Goal: Task Accomplishment & Management: Use online tool/utility

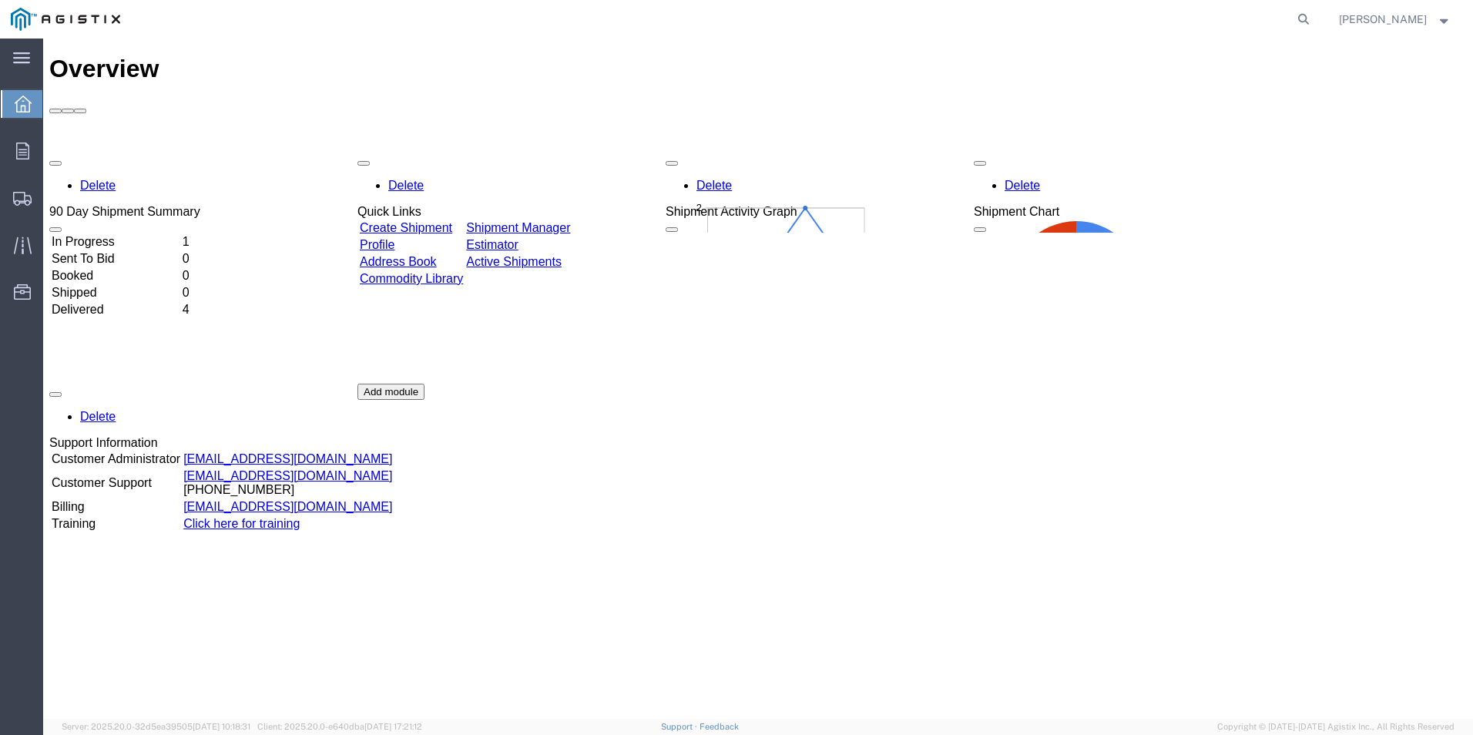
click at [143, 234] on td "In Progress" at bounding box center [115, 241] width 129 height 15
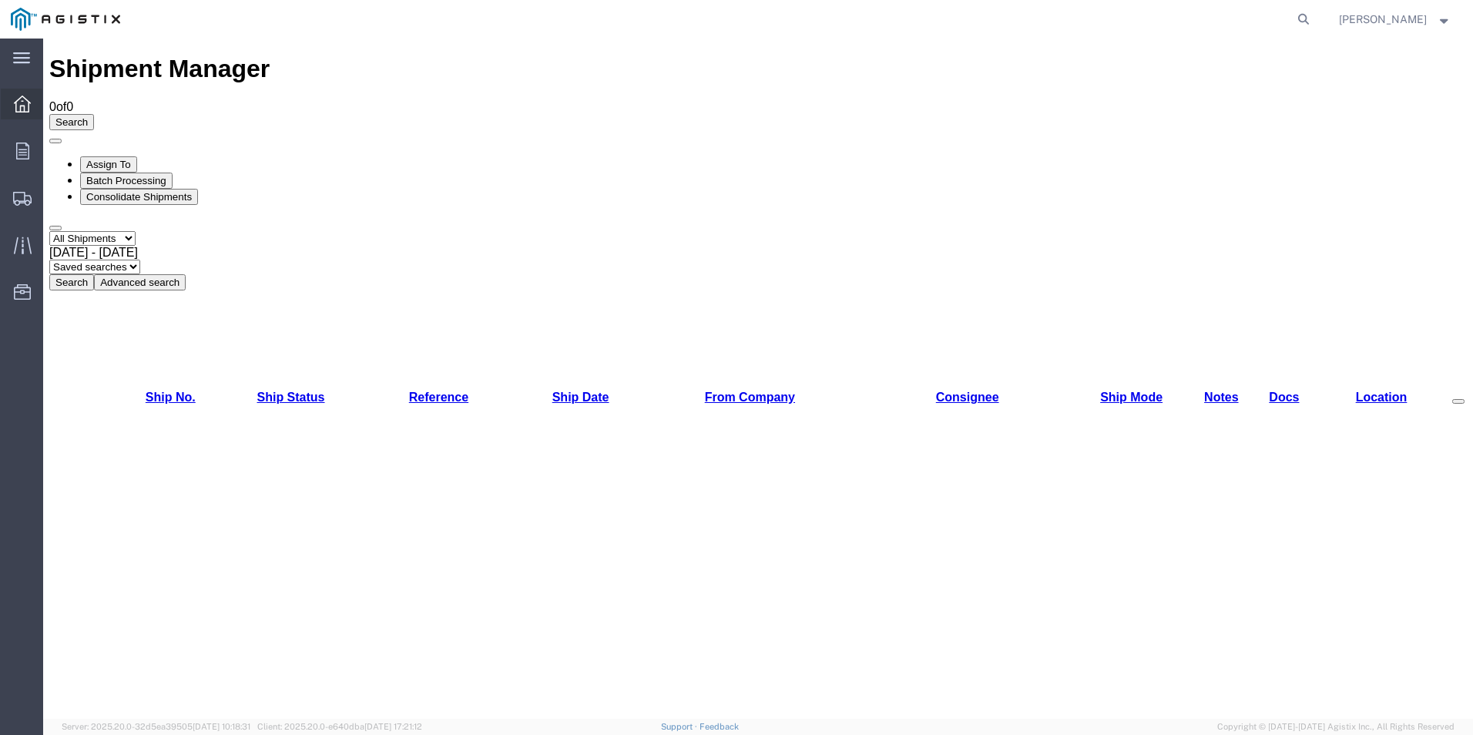
click at [32, 114] on div at bounding box center [22, 104] width 43 height 31
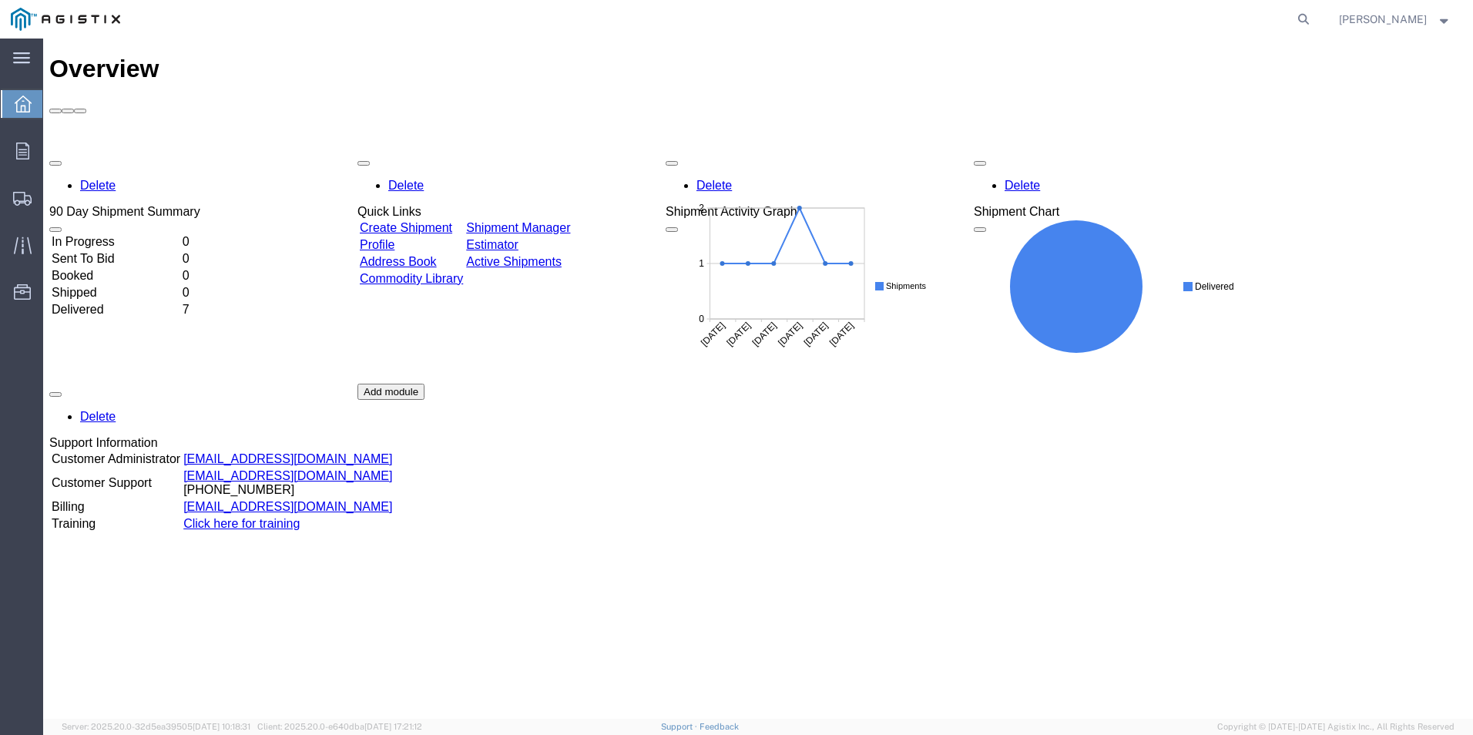
click at [129, 302] on td "Delivered" at bounding box center [115, 309] width 129 height 15
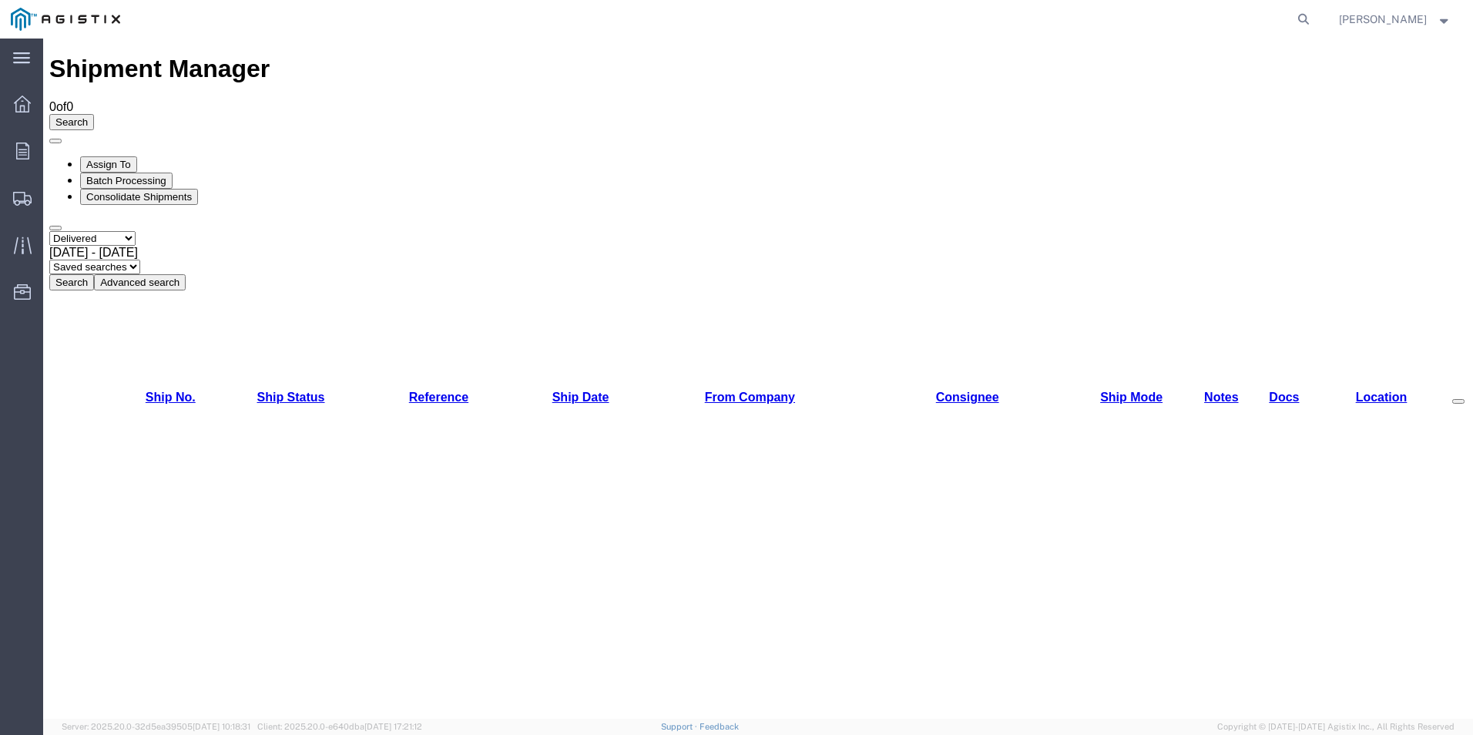
click at [94, 274] on button "Search" at bounding box center [71, 282] width 45 height 16
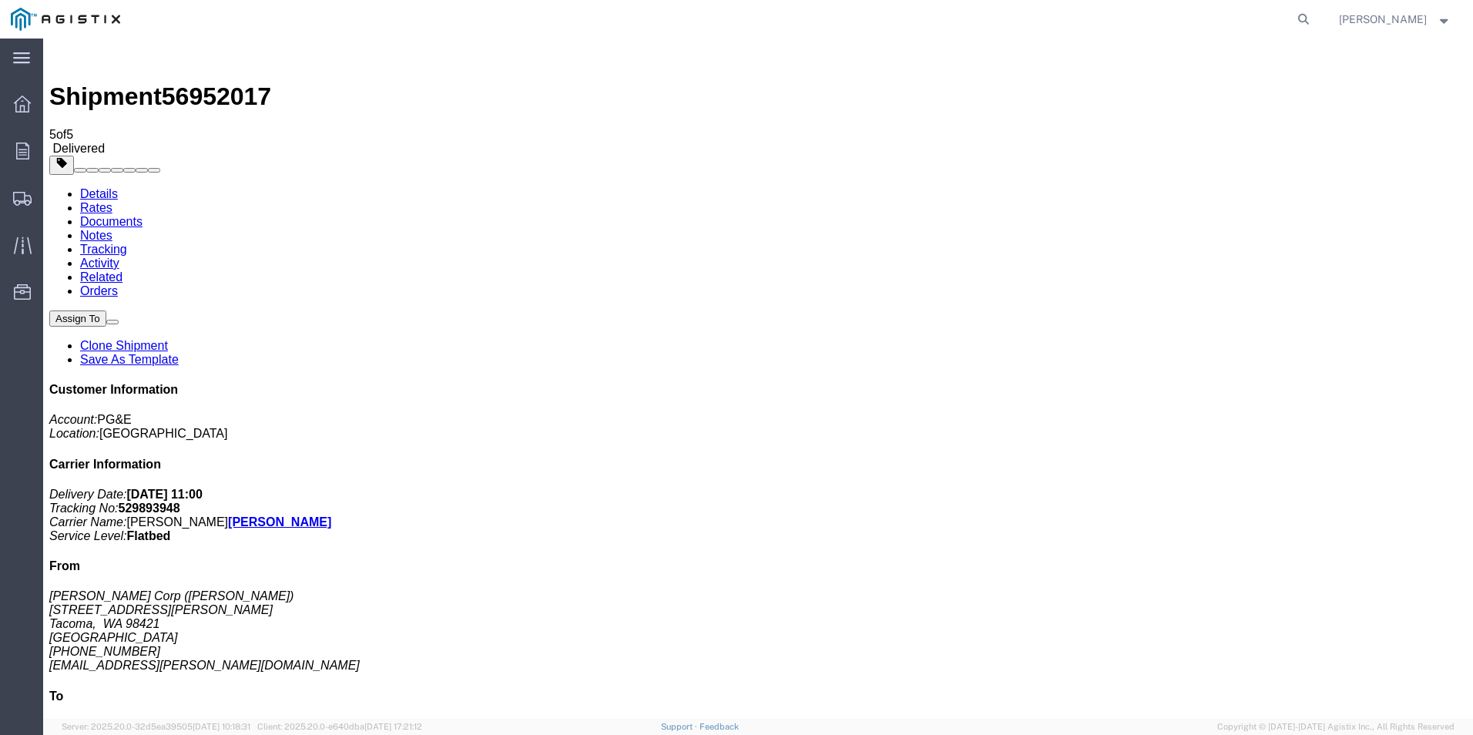
click at [68, 62] on img at bounding box center [58, 54] width 18 height 18
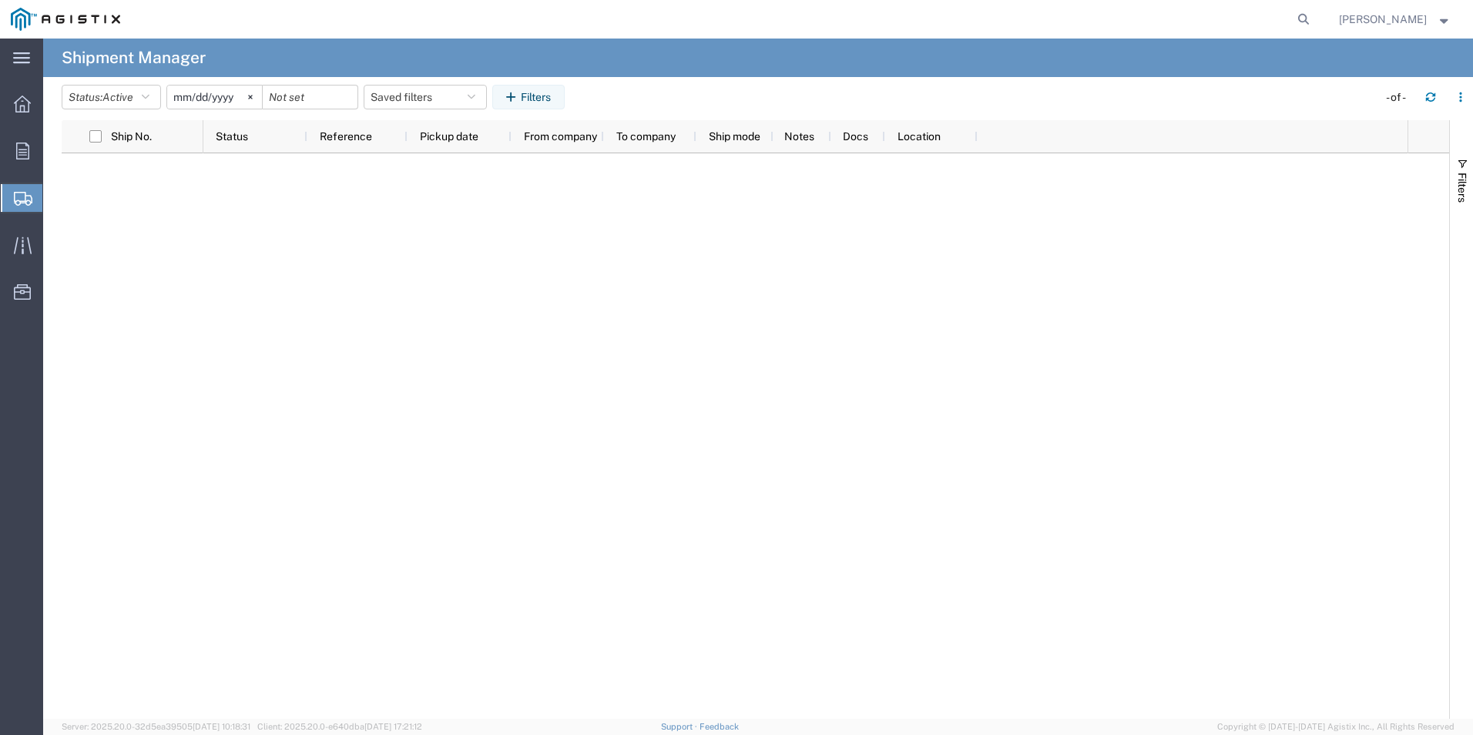
click at [18, 195] on icon at bounding box center [23, 199] width 18 height 14
drag, startPoint x: 539, startPoint y: 102, endPoint x: 123, endPoint y: 134, distance: 416.5
click at [161, 135] on agx-table-manager "Status: Active Active All Approved Booked Canceled Delivered Denied New On Hold…" at bounding box center [758, 398] width 1430 height 642
click at [21, 115] on div at bounding box center [22, 104] width 43 height 31
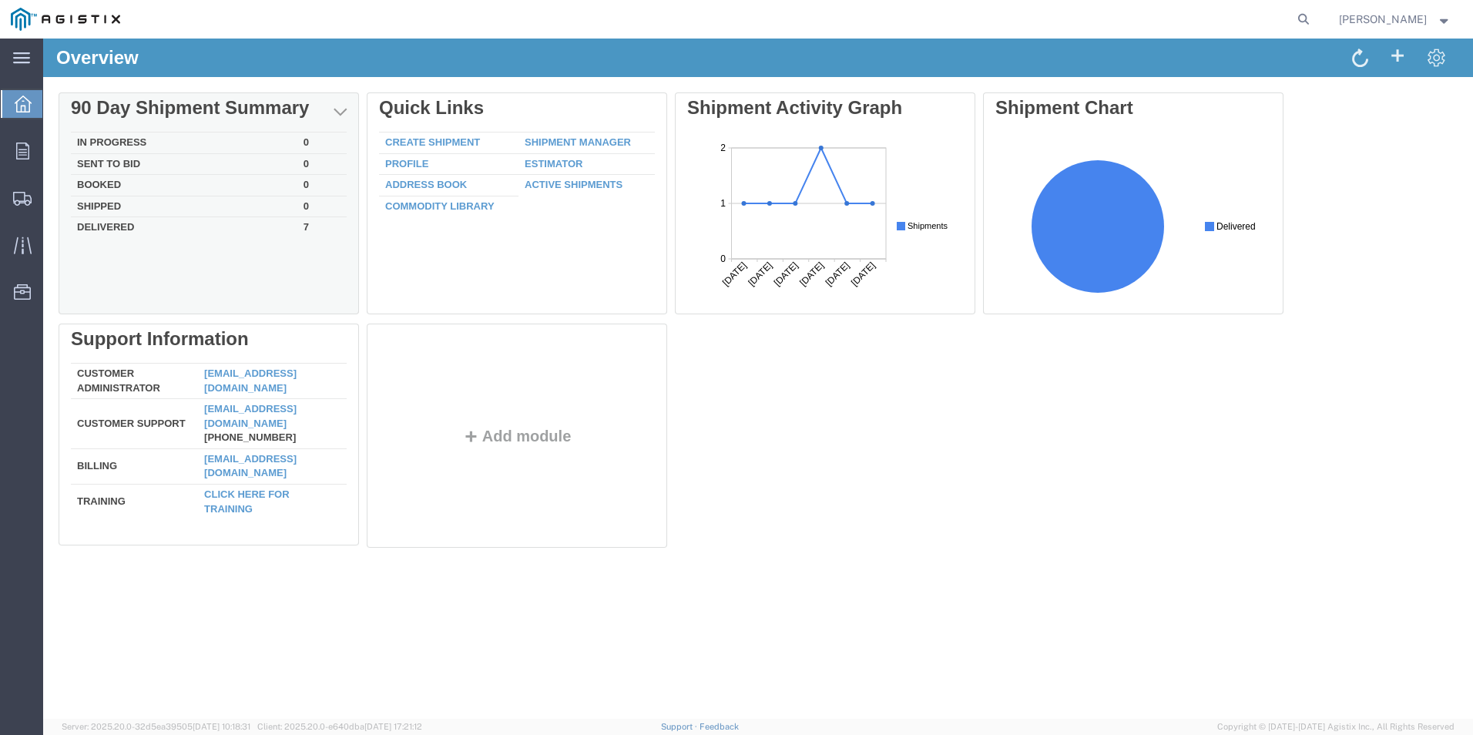
click at [143, 231] on td "Delivered" at bounding box center [184, 226] width 227 height 18
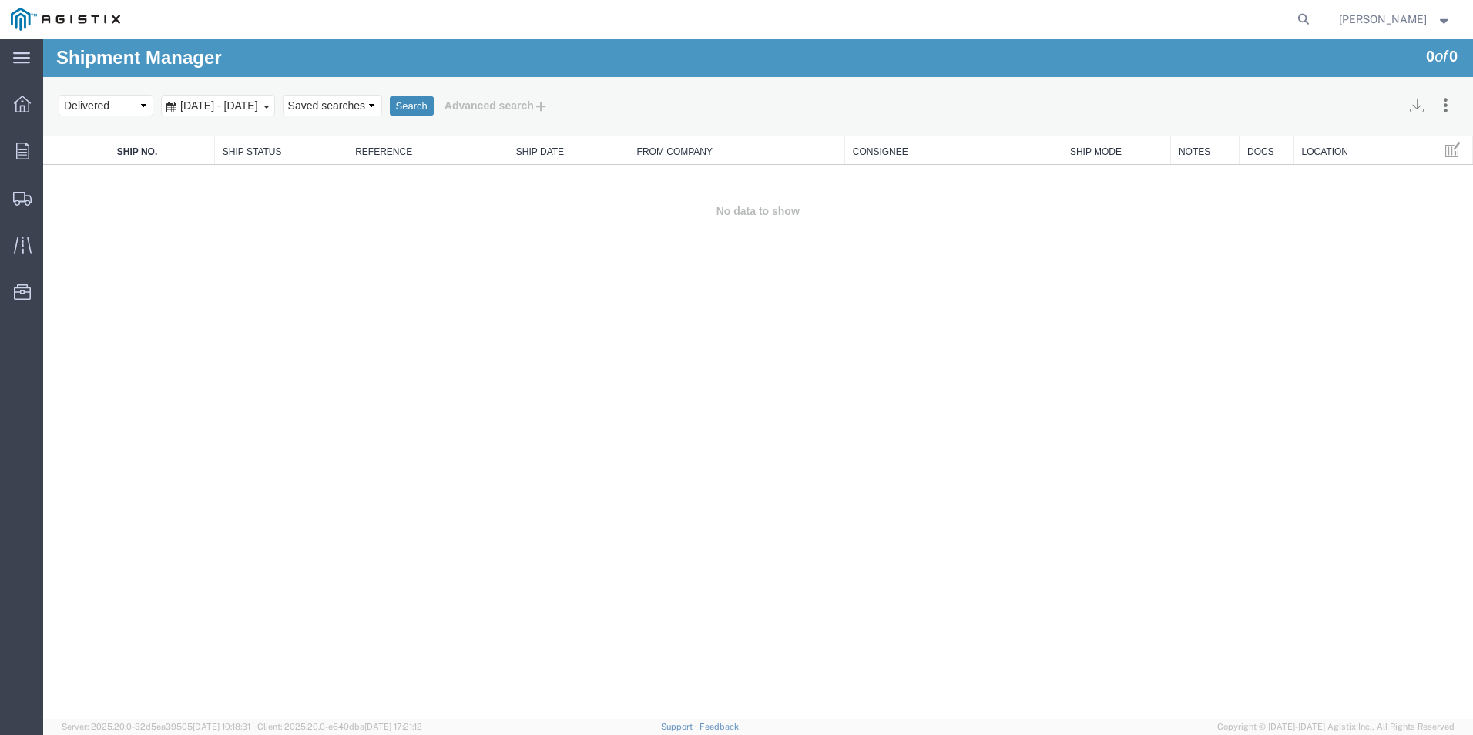
click at [434, 110] on button "Search" at bounding box center [412, 106] width 44 height 20
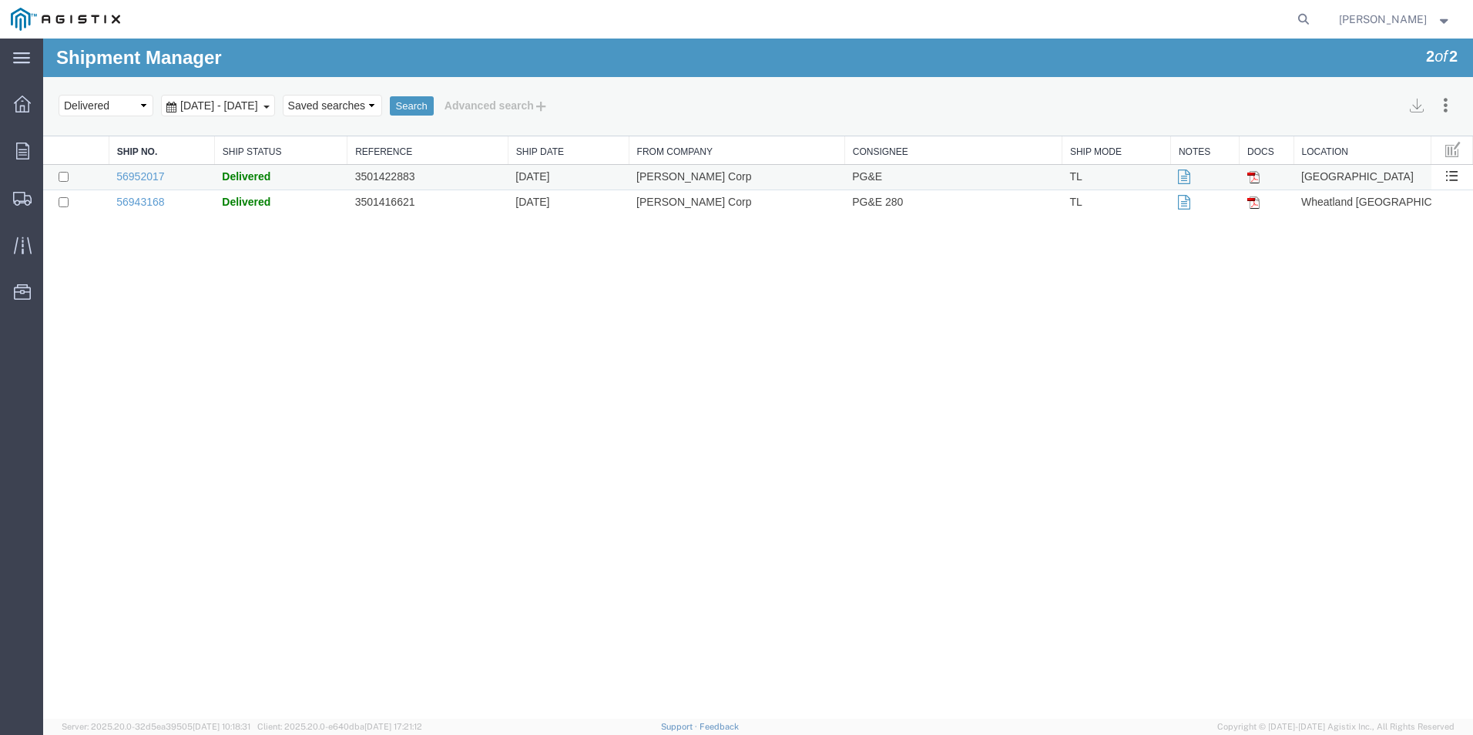
click at [273, 181] on td "Delivered" at bounding box center [280, 177] width 133 height 25
click at [151, 185] on td "56952017" at bounding box center [162, 177] width 106 height 25
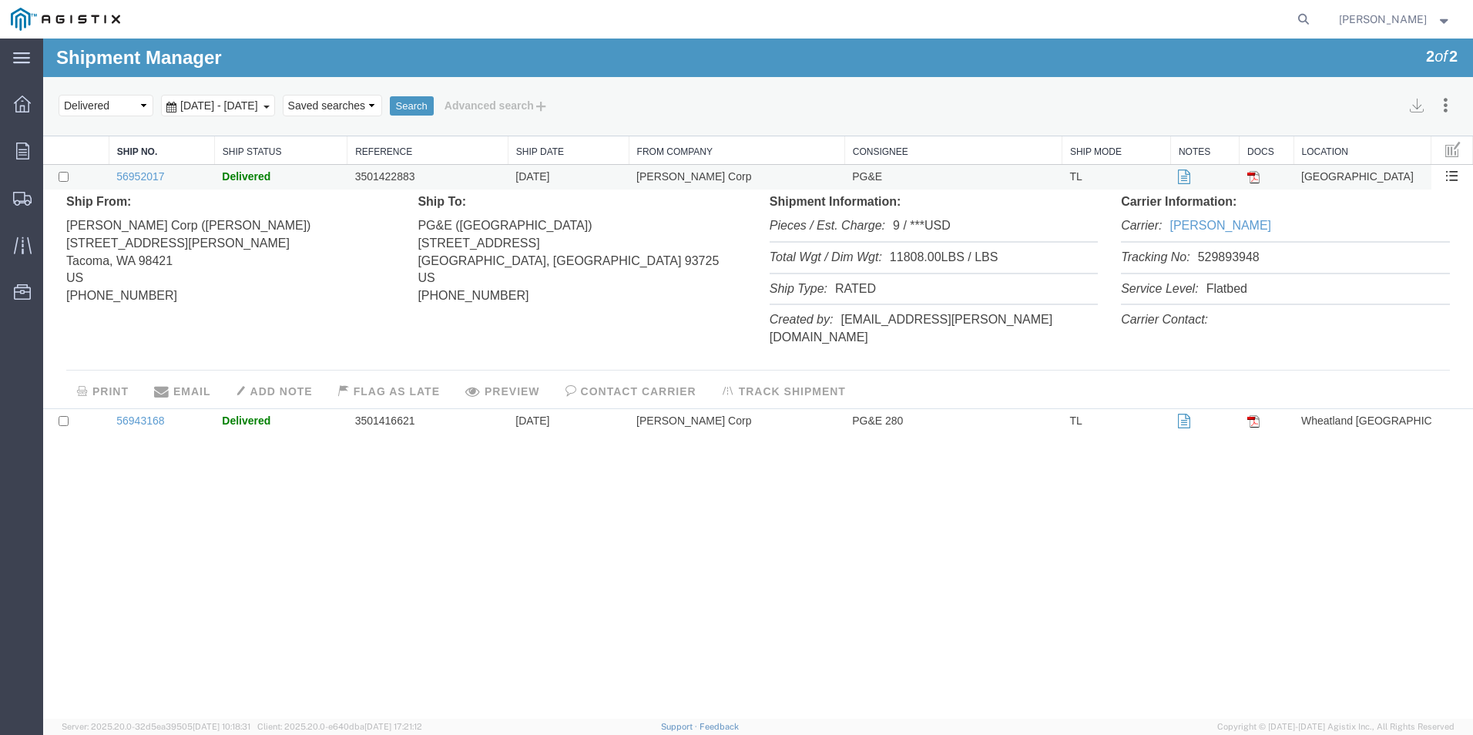
click at [1252, 178] on img at bounding box center [1253, 177] width 12 height 12
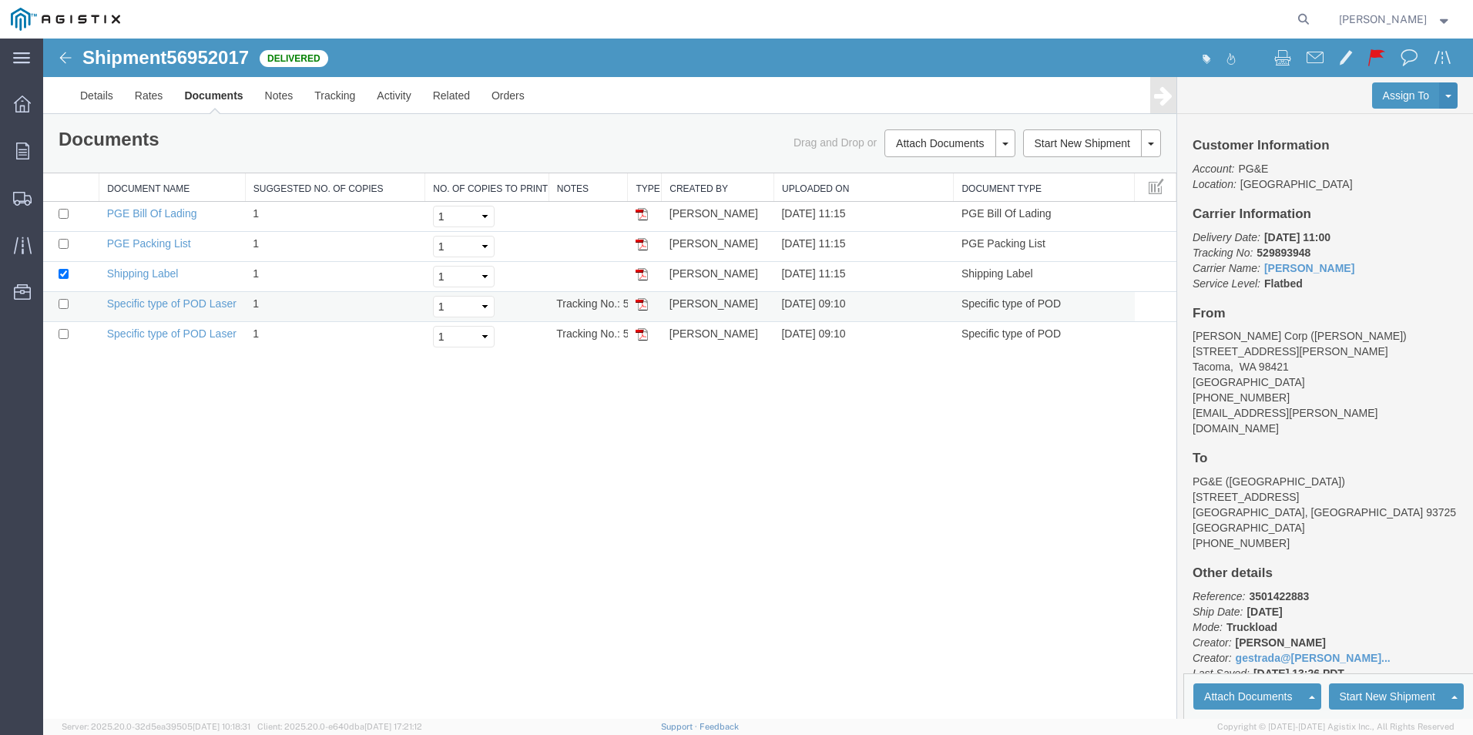
click at [642, 313] on td at bounding box center [645, 307] width 34 height 30
drag, startPoint x: 643, startPoint y: 300, endPoint x: 1340, endPoint y: 59, distance: 737.3
click at [643, 300] on img at bounding box center [642, 304] width 12 height 12
click at [63, 52] on img at bounding box center [65, 58] width 18 height 18
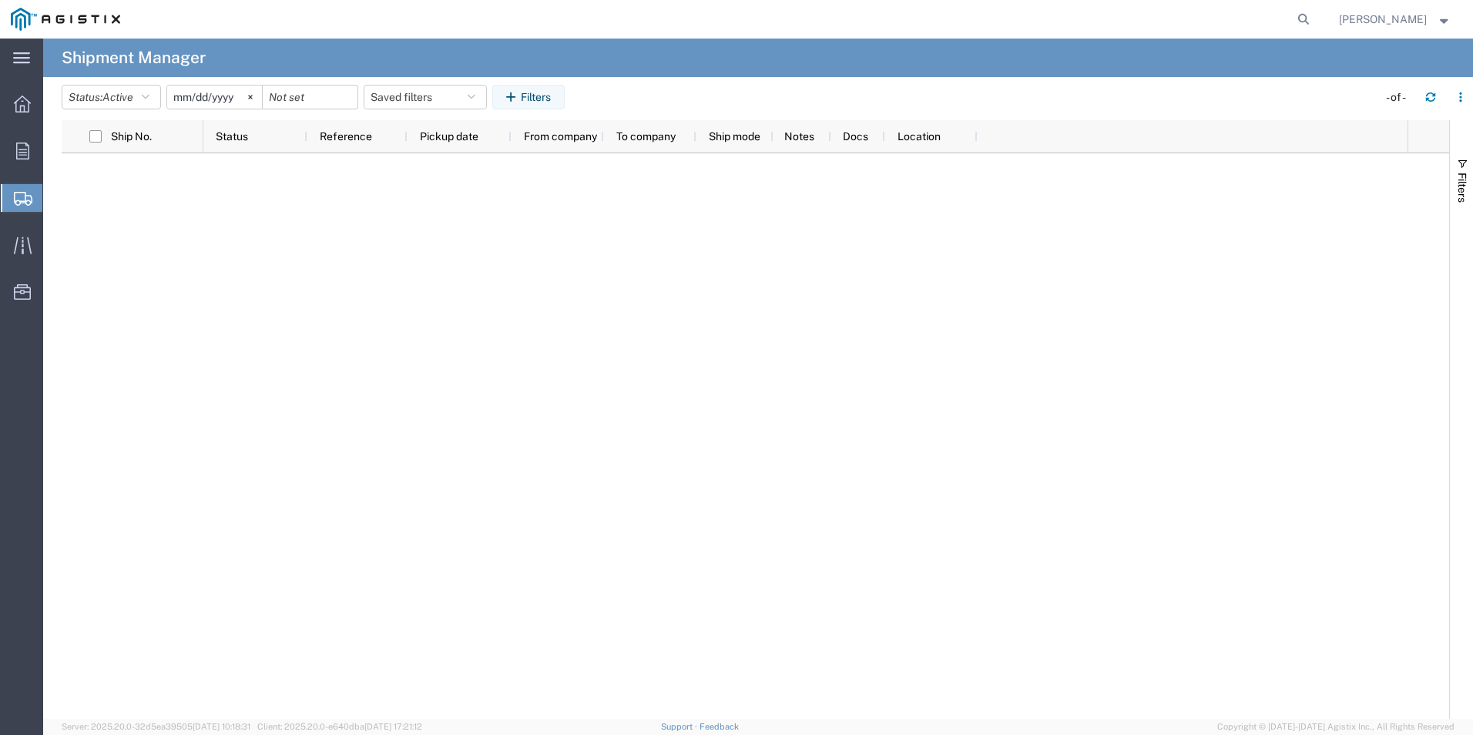
click at [25, 123] on ul "Overview Orders Shipments Shipment Manager Create Shipment Create from Template…" at bounding box center [21, 206] width 43 height 235
click at [18, 107] on icon at bounding box center [22, 104] width 17 height 17
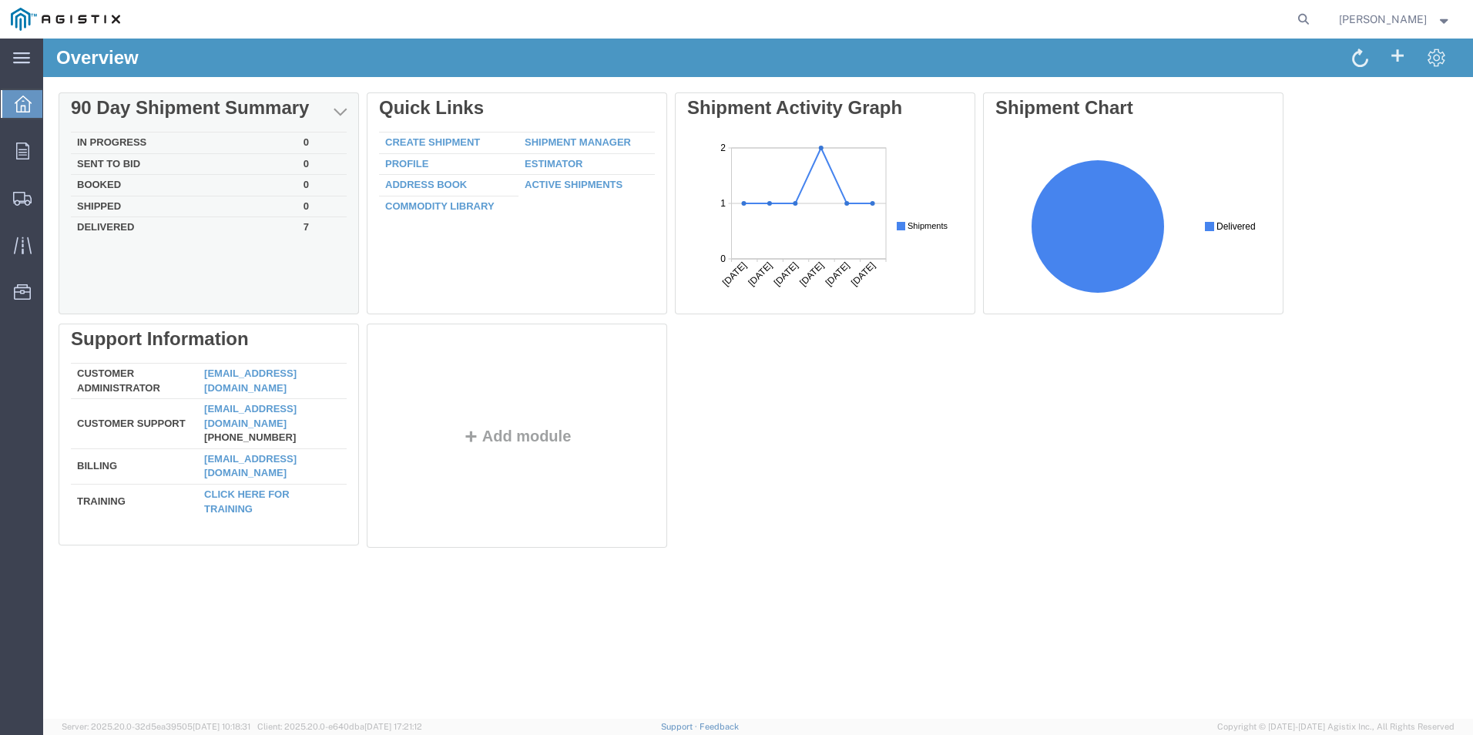
click at [166, 233] on div "Delete 90 Day Shipment Summary In Progress 0 Sent To Bid 0 Booked 0 Shipped 0 D…" at bounding box center [758, 323] width 1399 height 462
click at [116, 235] on td "Delivered" at bounding box center [184, 226] width 227 height 18
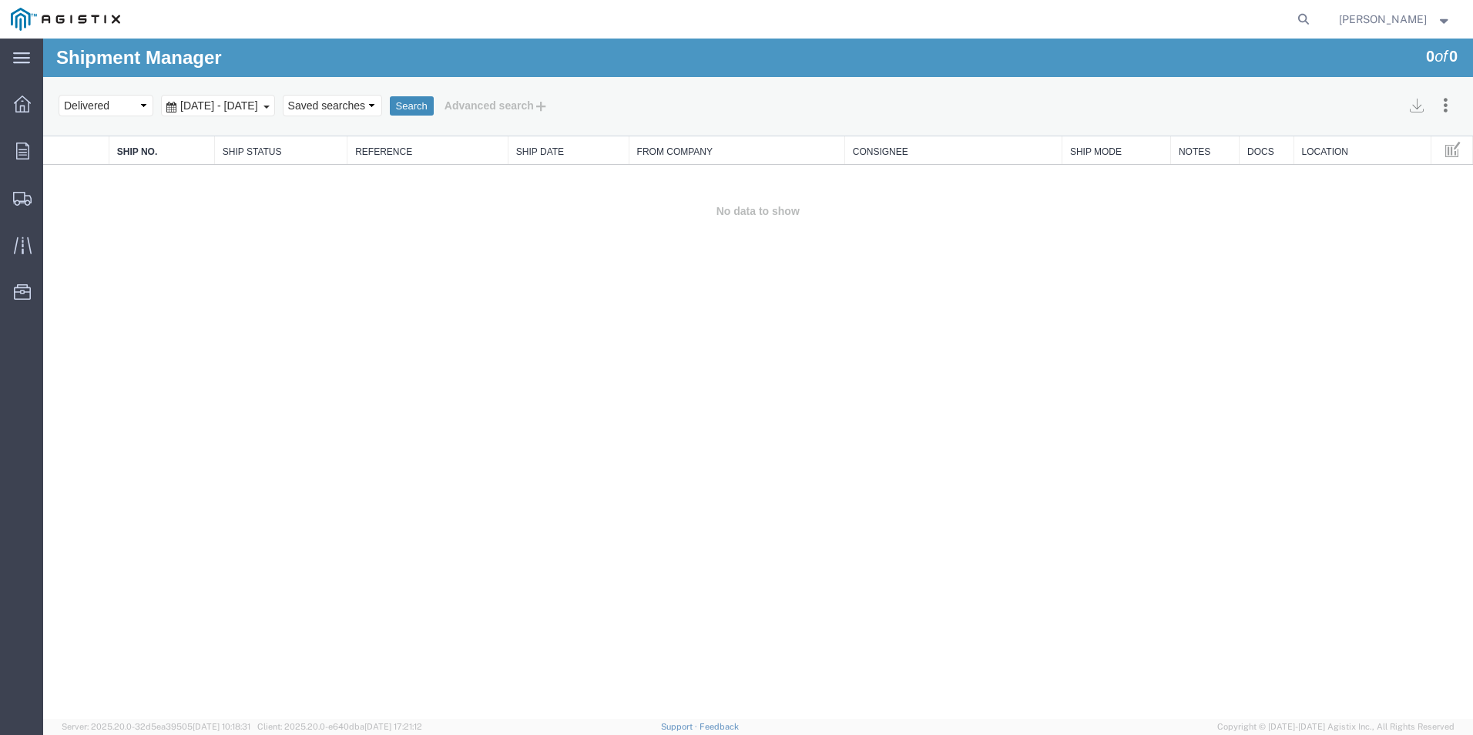
click at [434, 108] on button "Search" at bounding box center [412, 106] width 44 height 20
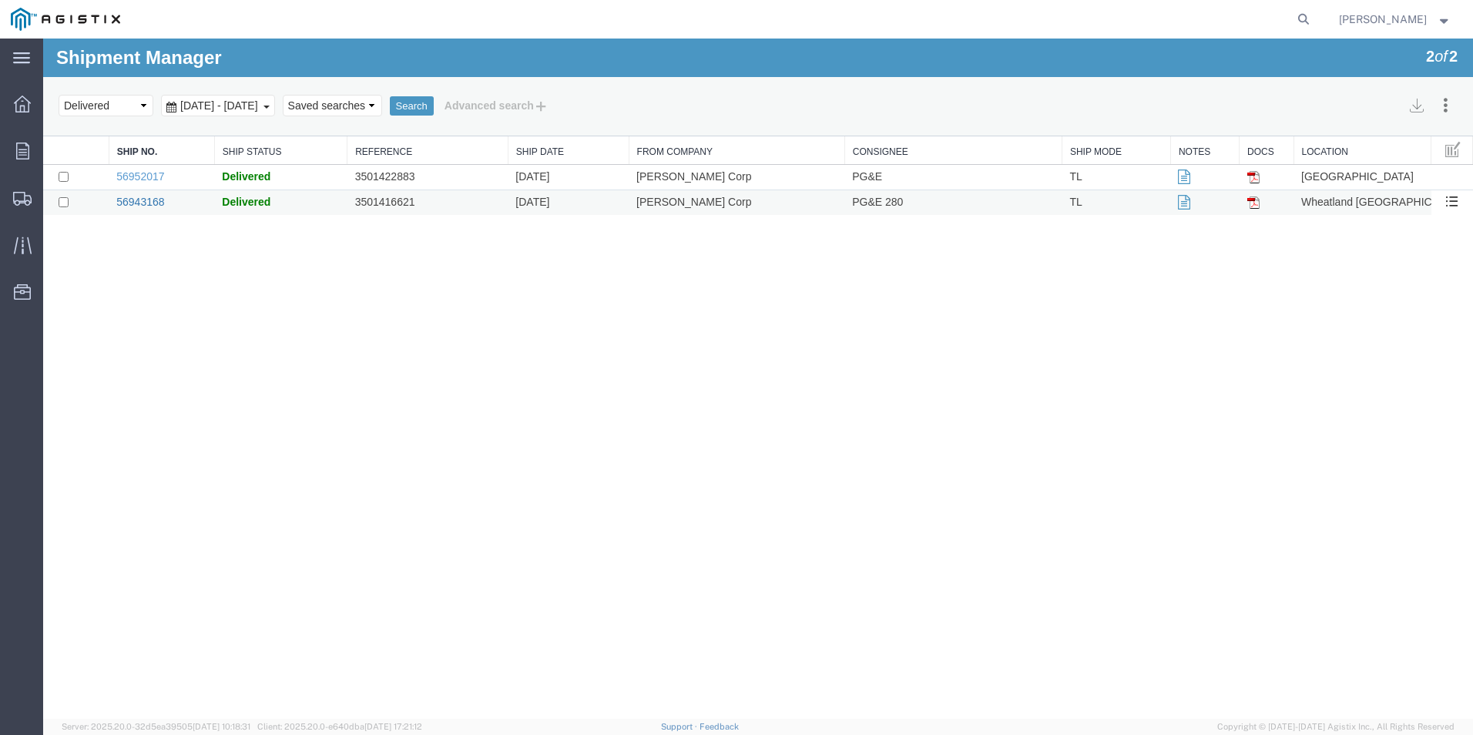
click at [143, 207] on link "56943168" at bounding box center [140, 202] width 48 height 12
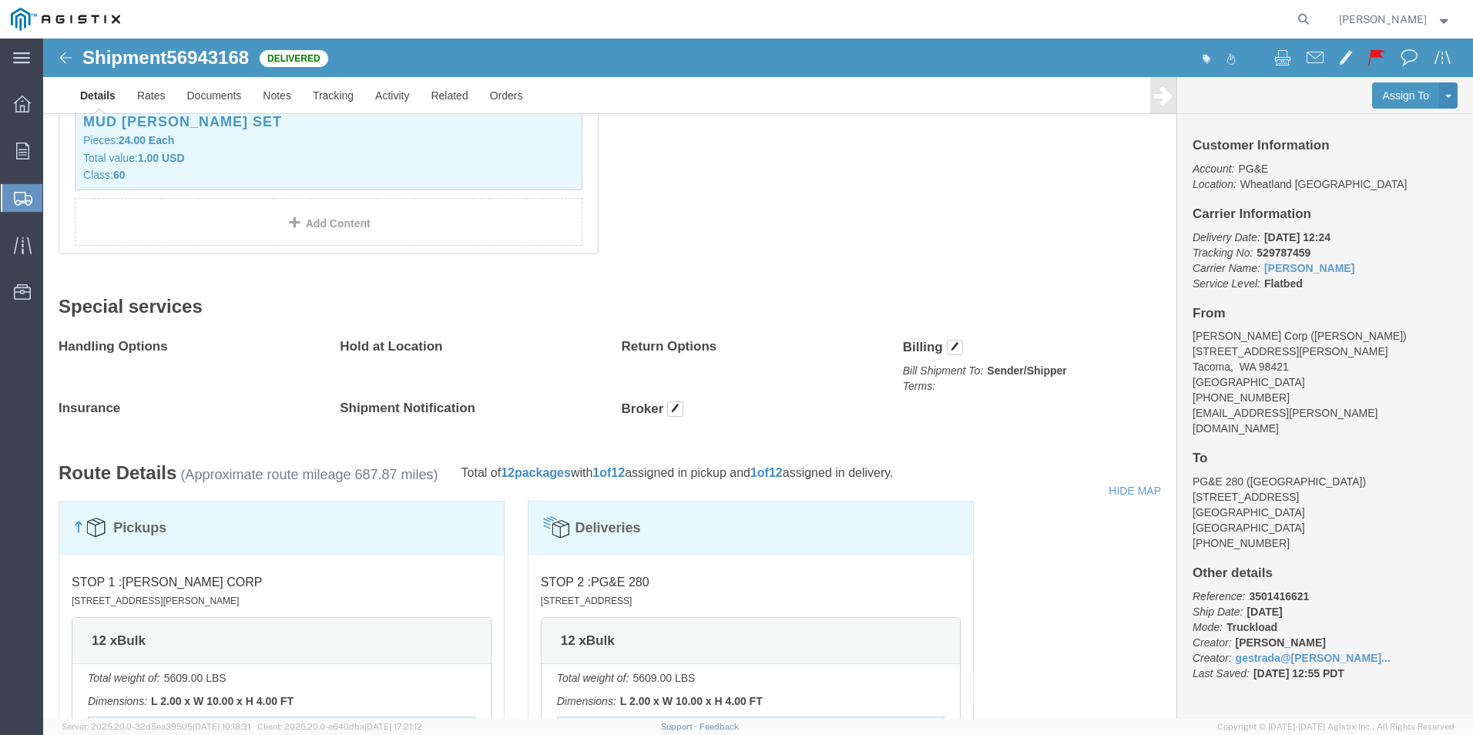
scroll to position [539, 0]
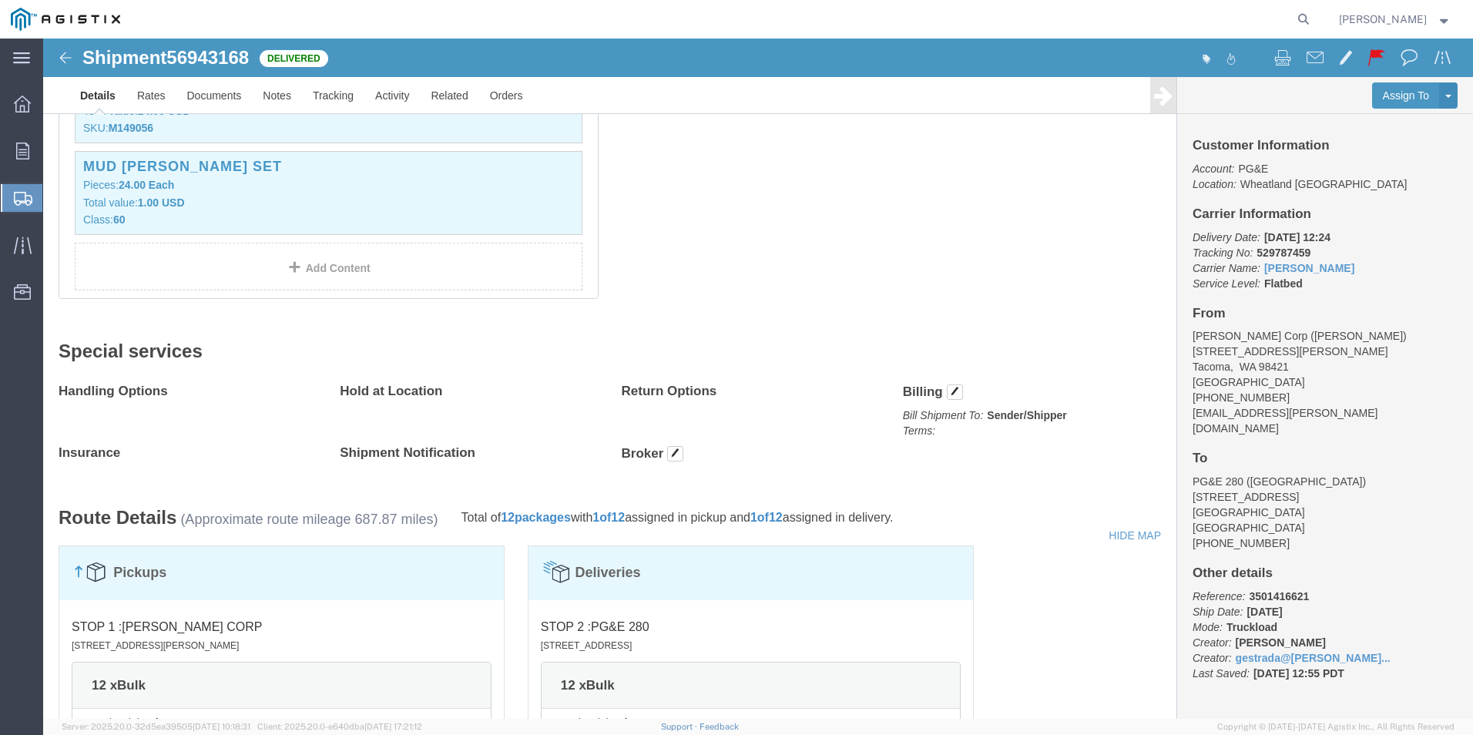
click img
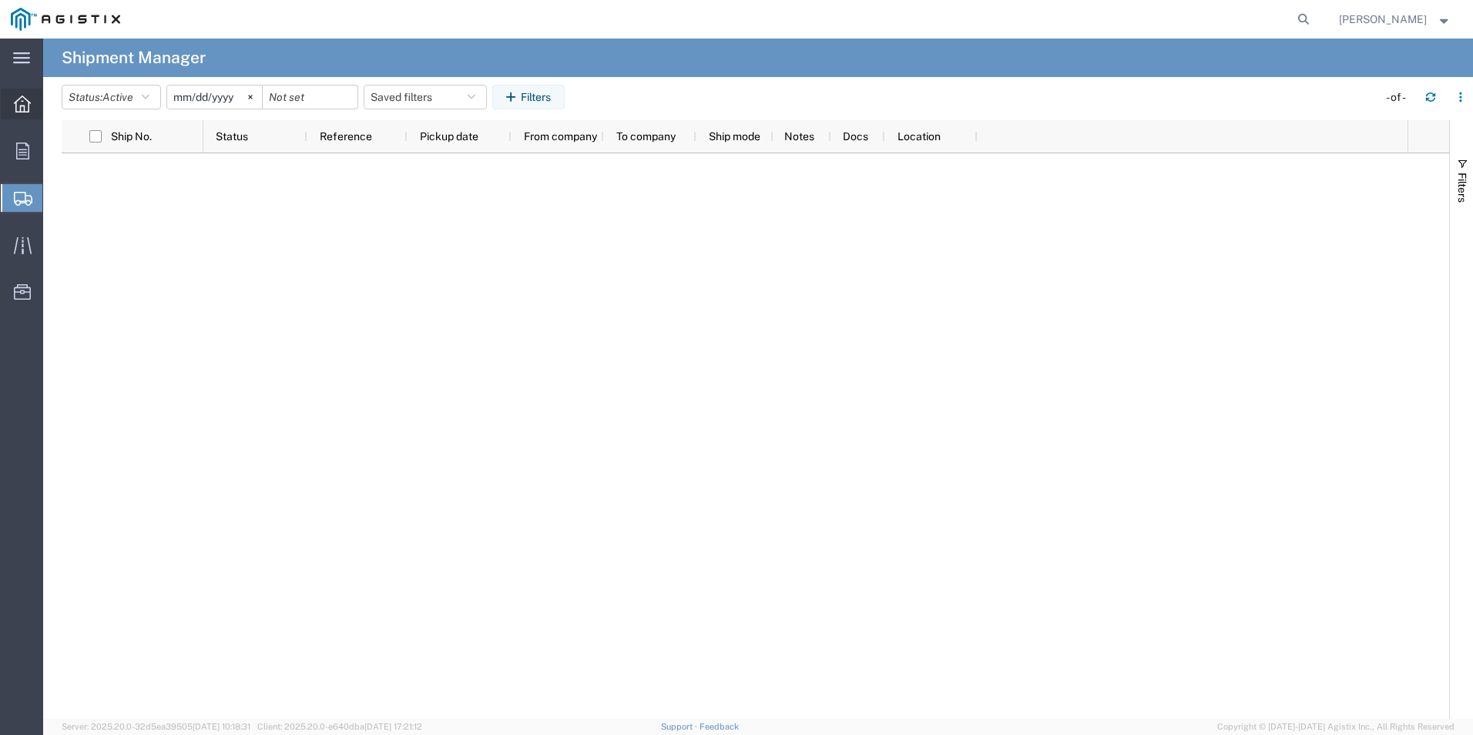
click at [25, 102] on icon at bounding box center [22, 104] width 17 height 17
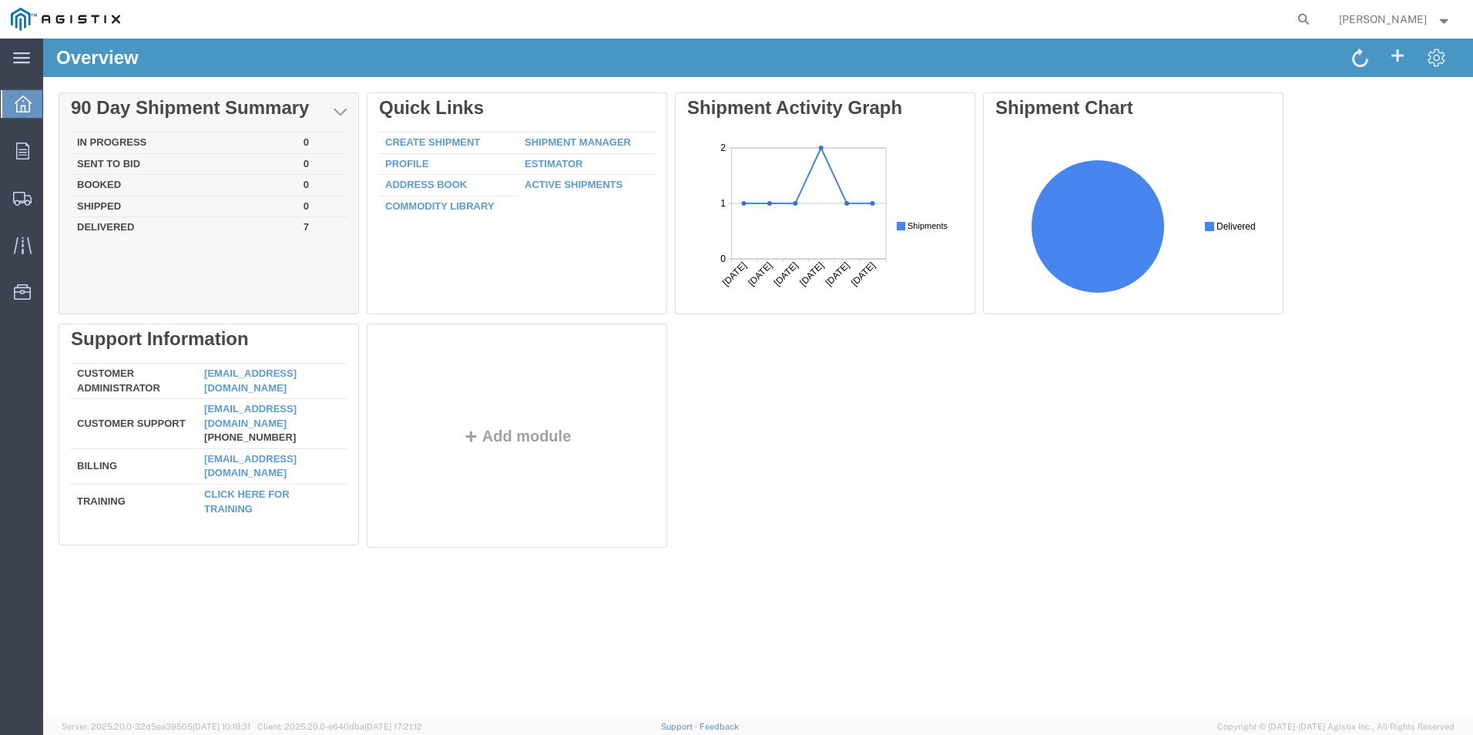
click at [129, 235] on td "Delivered" at bounding box center [184, 226] width 227 height 18
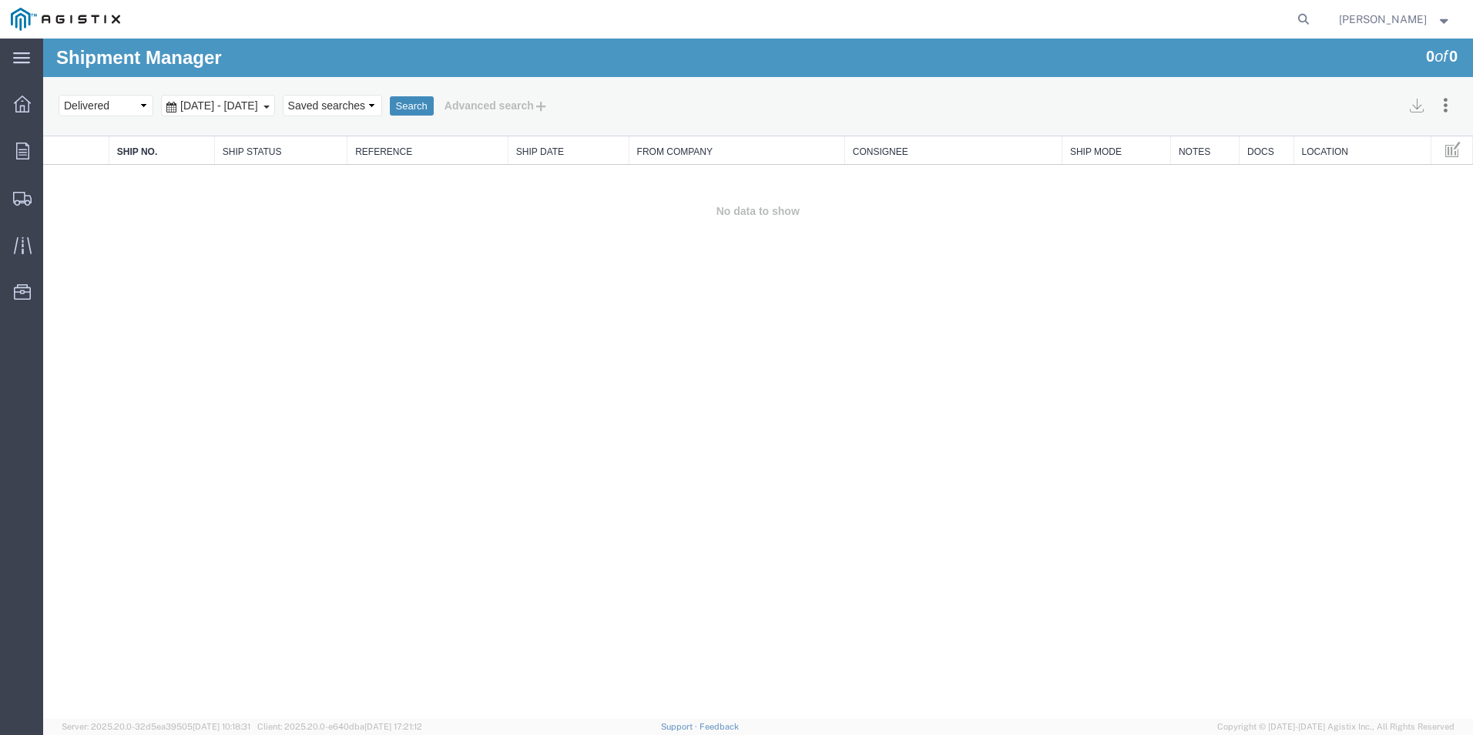
click at [434, 106] on button "Search" at bounding box center [412, 106] width 44 height 20
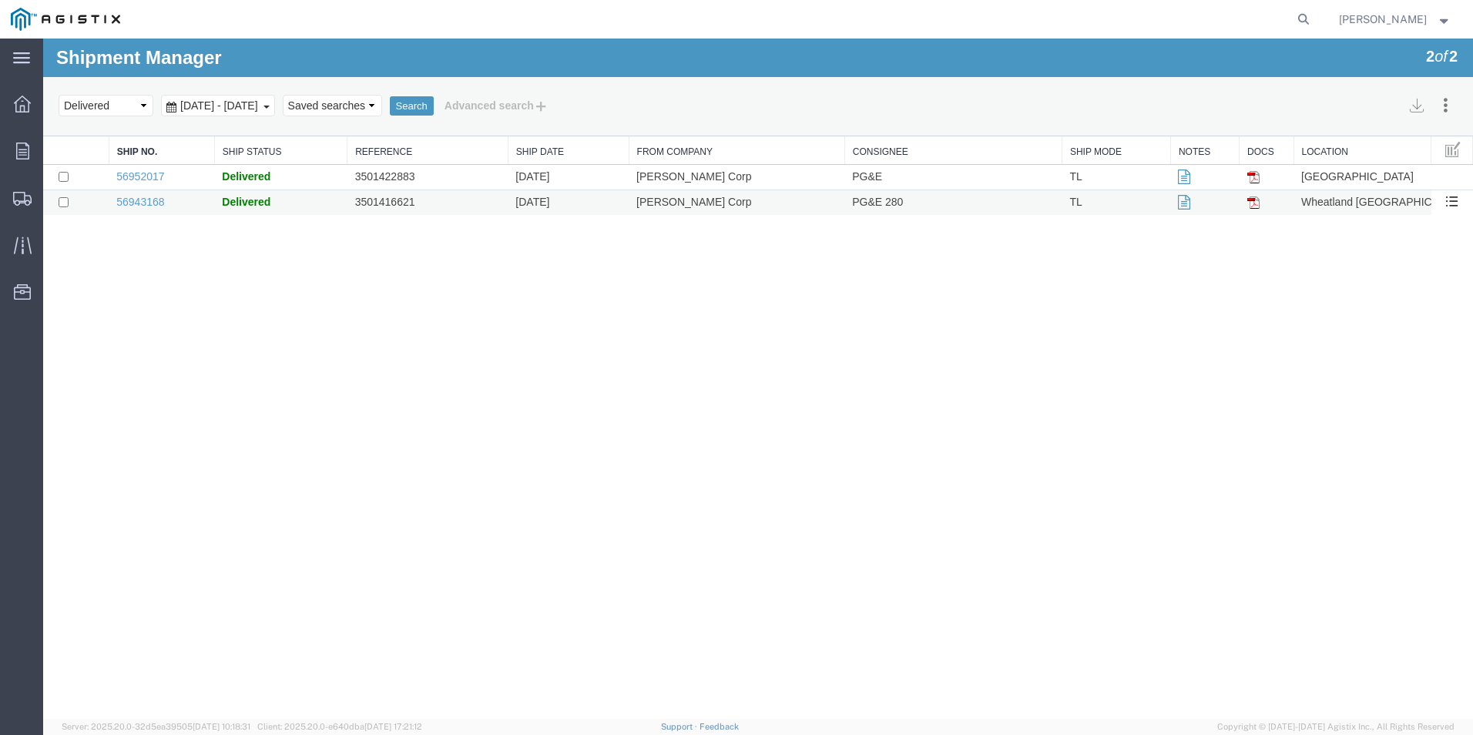
click at [1277, 203] on td at bounding box center [1267, 202] width 55 height 25
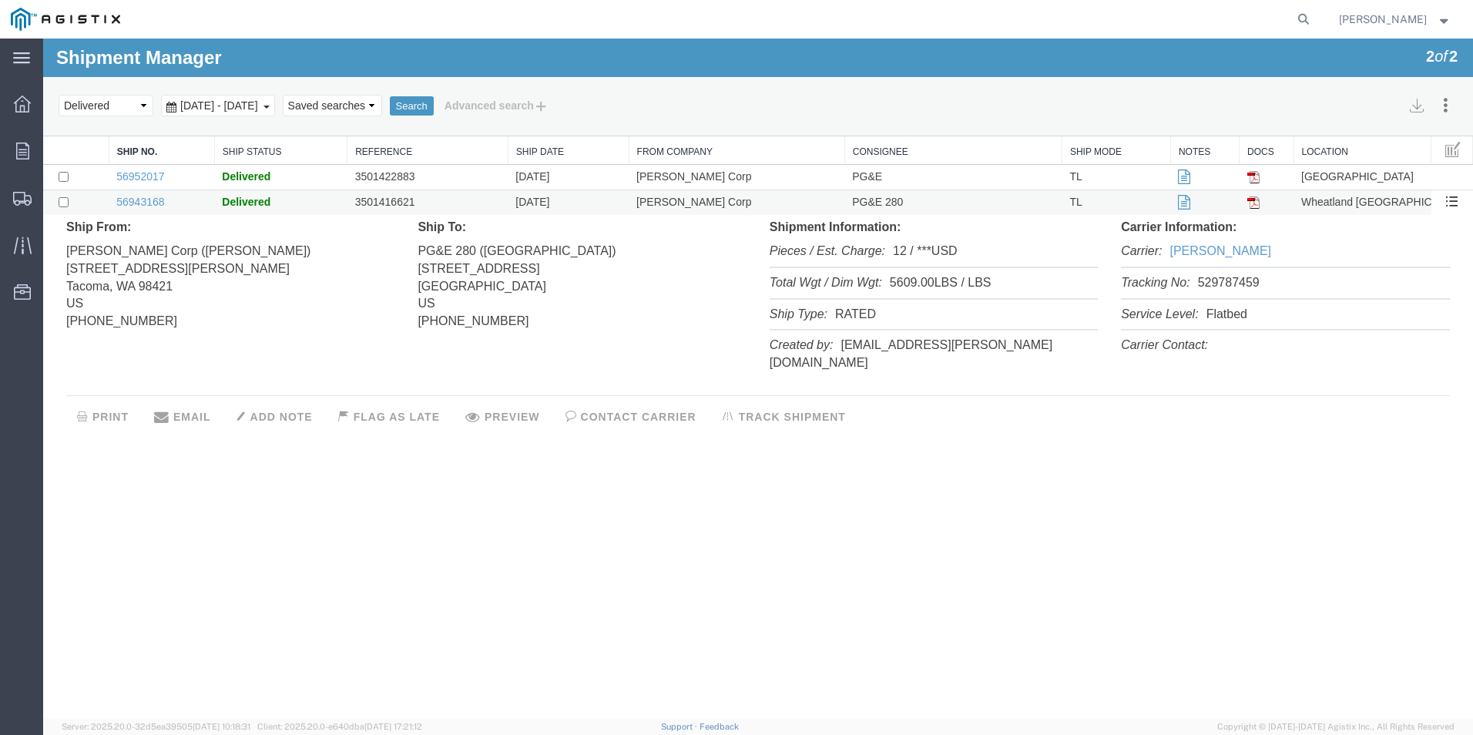
click at [1249, 210] on td at bounding box center [1267, 202] width 55 height 25
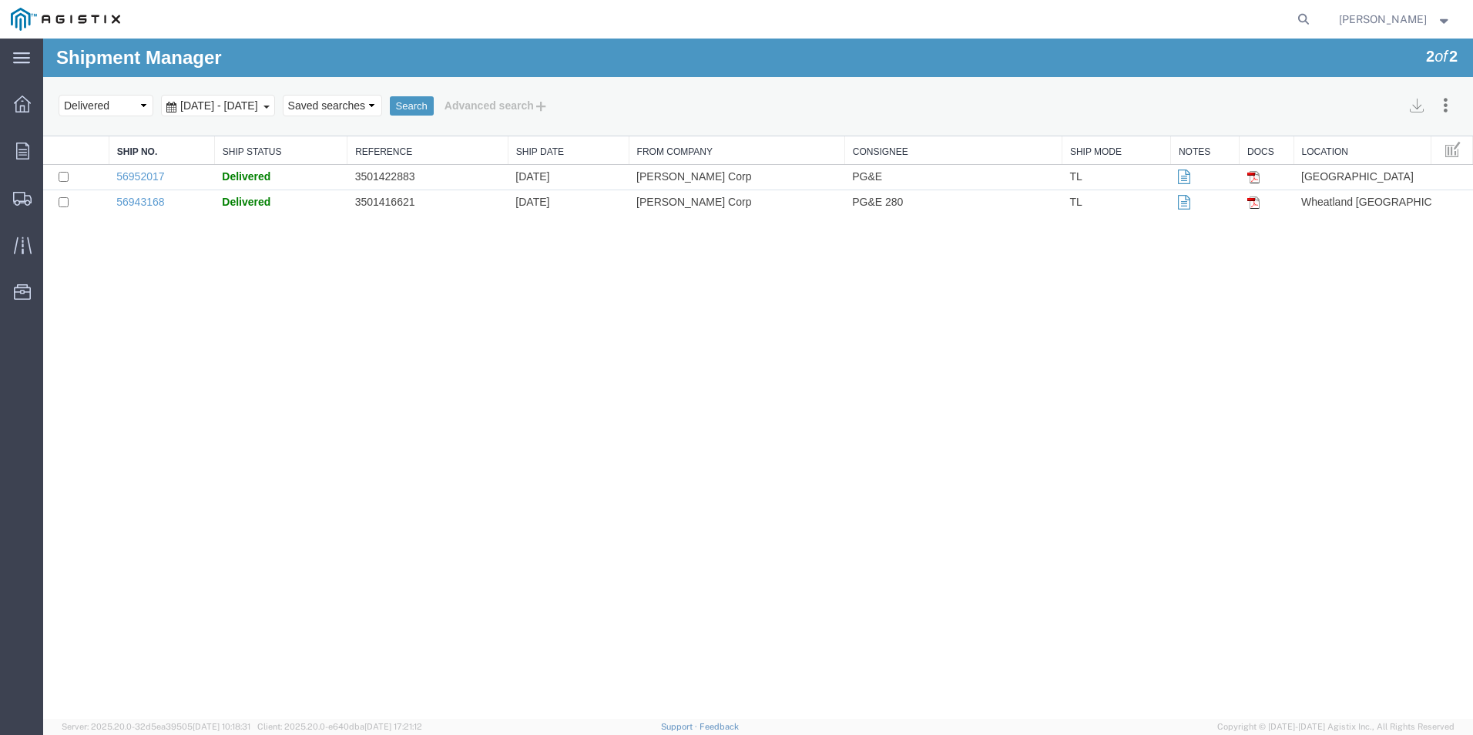
click at [1247, 203] on img at bounding box center [1253, 202] width 12 height 12
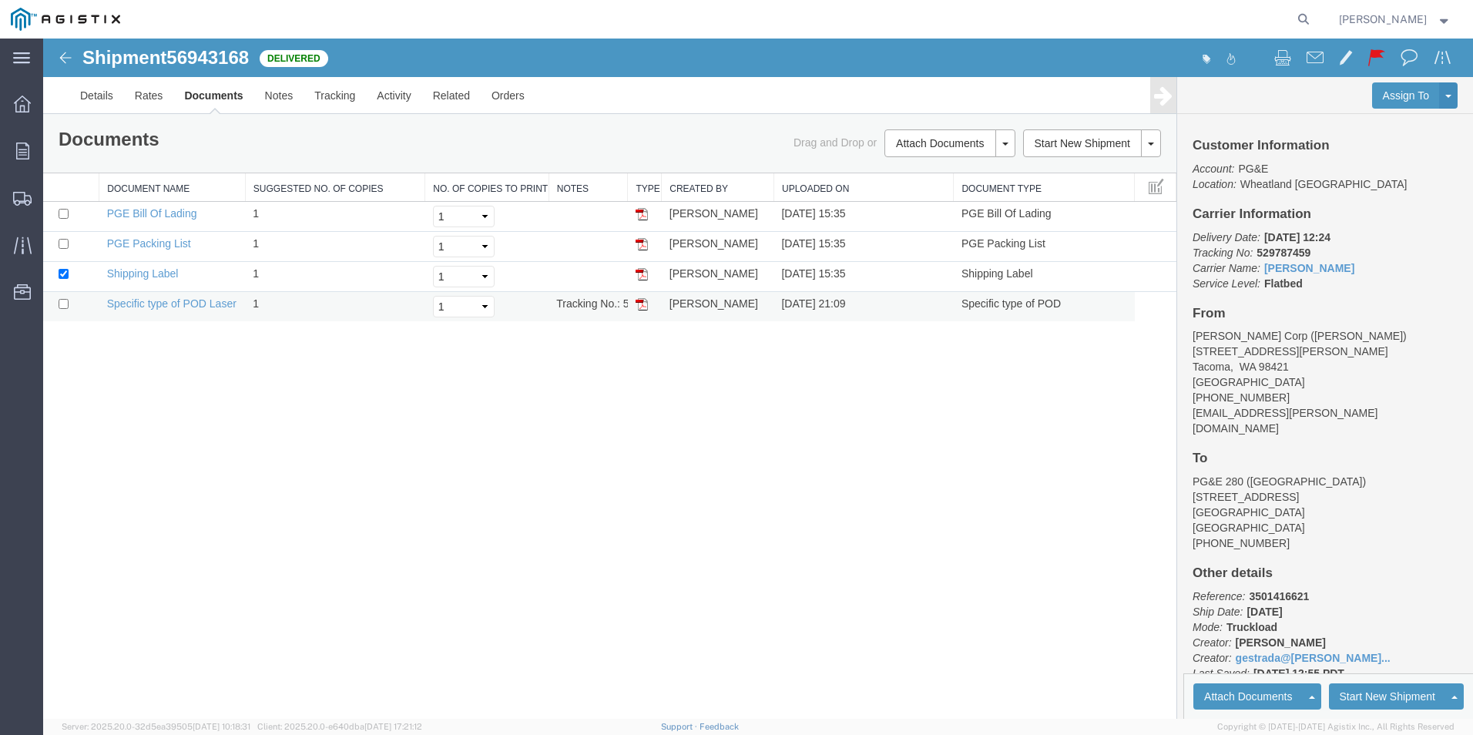
click at [643, 305] on img at bounding box center [642, 304] width 12 height 12
click at [30, 102] on icon at bounding box center [22, 104] width 17 height 17
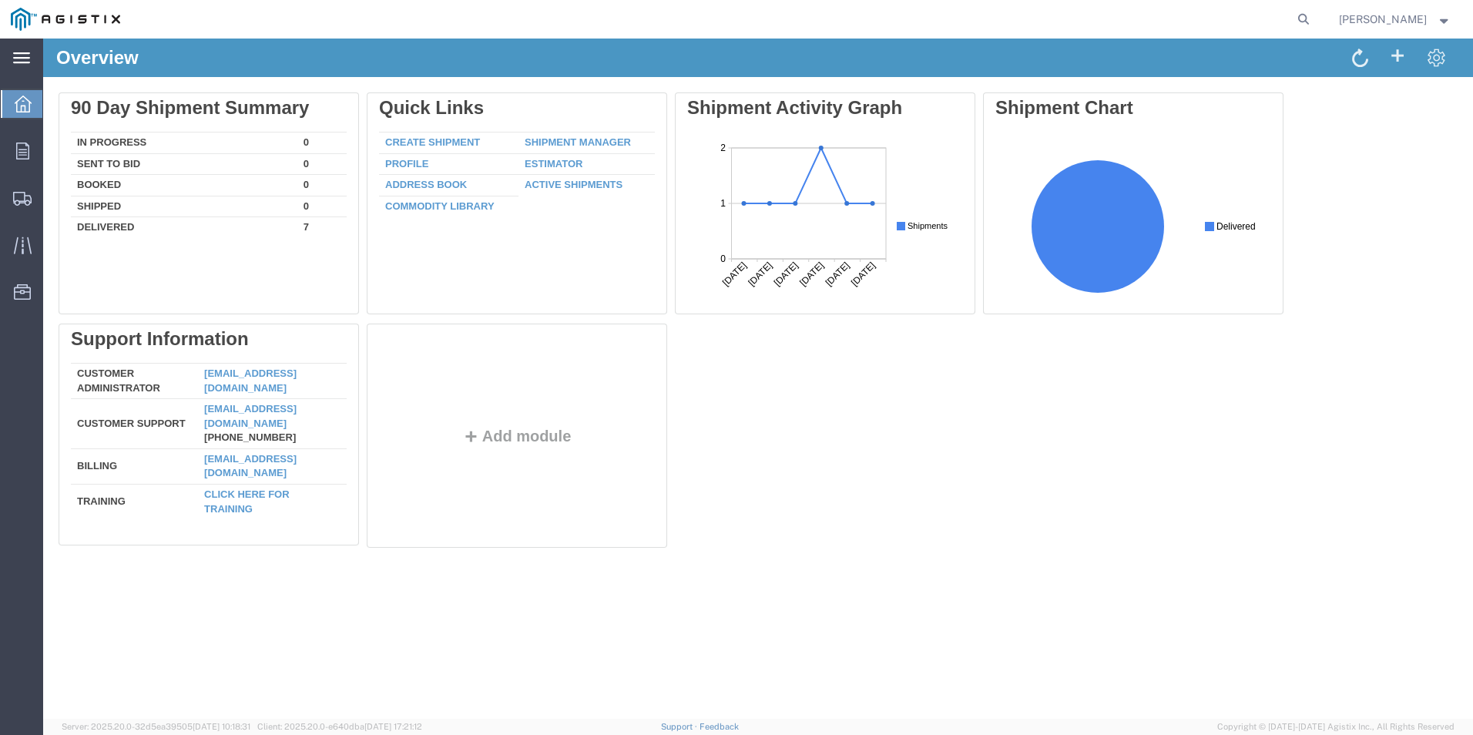
click at [25, 49] on div "main_menu Created with Sketch." at bounding box center [21, 58] width 43 height 39
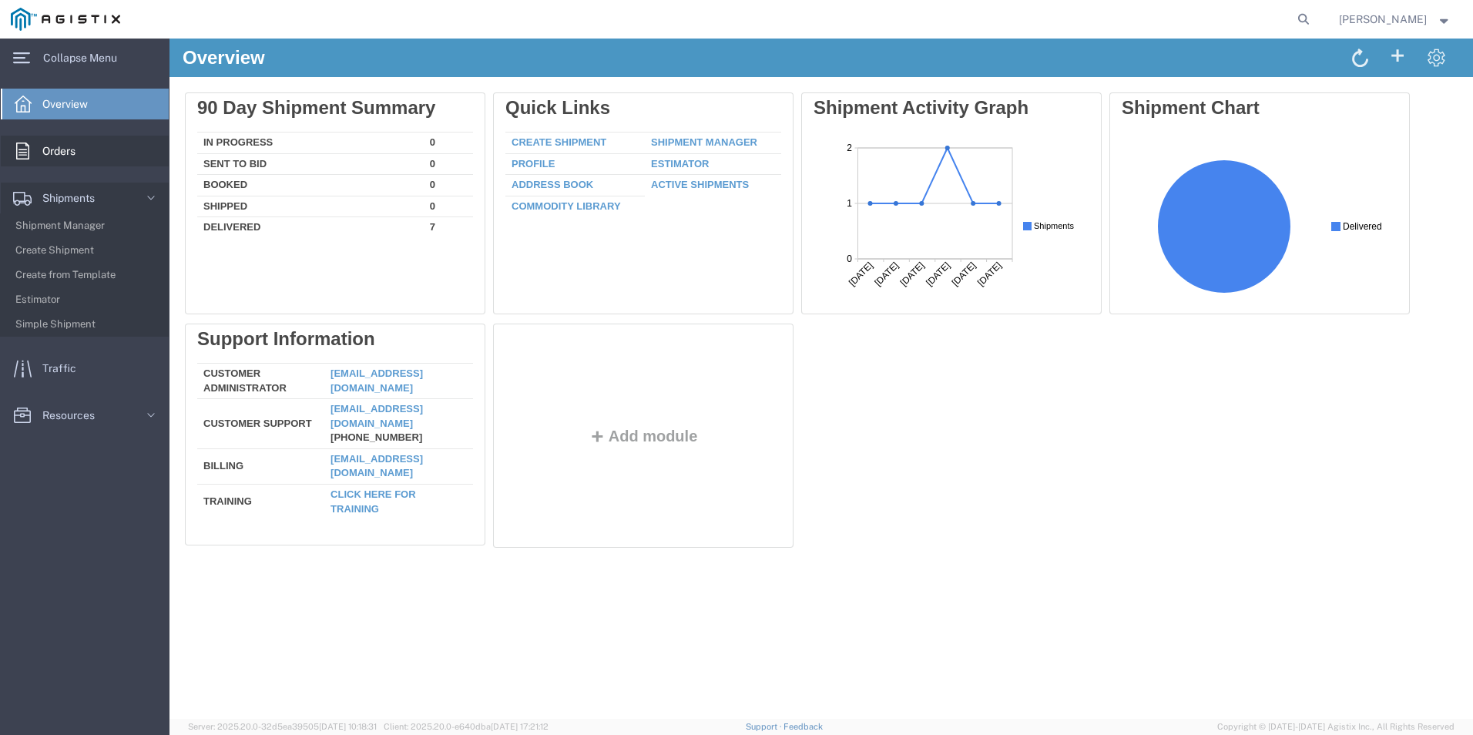
click at [102, 145] on link "Orders" at bounding box center [85, 151] width 168 height 31
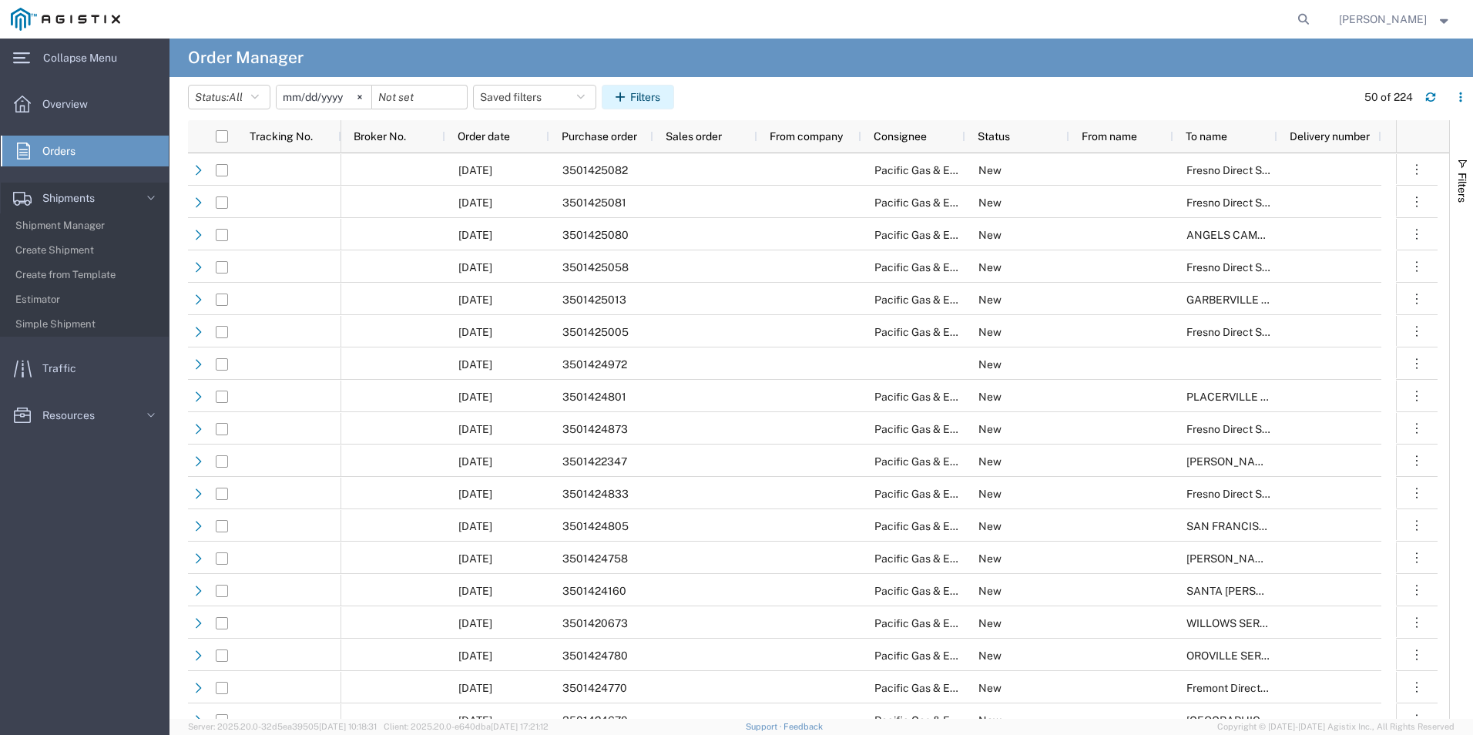
click at [643, 104] on button "Filters" at bounding box center [638, 97] width 72 height 25
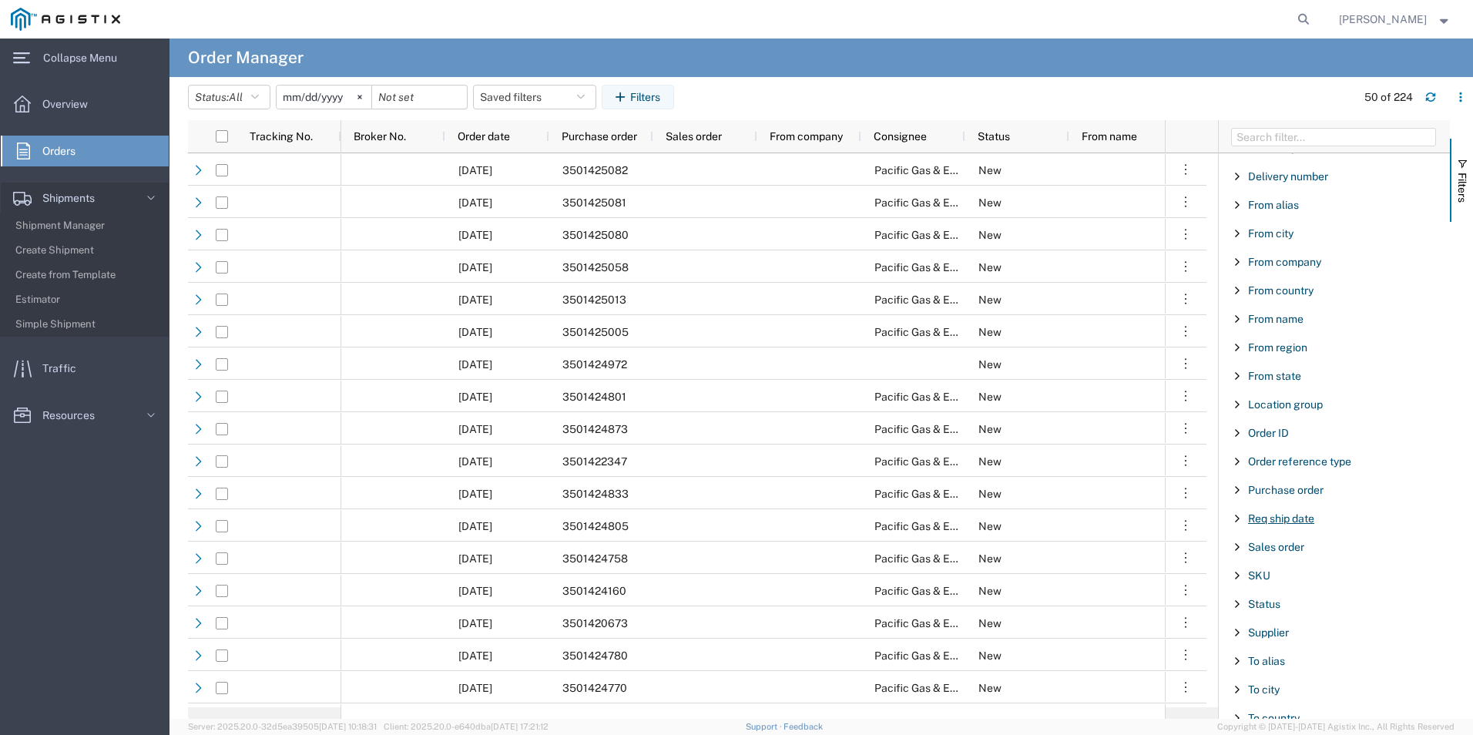
scroll to position [154, 0]
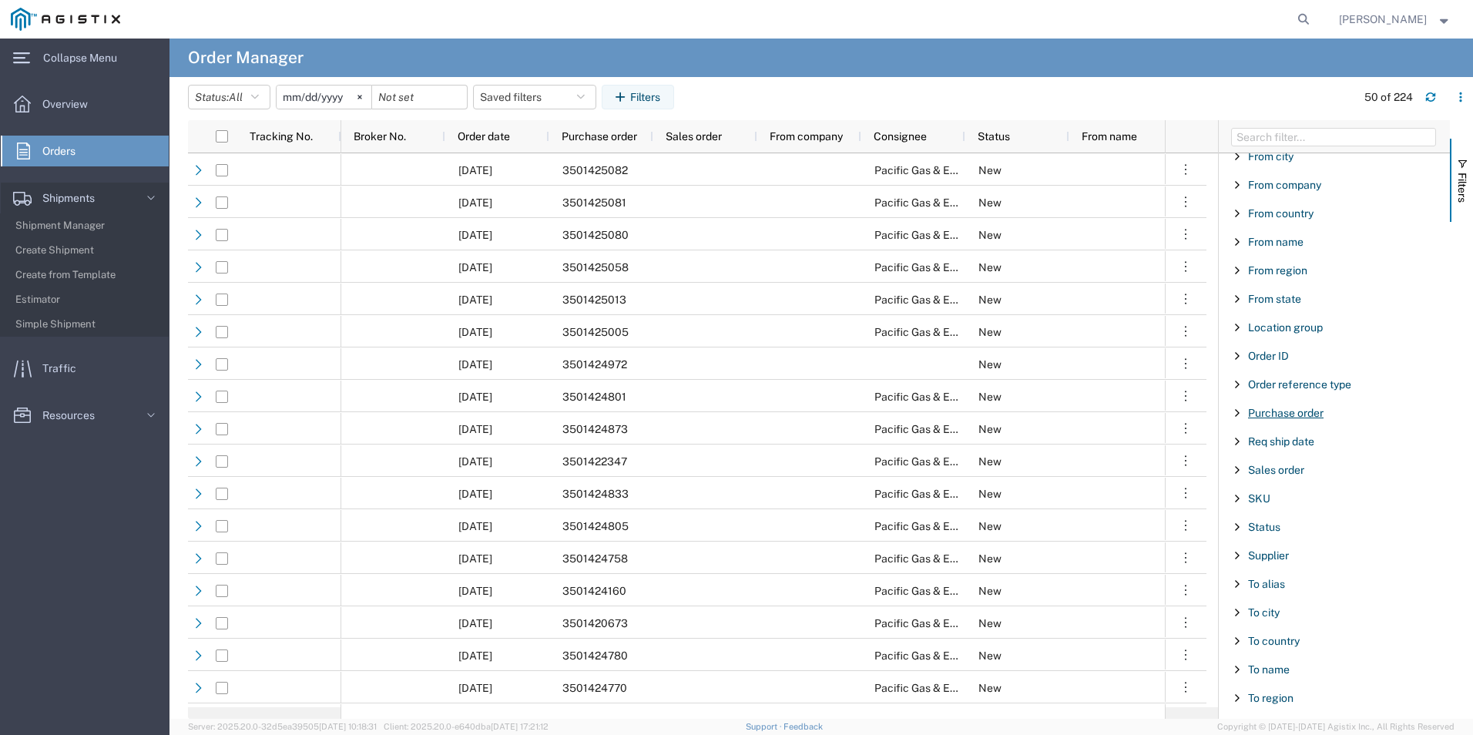
click at [1296, 414] on span "Purchase order" at bounding box center [1286, 413] width 76 height 12
click at [1311, 485] on input "Filter Value" at bounding box center [1340, 477] width 202 height 18
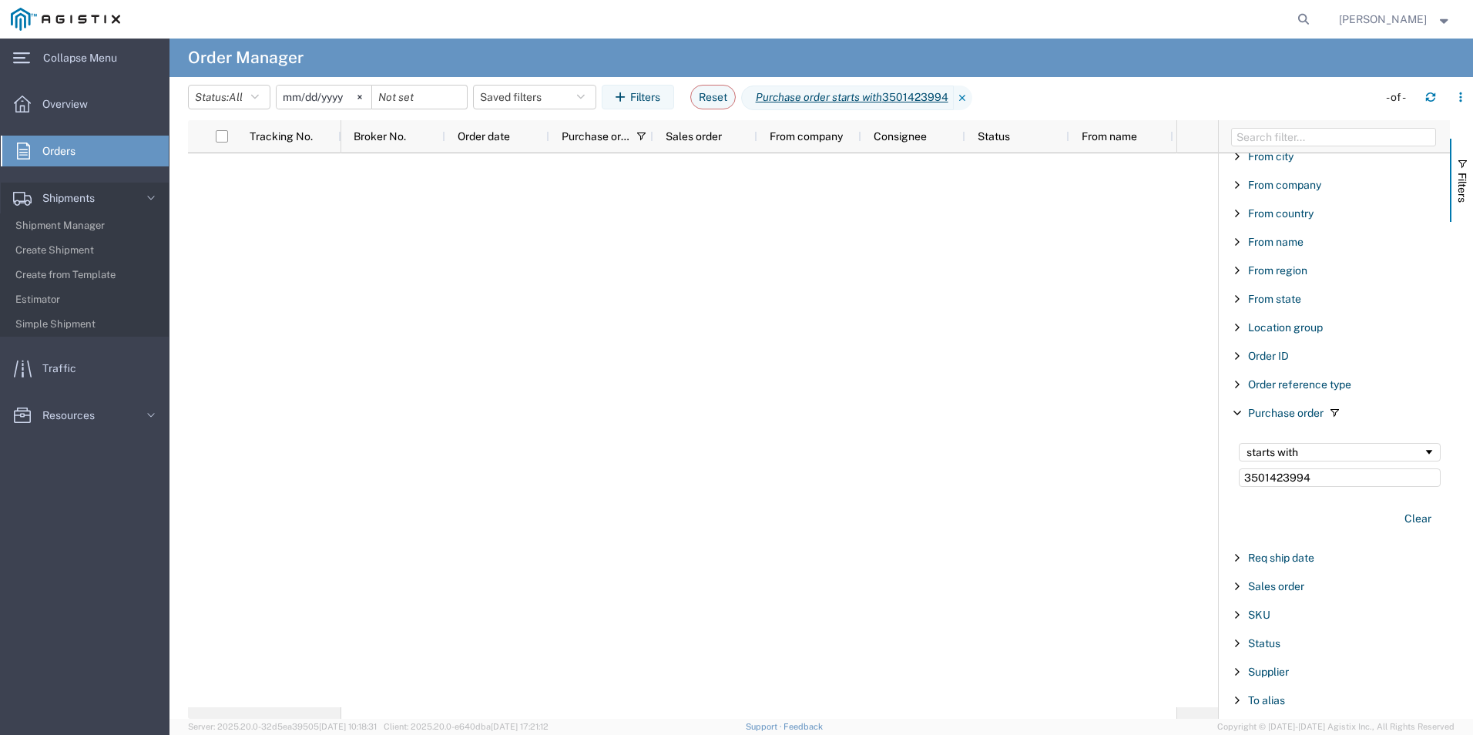
drag, startPoint x: 1319, startPoint y: 478, endPoint x: 1099, endPoint y: 480, distance: 220.4
click at [1099, 480] on div "Tracking No. Broker No. Order date Purchase order Sales order From company Cons…" at bounding box center [830, 419] width 1285 height 599
drag, startPoint x: 1315, startPoint y: 473, endPoint x: 1135, endPoint y: 492, distance: 181.3
click at [1135, 492] on div "Tracking No. Broker No. Order date Purchase order Sales order From company Cons…" at bounding box center [830, 419] width 1285 height 599
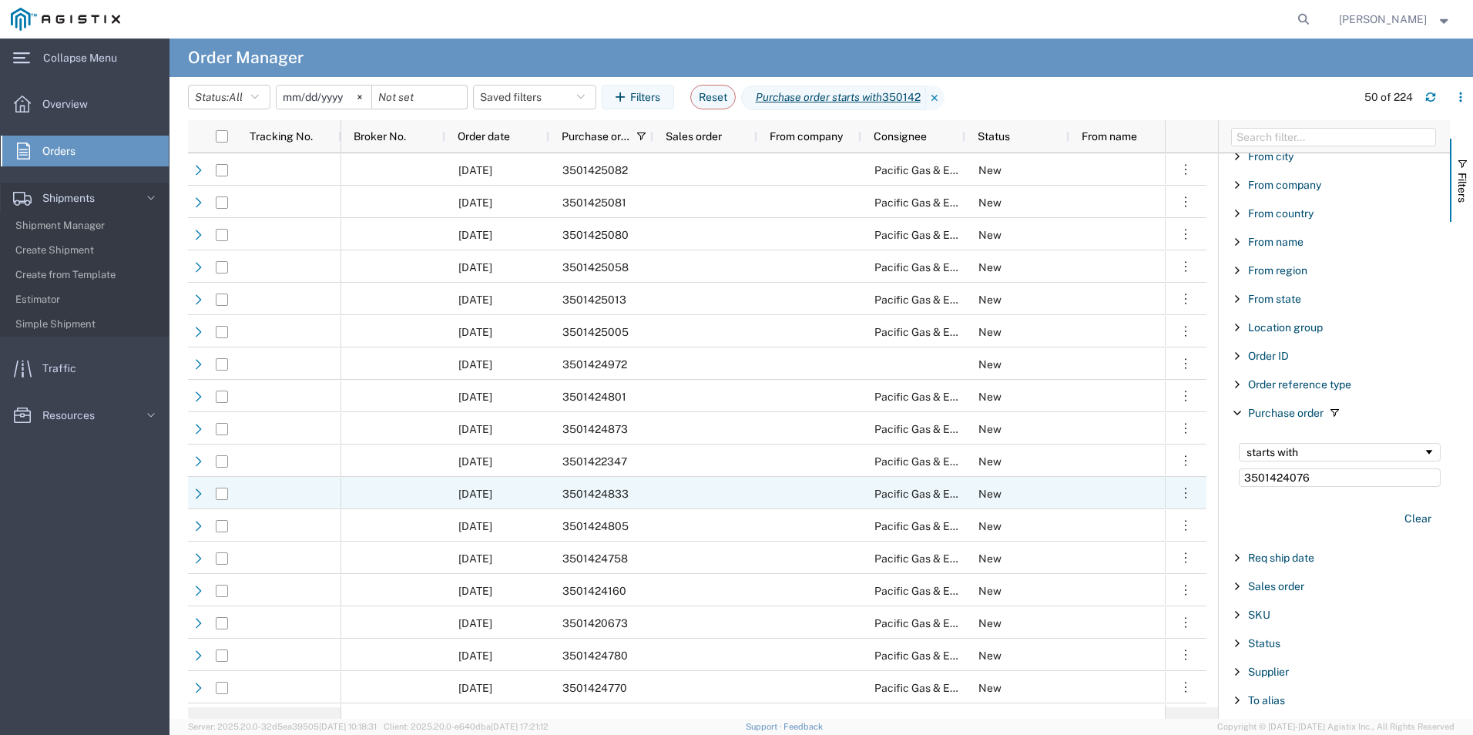
type input "3501424076"
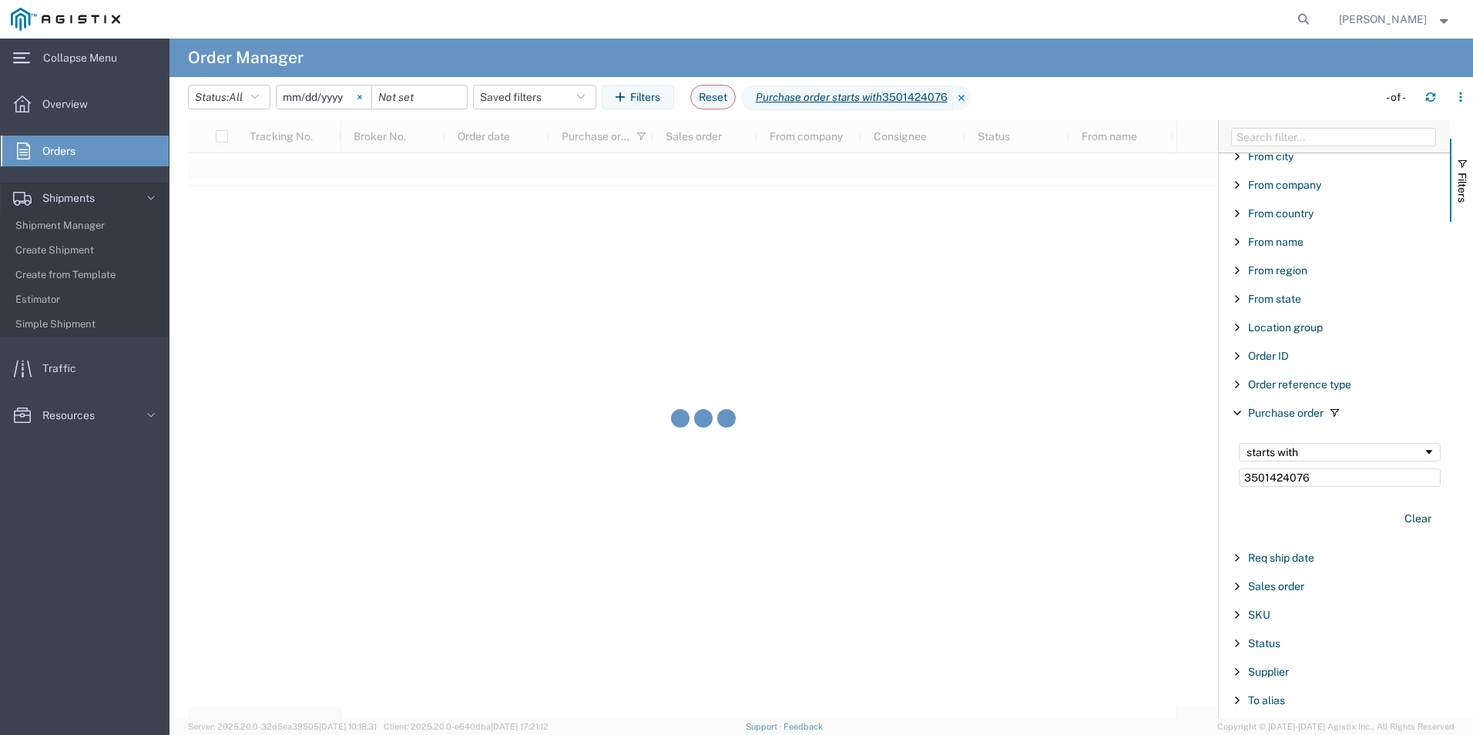
click at [361, 103] on svg-icon at bounding box center [359, 97] width 23 height 23
click at [1344, 475] on input "3501424076" at bounding box center [1340, 477] width 202 height 18
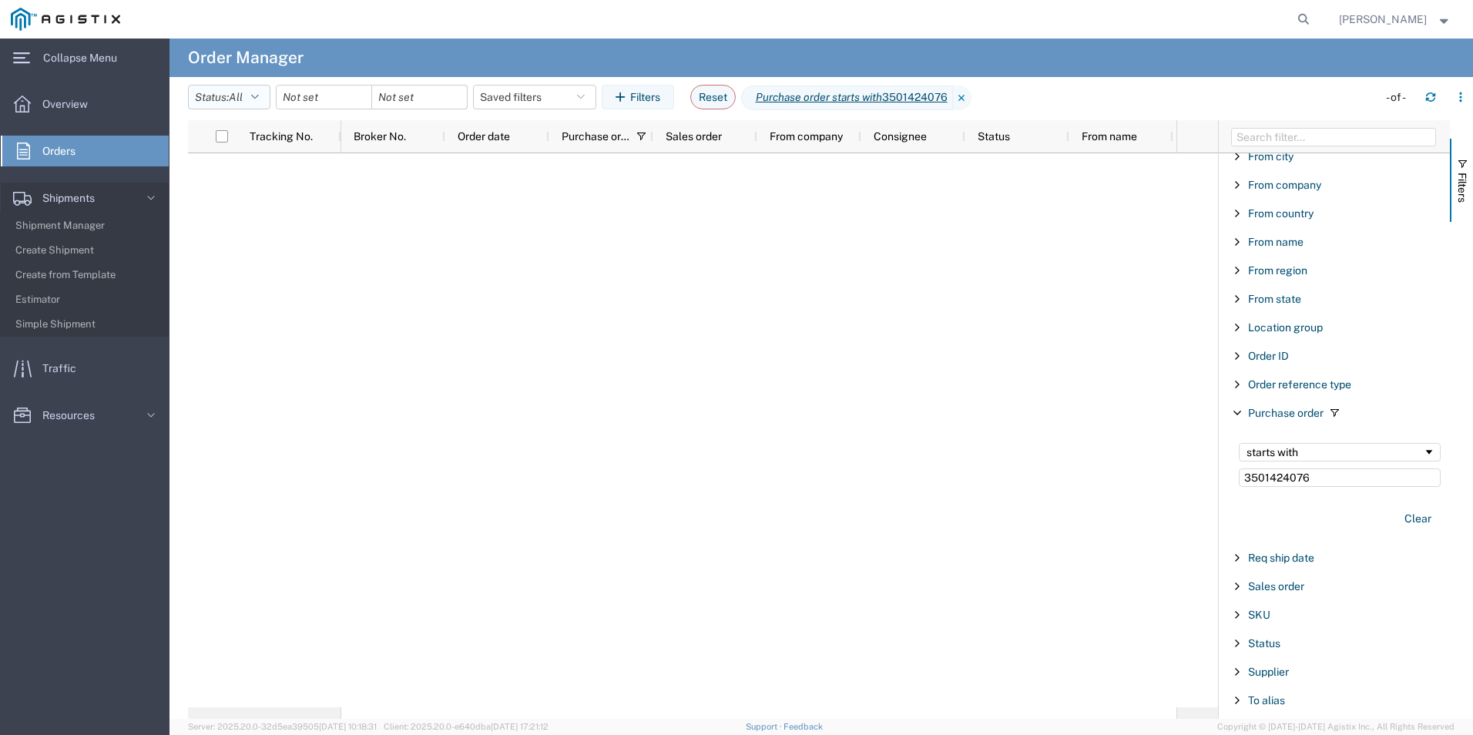
click at [265, 94] on button "Status: All" at bounding box center [229, 97] width 82 height 25
click at [440, 112] on agx-table-filter-chips "Status: All All Cancelled Orders New Orders Updated Orders Saved filters Filter…" at bounding box center [779, 102] width 1182 height 35
click at [463, 99] on div at bounding box center [420, 97] width 96 height 25
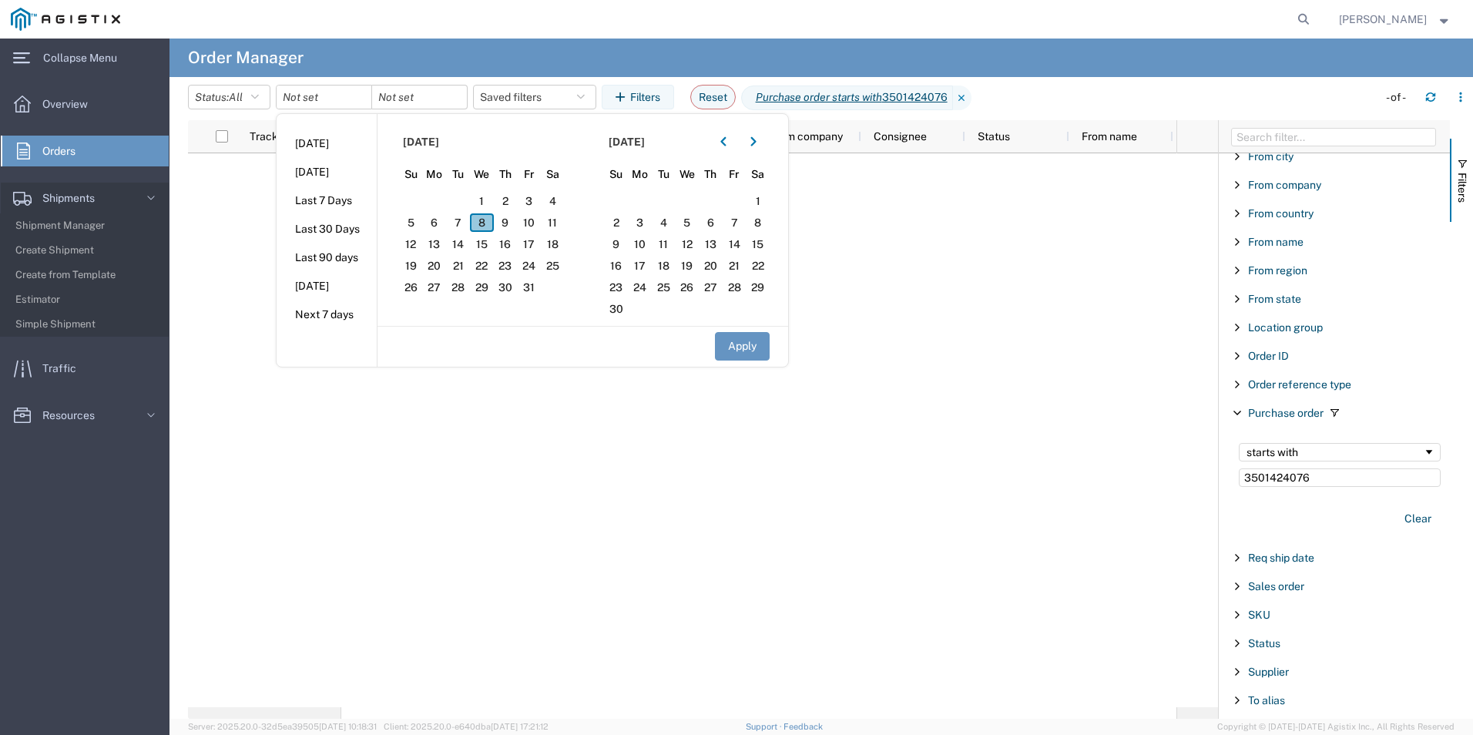
click at [493, 222] on span "8" at bounding box center [482, 222] width 24 height 18
click at [775, 364] on div "Apply" at bounding box center [583, 346] width 411 height 40
click at [764, 351] on button "Apply" at bounding box center [742, 346] width 55 height 29
type input "2025-10-08"
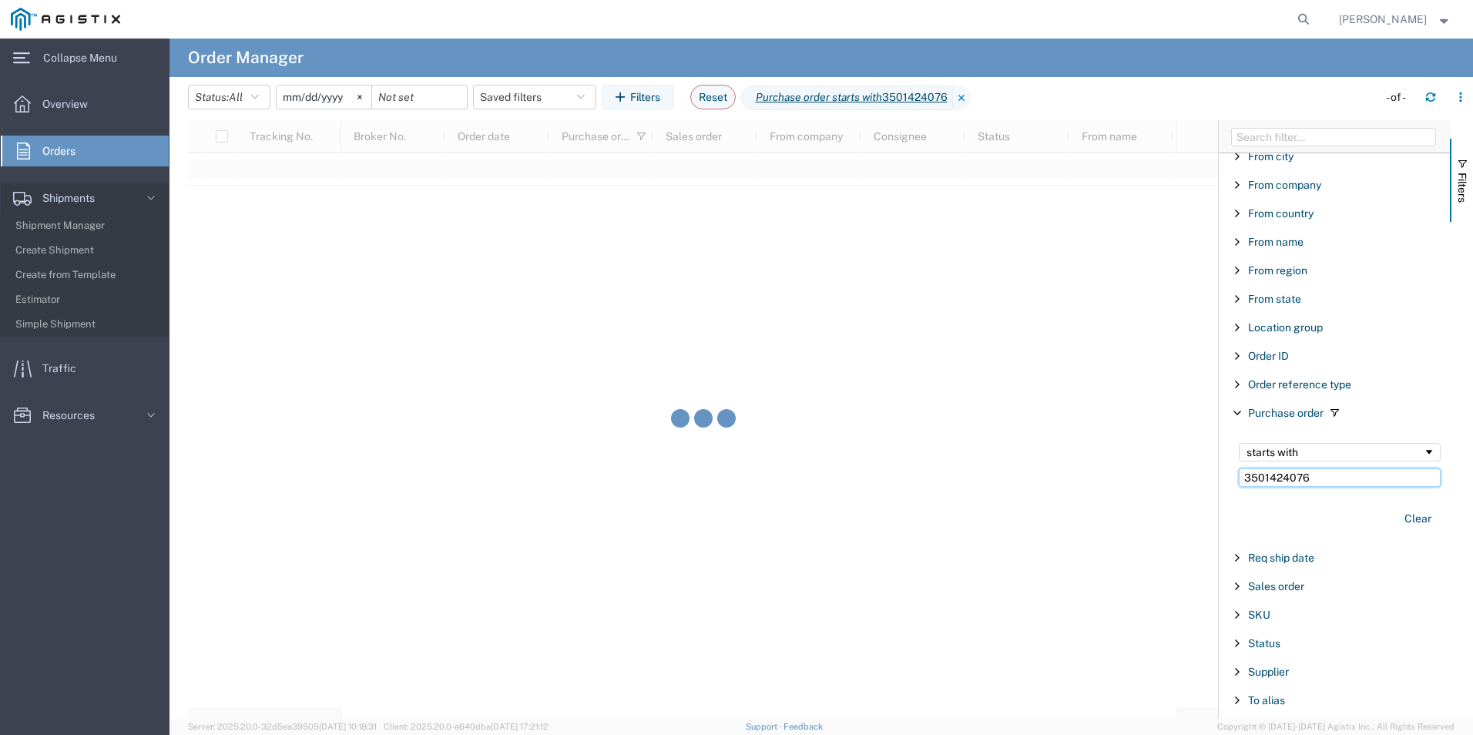
click at [1351, 482] on input "3501424076" at bounding box center [1340, 477] width 202 height 18
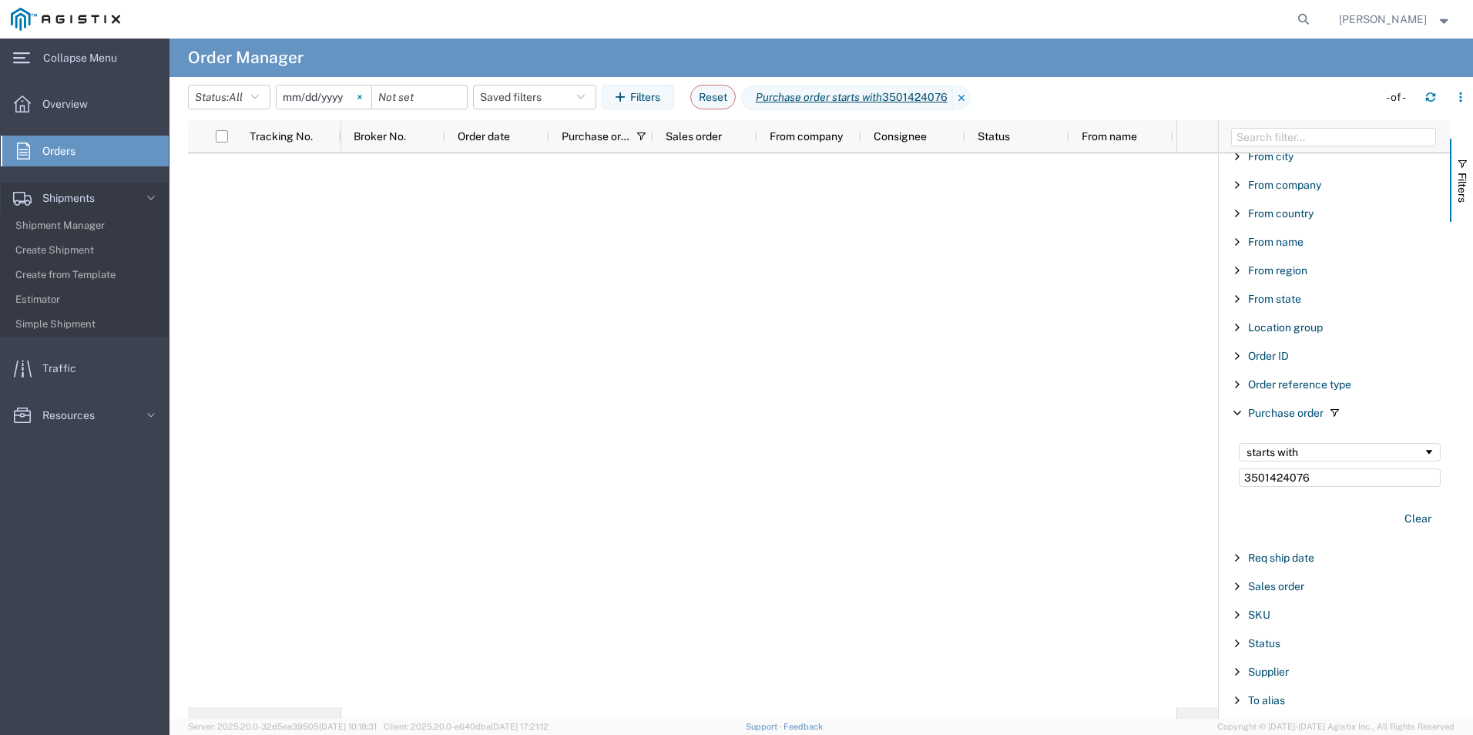
click at [361, 99] on icon at bounding box center [360, 97] width 4 height 4
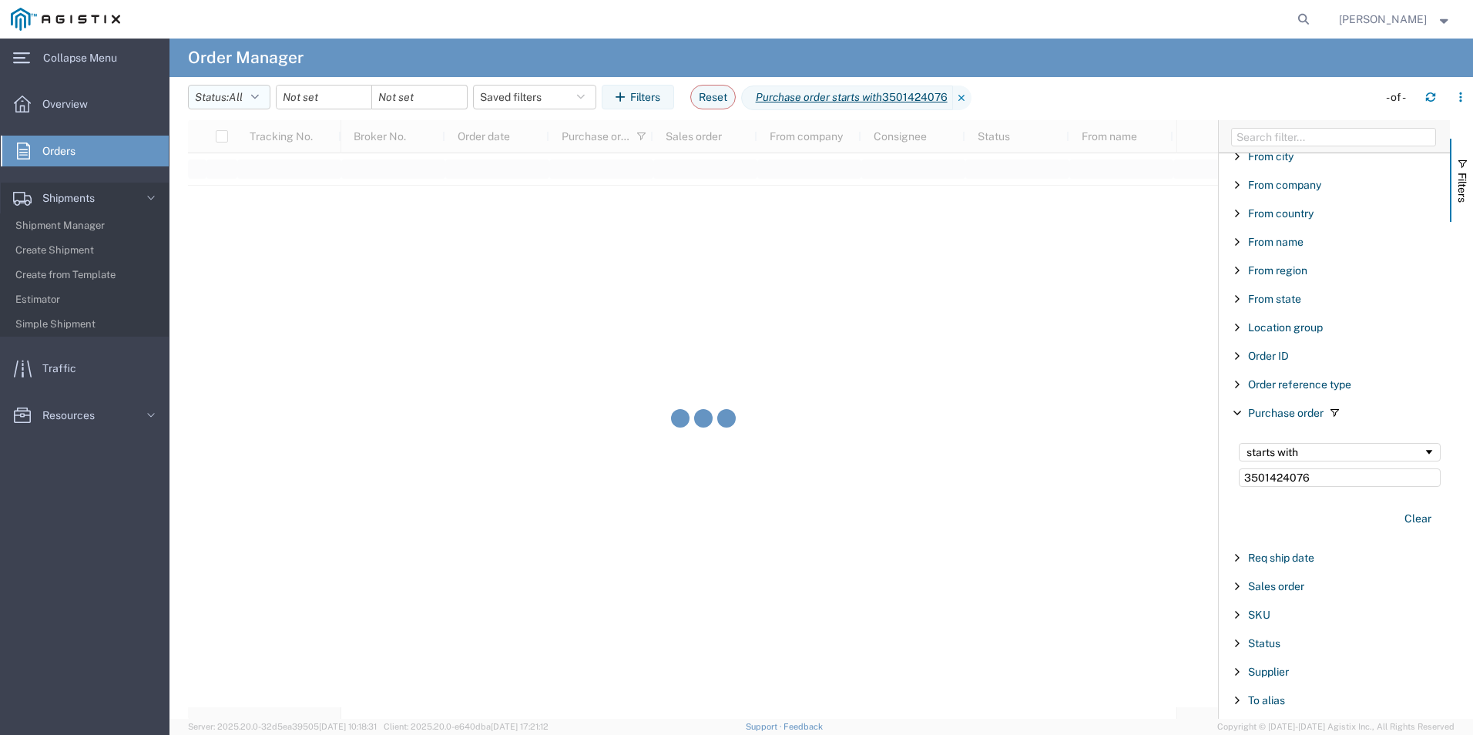
click at [243, 94] on span "All" at bounding box center [236, 97] width 14 height 12
click at [252, 126] on span "All" at bounding box center [279, 131] width 180 height 24
click at [1310, 478] on input "3501424076" at bounding box center [1340, 477] width 202 height 18
drag, startPoint x: 1283, startPoint y: 475, endPoint x: 1468, endPoint y: 471, distance: 185.0
click at [1433, 475] on div "starts with 3501424076" at bounding box center [1340, 465] width 220 height 62
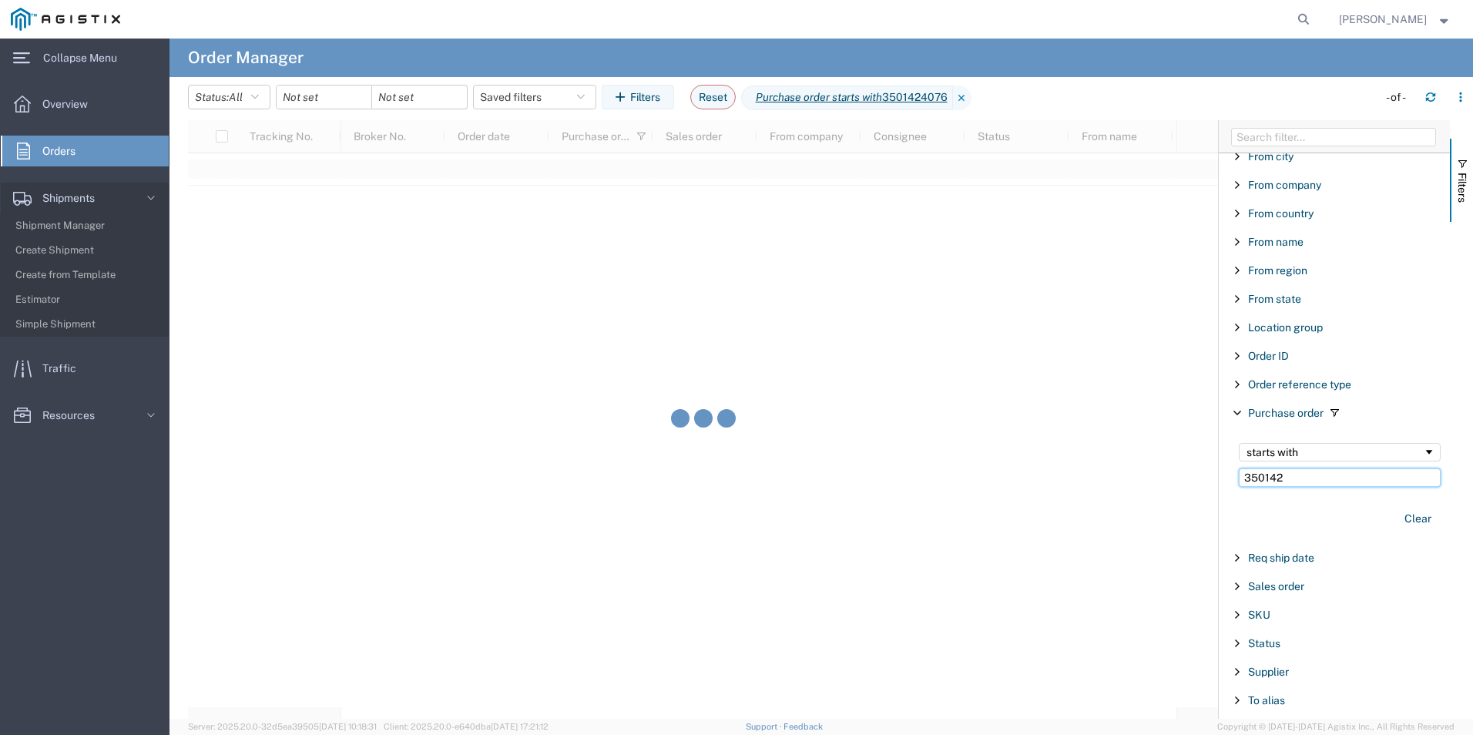
type input "350142"
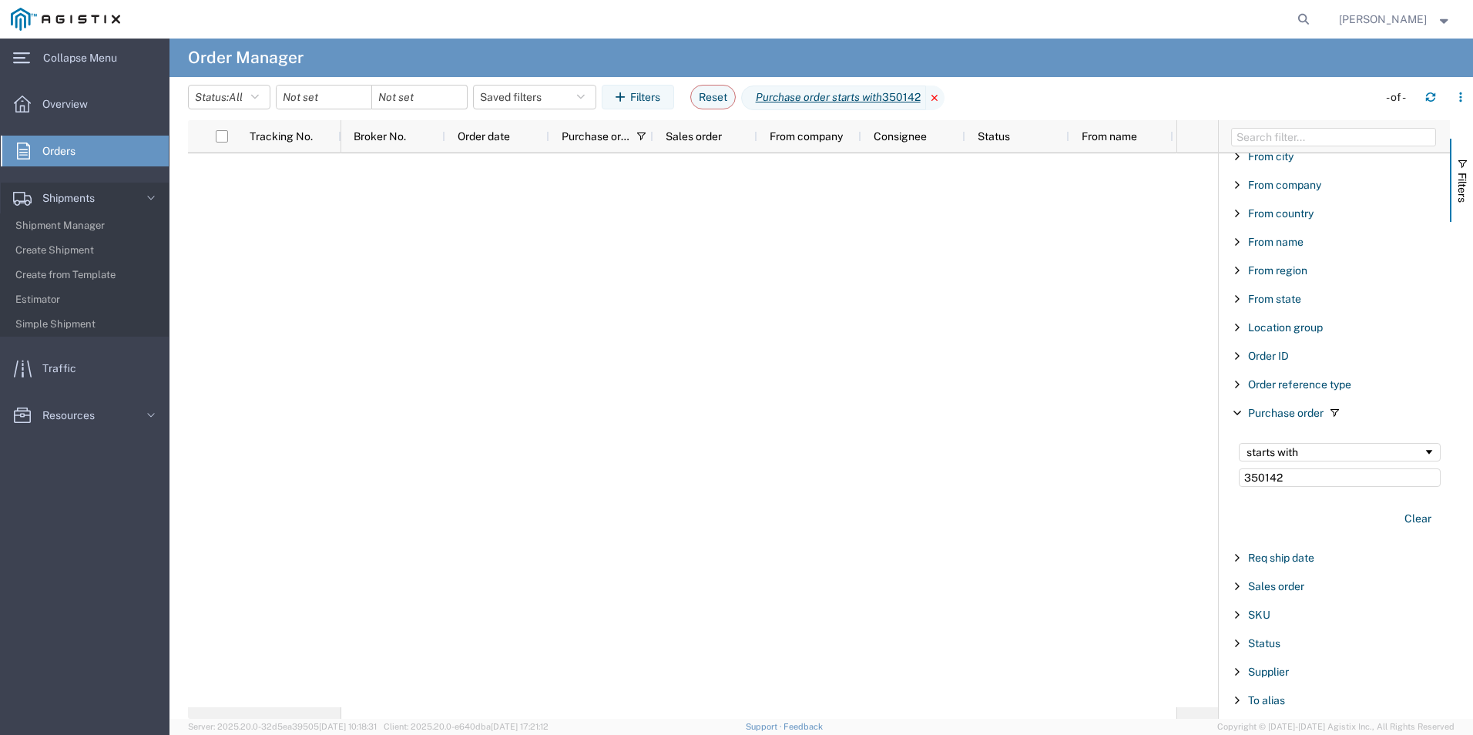
click at [941, 96] on icon at bounding box center [935, 98] width 18 height 25
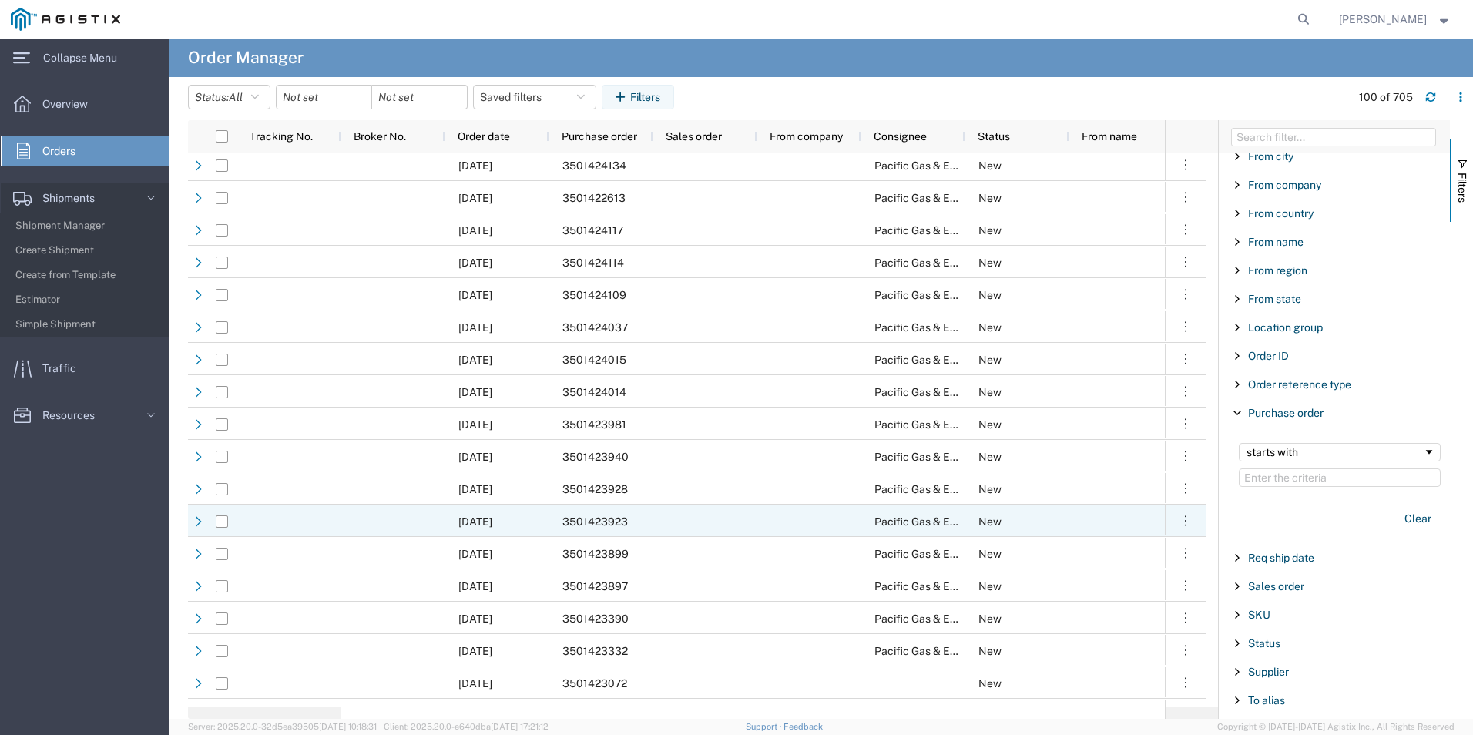
scroll to position [1772, 0]
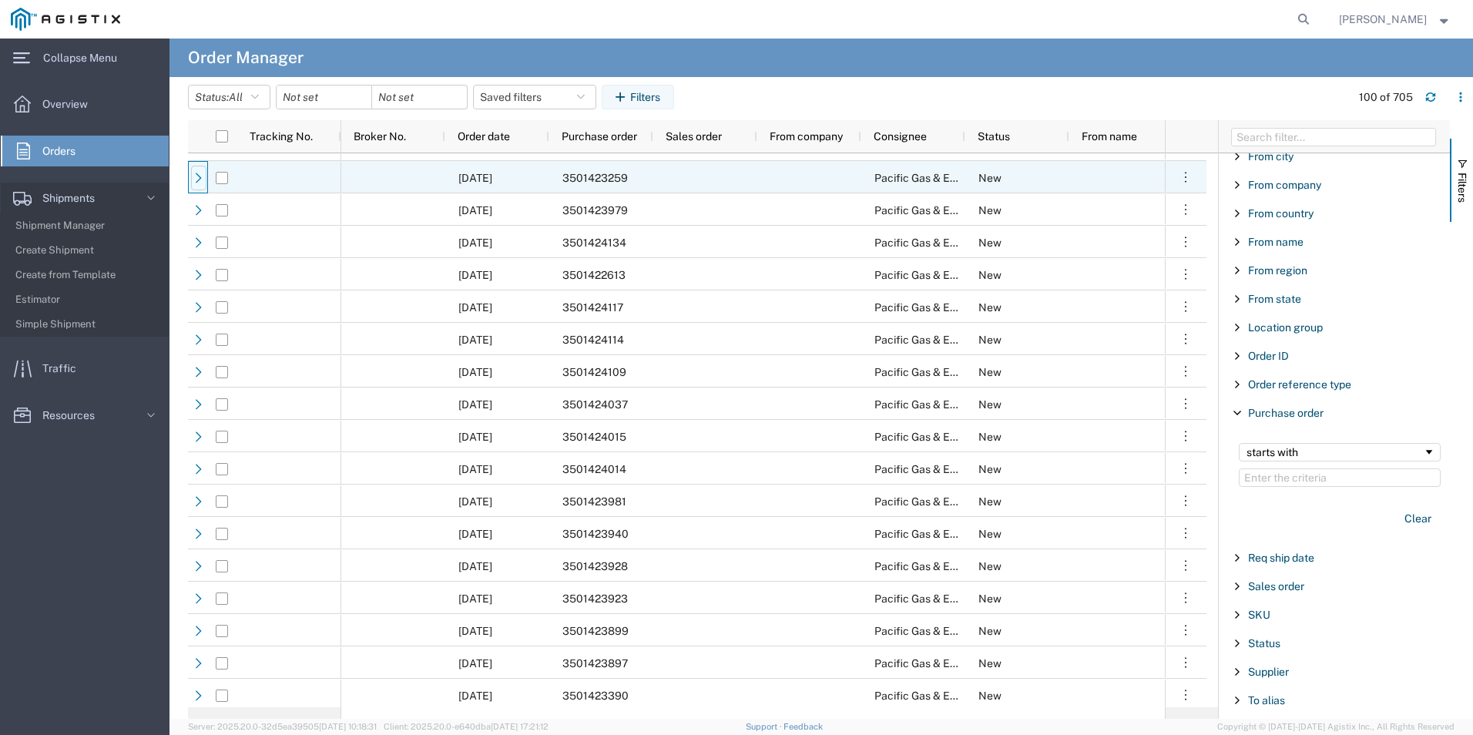
click at [202, 176] on icon at bounding box center [198, 178] width 11 height 11
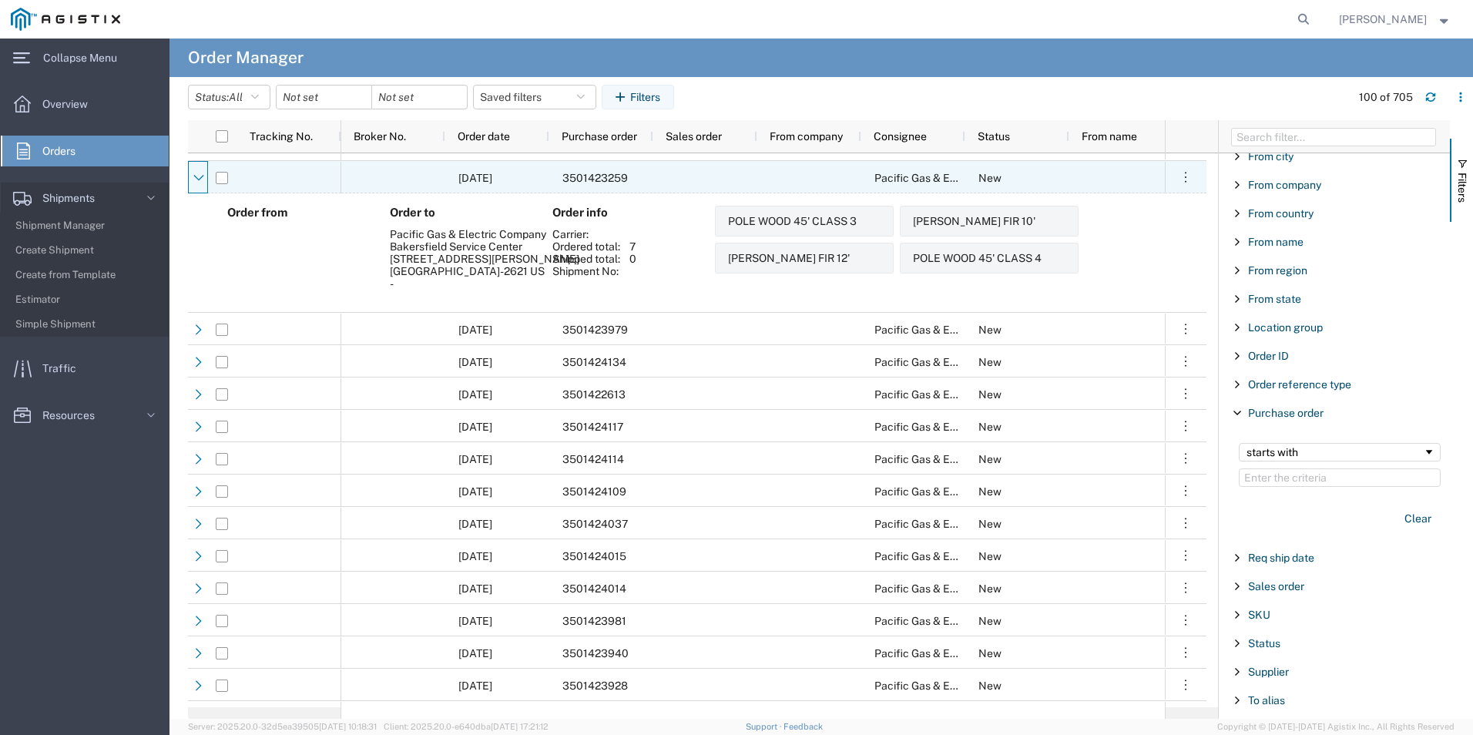
click at [202, 176] on icon at bounding box center [198, 178] width 11 height 11
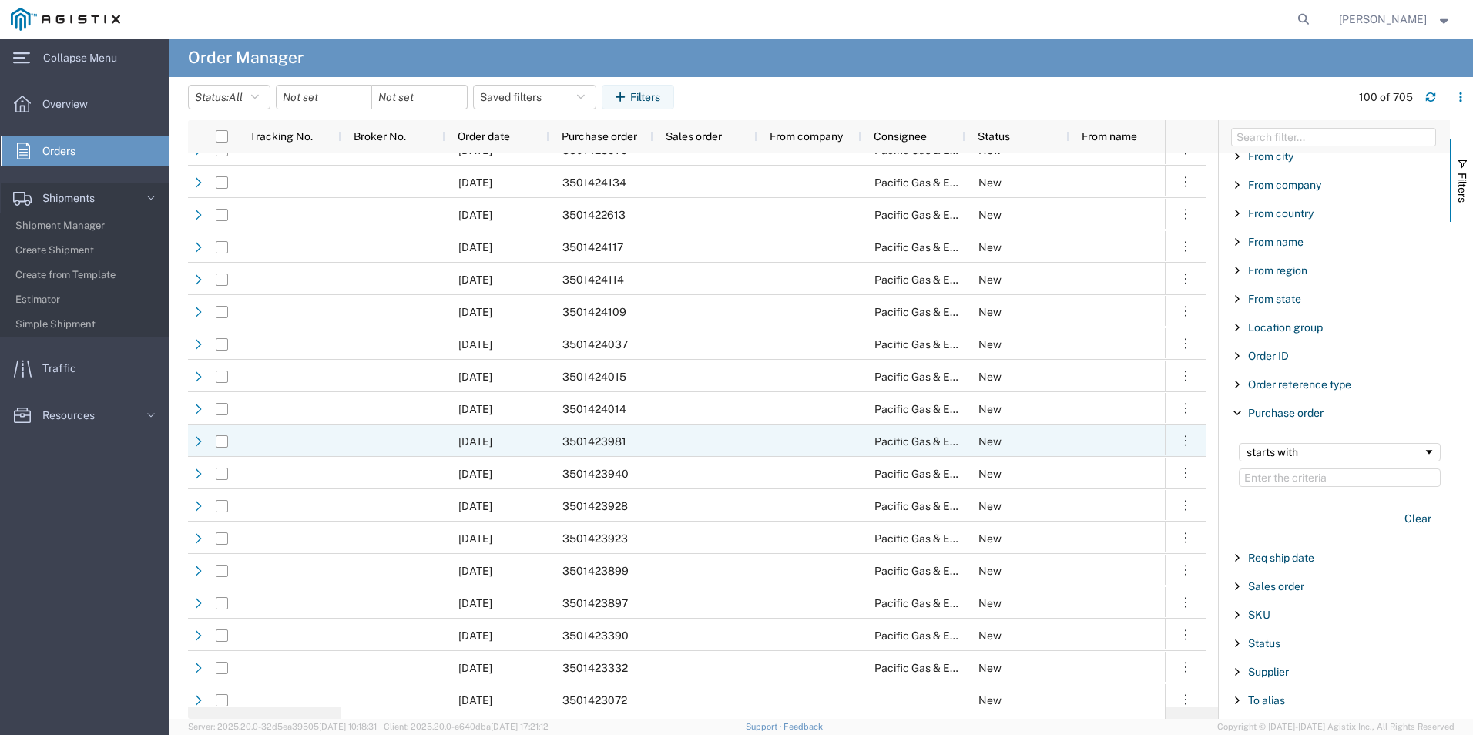
scroll to position [1849, 0]
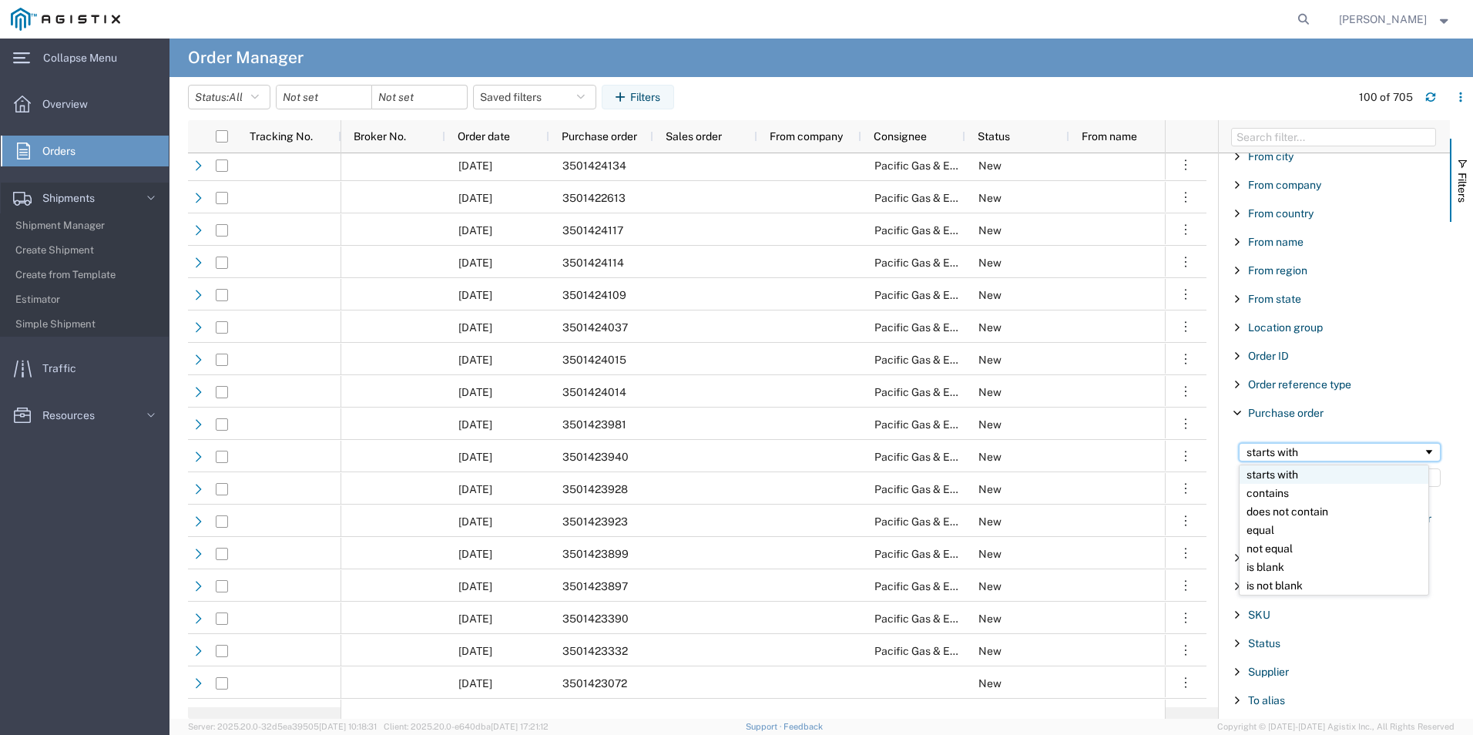
click at [1328, 456] on div "starts with" at bounding box center [1335, 452] width 176 height 12
click at [1309, 474] on input "Filter Value" at bounding box center [1340, 477] width 202 height 18
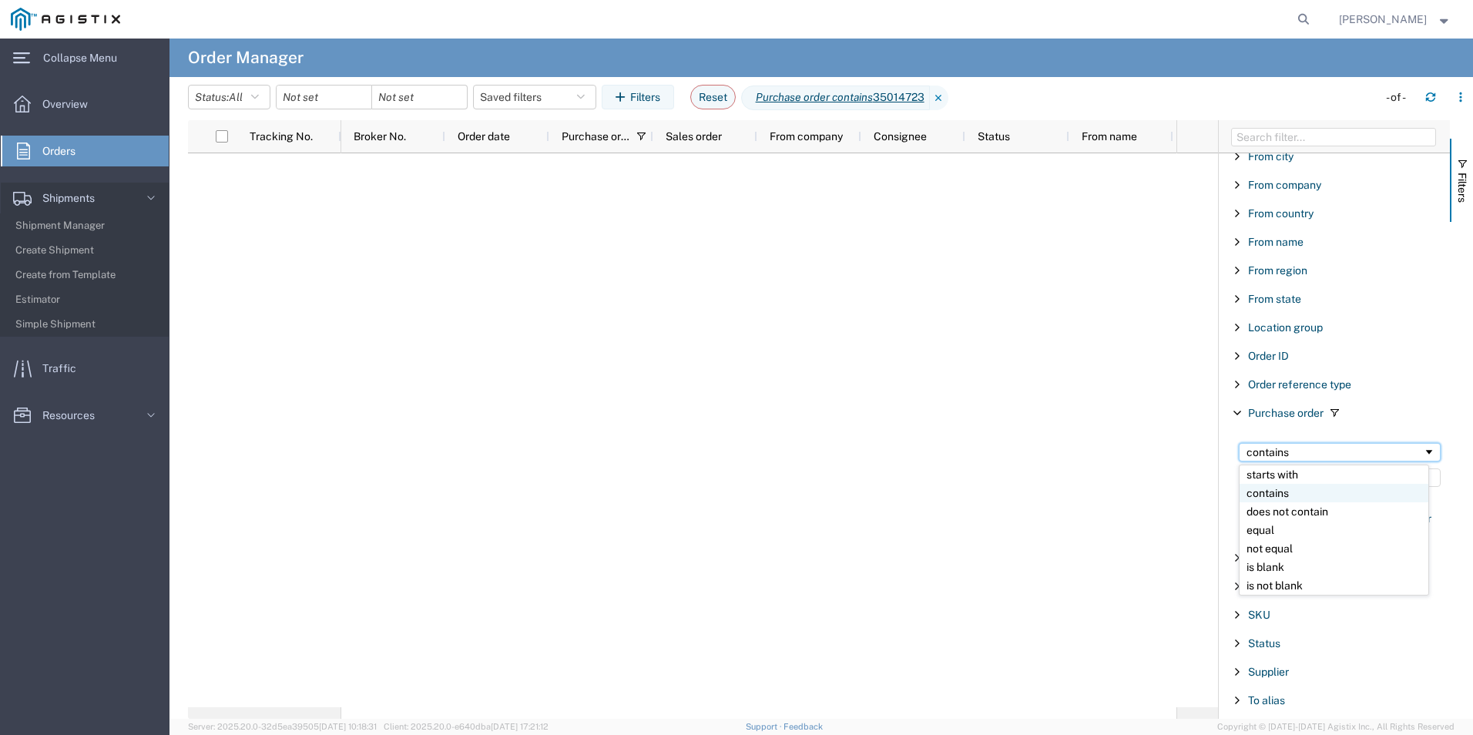
click at [1353, 451] on div "contains" at bounding box center [1335, 452] width 176 height 12
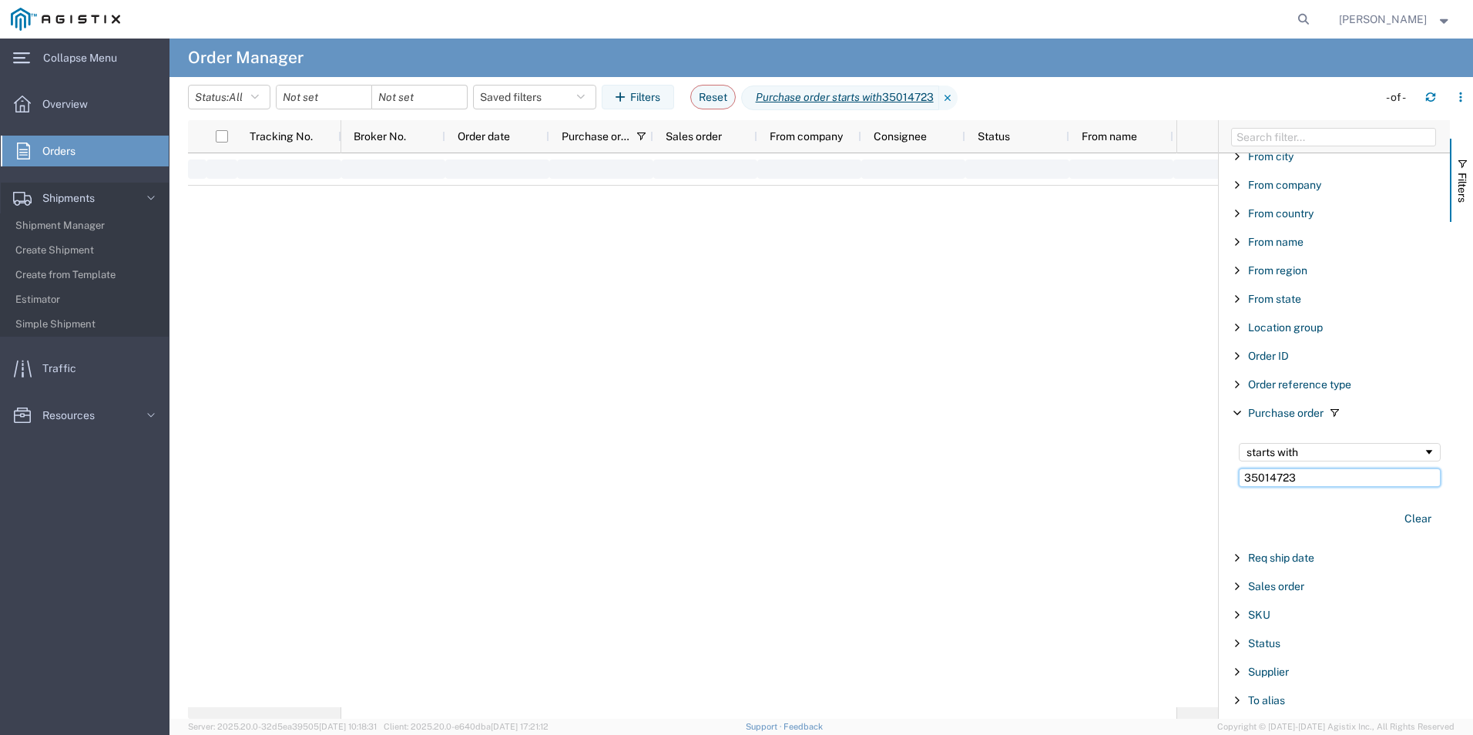
click at [1326, 475] on input "35014723" at bounding box center [1340, 477] width 202 height 18
click at [1310, 478] on input "35014723" at bounding box center [1340, 477] width 202 height 18
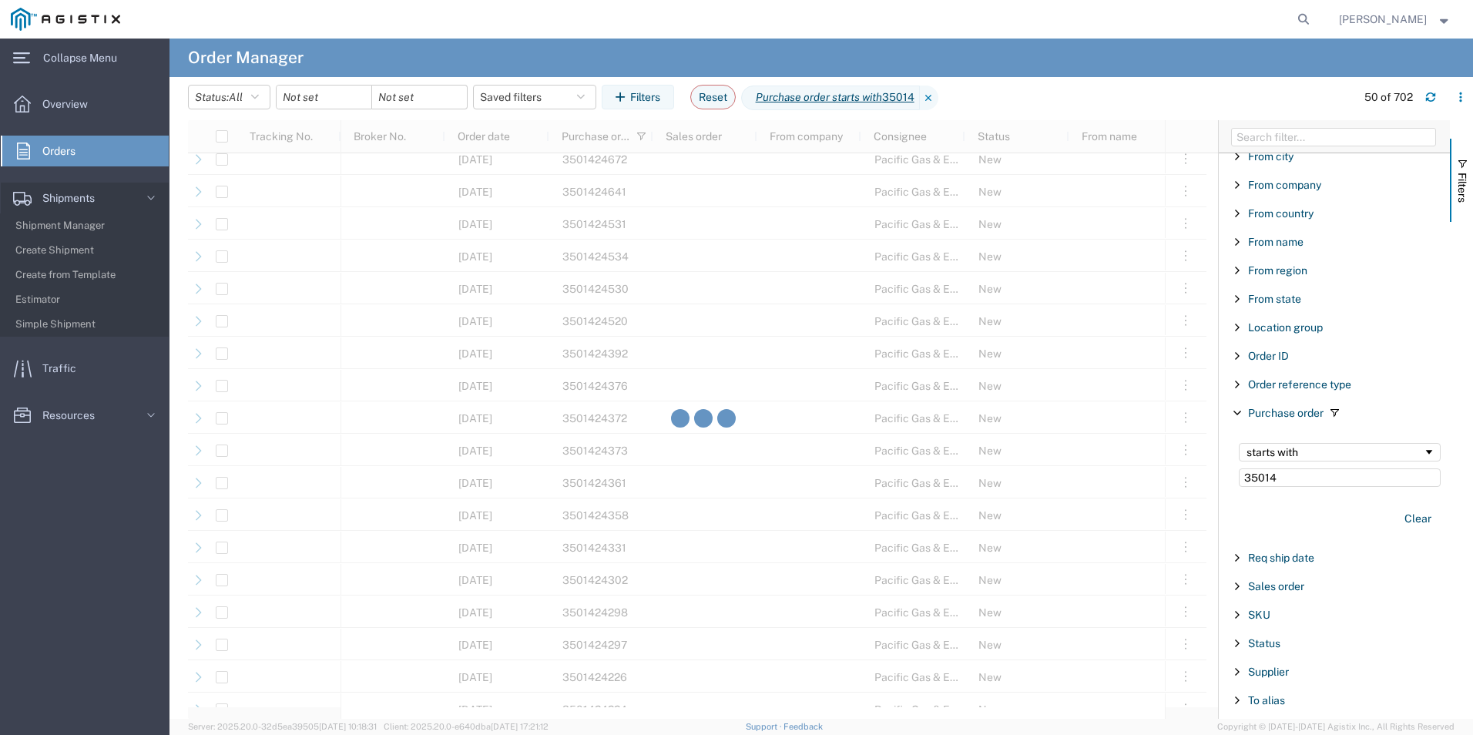
scroll to position [1079, 0]
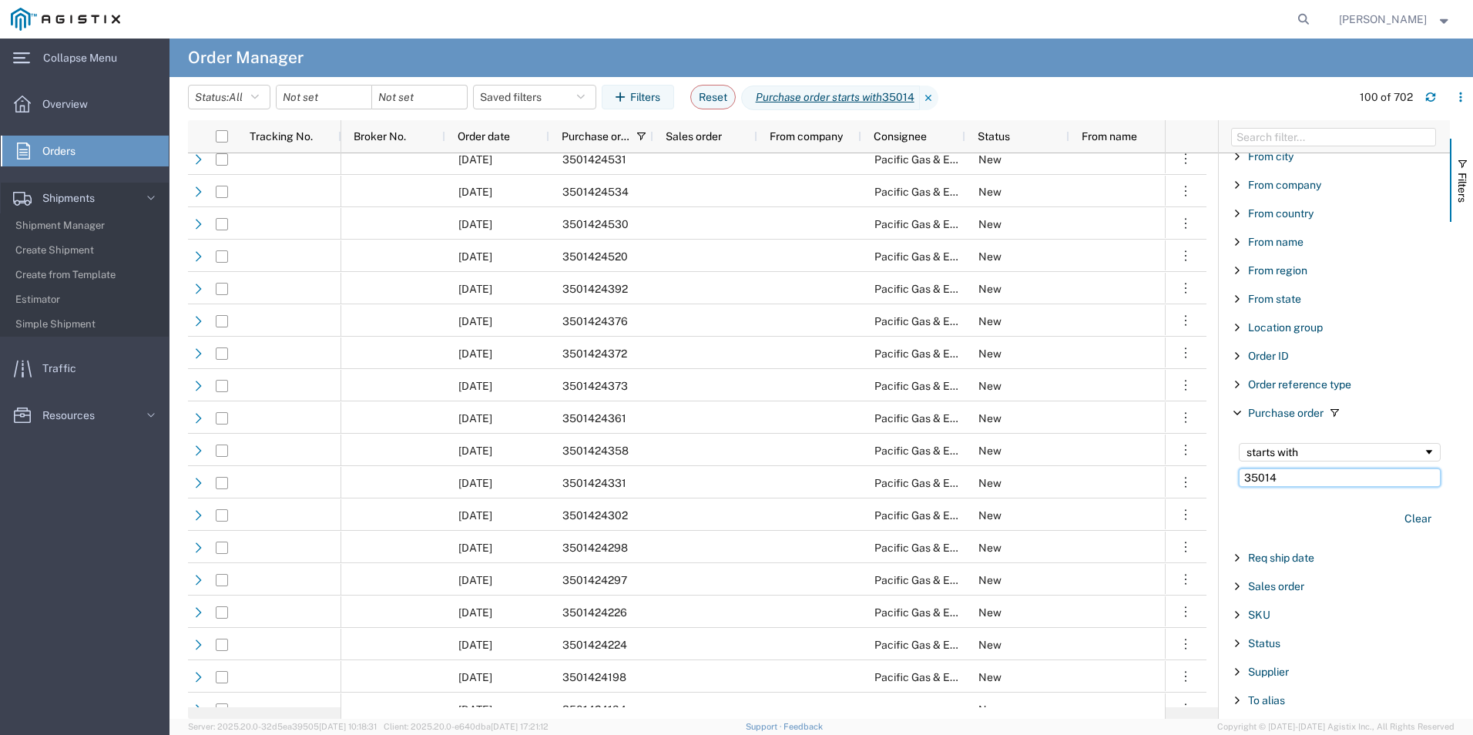
click at [1308, 478] on input "35014" at bounding box center [1340, 477] width 202 height 18
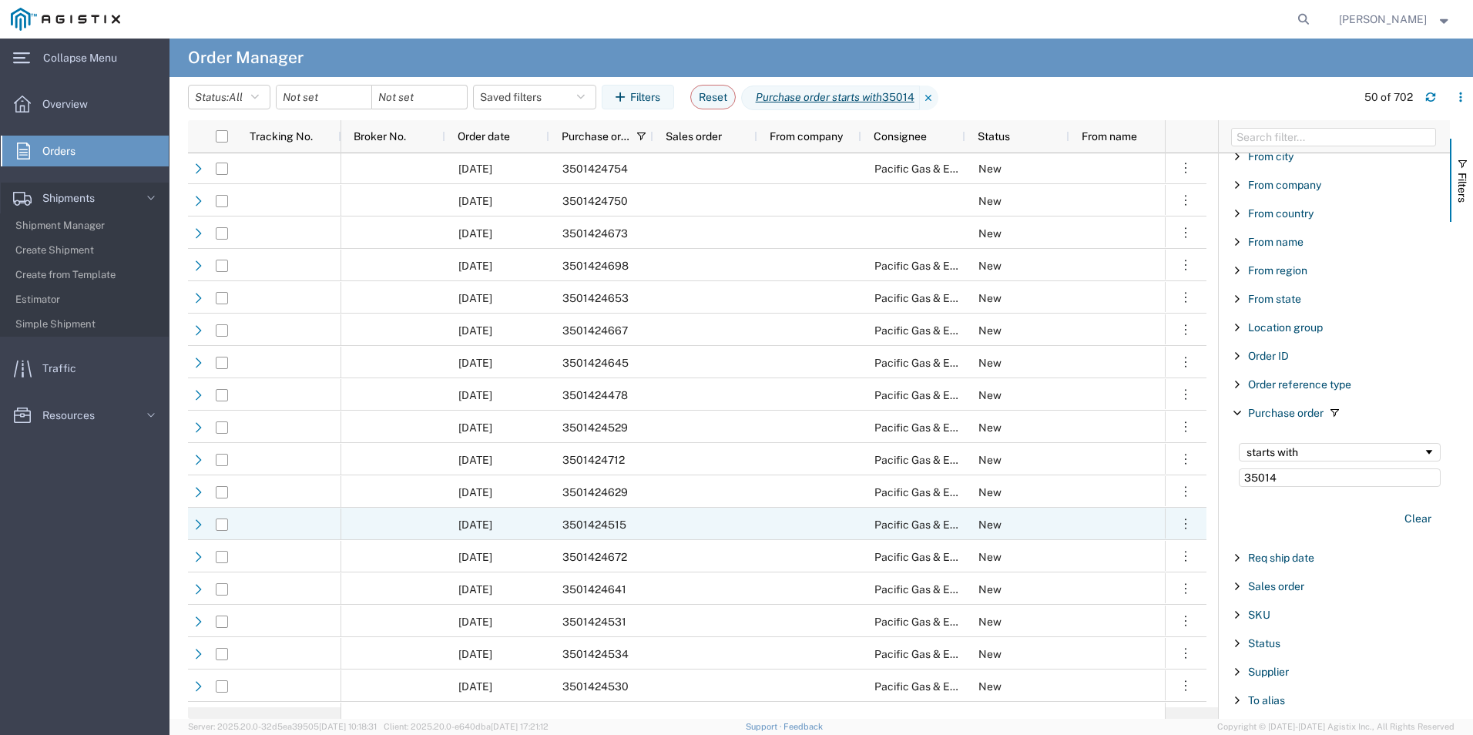
scroll to position [965, 0]
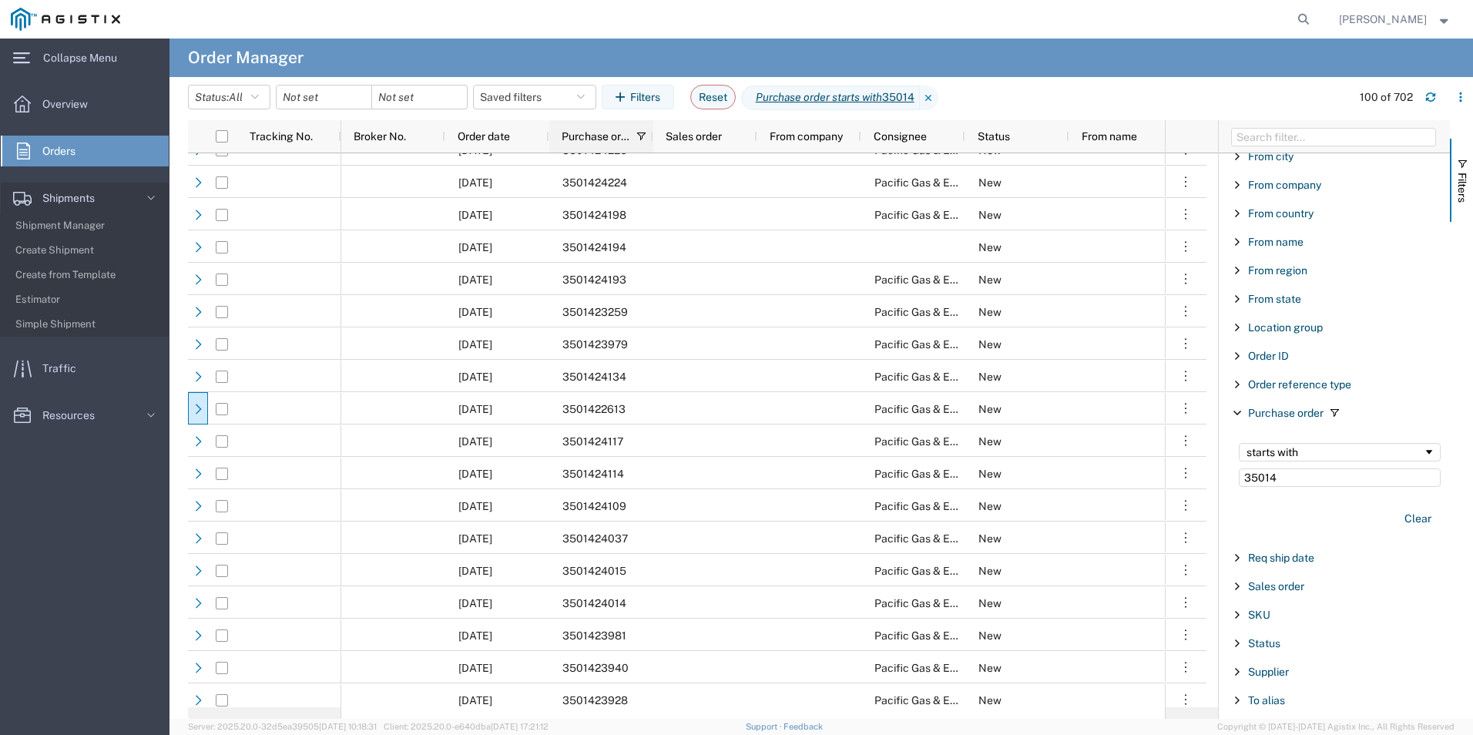
click at [631, 140] on div "Purchase order" at bounding box center [605, 136] width 86 height 25
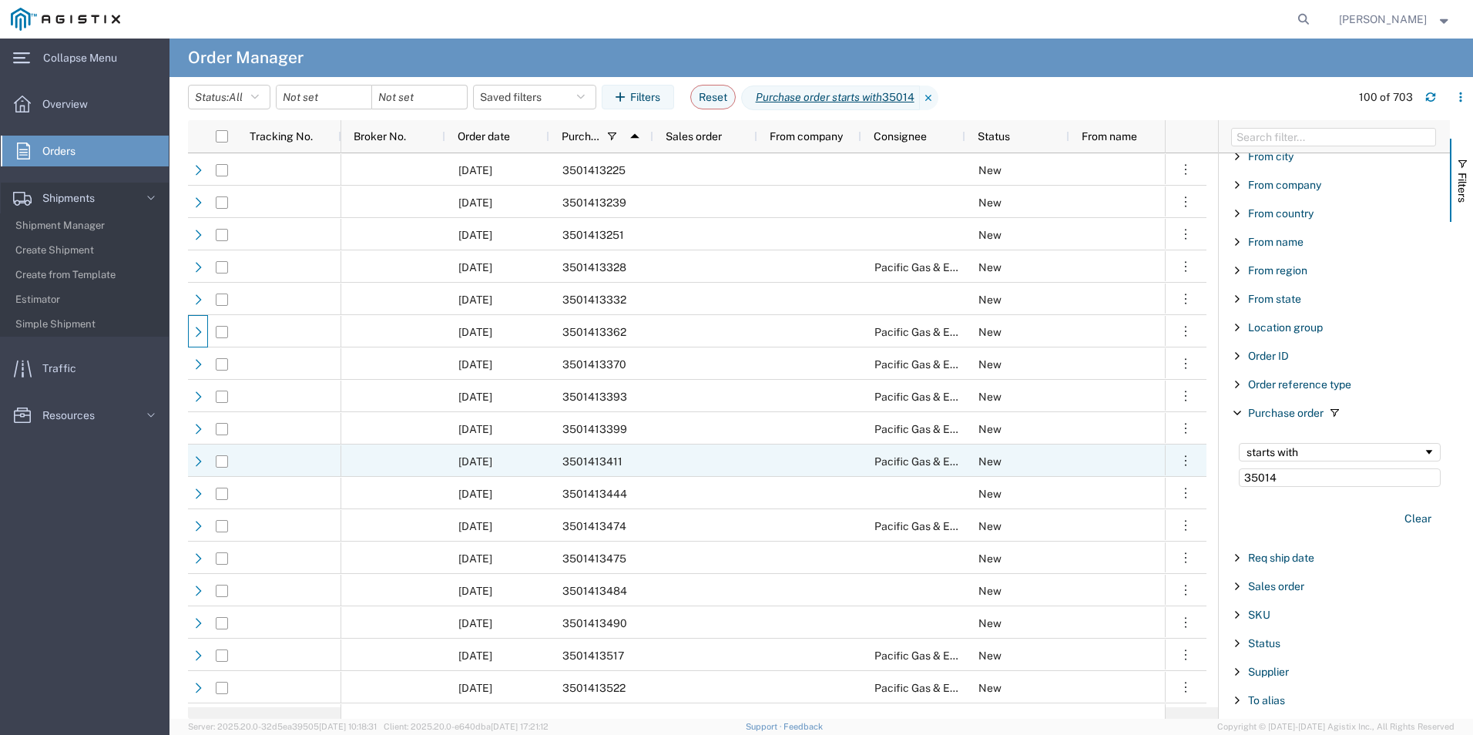
scroll to position [1402, 0]
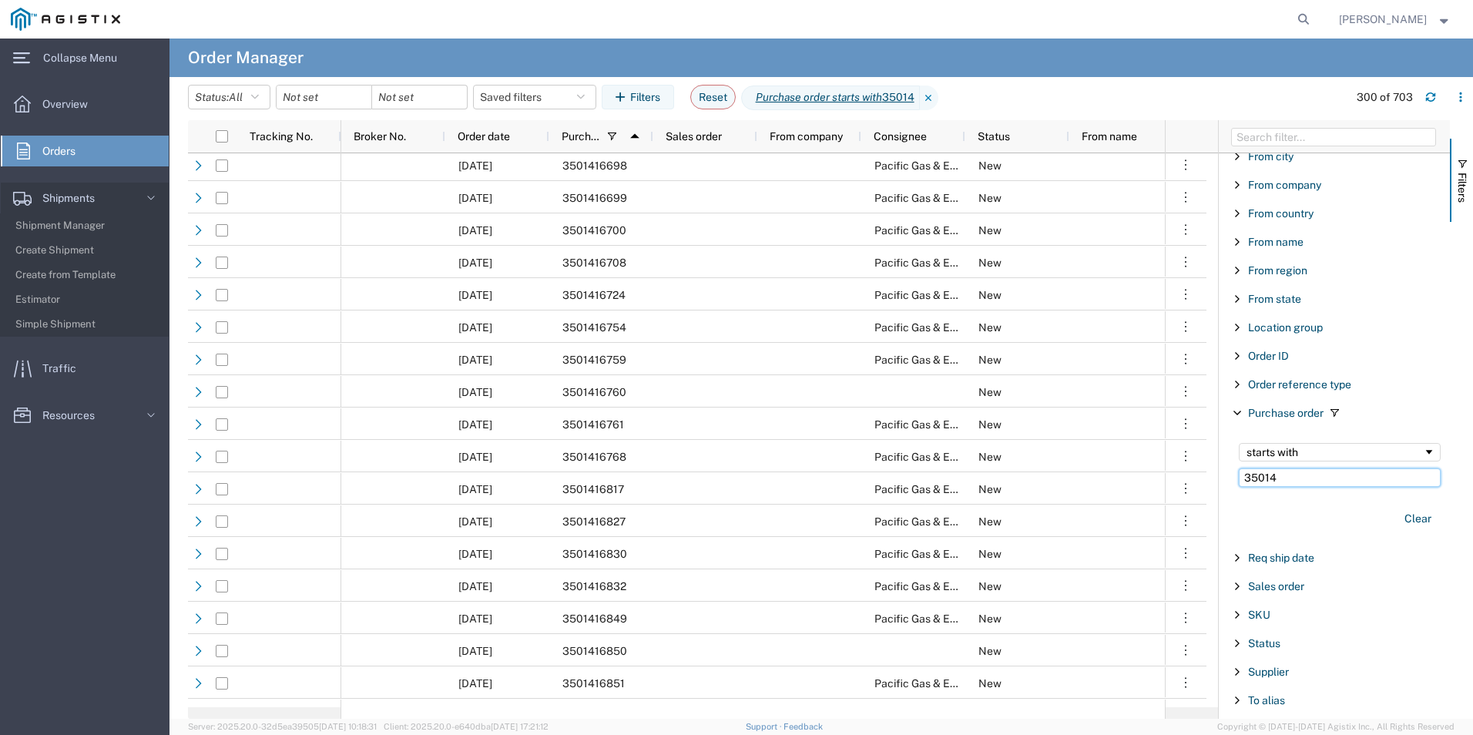
click at [1277, 473] on input "35014" at bounding box center [1340, 477] width 202 height 18
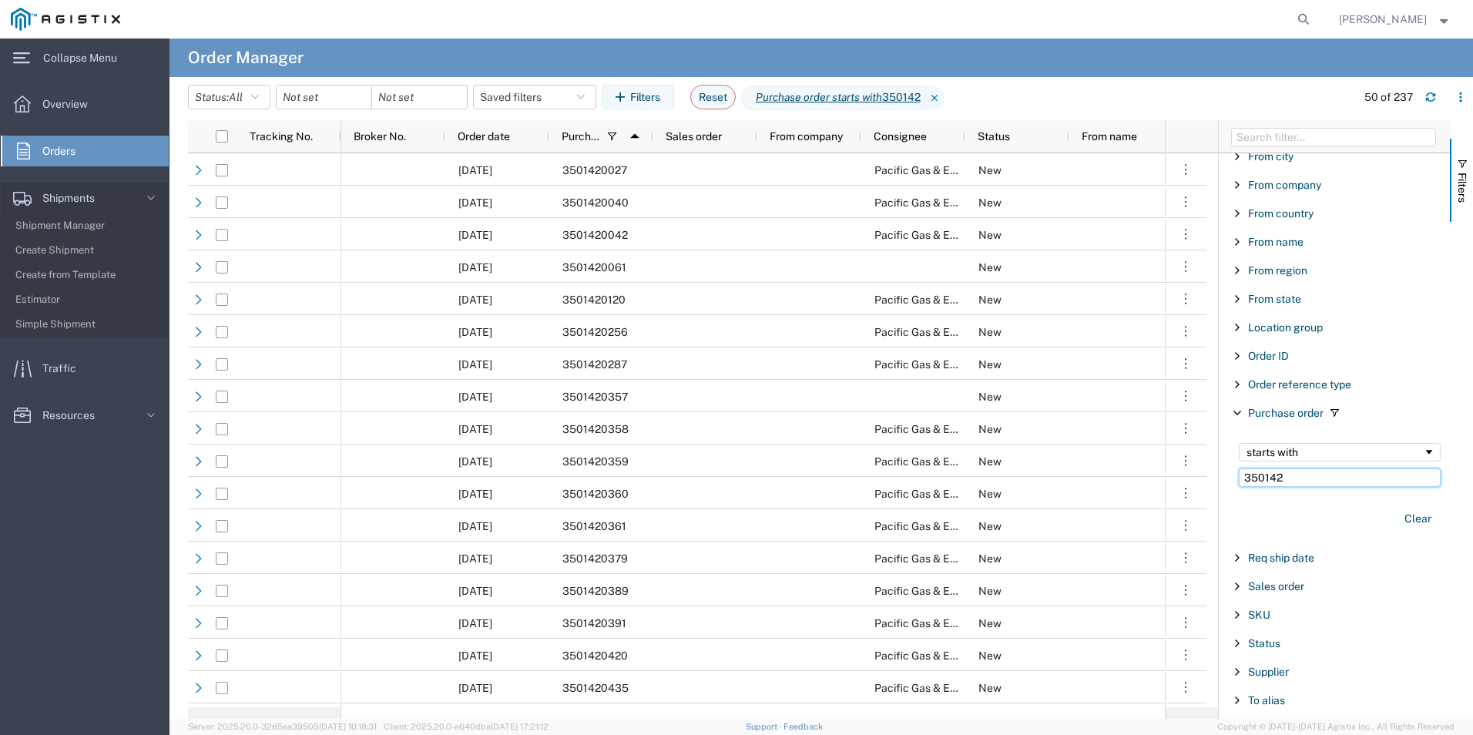
click at [1290, 474] on input "350142" at bounding box center [1340, 477] width 202 height 18
click at [1300, 480] on input "3501423" at bounding box center [1340, 477] width 202 height 18
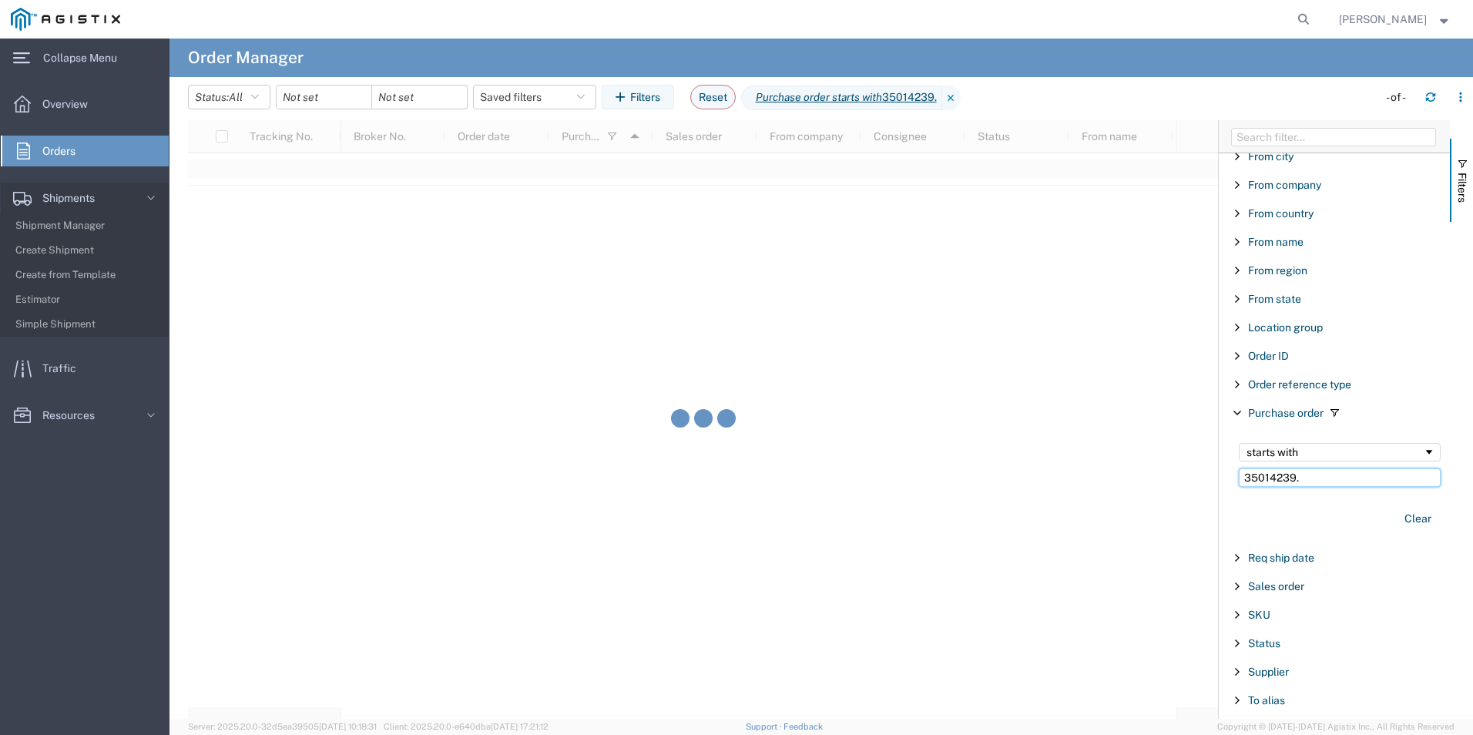
click at [1298, 480] on input "35014239." at bounding box center [1340, 477] width 202 height 18
type input "35014239"
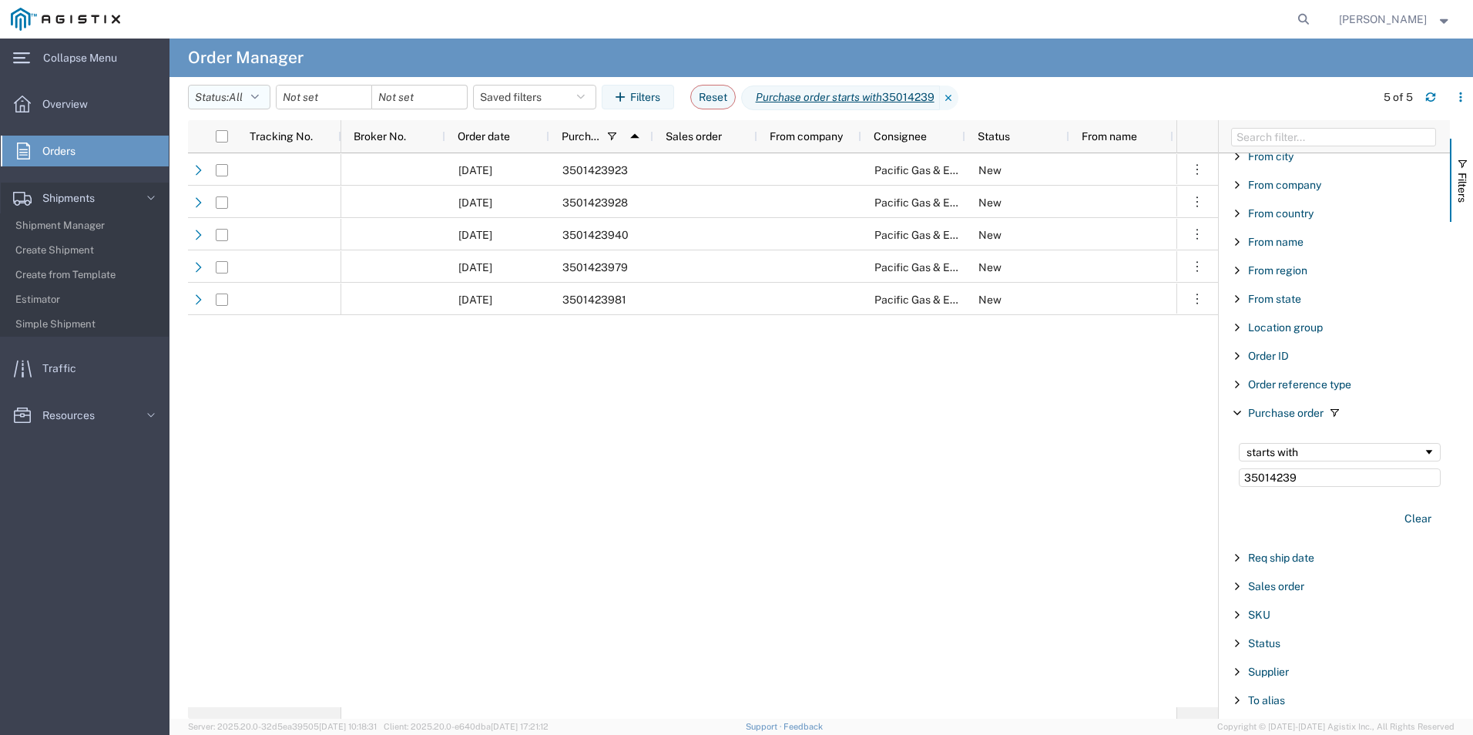
click at [250, 99] on button "Status: All" at bounding box center [229, 97] width 82 height 25
click at [585, 93] on icon "button" at bounding box center [581, 97] width 8 height 11
click at [958, 99] on icon at bounding box center [949, 98] width 18 height 25
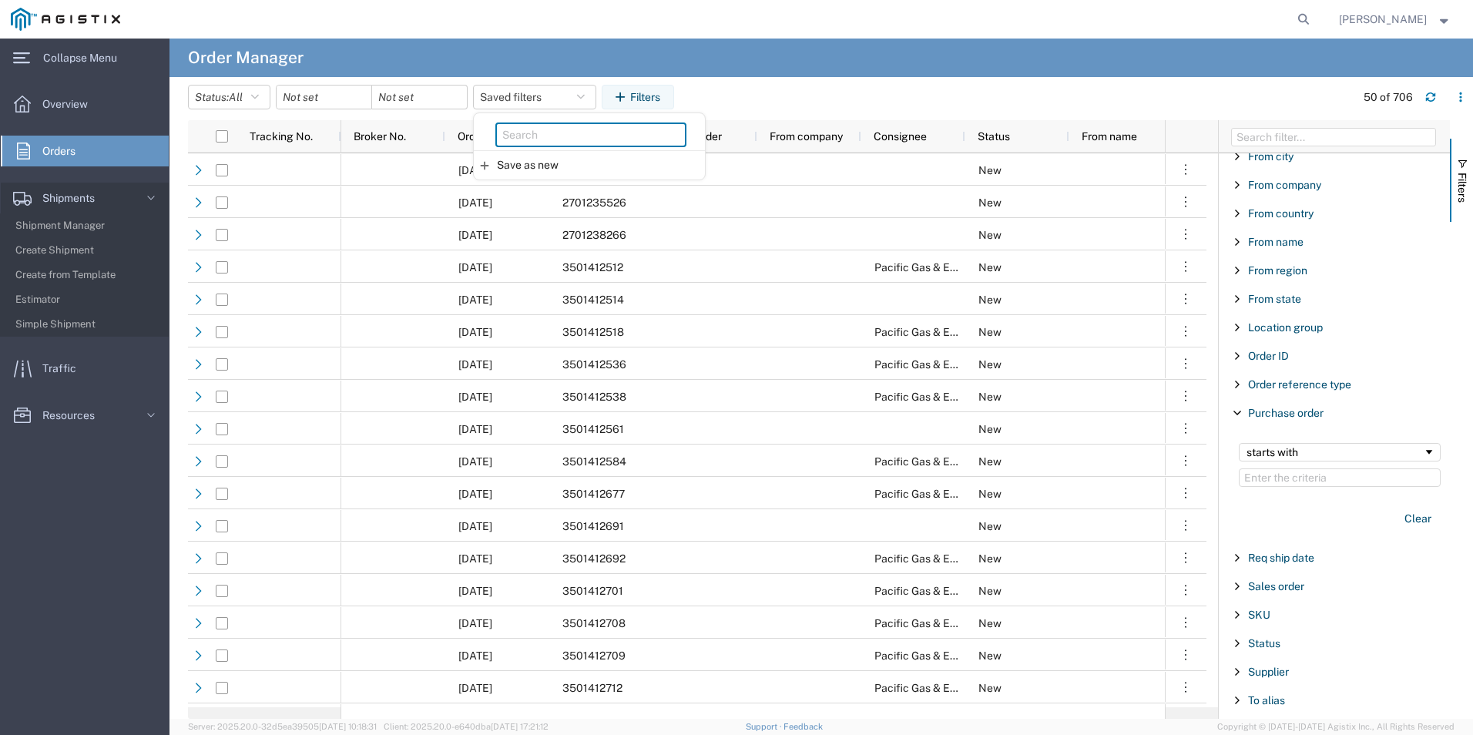
click at [550, 129] on input "search" at bounding box center [590, 135] width 191 height 25
type input "4"
type input "3501423994"
click at [592, 140] on input "3501423994" at bounding box center [590, 135] width 191 height 25
click at [513, 165] on span "Save as new" at bounding box center [528, 165] width 62 height 16
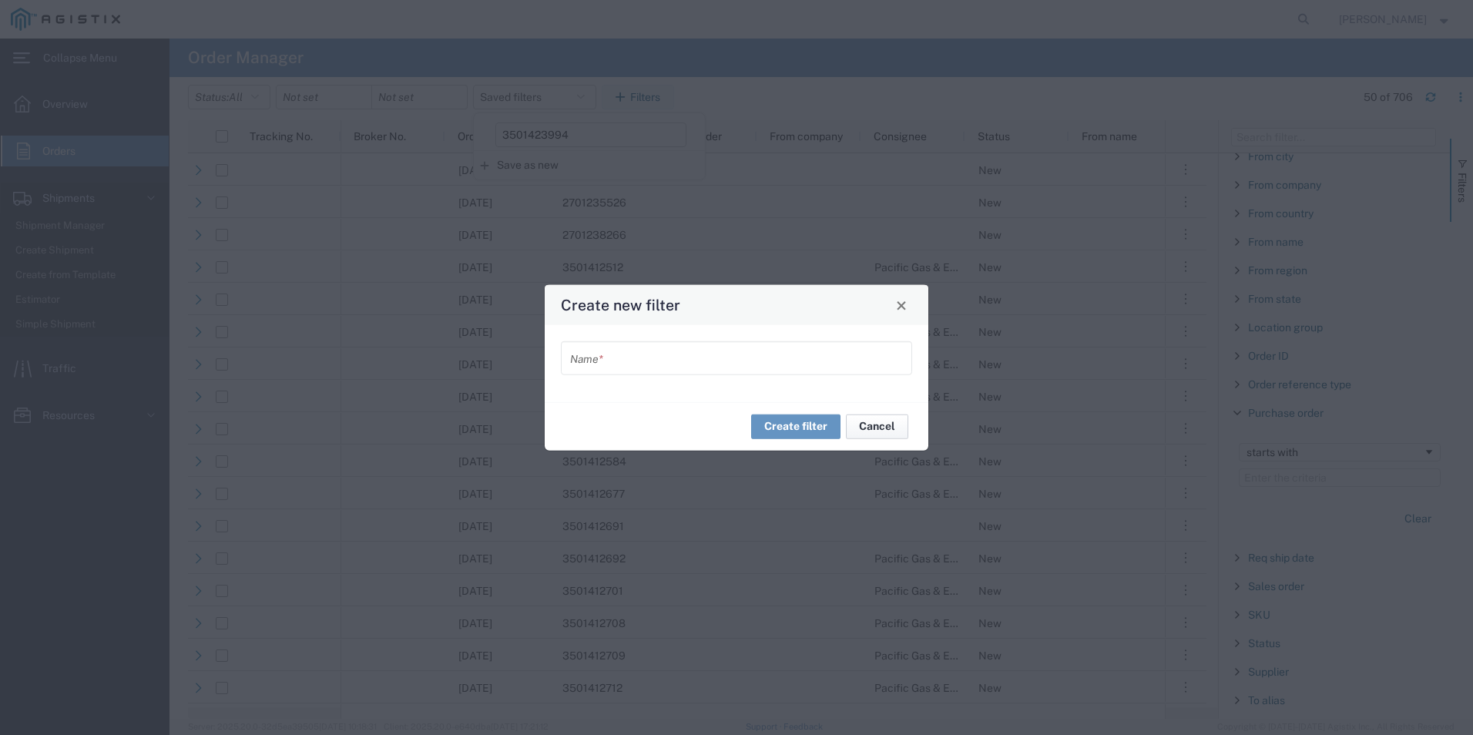
click at [885, 424] on button "Cancel" at bounding box center [877, 426] width 62 height 25
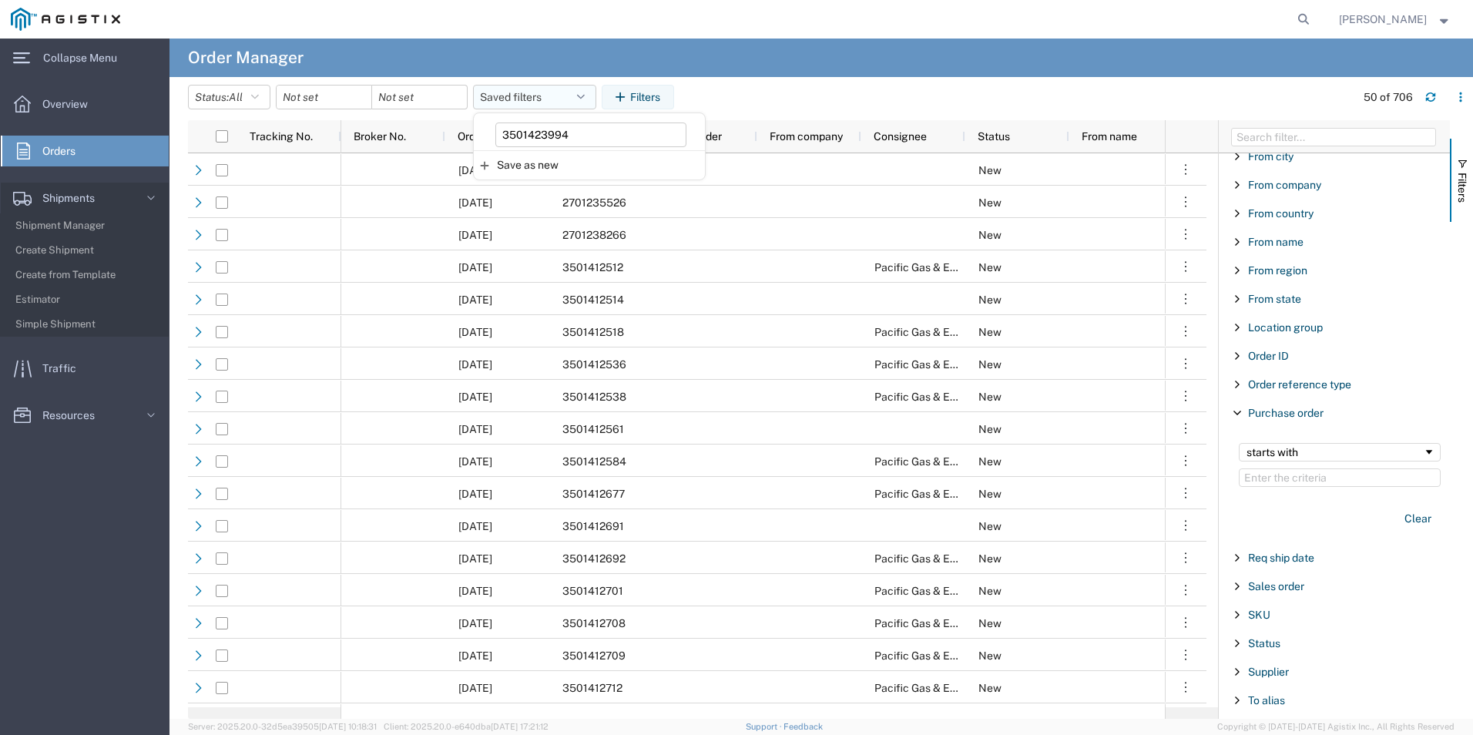
click at [596, 95] on button "Saved filters" at bounding box center [534, 97] width 123 height 25
click at [1428, 100] on icon "button" at bounding box center [1430, 100] width 9 height 4
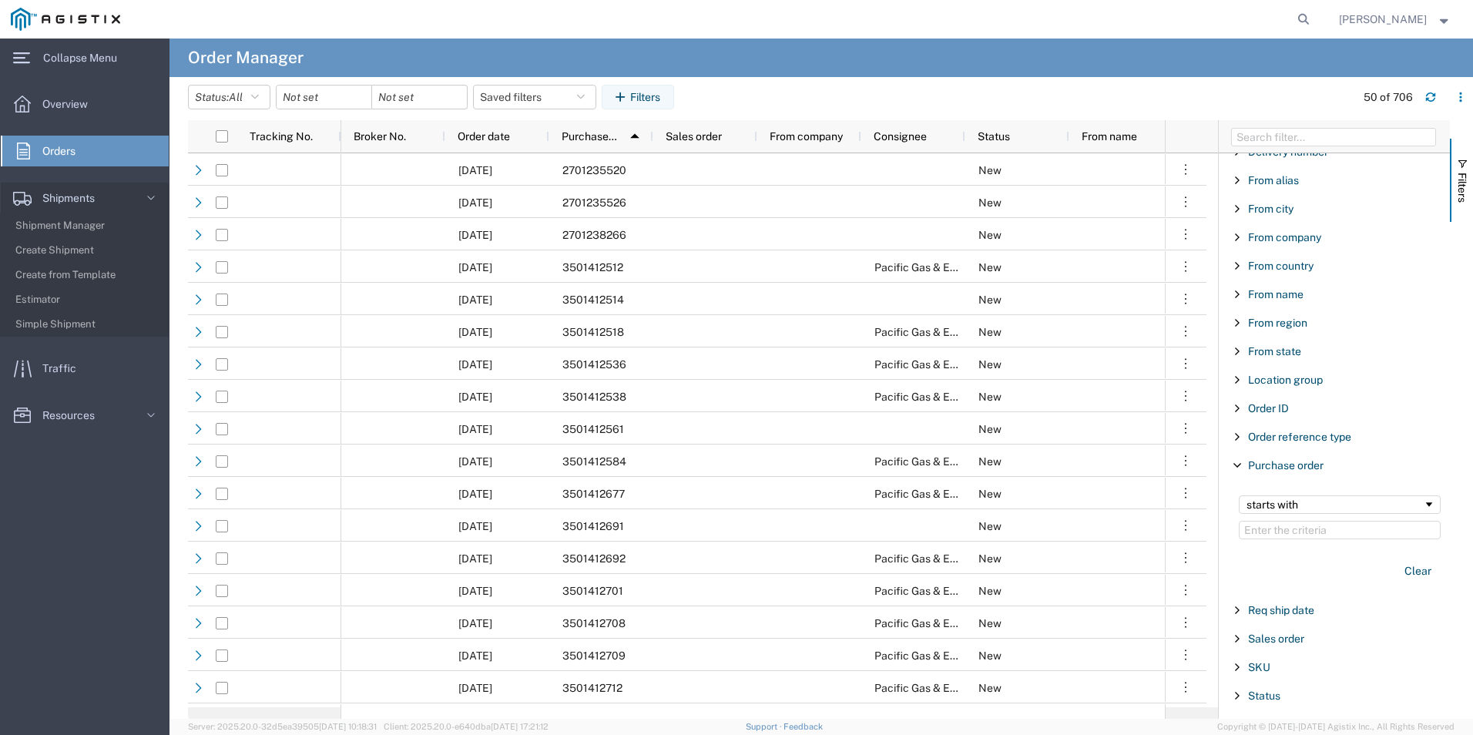
scroll to position [231, 0]
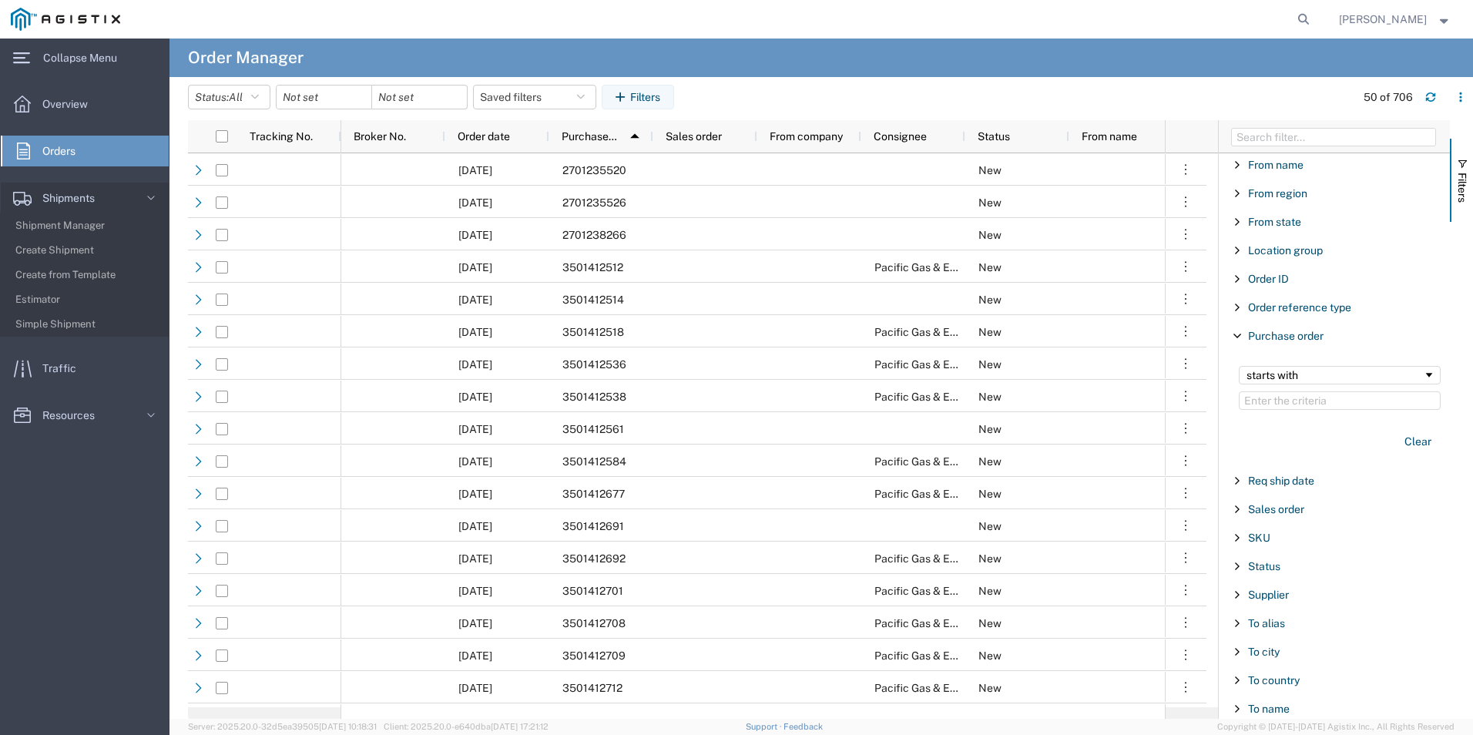
click at [1238, 339] on span "Filter List 27 Filters" at bounding box center [1237, 336] width 12 height 12
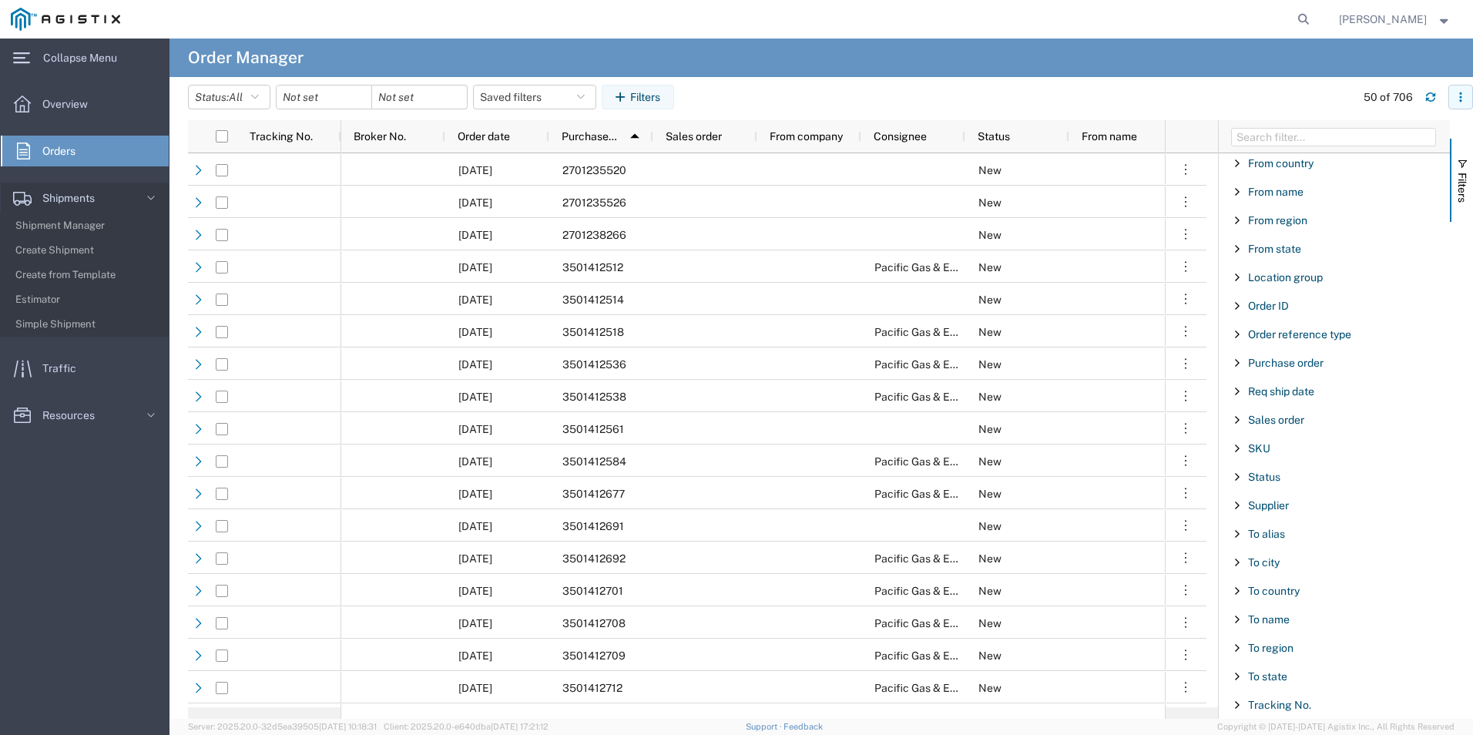
click at [1453, 99] on button "button" at bounding box center [1460, 97] width 25 height 25
click at [1396, 200] on agx-table-column-manager-action "Manage columns" at bounding box center [1381, 199] width 86 height 31
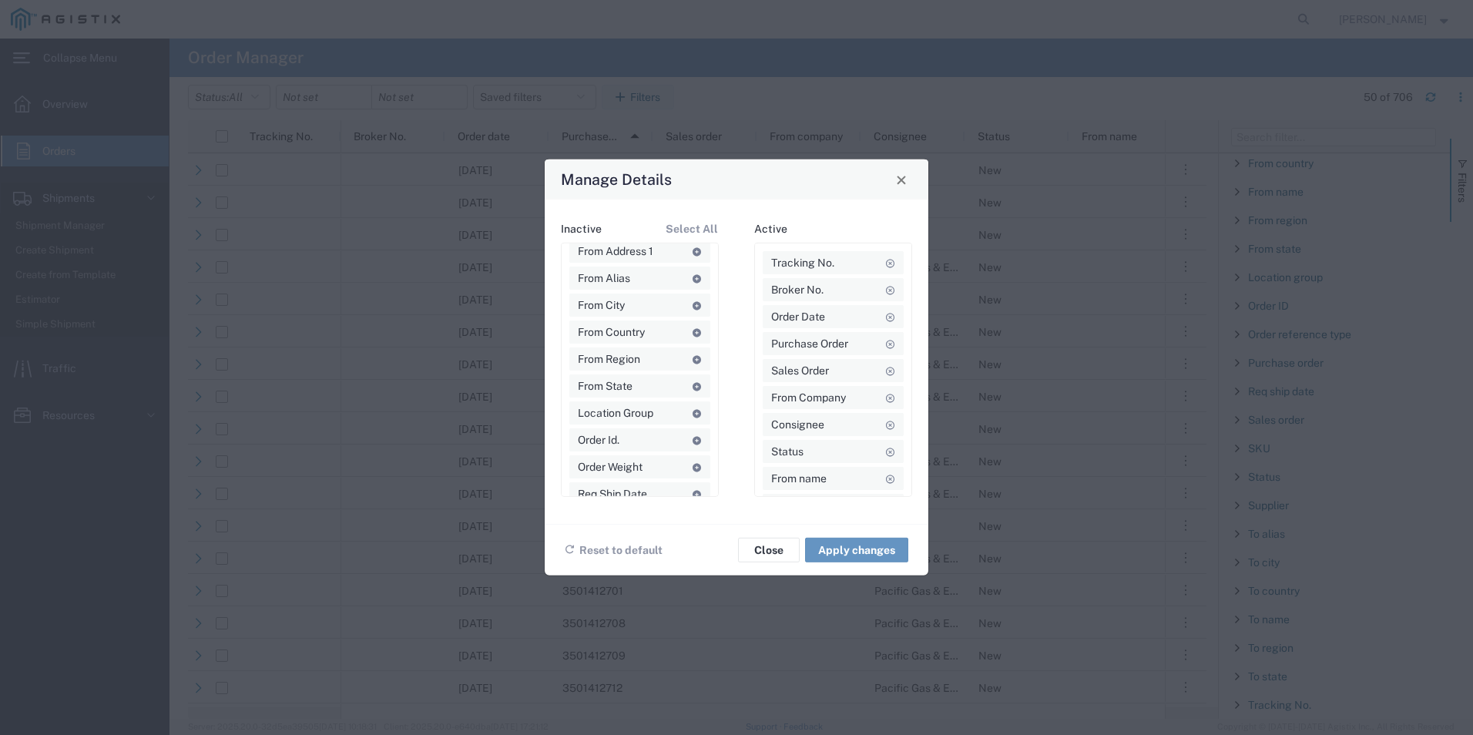
scroll to position [0, 0]
click at [885, 291] on icon at bounding box center [890, 289] width 11 height 8
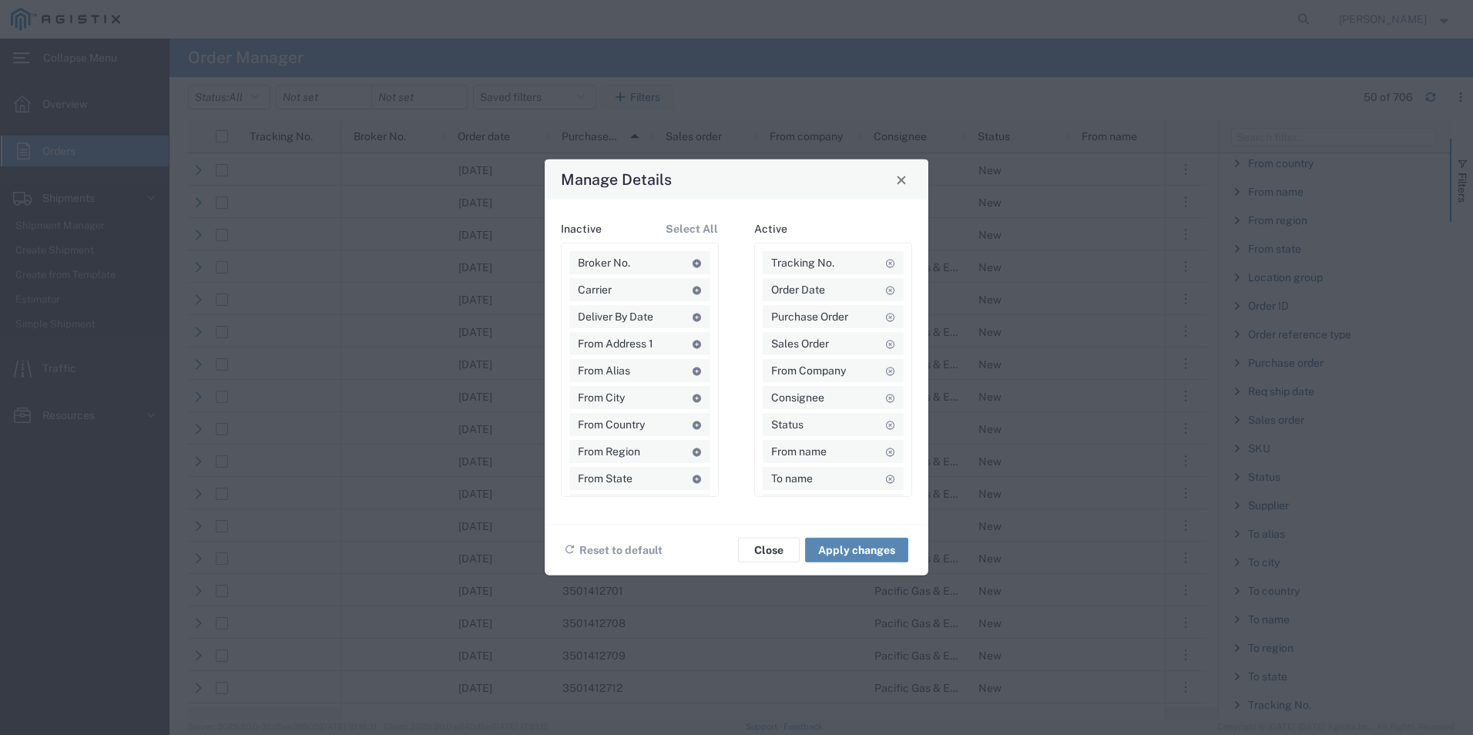
click at [844, 552] on button "Apply changes" at bounding box center [856, 550] width 103 height 25
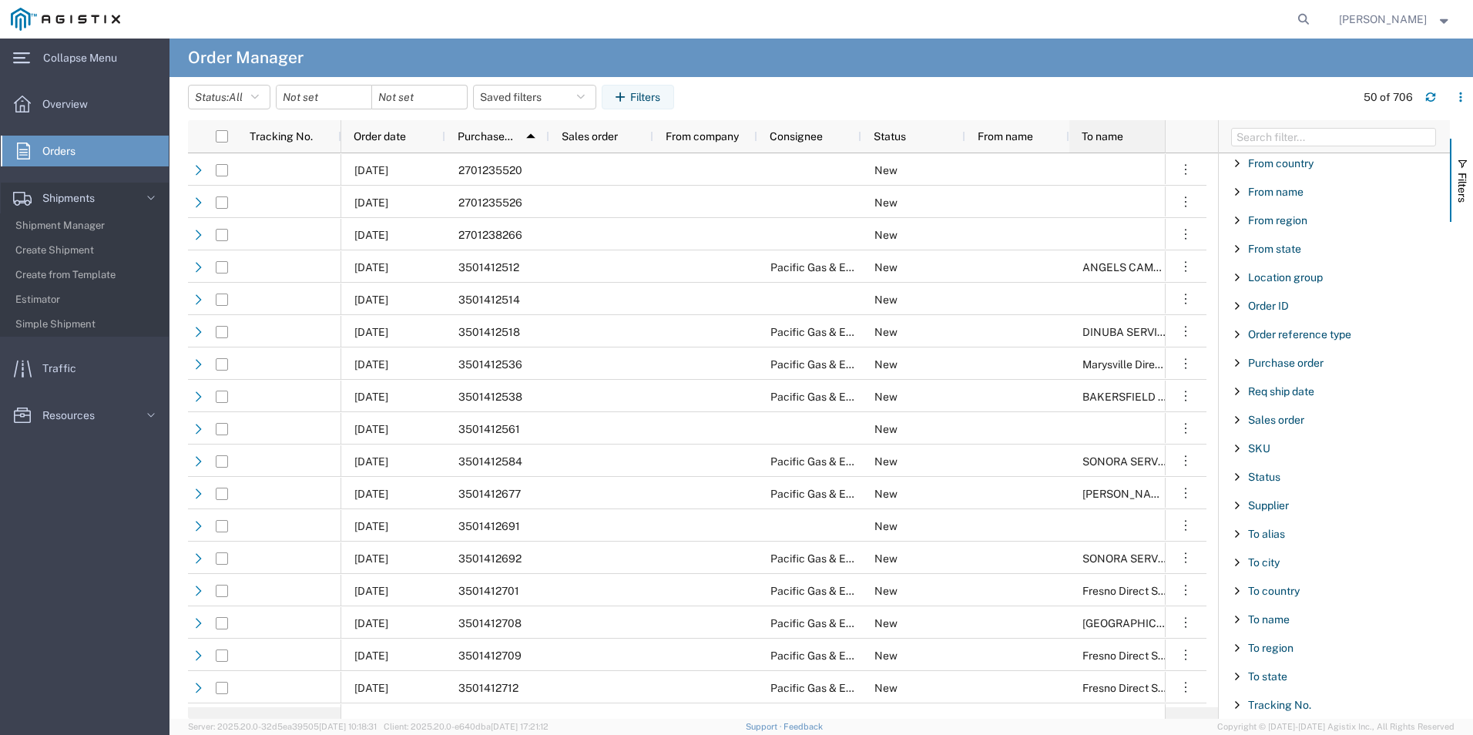
click at [1110, 146] on div "To name" at bounding box center [1125, 136] width 86 height 25
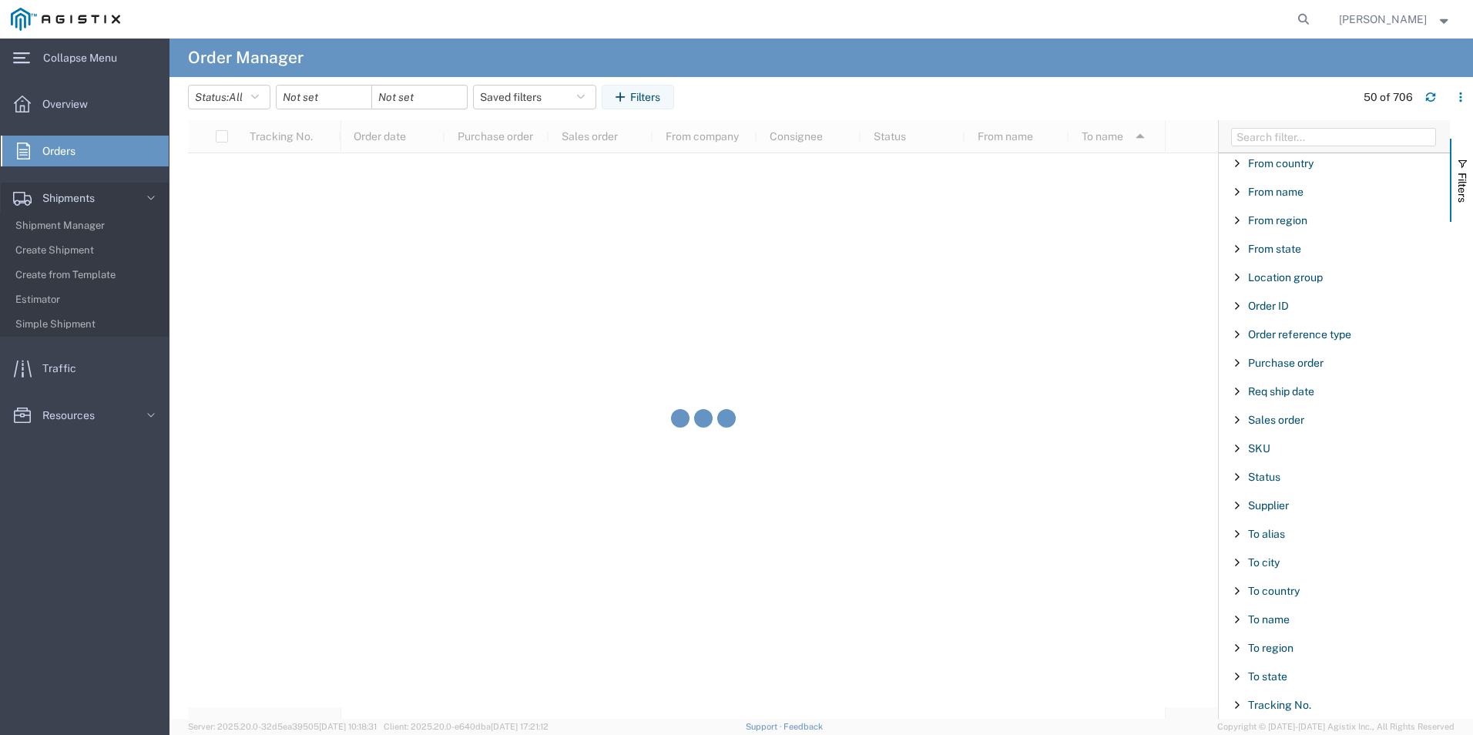
scroll to position [22292, 0]
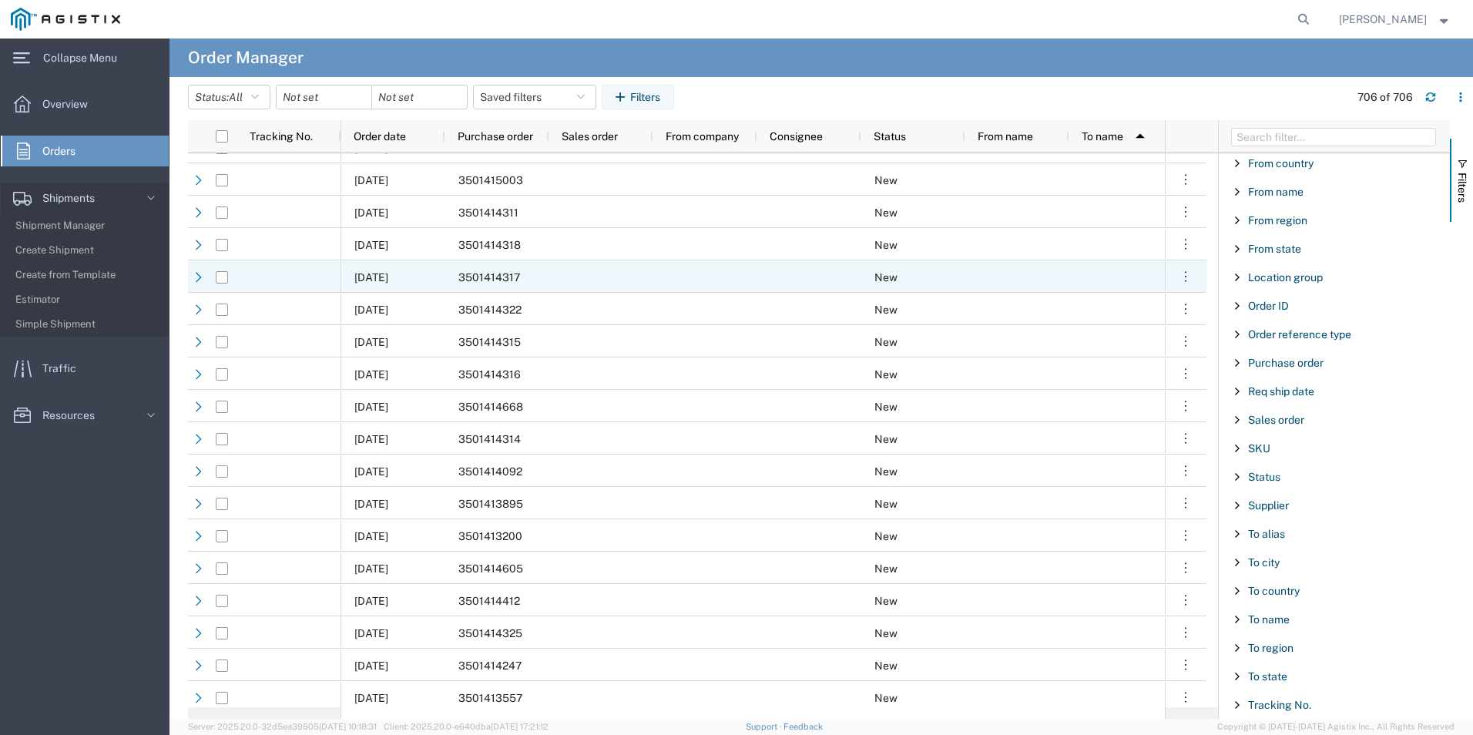
scroll to position [21279, 0]
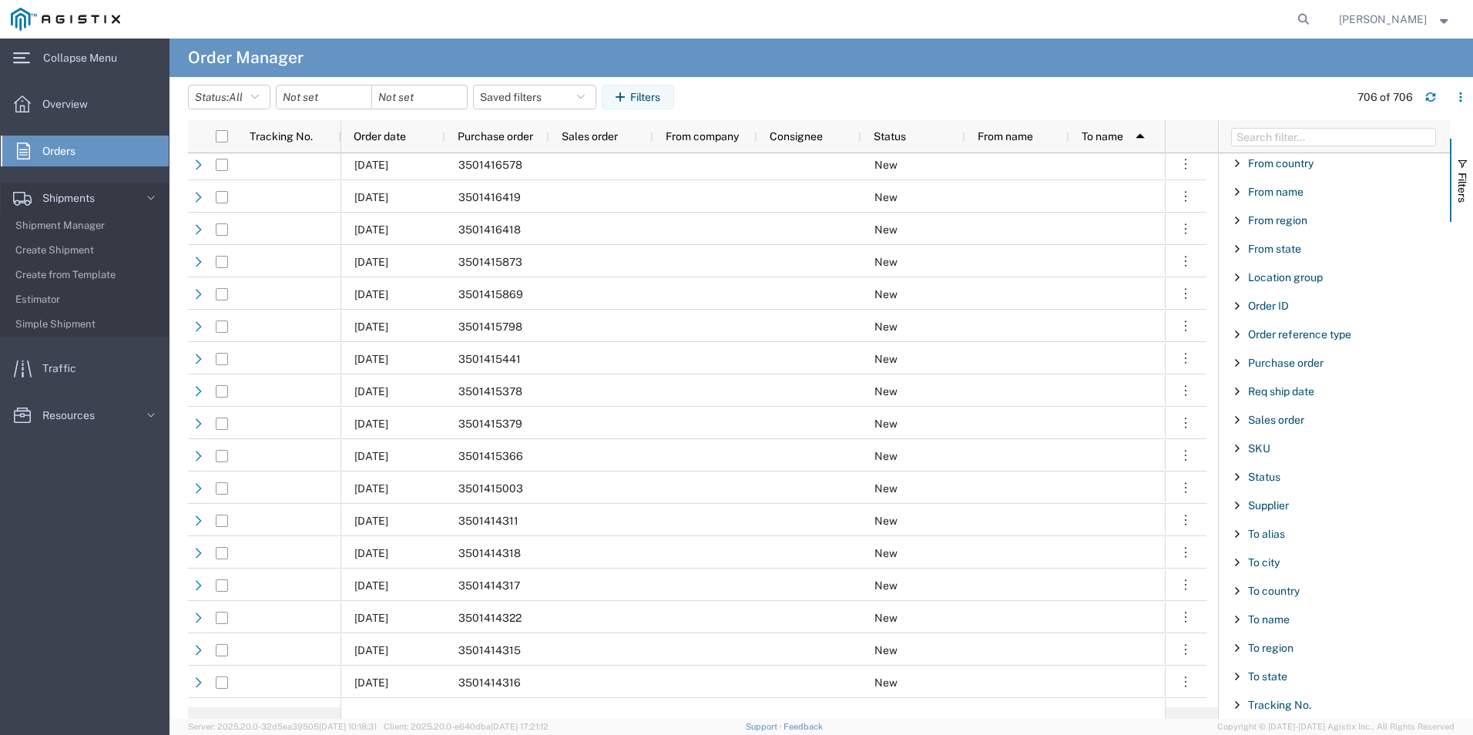
click at [1237, 364] on span "Filter List 27 Filters" at bounding box center [1237, 363] width 12 height 12
click at [1346, 428] on input "Filter Value" at bounding box center [1340, 427] width 202 height 18
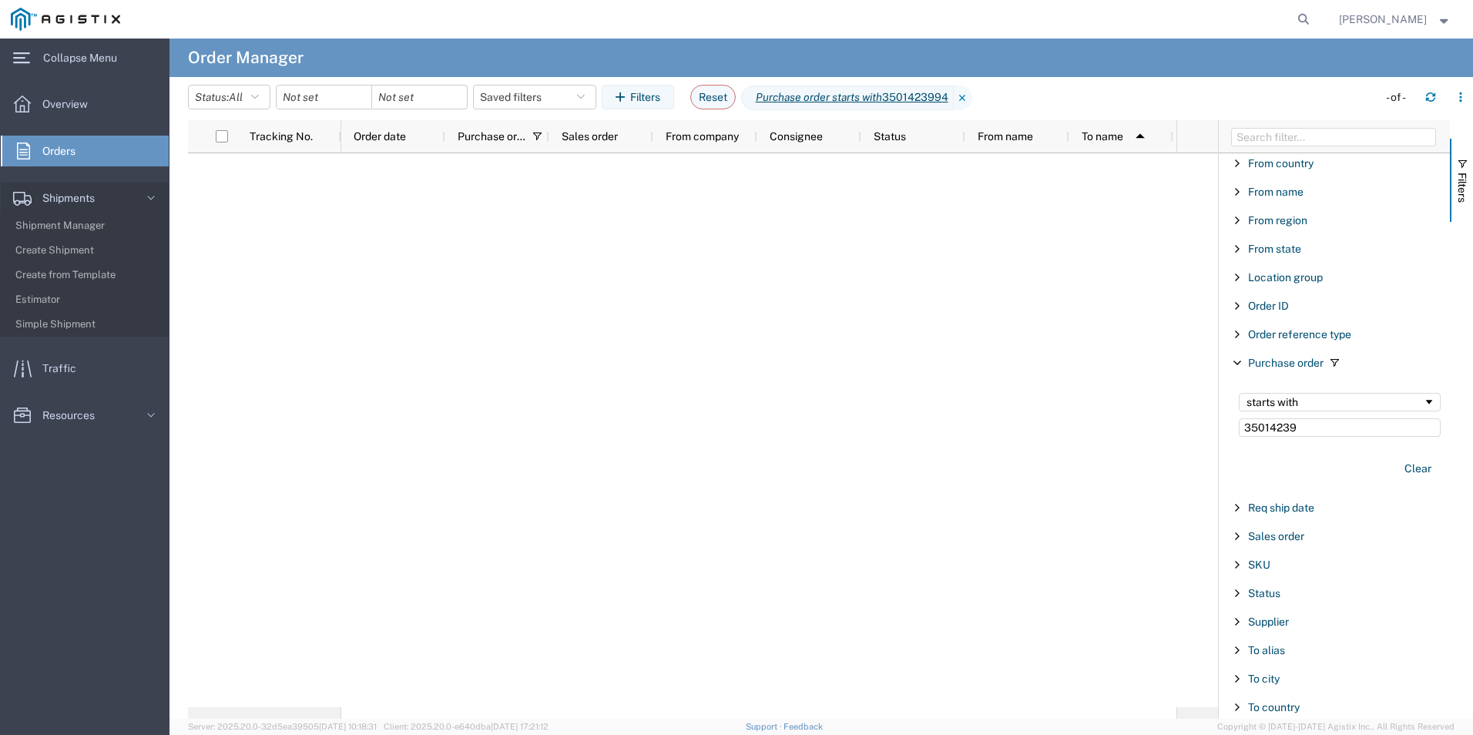
type input "35014239"
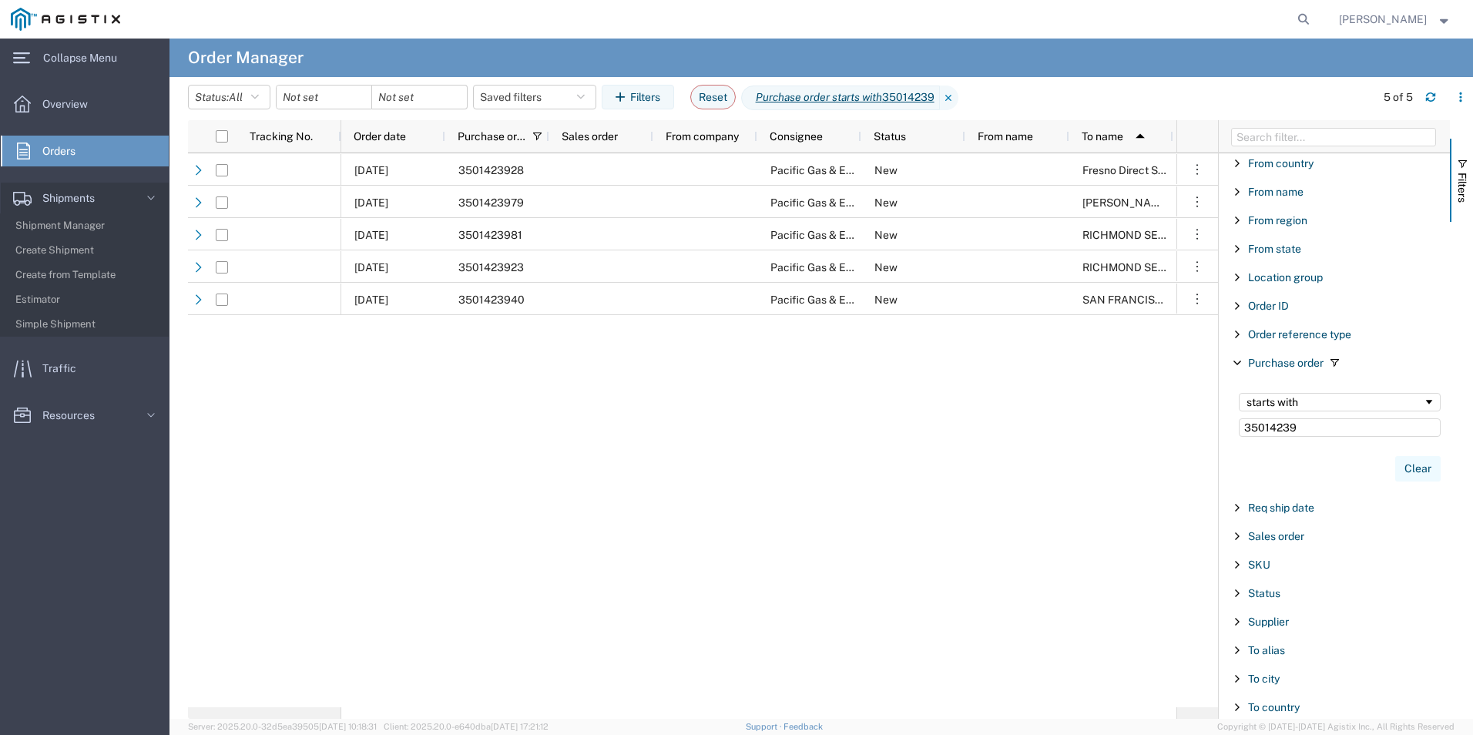
click at [1415, 472] on button "Clear" at bounding box center [1417, 468] width 45 height 25
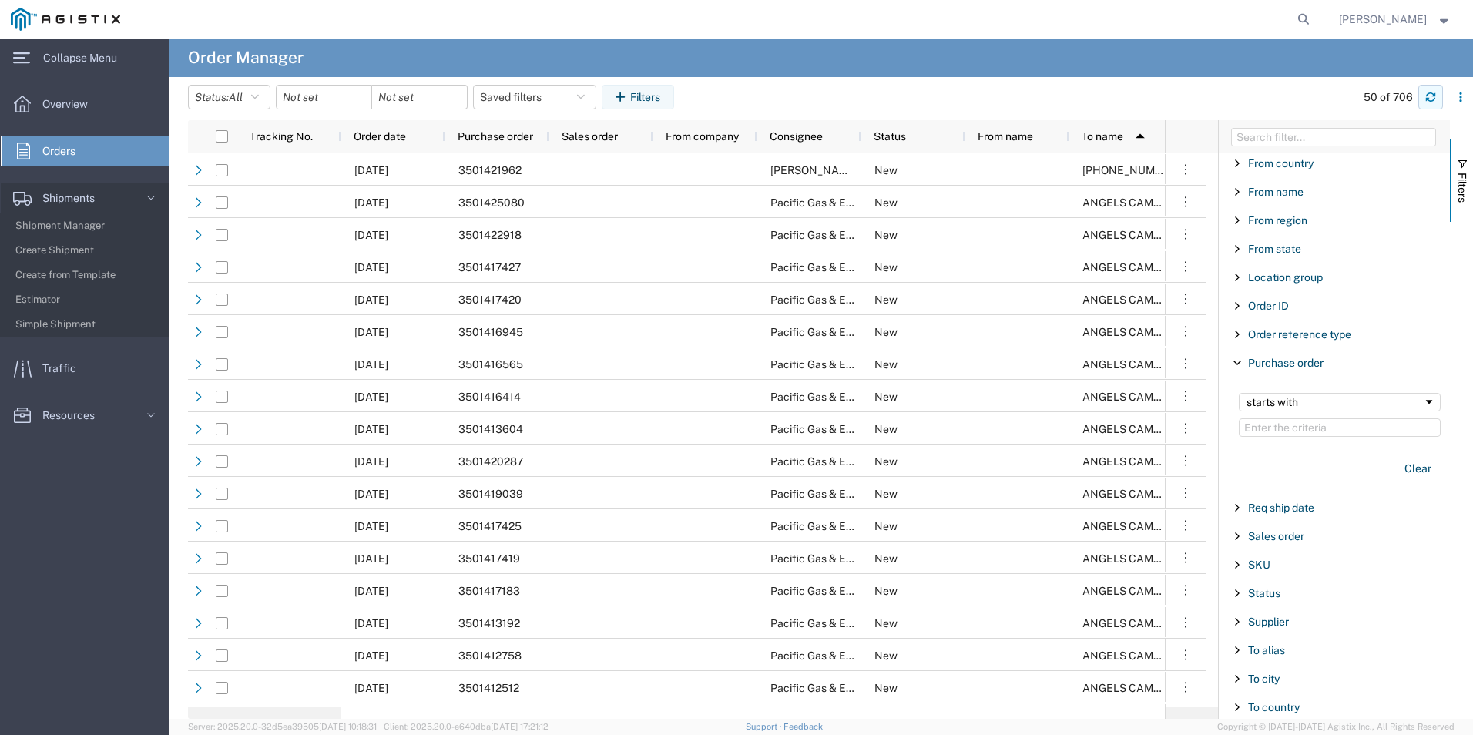
click at [1432, 98] on icon "button" at bounding box center [1430, 97] width 11 height 11
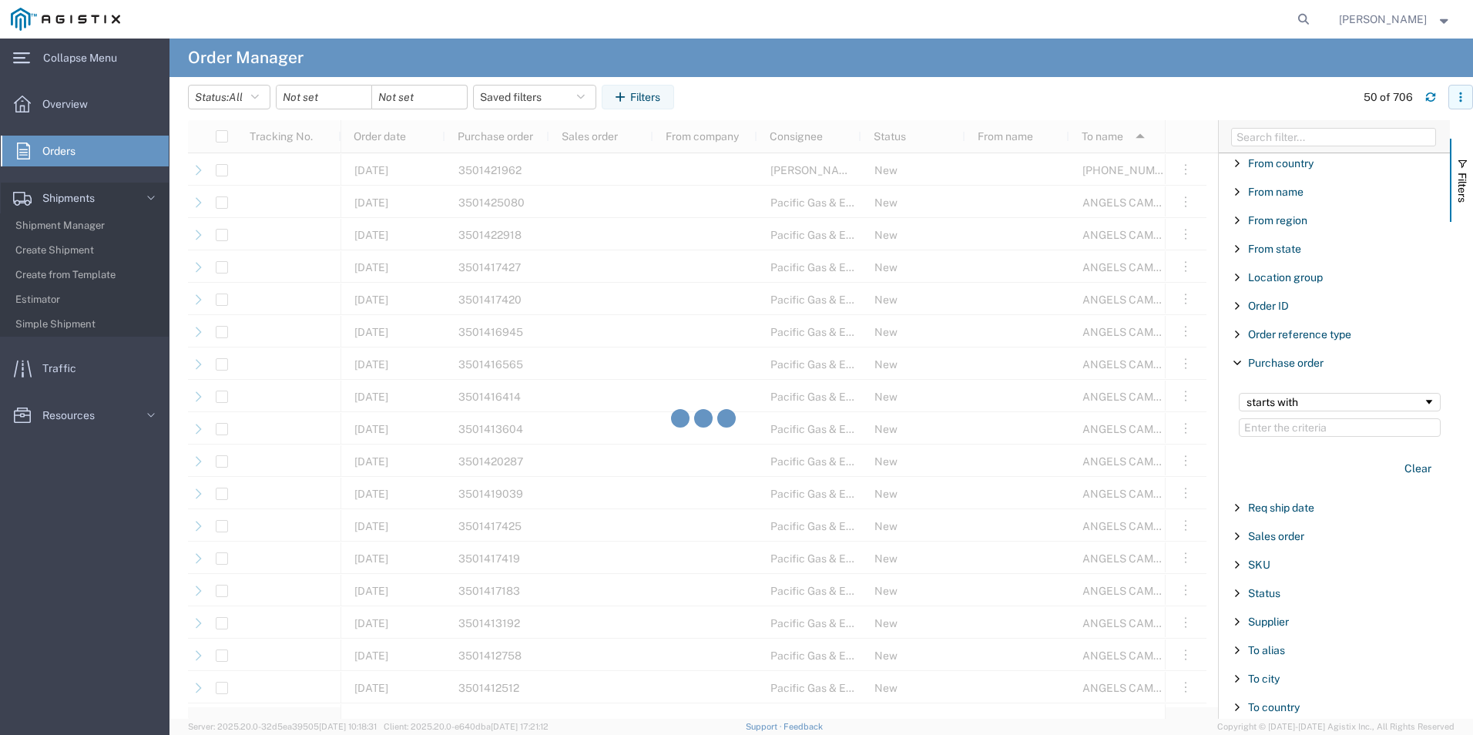
click at [1458, 102] on icon "button" at bounding box center [1460, 97] width 11 height 11
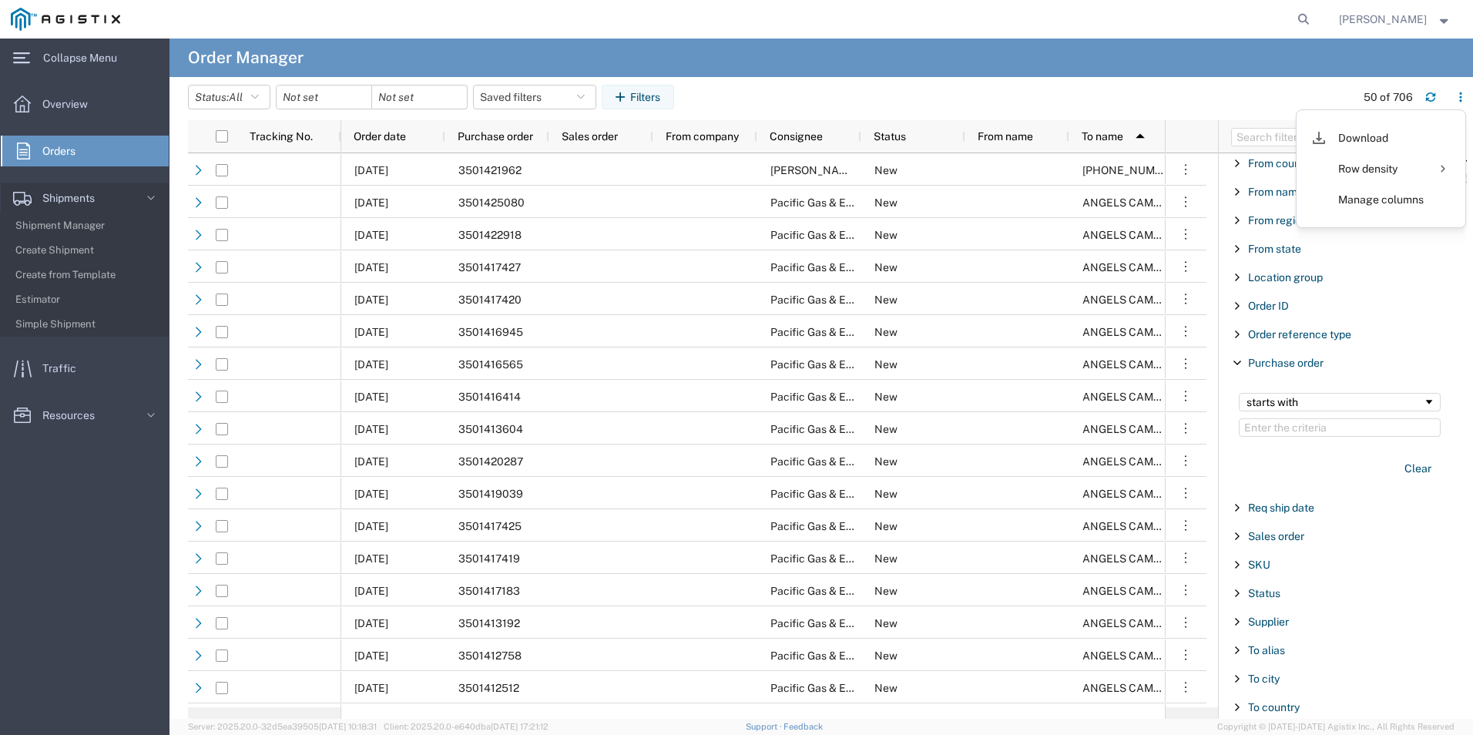
click at [1135, 92] on agx-table-filter-chips "Status: All All Cancelled Orders New Orders Updated Orders Saved filters 350142…" at bounding box center [768, 102] width 1160 height 35
click at [237, 100] on span "All" at bounding box center [236, 97] width 14 height 12
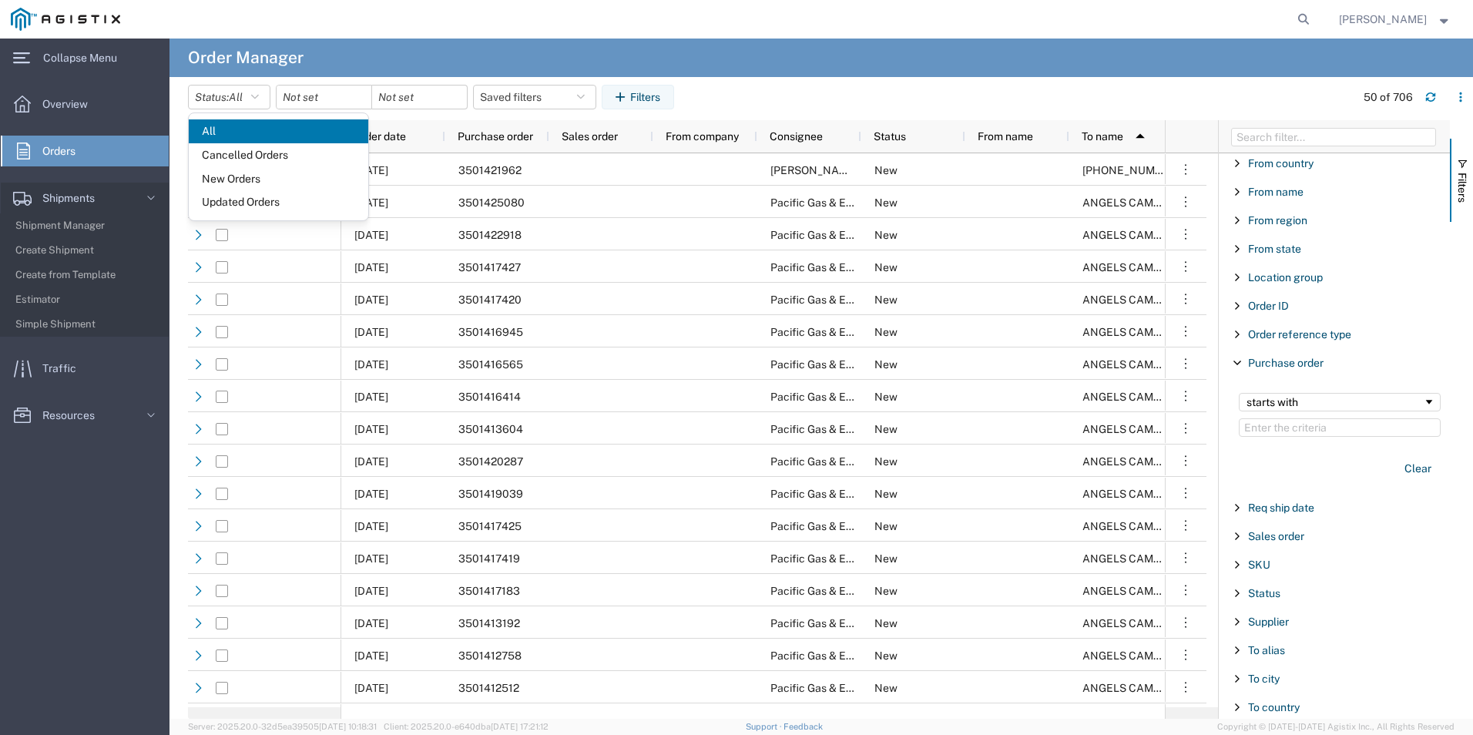
drag, startPoint x: 245, startPoint y: 161, endPoint x: 262, endPoint y: 158, distance: 17.2
click at [246, 160] on span "Cancelled Orders" at bounding box center [279, 155] width 180 height 24
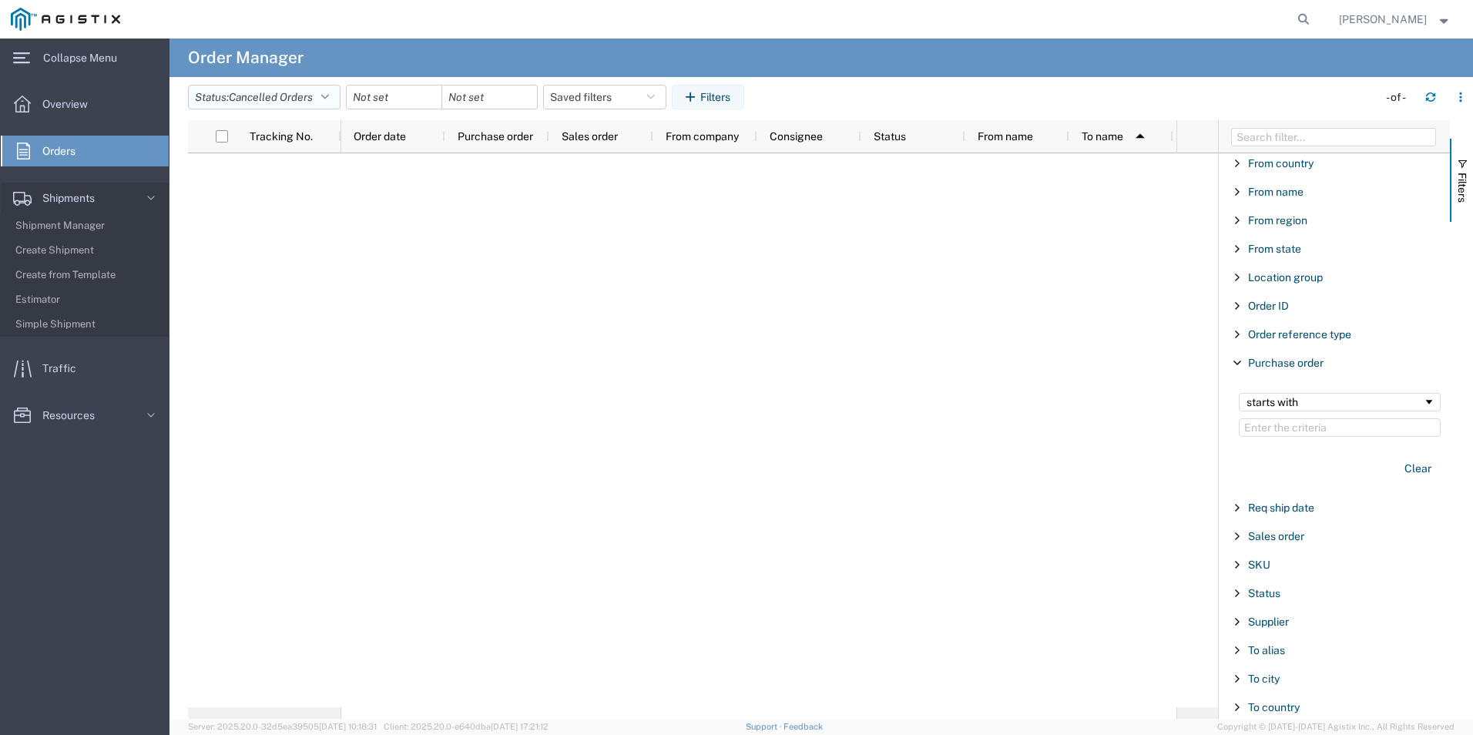
click at [321, 98] on button "Status: Cancelled Orders" at bounding box center [264, 97] width 153 height 25
click at [293, 136] on span "All" at bounding box center [279, 131] width 180 height 24
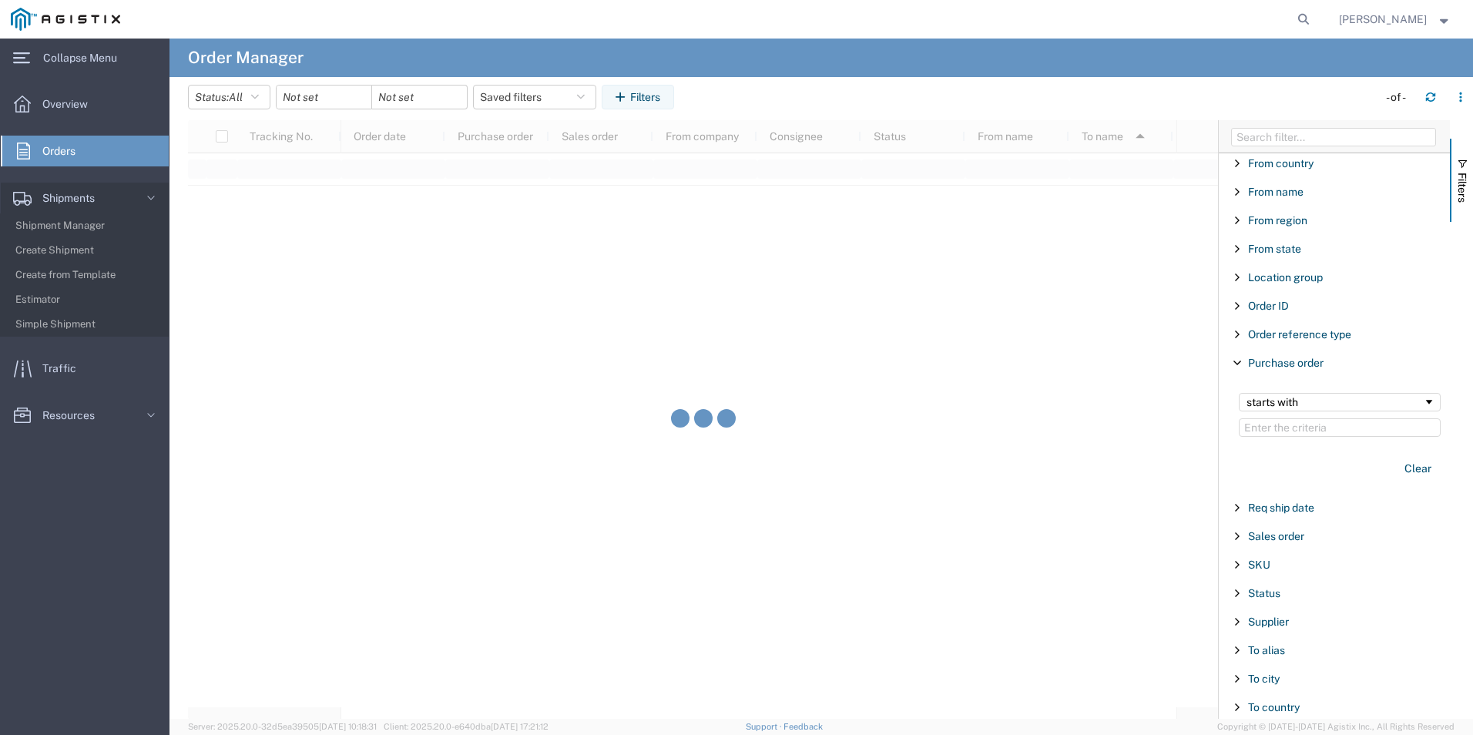
click at [1235, 364] on span "Filter List 27 Filters" at bounding box center [1237, 363] width 12 height 12
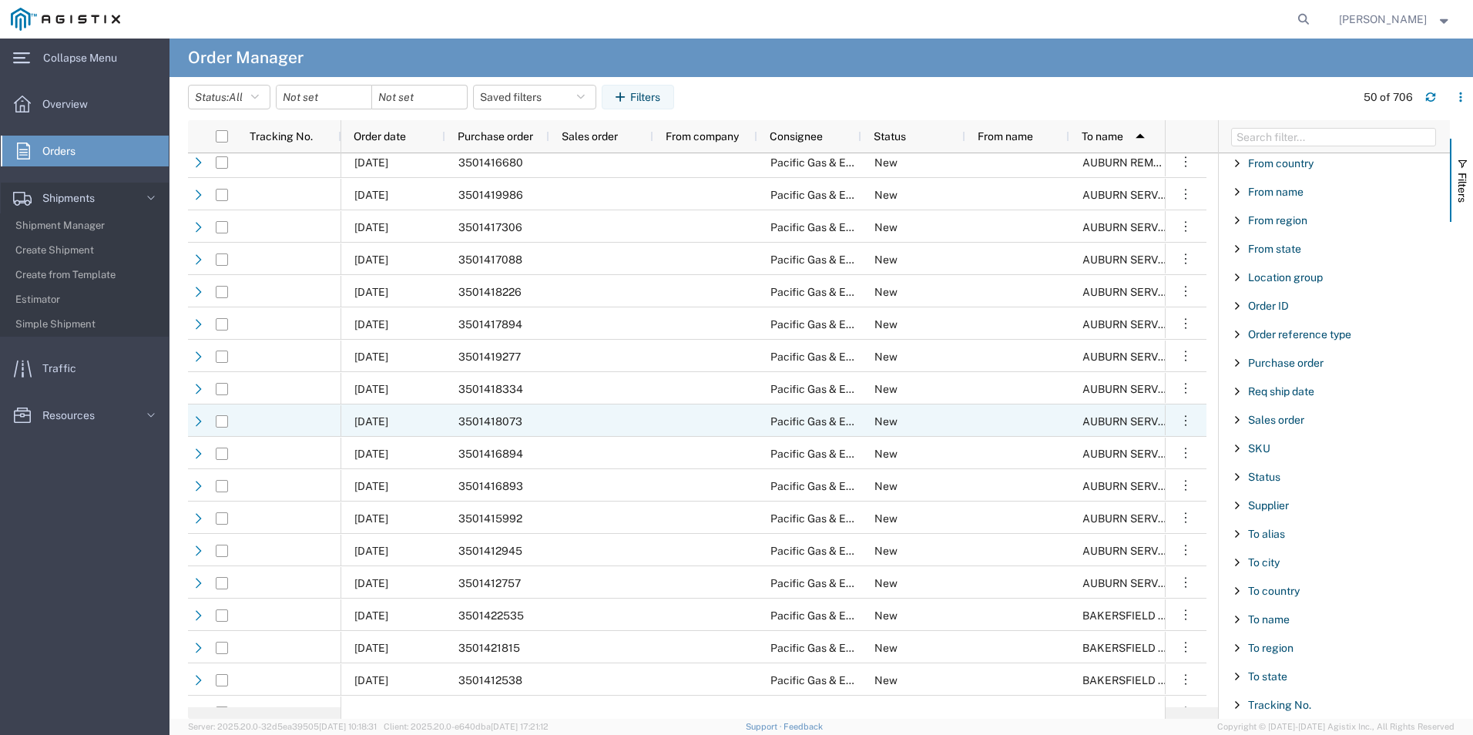
scroll to position [848, 0]
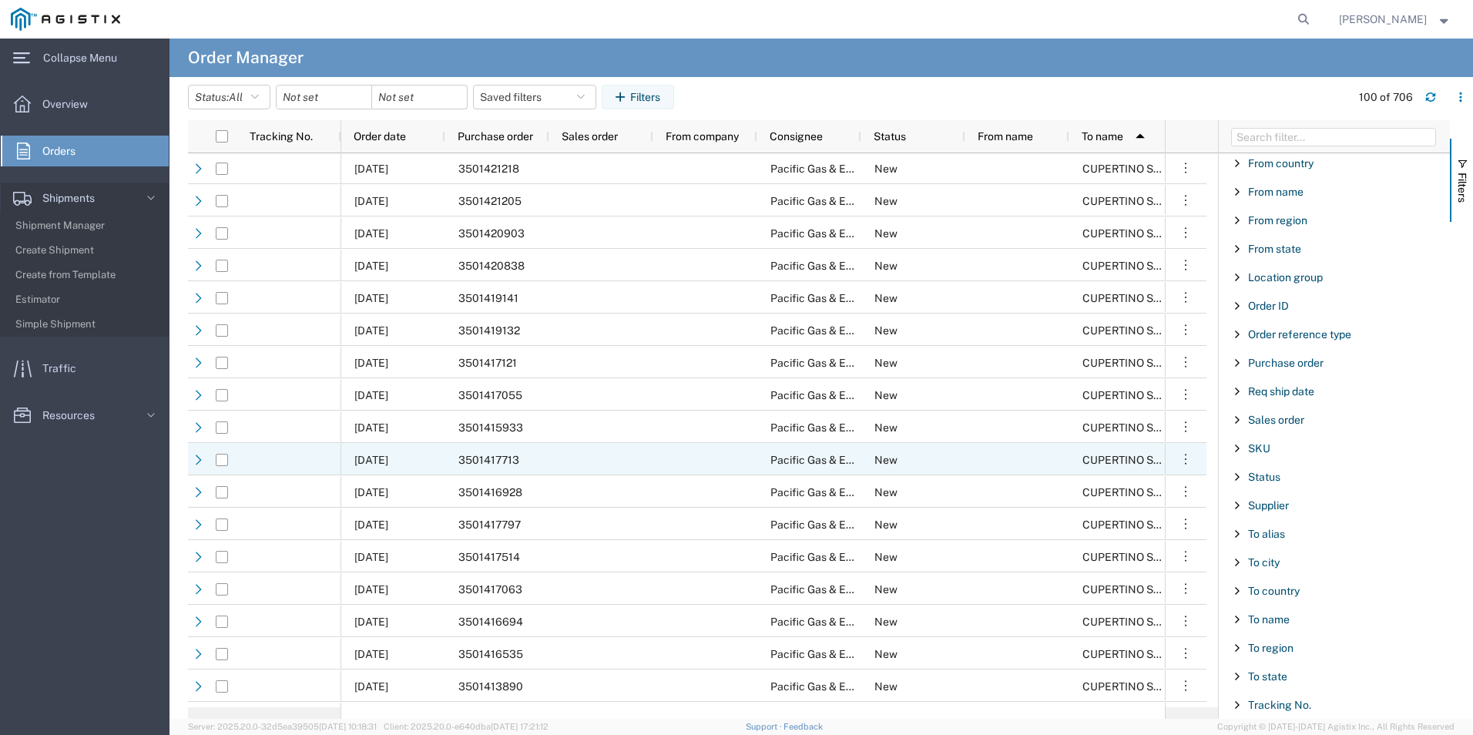
scroll to position [2620, 0]
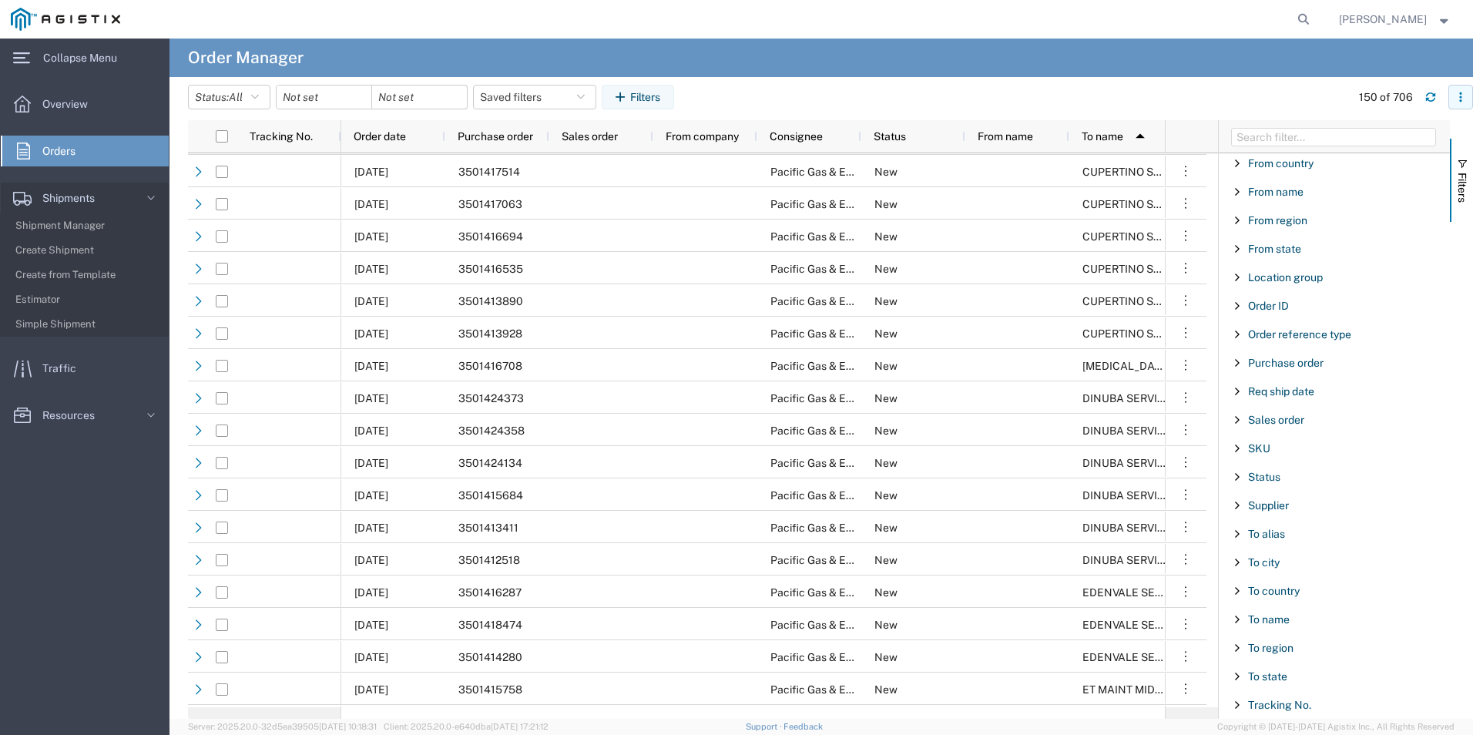
click at [1456, 92] on button "button" at bounding box center [1460, 97] width 25 height 25
click at [1323, 134] on div at bounding box center [1319, 138] width 31 height 31
click at [70, 112] on span "Overview" at bounding box center [70, 104] width 56 height 31
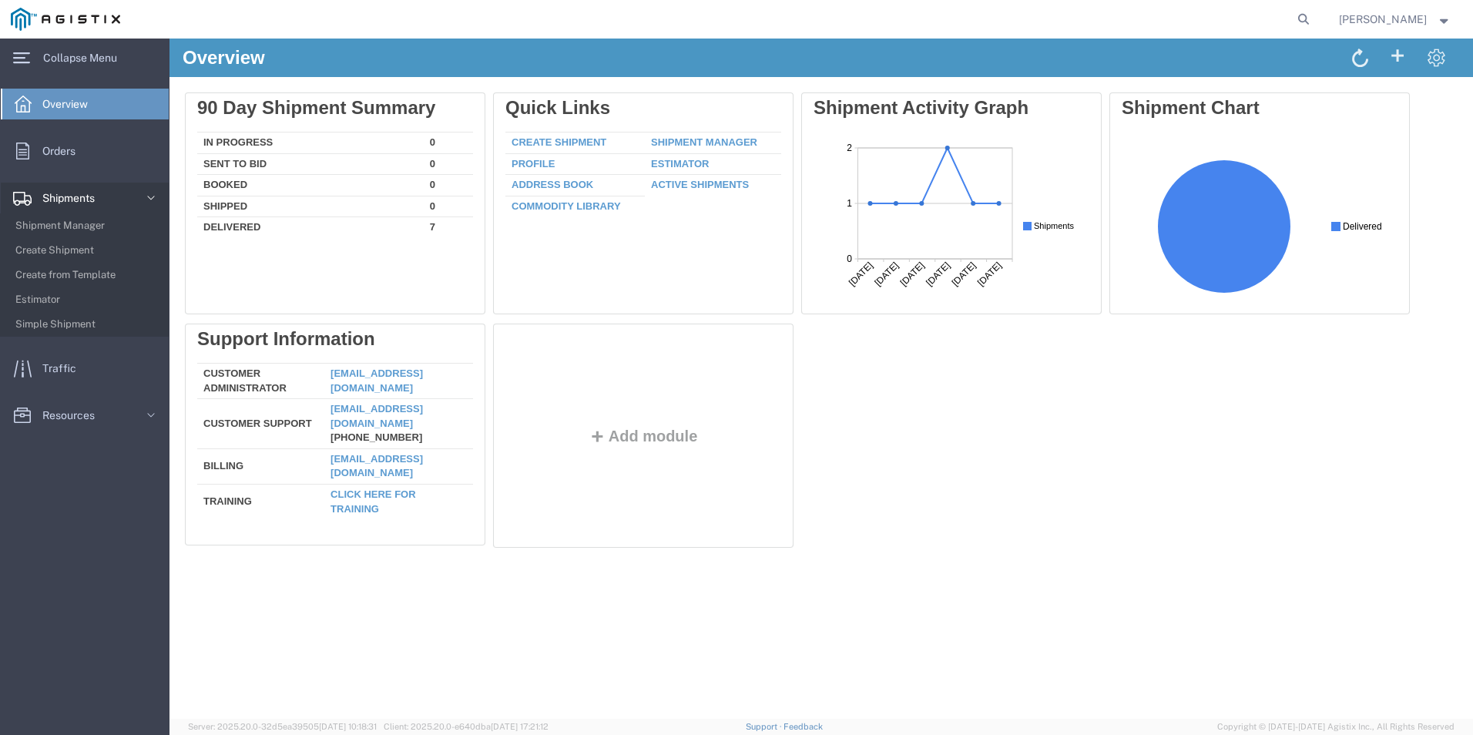
click at [43, 186] on span "Shipments" at bounding box center [73, 198] width 63 height 31
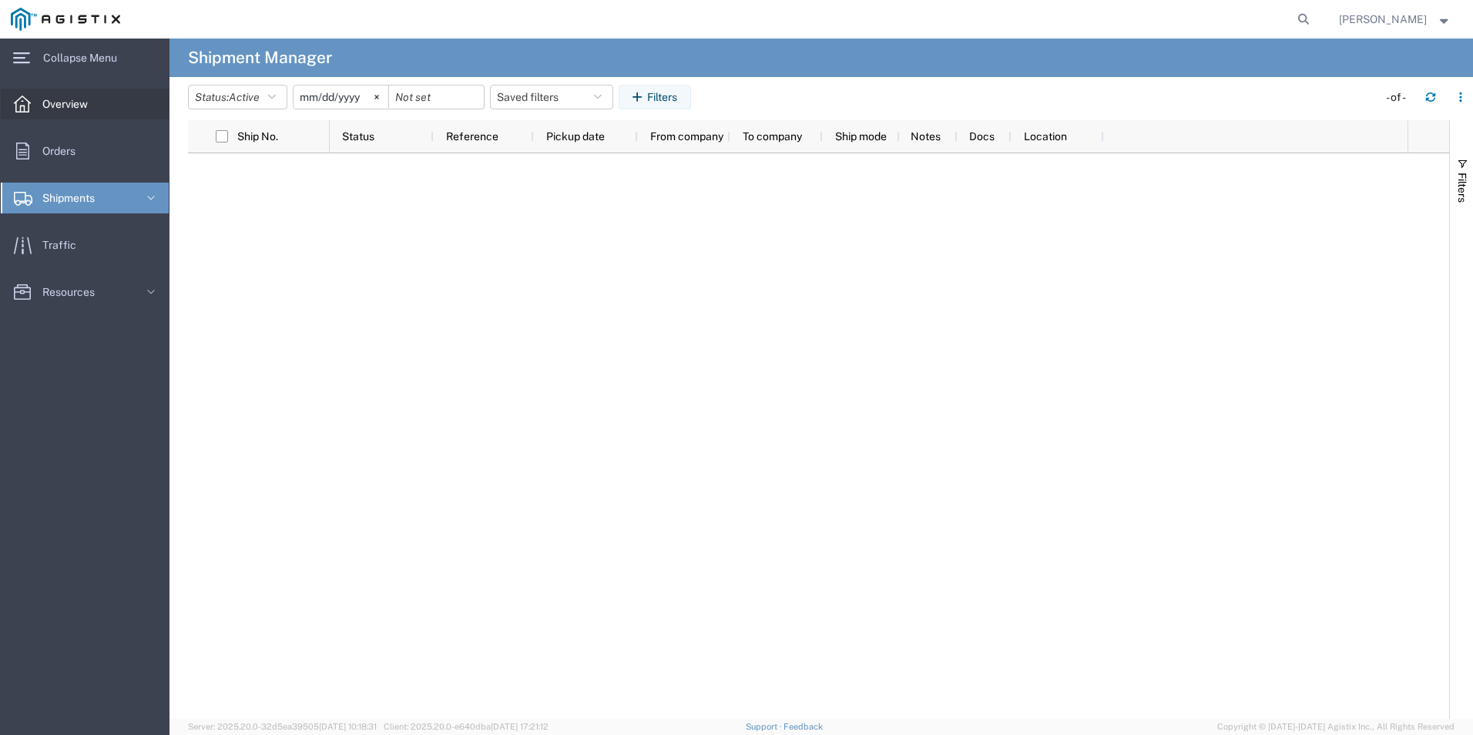
click at [67, 112] on span "Overview" at bounding box center [70, 104] width 56 height 31
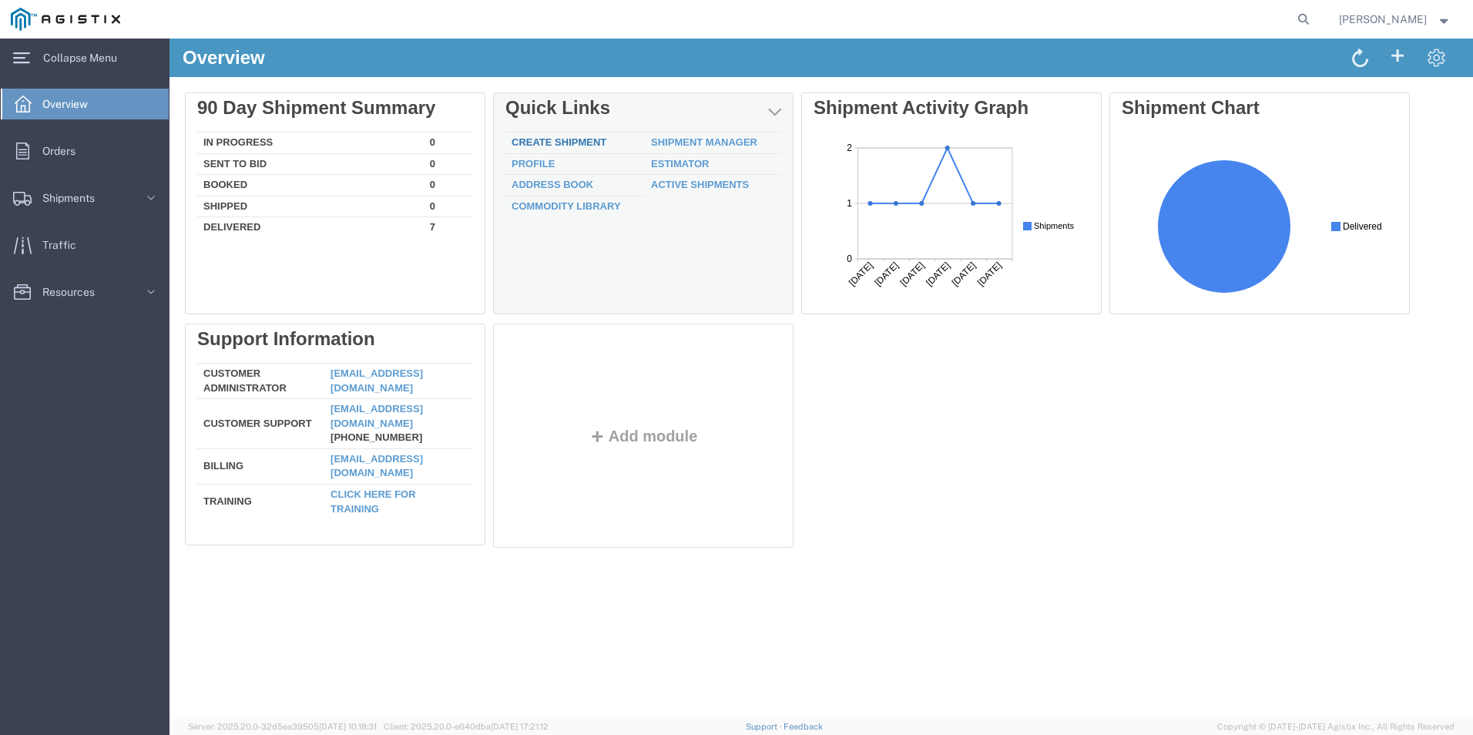
click at [562, 141] on link "Create Shipment" at bounding box center [559, 142] width 95 height 12
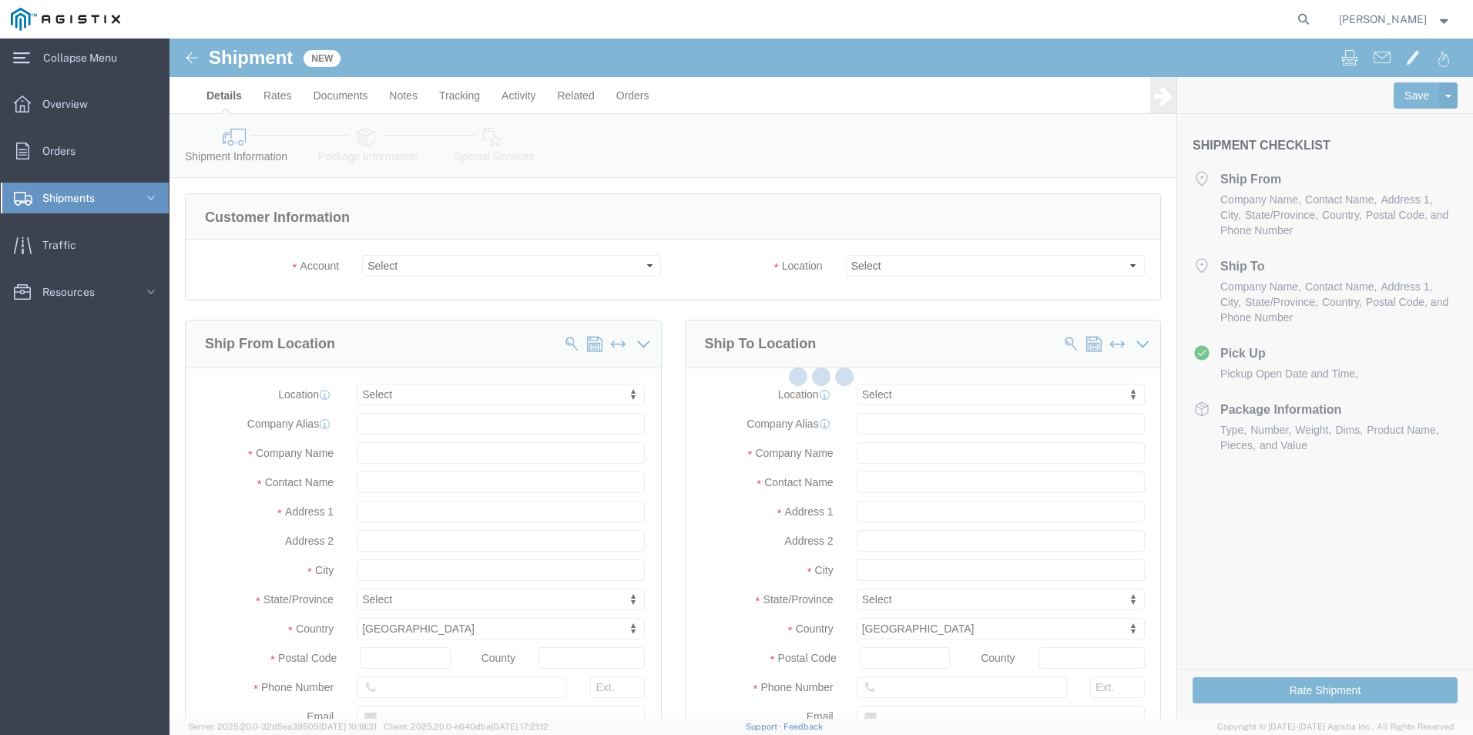
select select
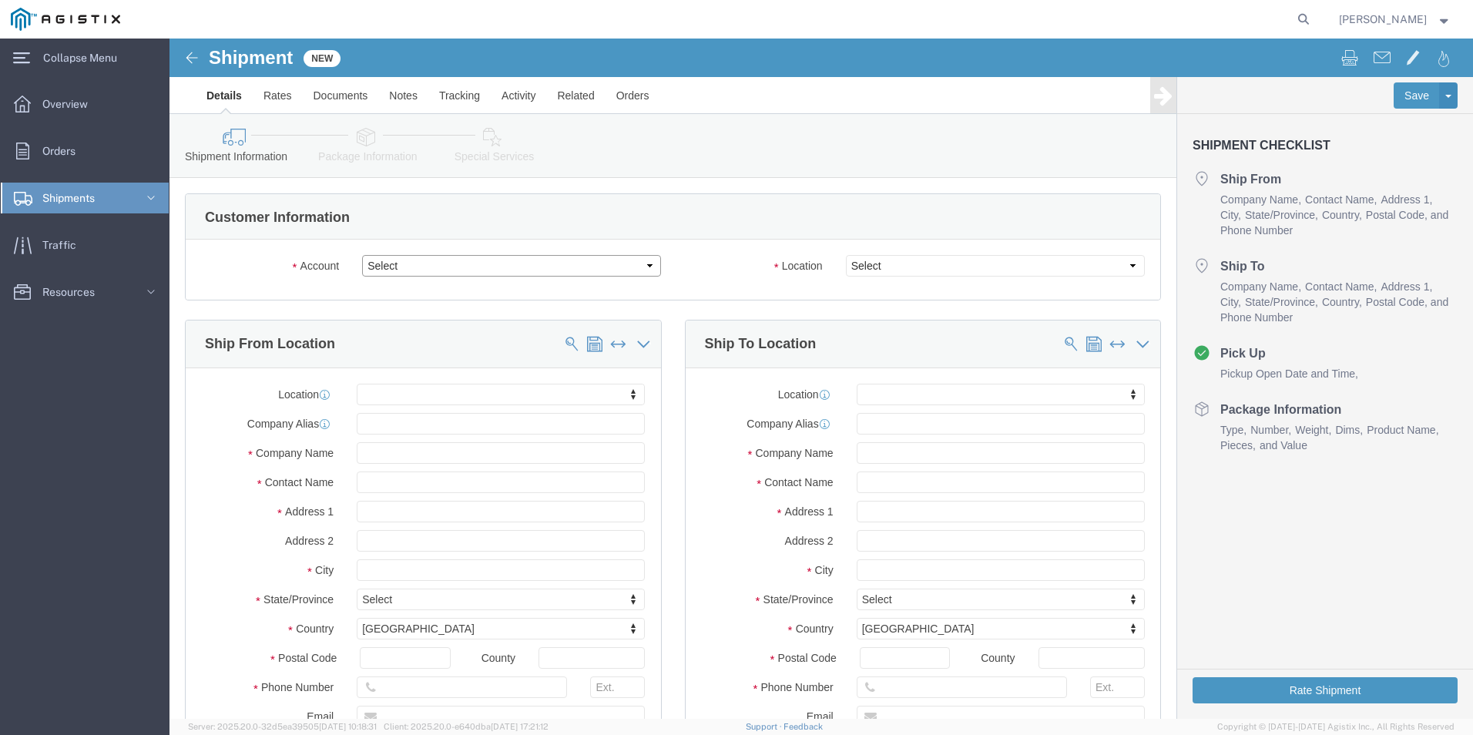
click select "Select PG&E [PERSON_NAME] Corp"
select select "9596"
click select "Select PG&E [PERSON_NAME] Corp"
select select "PURCHORD"
select select
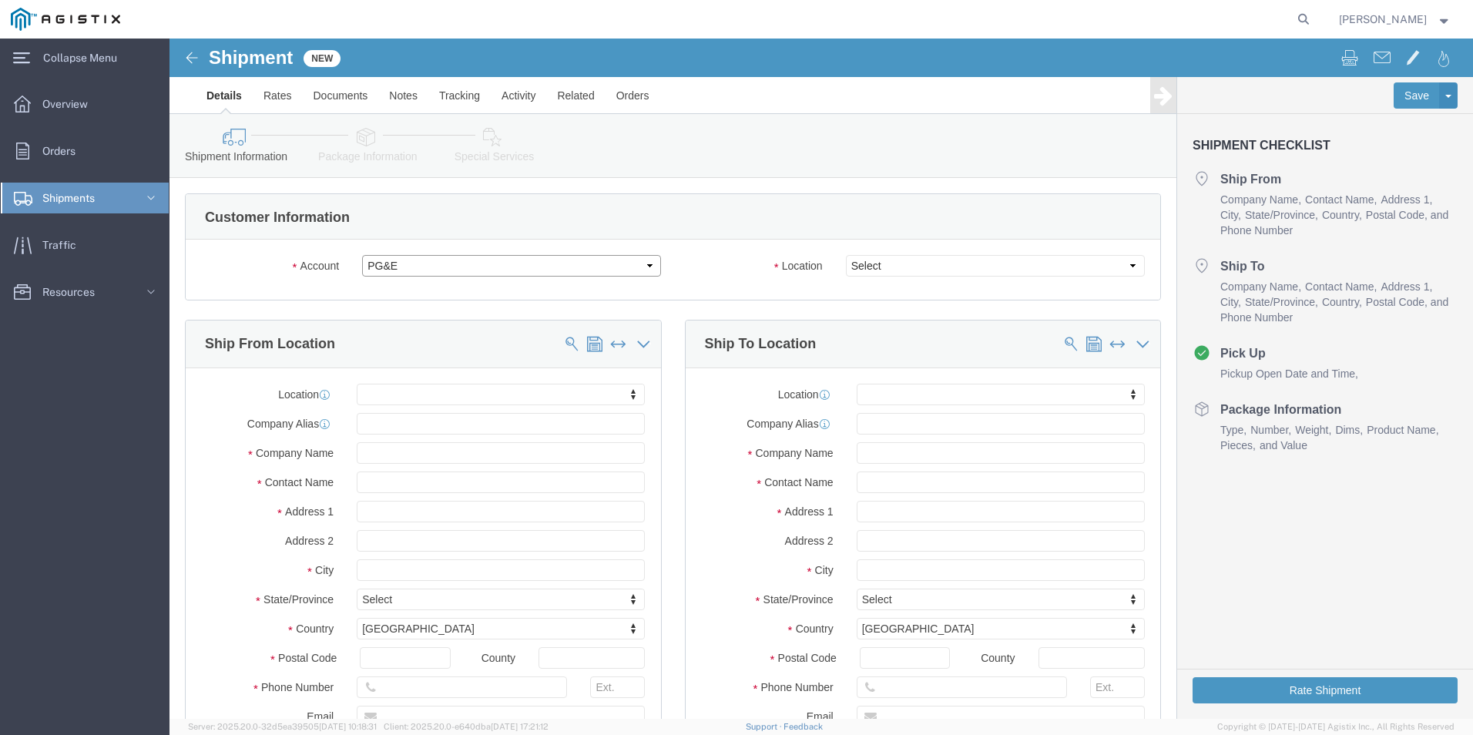
select select
click div "Location Select All Others Fremont DC Fresno DC Wheatland DC"
click select "Select All Others [GEOGRAPHIC_DATA] [GEOGRAPHIC_DATA] [GEOGRAPHIC_DATA] [GEOGRA…"
select select "19745"
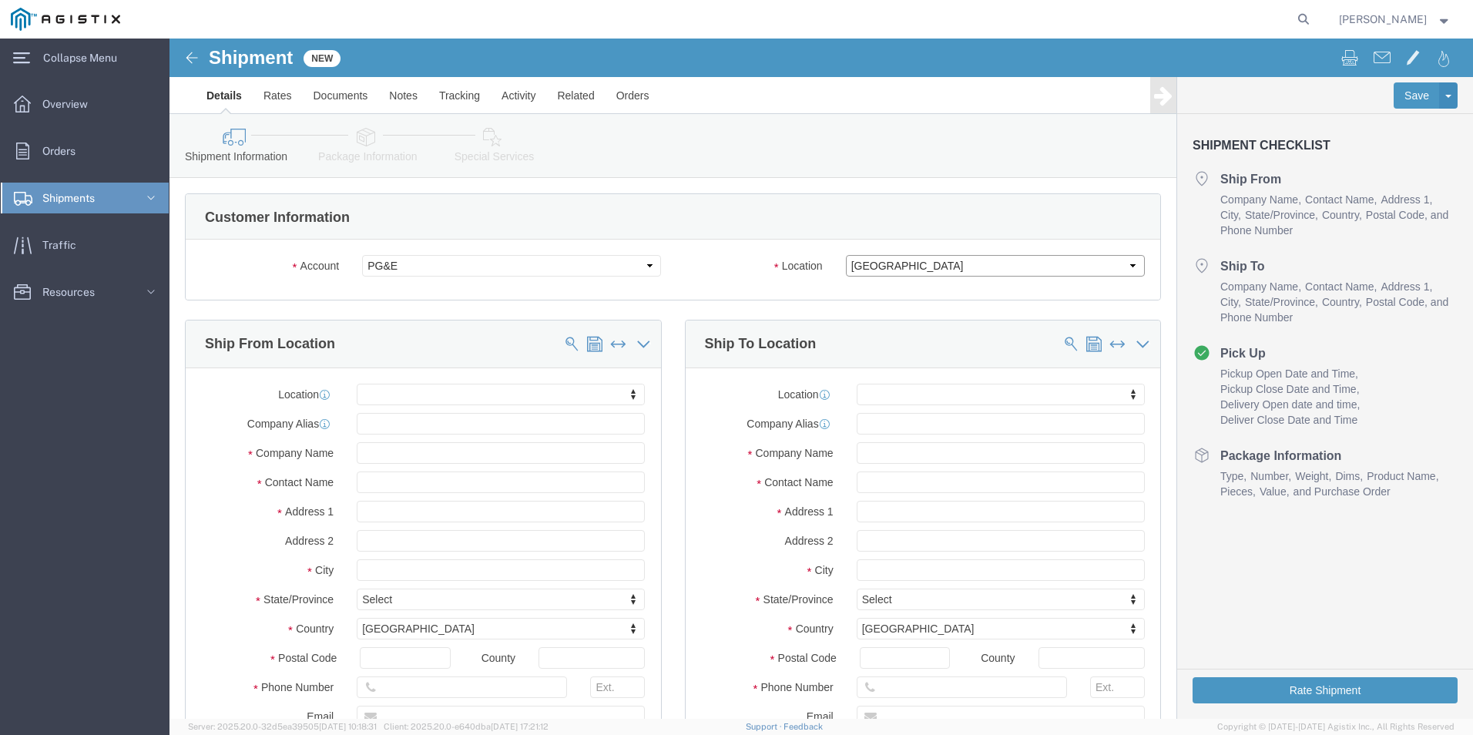
click select "Select All Others [GEOGRAPHIC_DATA] [GEOGRAPHIC_DATA] [GEOGRAPHIC_DATA] [GEOGRA…"
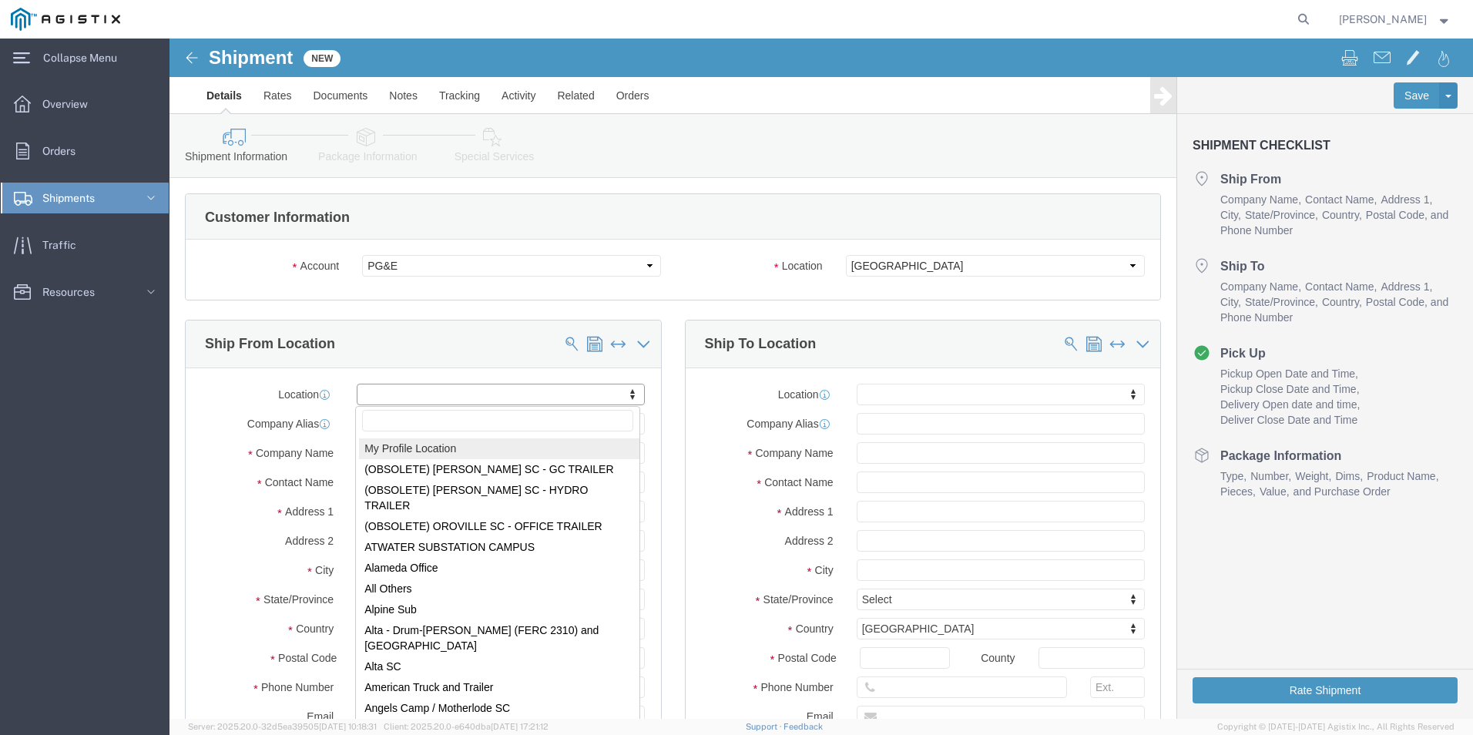
select select "MYPROFILE"
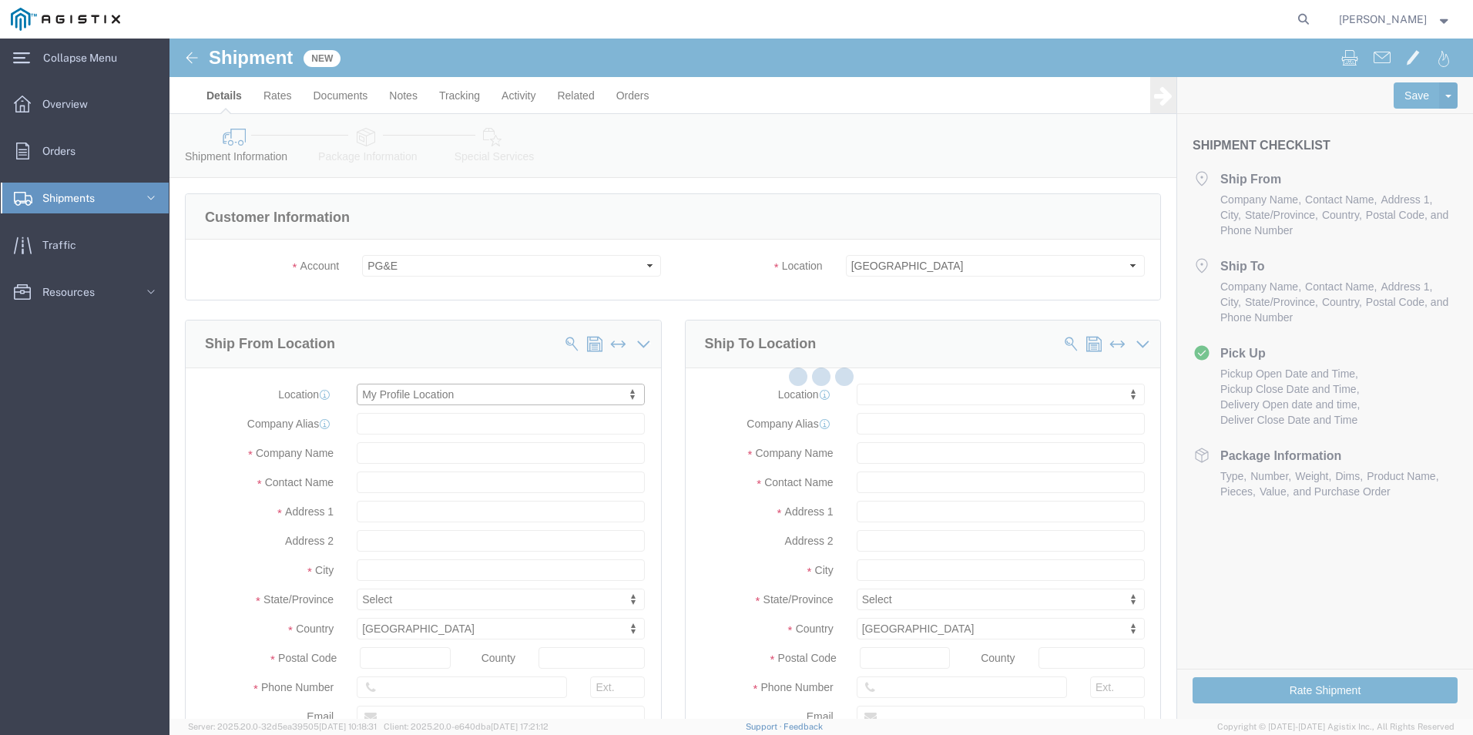
type input "[PERSON_NAME] Corp"
type input "[PERSON_NAME]"
type input "[STREET_ADDRESS][PERSON_NAME]"
type input "Tacoma"
type input "98421"
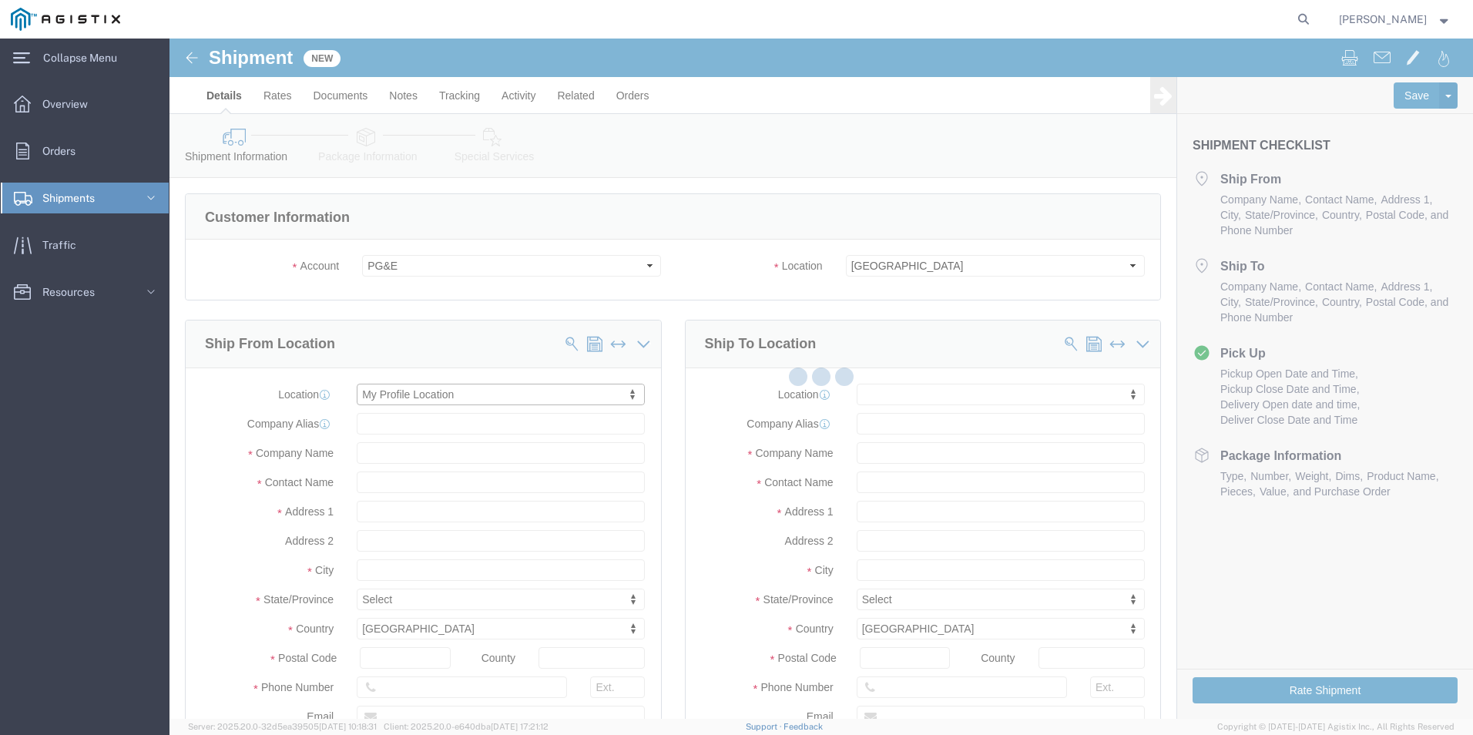
type input "253-597-3348"
type input "[EMAIL_ADDRESS][PERSON_NAME][DOMAIN_NAME]"
checkbox input "true"
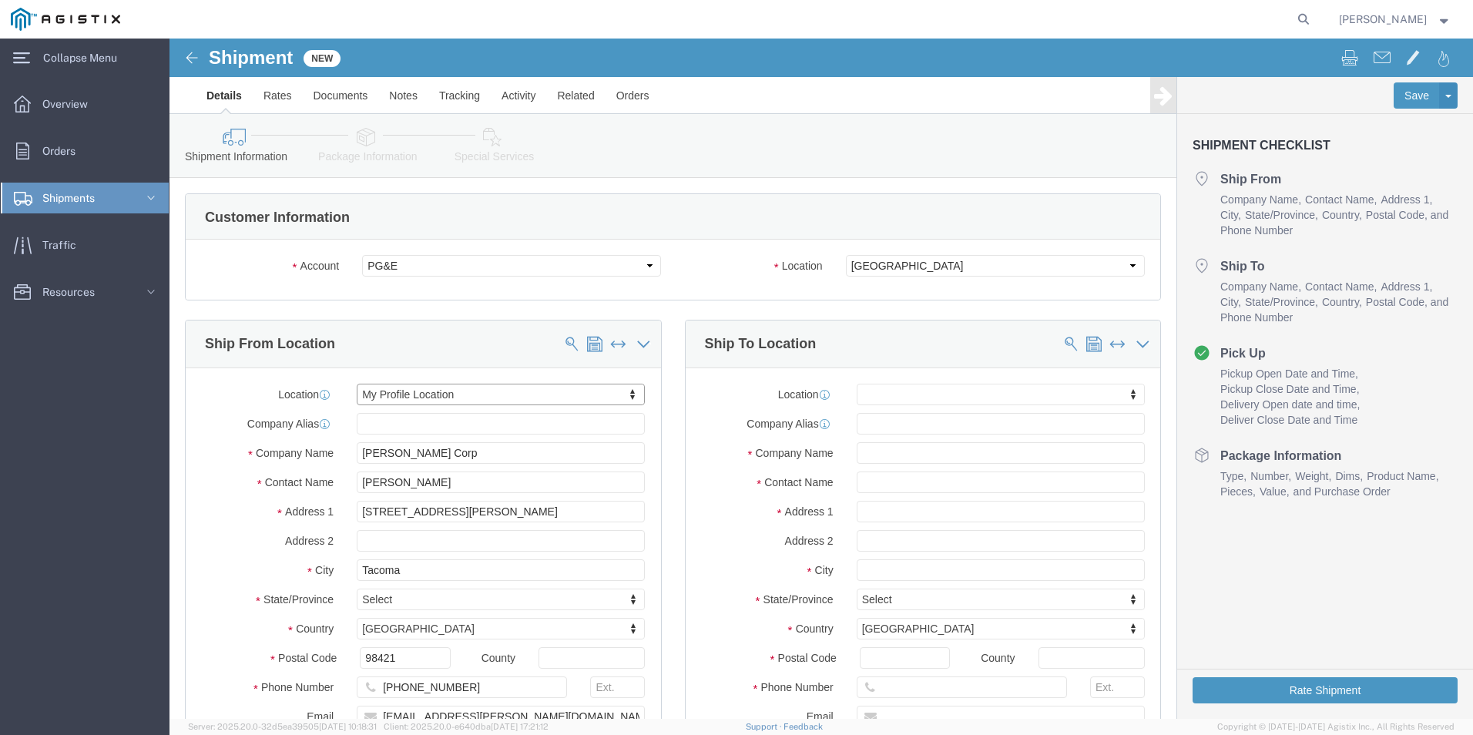
select select "WA"
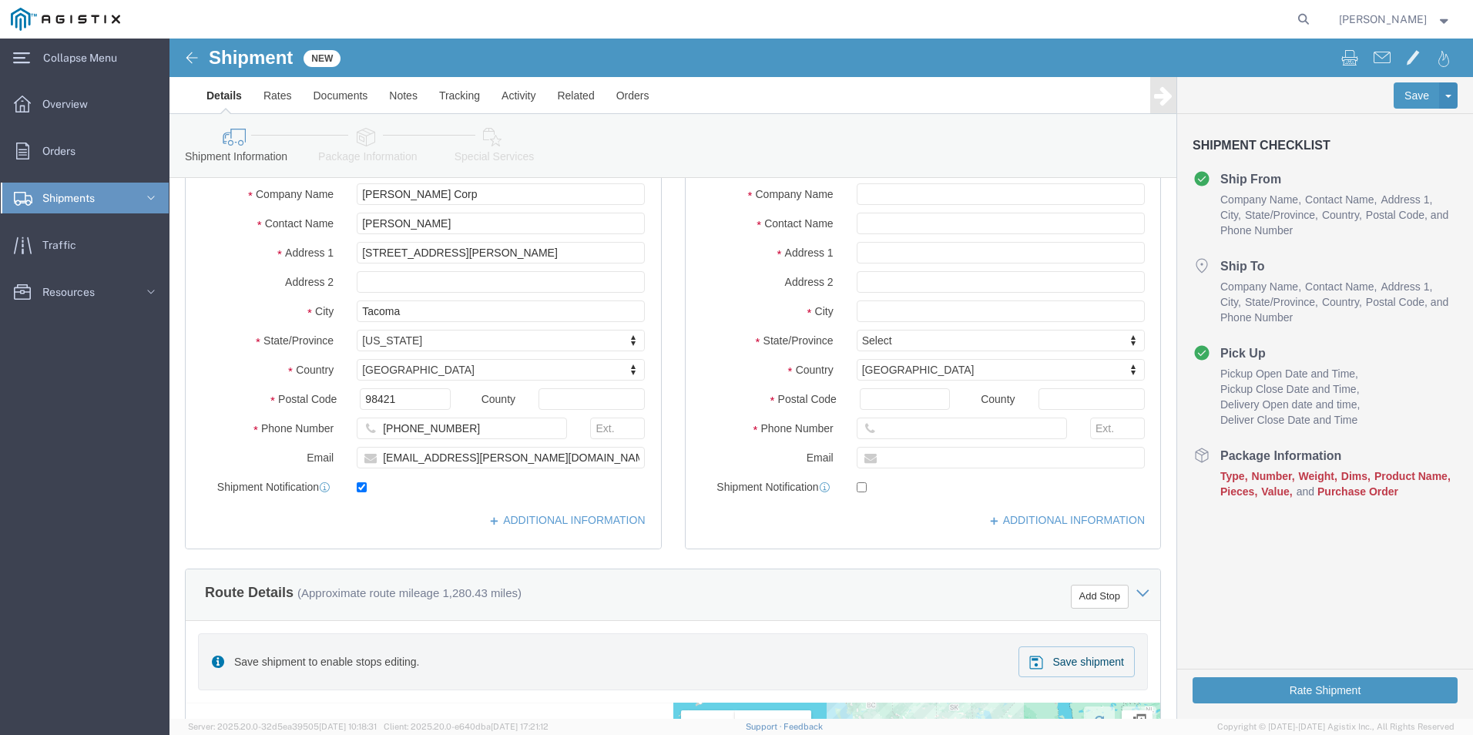
scroll to position [231, 0]
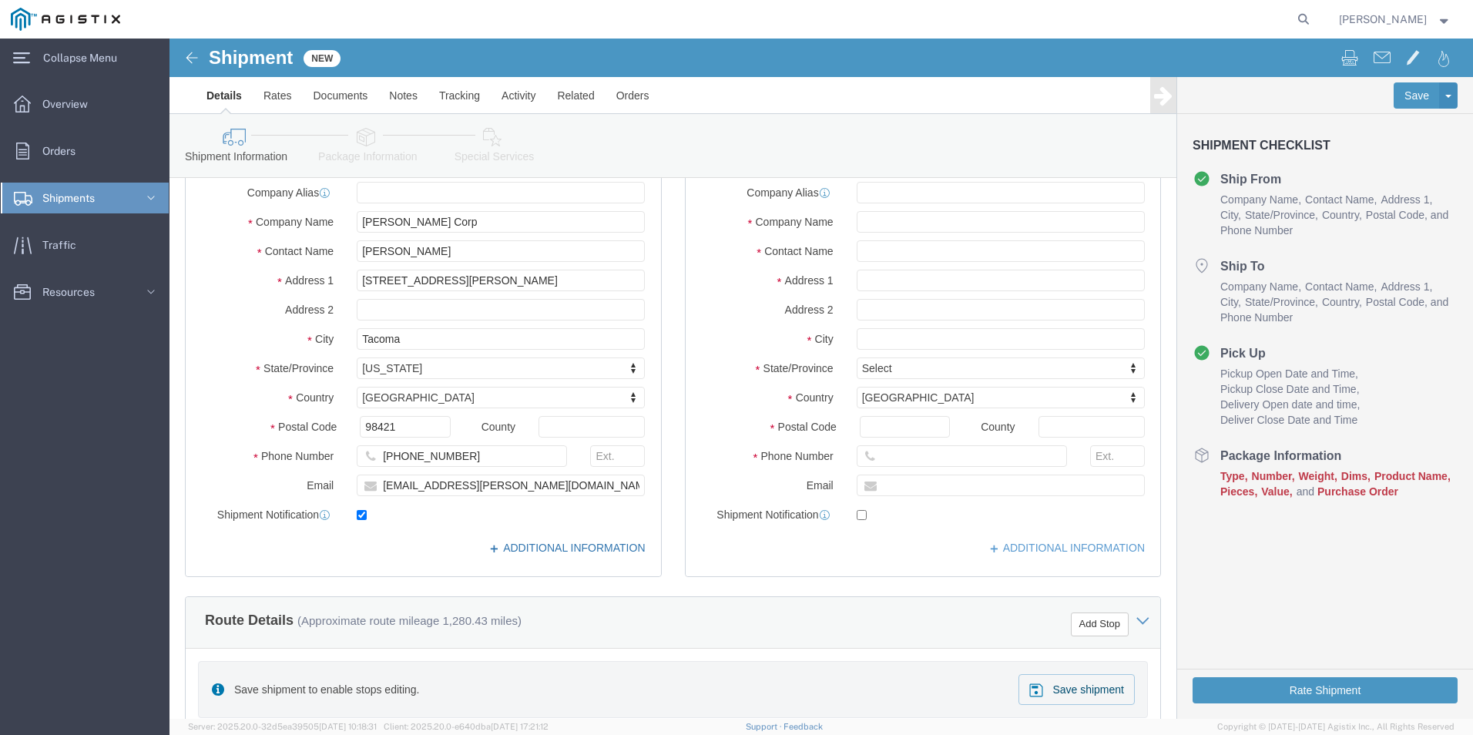
click link "ADDITIONAL INFORMATION"
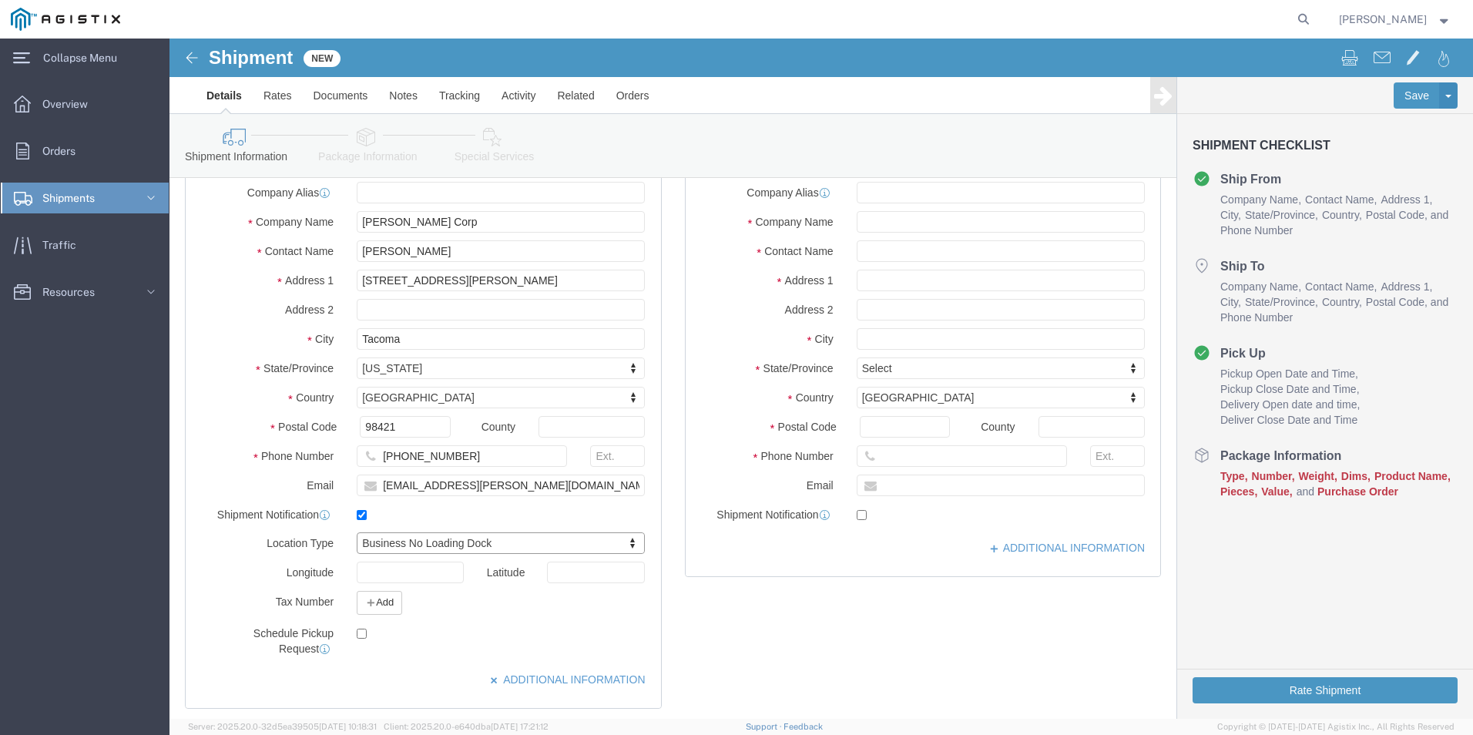
select select "BNLD"
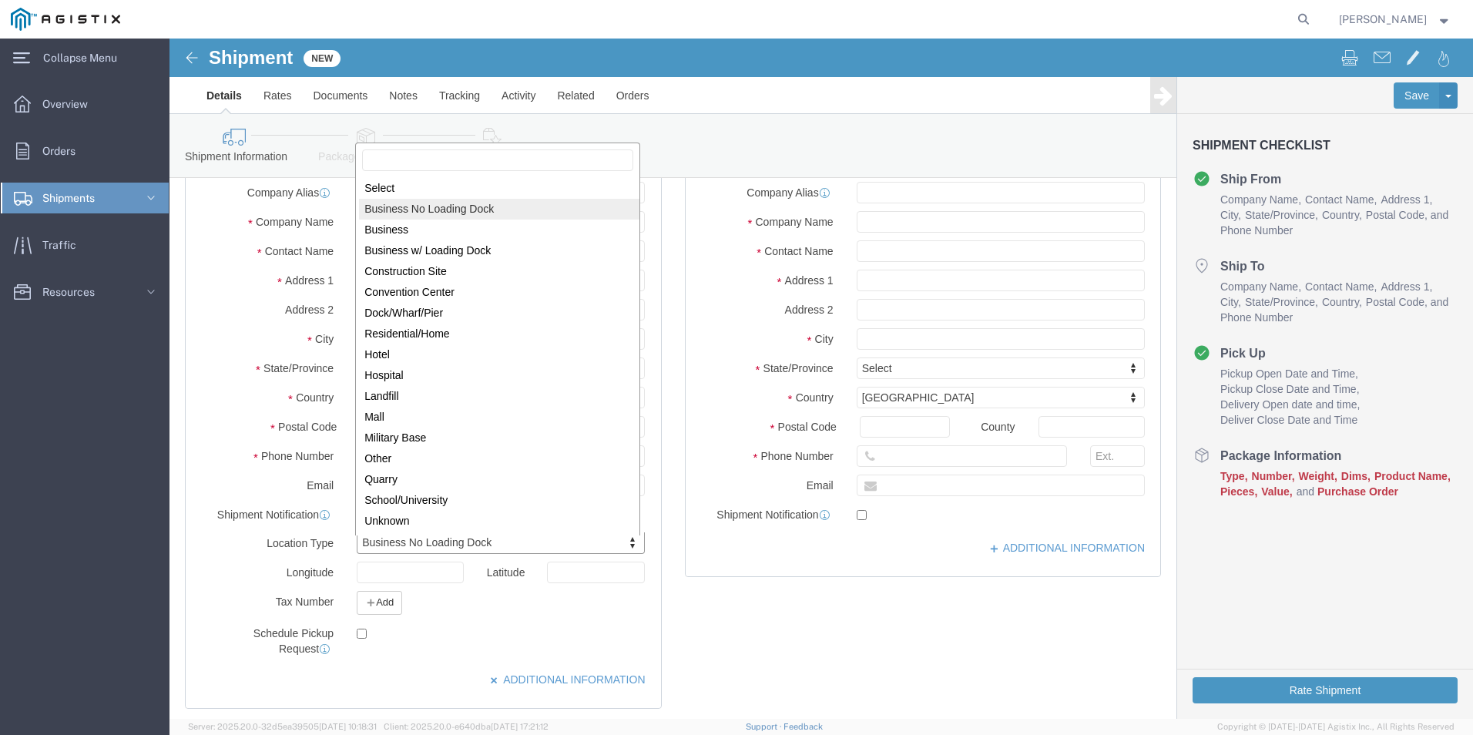
drag, startPoint x: 335, startPoint y: 505, endPoint x: 227, endPoint y: 499, distance: 108.8
click input "text"
select select
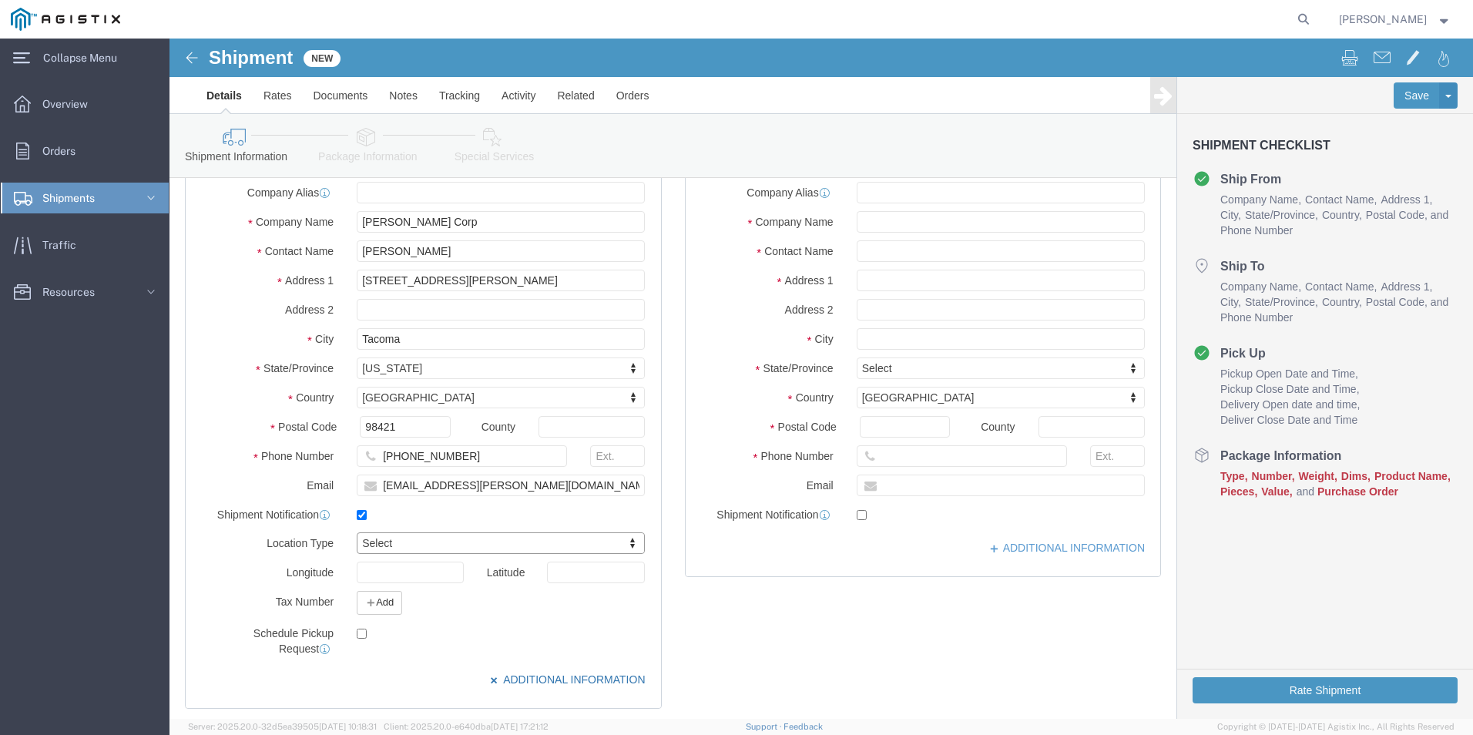
click icon
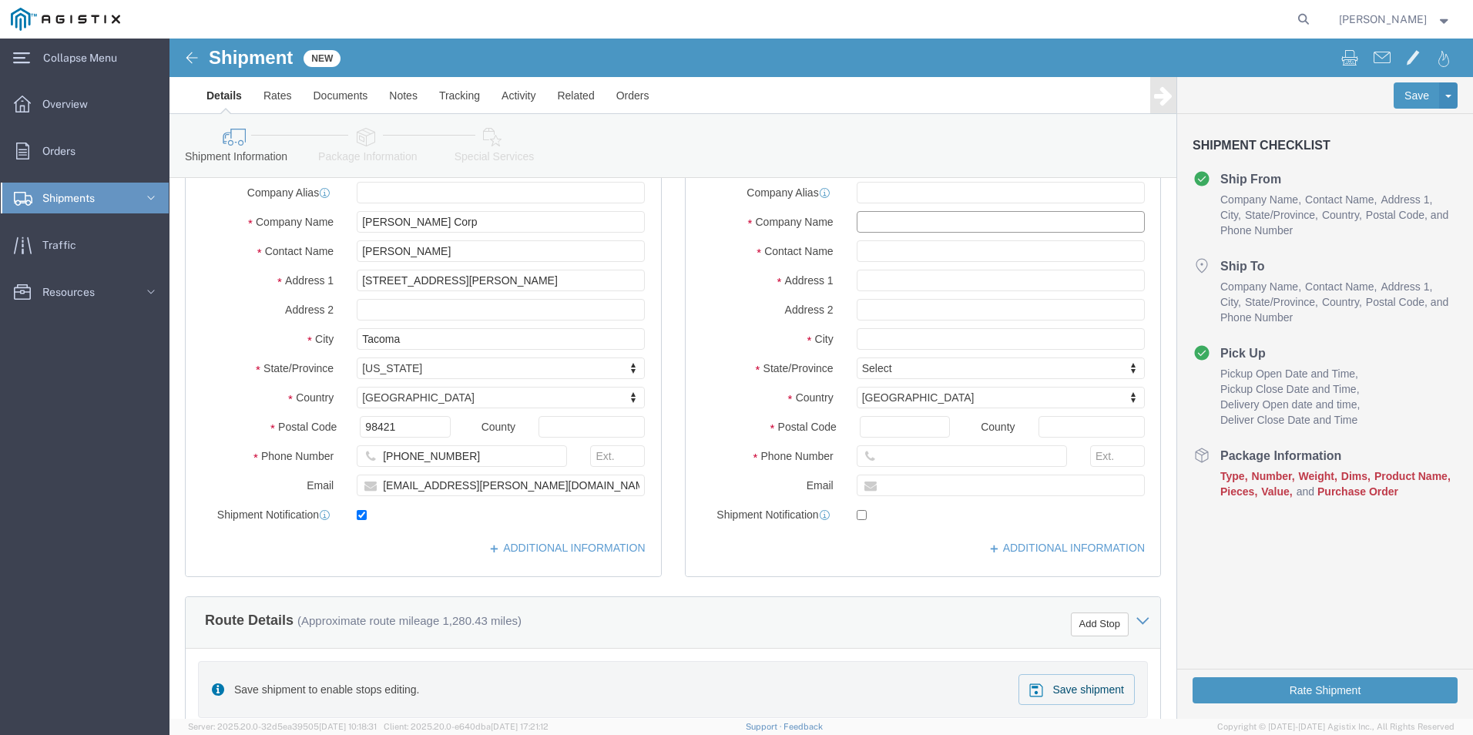
click input "text"
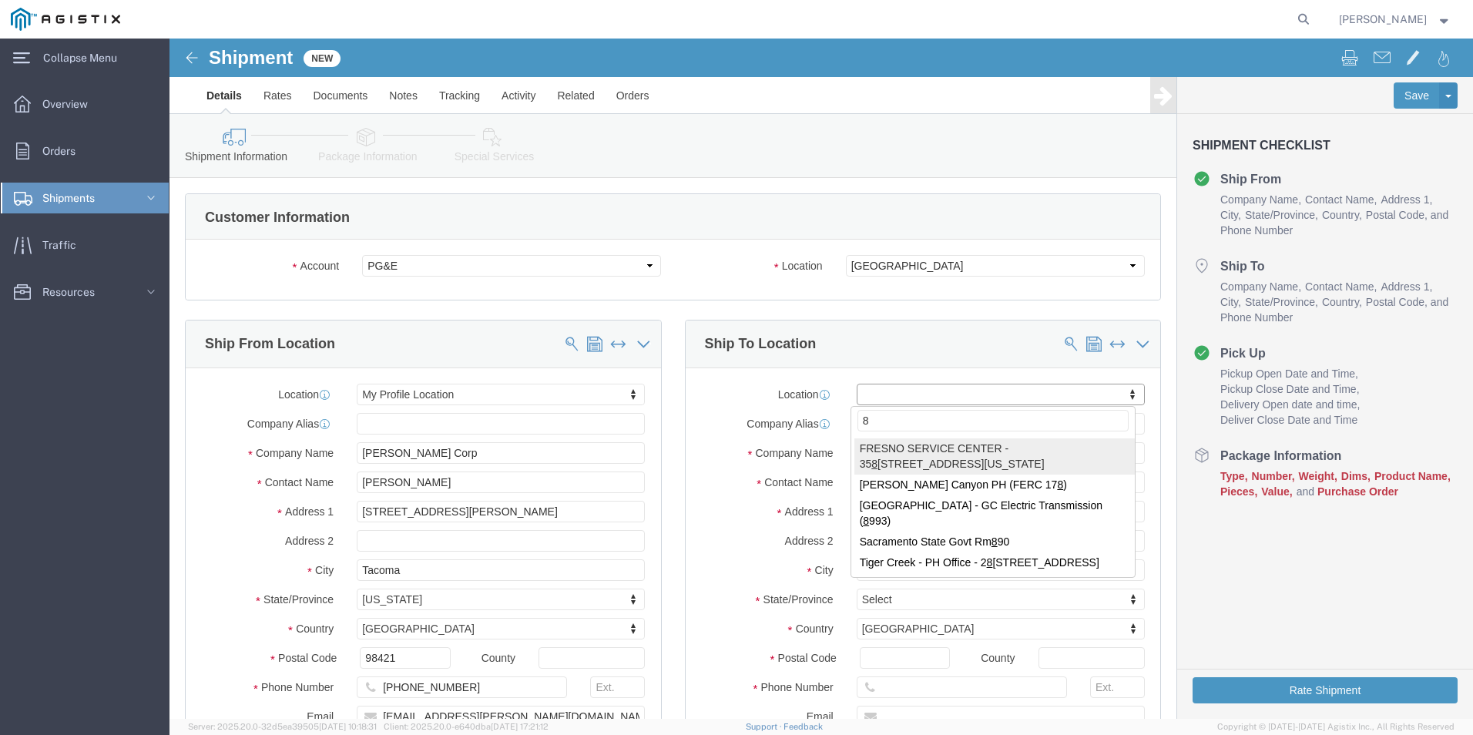
scroll to position [0, 0]
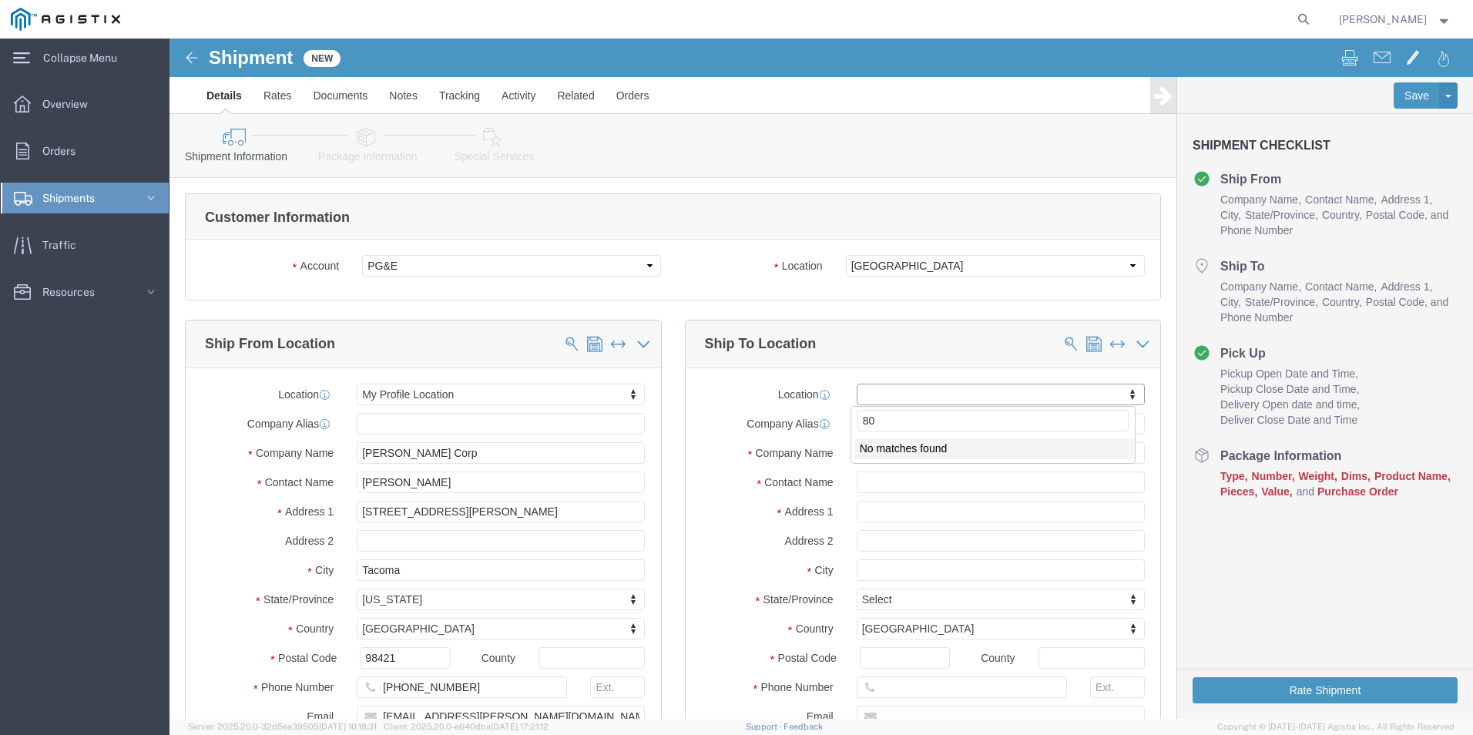
type input "8"
drag, startPoint x: 740, startPoint y: 380, endPoint x: 642, endPoint y: 383, distance: 98.7
click body "Shipment New Details Rates Documents Notes Tracking Activity Related Orders Sav…"
type input "2"
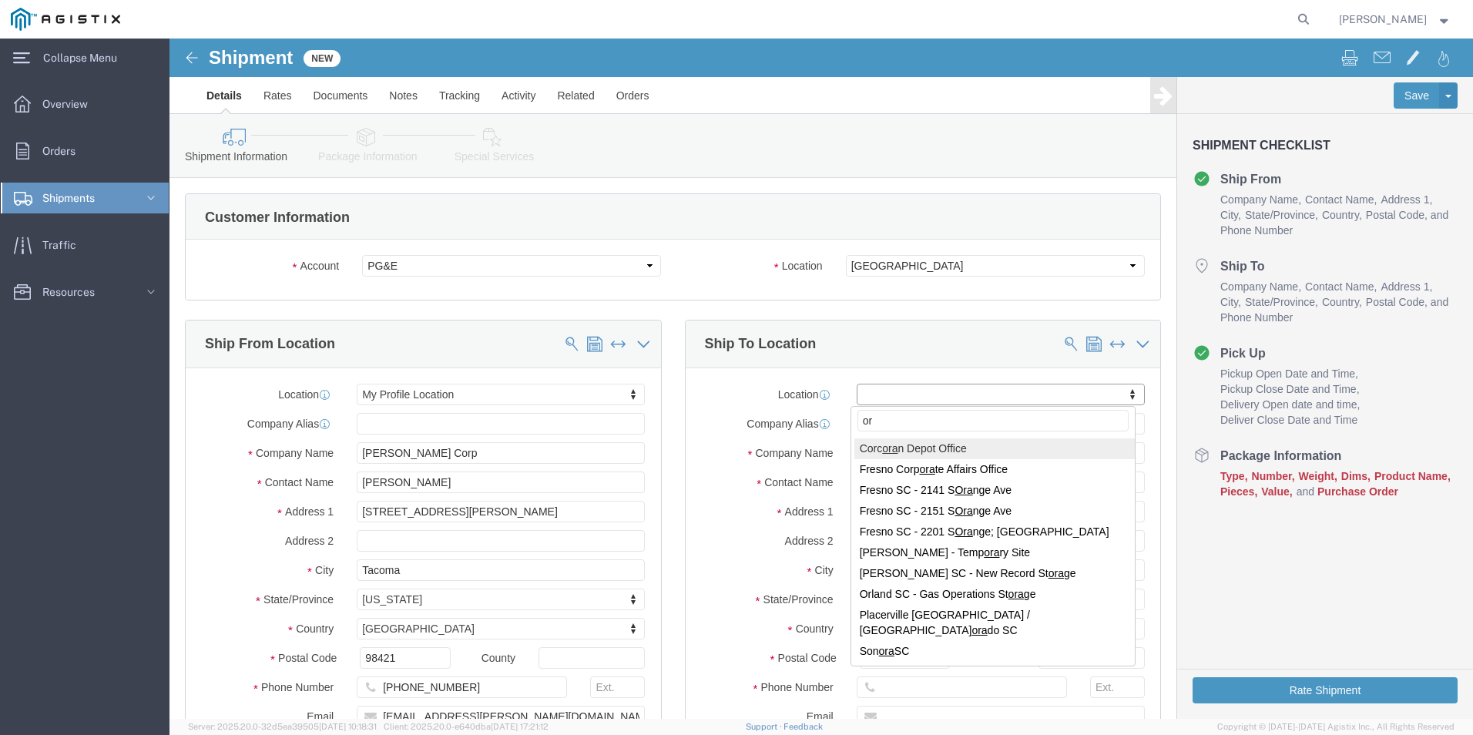
type input "o"
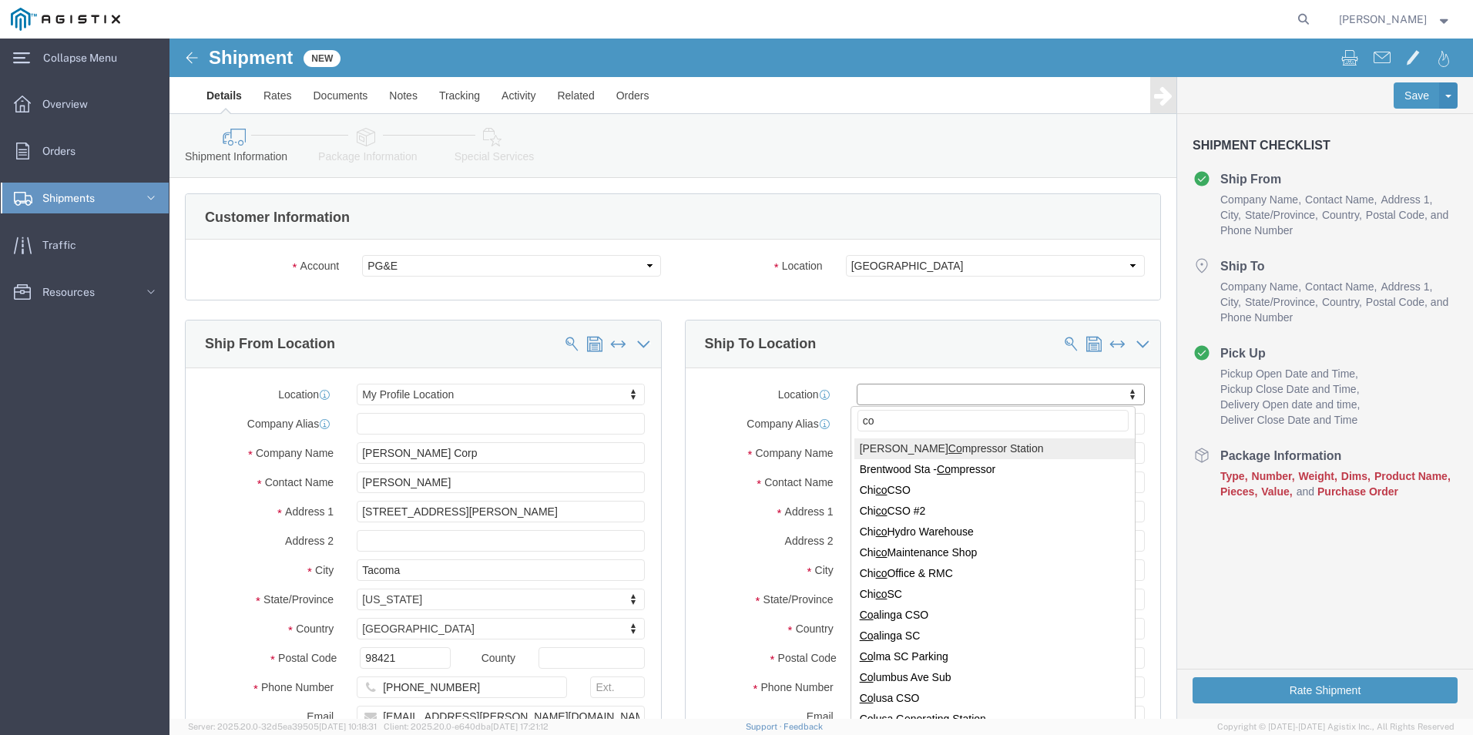
type input "co"
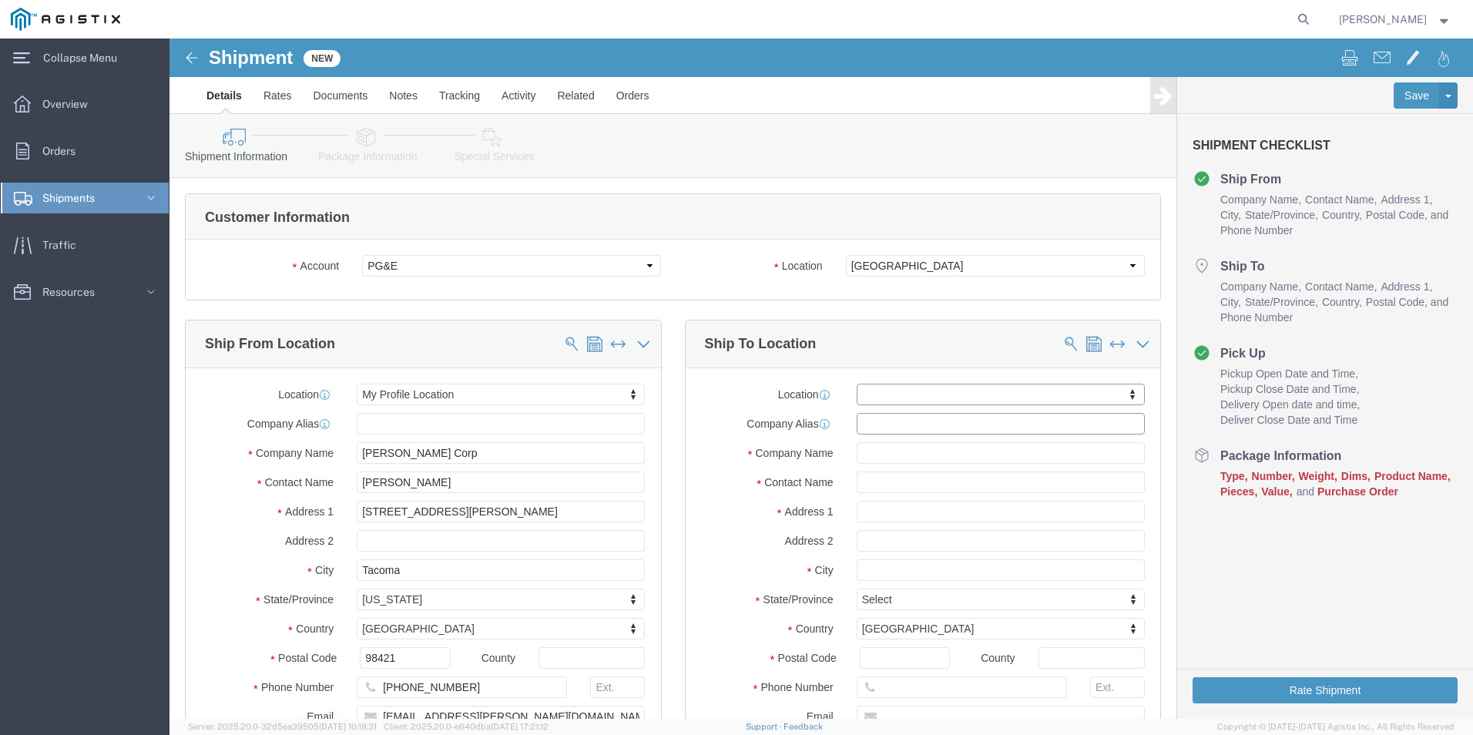
click input "text"
type input "s"
click at [67, 110] on span "Overview" at bounding box center [70, 104] width 56 height 31
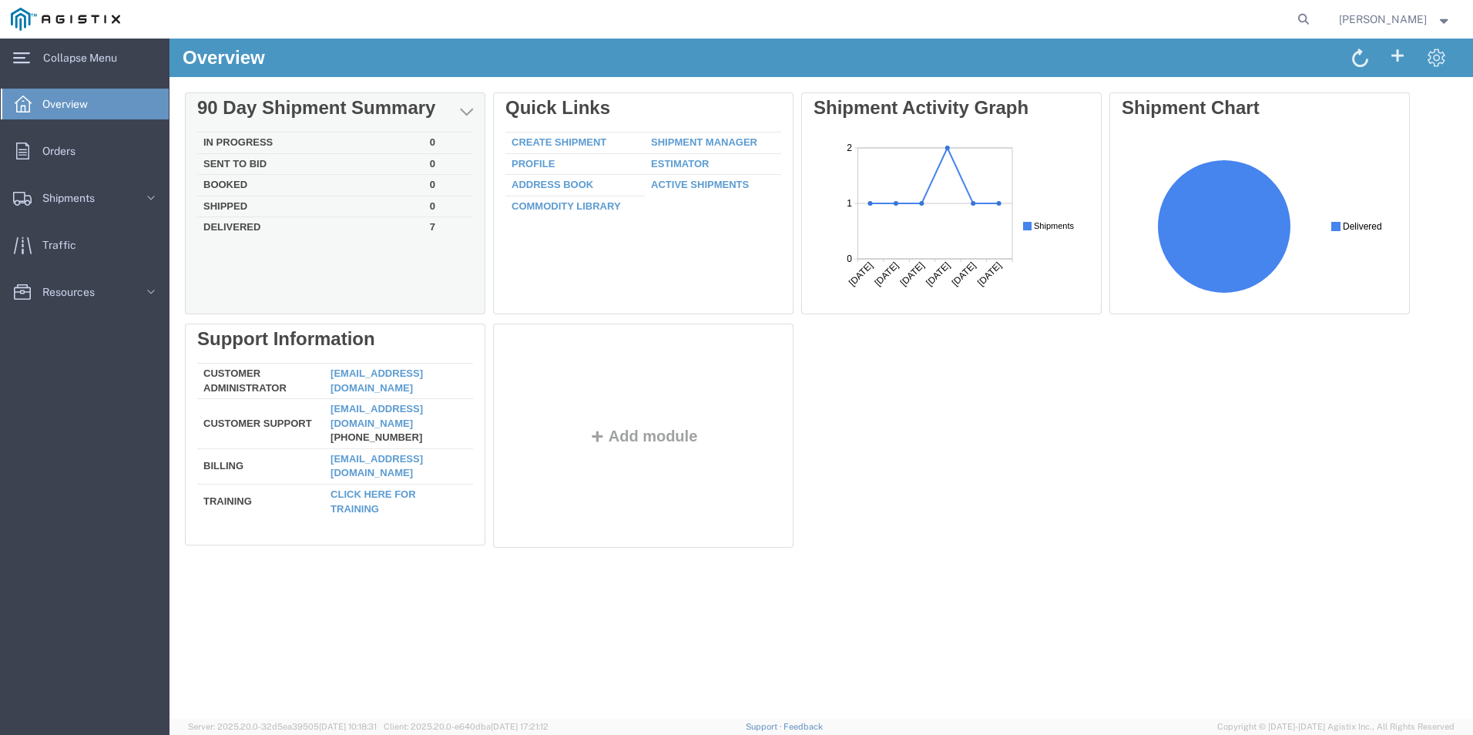
click at [258, 235] on td "Delivered" at bounding box center [310, 226] width 227 height 18
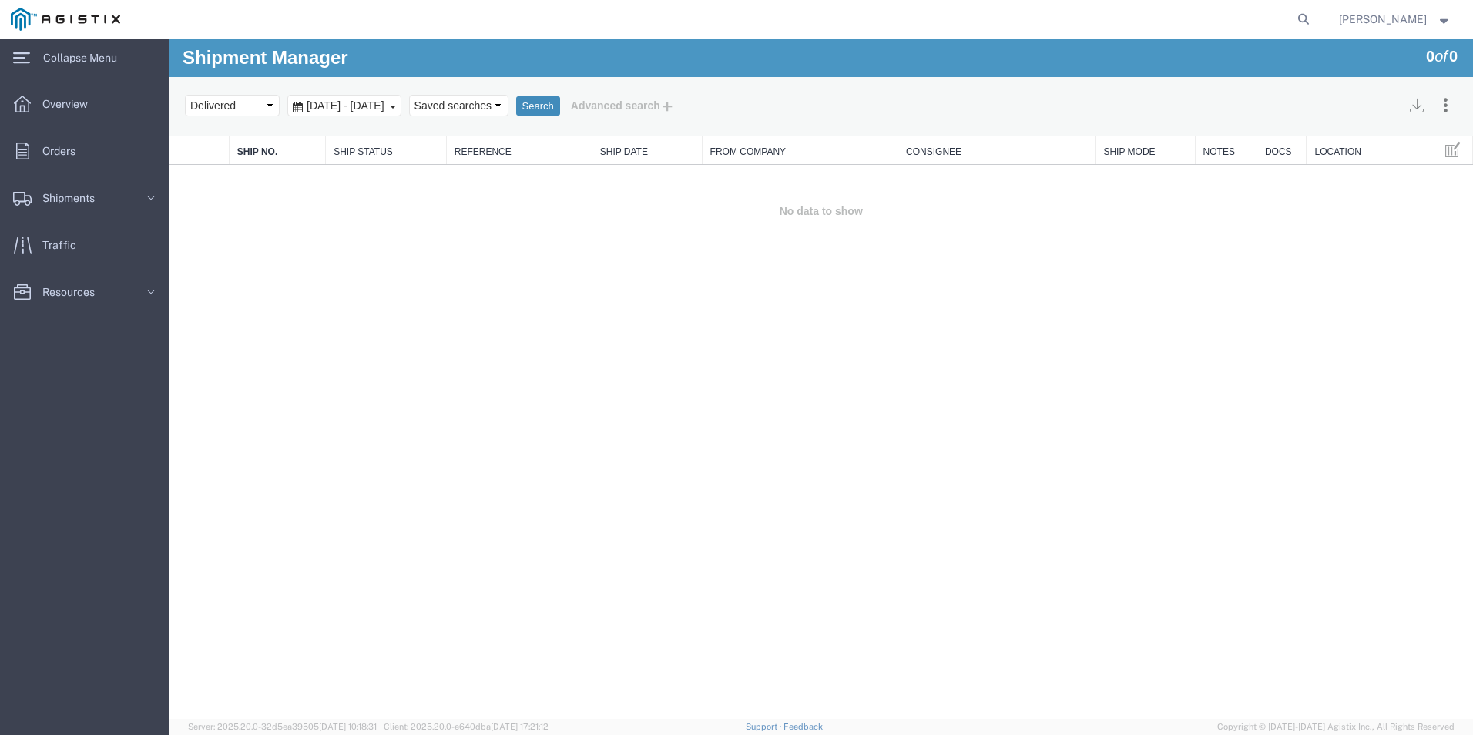
click at [560, 105] on button "Search" at bounding box center [538, 106] width 44 height 20
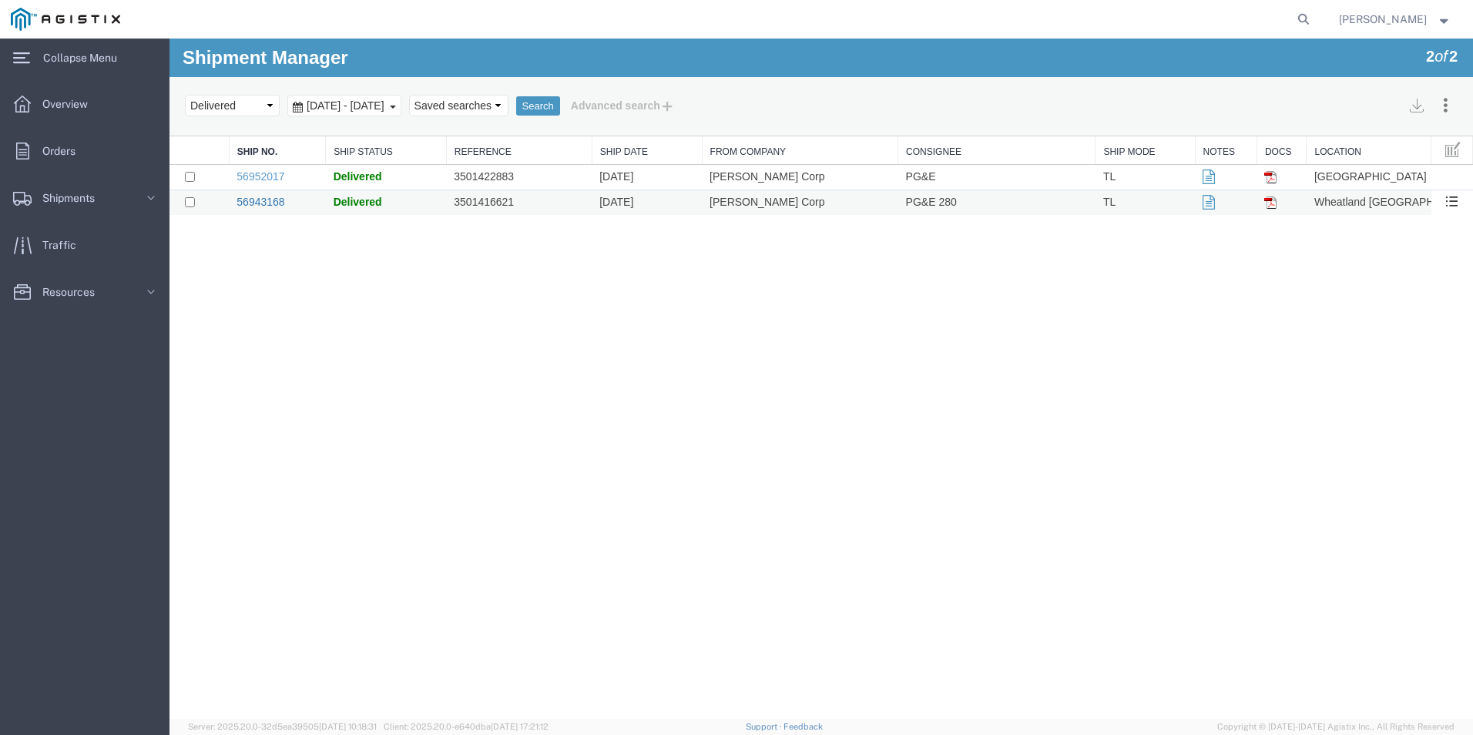
click at [248, 203] on link "56943168" at bounding box center [261, 202] width 48 height 12
click at [630, 176] on td "09/29/25" at bounding box center [647, 177] width 110 height 25
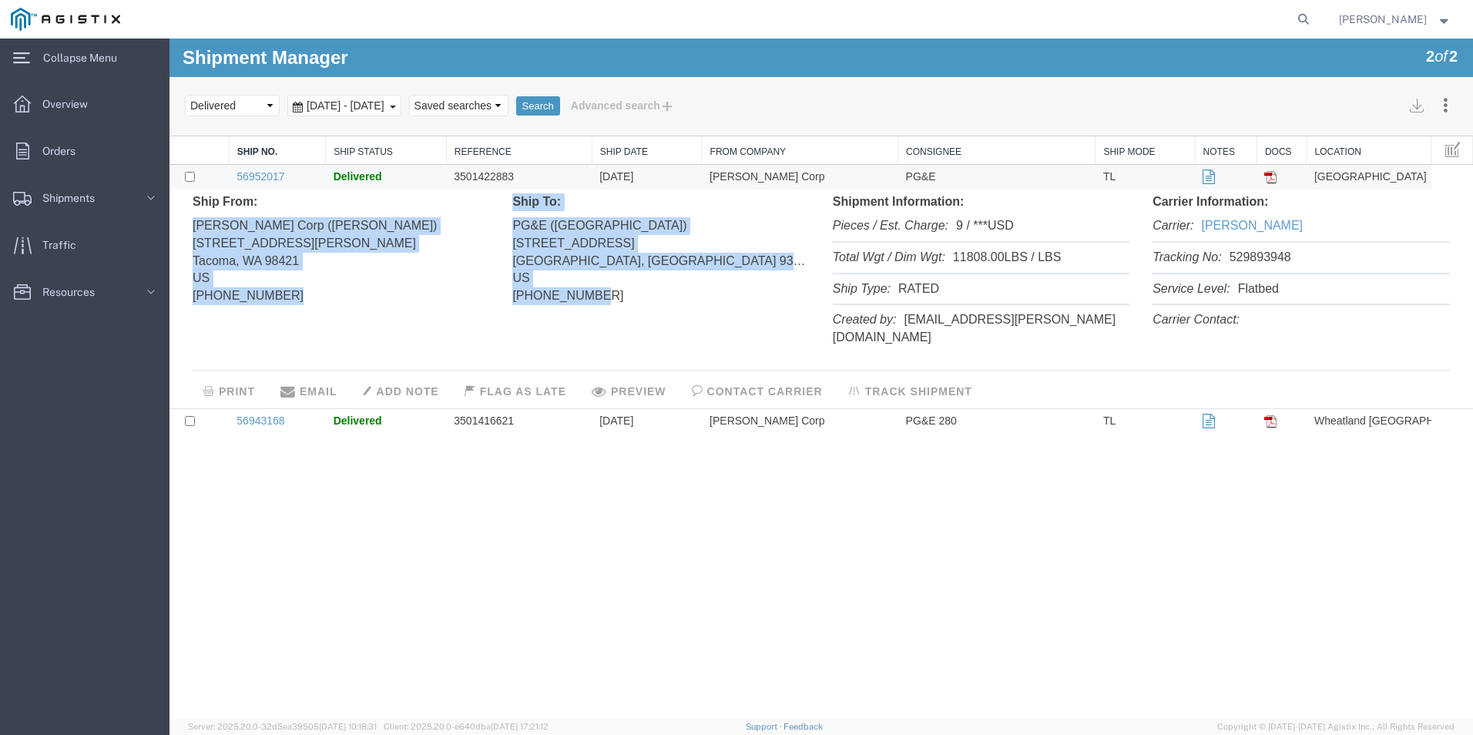
drag, startPoint x: 630, startPoint y: 294, endPoint x: 498, endPoint y: 221, distance: 150.7
click at [498, 221] on div "Ship From: Stella-Jones Corp (Guadalupe Estrada) 1640 Marc Ave Tacoma, WA 98421…" at bounding box center [821, 273] width 1296 height 161
drag, startPoint x: 498, startPoint y: 221, endPoint x: 448, endPoint y: 317, distance: 108.6
click at [448, 317] on div "Ship From: Stella-Jones Corp (Guadalupe Estrada) 1640 Marc Ave Tacoma, WA 98421…" at bounding box center [341, 256] width 320 height 127
click at [700, 329] on div "Ship From: Stella-Jones Corp (Guadalupe Estrada) 1640 Marc Ave Tacoma, WA 98421…" at bounding box center [821, 273] width 1296 height 161
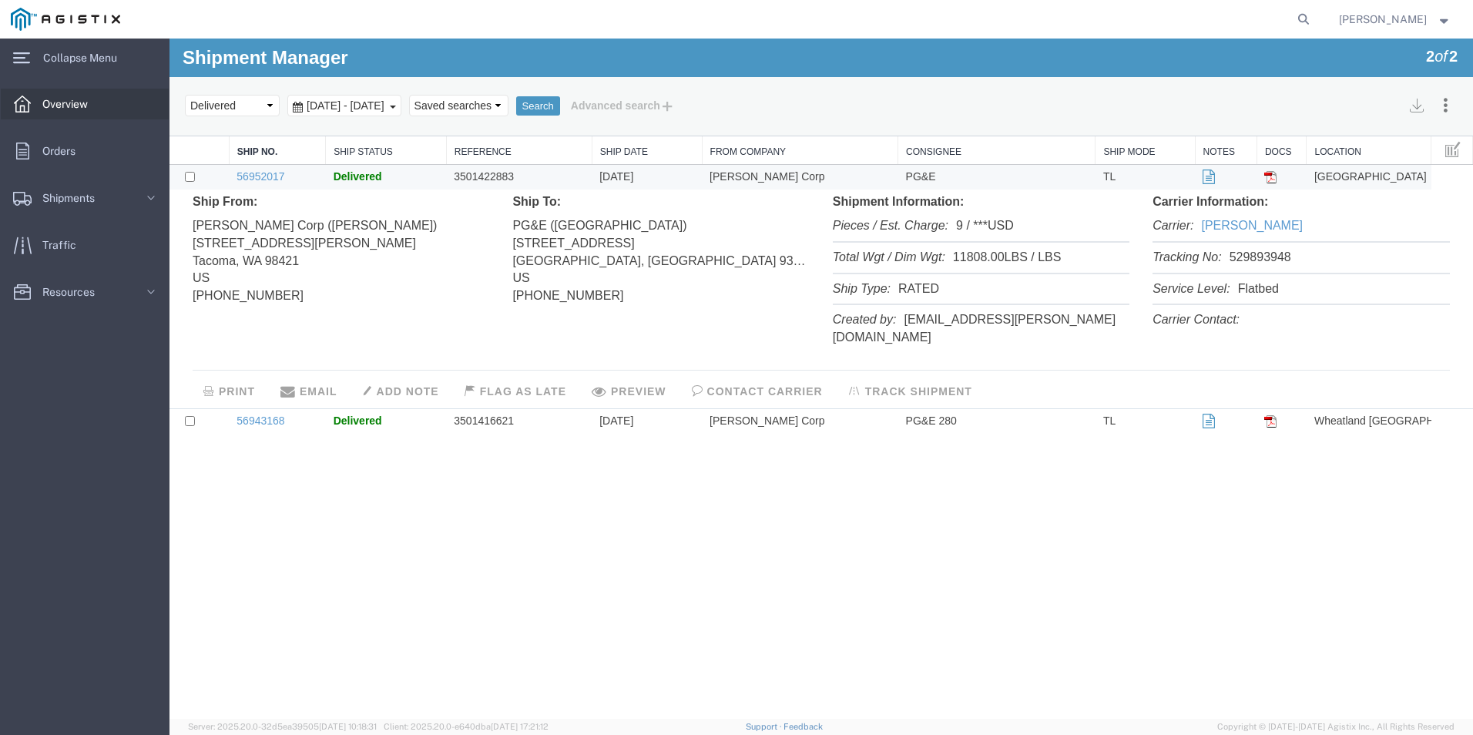
click at [72, 99] on span "Overview" at bounding box center [70, 104] width 56 height 31
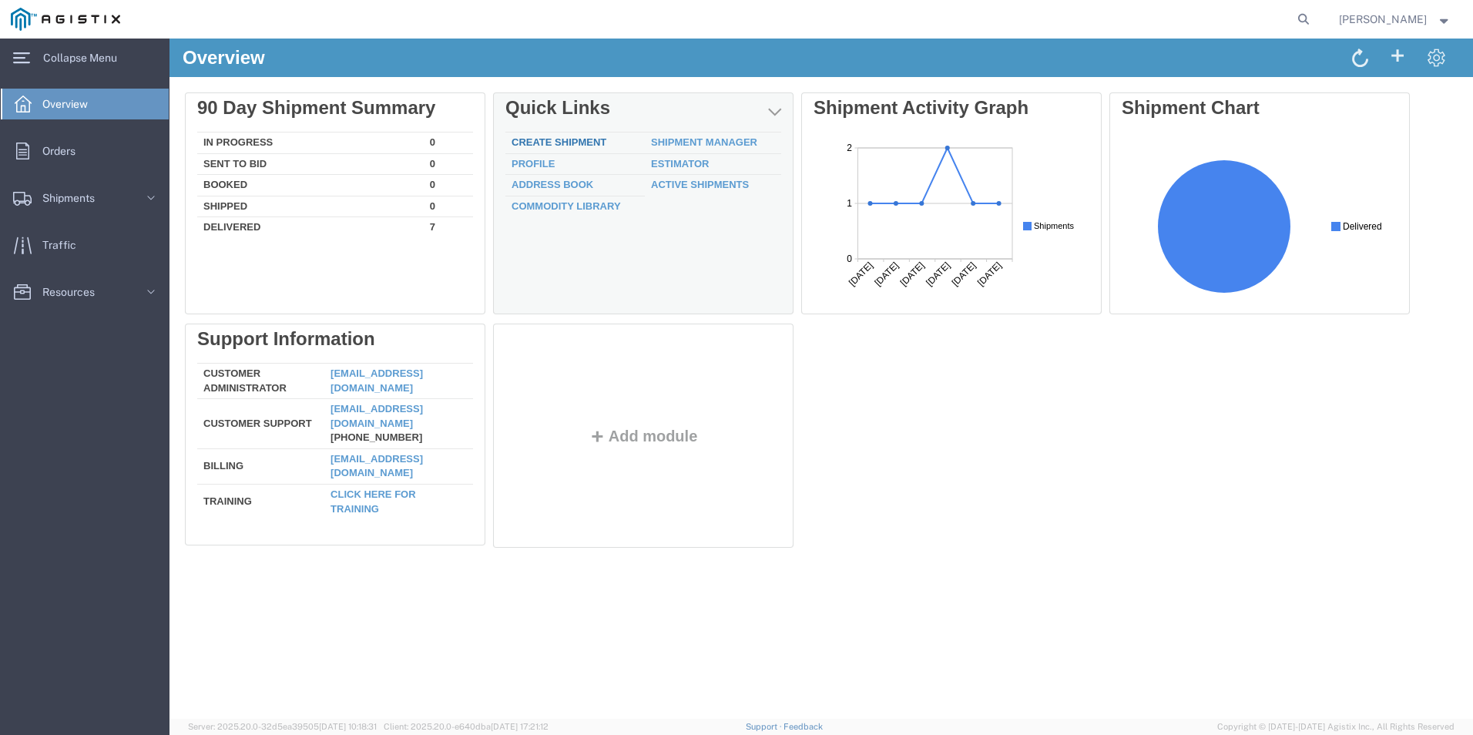
click at [566, 139] on link "Create Shipment" at bounding box center [559, 142] width 95 height 12
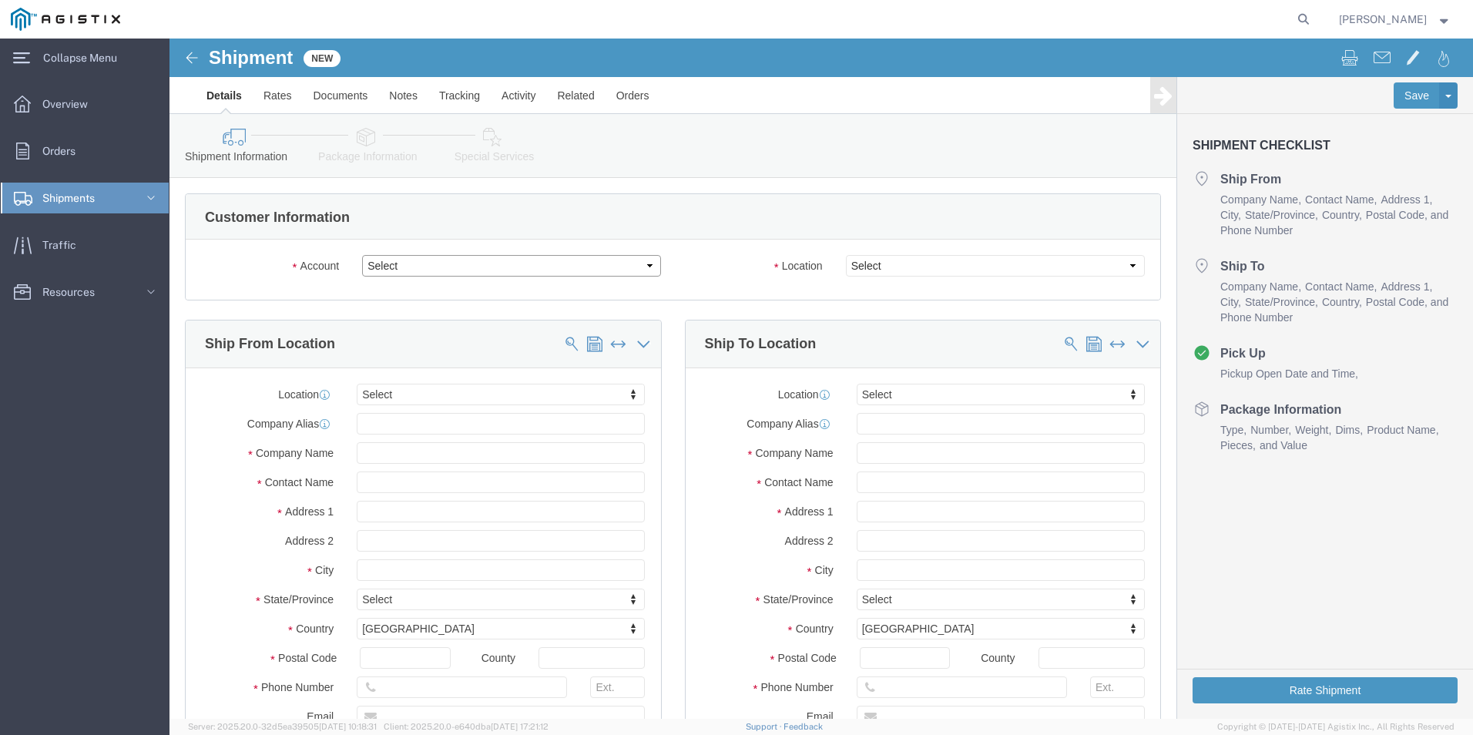
click select "Select PG&E [PERSON_NAME] Corp"
select select "9596"
click select "Select PG&E [PERSON_NAME] Corp"
select select "PURCHORD"
select select
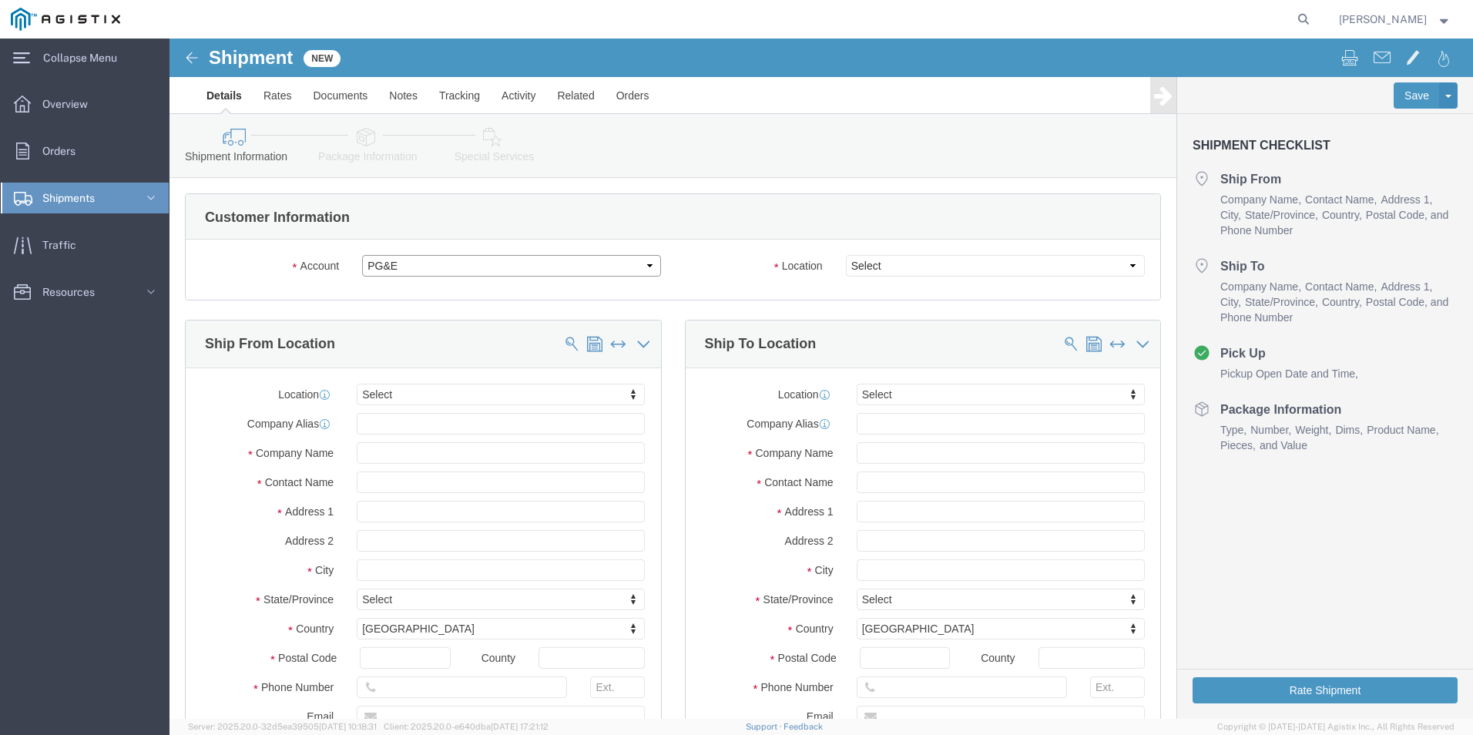
select select
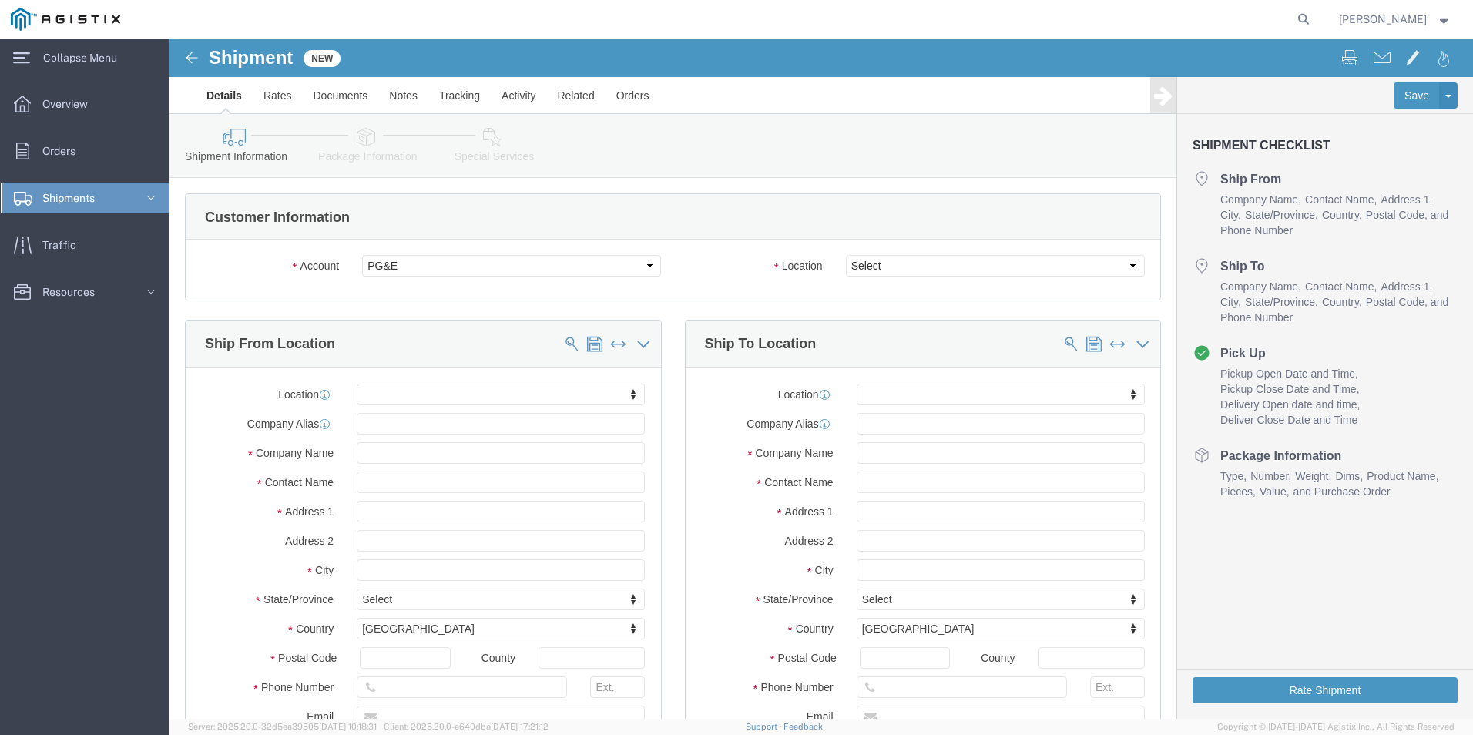
click div
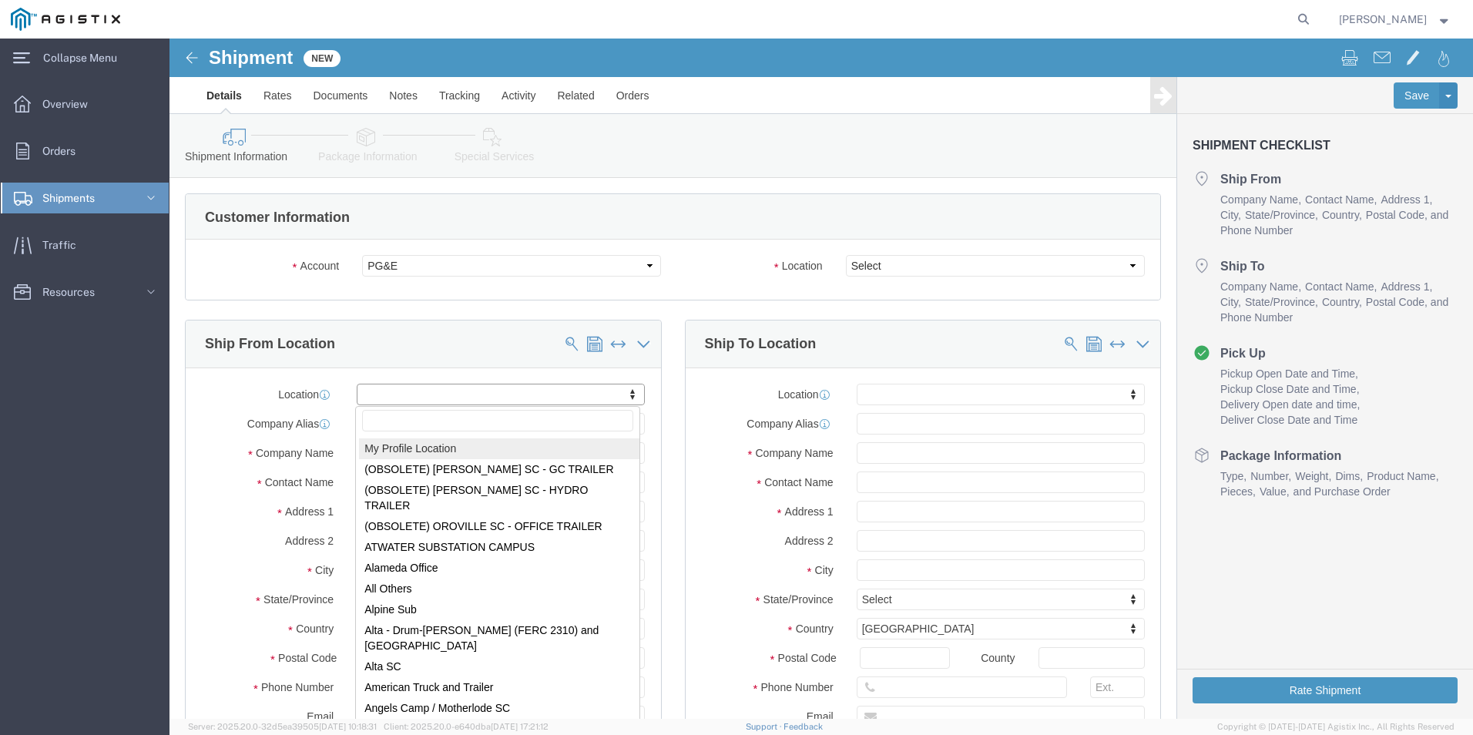
select select "MYPROFILE"
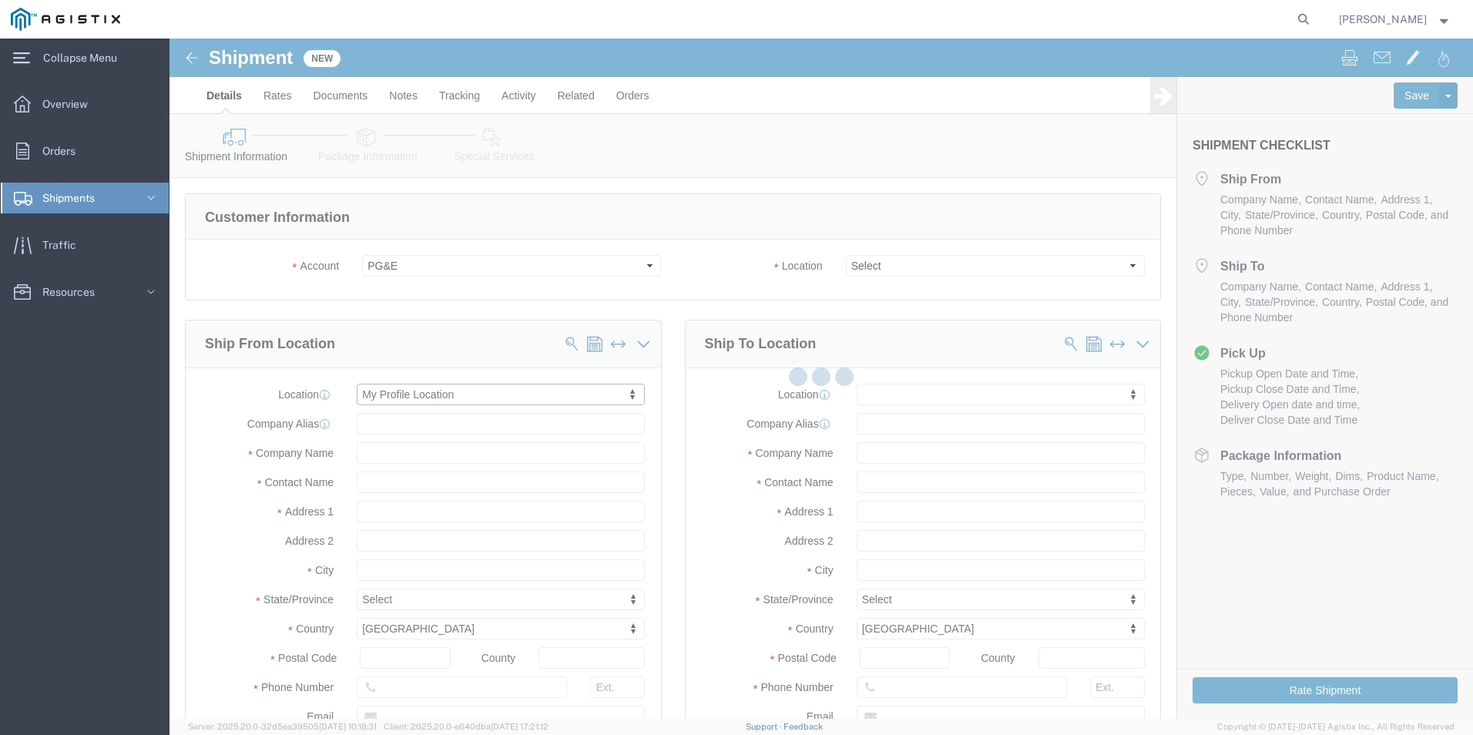
type input "[PERSON_NAME] Corp"
type input "[PERSON_NAME]"
type input "[STREET_ADDRESS][PERSON_NAME]"
type input "Tacoma"
type input "98421"
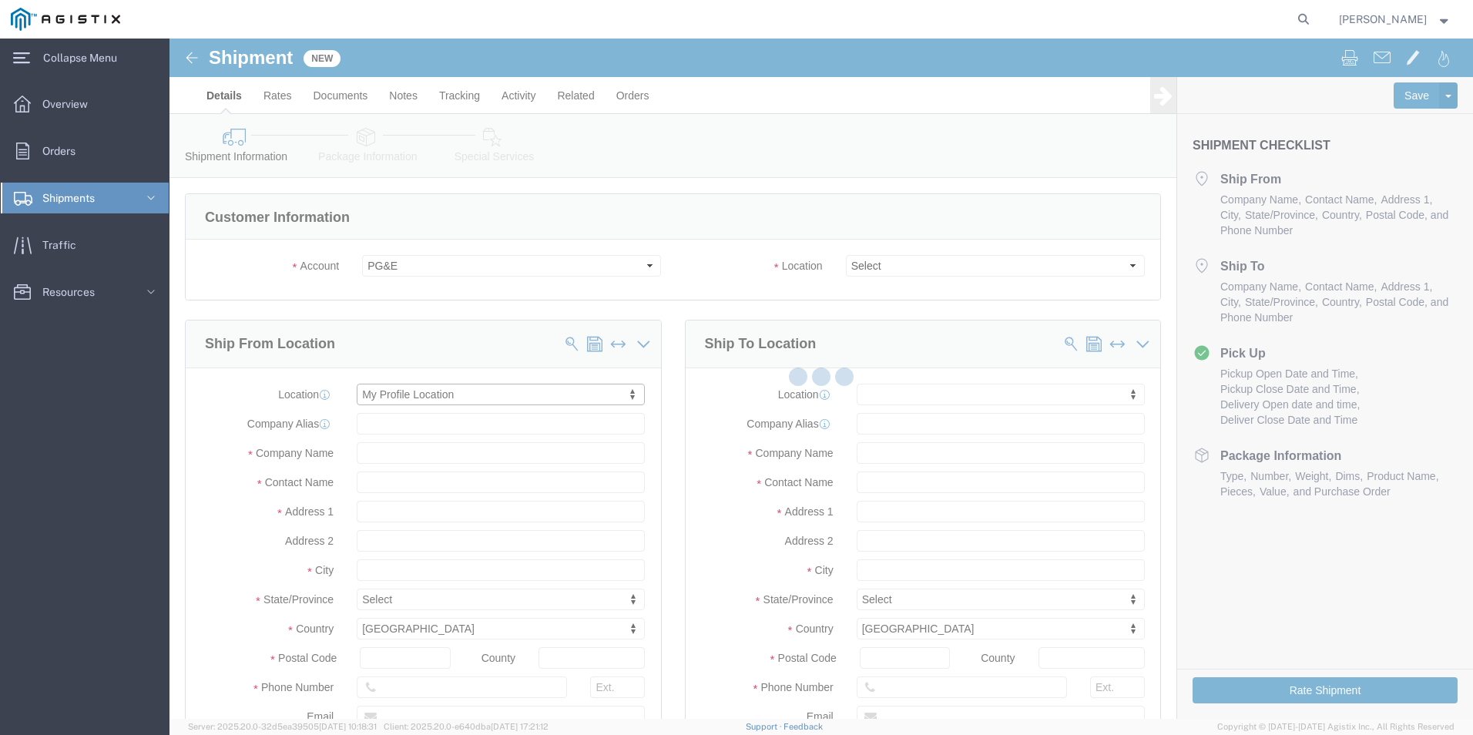
type input "253-597-3348"
type input "[EMAIL_ADDRESS][PERSON_NAME][DOMAIN_NAME]"
checkbox input "true"
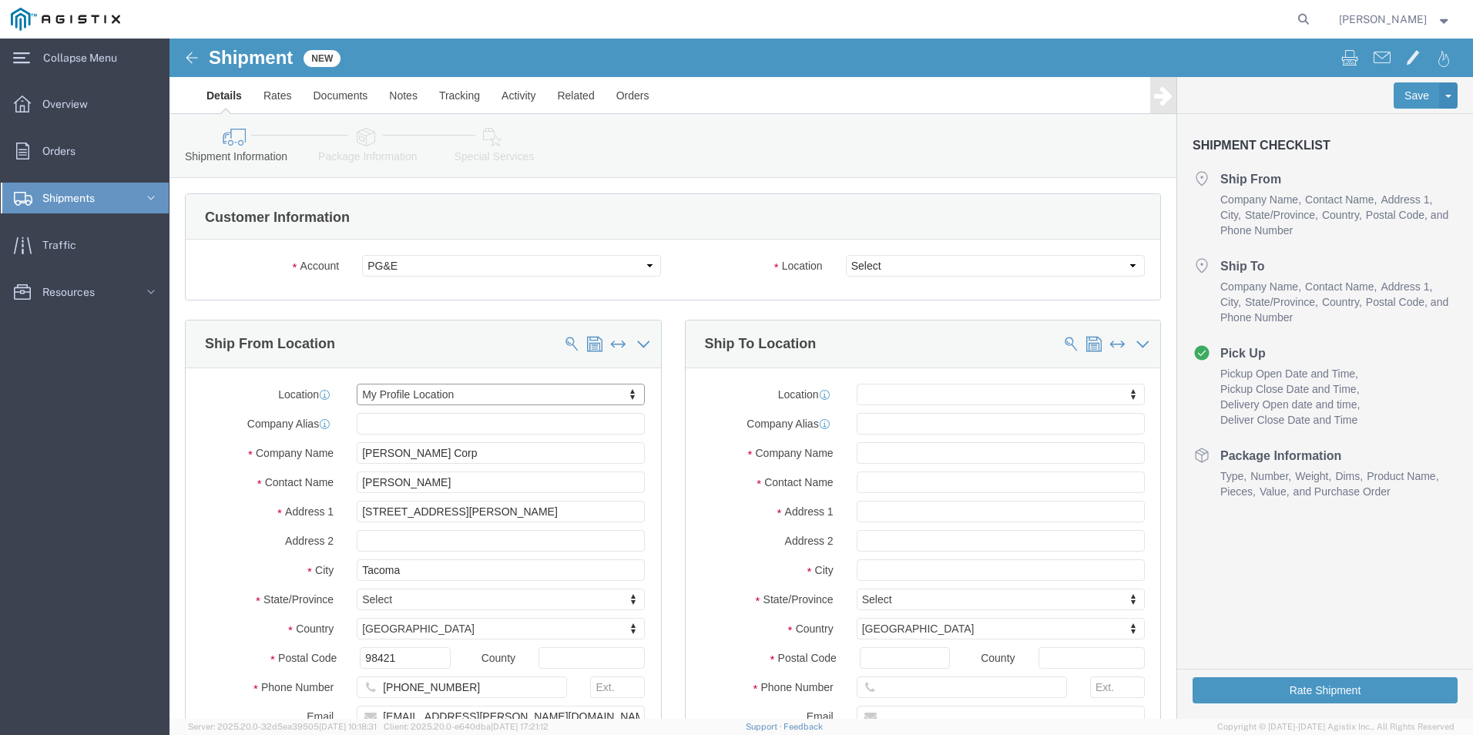
select select "WA"
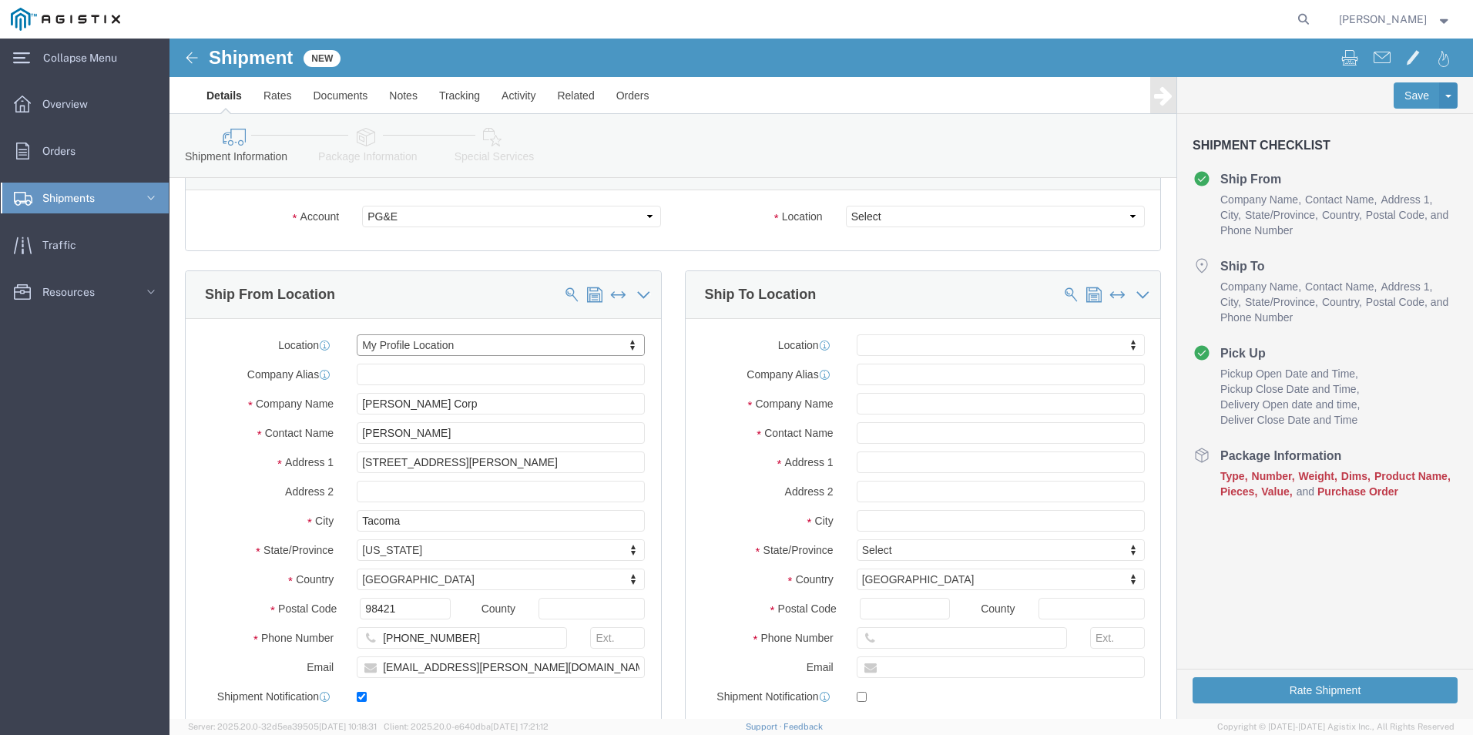
scroll to position [77, 0]
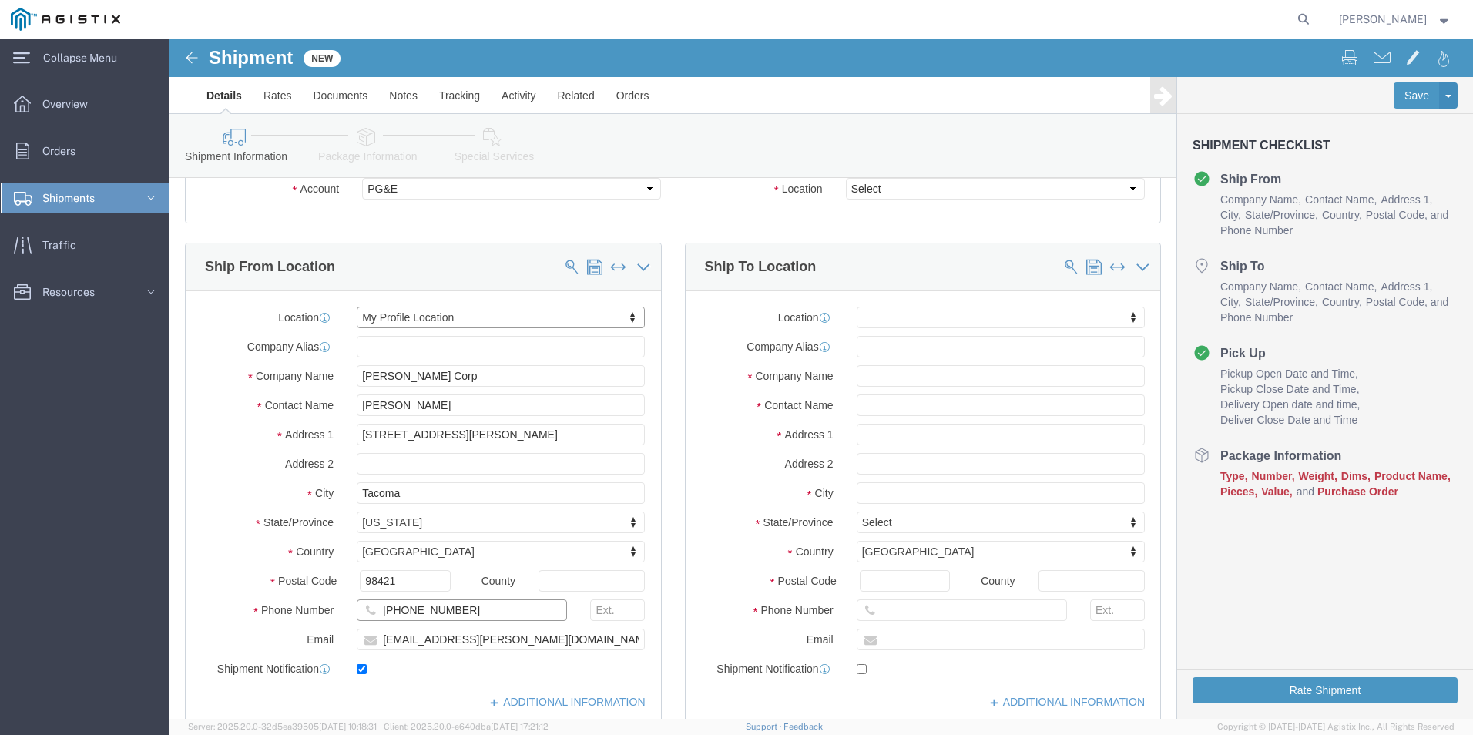
click input "253-597-3348"
type input "[PHONE_NUMBER]"
click input "text"
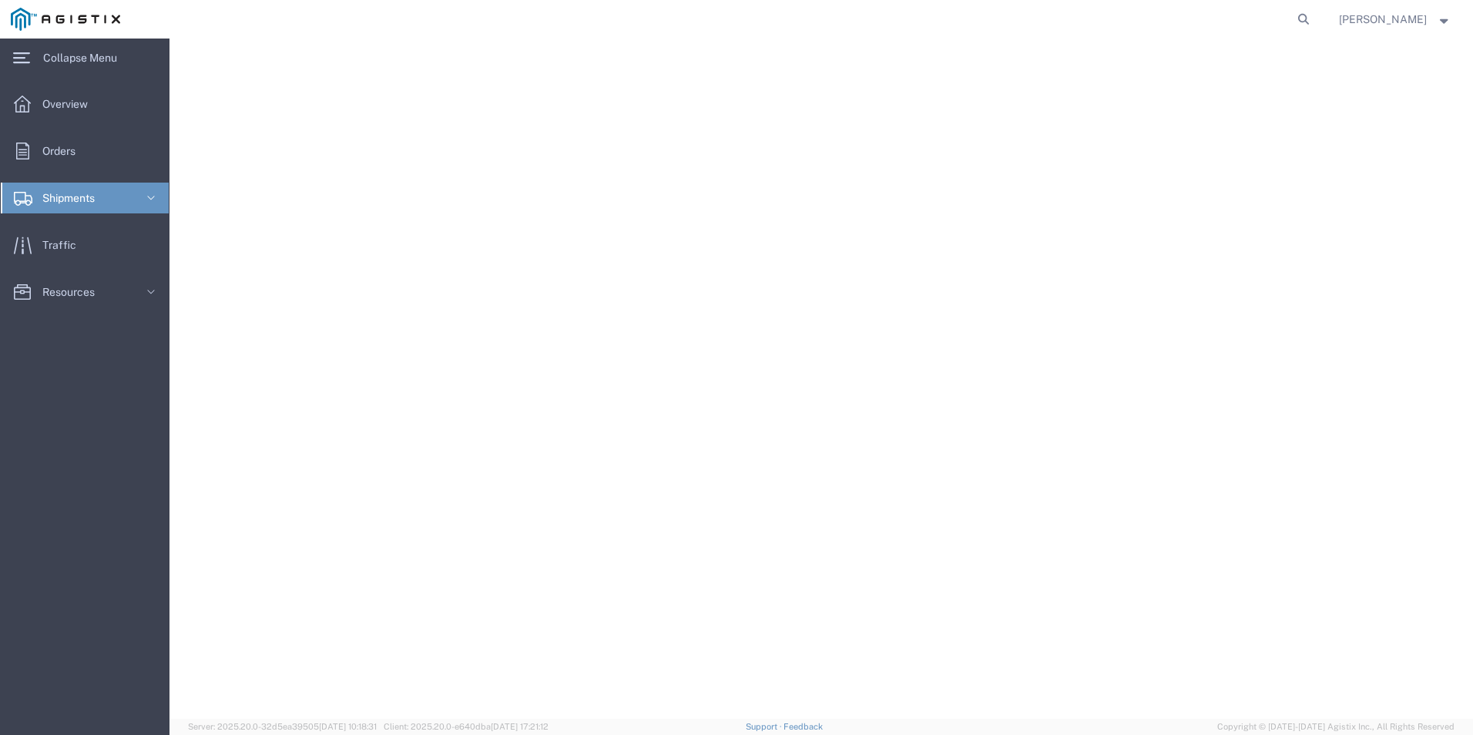
select select "9596"
select select "WA"
select select
select select "PURCHORD"
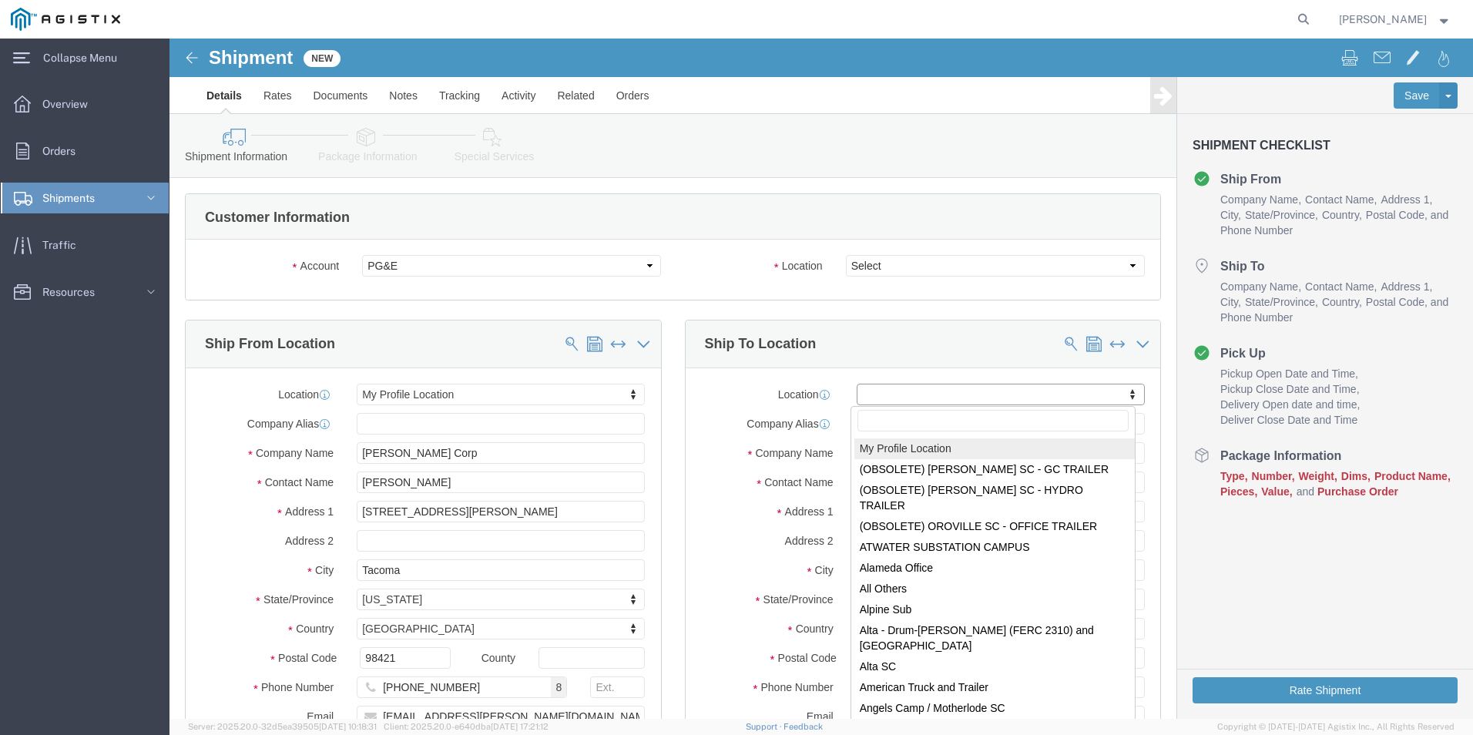
scroll to position [77, 0]
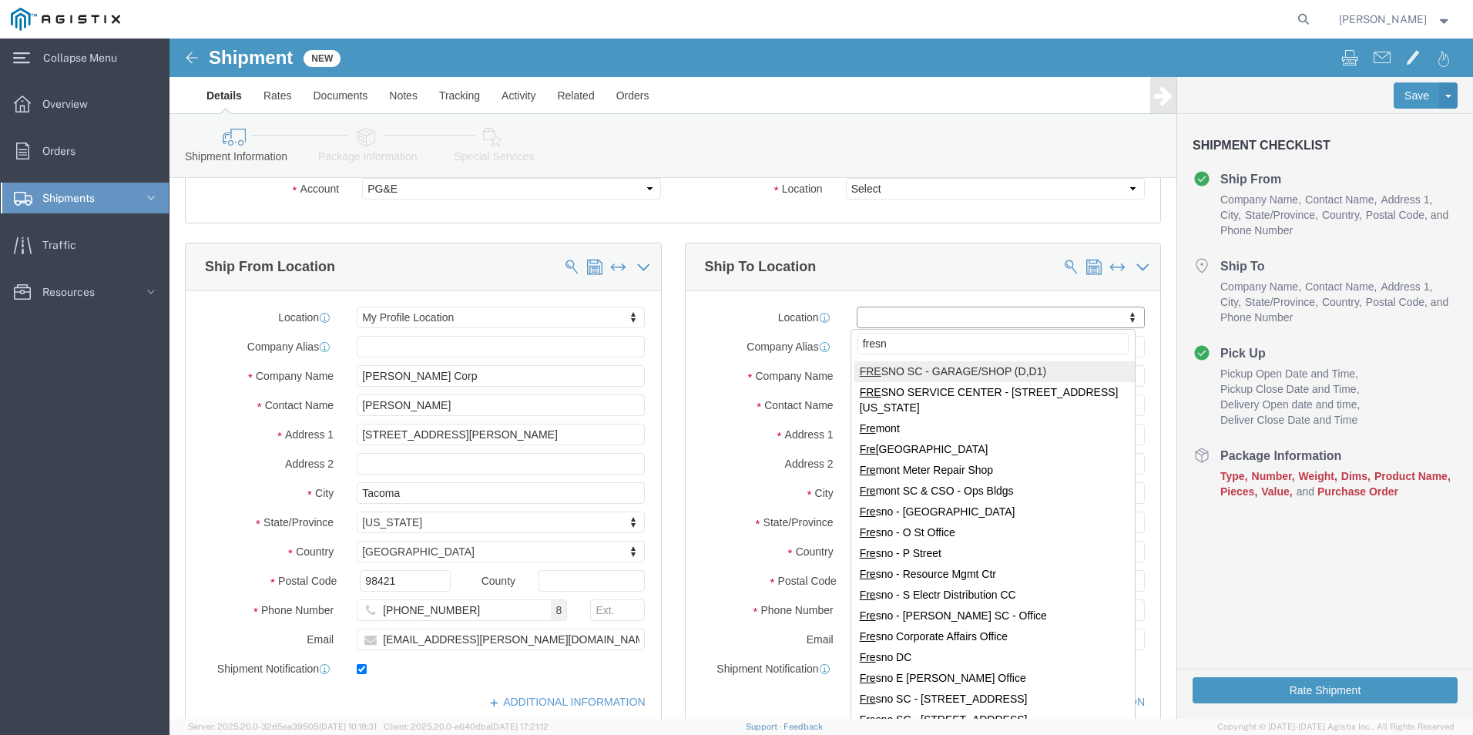
type input "[GEOGRAPHIC_DATA]"
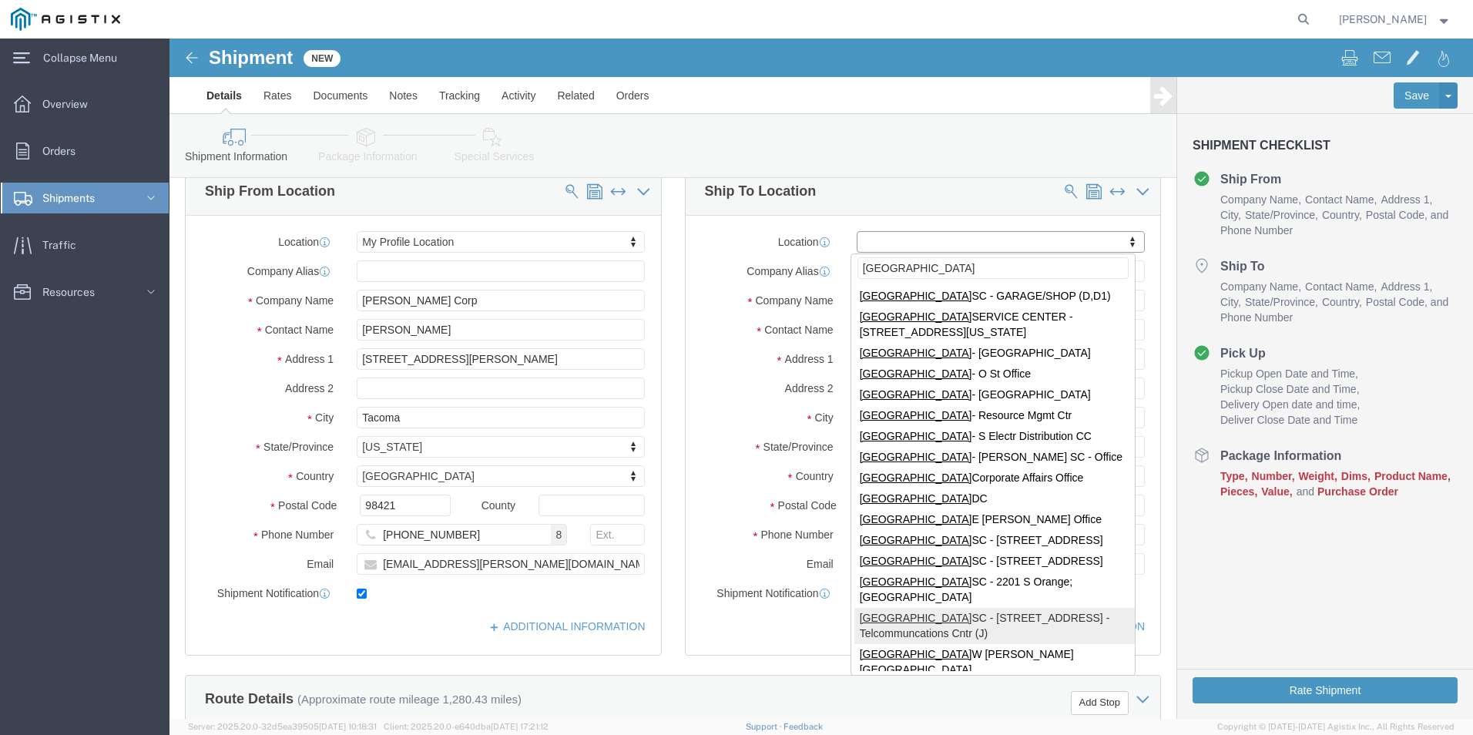
scroll to position [154, 0]
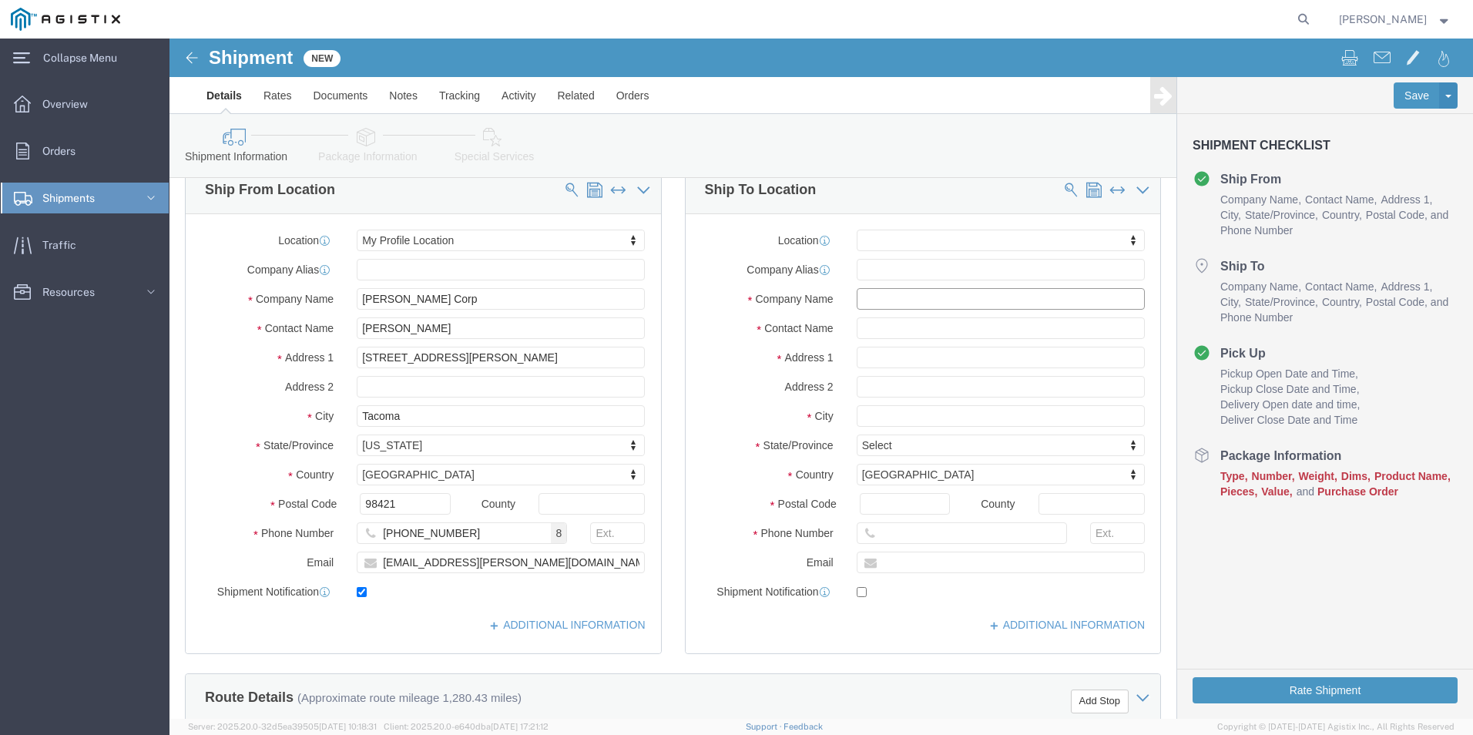
click input "text"
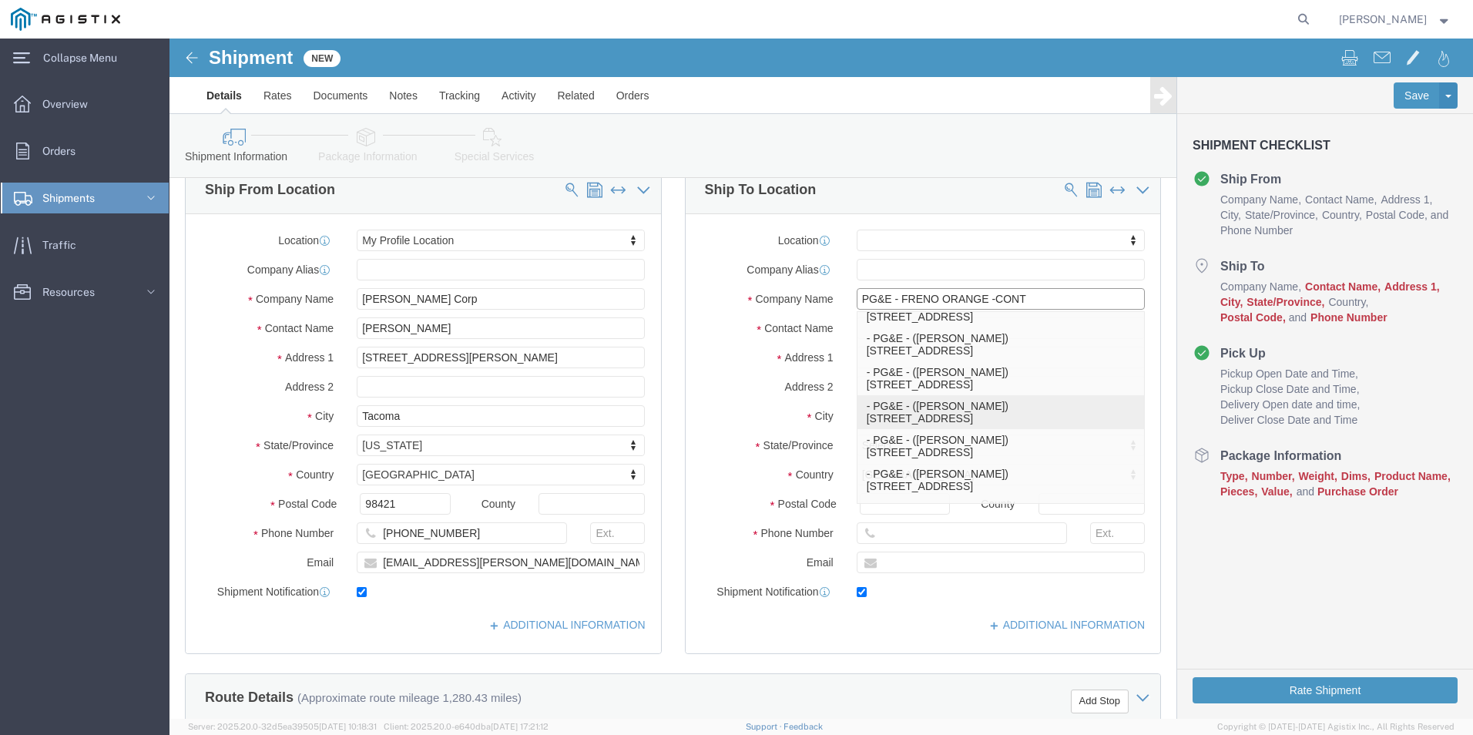
type input "PG&E"
select select
type input "Christie Larlee"
type input "3400 crow canyon rd"
type input "san ramon"
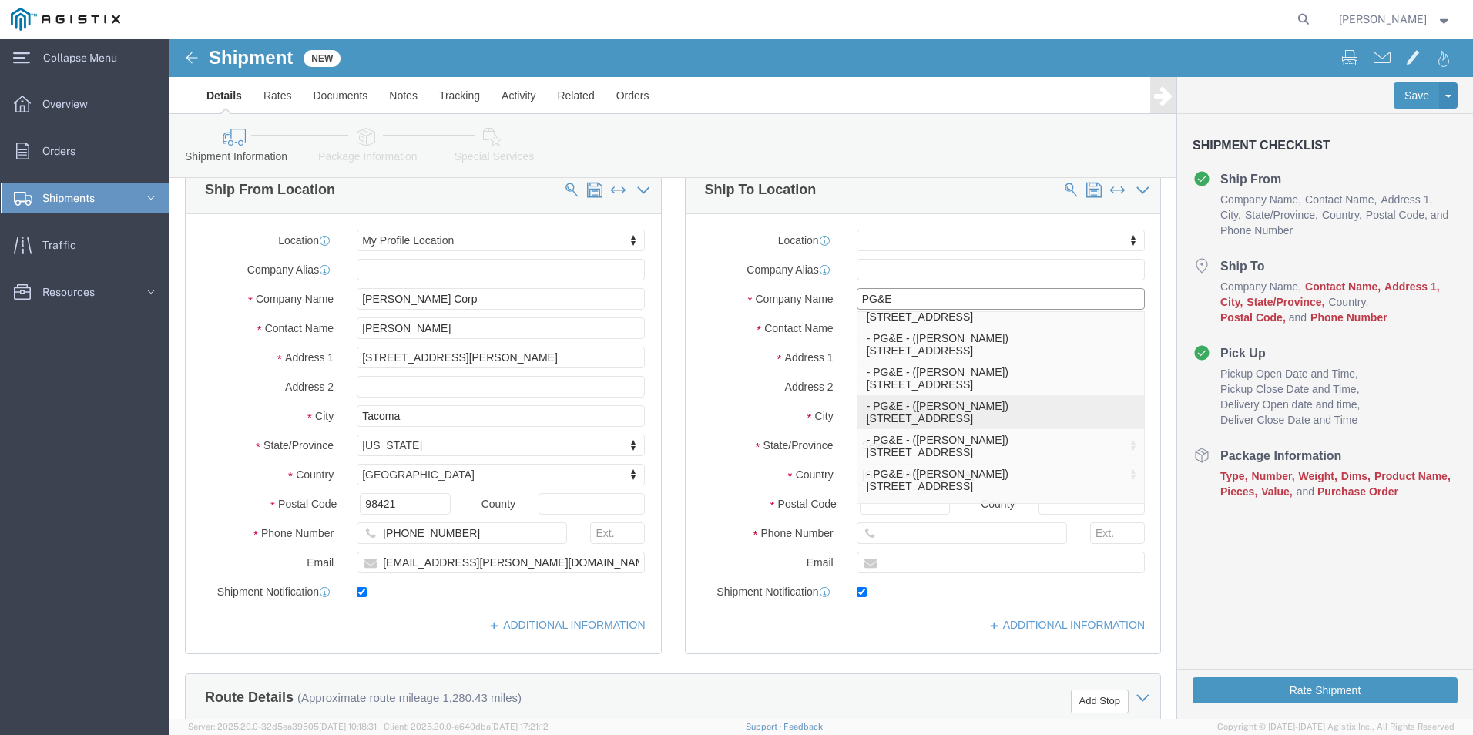
type input "94583"
type input "0000000"
type input "c4l1@pge.com"
checkbox input "true"
select select "CA"
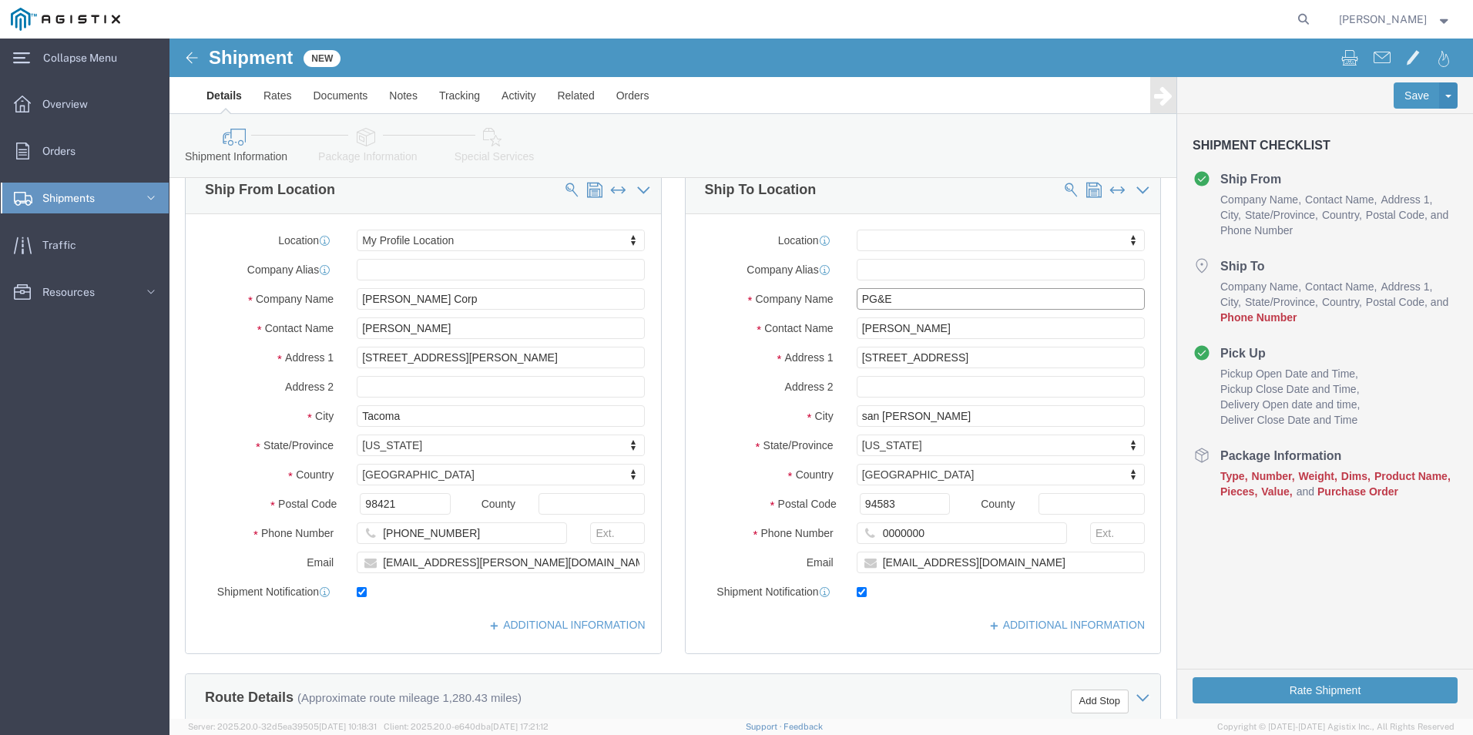
drag, startPoint x: 748, startPoint y: 256, endPoint x: 613, endPoint y: 252, distance: 135.7
click div "Company Name PG&E PG&E - FRENO ORANGE -CONT"
drag, startPoint x: 765, startPoint y: 264, endPoint x: 614, endPoint y: 260, distance: 151.1
click div "Company Name PG&E PG&E - FRENO ORANGE -CONT"
drag, startPoint x: 798, startPoint y: 292, endPoint x: 619, endPoint y: 310, distance: 180.4
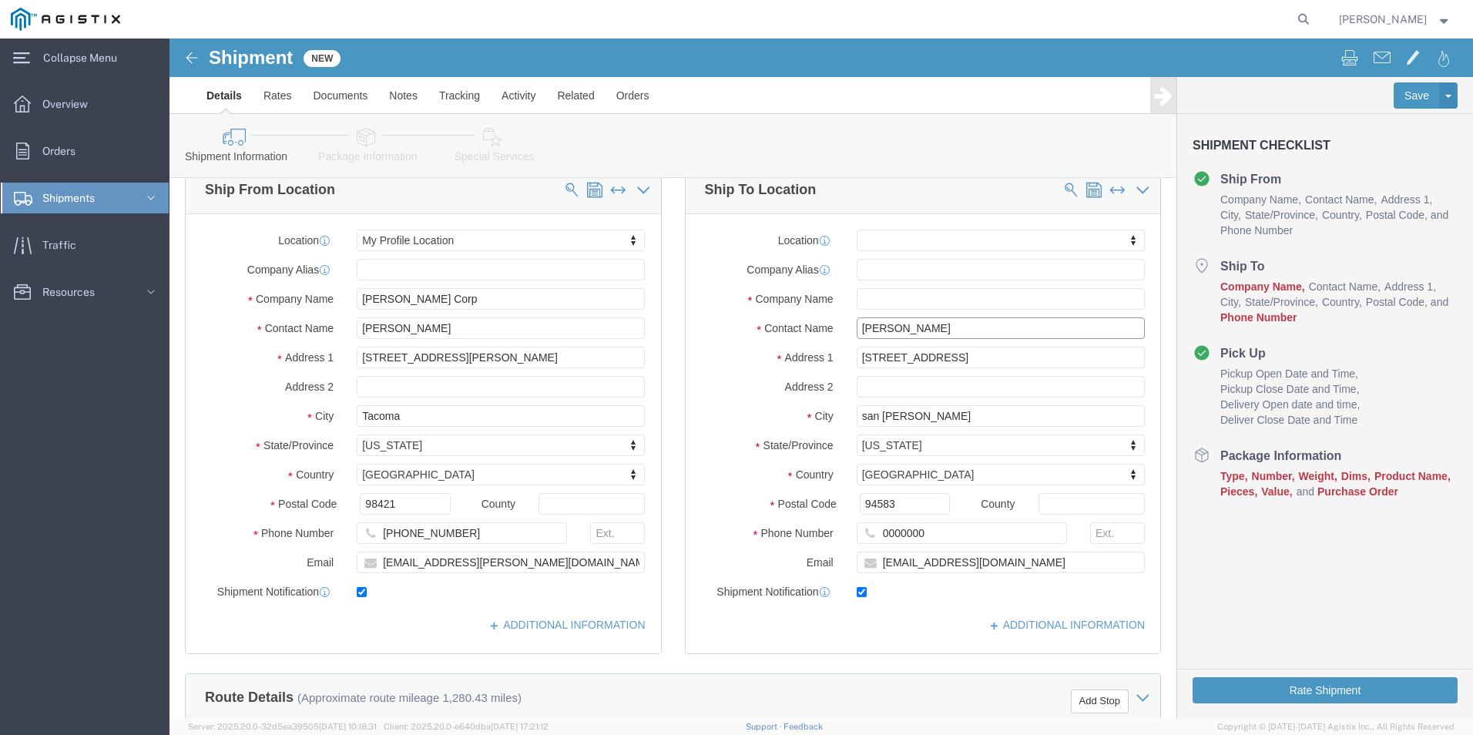
click div "Contact Name Christie Larlee"
drag, startPoint x: 817, startPoint y: 323, endPoint x: 579, endPoint y: 330, distance: 238.2
click div "Address 1 3400 crow canyon rd"
select select
drag, startPoint x: 779, startPoint y: 381, endPoint x: 559, endPoint y: 381, distance: 220.4
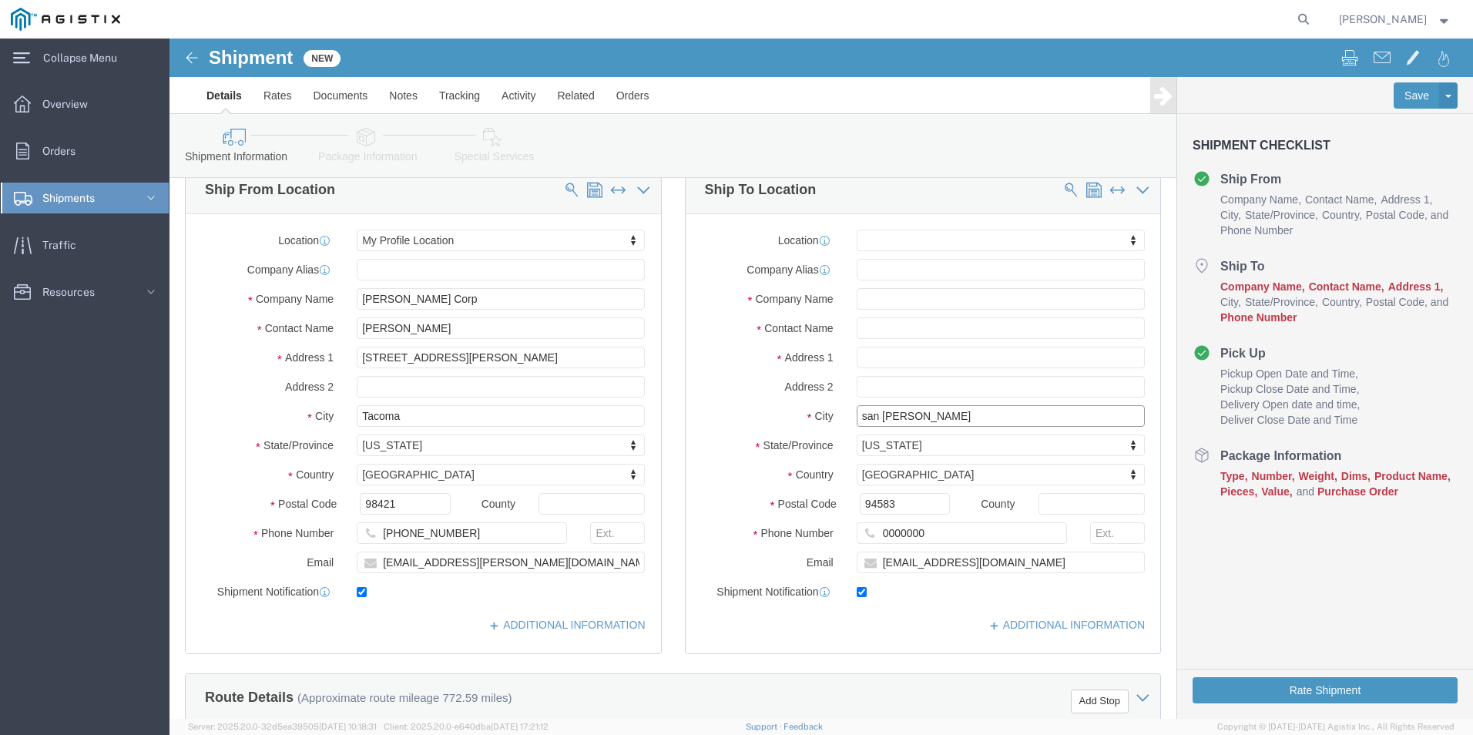
click div "City san ramon"
select select
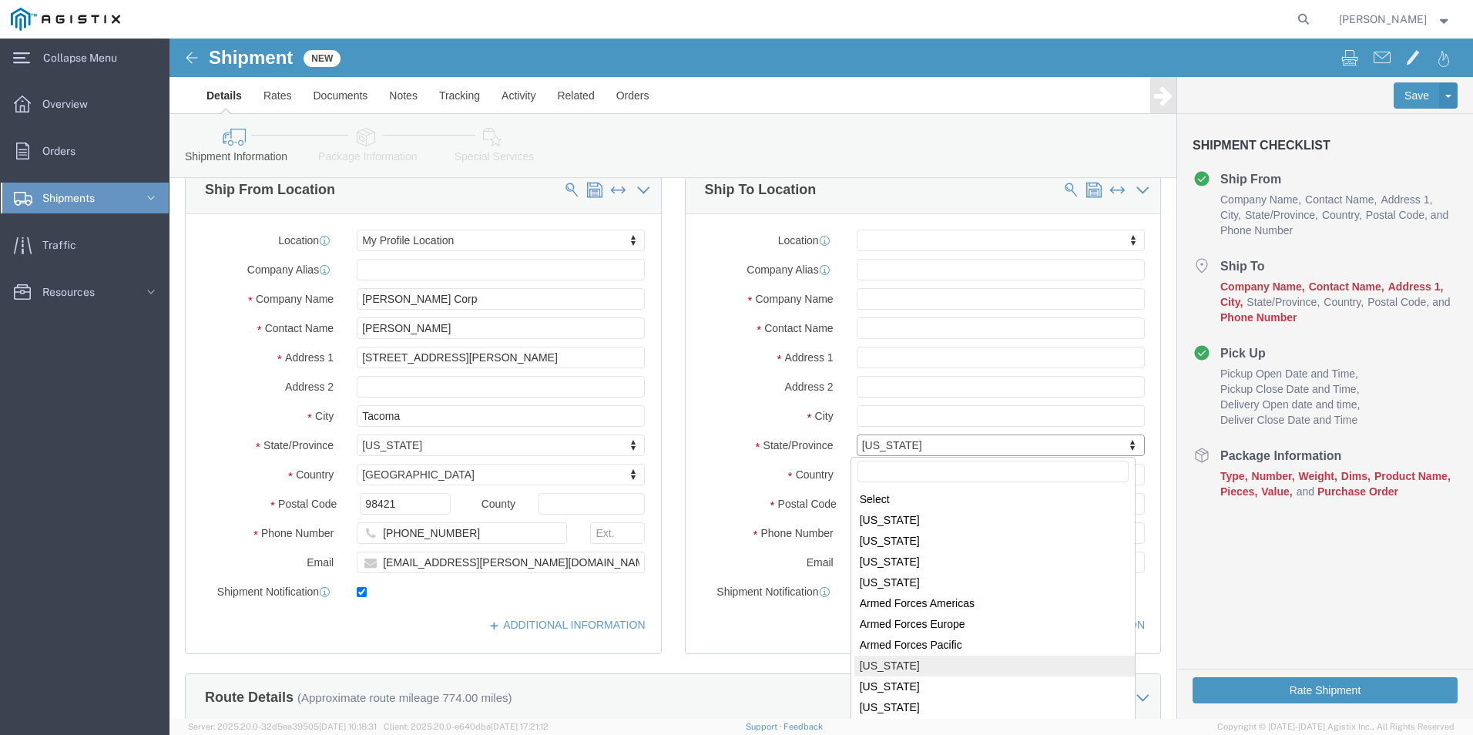
drag, startPoint x: 753, startPoint y: 406, endPoint x: 619, endPoint y: 405, distance: 133.3
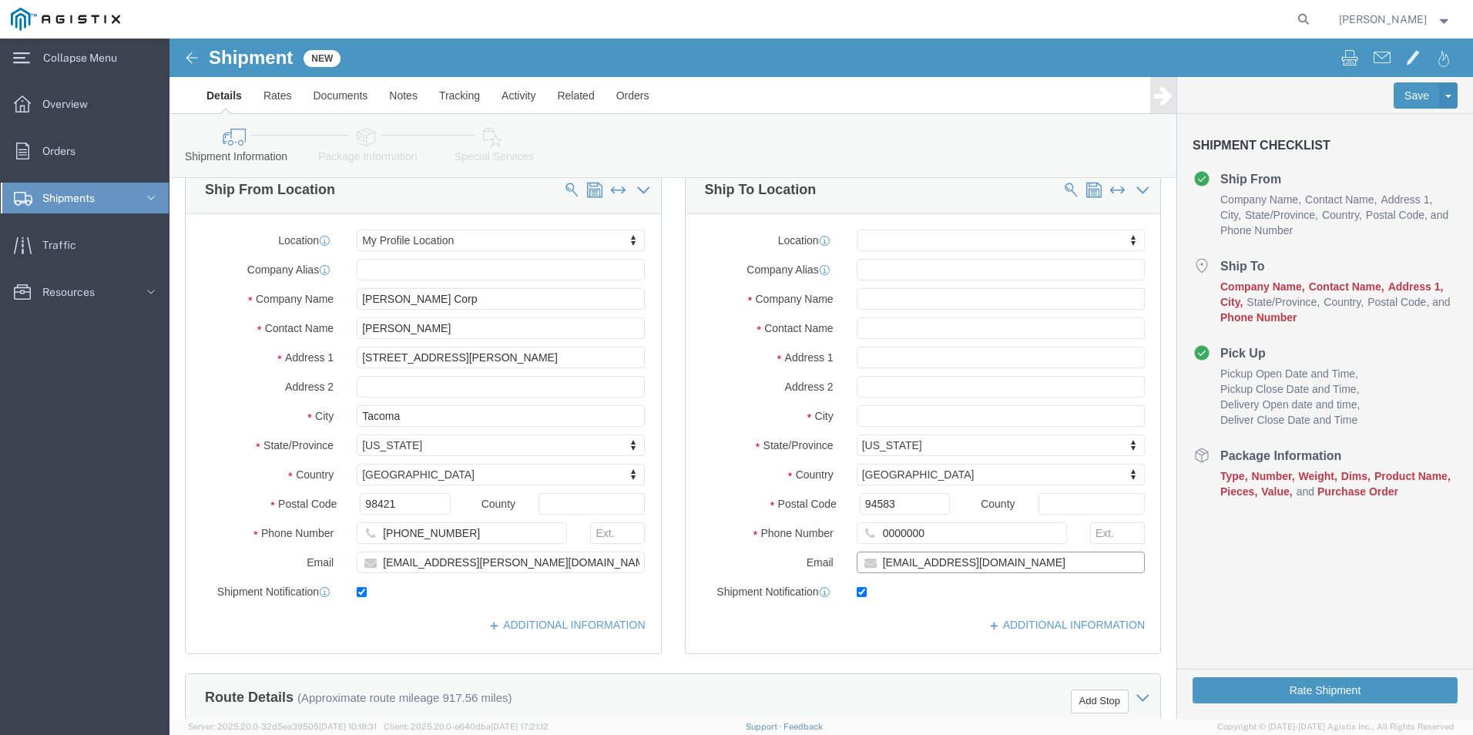
drag, startPoint x: 792, startPoint y: 522, endPoint x: 533, endPoint y: 512, distance: 259.1
click div "Location My Profile Location (OBSOLETE) BURNEY SC - GC TRAILER (OBSOLETE) BURNE…"
checkbox input "false"
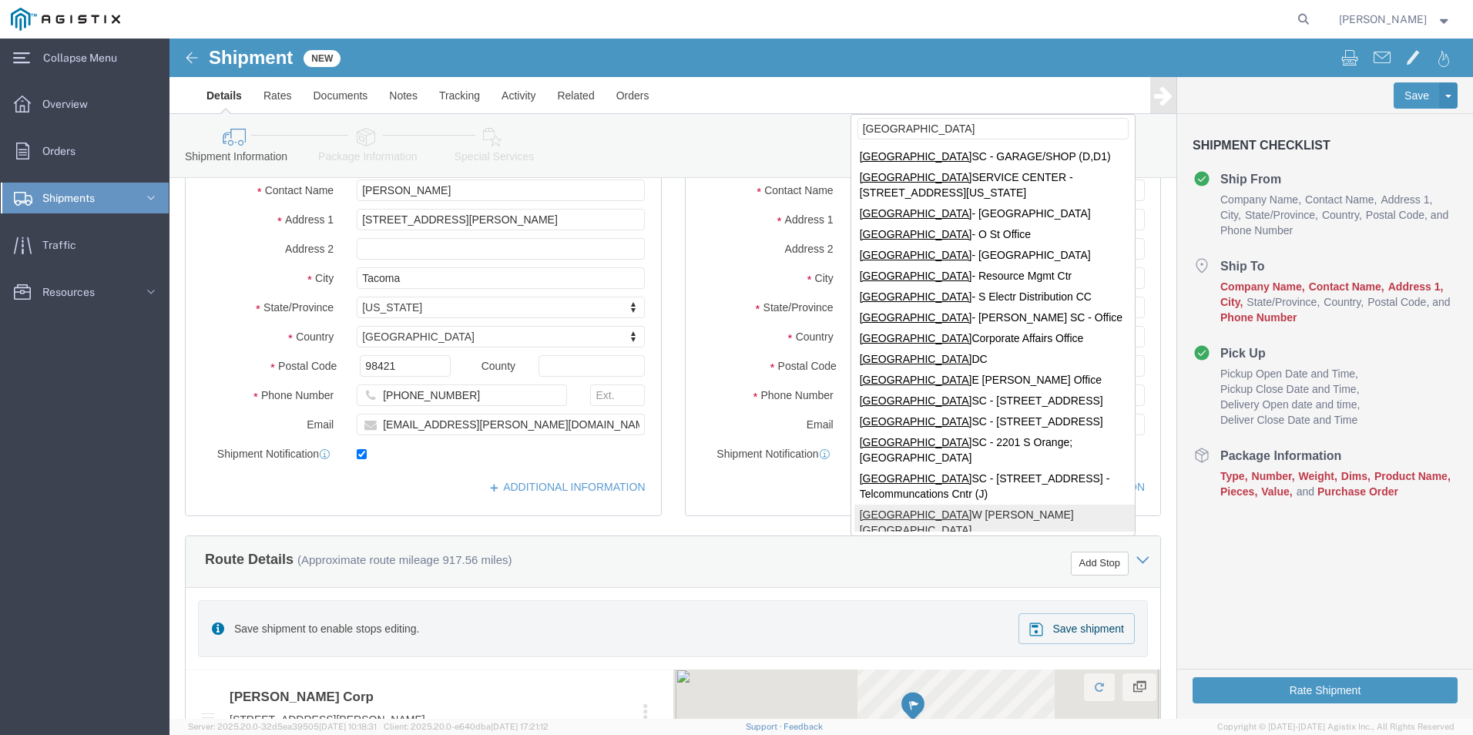
scroll to position [308, 0]
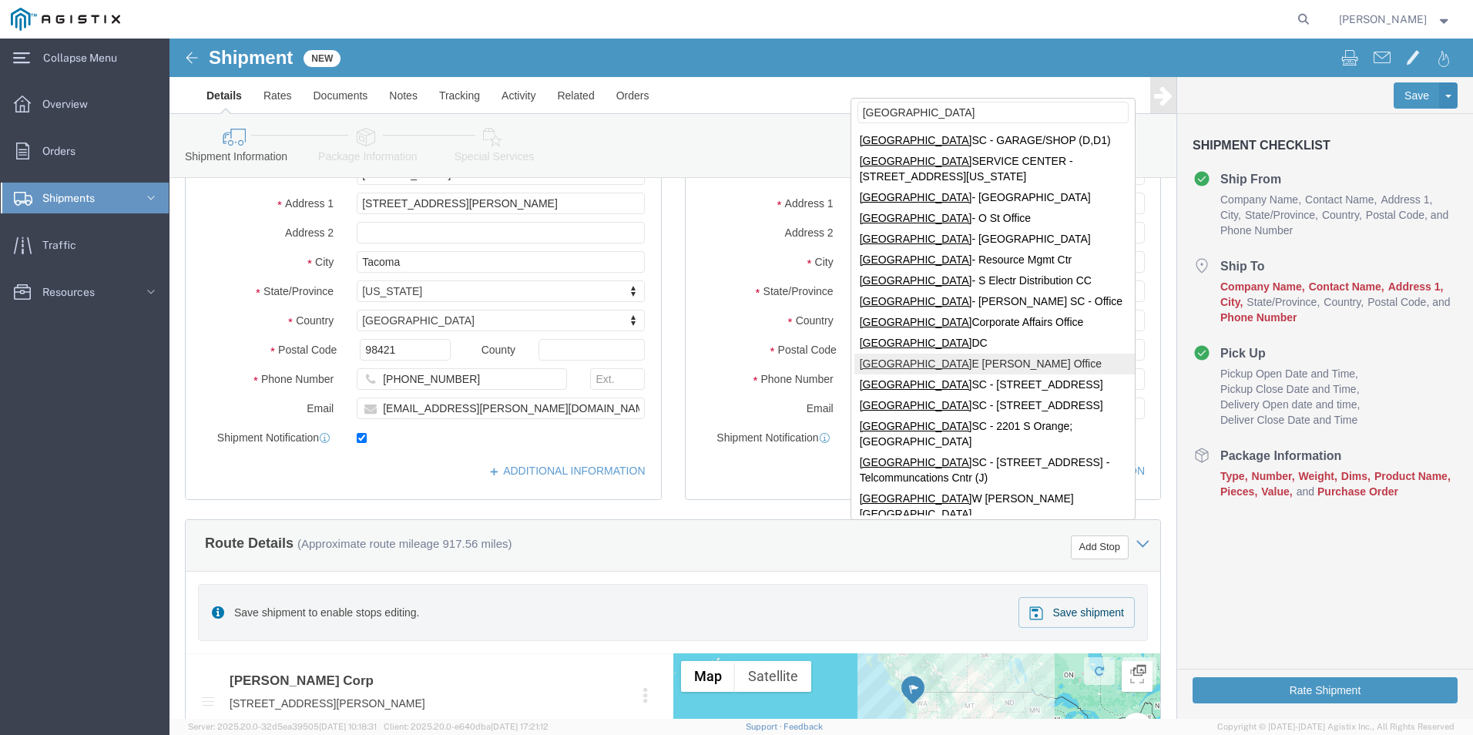
type input "FRESNO"
select select "19745"
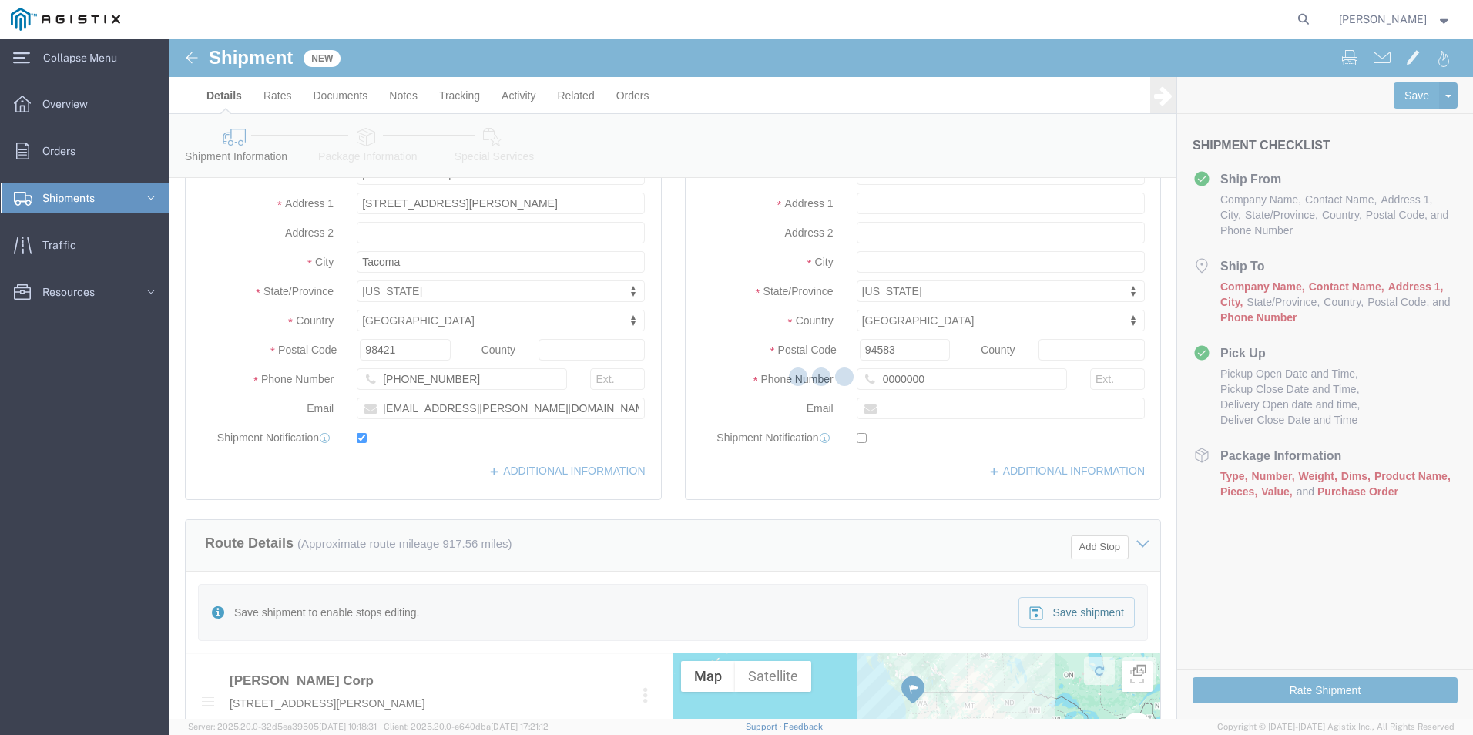
type input "PG&E"
type input "[STREET_ADDRESS]"
type input "[GEOGRAPHIC_DATA]"
type input "93725"
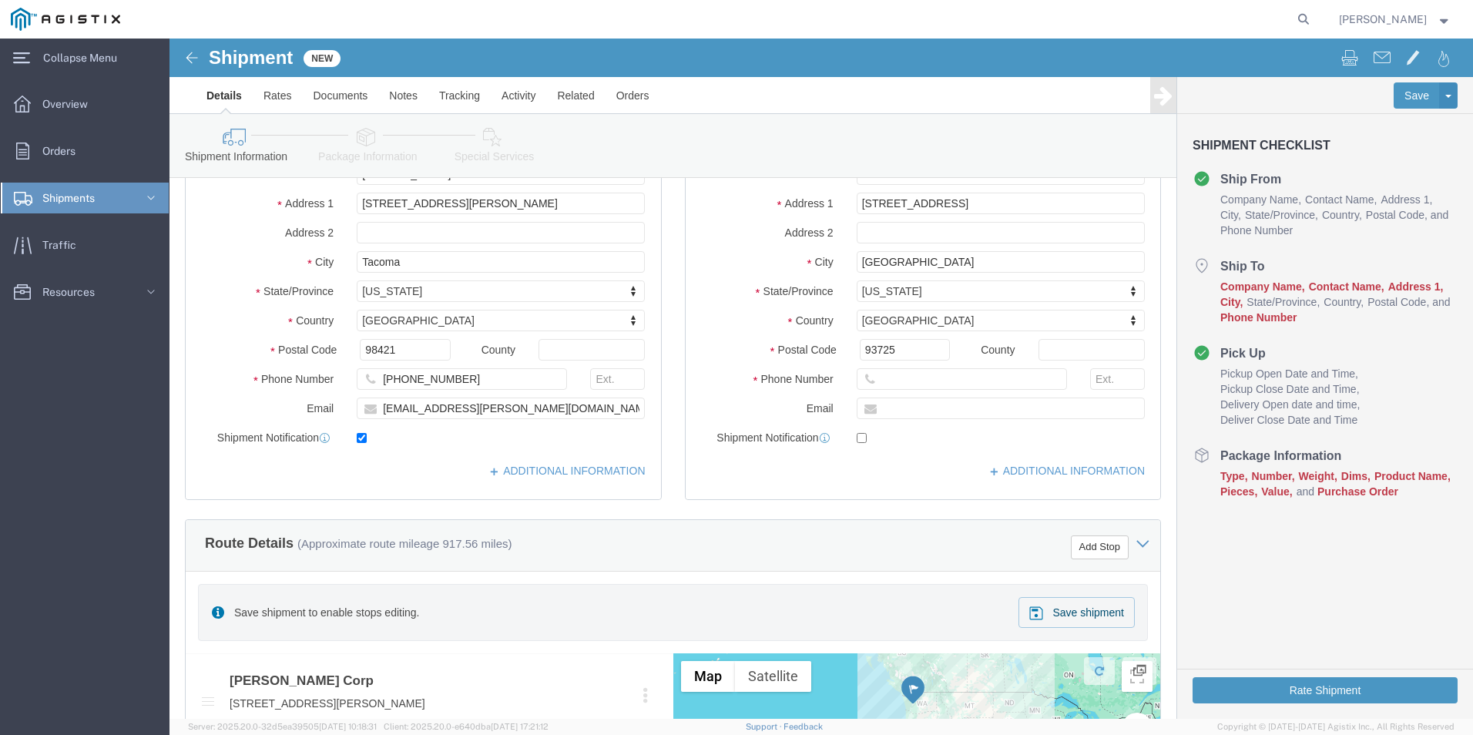
select select "CA"
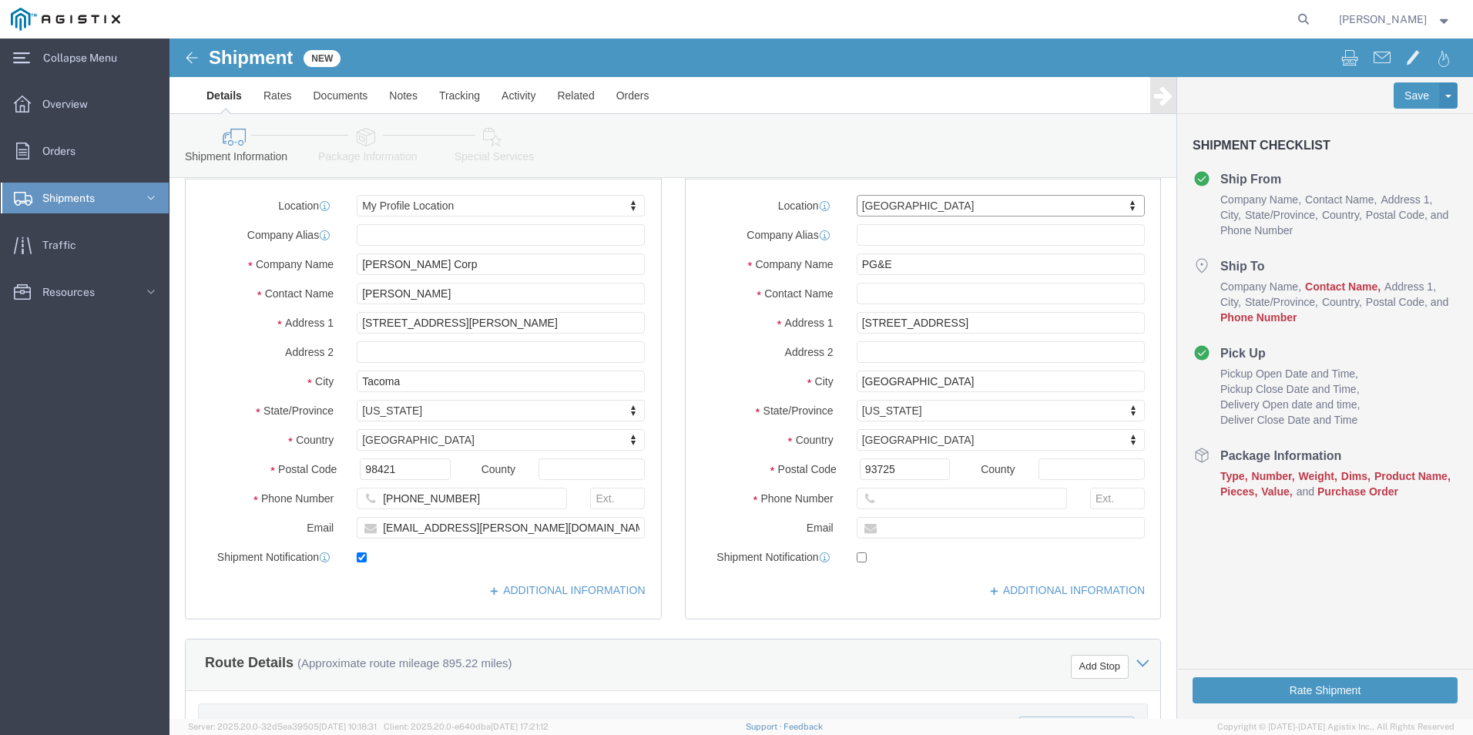
scroll to position [77, 0]
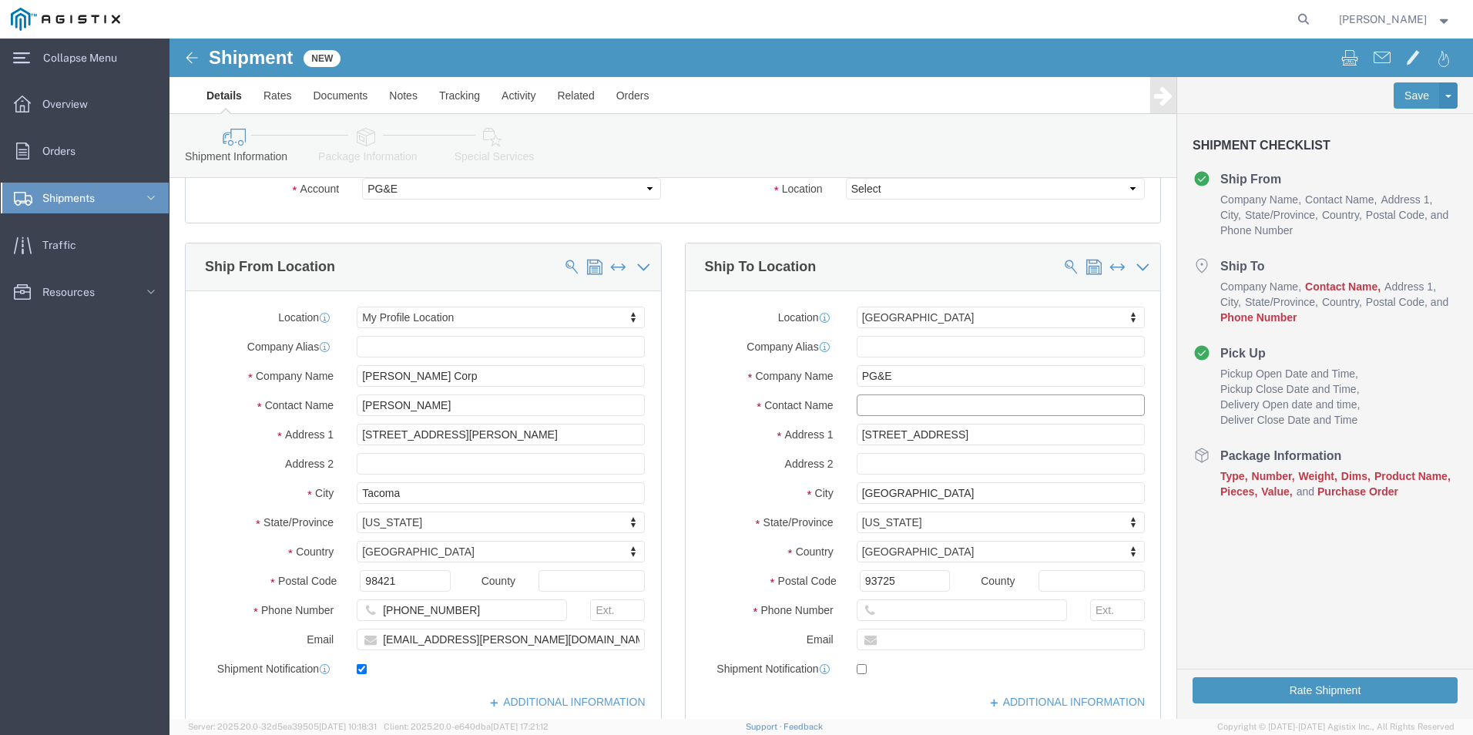
click input "text"
click div "Location Fresno DC My Profile Location (OBSOLETE) BURNEY SC - GC TRAILER (OBSOL…"
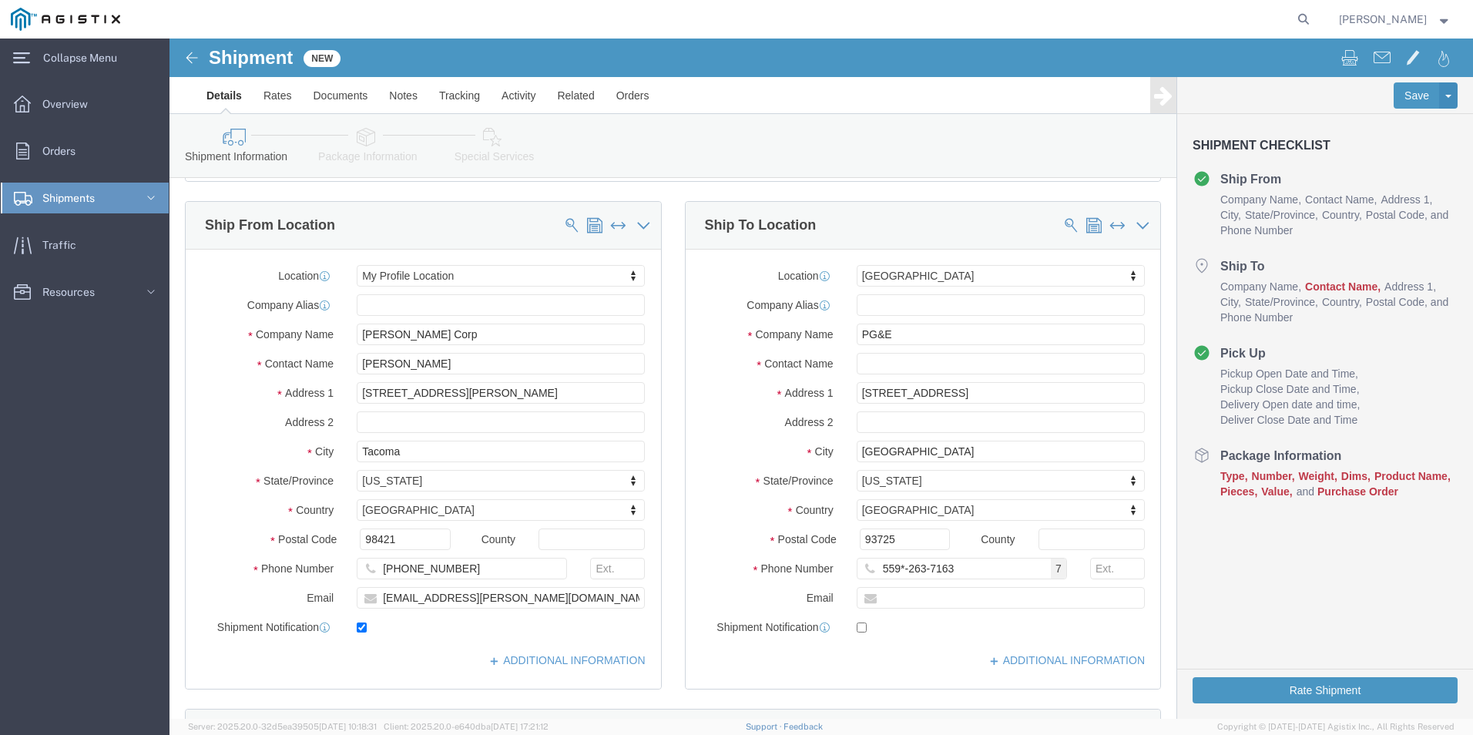
scroll to position [154, 0]
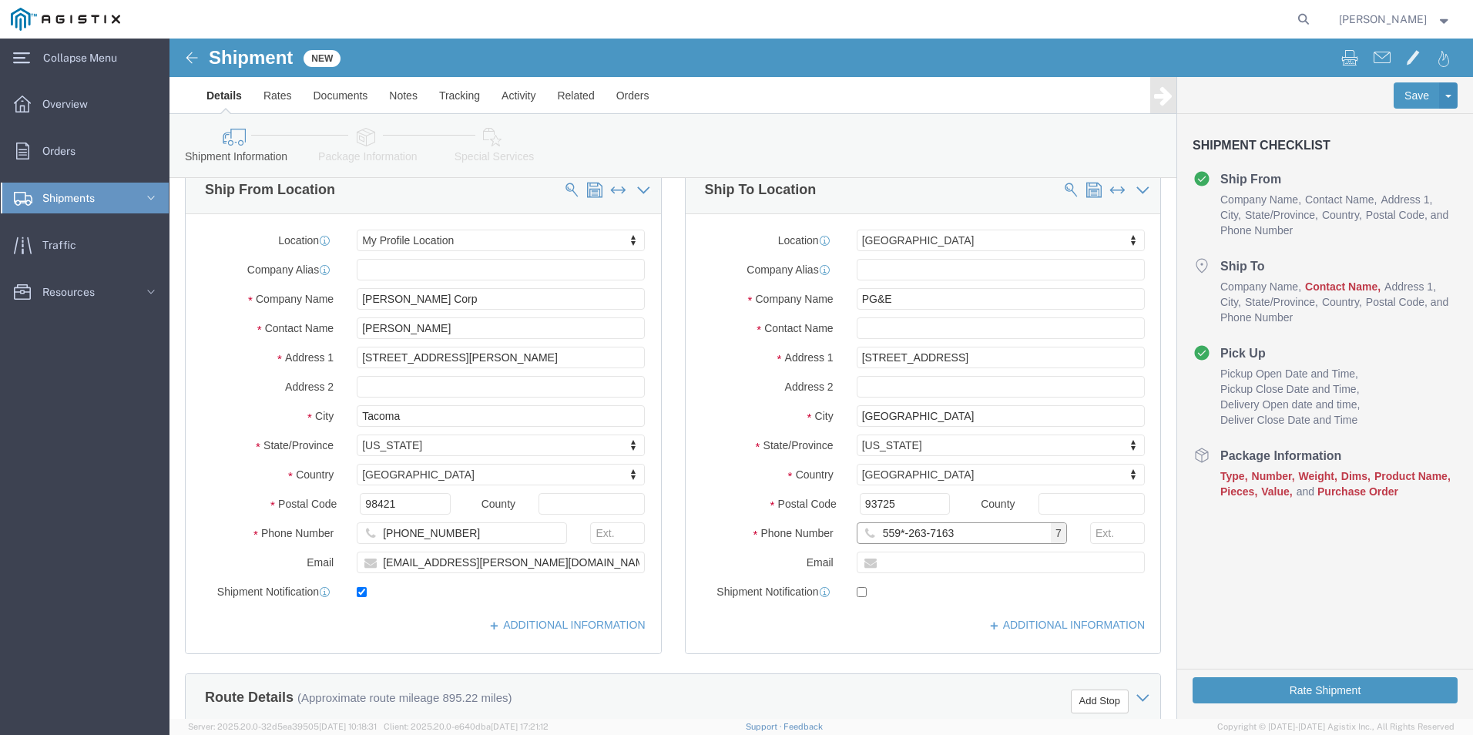
drag, startPoint x: 728, startPoint y: 495, endPoint x: 766, endPoint y: 503, distance: 38.7
click input "559*-263-7163"
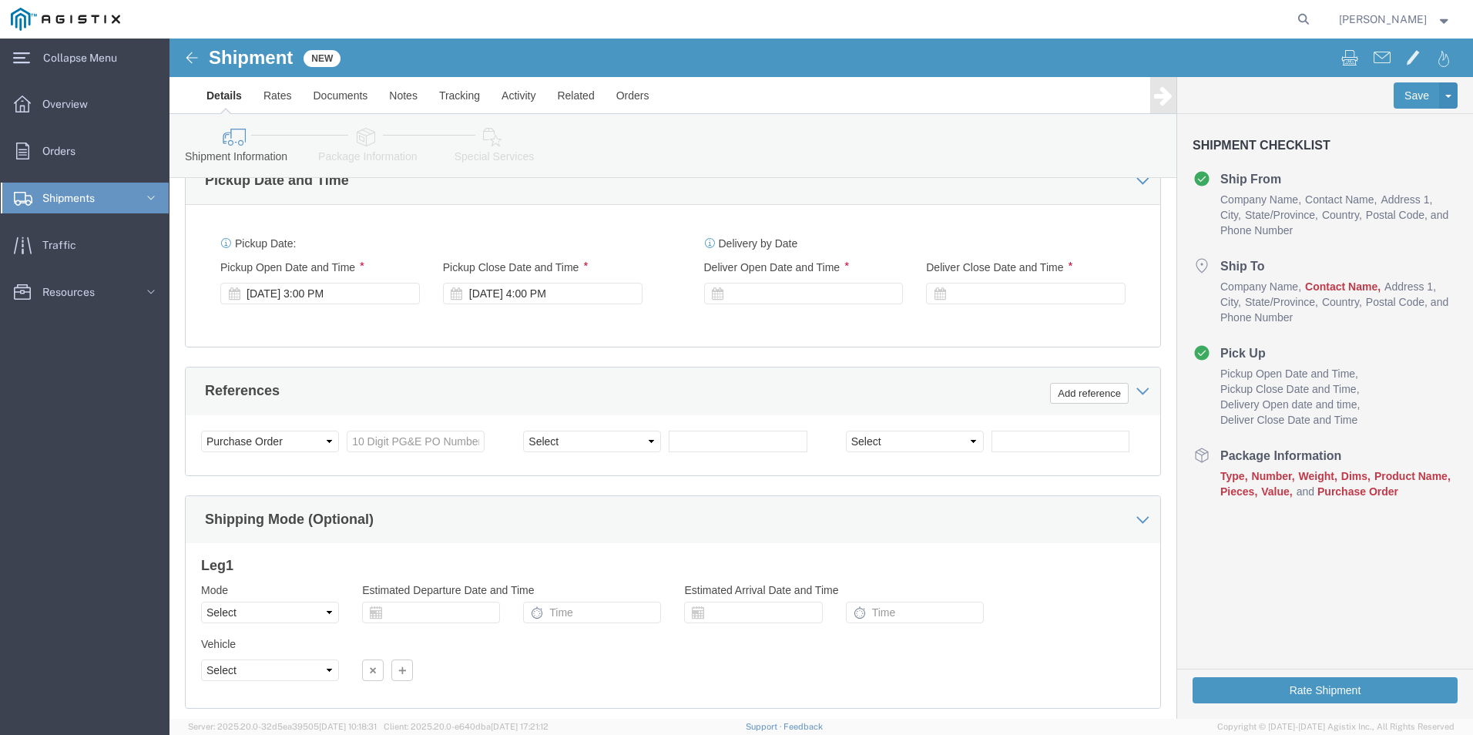
scroll to position [1002, 0]
type input "[PHONE_NUMBER]"
click div "Oct 08 2025 3:00 PM"
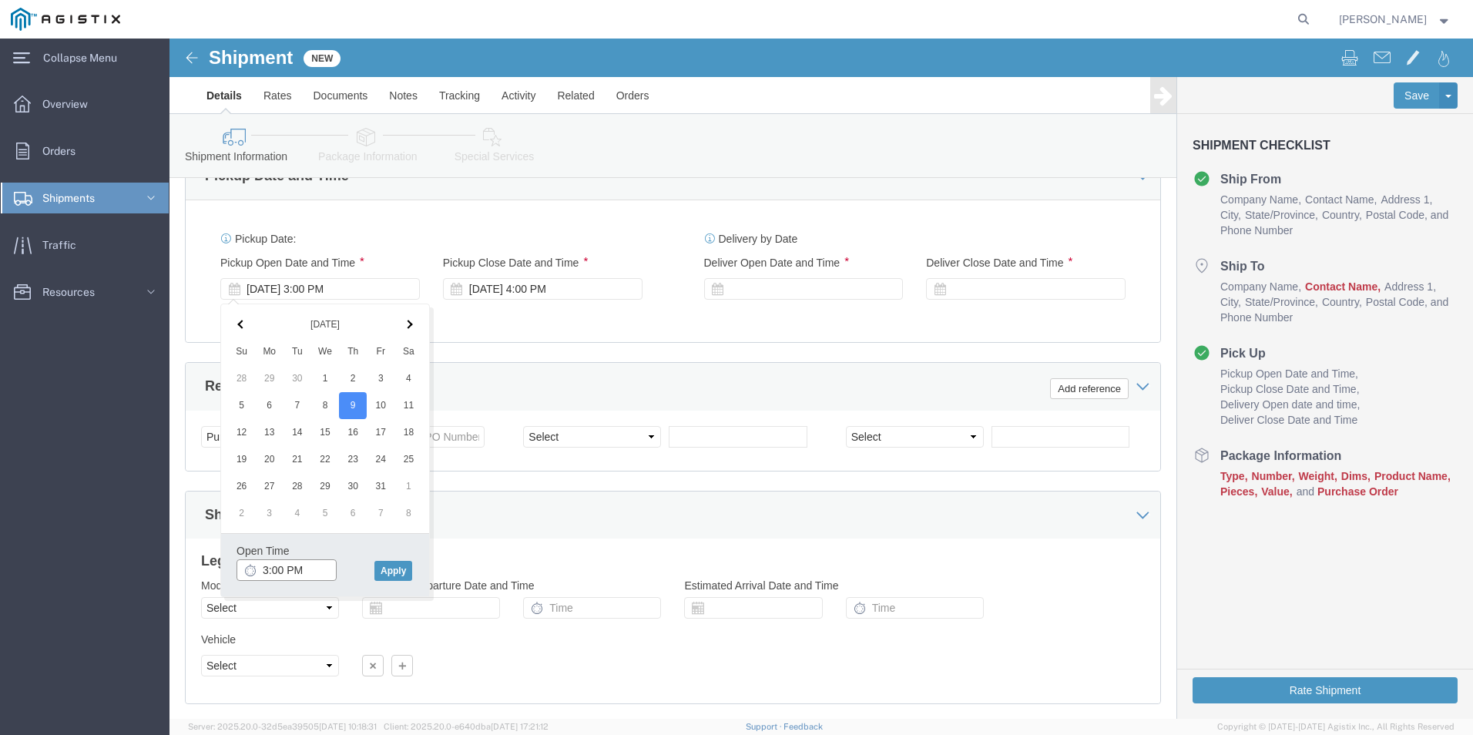
click input "3:00 PM"
click input "6:00 PM"
click button "Apply"
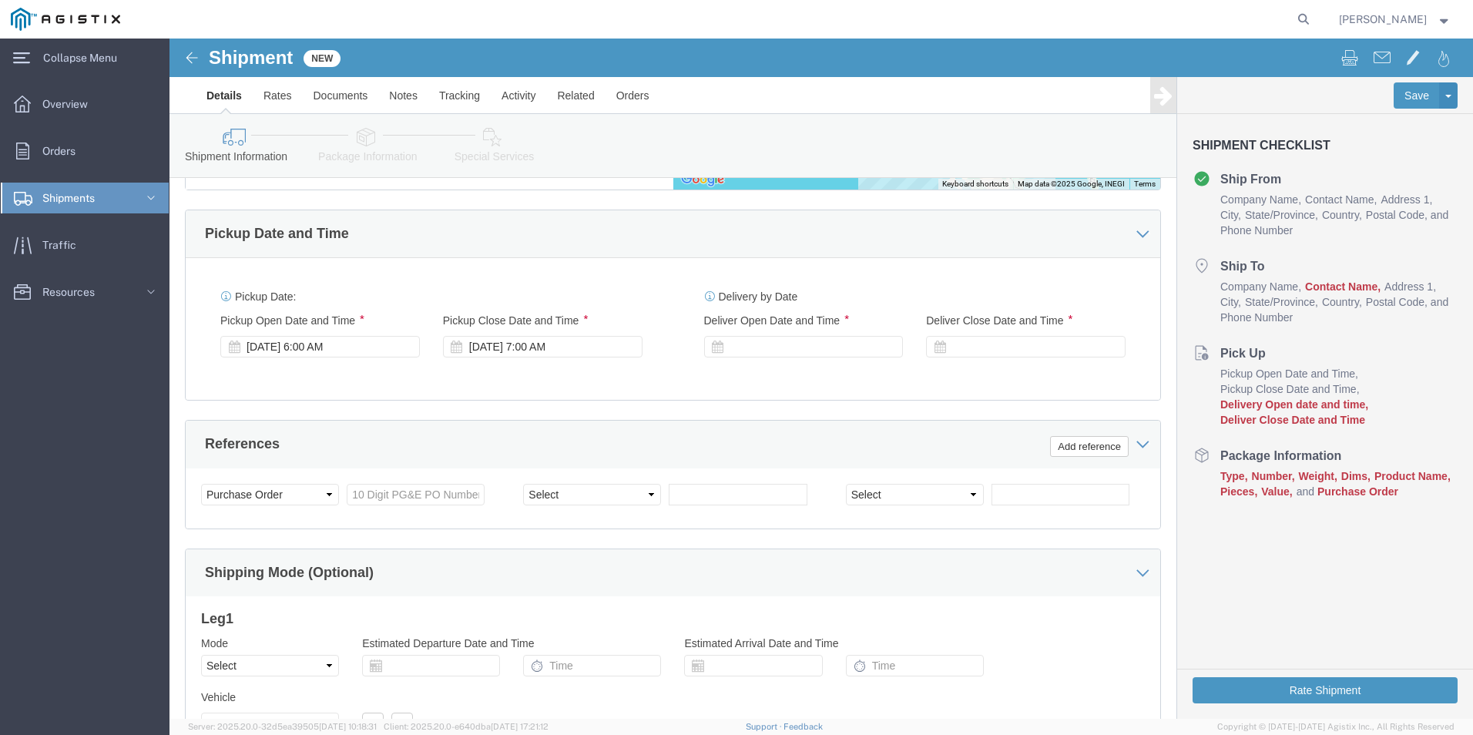
scroll to position [943, 0]
click div "Oct 09 2025 6:00 AM"
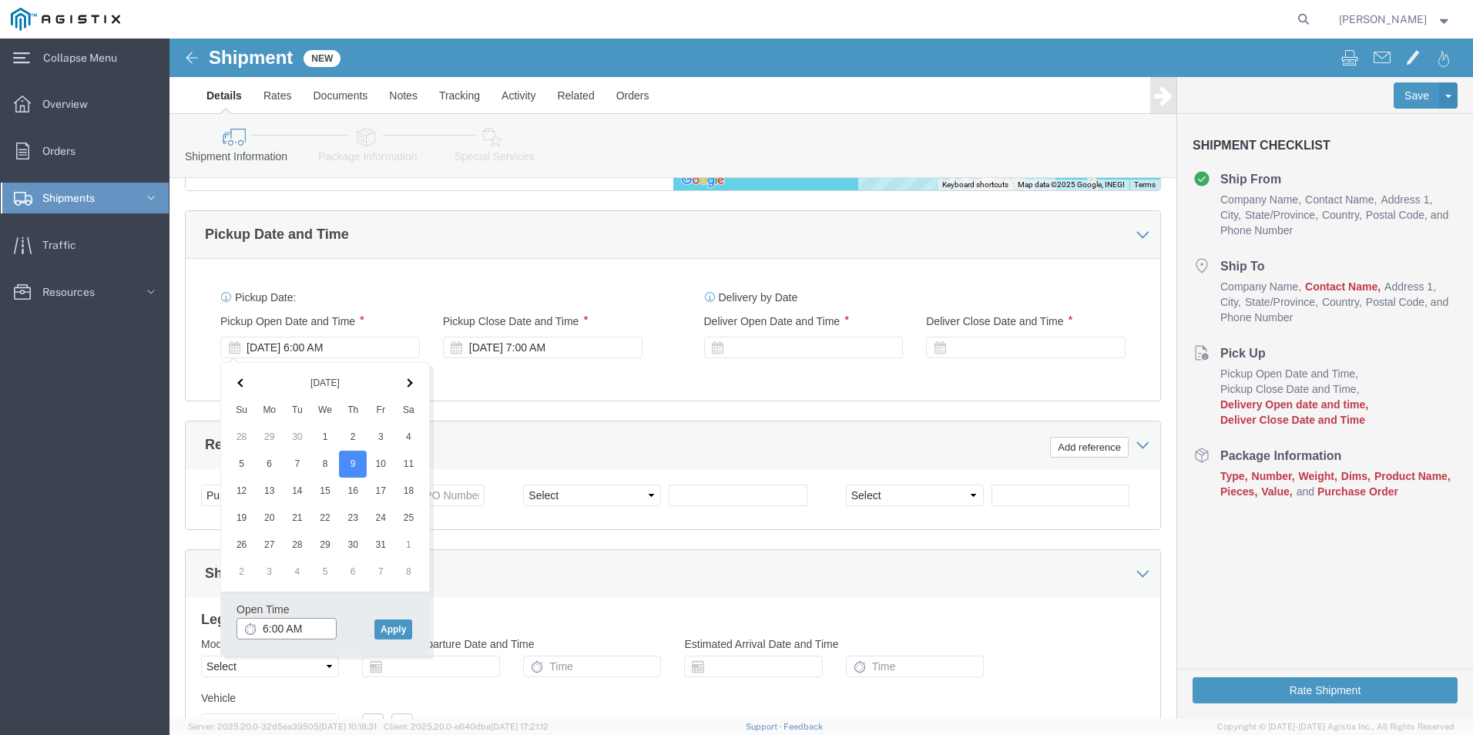
type input "8:00 AM"
click button "Apply"
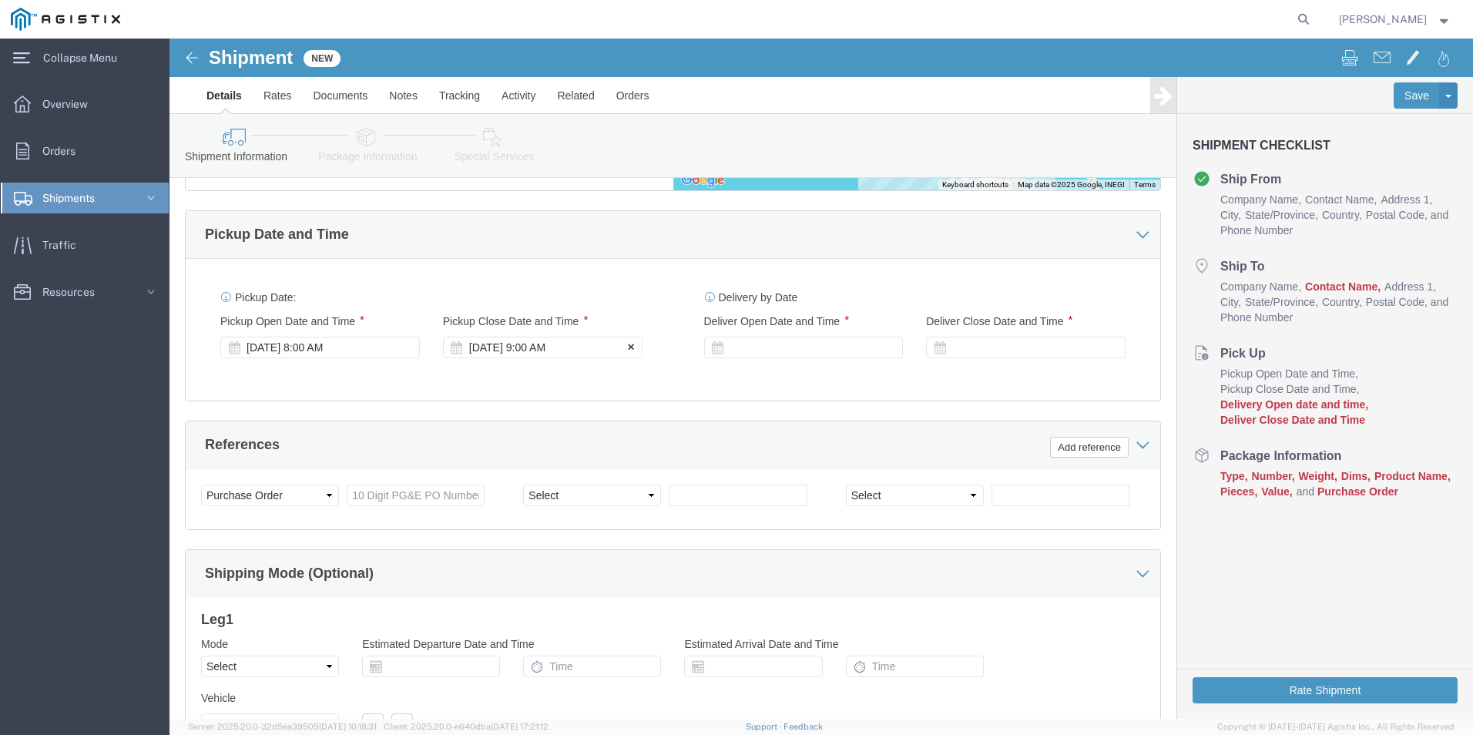
click div "Oct 09 2025 9:00 AM"
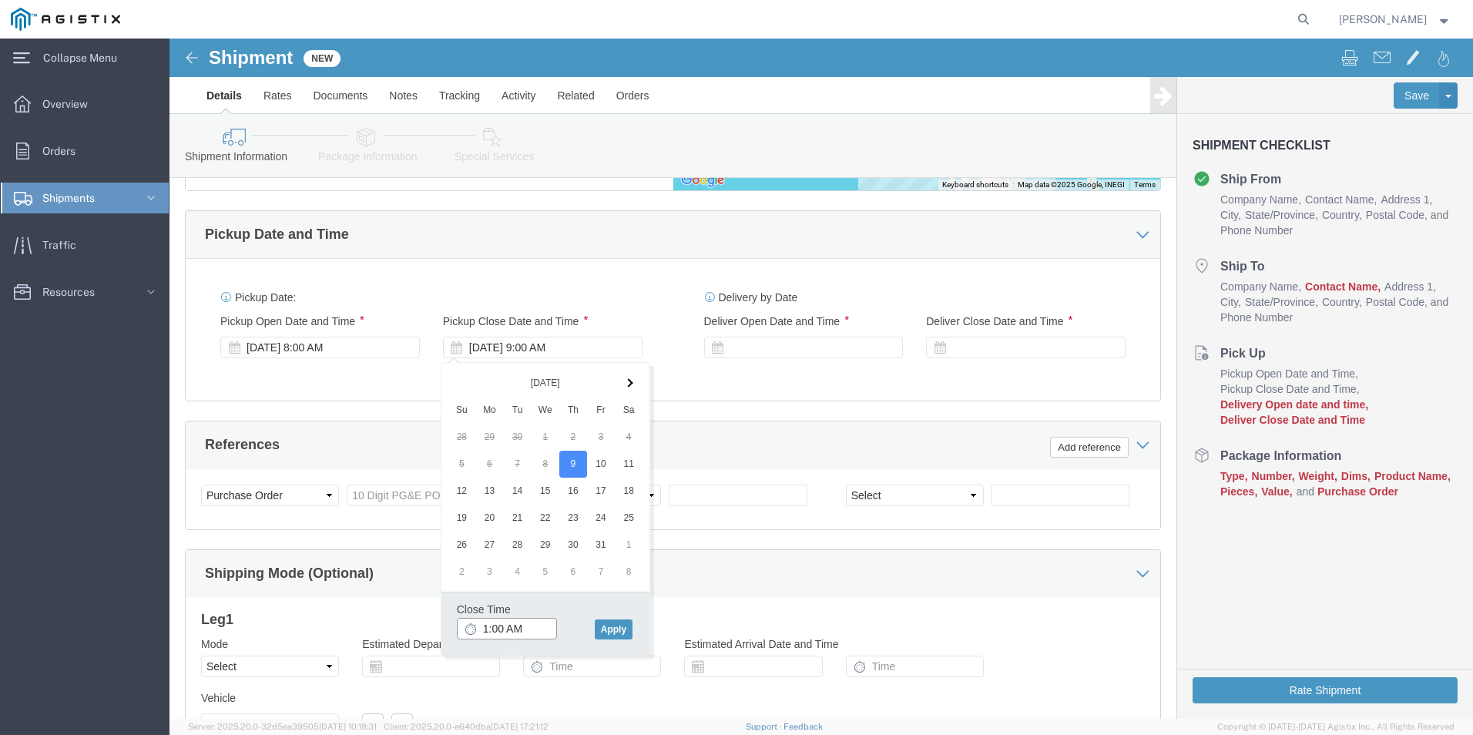
click input "1:00 AM"
type input "1:00 PM"
click button "Apply"
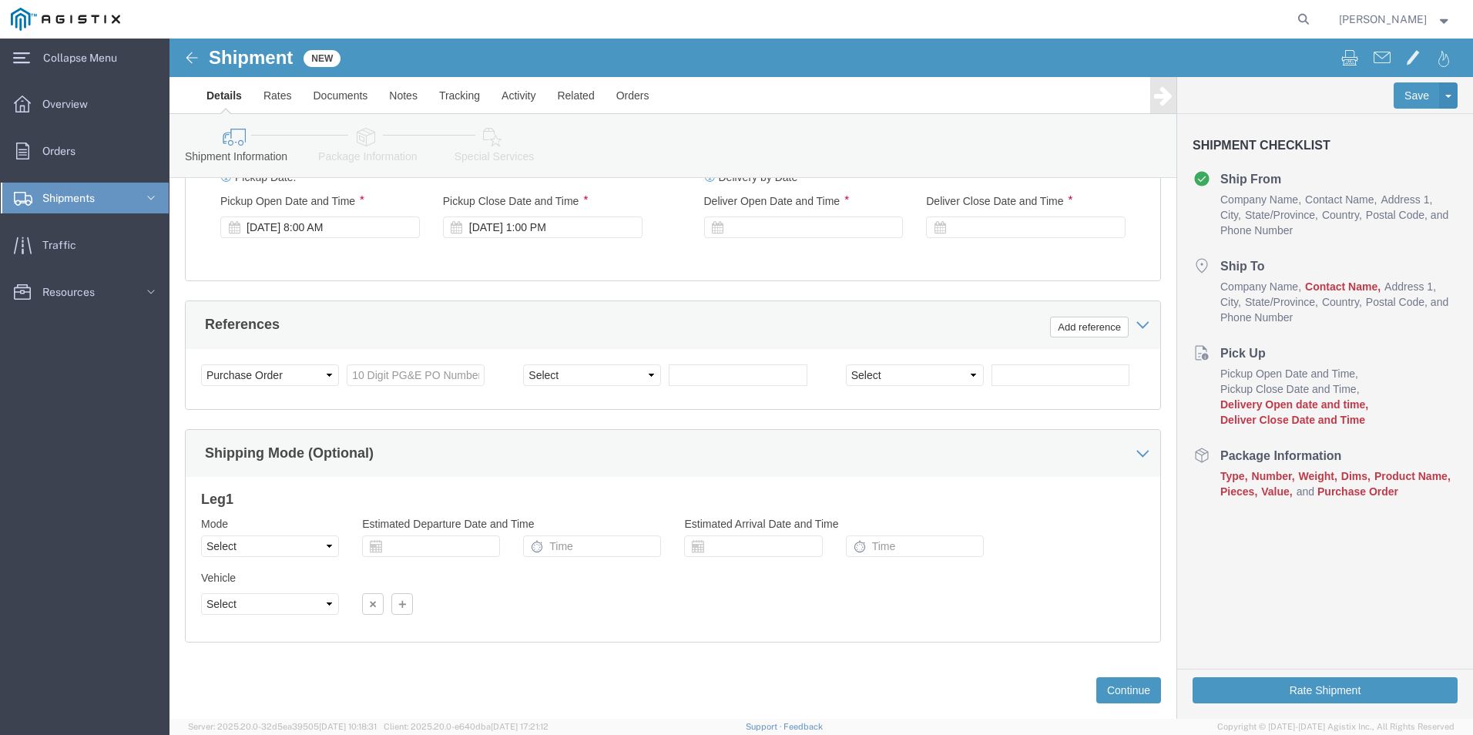
scroll to position [1097, 0]
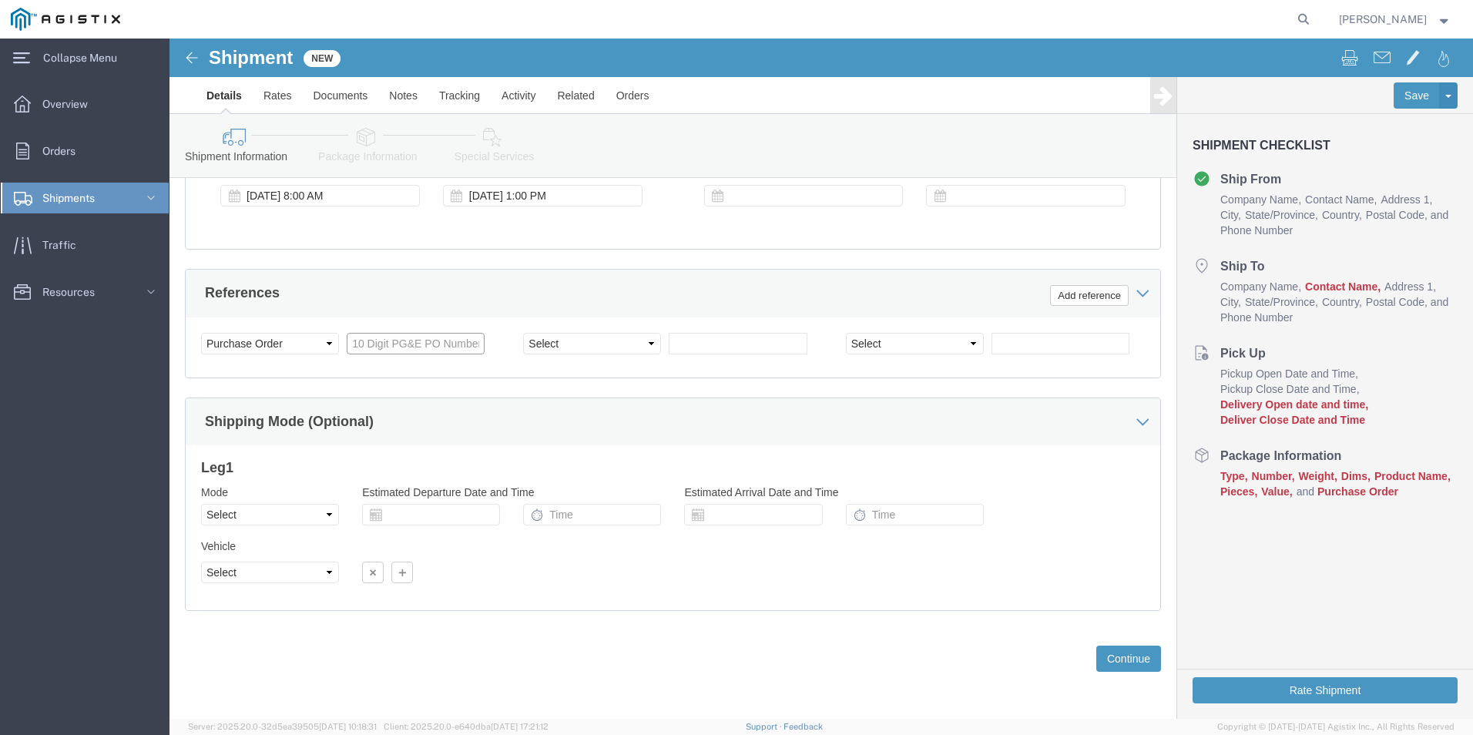
click input "text"
type input "3501423994"
drag, startPoint x: 458, startPoint y: 306, endPoint x: 458, endPoint y: 318, distance: 12.3
click select "Select Account Type Activity ID Airline Appointment Number ASN Batch Request # …"
select select "ORDERNUM"
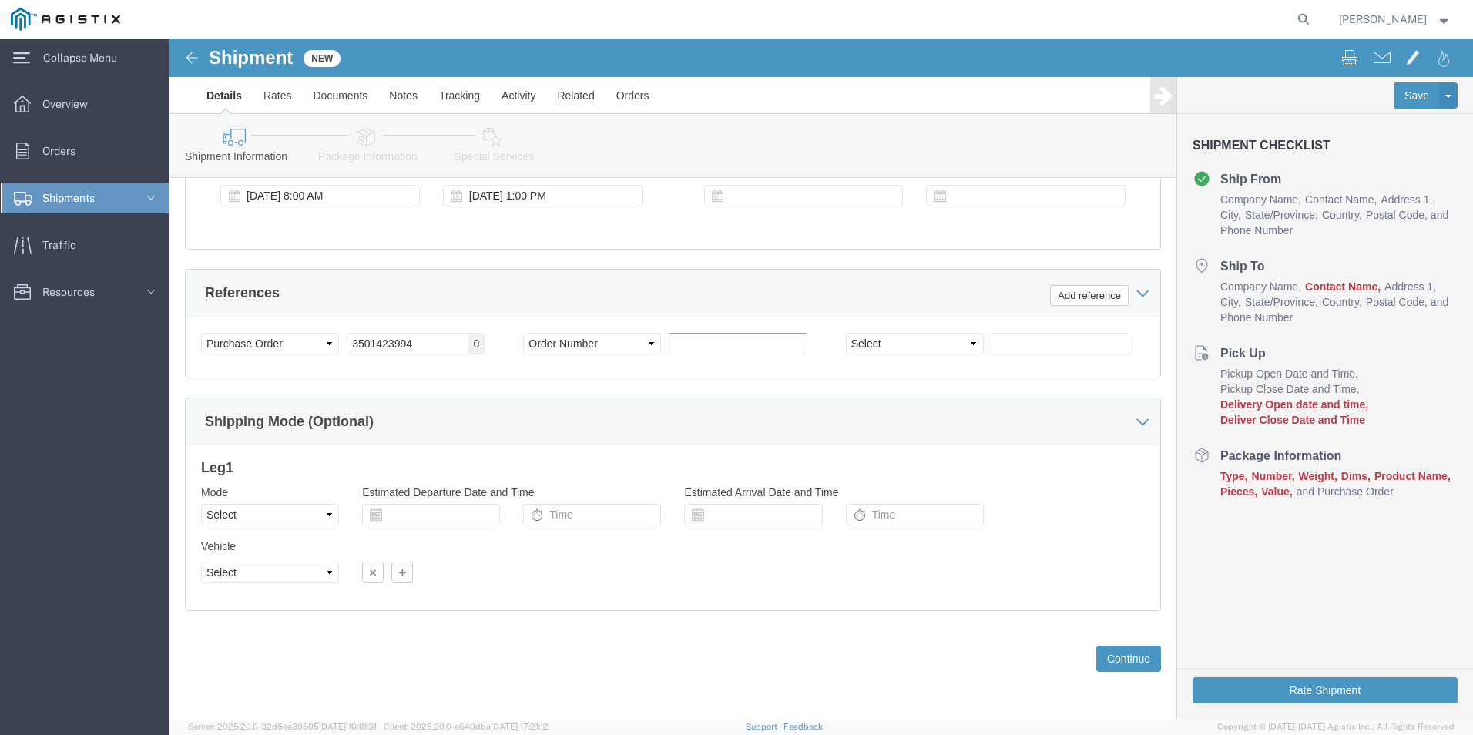
click input "text"
type input "20395619"
click button "Add reference"
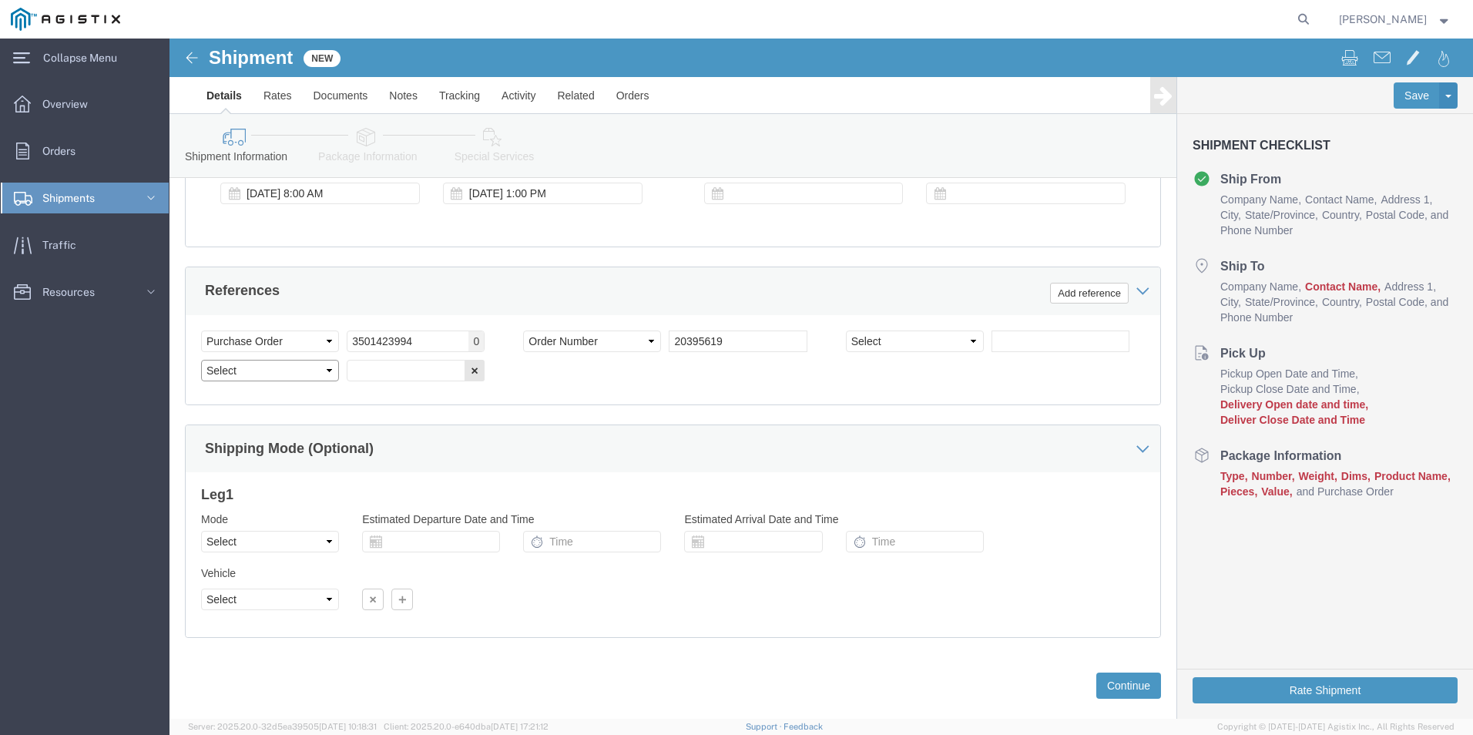
click select "Select Account Type Activity ID Airline Appointment Number ASN Batch Request # …"
select select "PURCHORD"
click select "Select Account Type Activity ID Airline Appointment Number ASN Batch Request # …"
drag, startPoint x: 233, startPoint y: 333, endPoint x: 446, endPoint y: 408, distance: 225.7
click input "text"
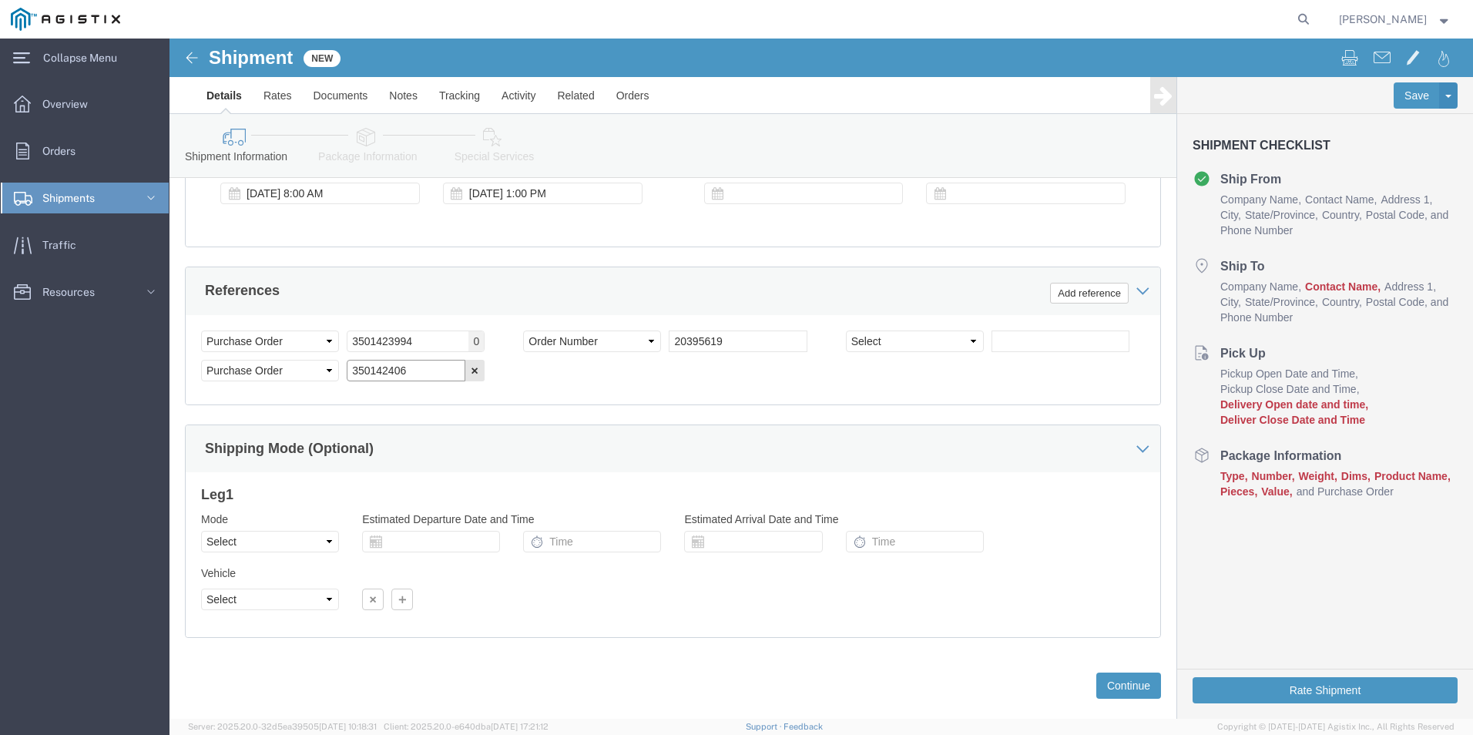
type input "350142406"
click div "Select Account Type Activity ID Airline Appointment Number ASN Batch Request # …"
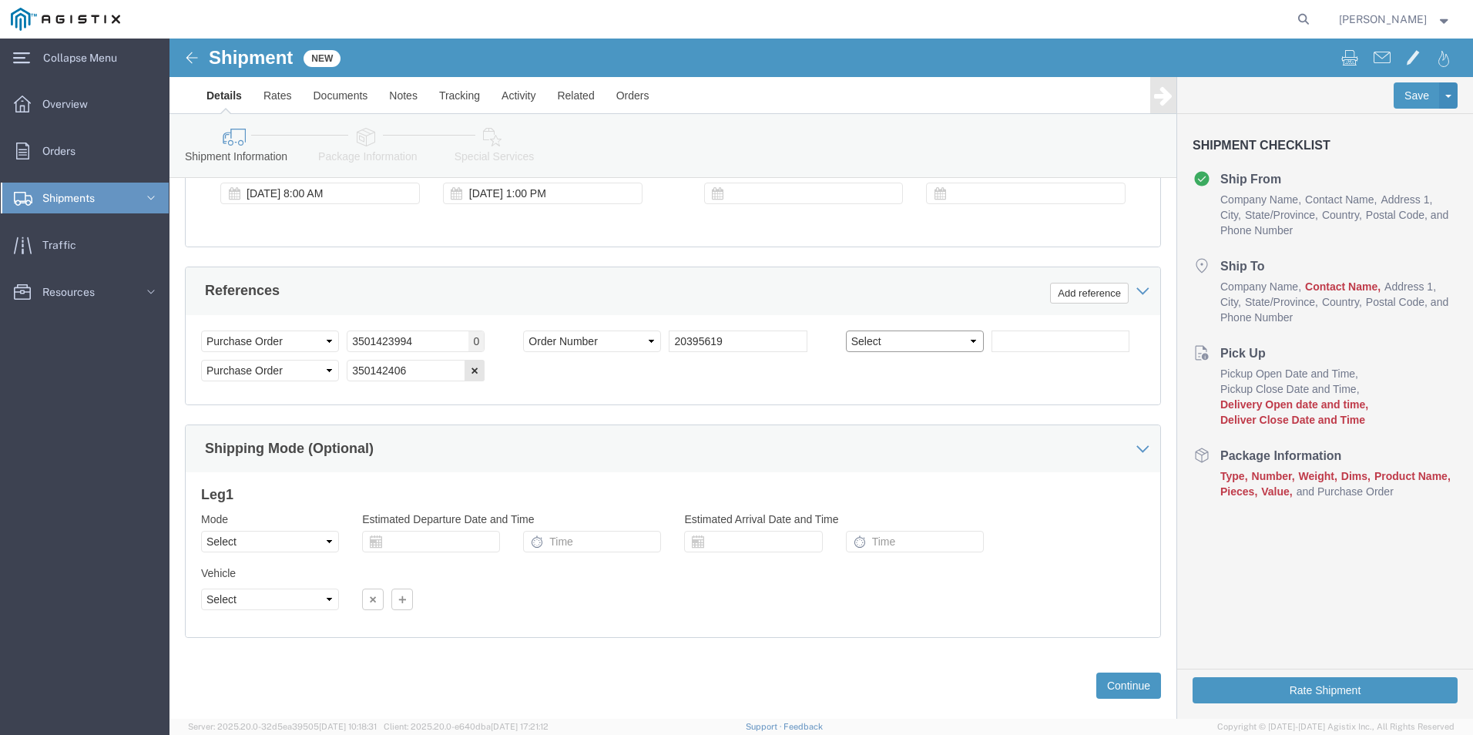
click select "Select Account Type Activity ID Airline Appointment Number ASN Batch Request # …"
select select "PURCHORD"
click select "Select Account Type Activity ID Airline Appointment Number ASN Batch Request # …"
click input "text"
type input "3501424076"
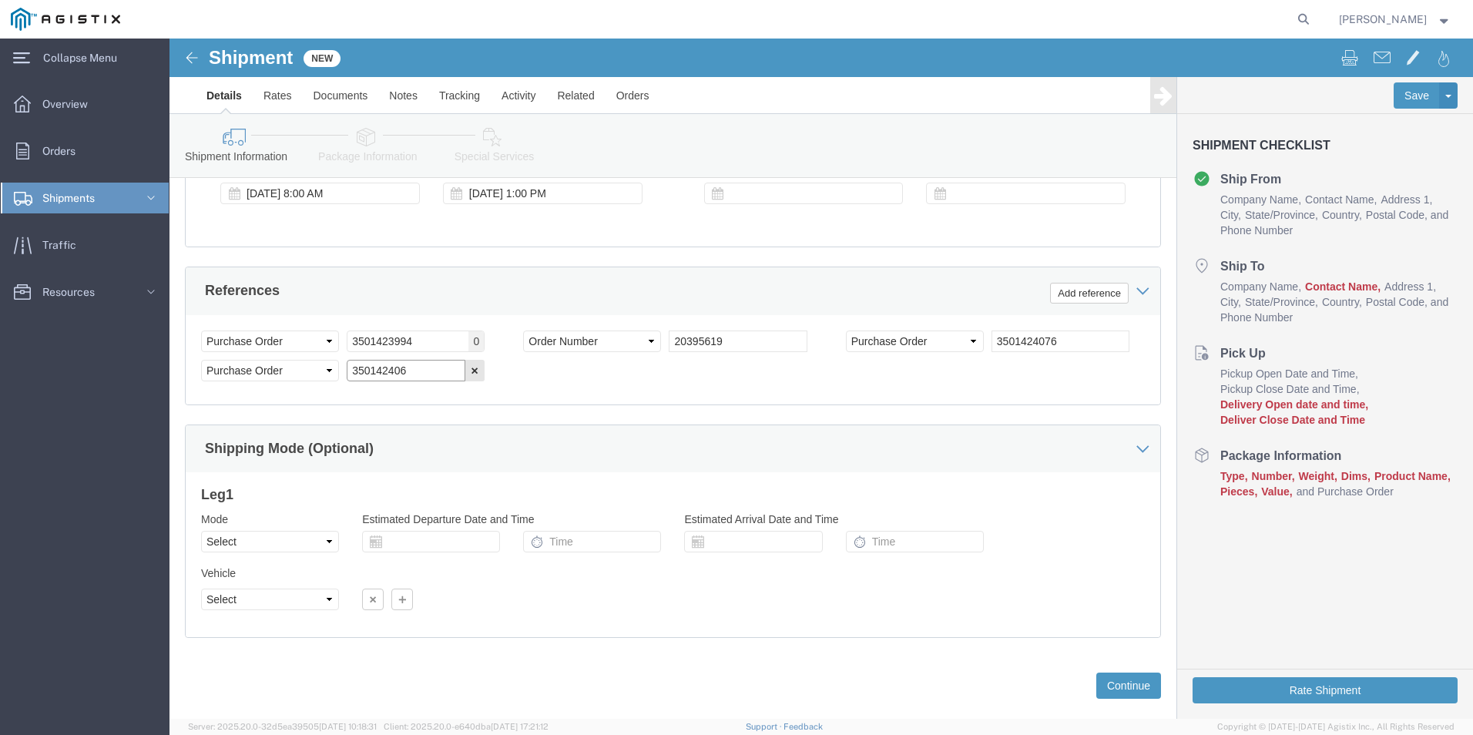
click input "350142406"
click select "Select Account Type Activity ID Airline Appointment Number ASN Batch Request # …"
select select "ORDERNUM"
click select "Select Account Type Activity ID Airline Appointment Number ASN Batch Request # …"
drag, startPoint x: 248, startPoint y: 337, endPoint x: 140, endPoint y: 326, distance: 108.4
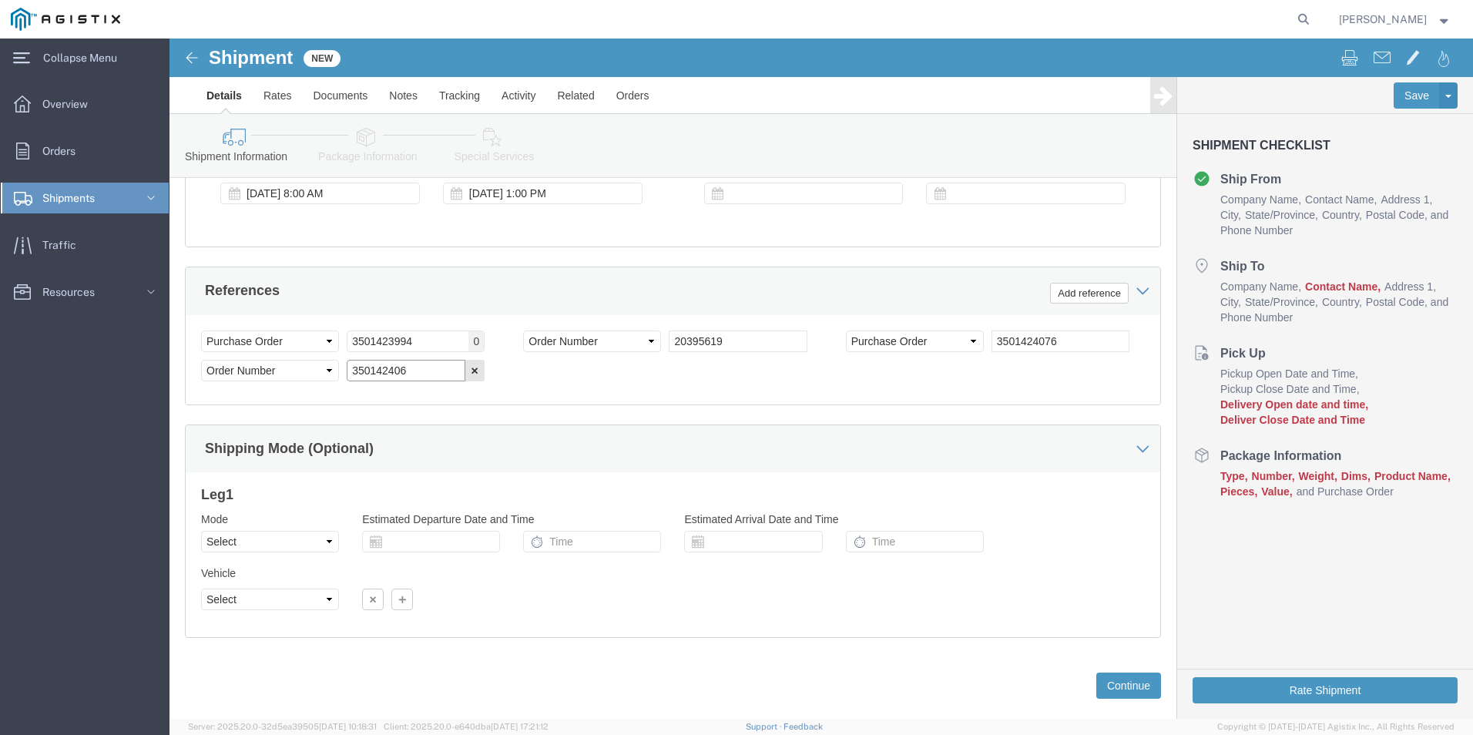
click div "Select Account Type Activity ID Airline Appointment Number ASN Batch Request # …"
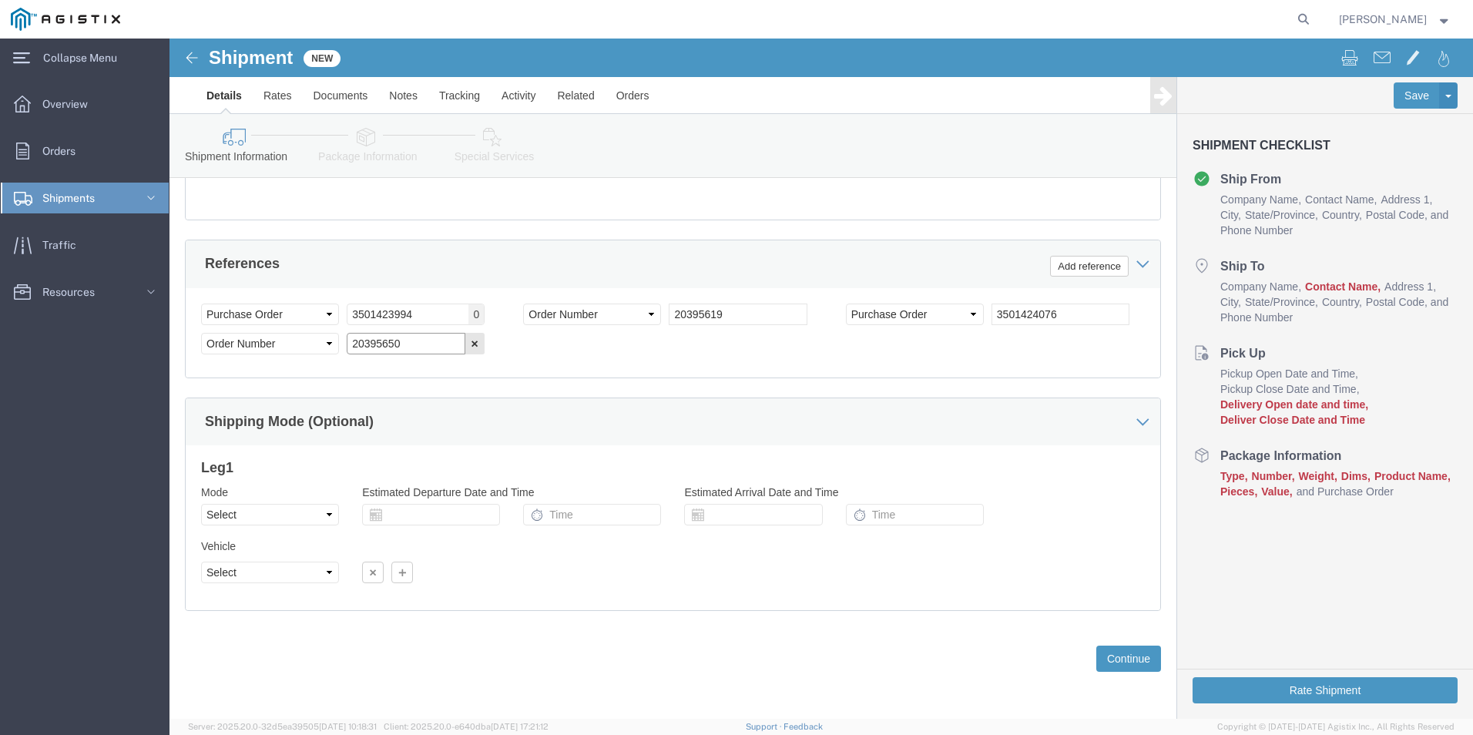
type input "20395650"
drag, startPoint x: 175, startPoint y: 486, endPoint x: 160, endPoint y: 484, distance: 14.8
click div "Mode Select Air Less than Truckload Multi-Leg Ocean Freight Rail Small Parcel T…"
click select "Select Air Less than Truckload Multi-Leg Ocean Freight Rail Small Parcel Truckl…"
select select "TL"
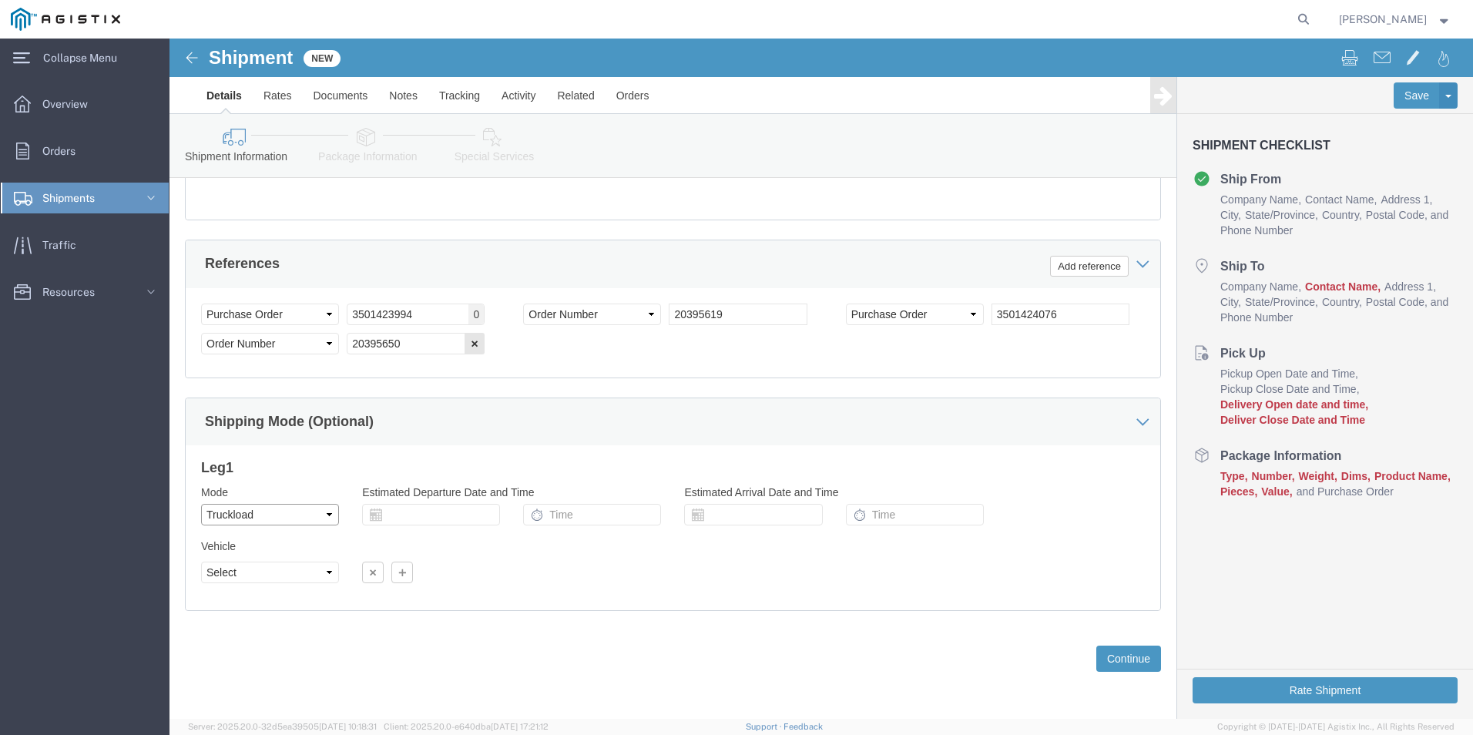
click select "Select Air Less than Truckload Multi-Leg Ocean Freight Rail Small Parcel Truckl…"
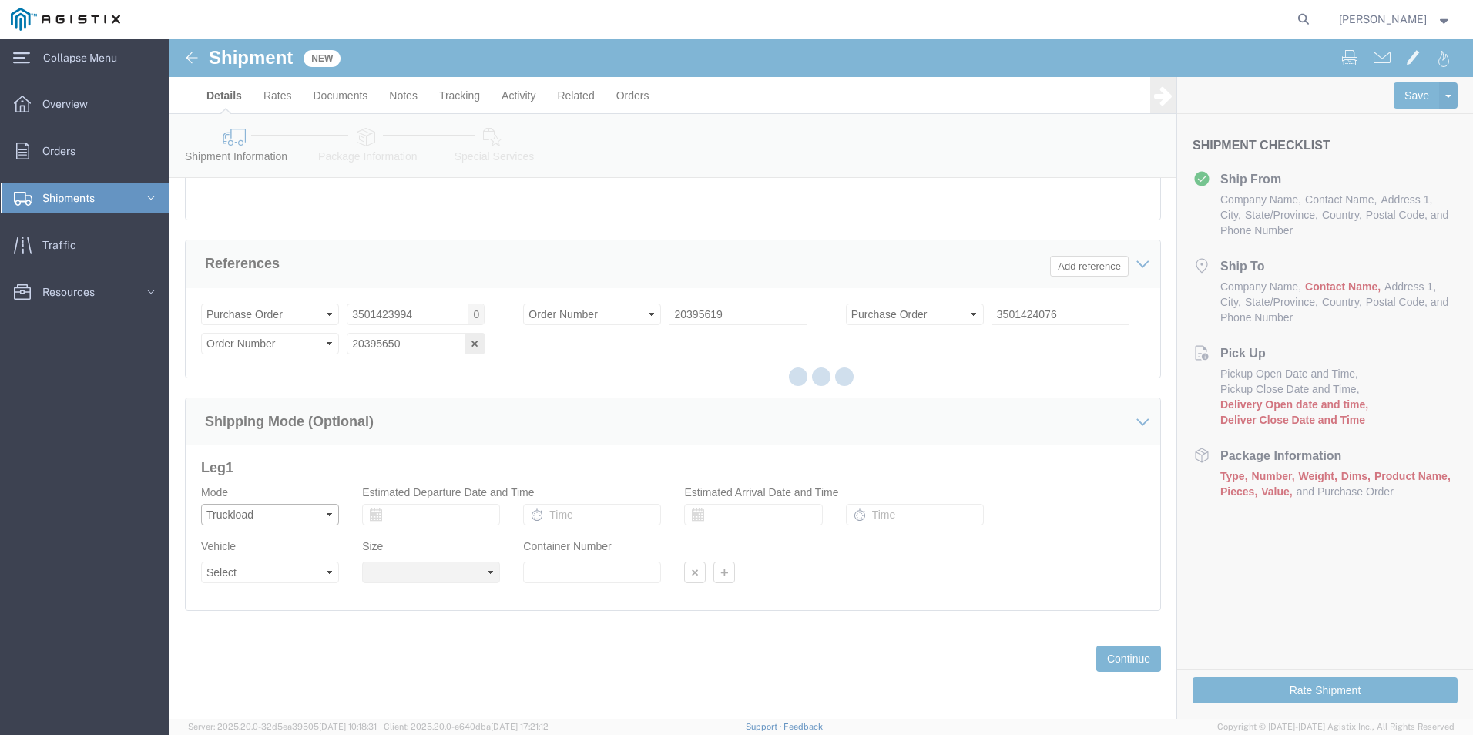
select select
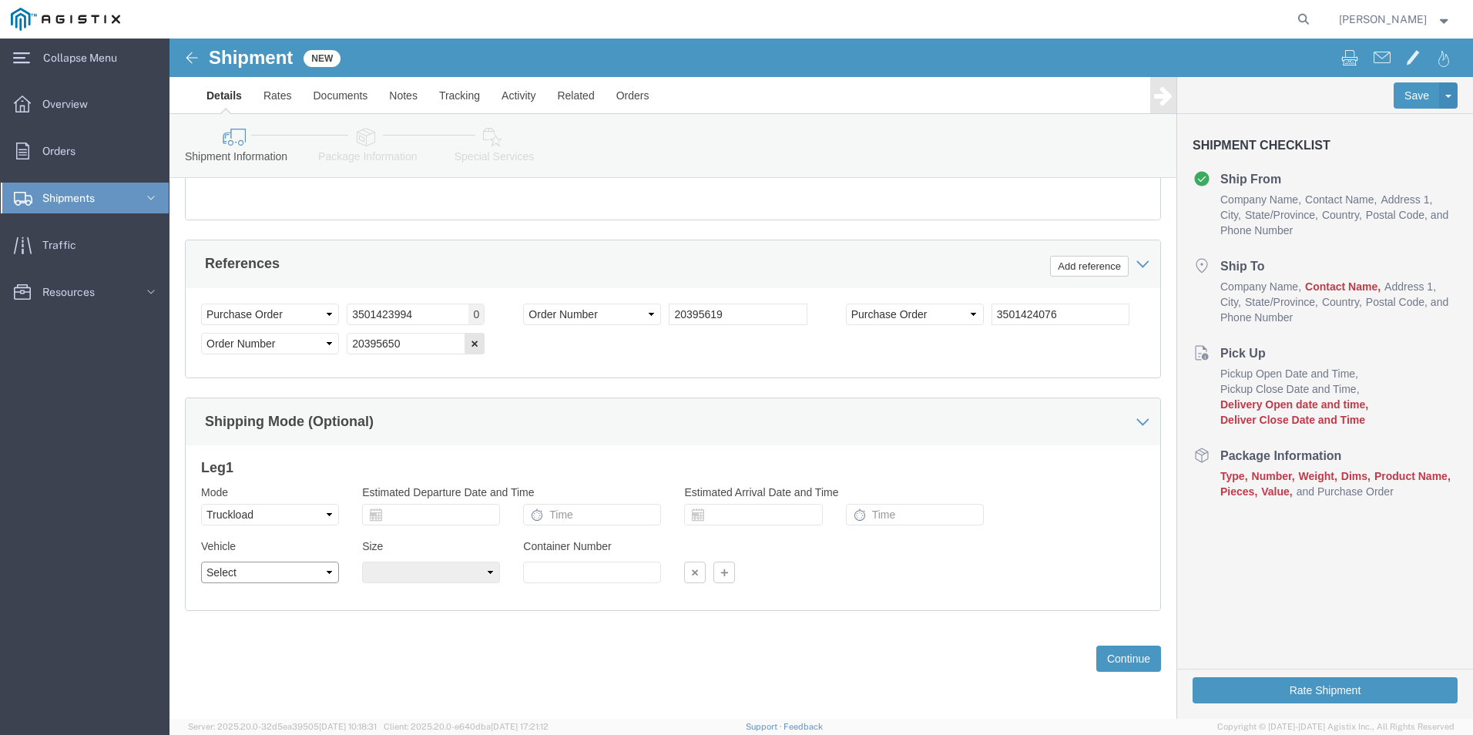
click select "Select 1-Ton (PSS) 10 Wheel 10 Yard Dump Truck 20 Yard Dump Truck Bobtail Botto…"
select select "FLBD"
click div "Please fix the following errors Customer Information Account Select PG&E Stella…"
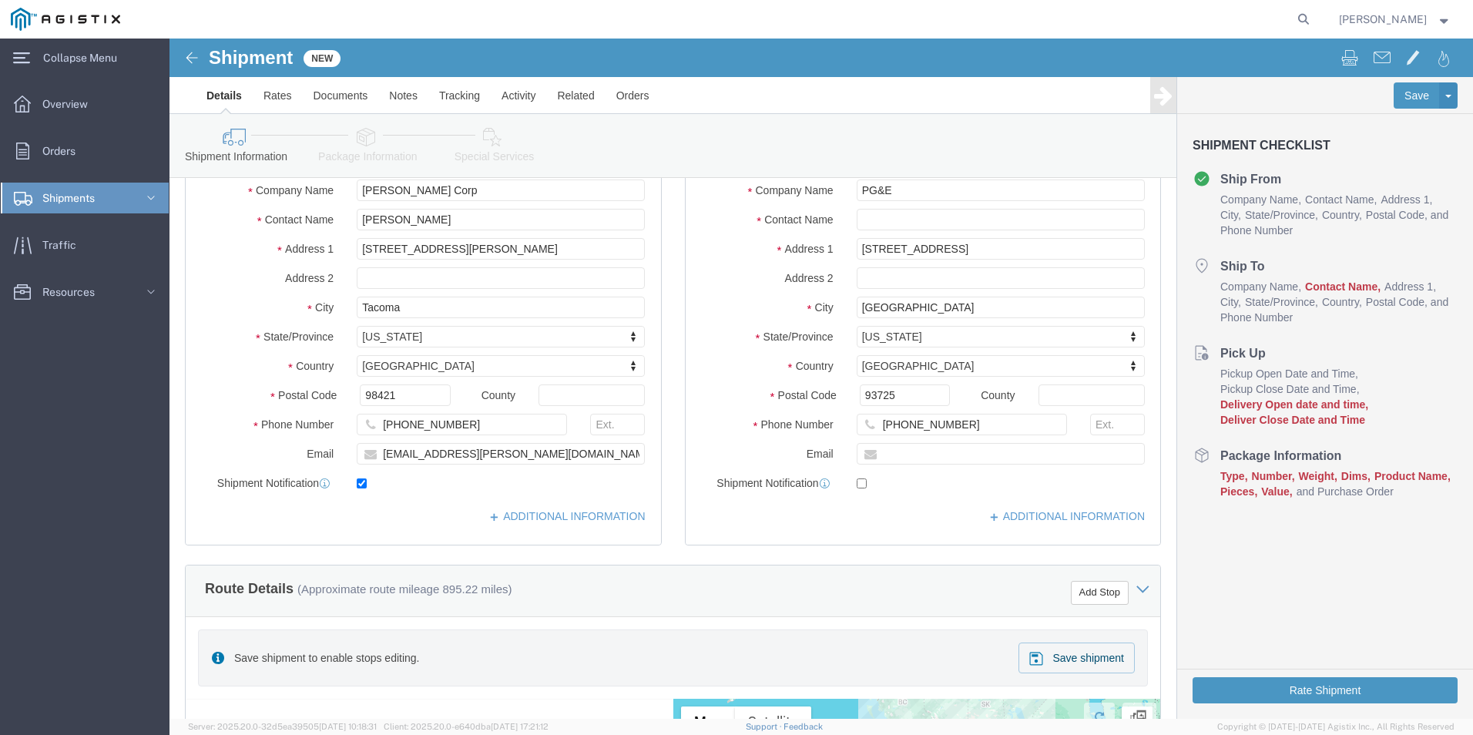
scroll to position [279, 0]
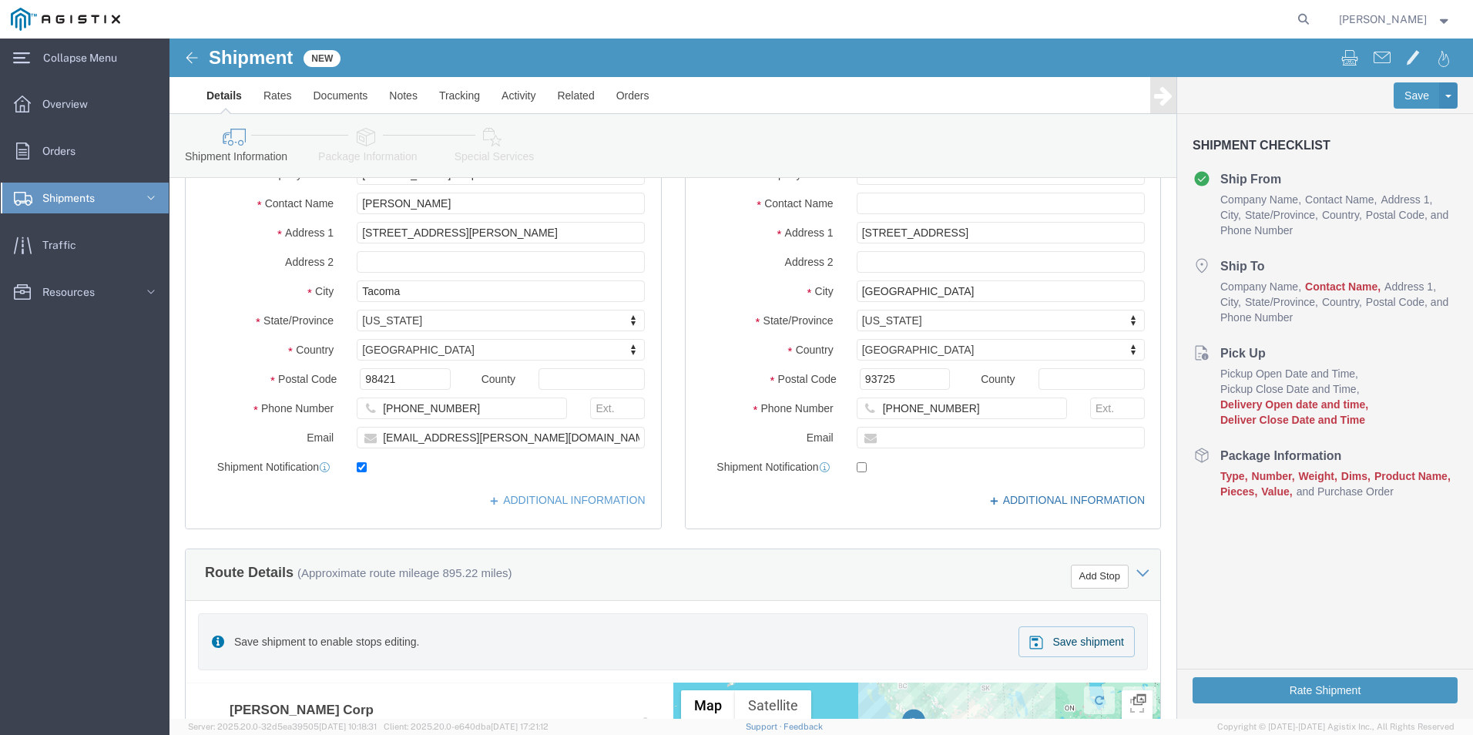
click icon
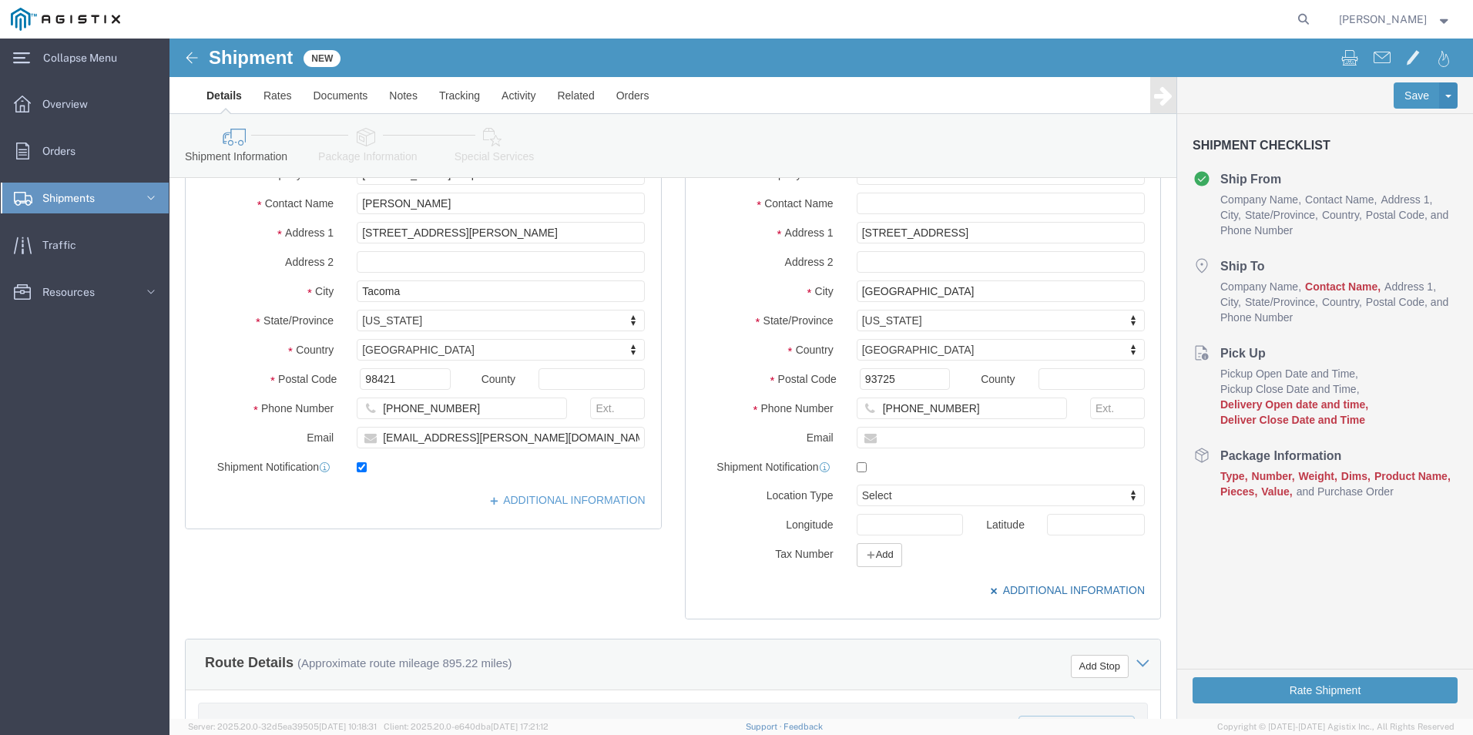
click link "ADDITIONAL INFORMATION"
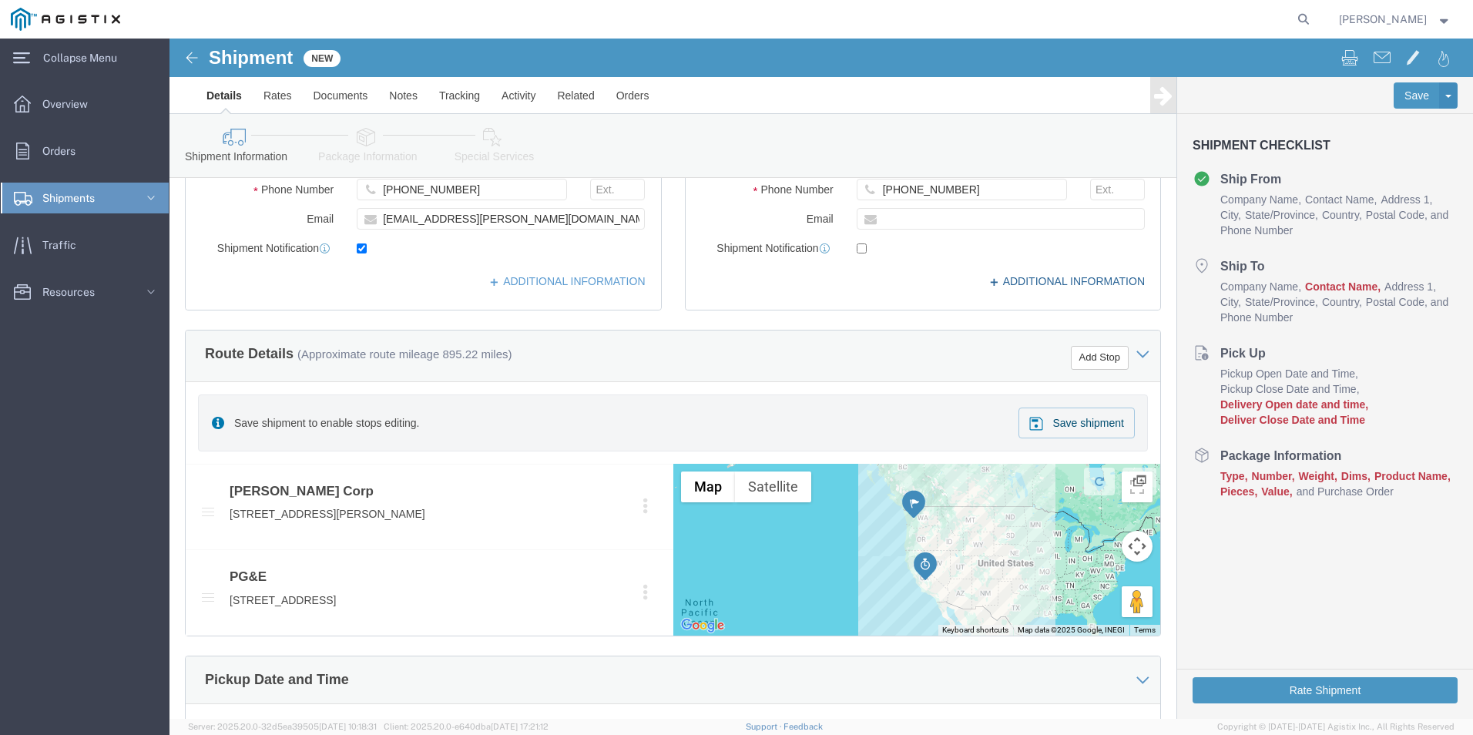
scroll to position [494, 0]
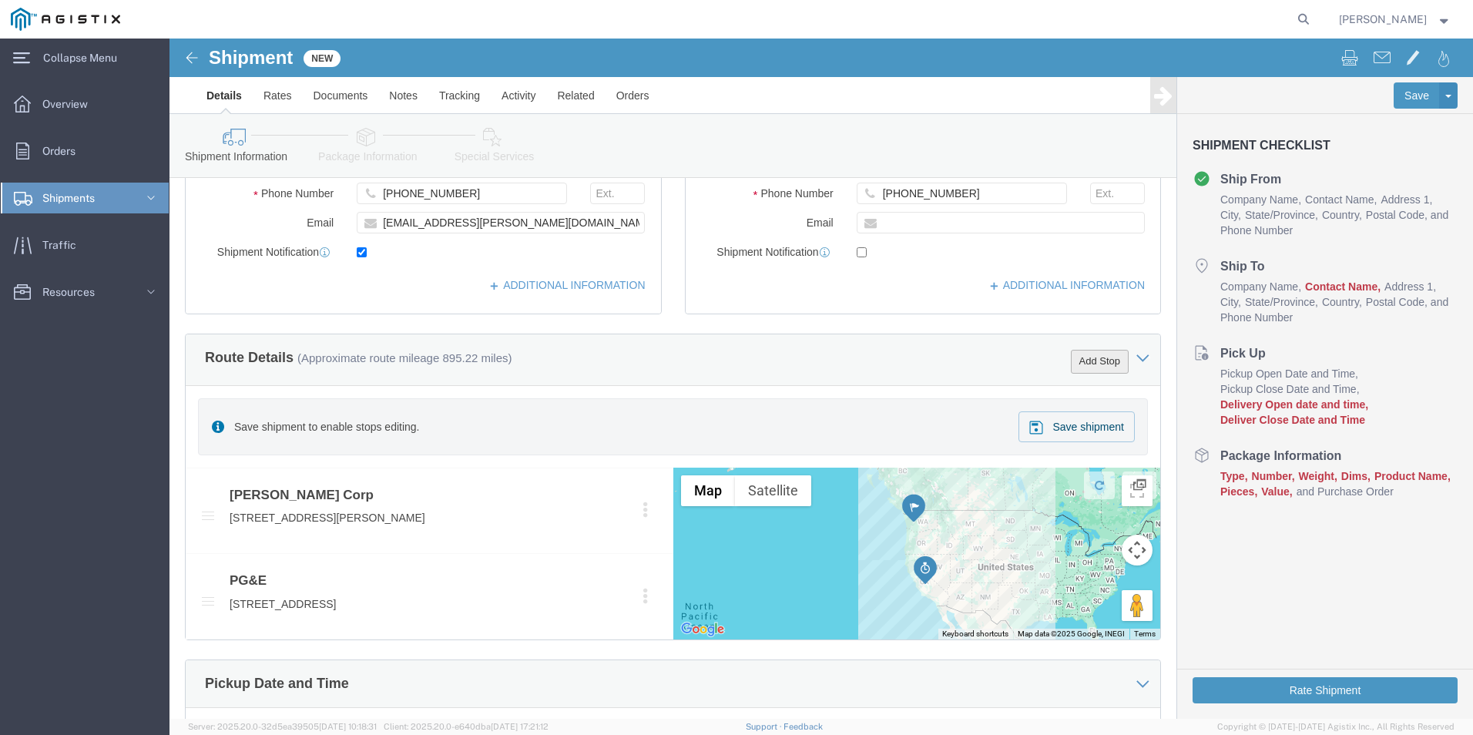
click button "Add Stop"
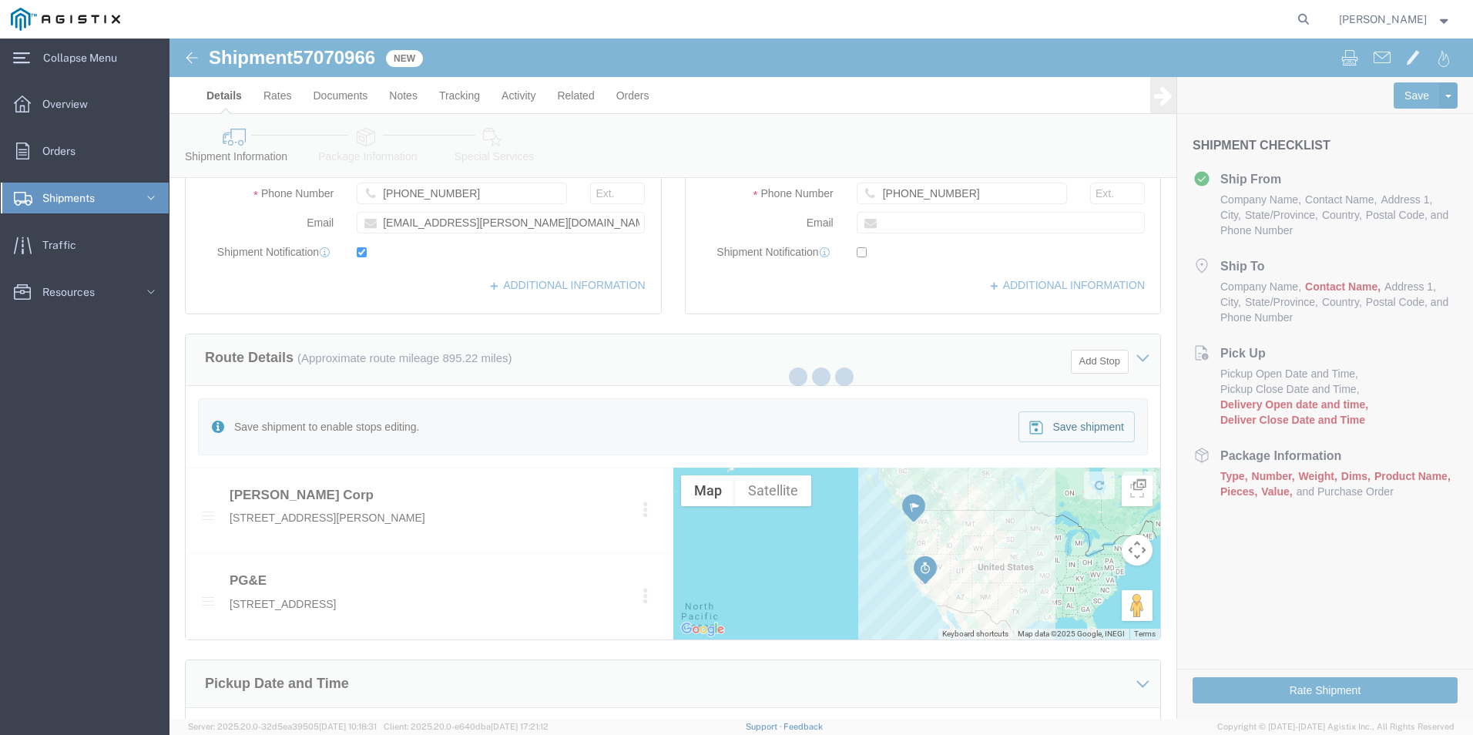
select select "38259"
select select "19745"
select select "CUSTREF"
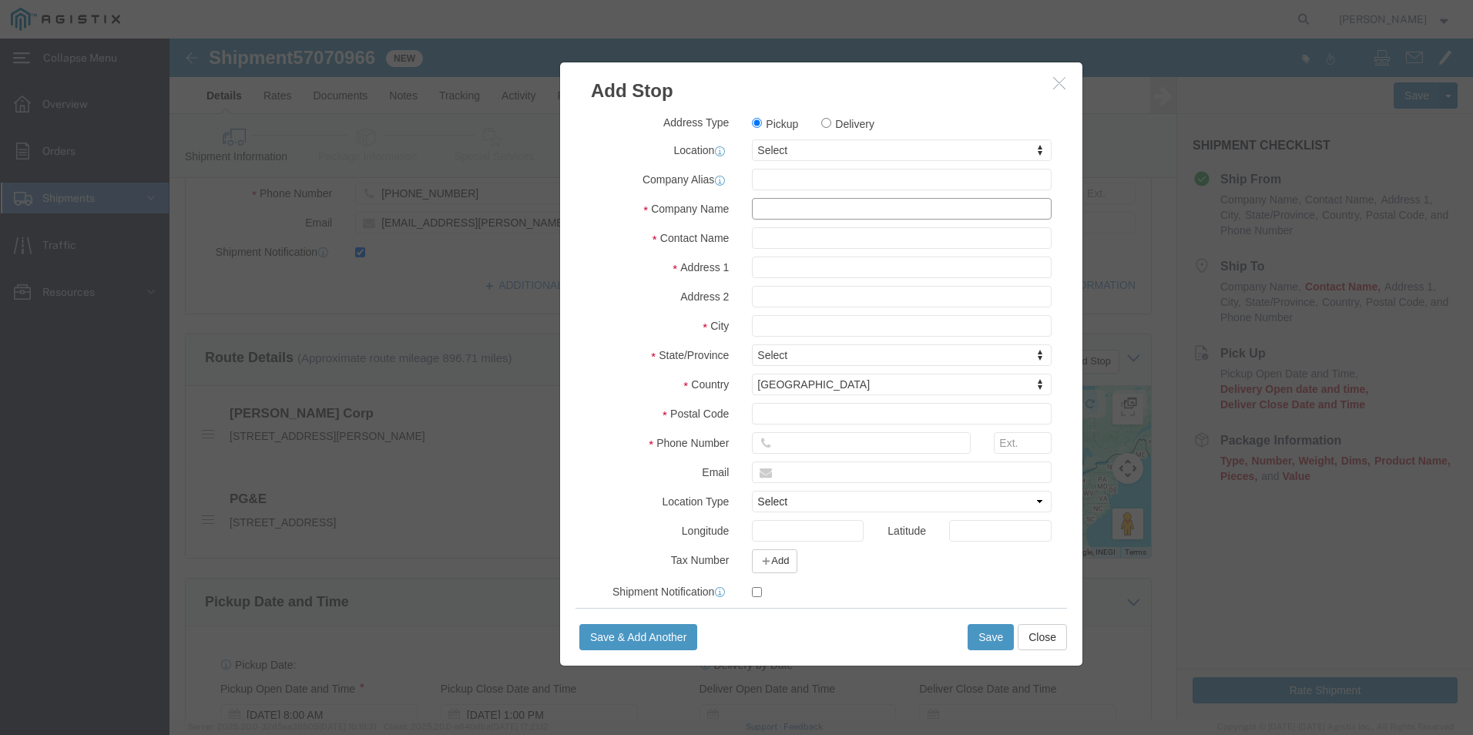
click input "text"
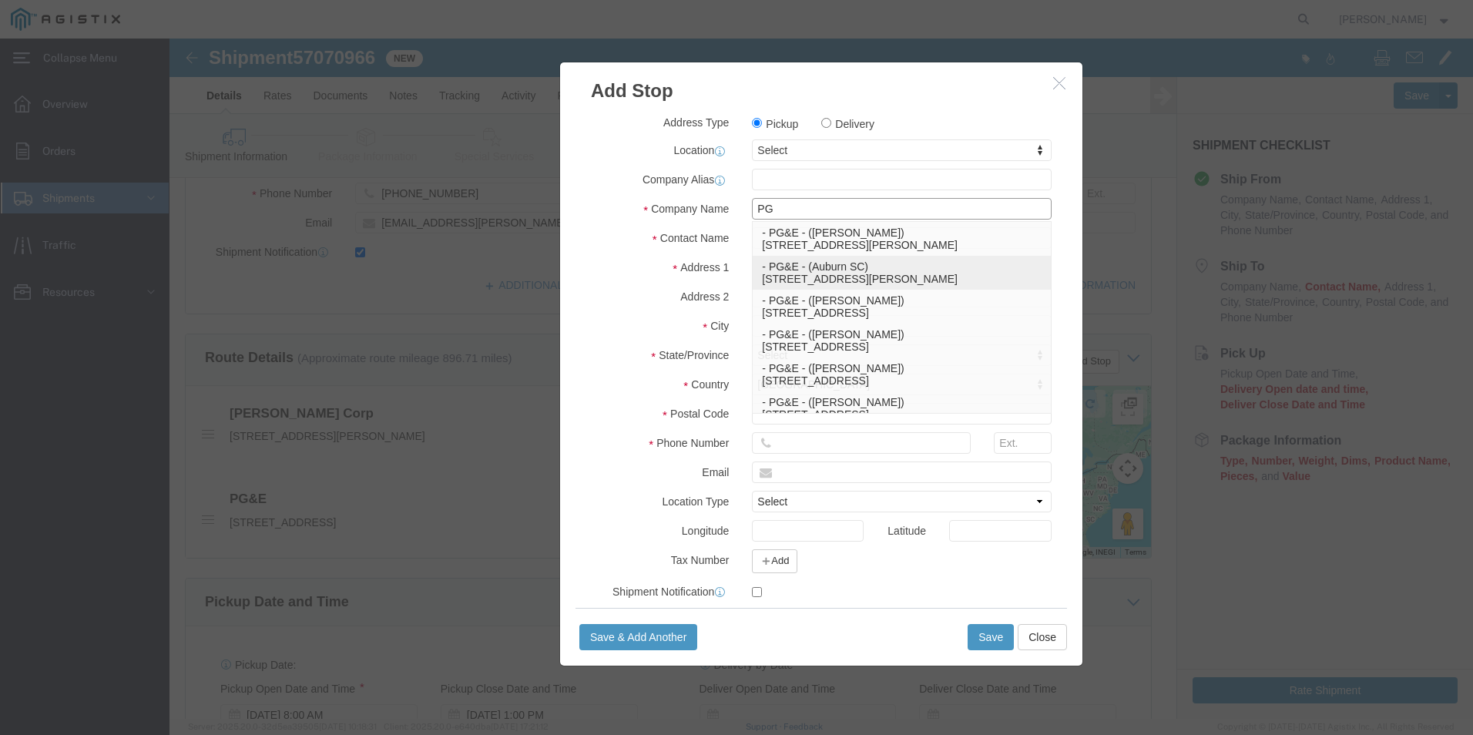
type input "P"
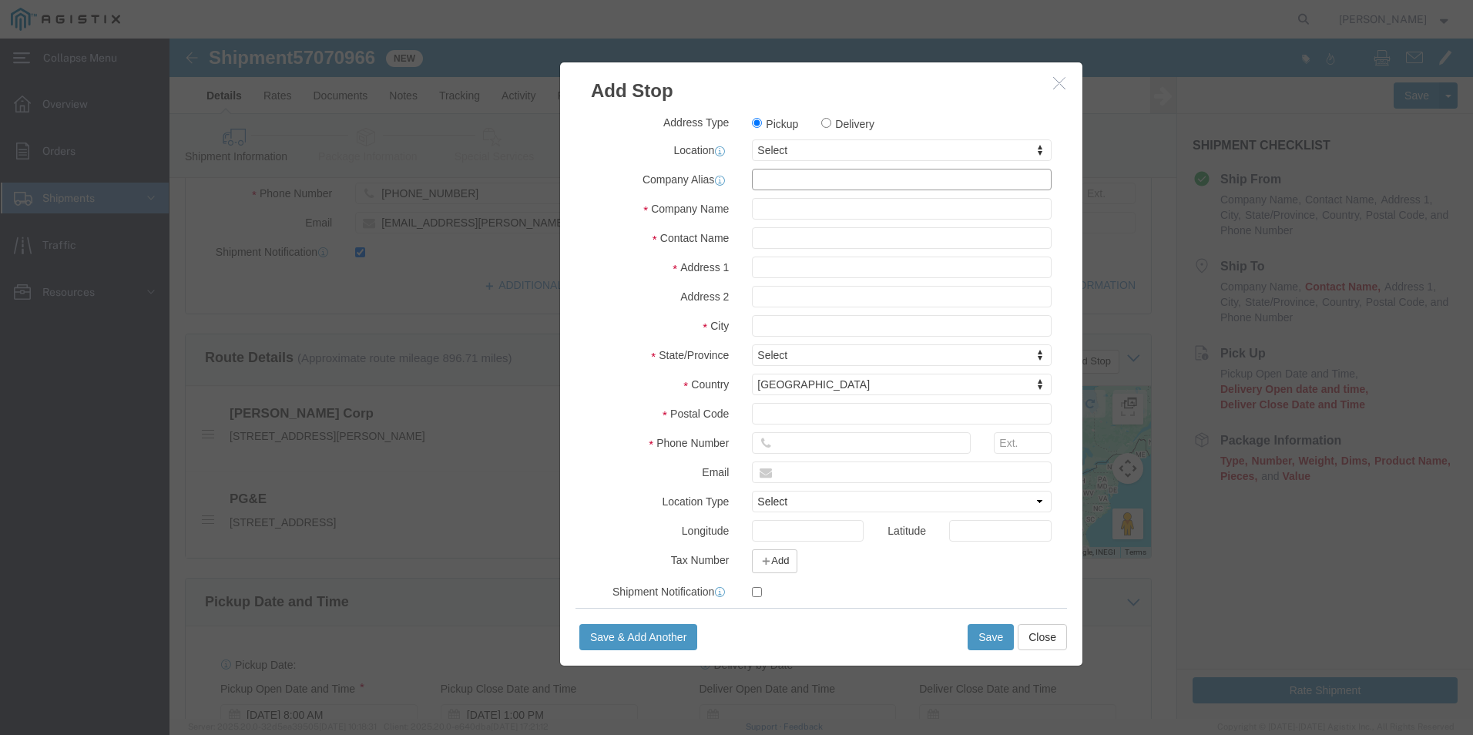
click input "text"
type input "M"
type input "P"
click input "Delivery"
radio input "true"
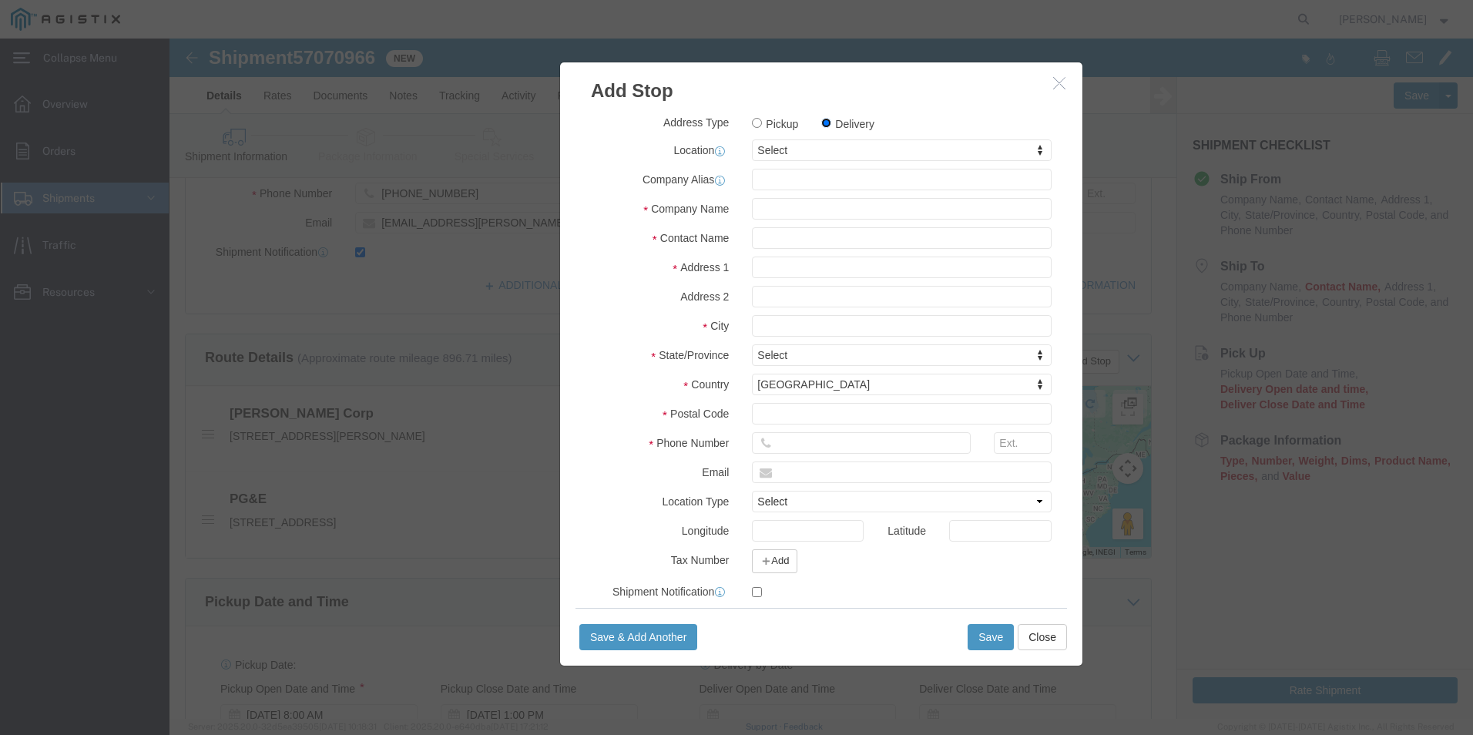
select select
click input "Delivery"
click input "text"
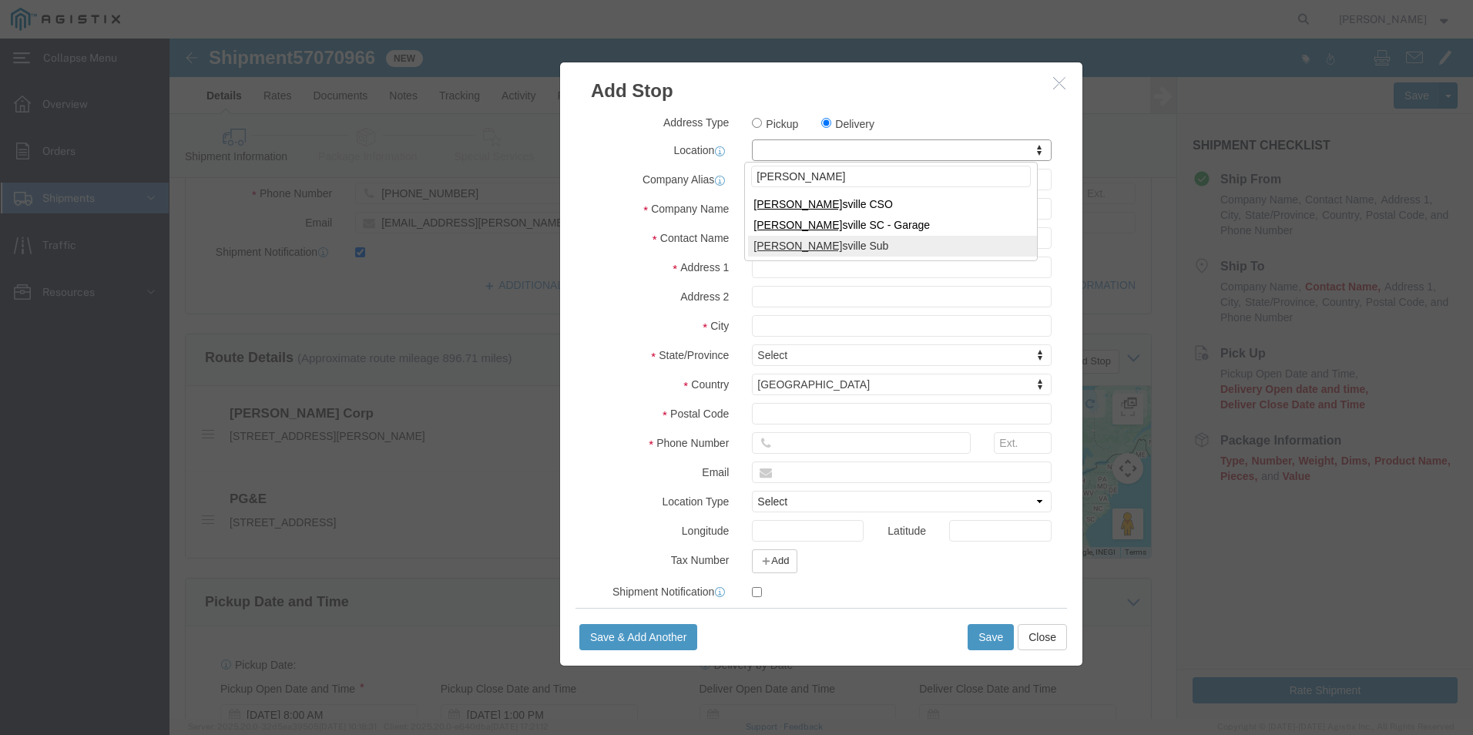
type input "MARY"
select select "19803"
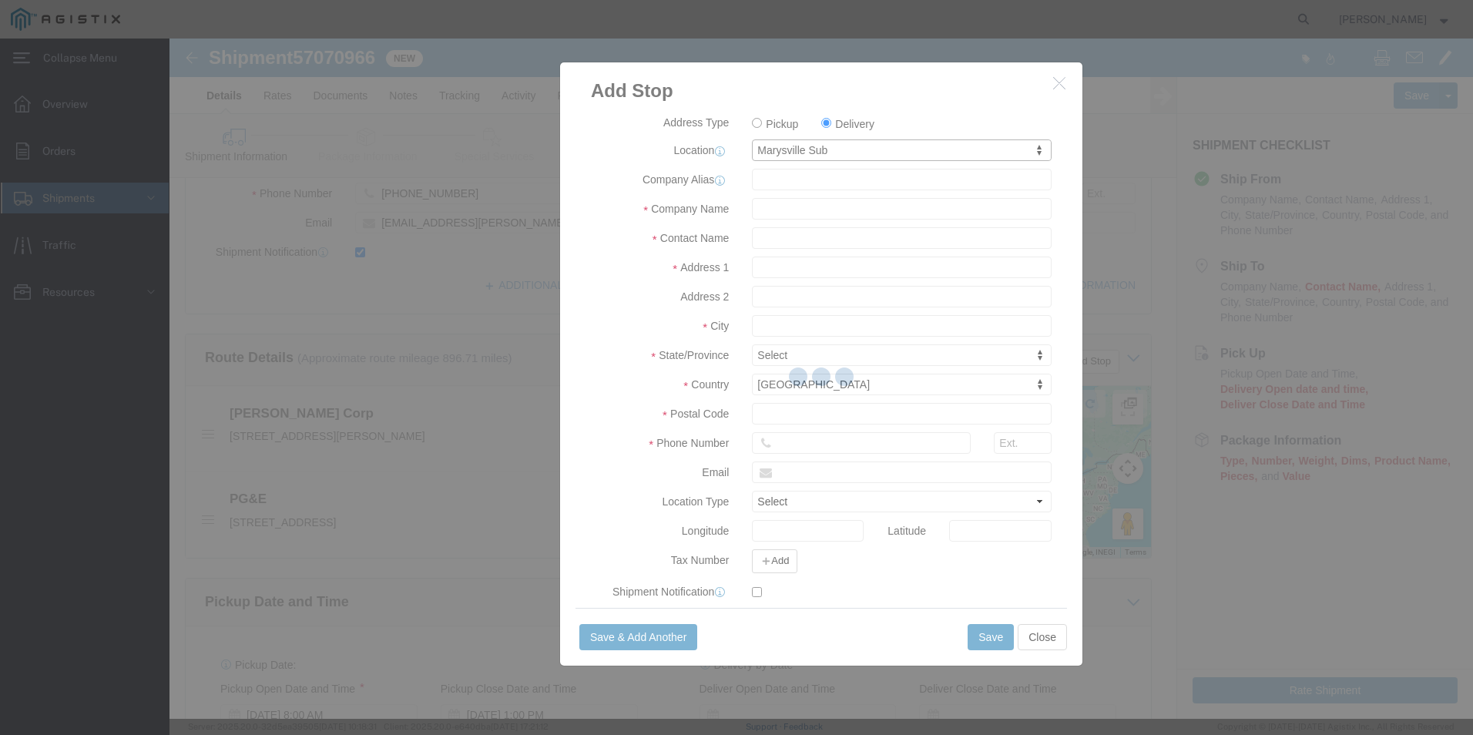
type input "116802"
type input "PG&E"
type input "29 4TH STREET"
type input "MARYSVILLE"
type input "95901"
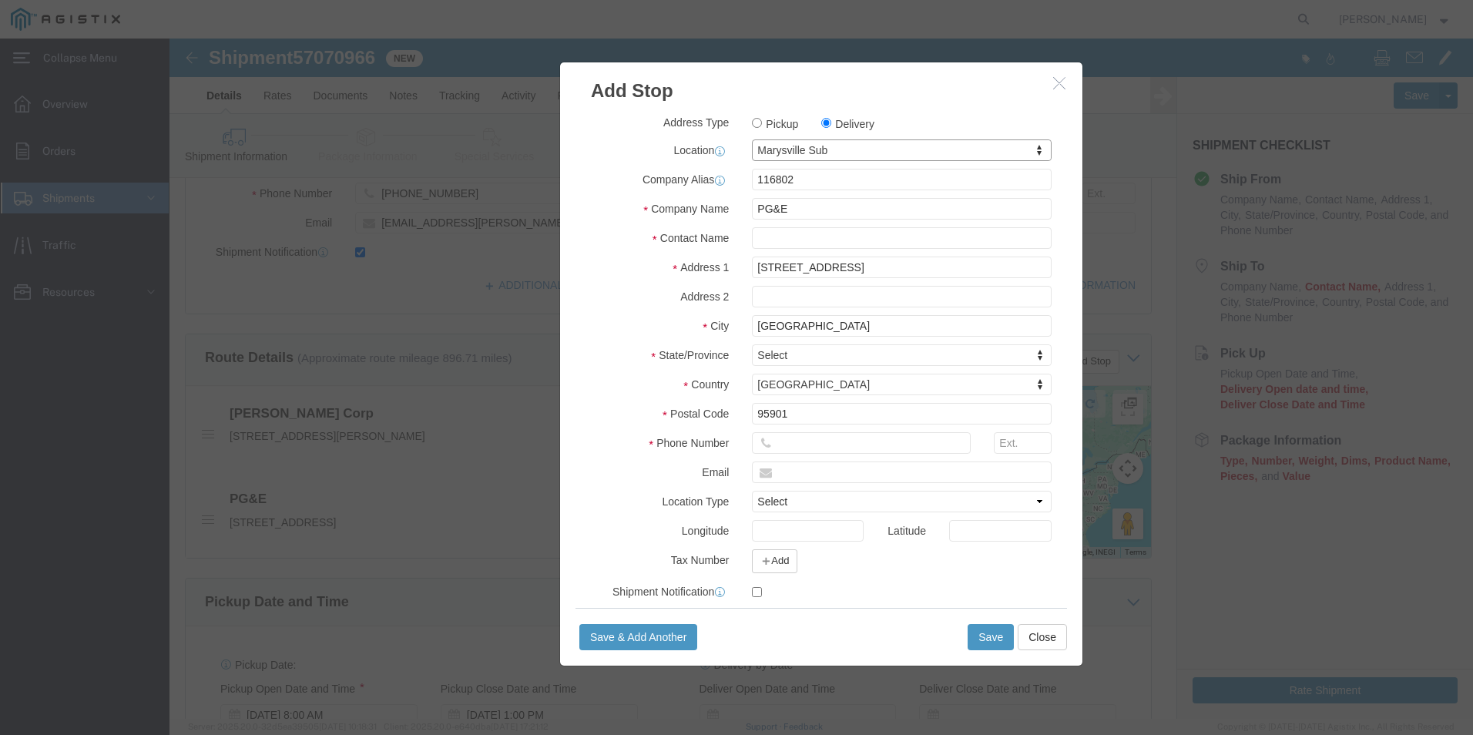
select select "CA"
type input "MARYS"
select select "19802"
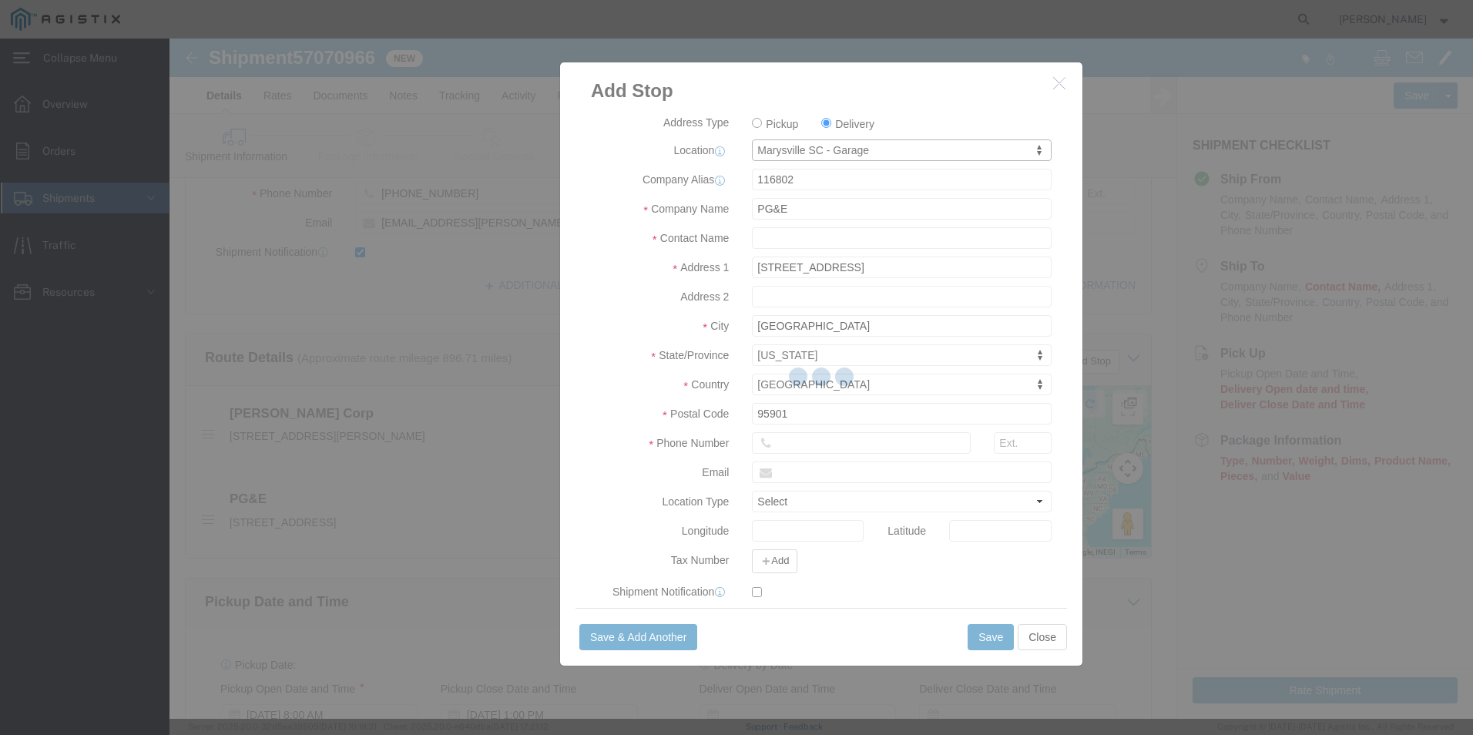
type input "116502"
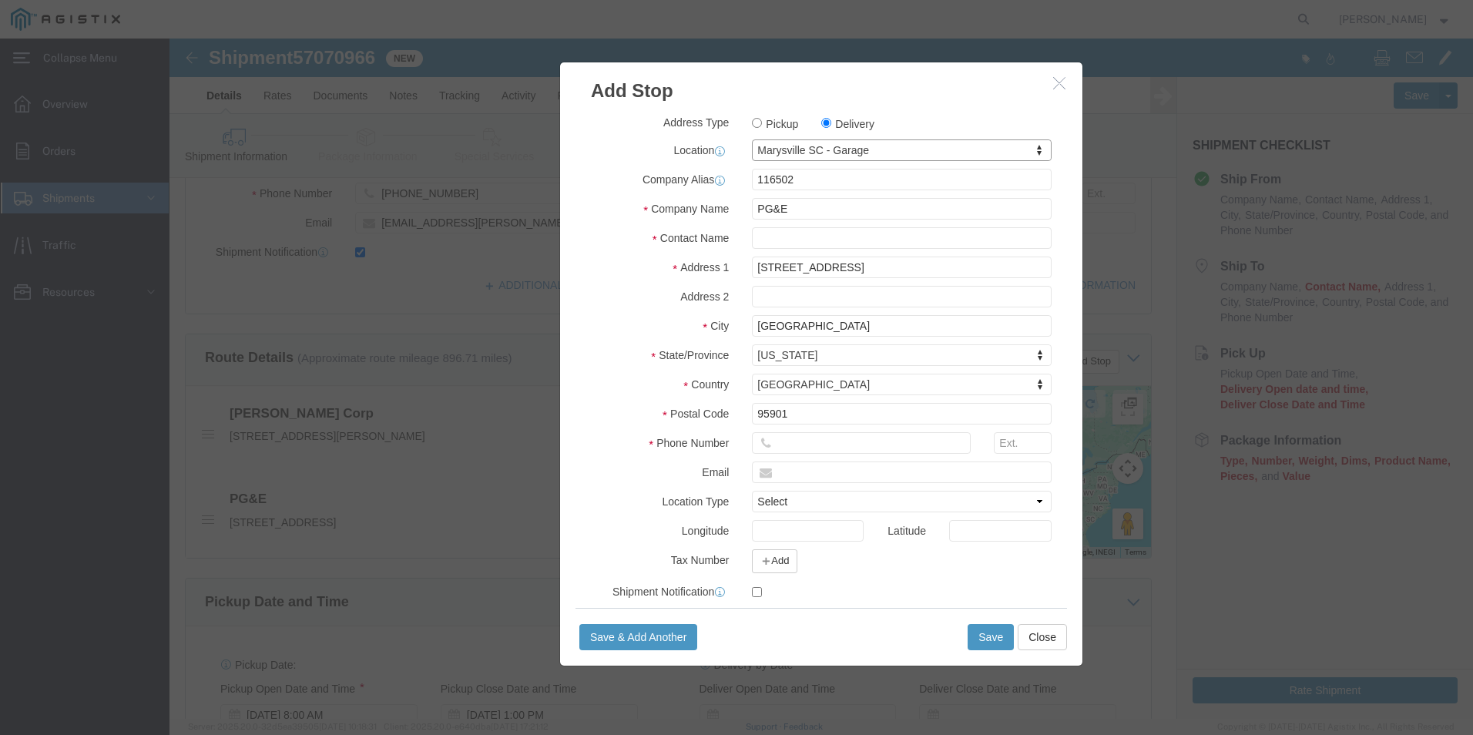
select select "CA"
type input "8"
type input "RANCH"
select select "71686"
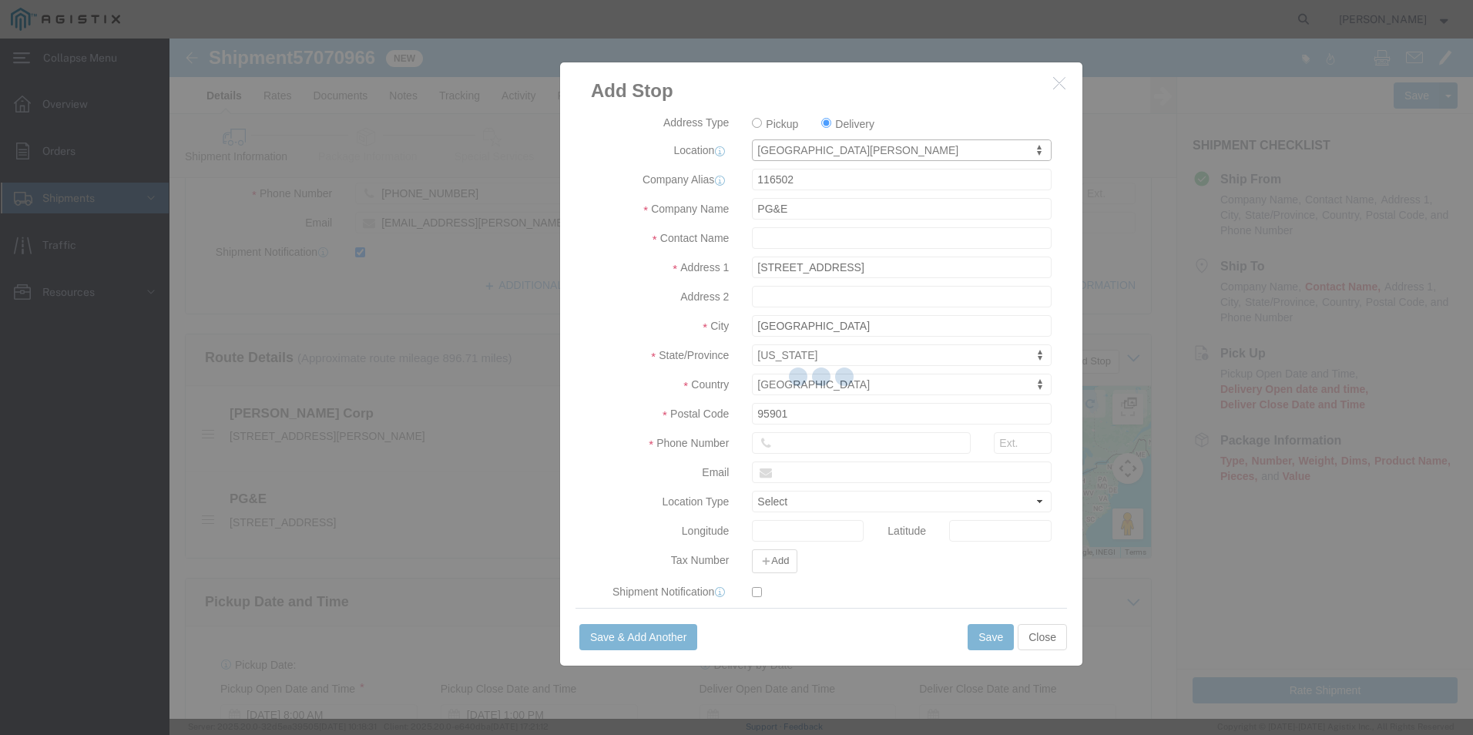
type input "3065 Gold Camp Dr"
type input "Rancho Cordova"
type input "95670"
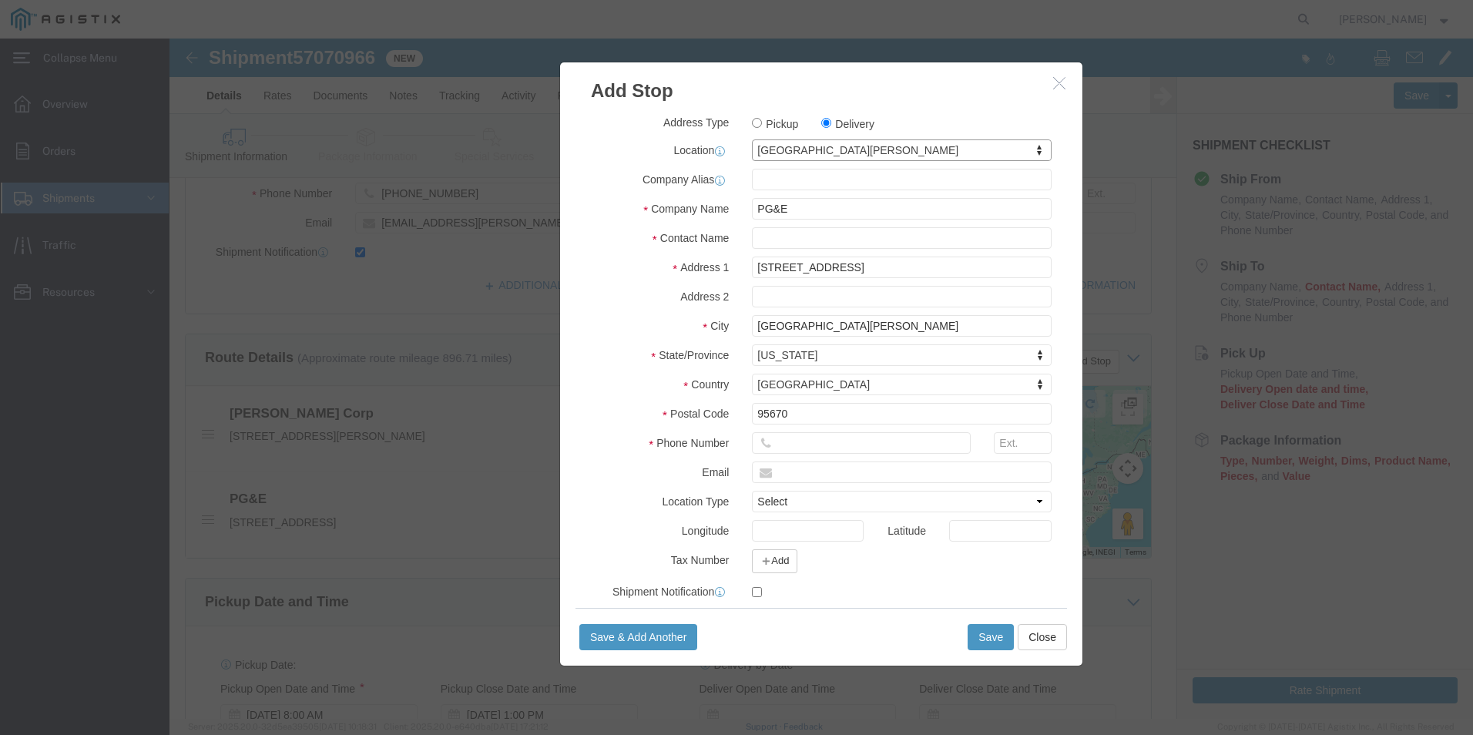
select select "CA"
type input "3"
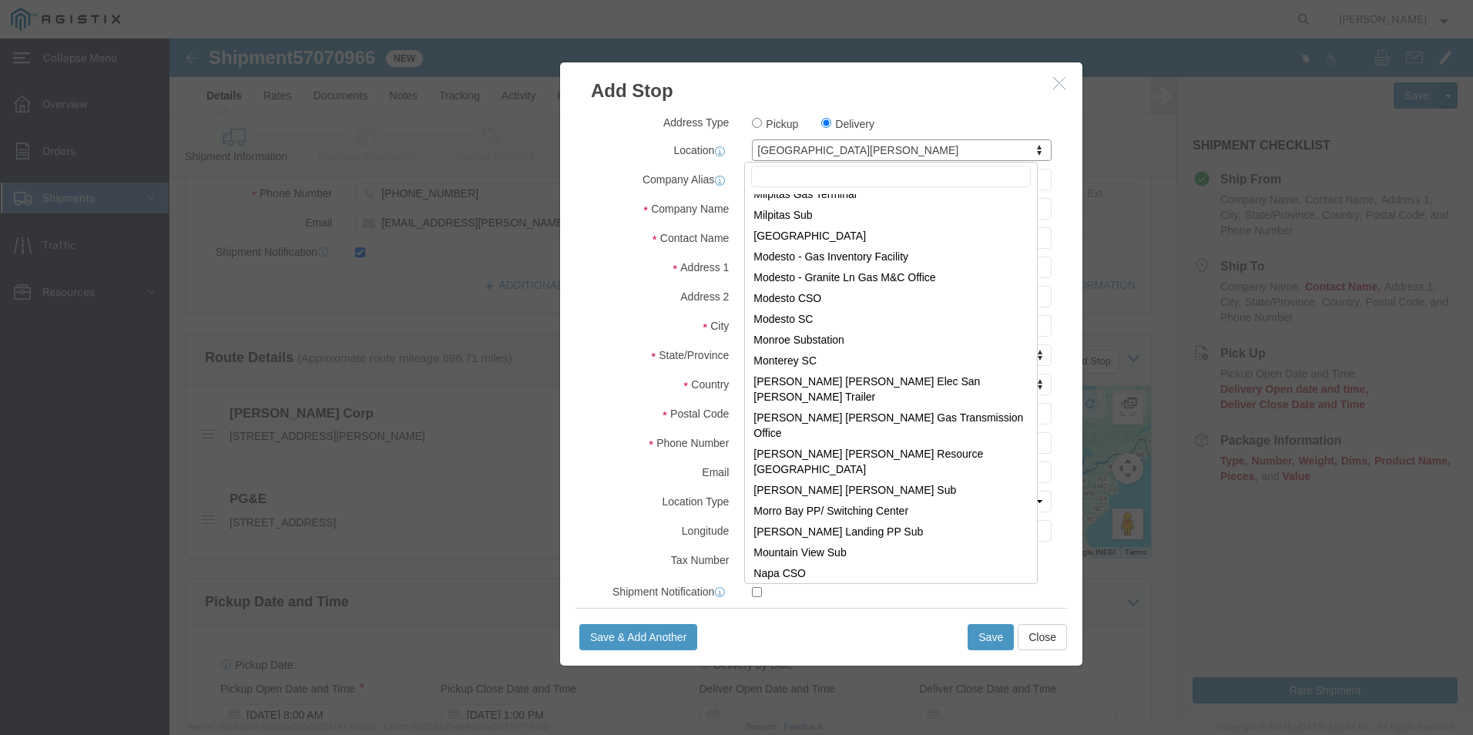
scroll to position [4983, 0]
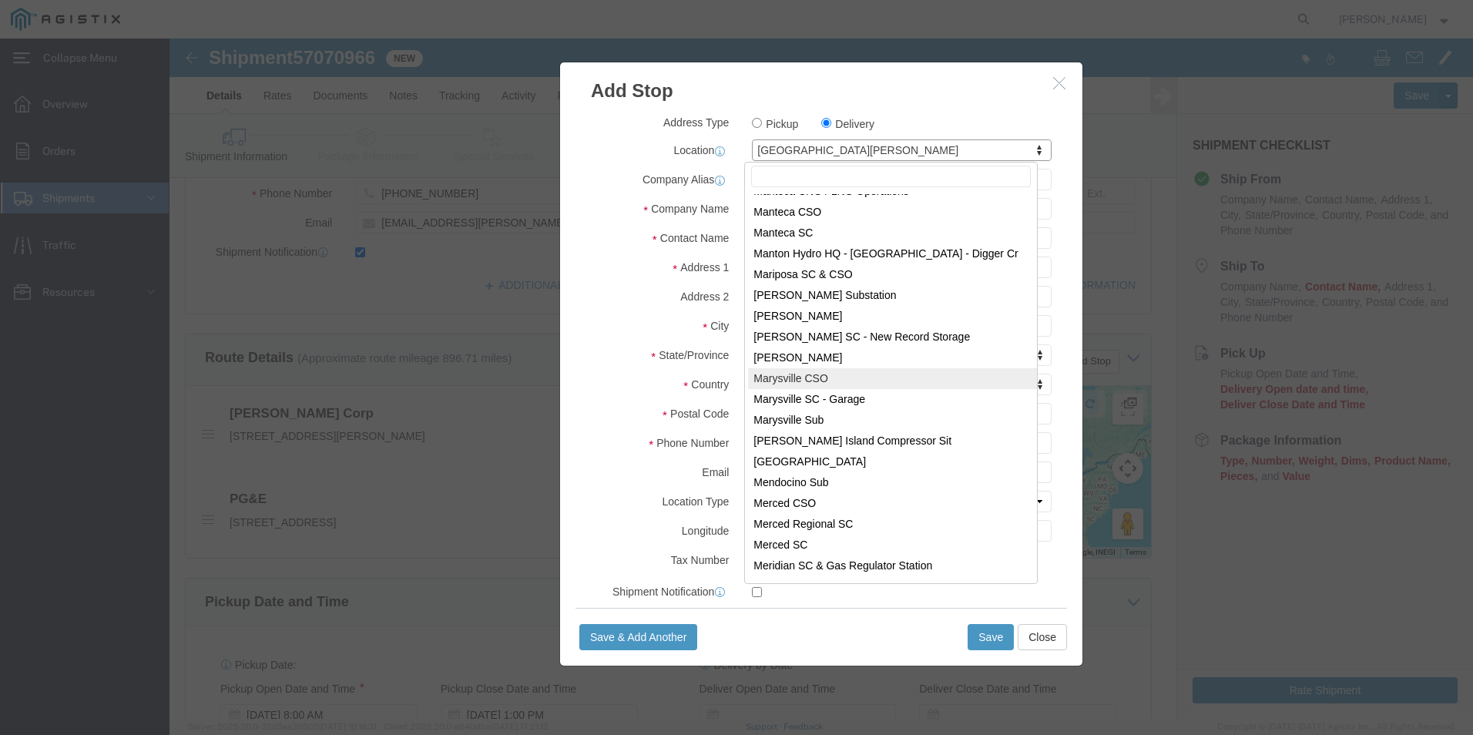
select select "71626"
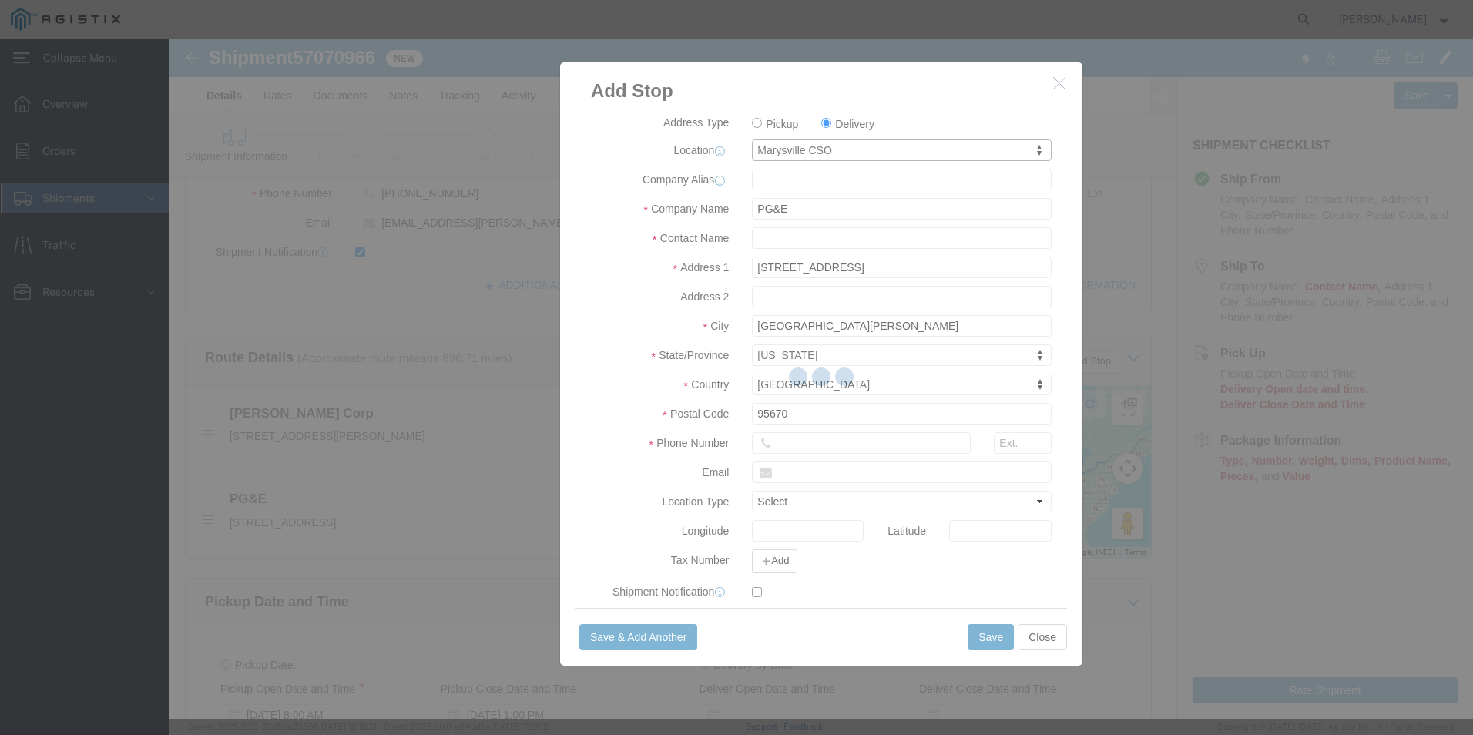
type input "231 D St, Ste A"
type input "Marysville"
type input "95901-5957"
select select "CA"
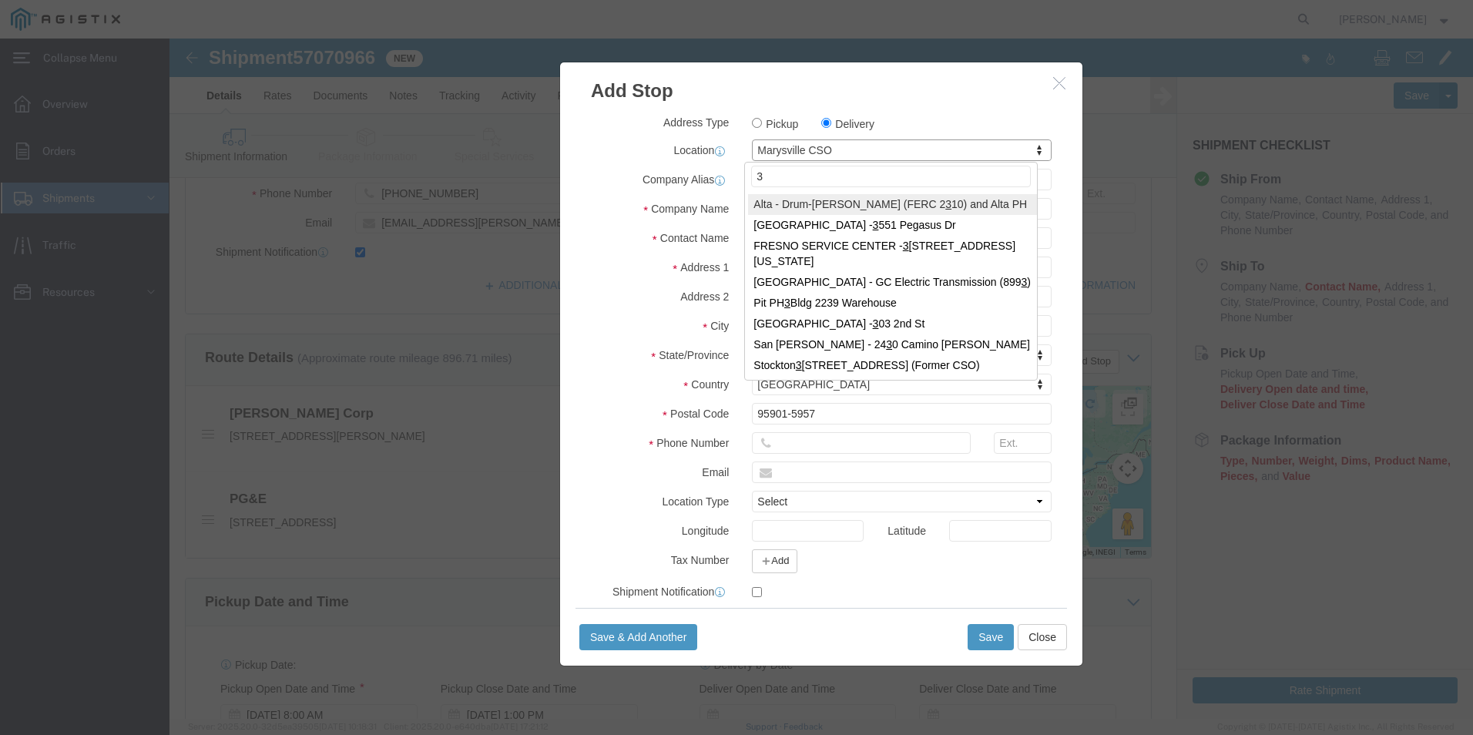
scroll to position [0, 0]
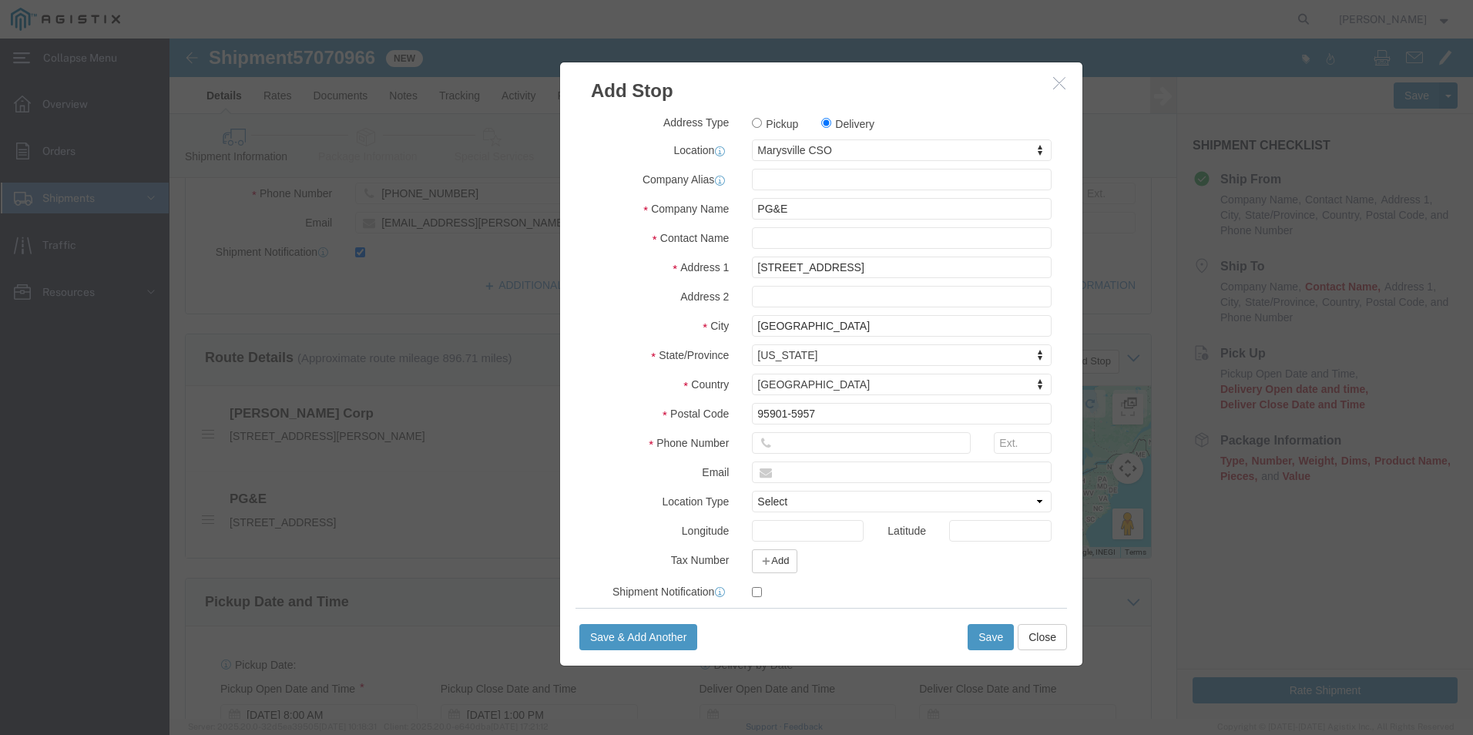
drag, startPoint x: 692, startPoint y: 99, endPoint x: 590, endPoint y: 121, distance: 104.0
click div "Address Type Pickup Delivery Location Marysville CSO My Profile Location (OBSOL…"
type input "3"
type input "PG&E - MARYSVILLE"
click input "Pickup"
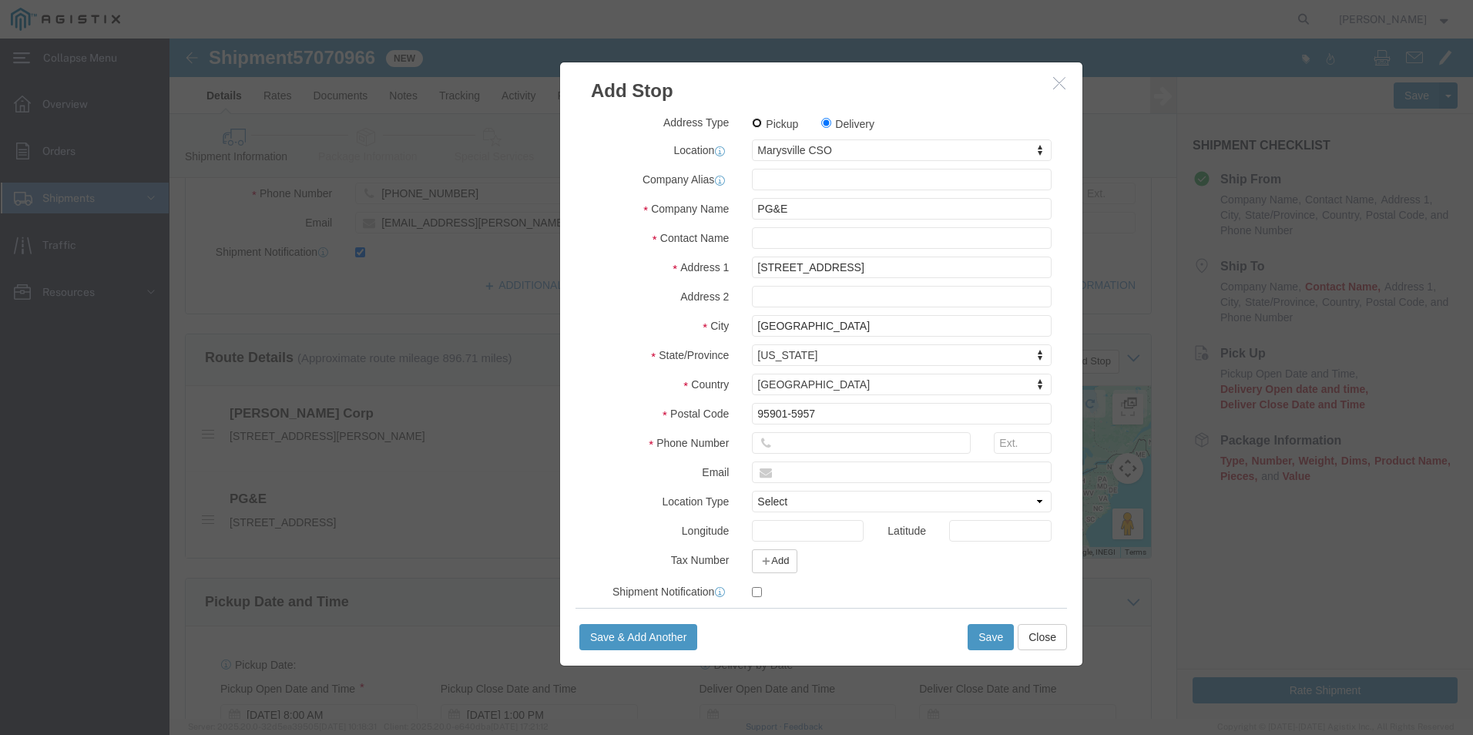
radio input "true"
select select "71626"
click label "Delivery"
click input "Delivery"
radio input "true"
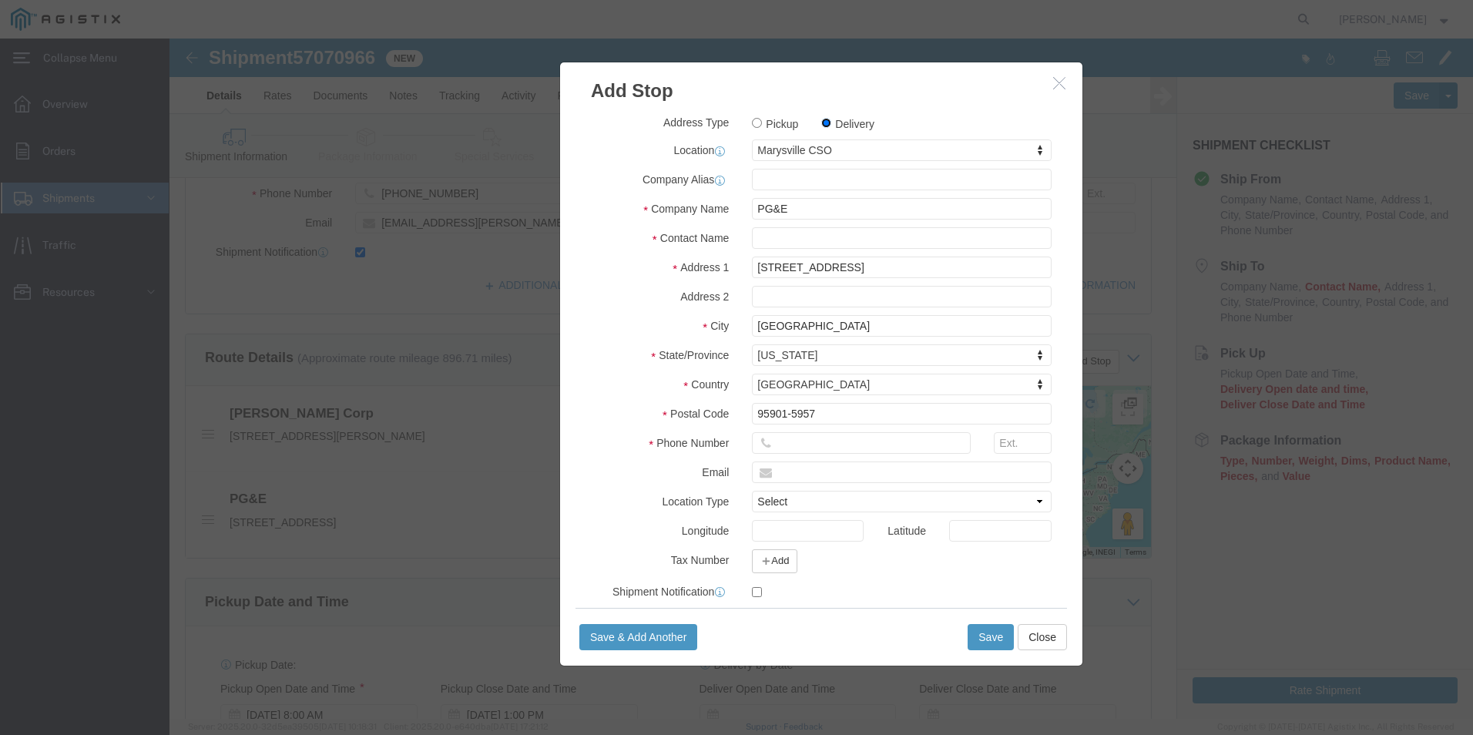
select select "71626"
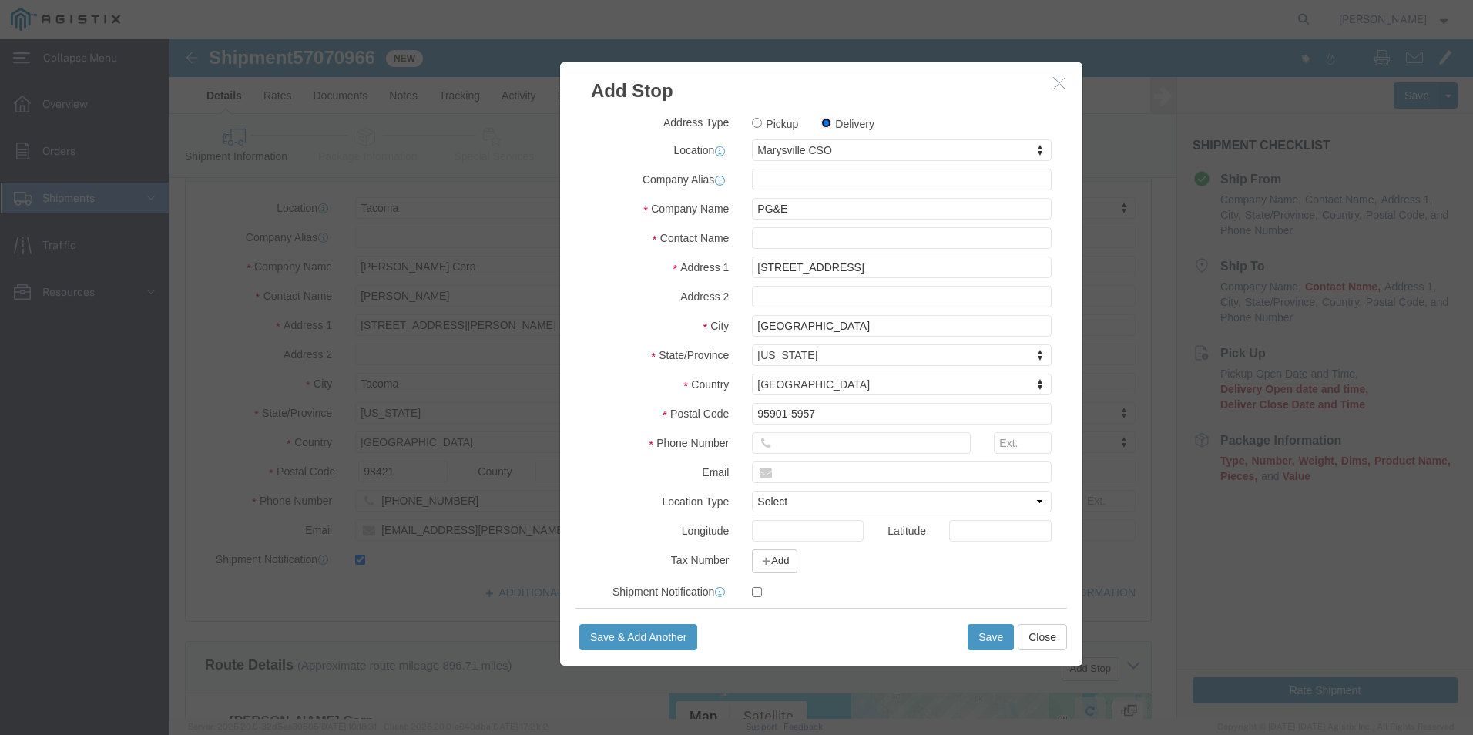
scroll to position [186, 0]
click button "button"
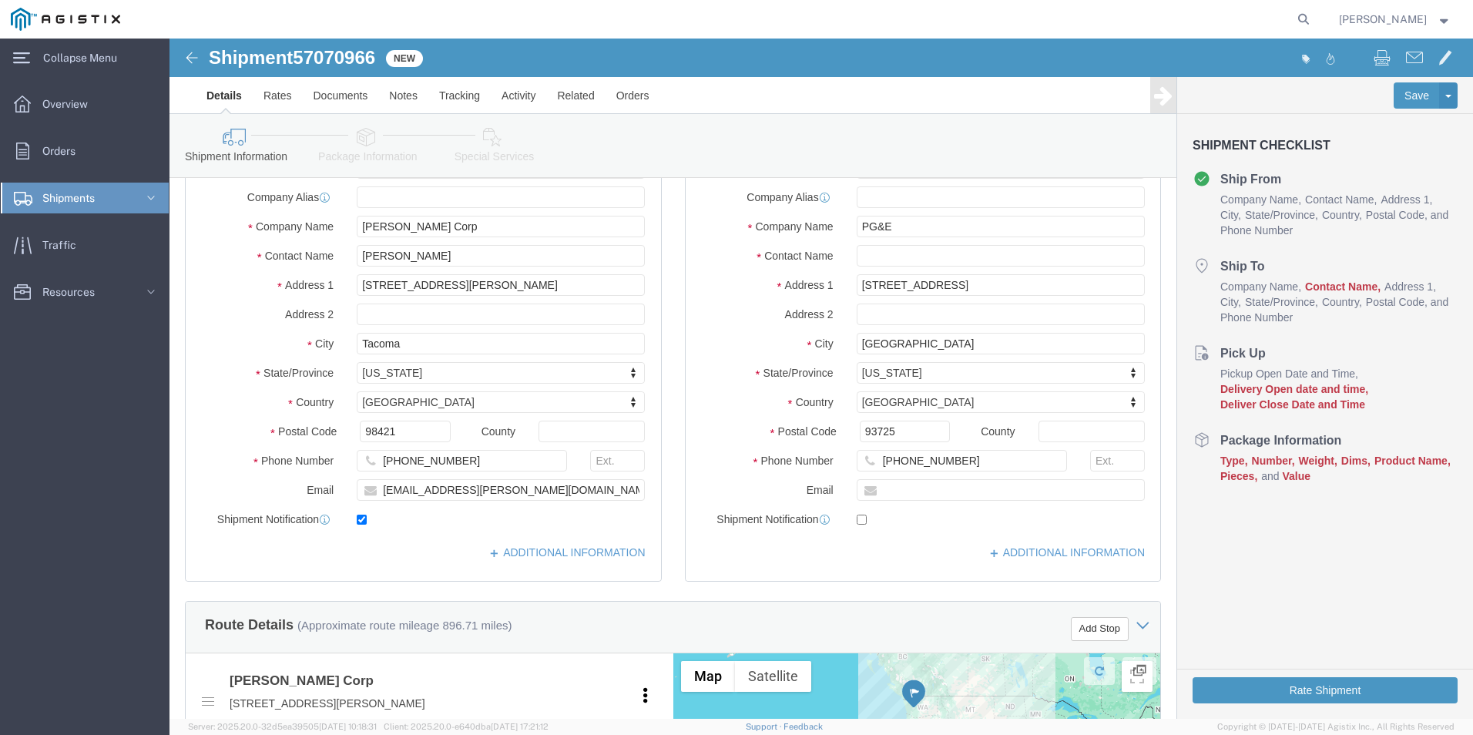
scroll to position [263, 0]
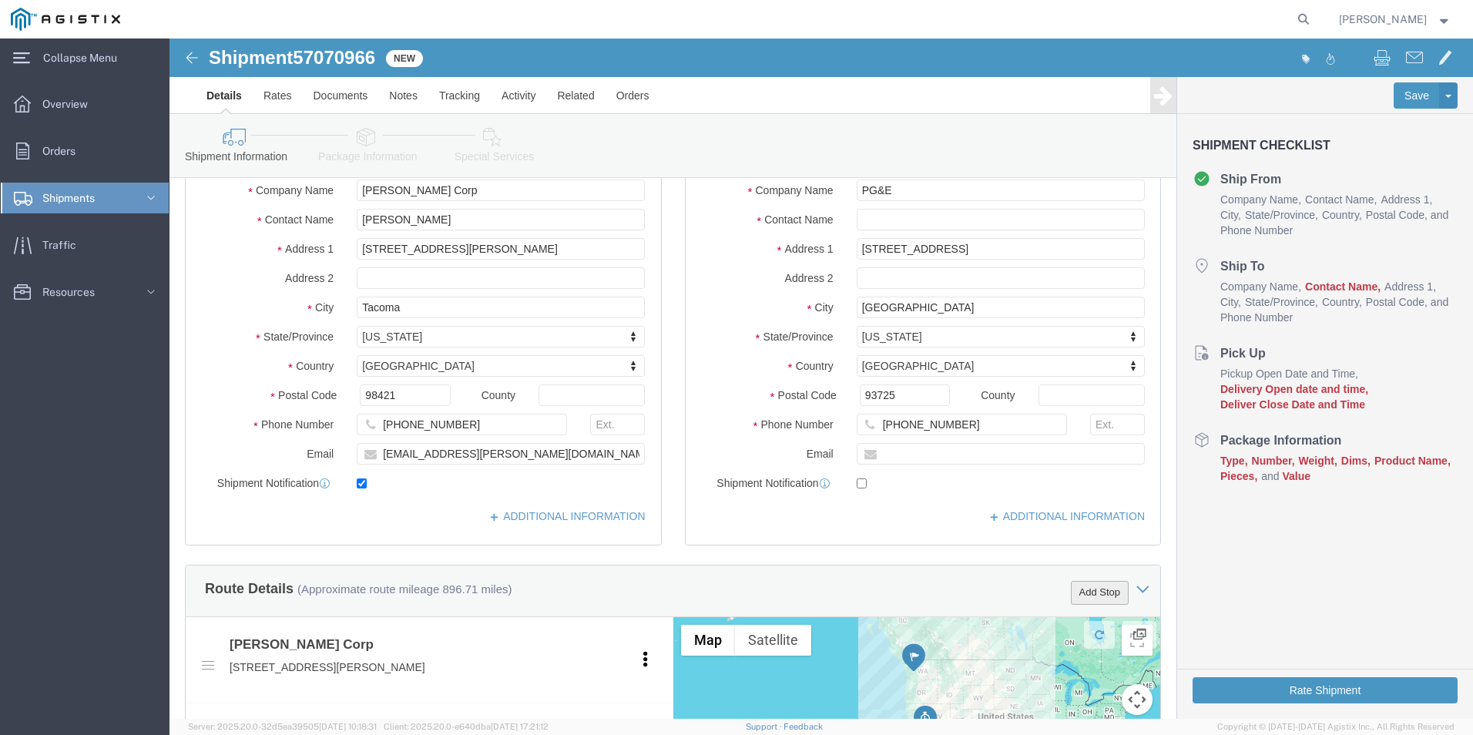
click button "Add Stop"
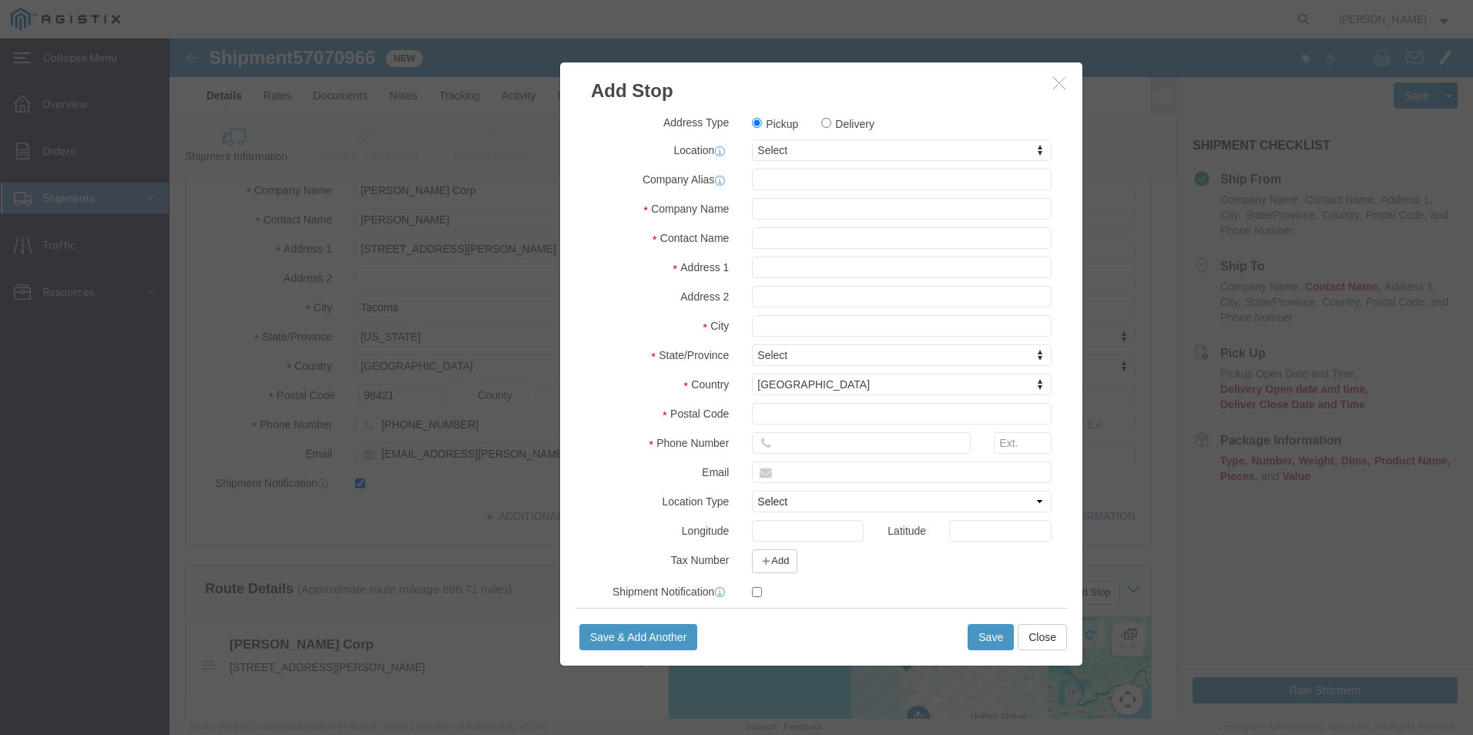
click icon "button"
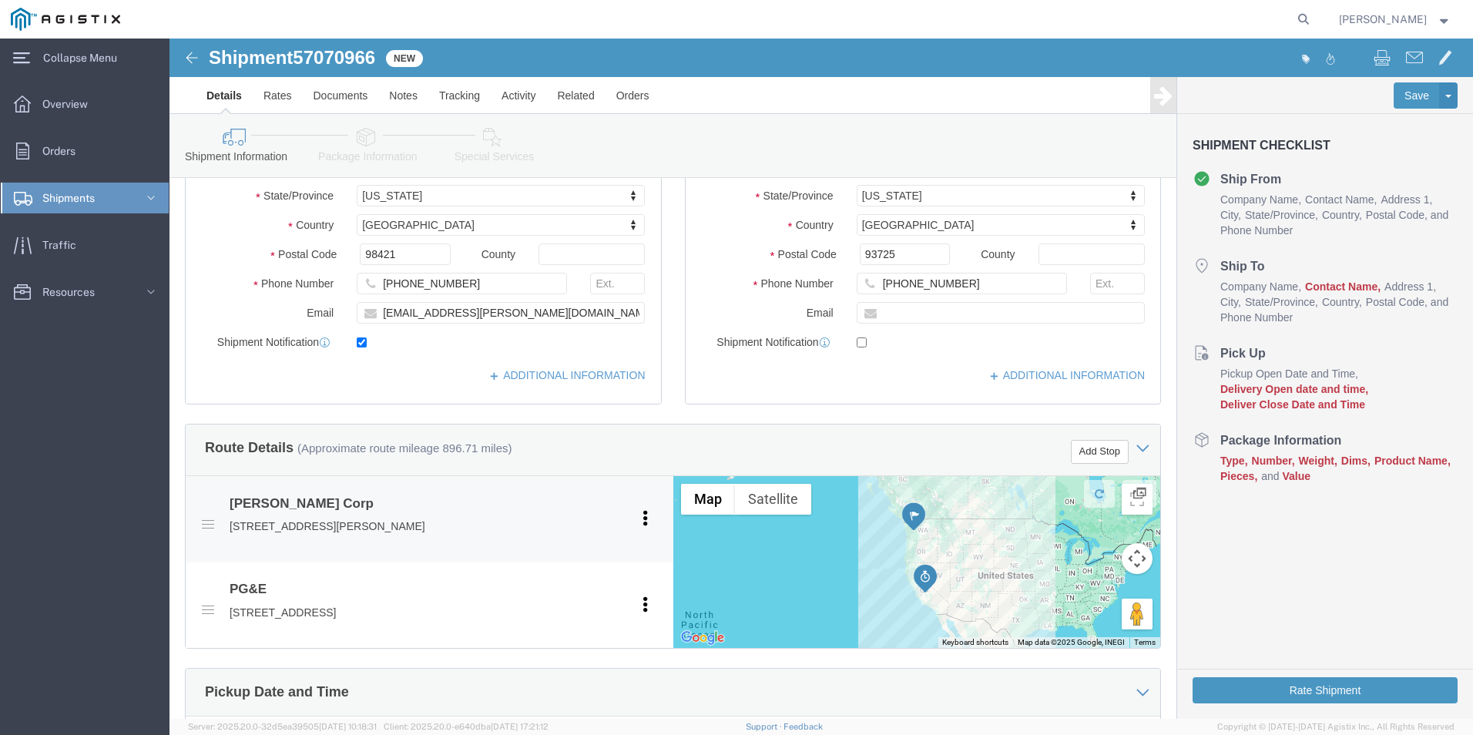
scroll to position [417, 0]
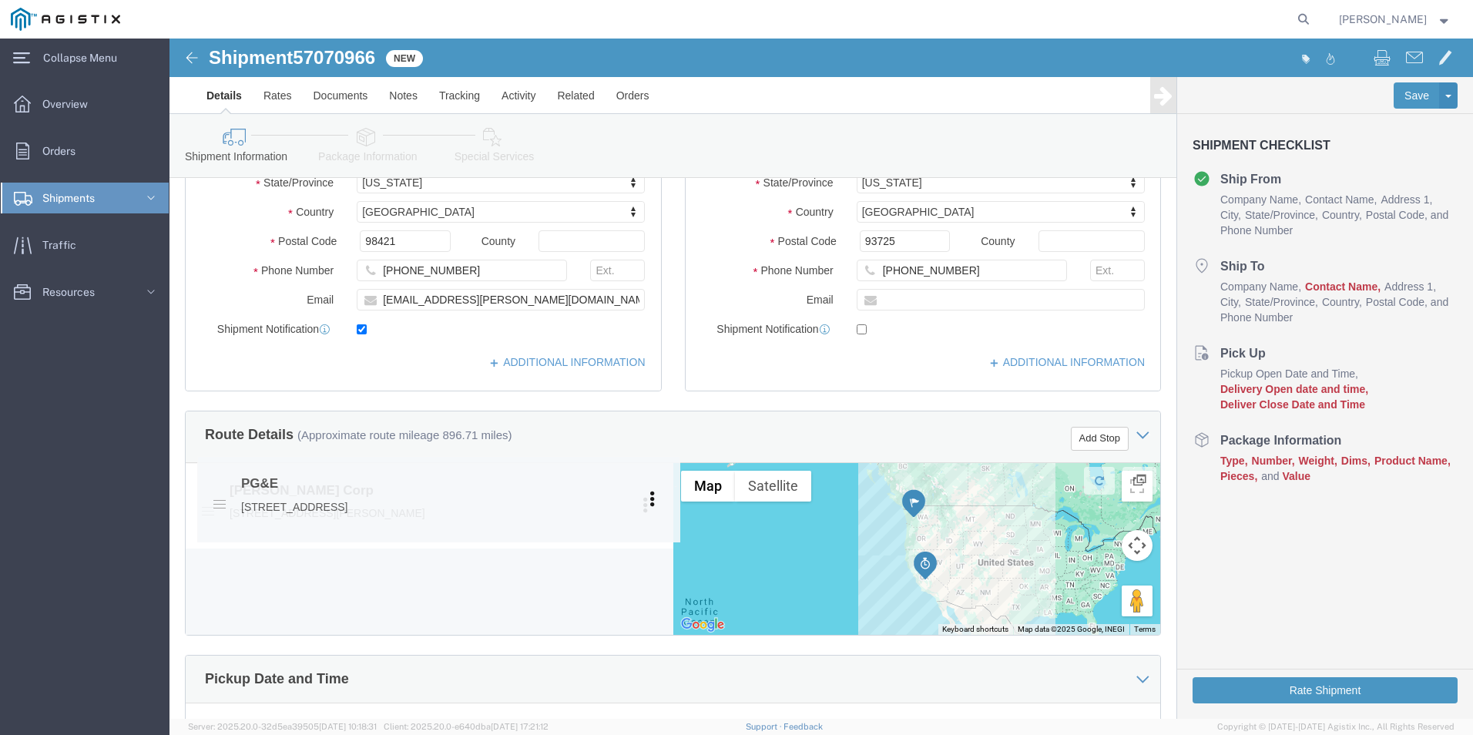
drag, startPoint x: 44, startPoint y: 563, endPoint x: 51, endPoint y: 465, distance: 98.1
click span
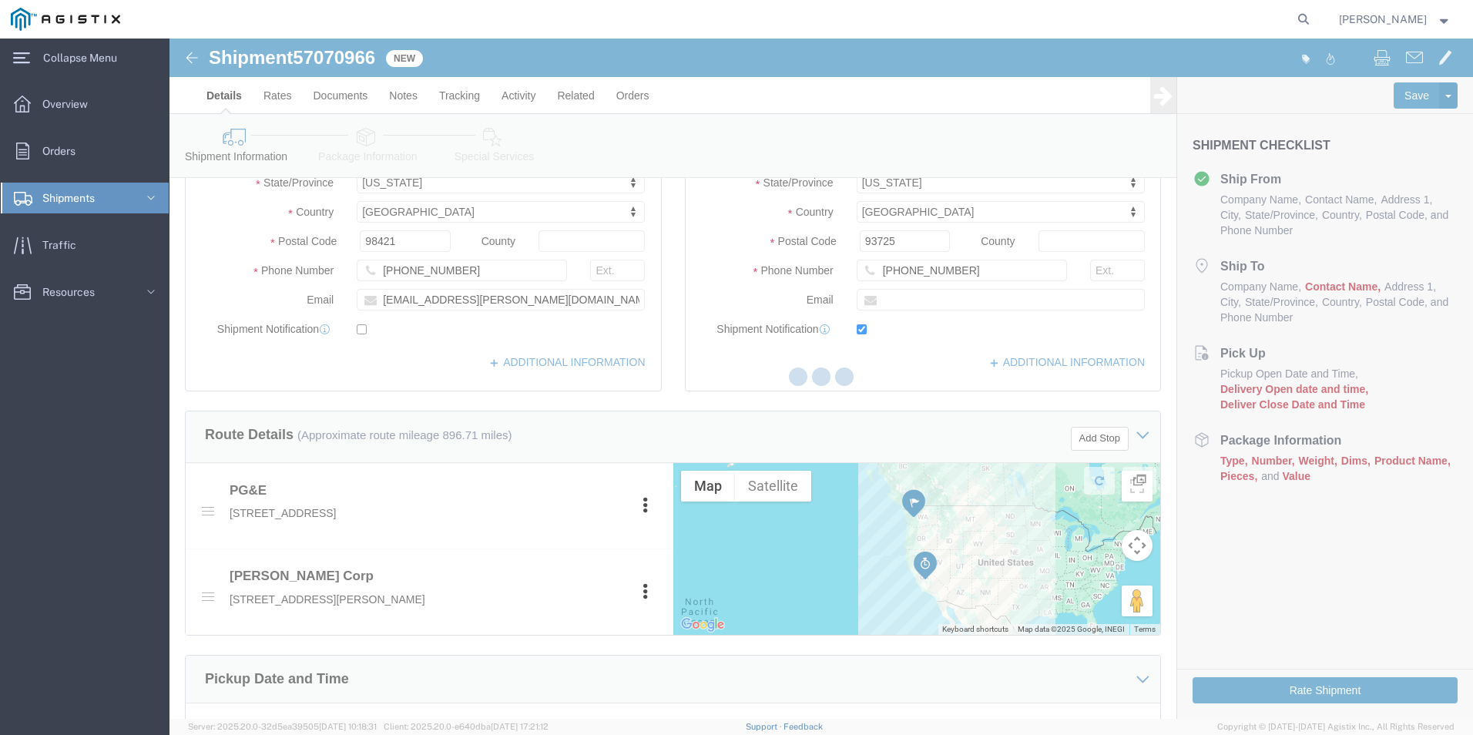
select select "19745"
type input "PG&E"
type input "[STREET_ADDRESS]"
type input "[GEOGRAPHIC_DATA]"
type input "93725"
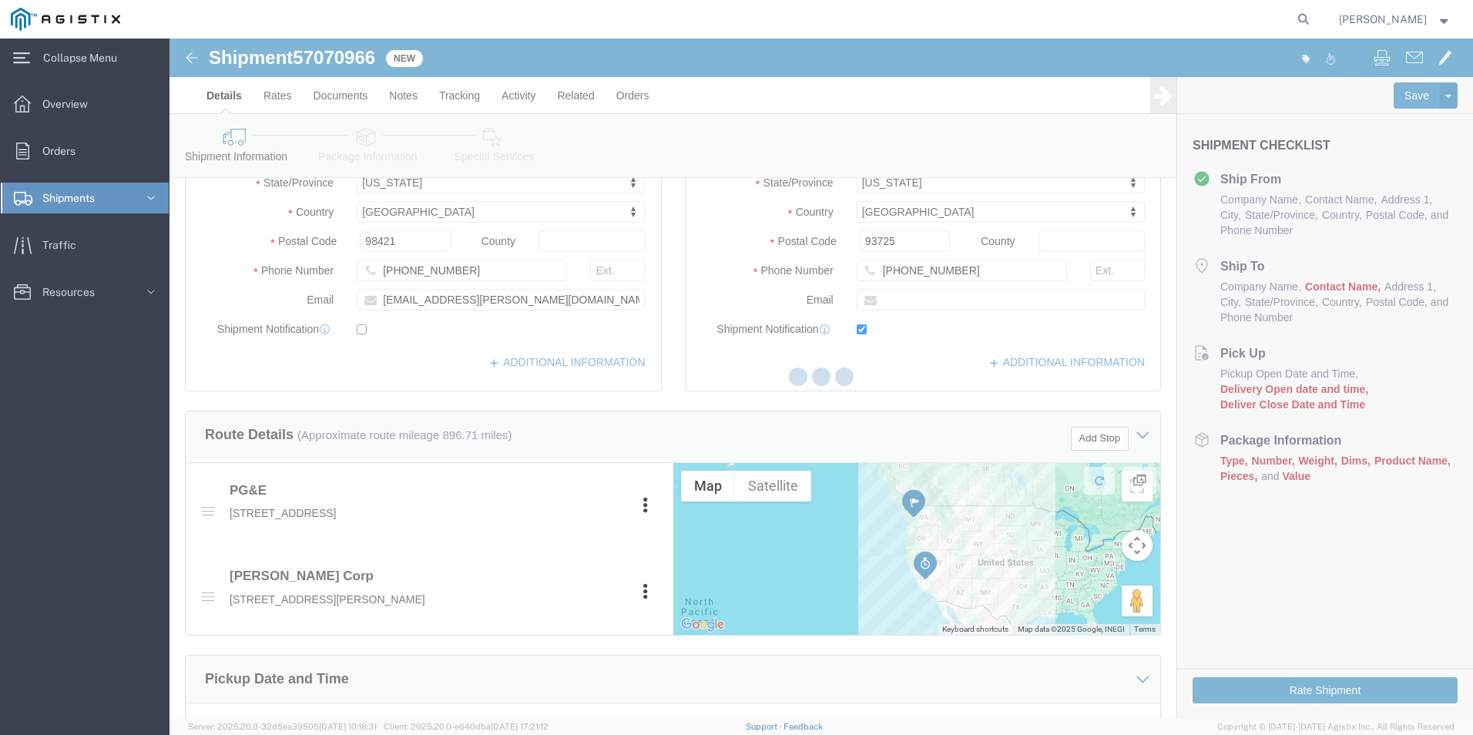
type input "[PHONE_NUMBER]"
checkbox input "false"
select select "38259"
type input "[PERSON_NAME] Corp"
type input "[PERSON_NAME]"
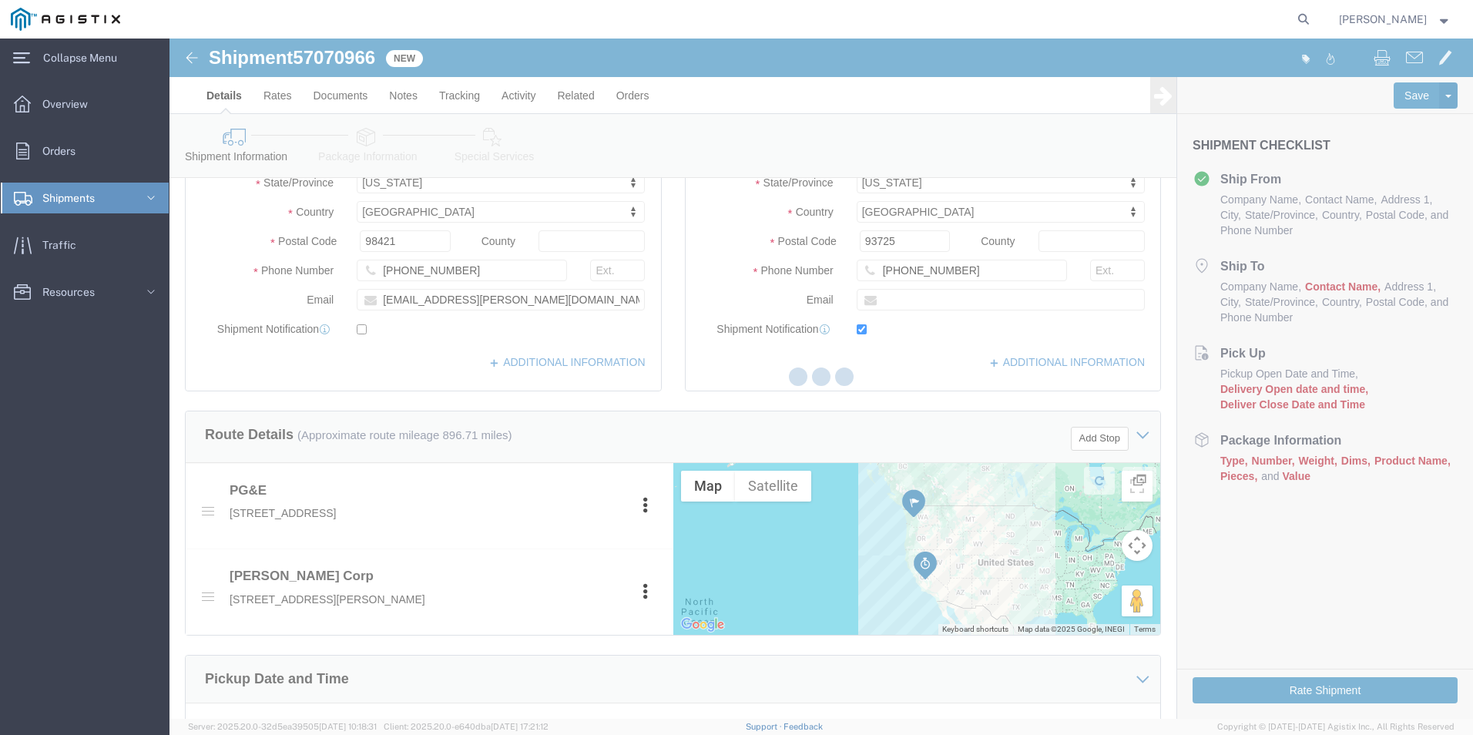
type input "[STREET_ADDRESS][PERSON_NAME]"
type input "Tacoma"
type input "98421"
type input "[PHONE_NUMBER]"
type input "[EMAIL_ADDRESS][PERSON_NAME][DOMAIN_NAME]"
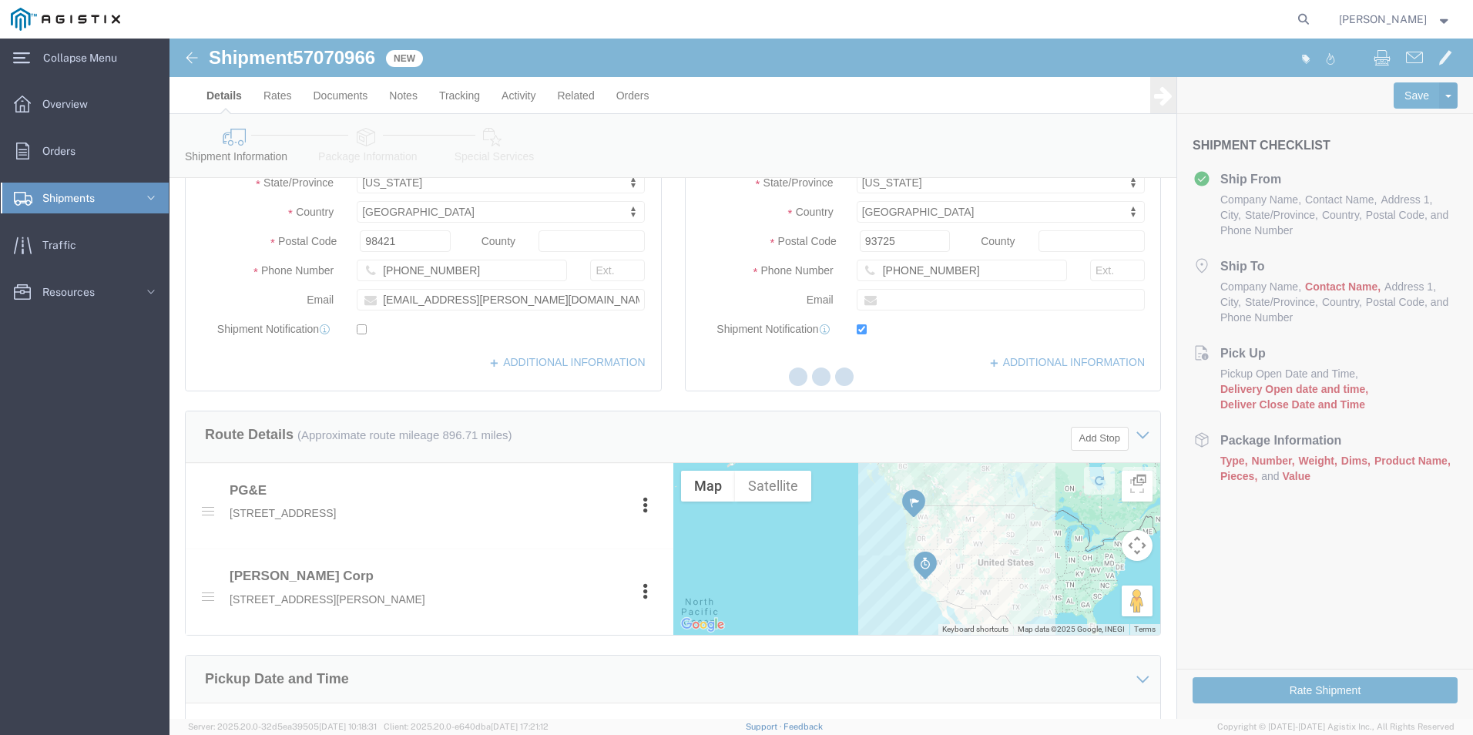
checkbox input "true"
select select "CA"
select select "WA"
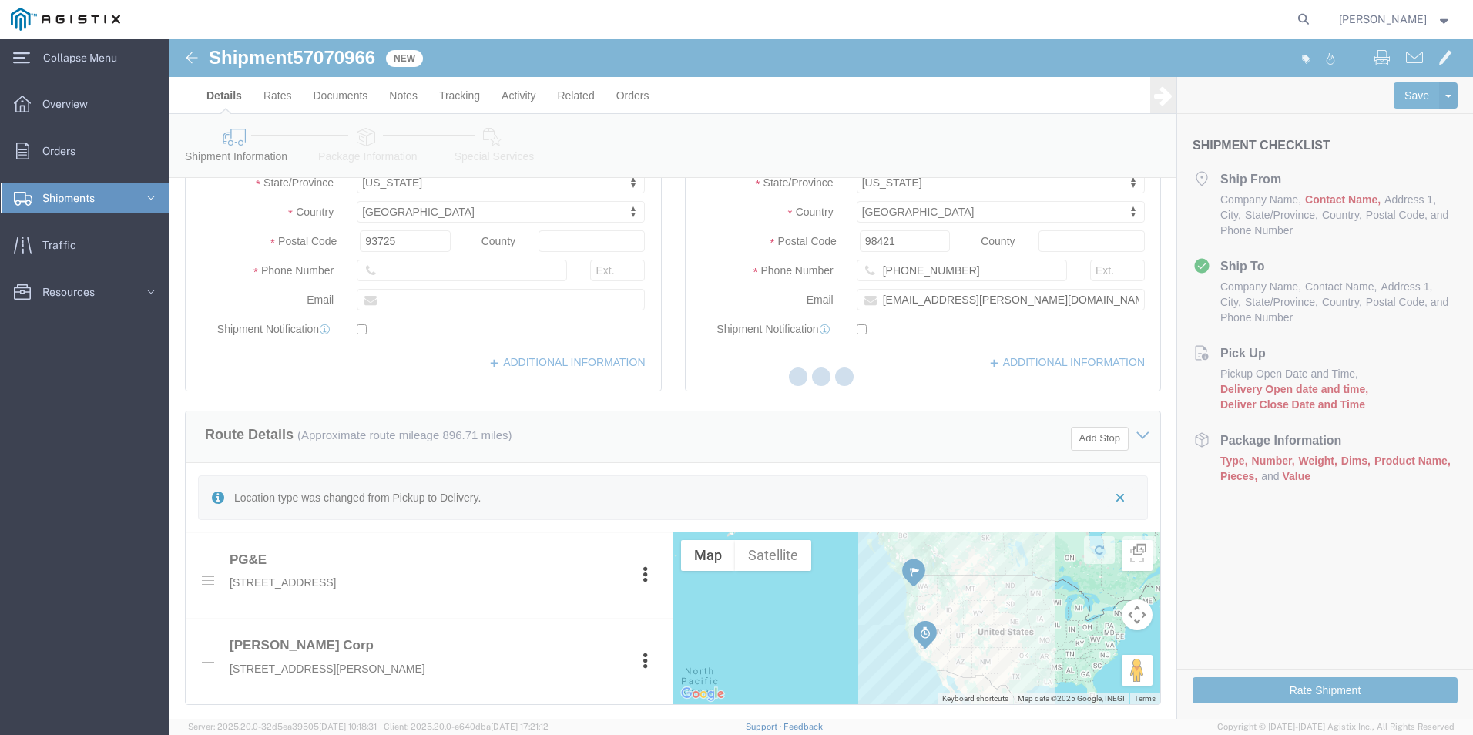
select select "CA"
type input "1121036"
select select "WA"
type input "[PHONE_NUMBER]"
checkbox input "false"
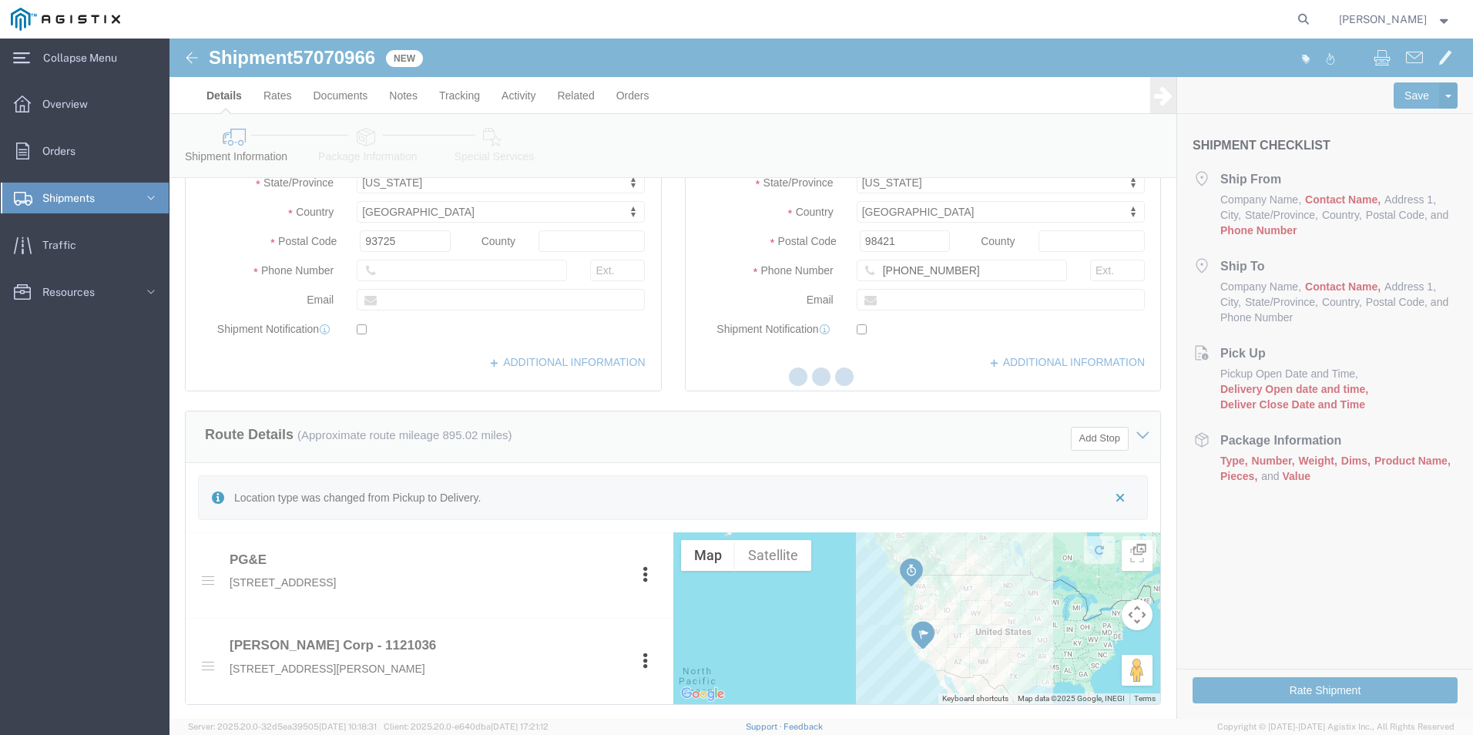
click at [207, 571] on div at bounding box center [822, 379] width 1304 height 680
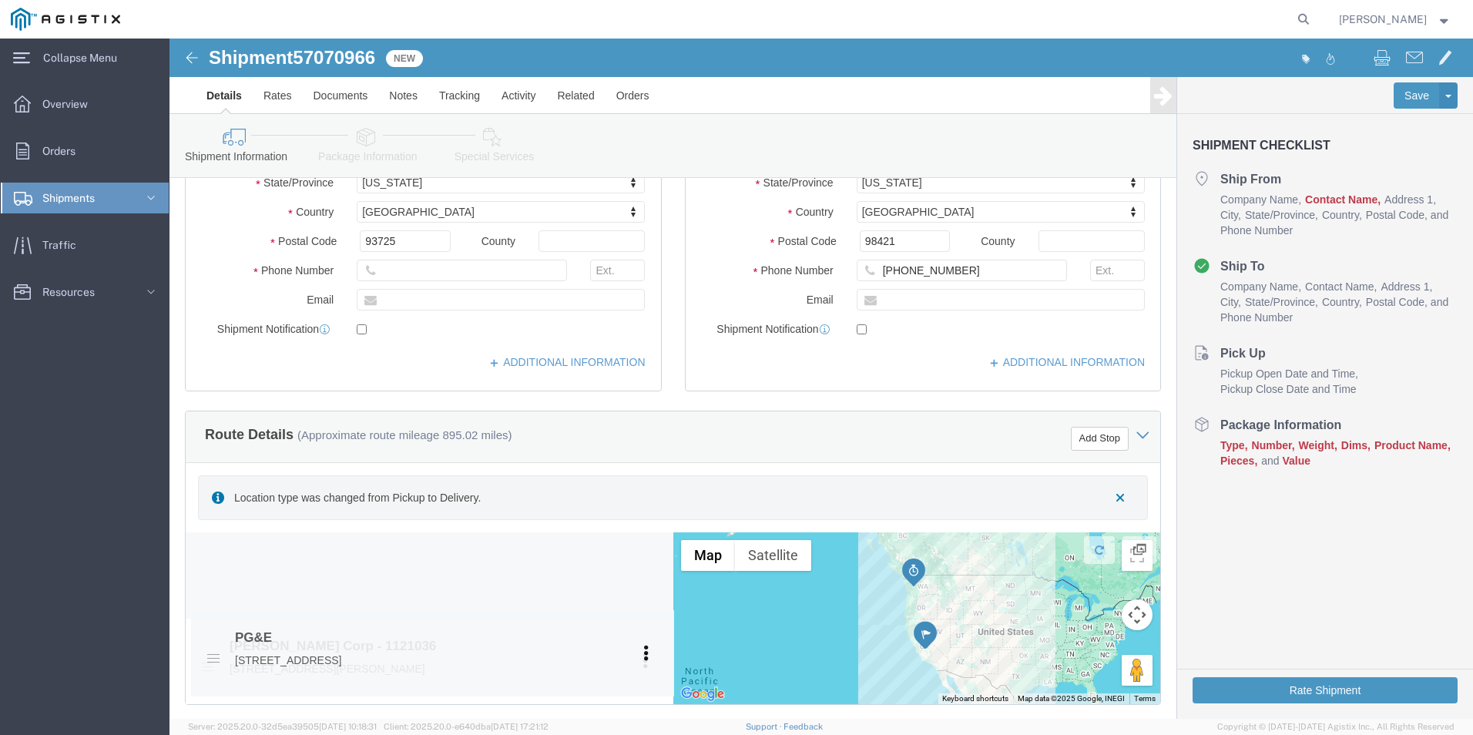
drag, startPoint x: 39, startPoint y: 545, endPoint x: 44, endPoint y: 627, distance: 81.8
click icon
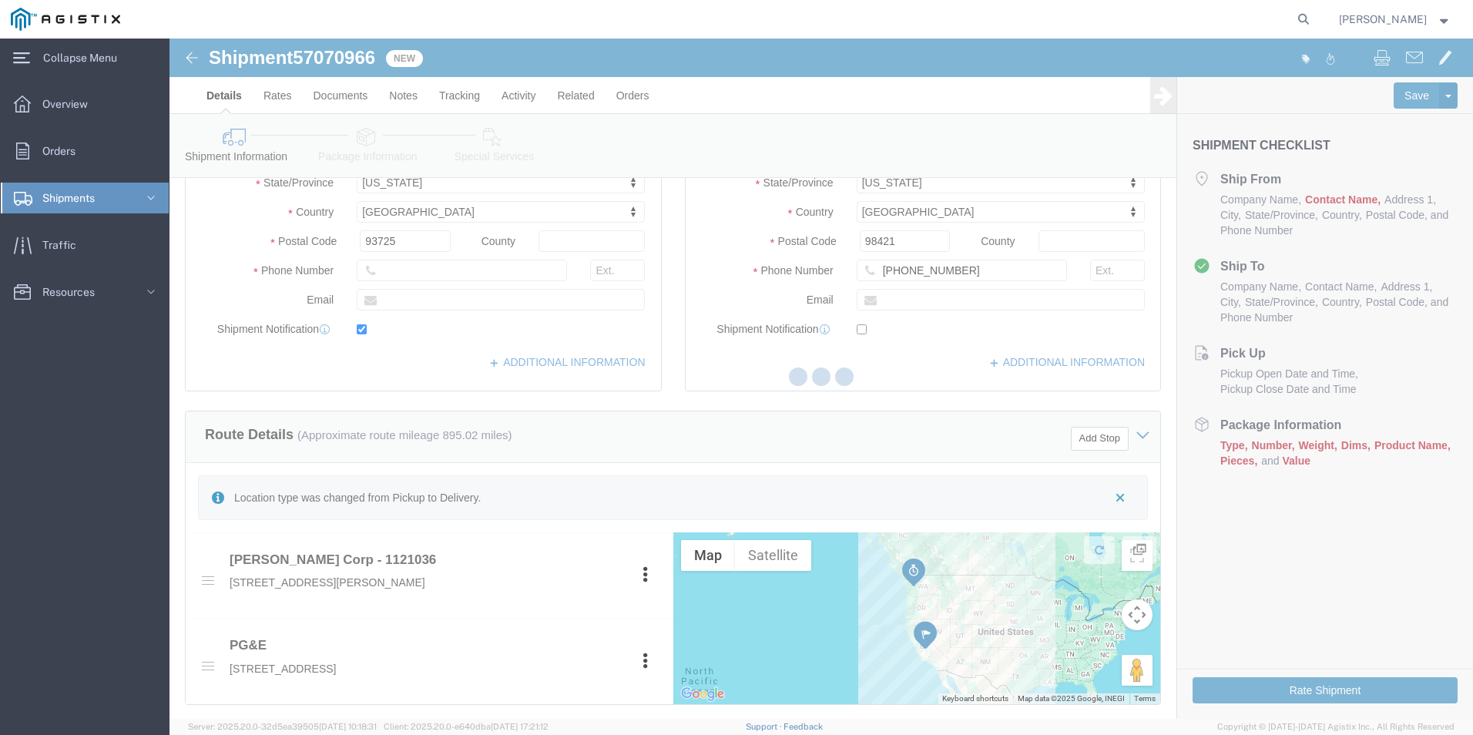
select select "38259"
type input "[PERSON_NAME] Corp"
type input "[PERSON_NAME]"
type input "[STREET_ADDRESS][PERSON_NAME]"
type input "Tacoma"
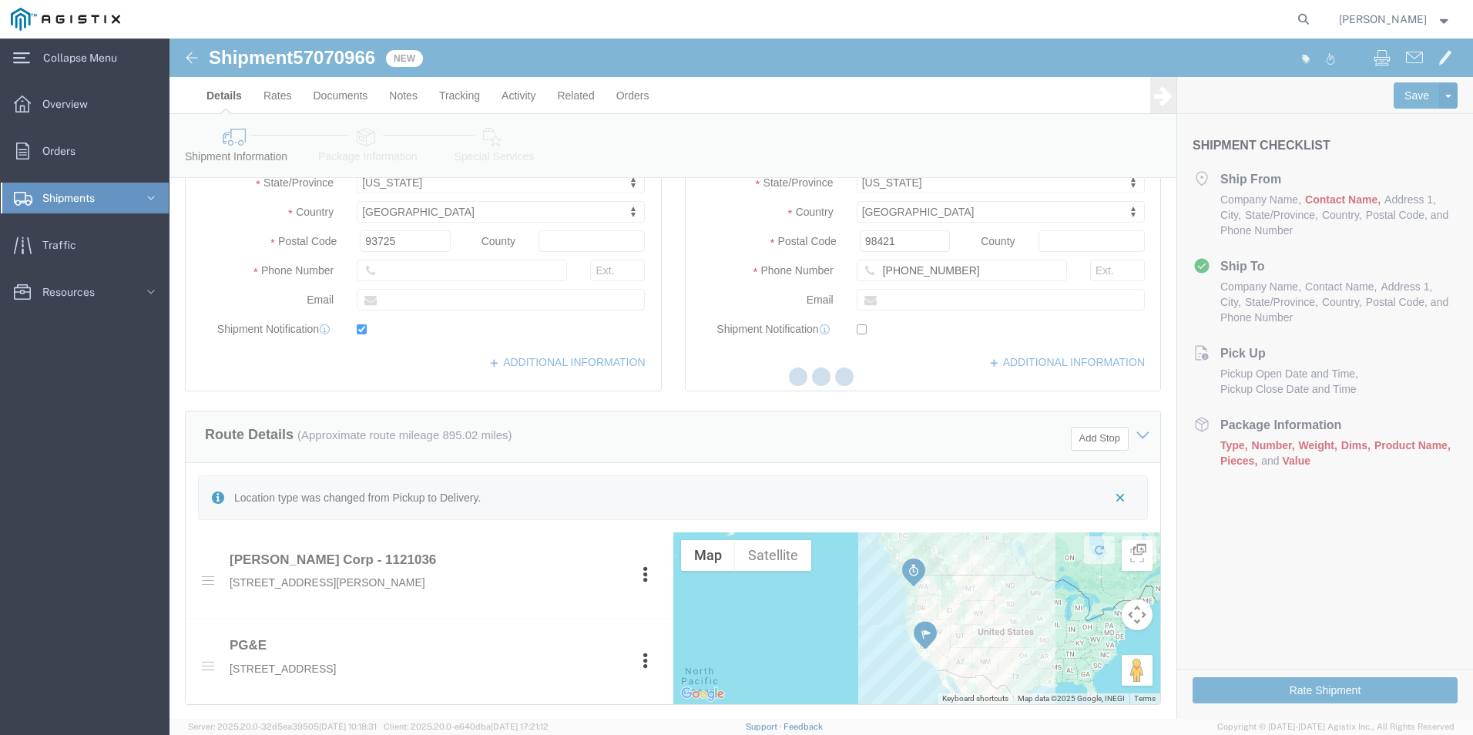
type input "98421"
type input "[PHONE_NUMBER]"
type input "[EMAIL_ADDRESS][PERSON_NAME][DOMAIN_NAME]"
checkbox input "true"
select select "19745"
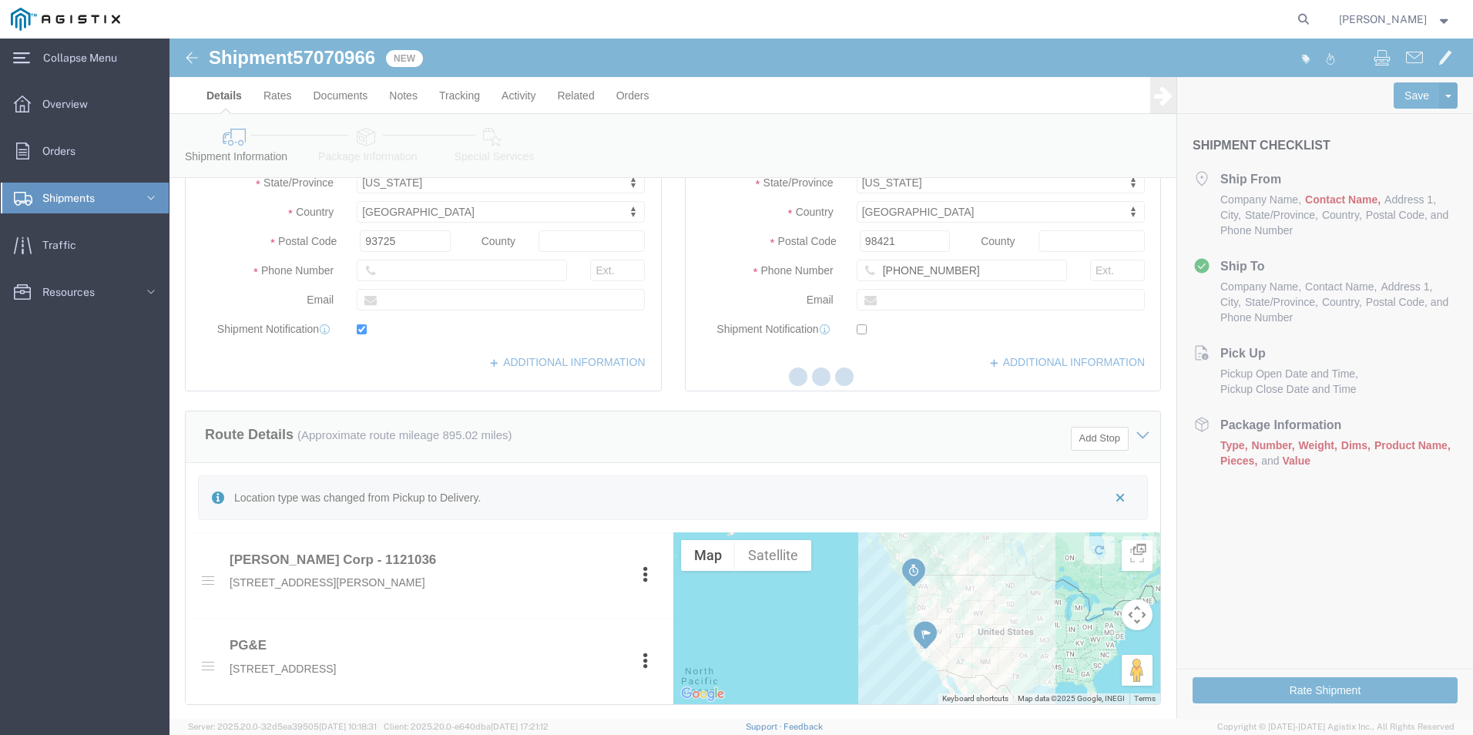
type input "PG&E"
type input "[STREET_ADDRESS]"
type input "[GEOGRAPHIC_DATA]"
type input "93725"
type input "[PHONE_NUMBER]"
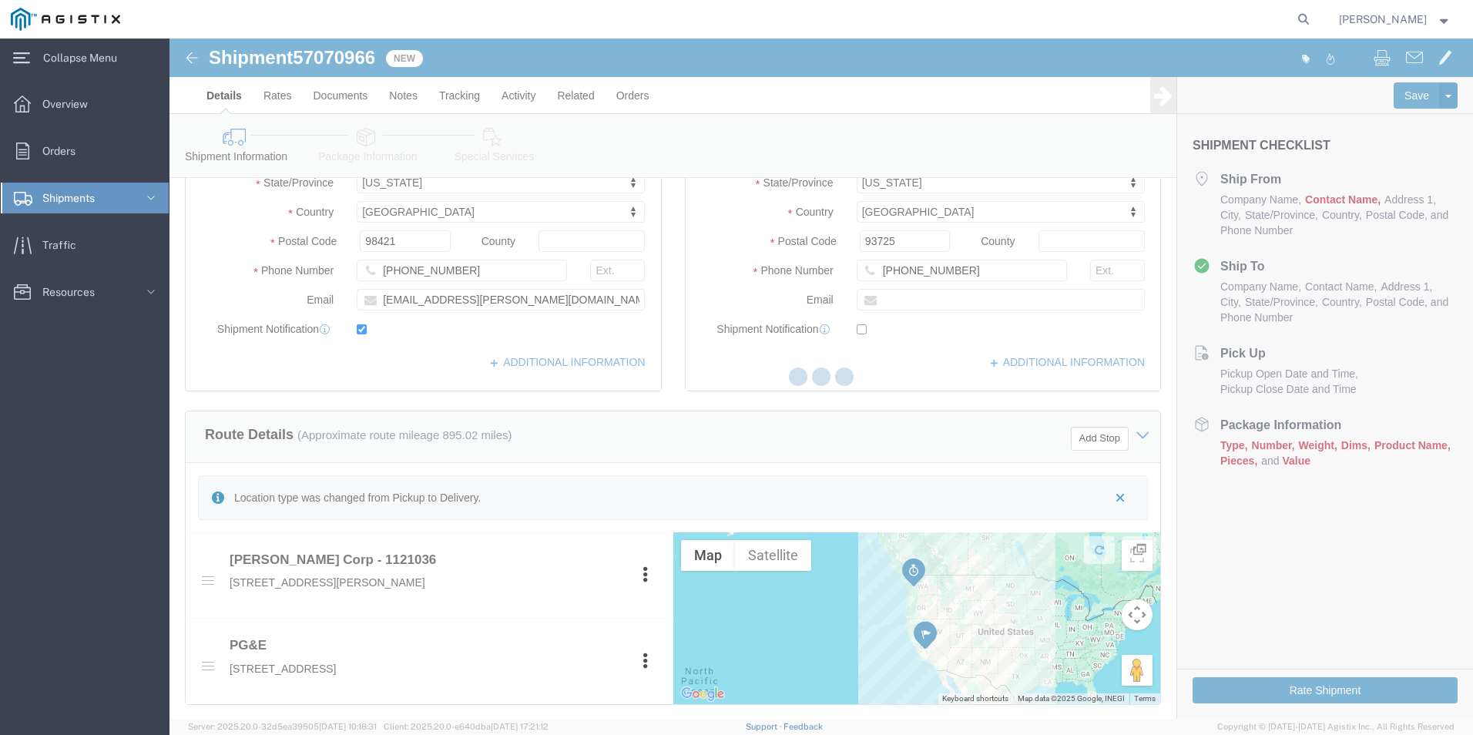
select select "WA"
select select "CA"
type input "1121036"
type input "[PHONE_NUMBER]"
checkbox input "false"
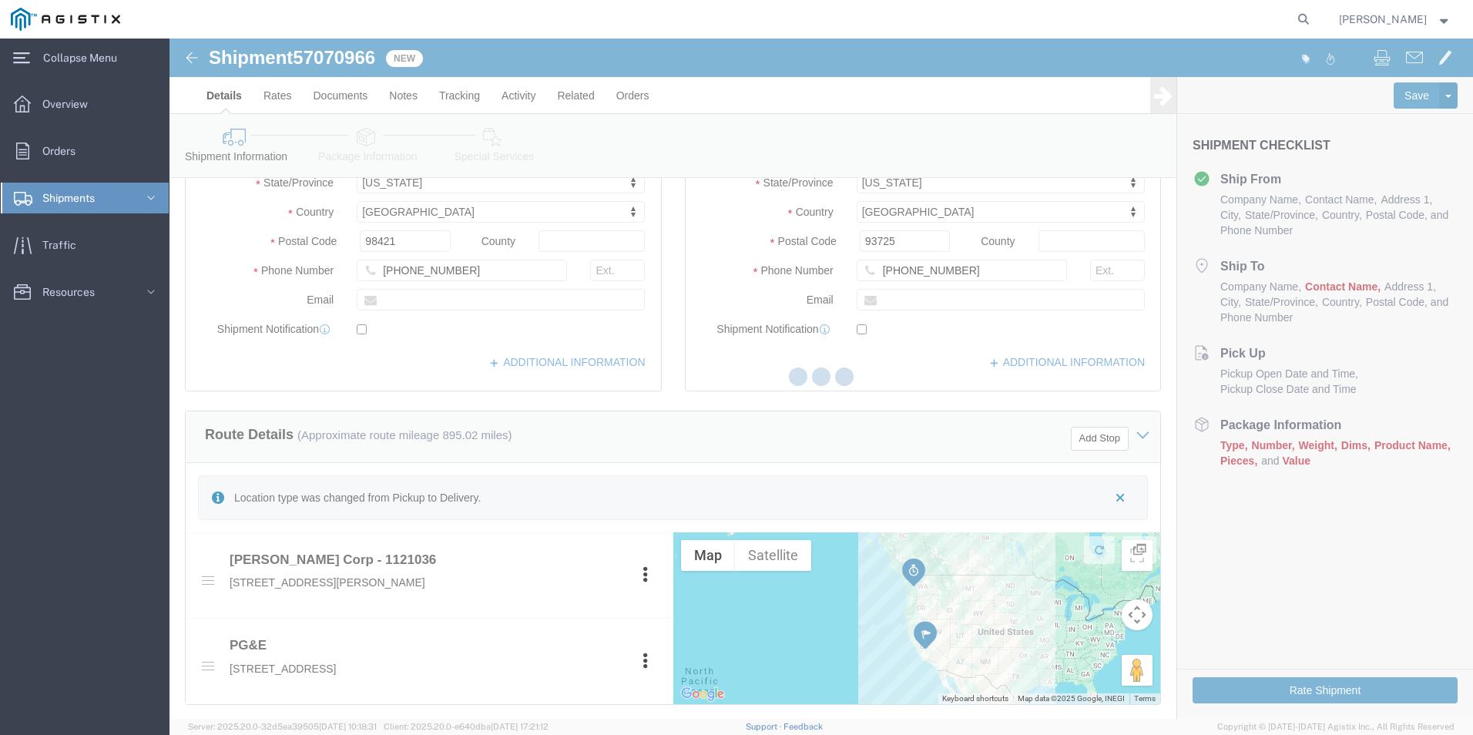
select select "WA"
select select "CA"
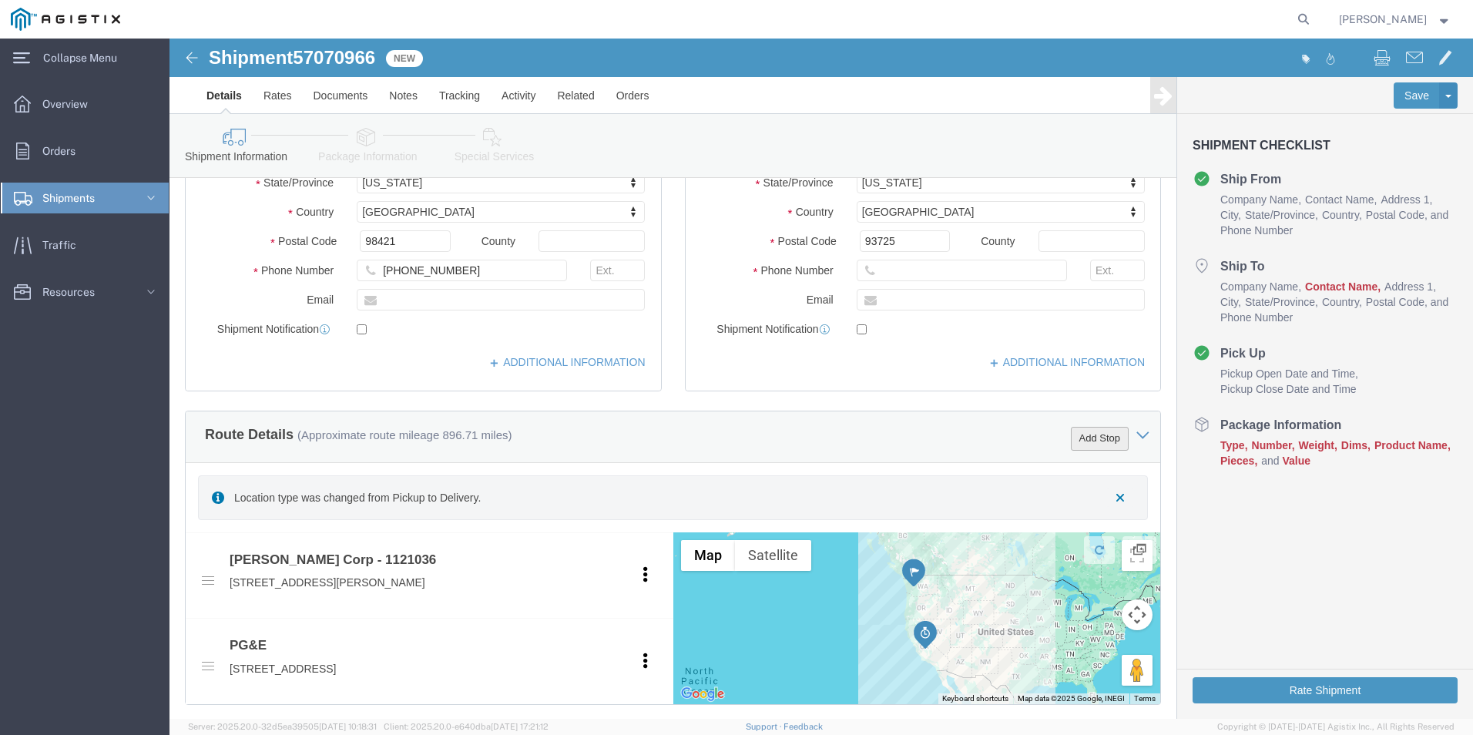
click button "Add Stop"
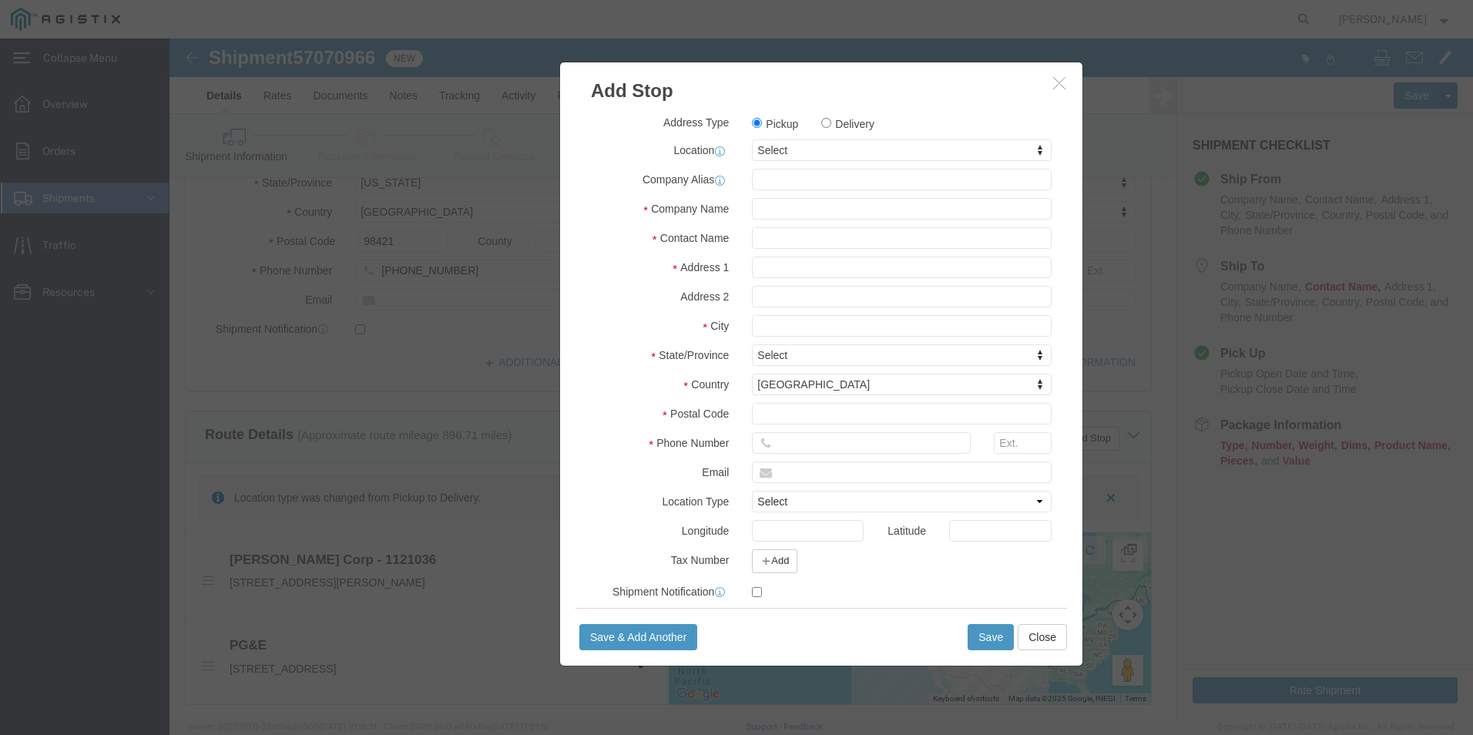
drag, startPoint x: 680, startPoint y: 86, endPoint x: 649, endPoint y: 122, distance: 47.6
click label "Delivery"
click input "Delivery"
radio input "true"
select select
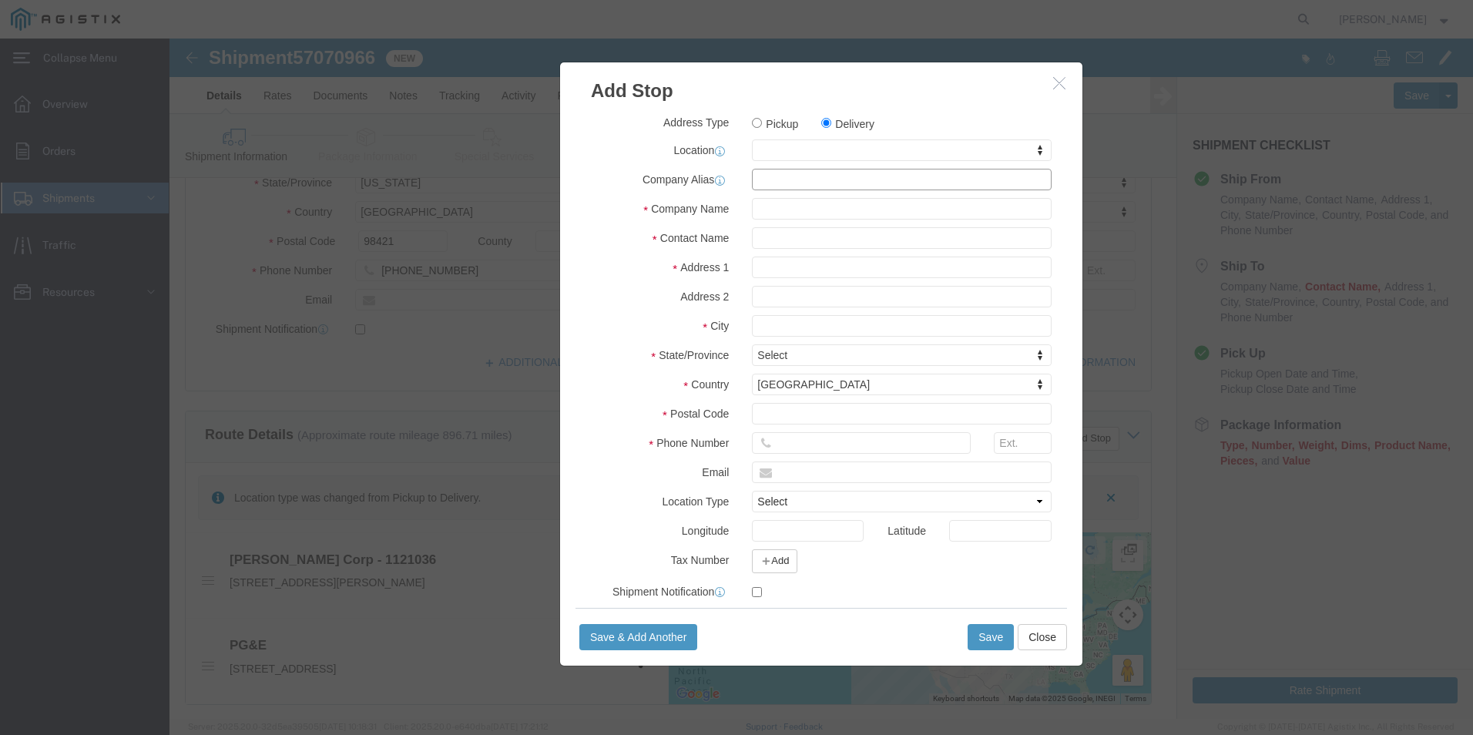
click input "text"
type input "F"
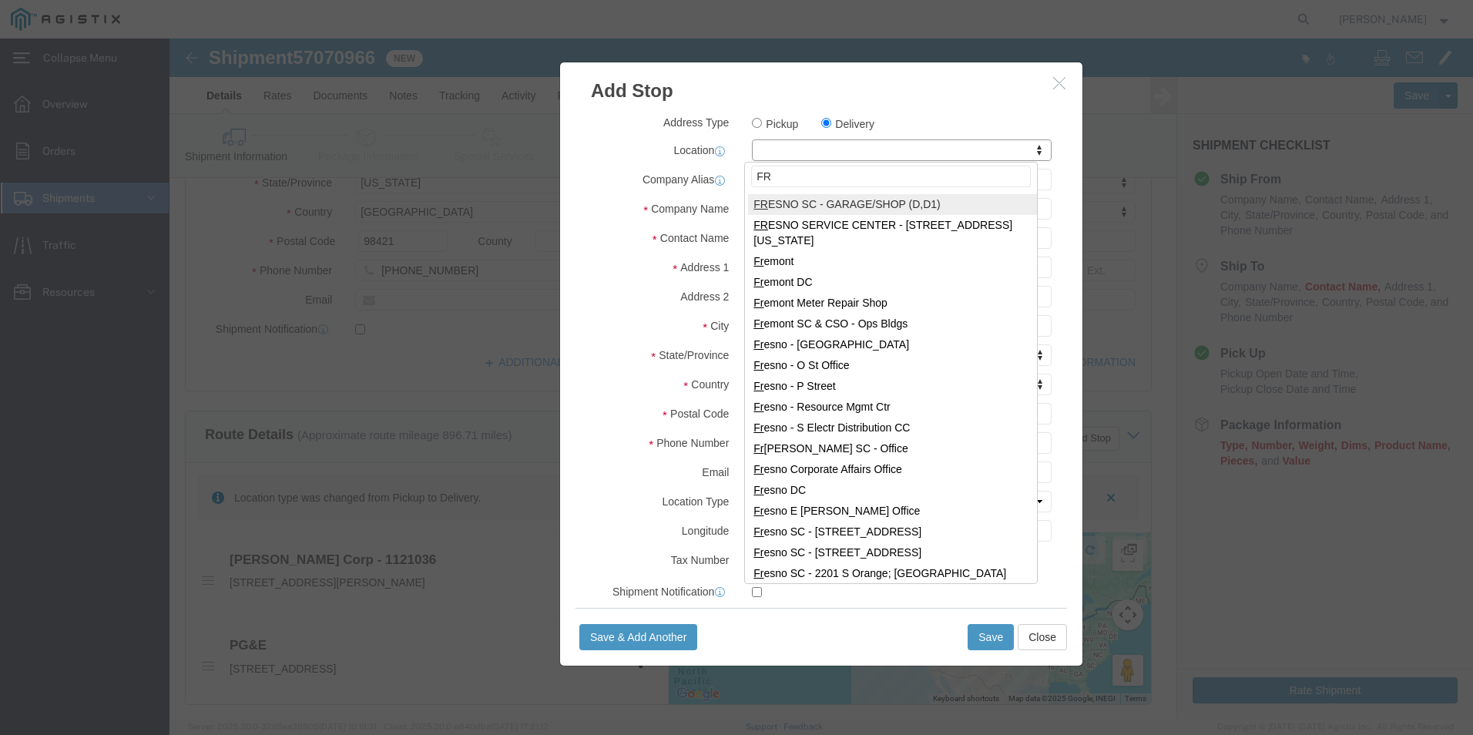
type input "F"
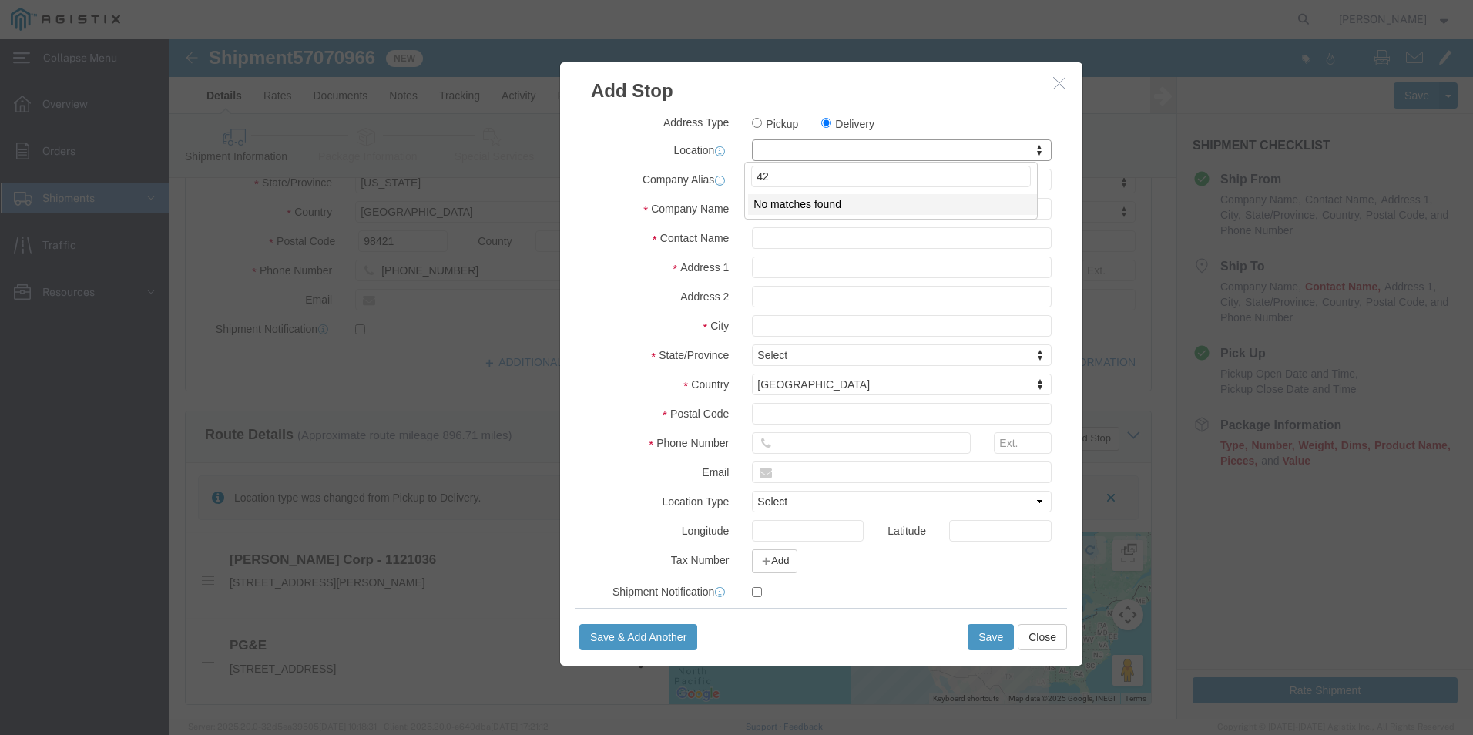
type input "4"
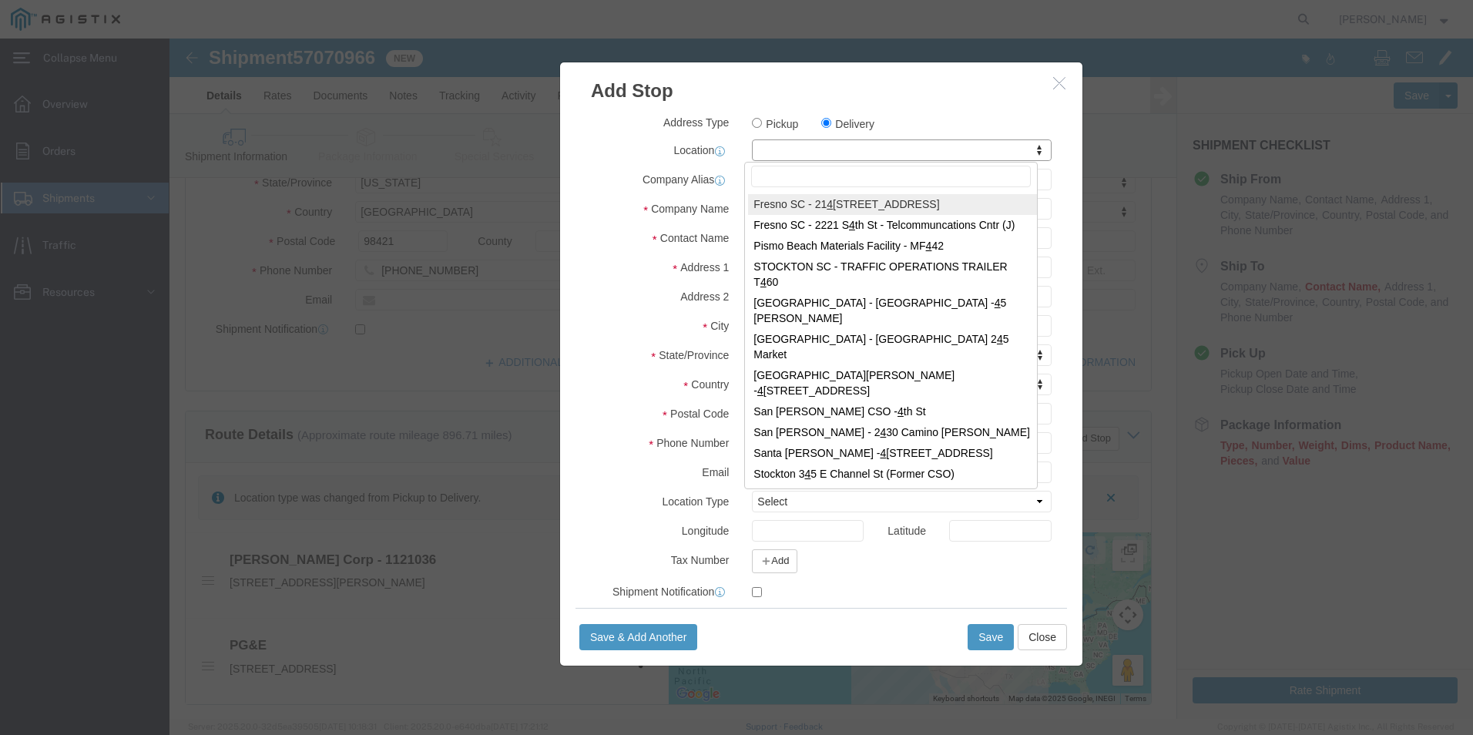
type input "B"
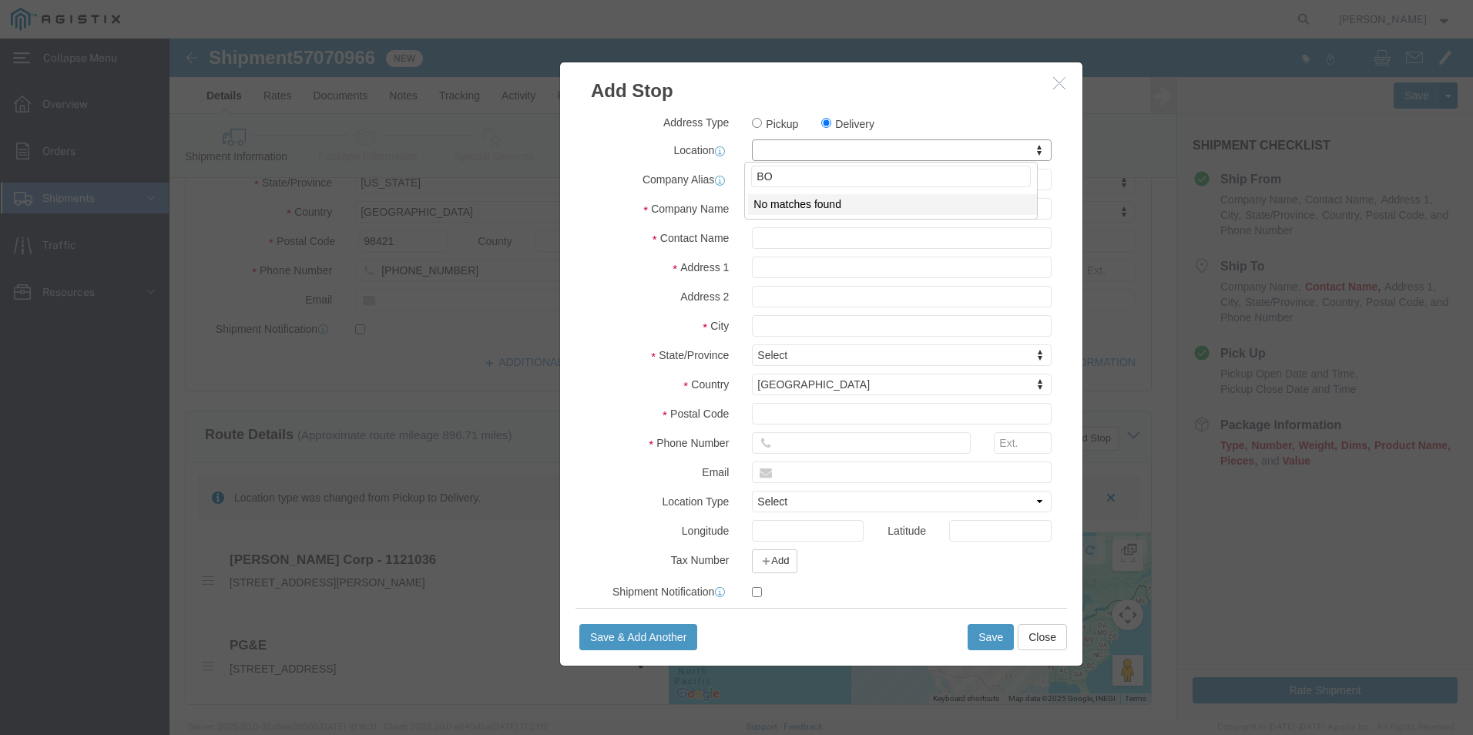
type input "B"
type input "FREMONT"
select select "19738"
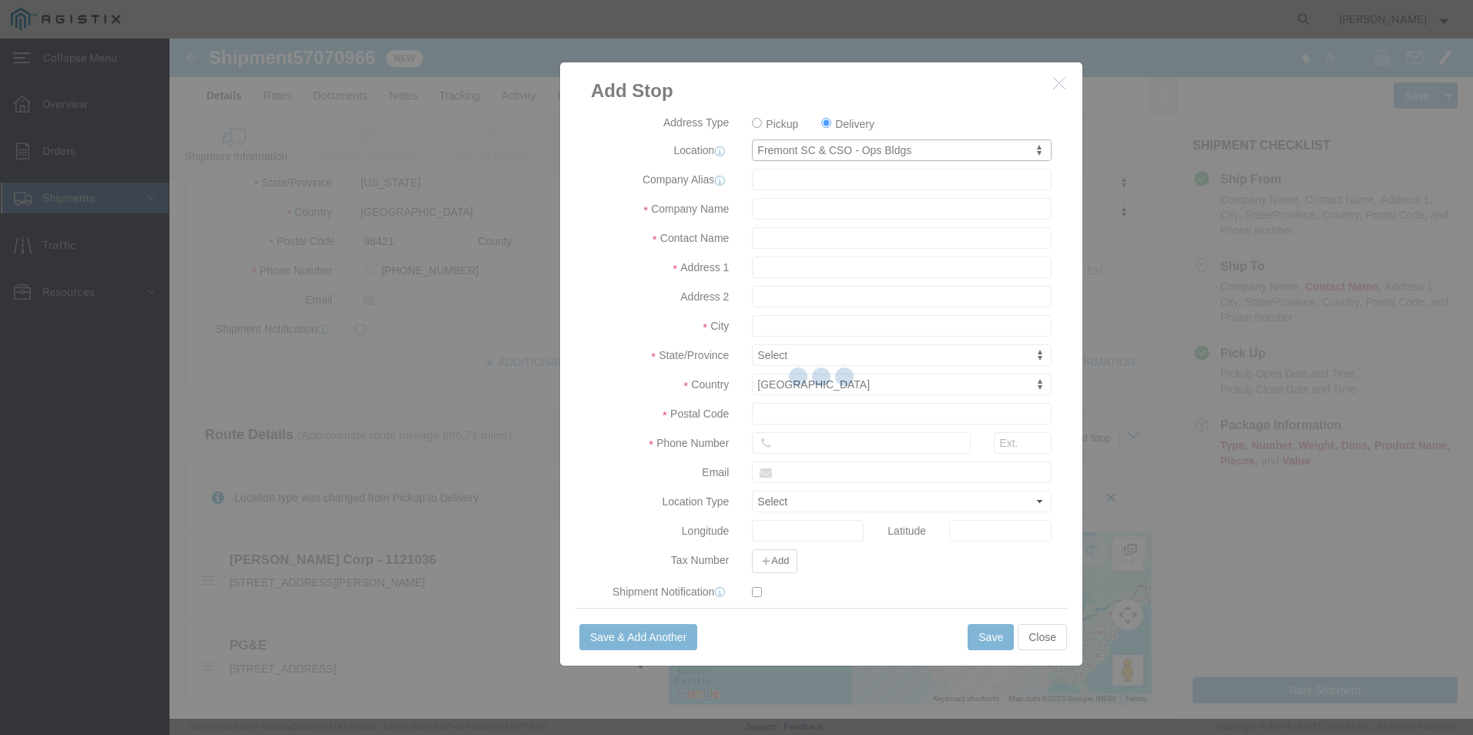
type input "280302"
type input "PG&E"
type input "41800 BOSCELL ROAD"
type input "FREMONT"
type input "94538-3105"
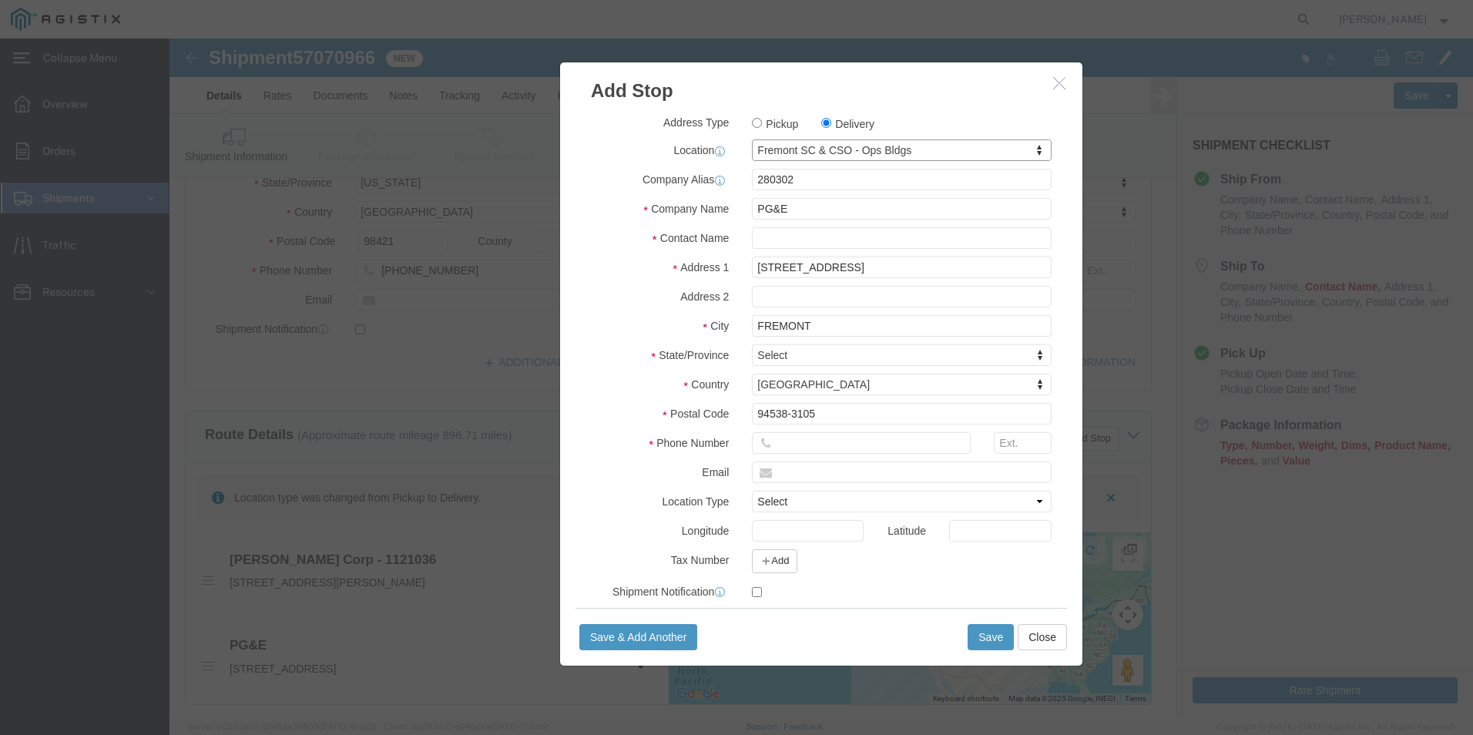
select select "CA"
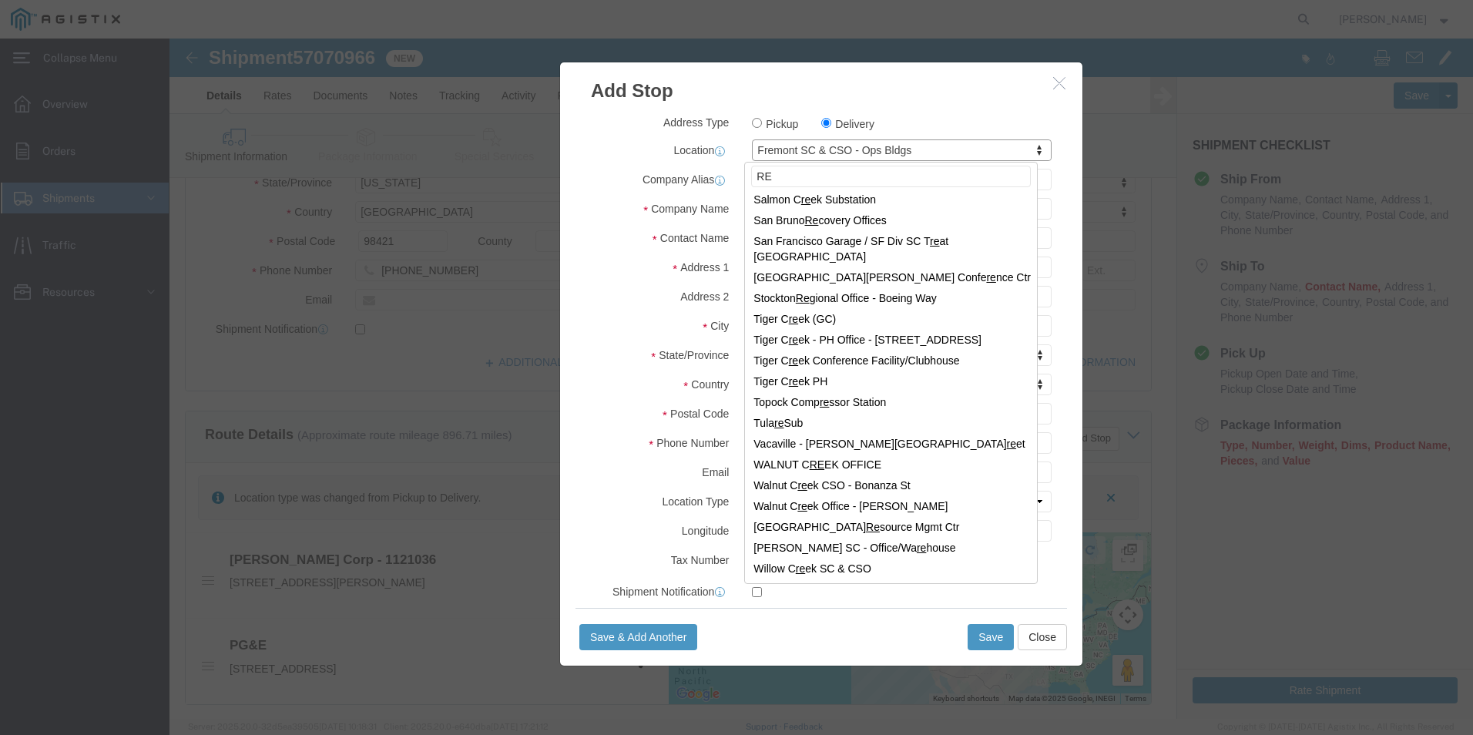
scroll to position [0, 0]
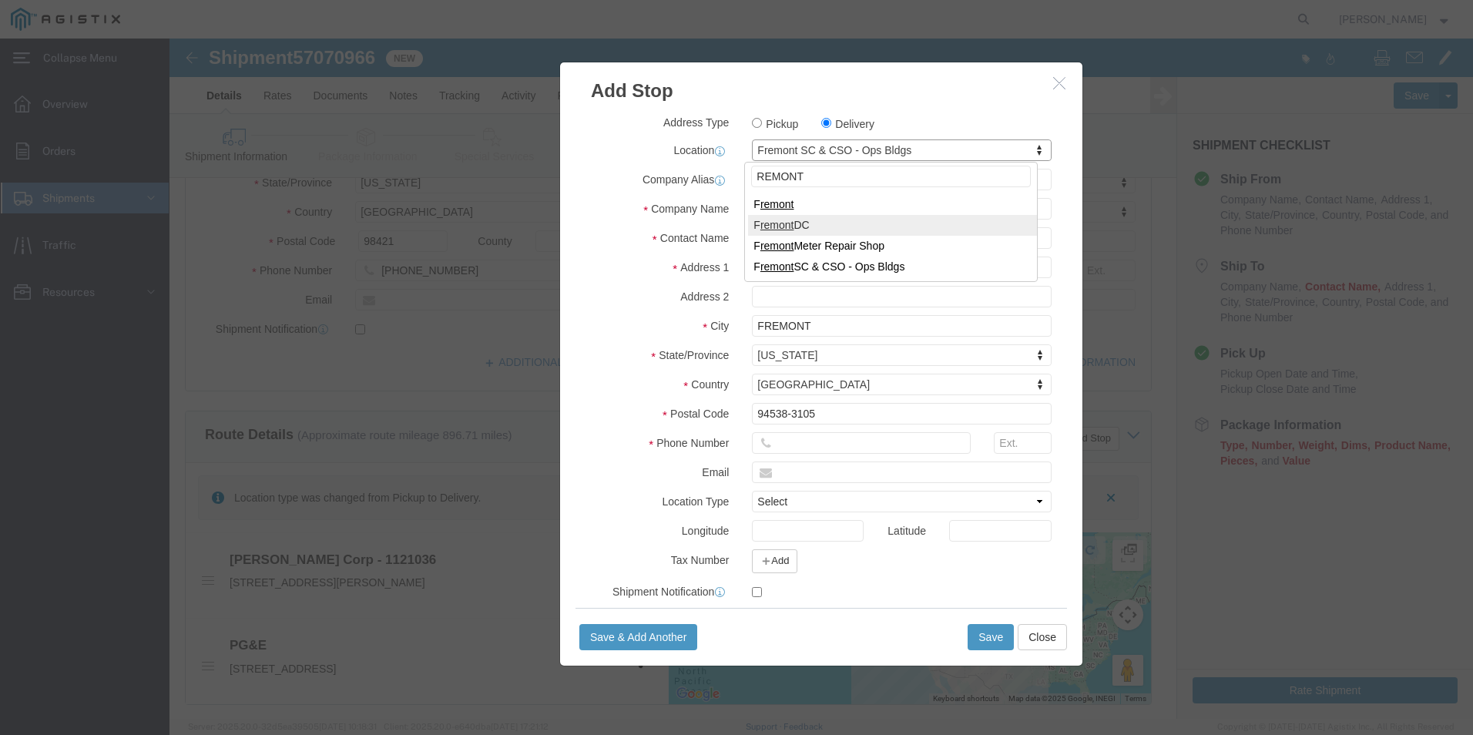
type input "REMONT"
select select "19740"
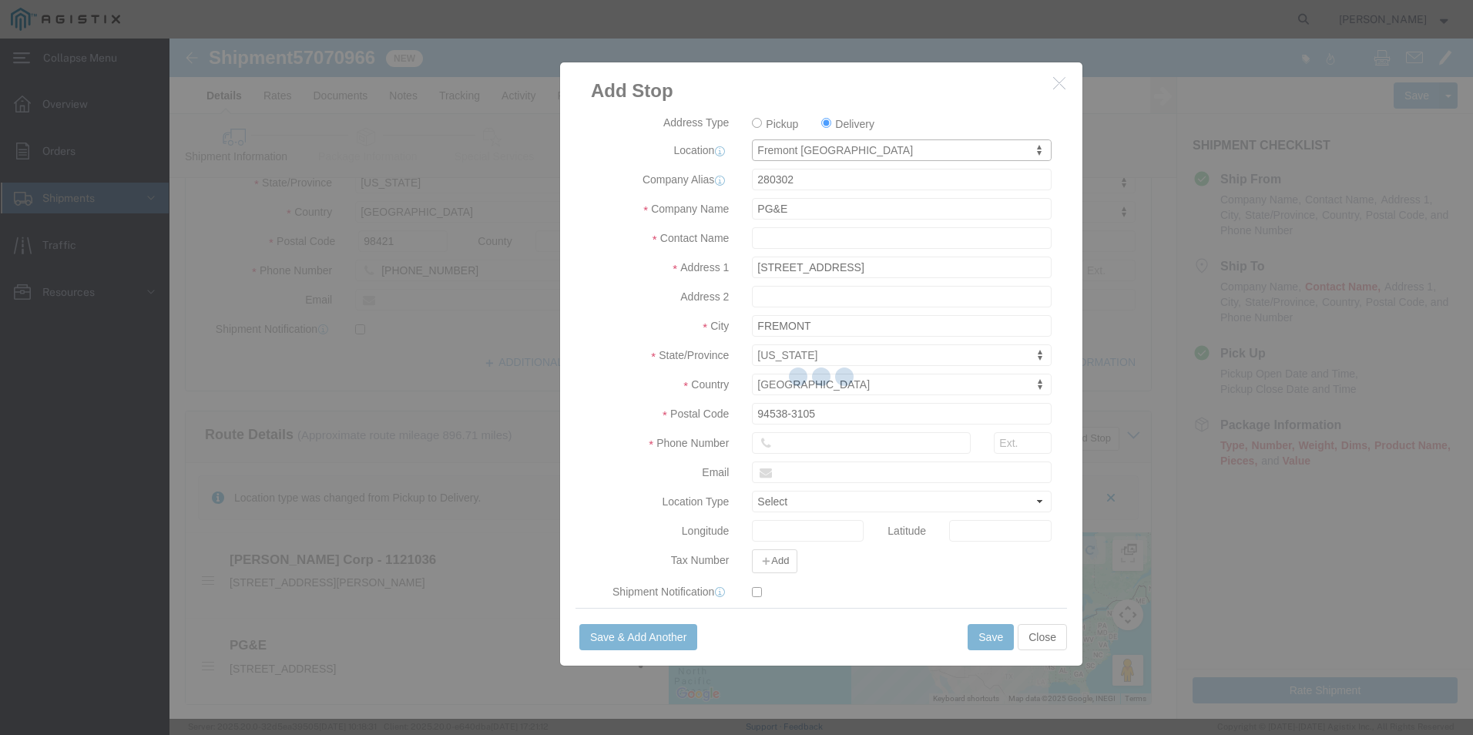
type input "42105 Boyce Rd"
type input "Fremont"
type input "94538"
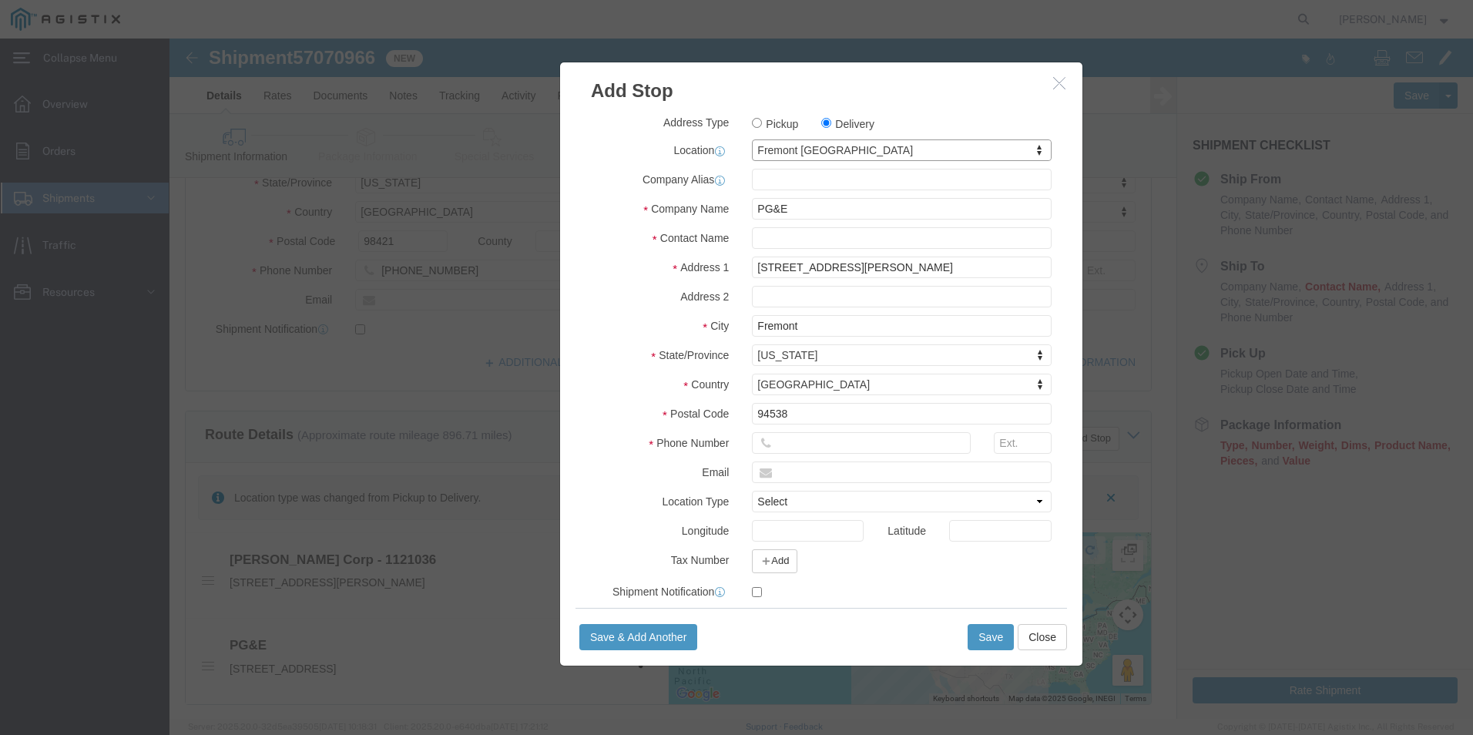
select select "CA"
click input "text"
type input "510-770-2025"
click button "Save"
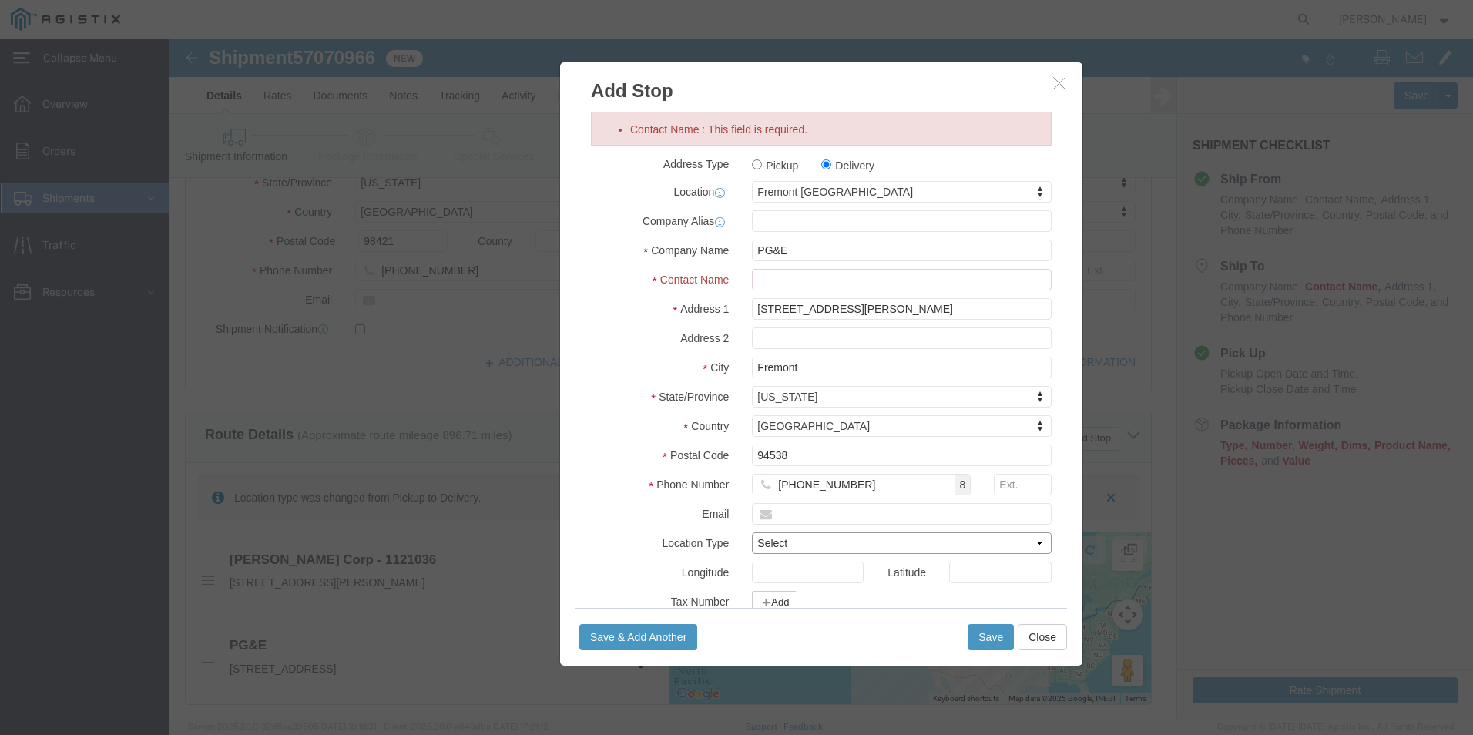
click select "Select Business No Loading Dock Business Business w/ Loading Dock Construction …"
click div "Contact Name : This field is required. Address Type Pickup Delivery Location Fr…"
click div "Address Type Pickup Delivery Location Fremont DC My Profile Location (OBSOLETE)…"
click input "Contact Name : This field is required."
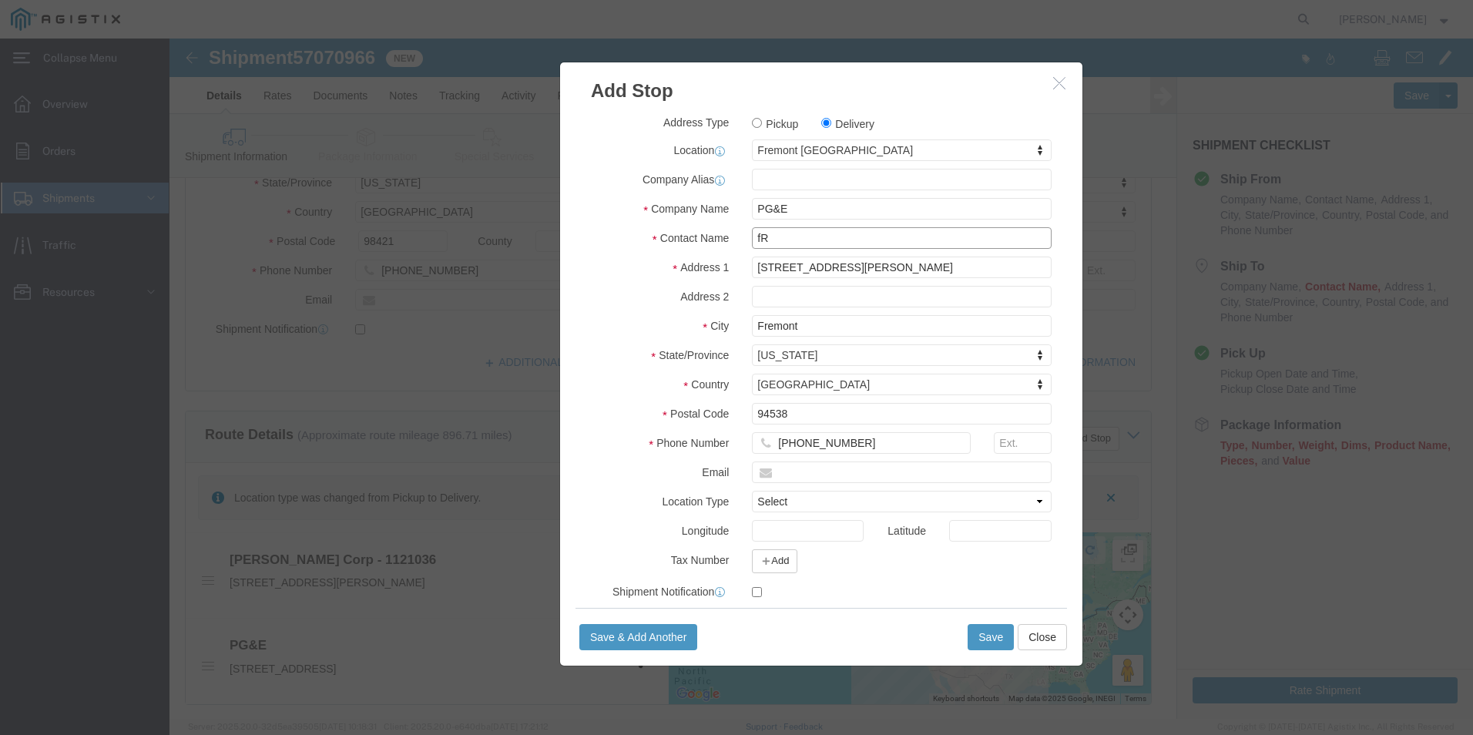
type input "f"
type input "Freemond Receiving"
click button "Save"
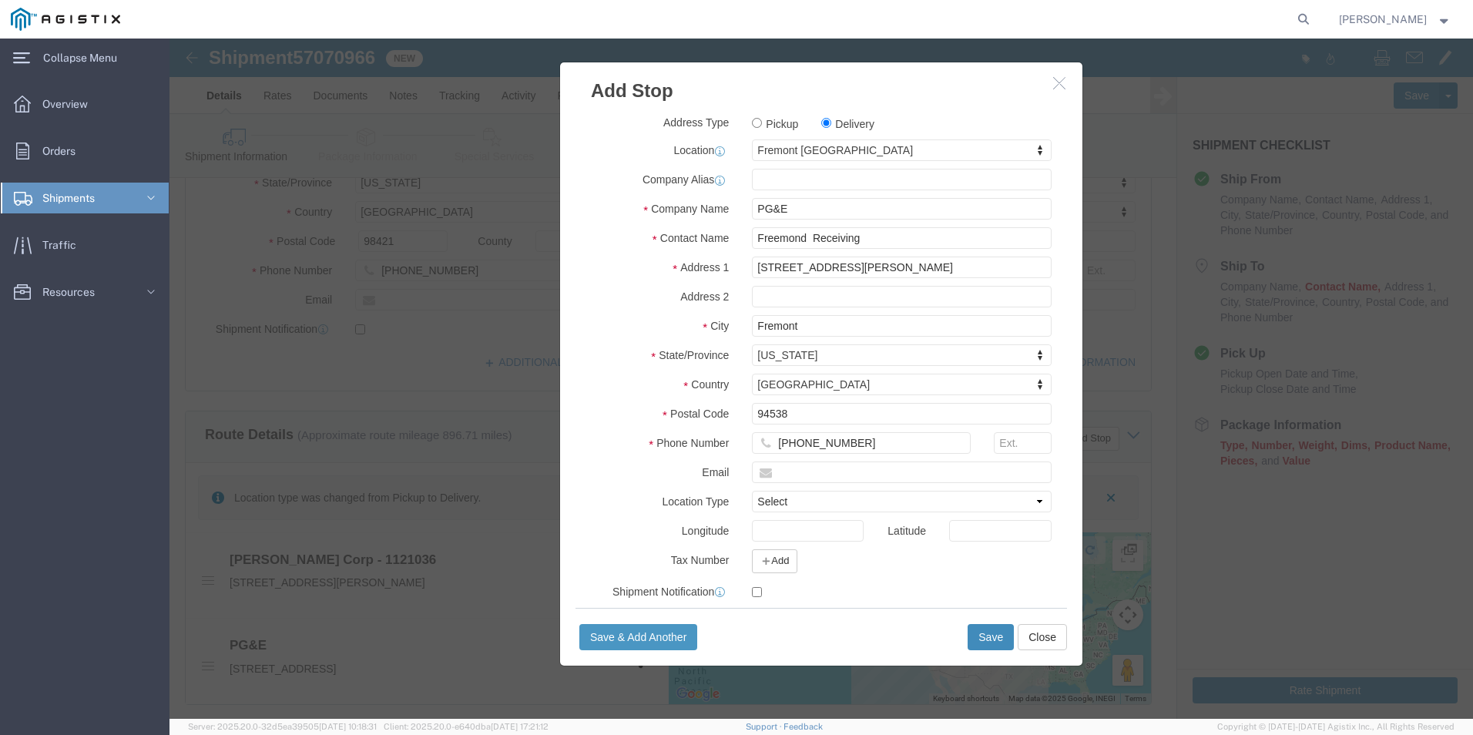
select select "D"
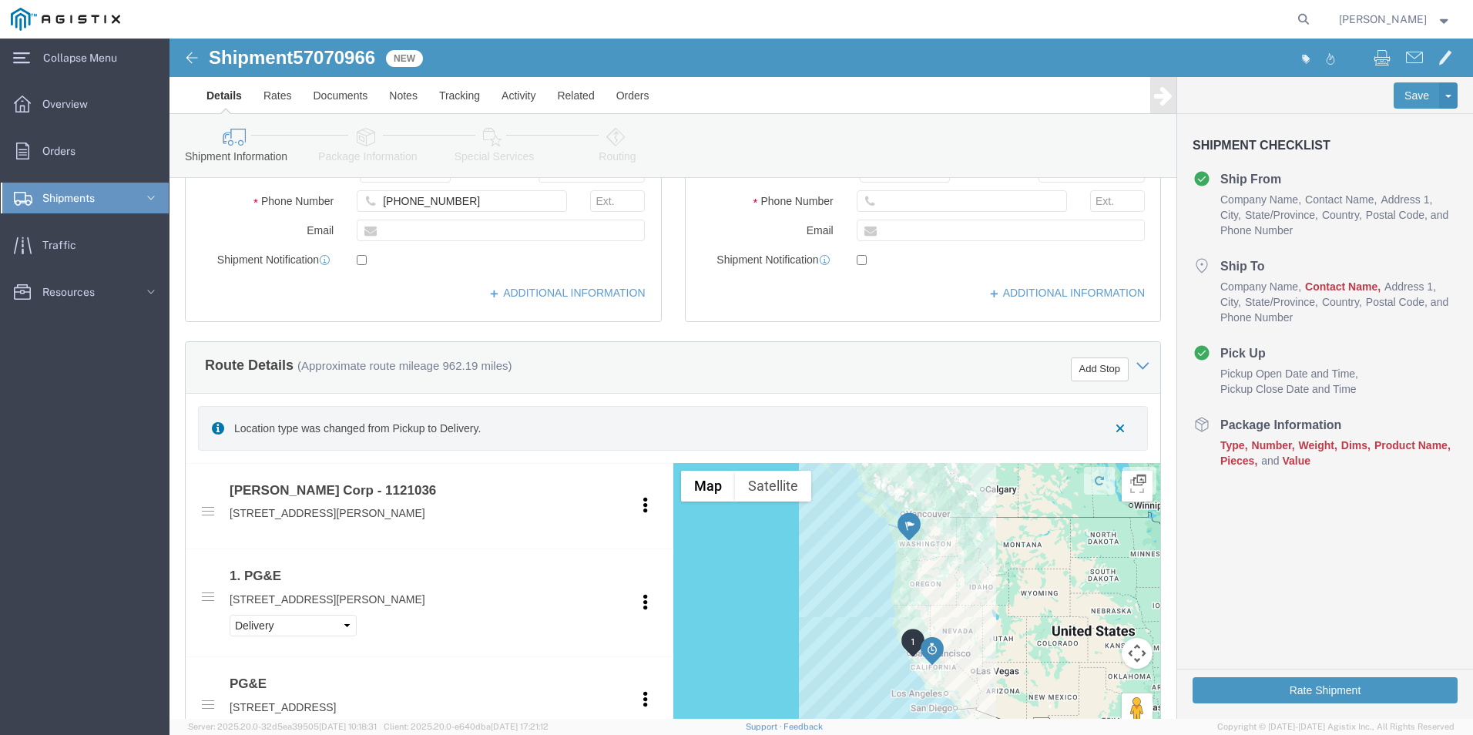
scroll to position [462, 0]
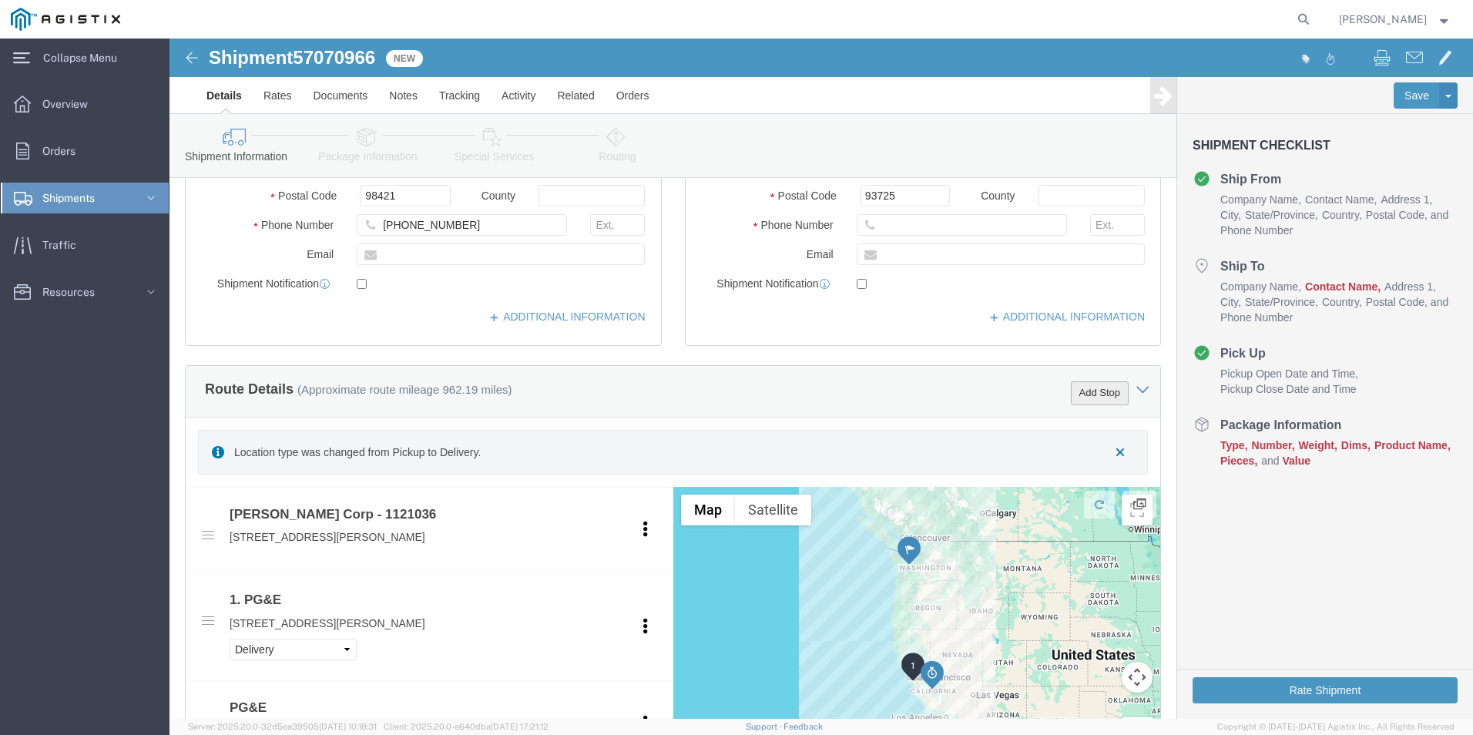
click button "Add Stop"
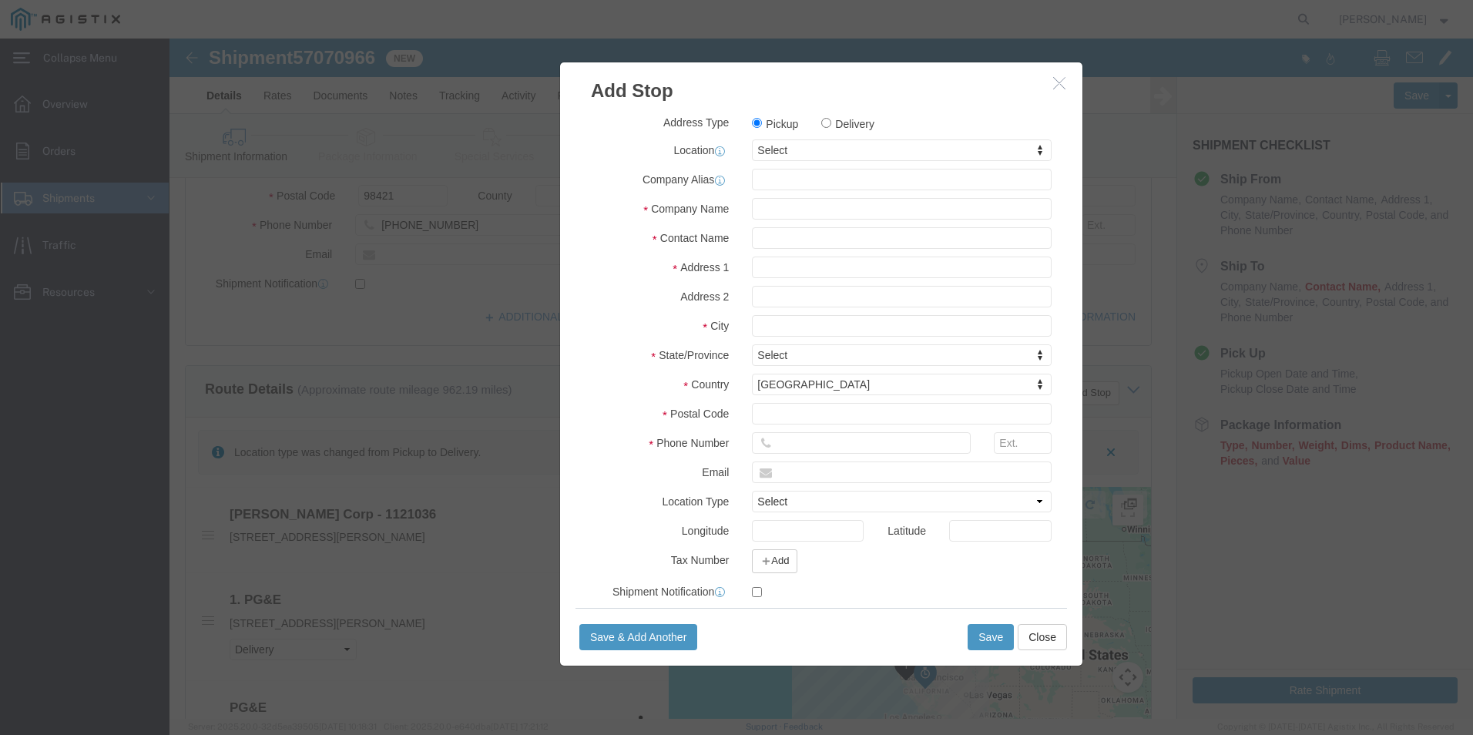
click label "Delivery"
click input "Delivery"
radio input "true"
select select
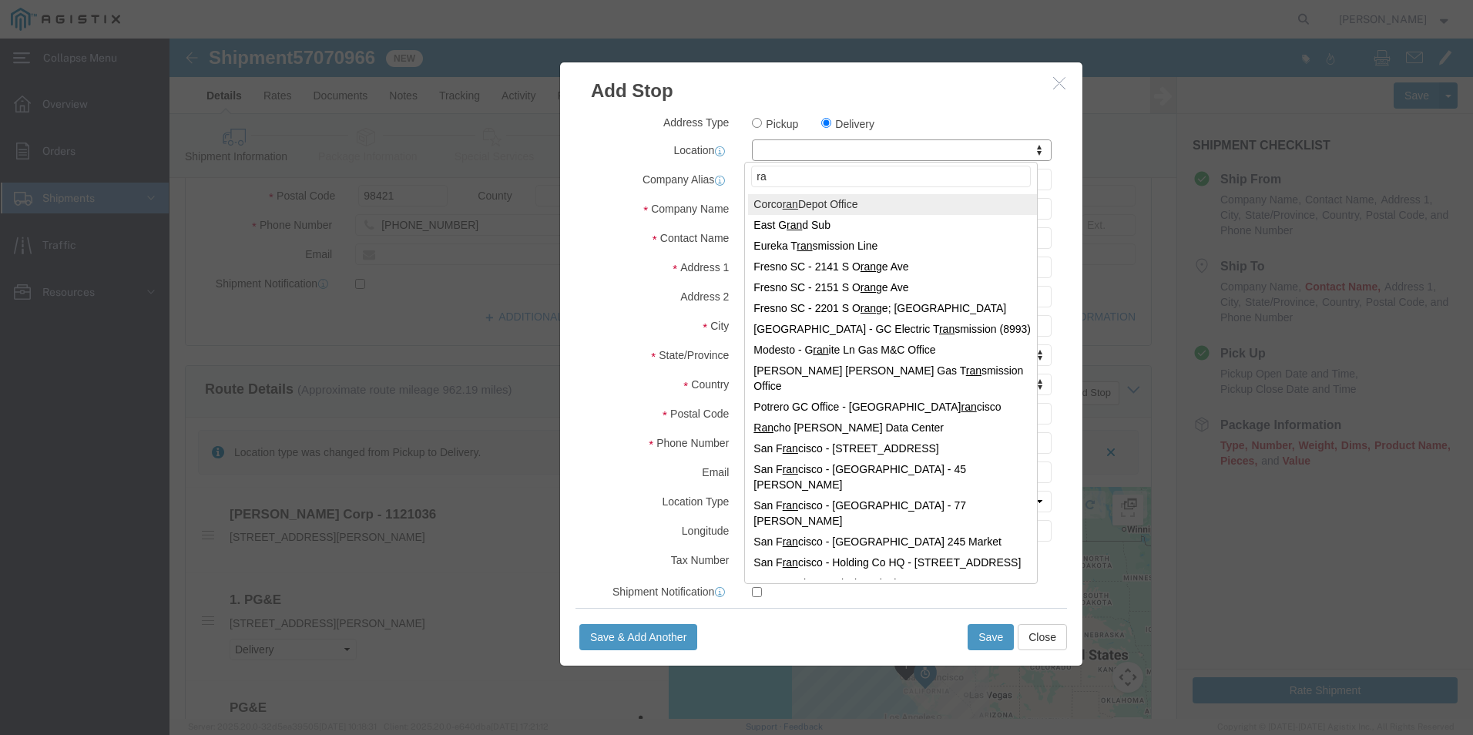
type input "r"
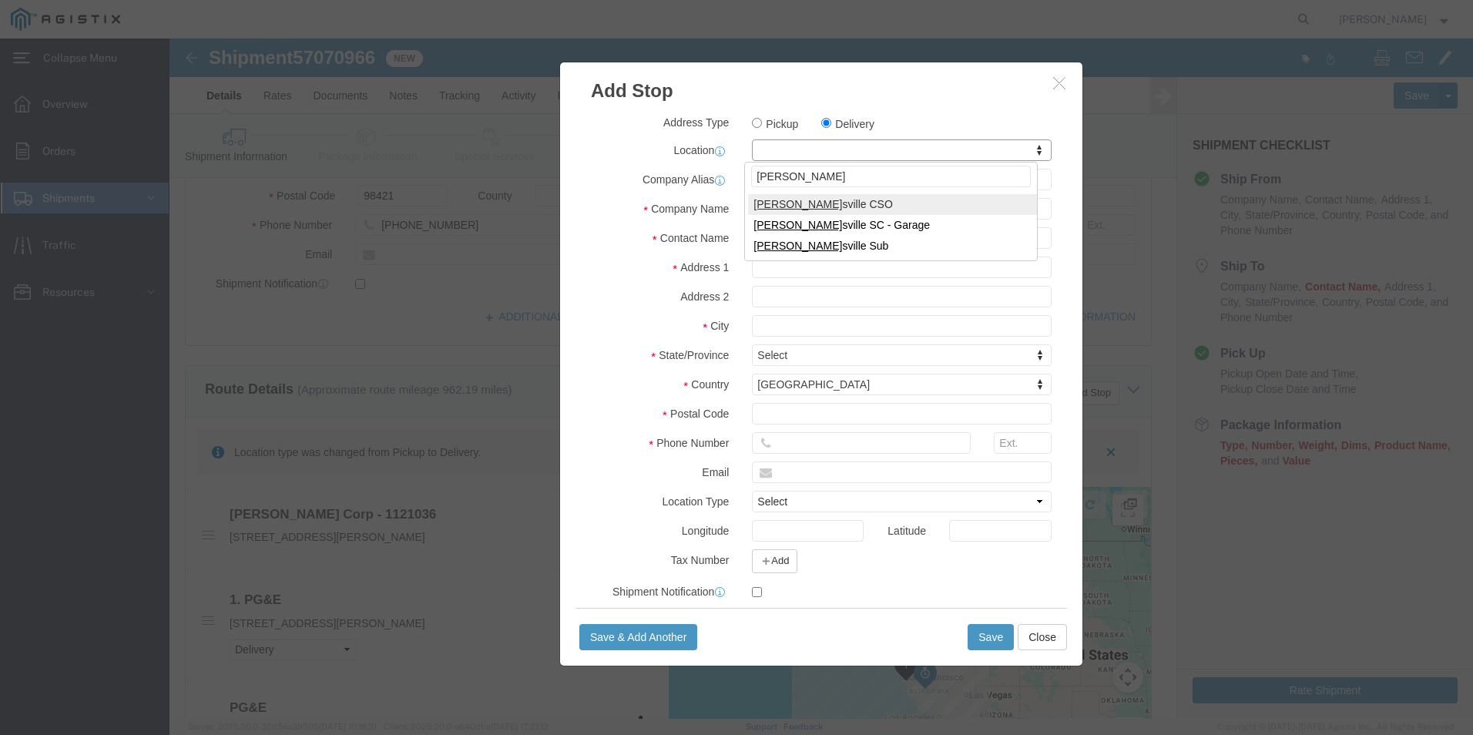
type input "mary"
select select "71626"
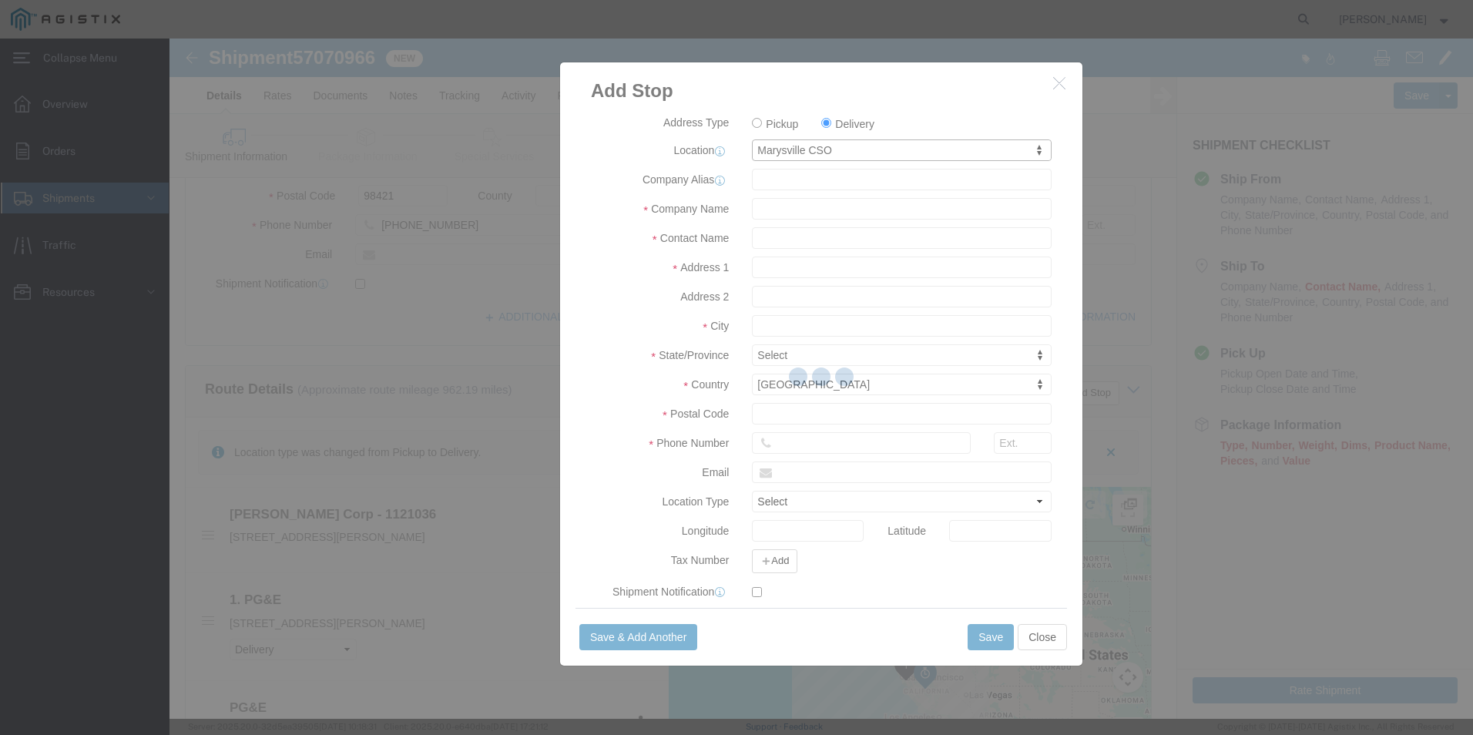
type input "PG&E"
type input "231 D St, Ste A"
type input "Marysville"
type input "95901-5957"
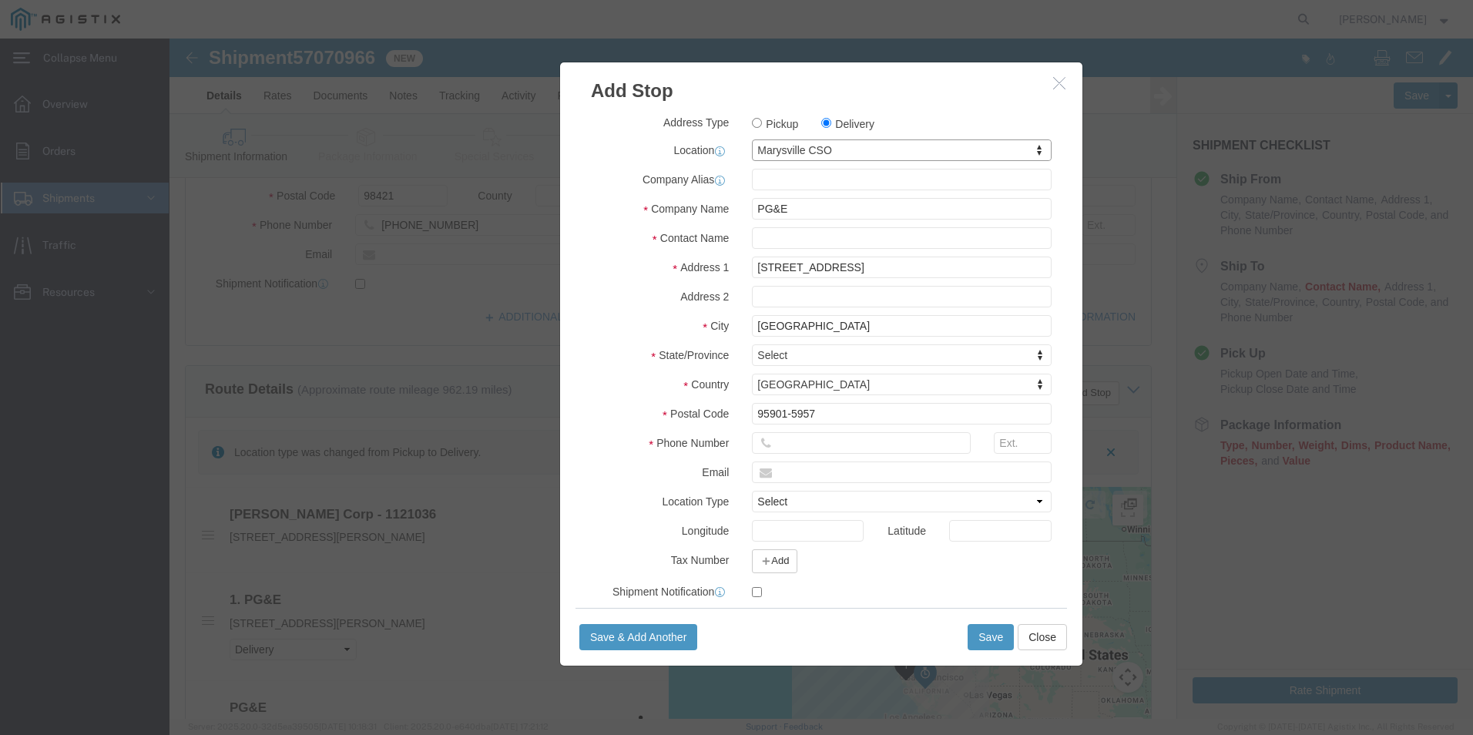
select select "CA"
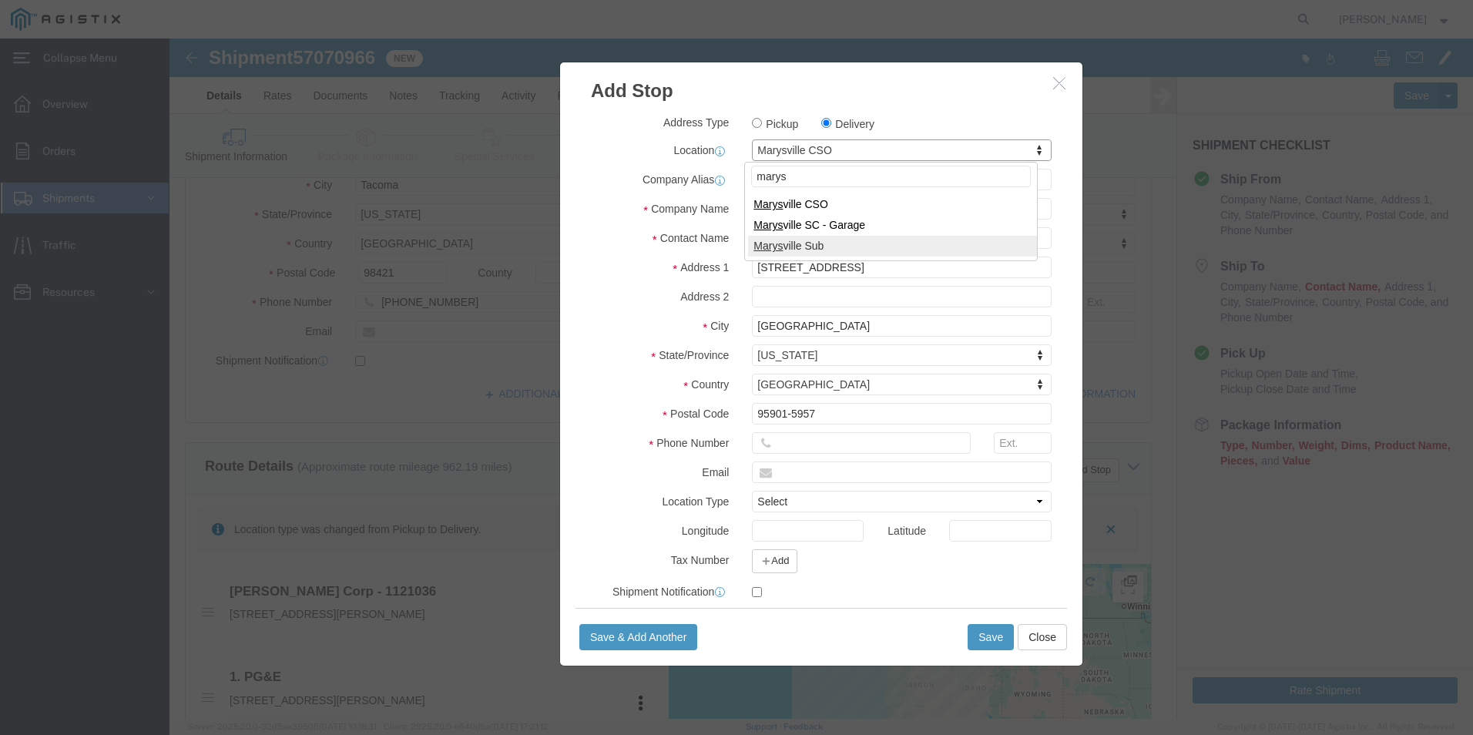
type input "marys"
select select "19802"
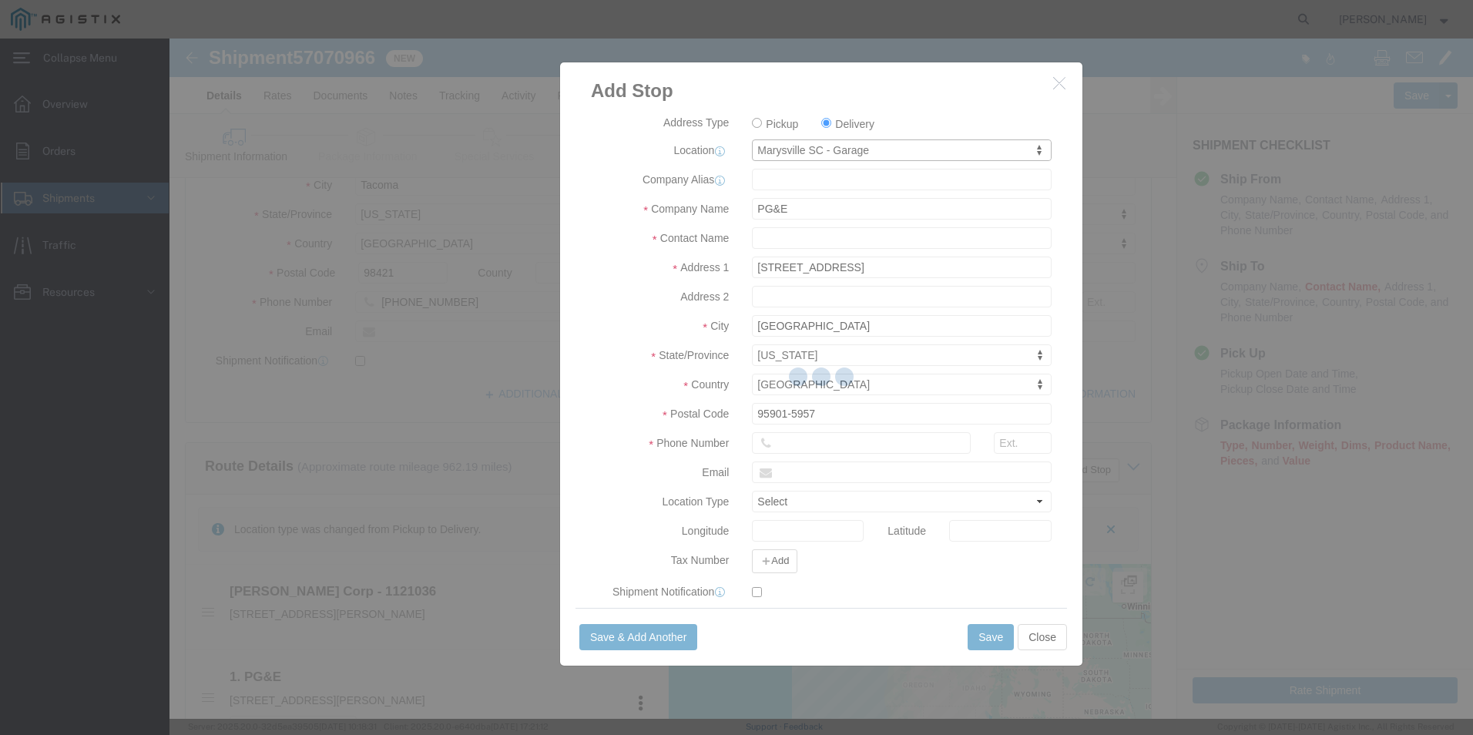
type input "116502"
type input "29 4TH STREET"
type input "MARYSVILLE"
type input "95901"
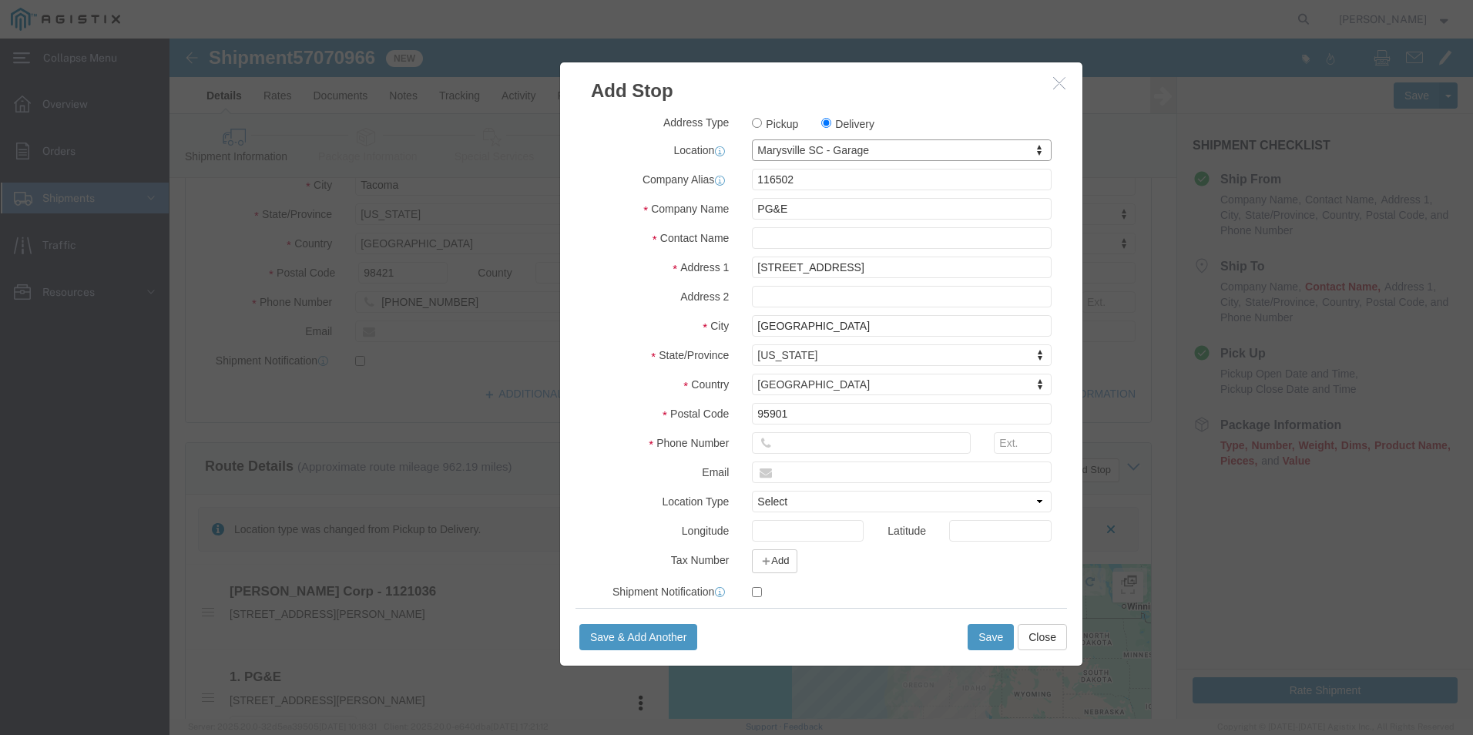
select select "CA"
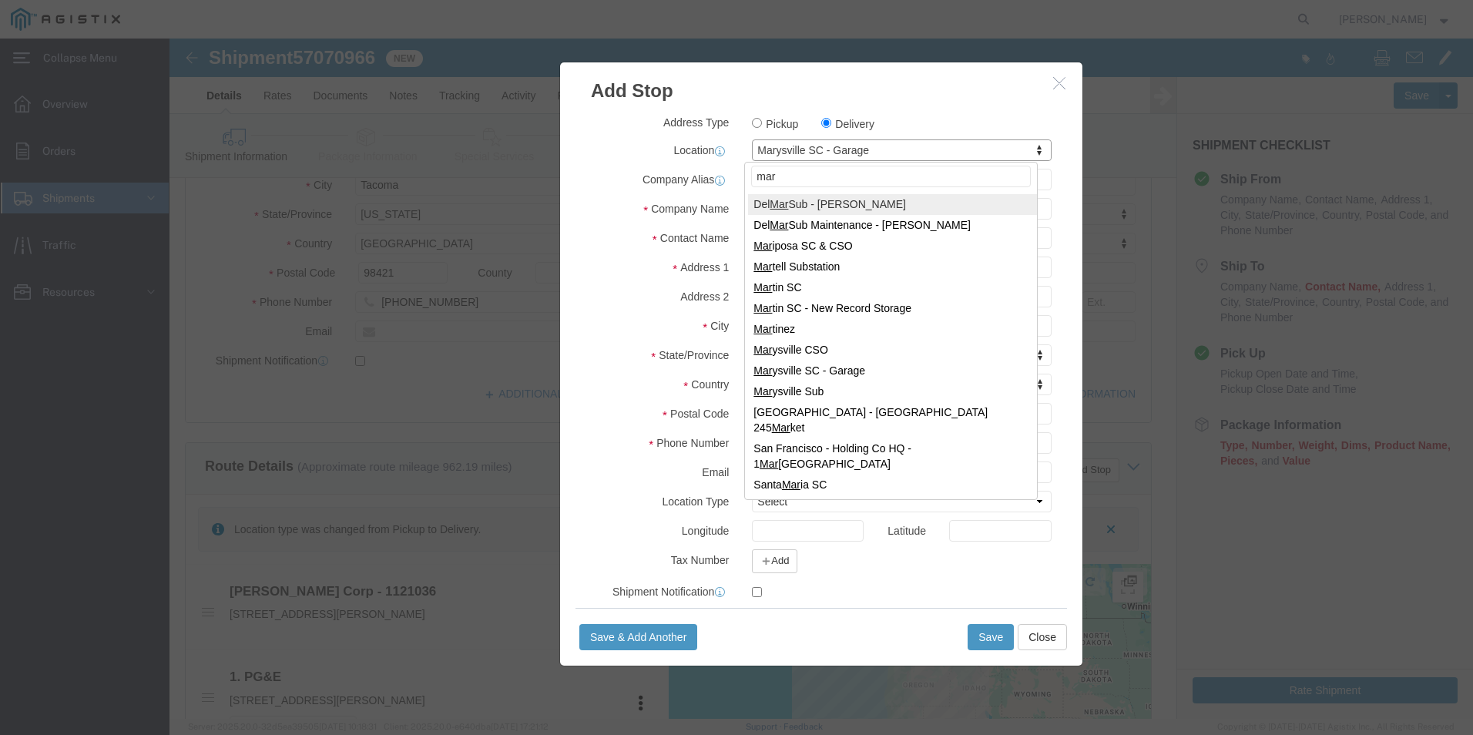
scroll to position [0, 0]
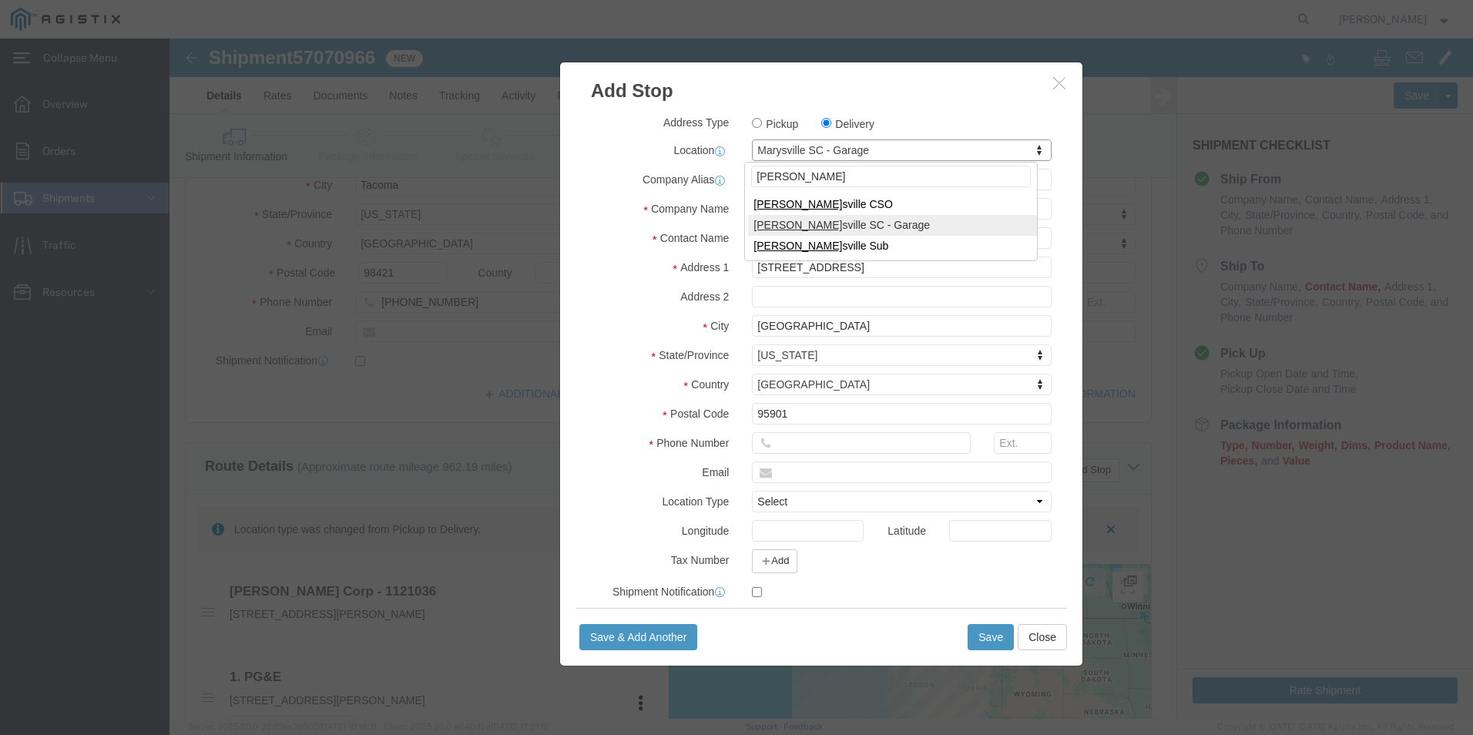
type input "mary"
drag, startPoint x: 682, startPoint y: 196, endPoint x: 680, endPoint y: 206, distance: 9.4
select select "19803"
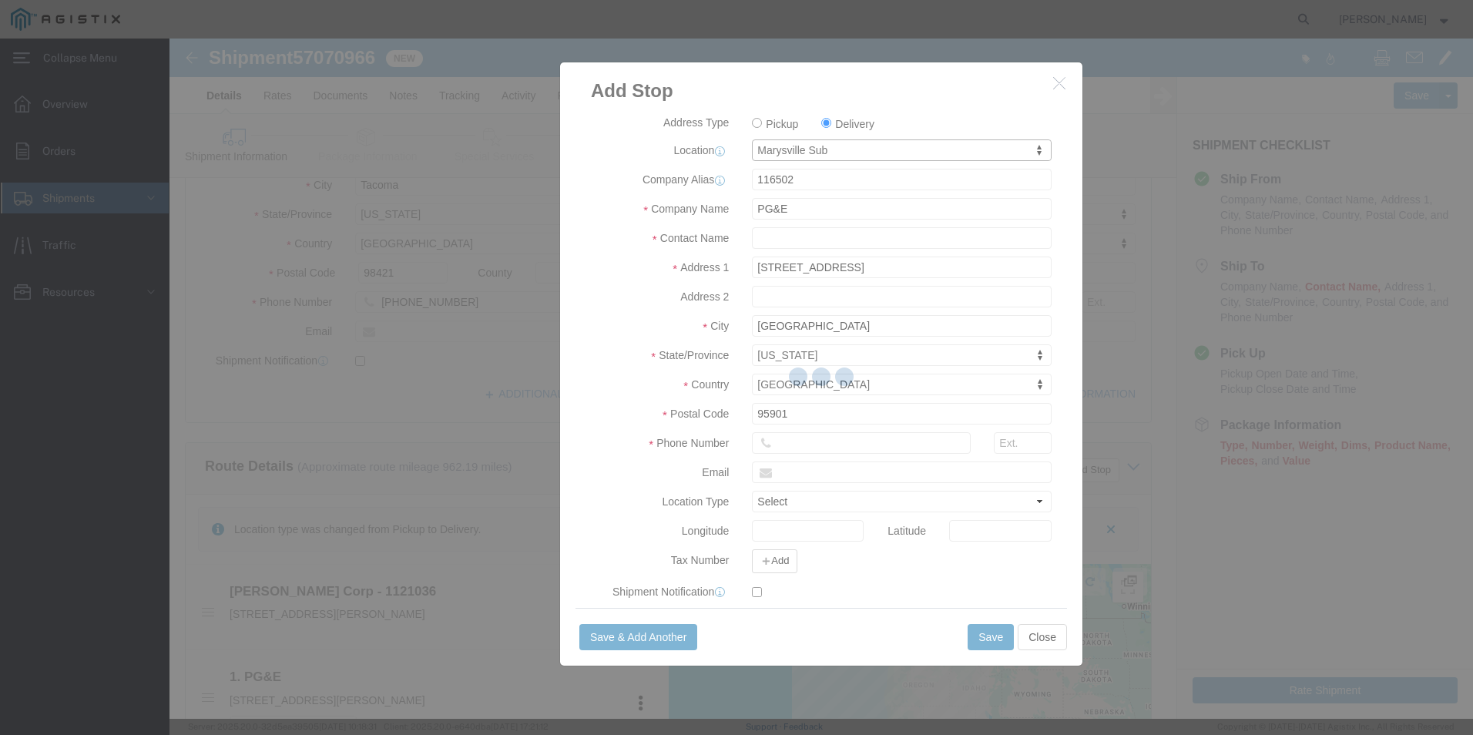
type input "116802"
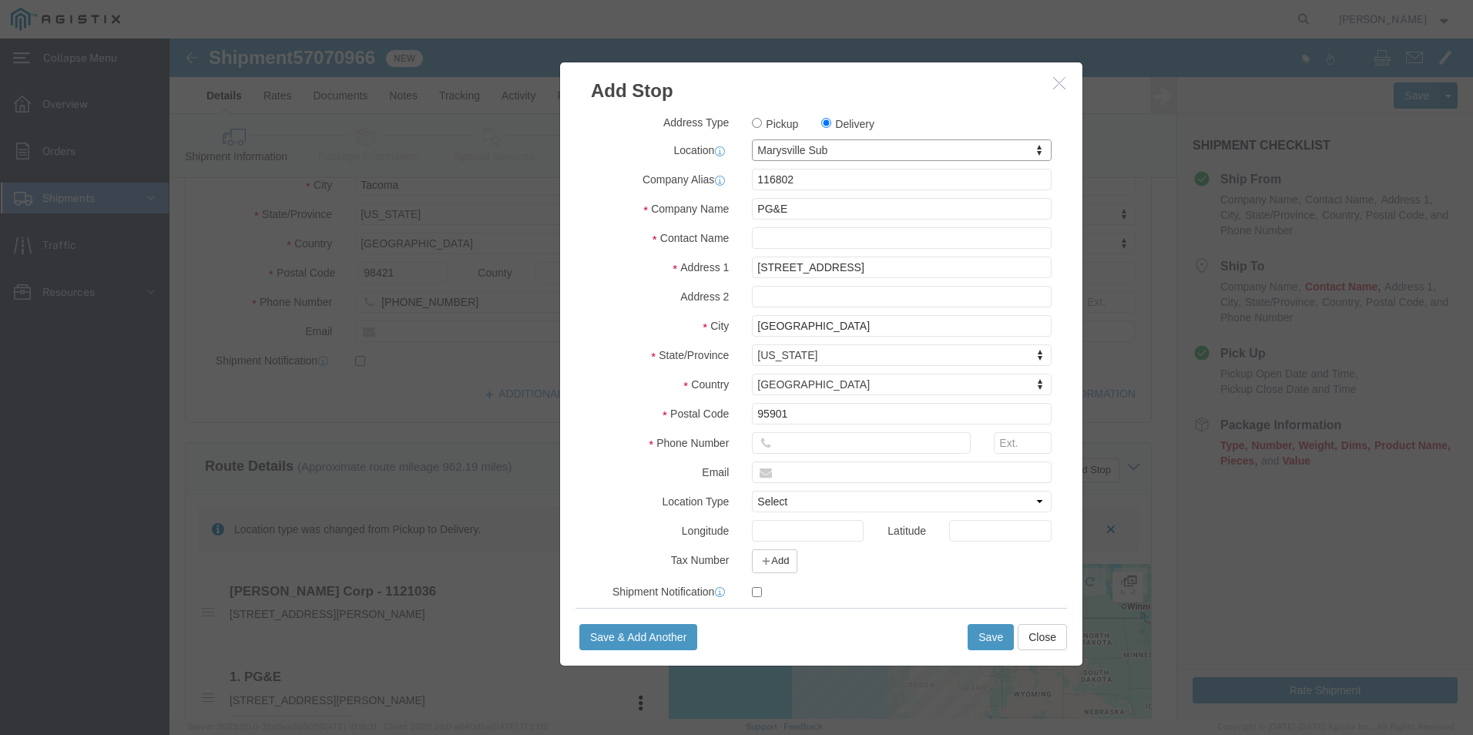
select select "CA"
type input "r"
type input "8"
type input "ranch"
select select "71686"
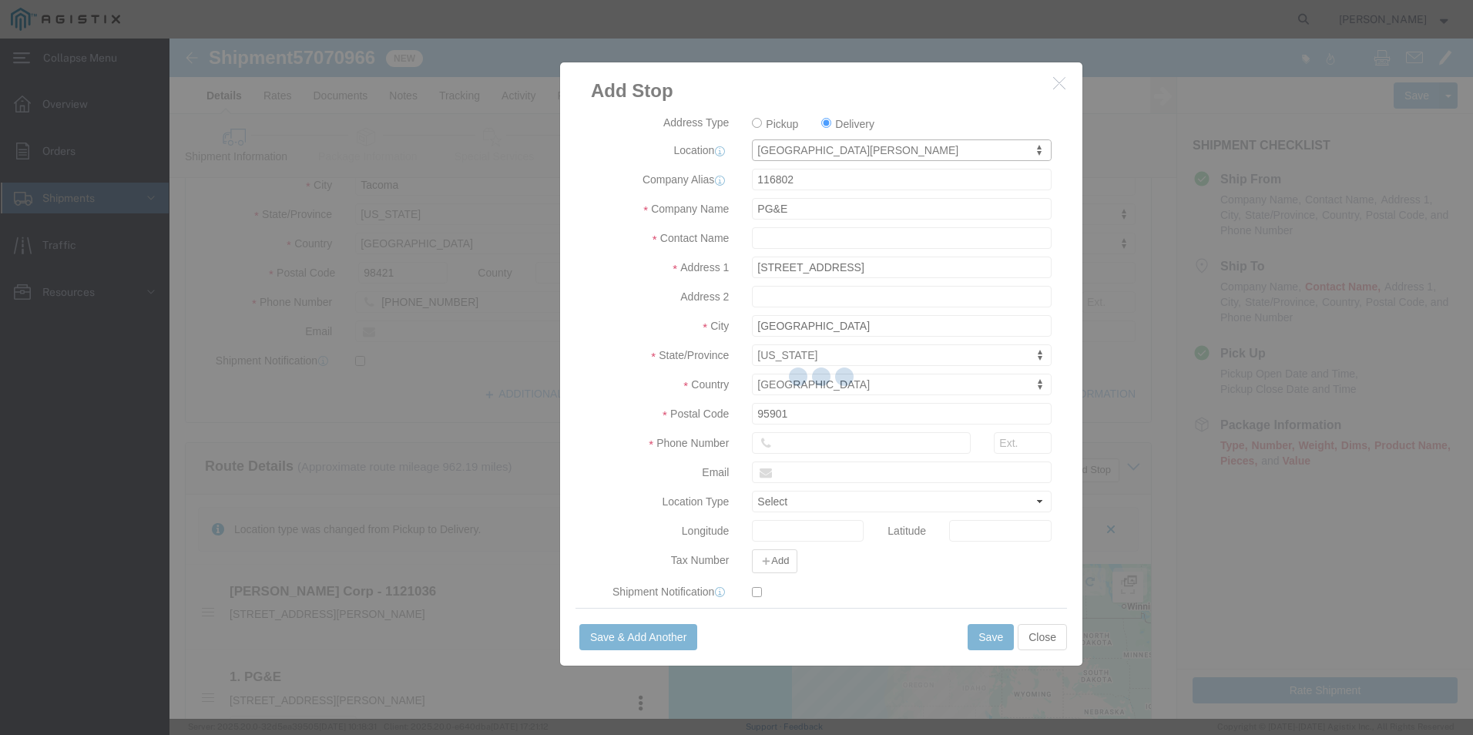
type input "3065 Gold Camp Dr"
type input "Rancho Cordova"
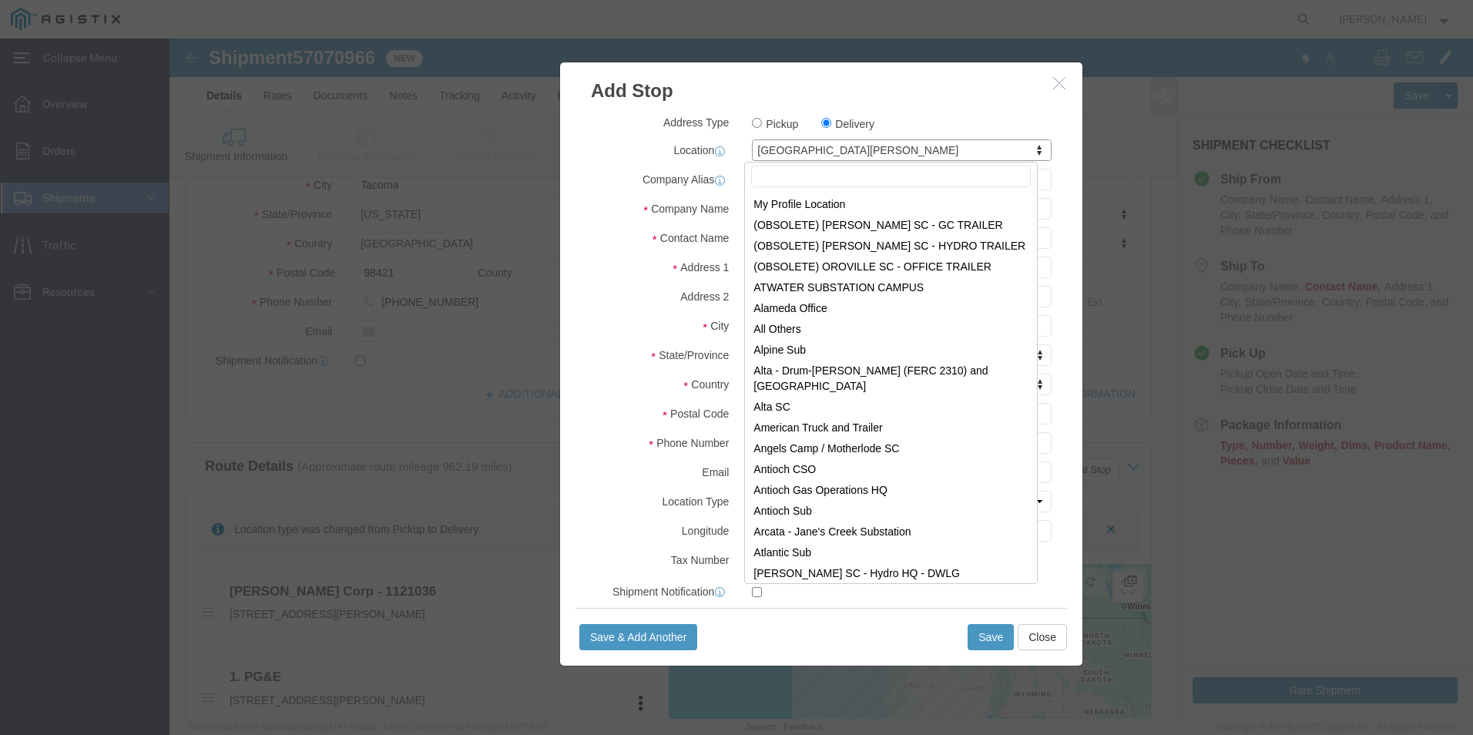
scroll to position [6642, 0]
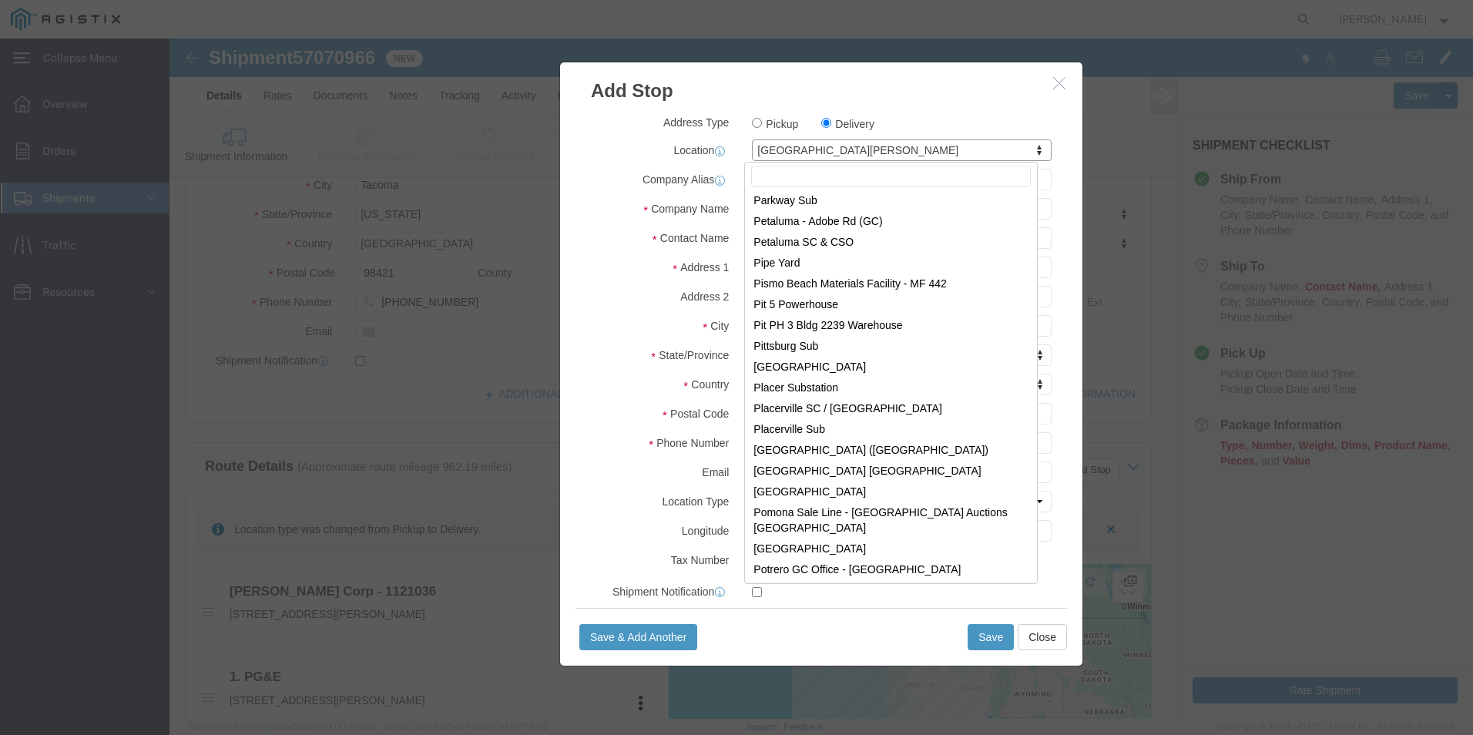
click input "text"
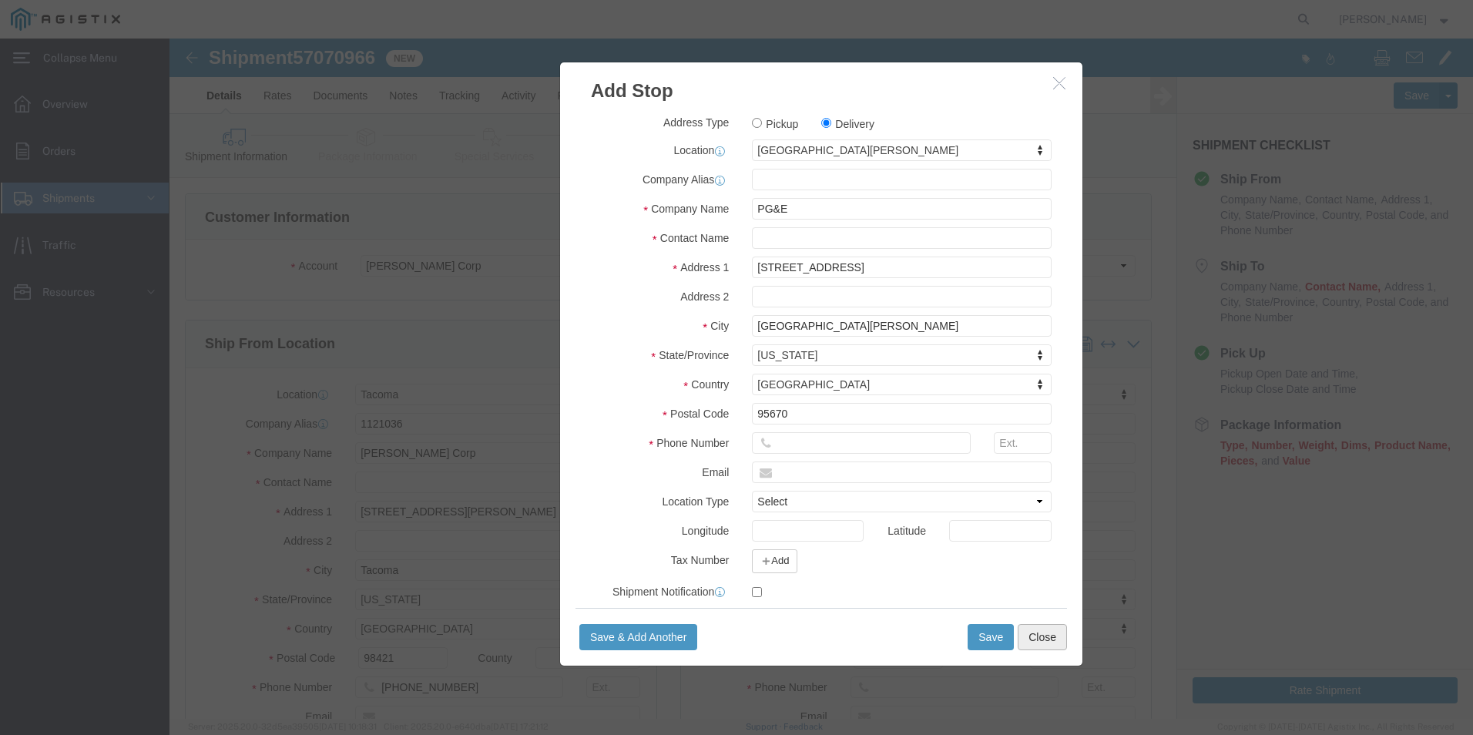
click button "Close"
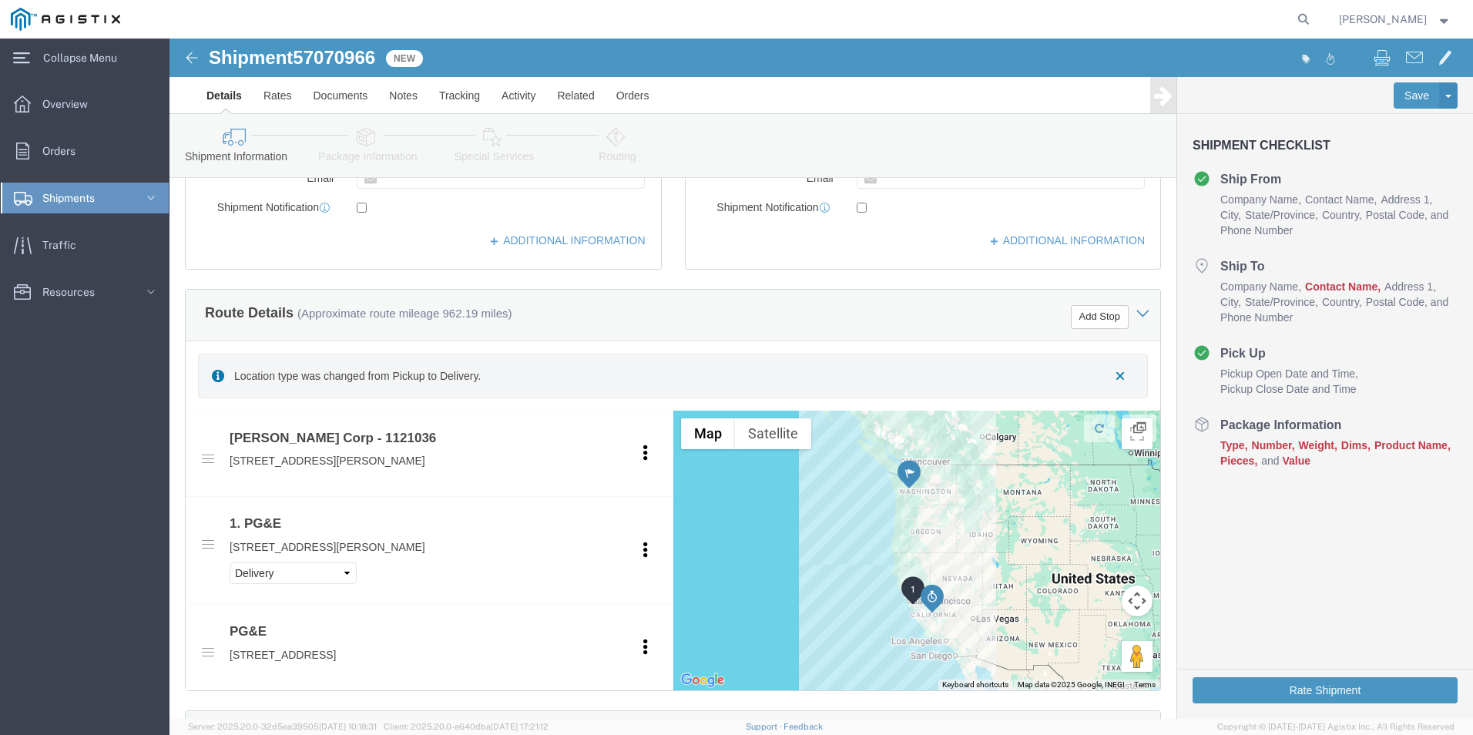
scroll to position [539, 0]
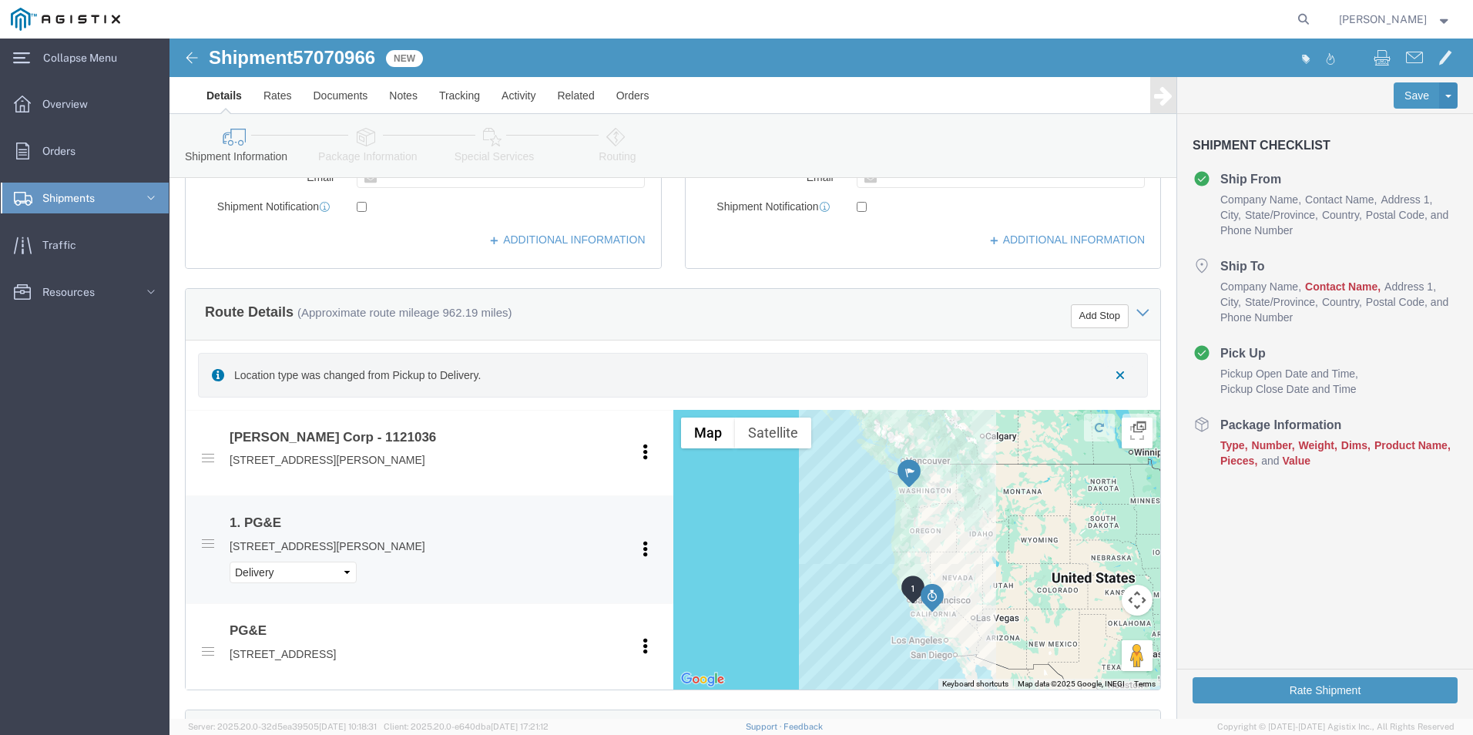
click li "PG&E 42105 Boyce Rd, Fremont, CA, 94538, US Pickup Delivery Edit Move to top Mo…"
click select "Pickup Delivery"
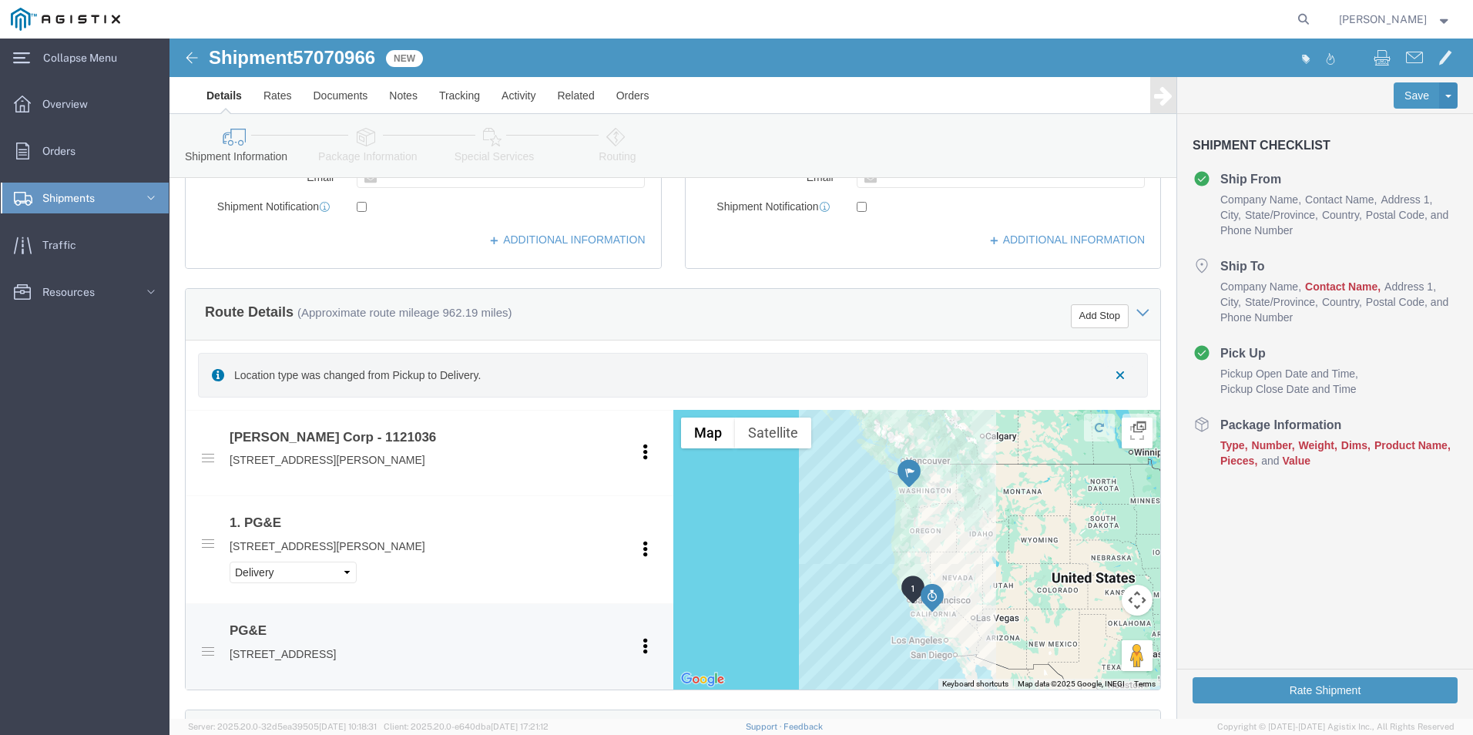
click p "[STREET_ADDRESS]"
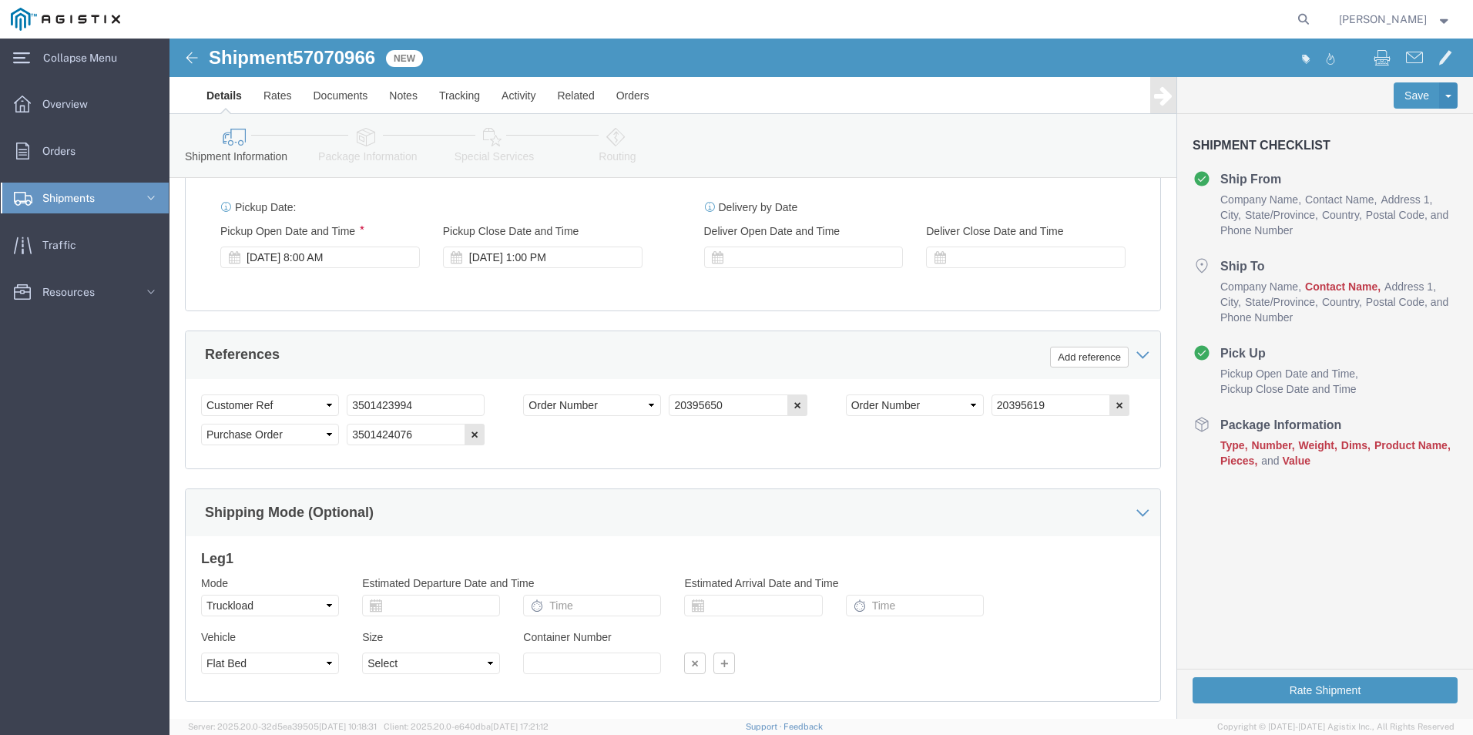
scroll to position [1156, 0]
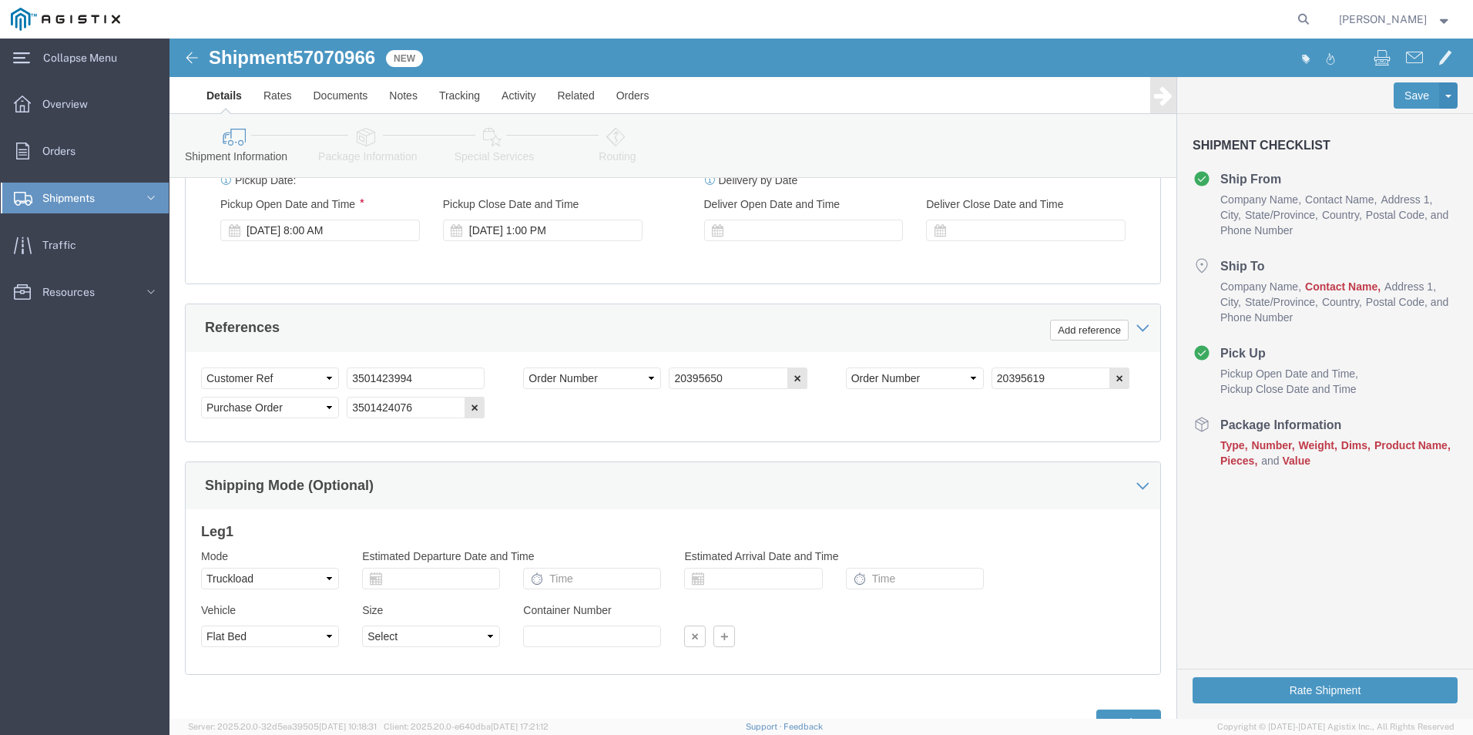
click div "Select Account Type Activity ID Airline Appointment Number ASN Batch Request # …"
click button "Add reference"
click select "Select Account Type Activity ID Airline Appointment Number ASN Batch Request # …"
click input "text"
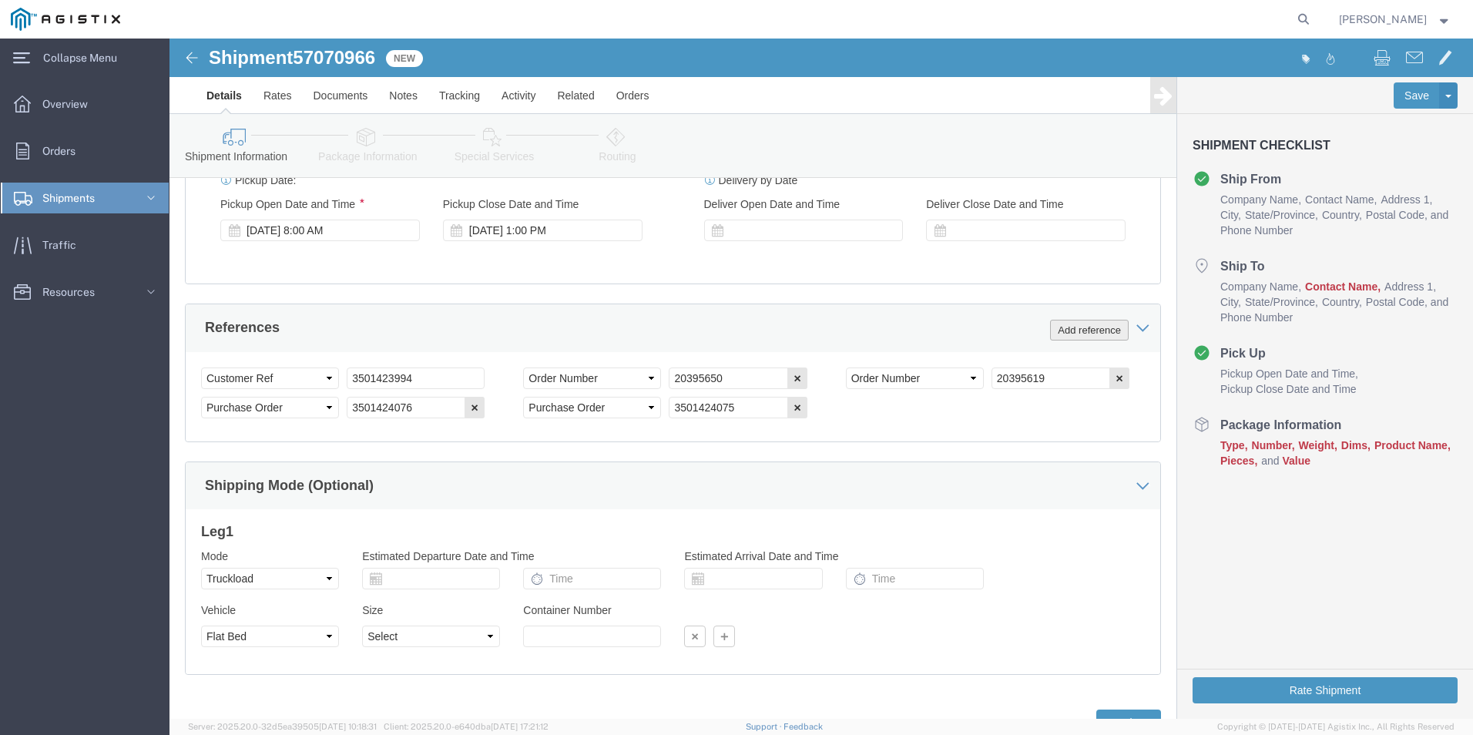
click button "Add reference"
click select "Select Account Type Activity ID Airline Appointment Number ASN Batch Request # …"
click input "text"
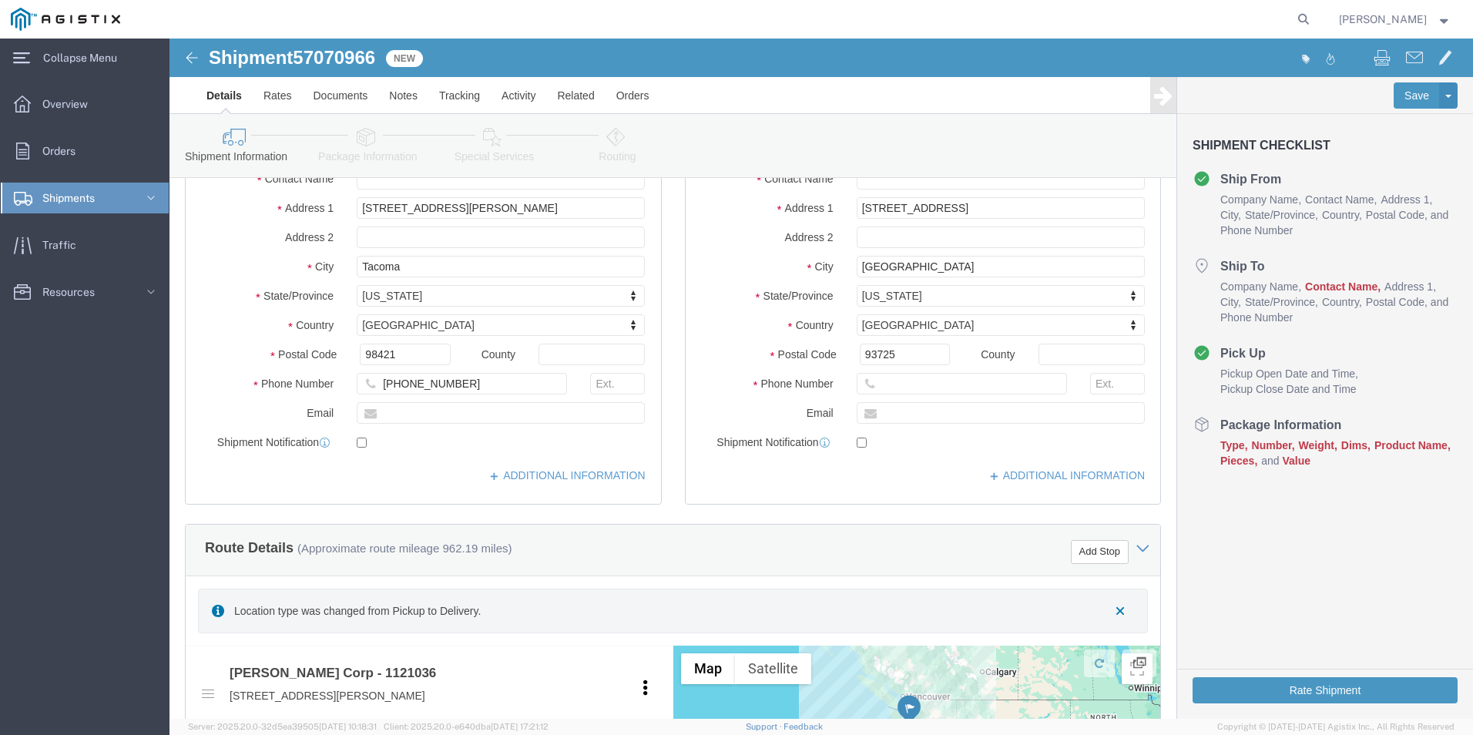
scroll to position [297, 0]
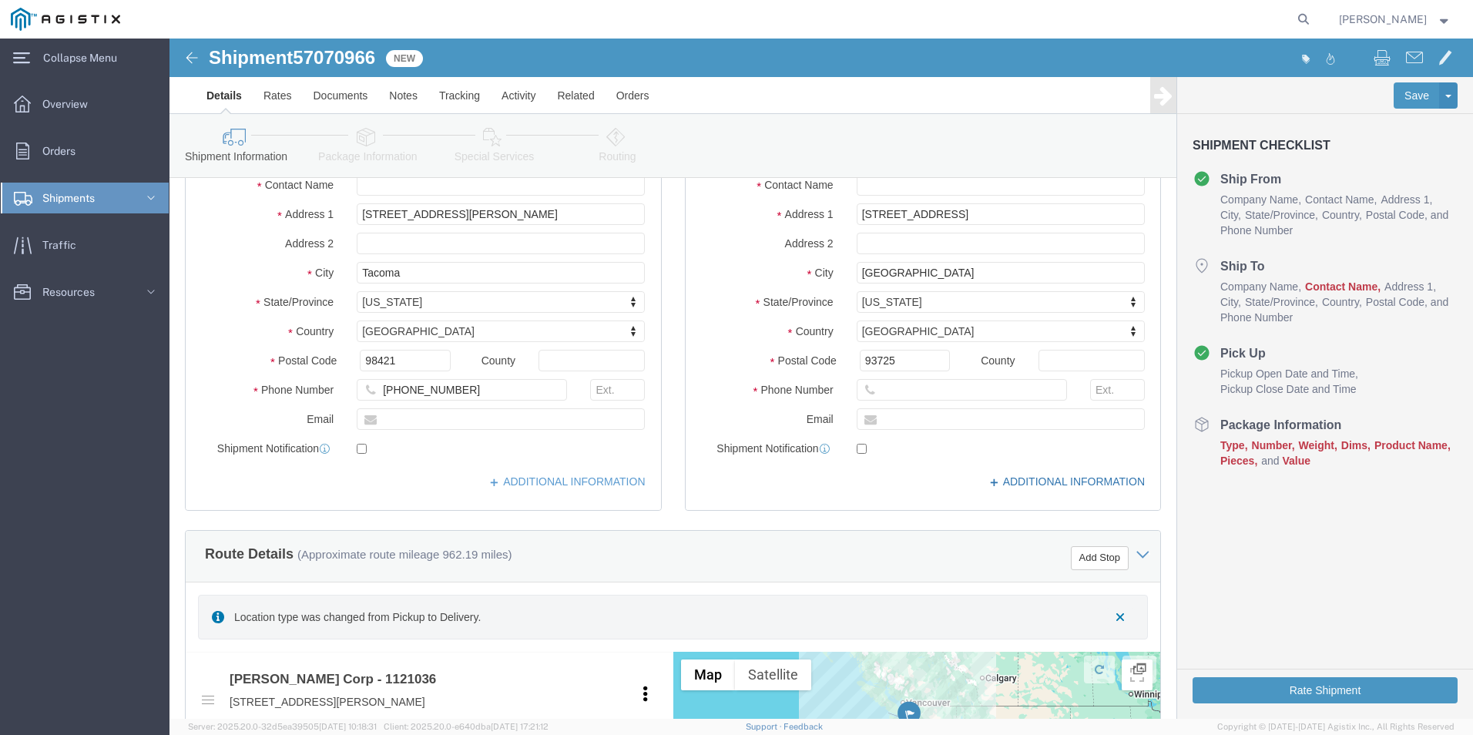
click link "ADDITIONAL INFORMATION"
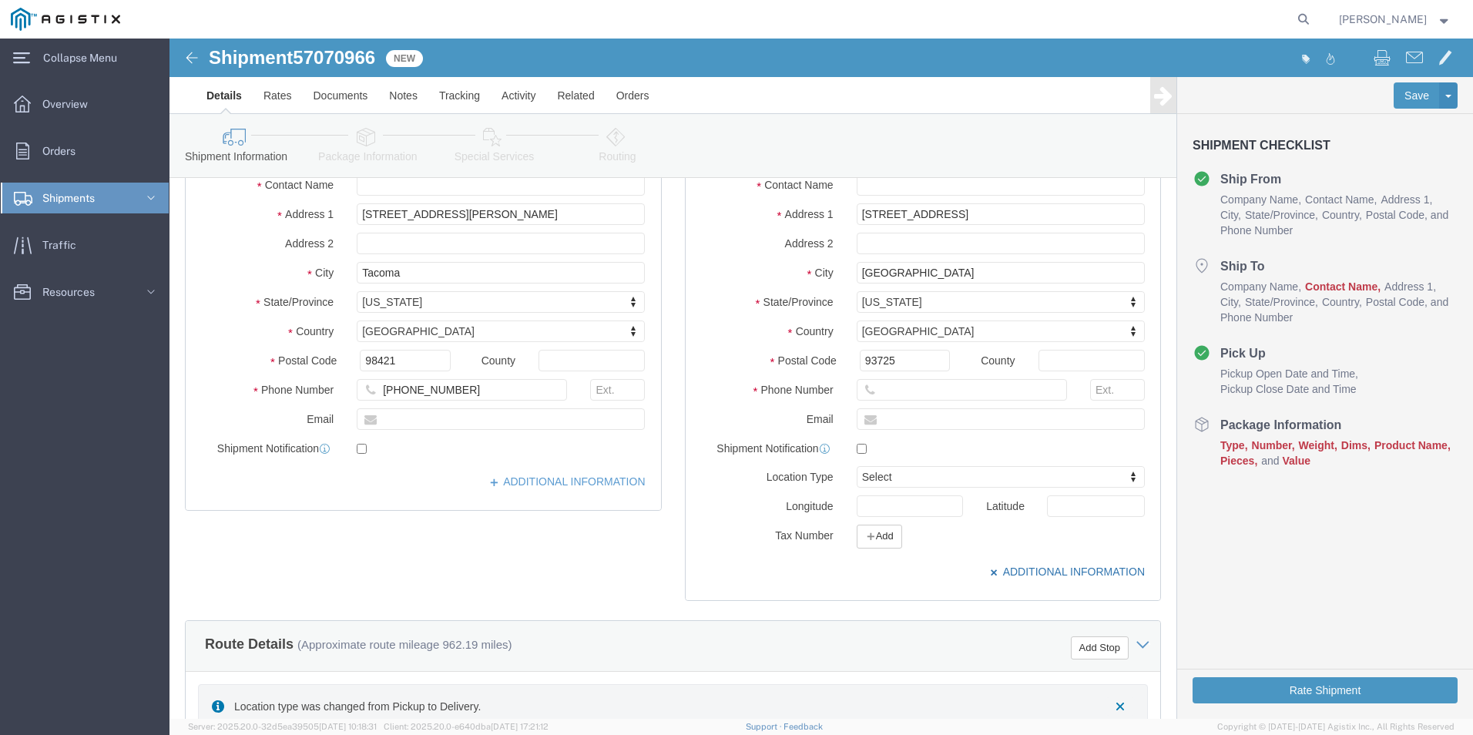
click link "ADDITIONAL INFORMATION"
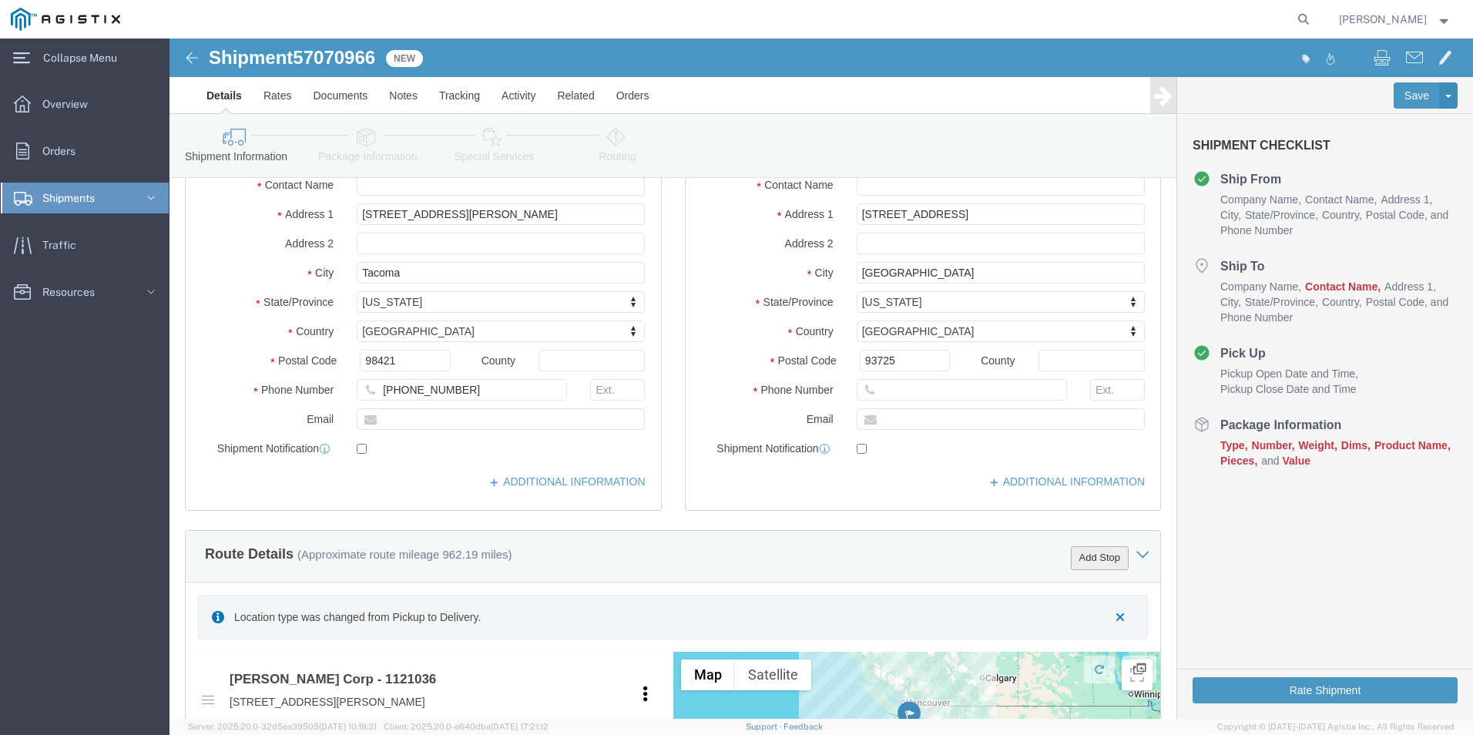
click button "Add Stop"
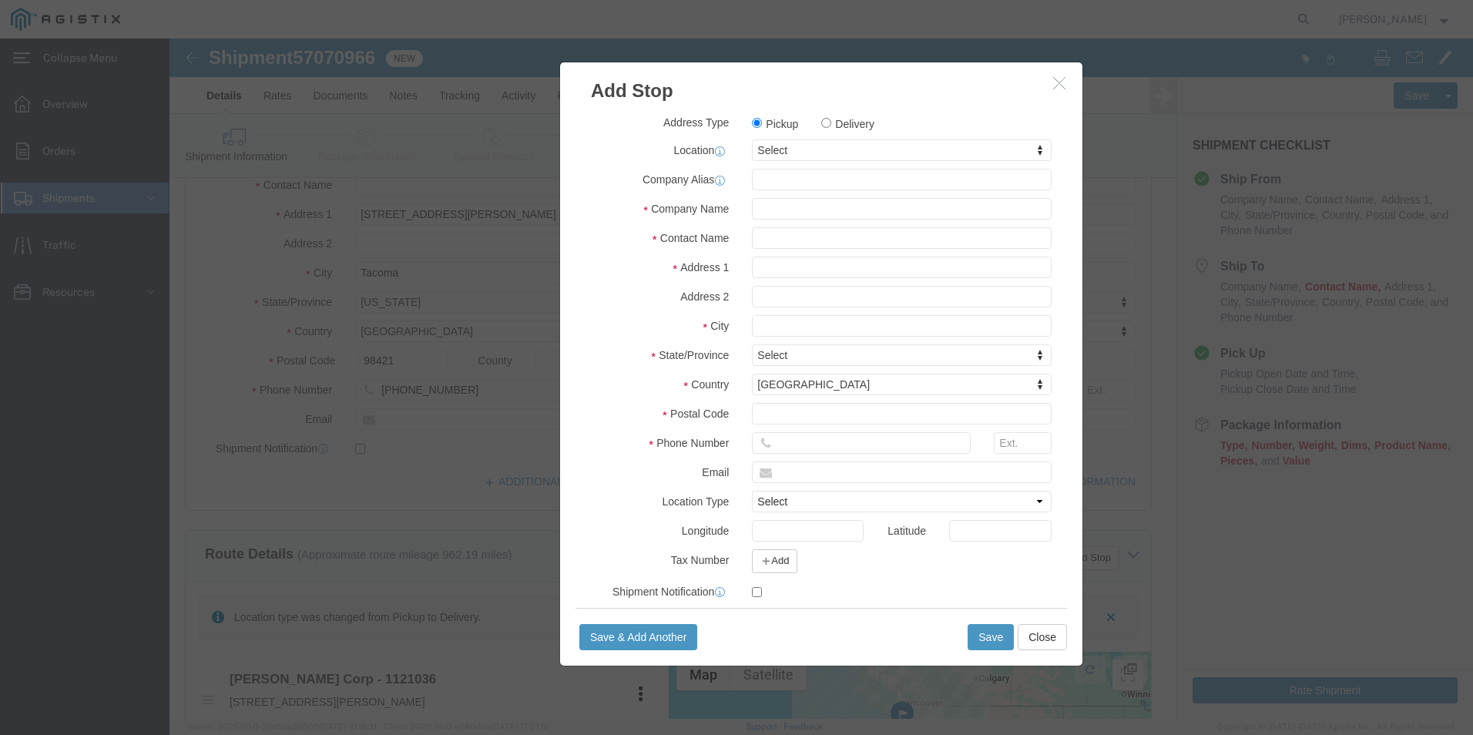
click label "Delivery"
click input "Delivery"
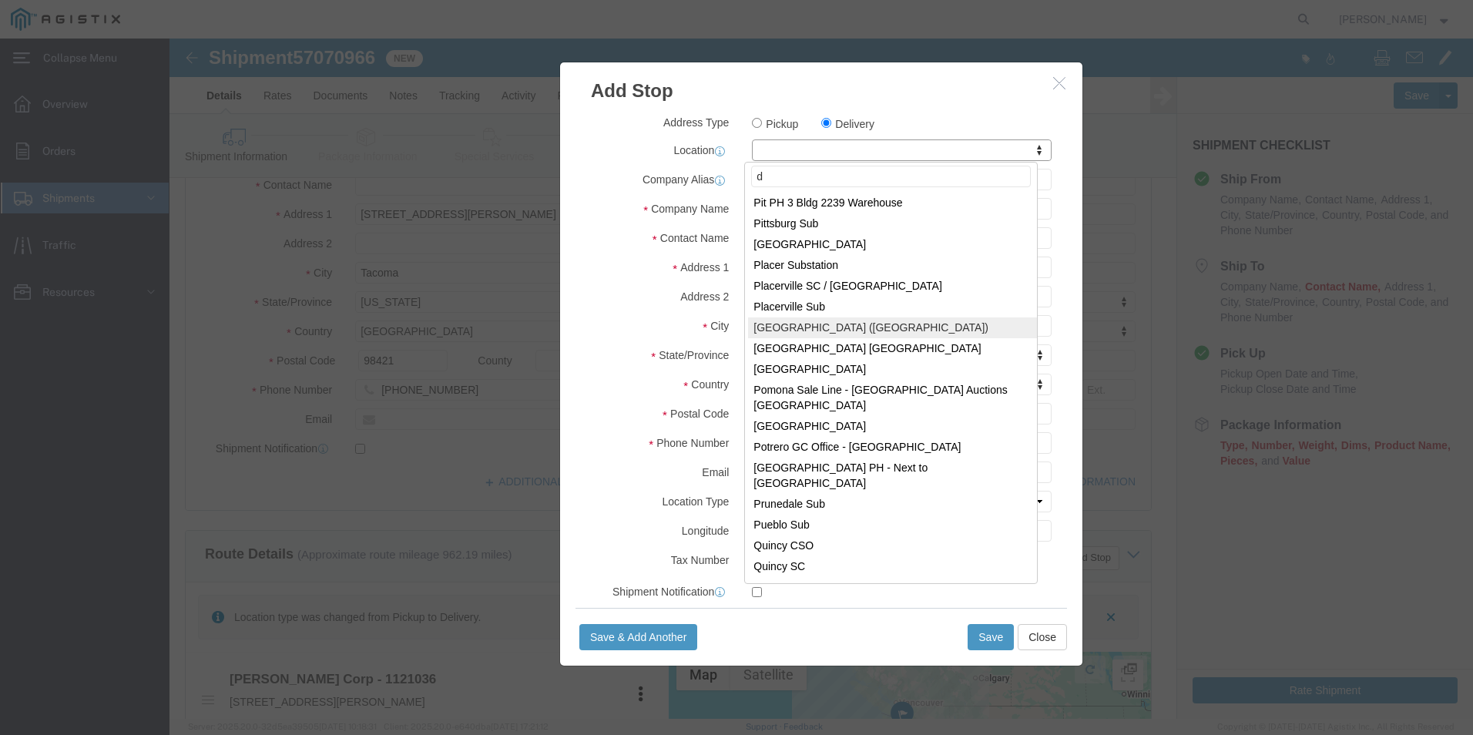
scroll to position [0, 0]
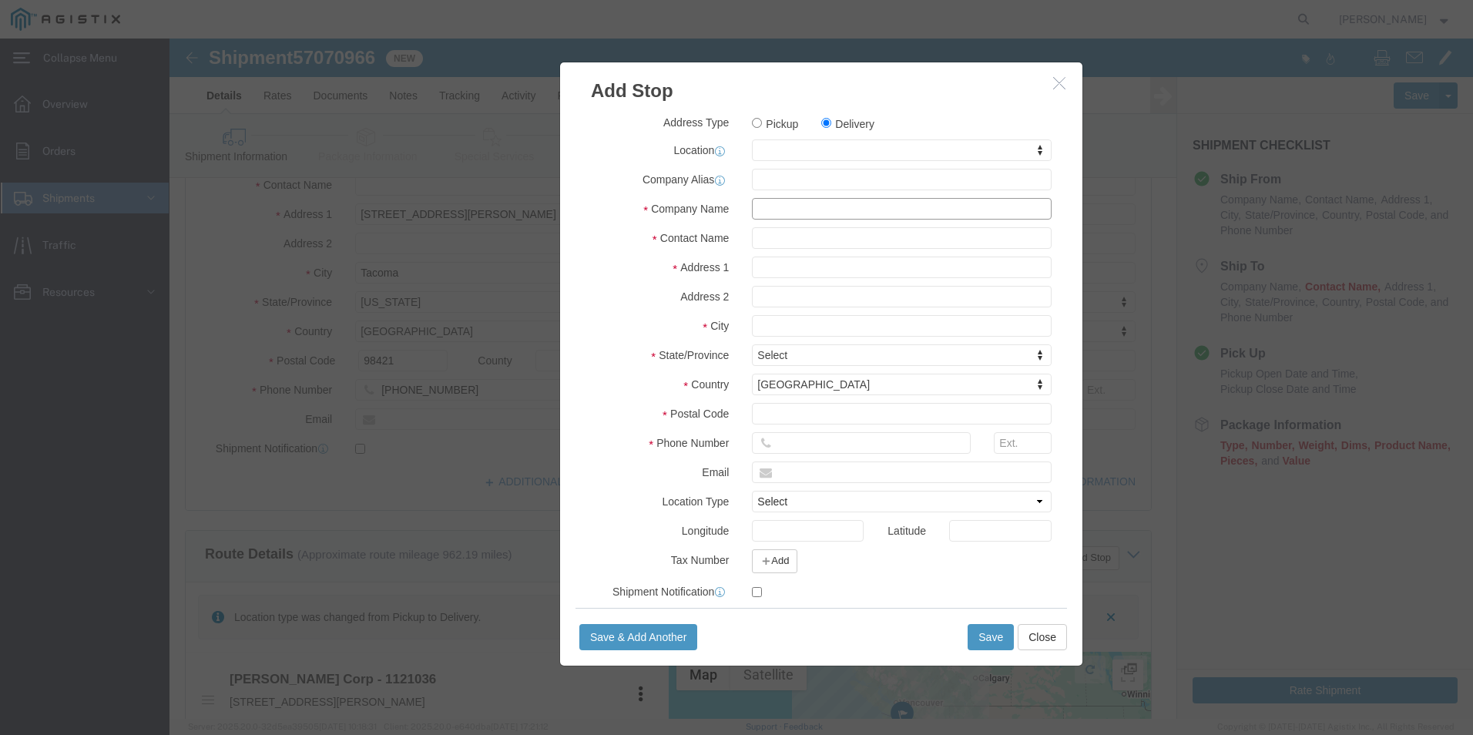
drag, startPoint x: 648, startPoint y: 161, endPoint x: 670, endPoint y: 176, distance: 26.7
click input "text"
drag, startPoint x: 696, startPoint y: 176, endPoint x: 616, endPoint y: 167, distance: 80.6
click input "PG&E 280 Mary"
click label "State/Province"
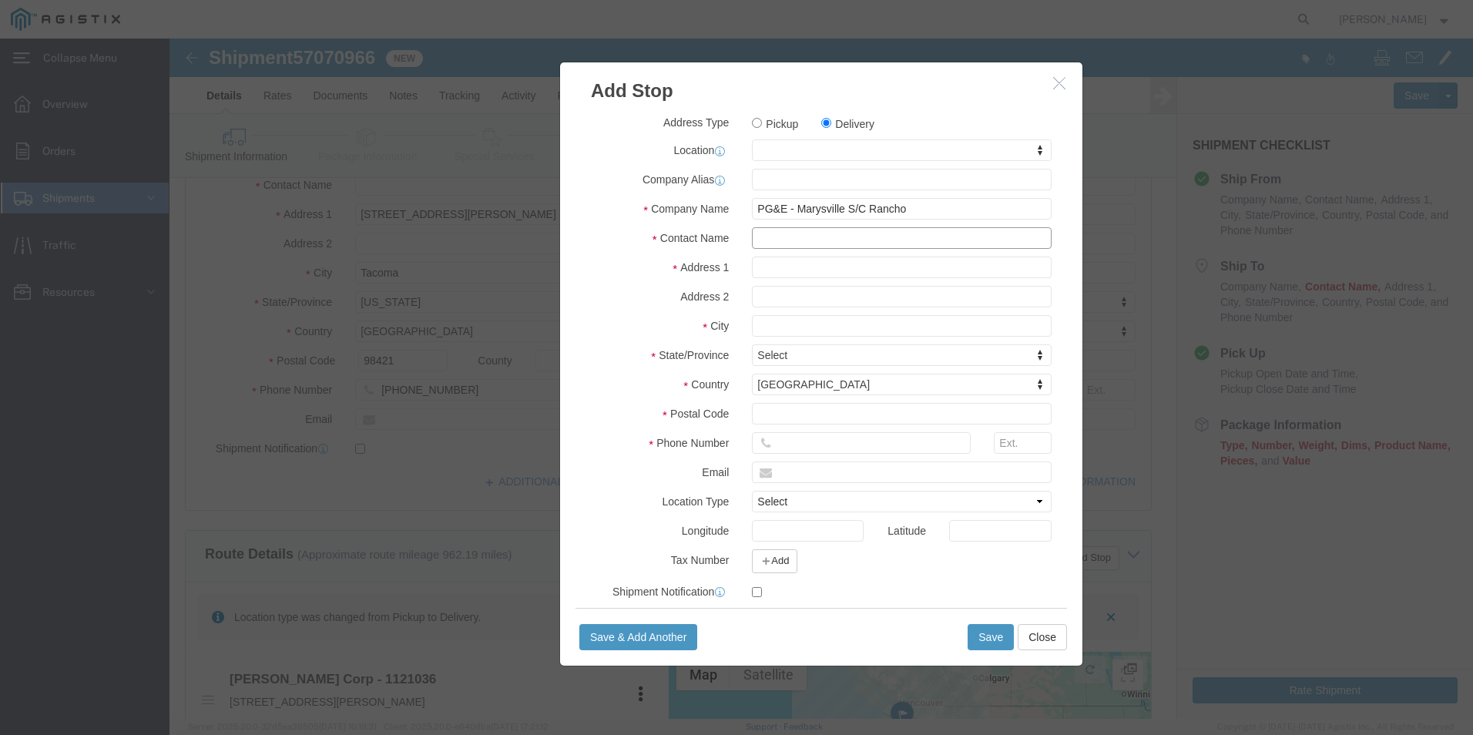
click input "text"
click div "Address Type Pickup Delivery Location My Profile Location (OBSOLETE) BURNEY SC …"
click input "text"
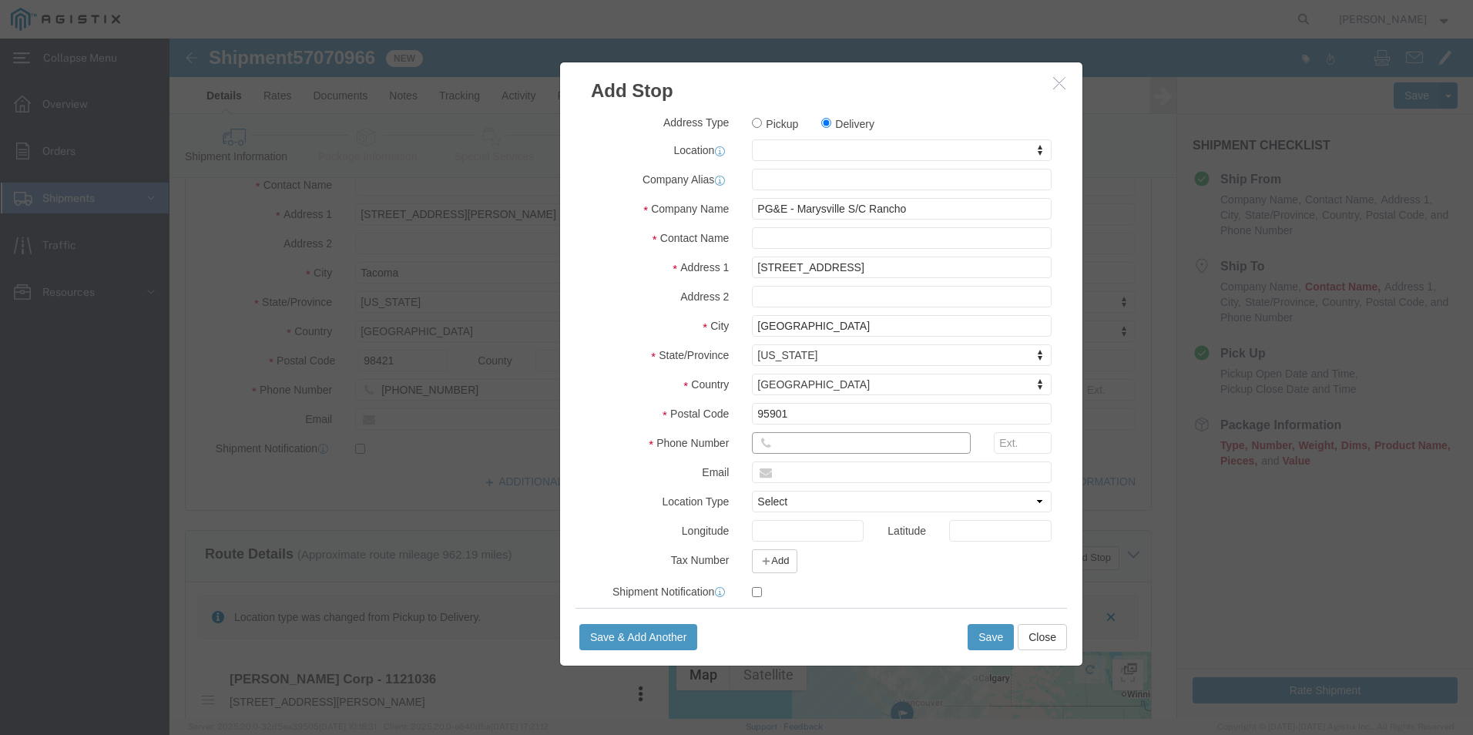
click input "text"
click select "Select Business No Loading Dock Business Business w/ Loading Dock Construction …"
click label "Email"
click button "Save"
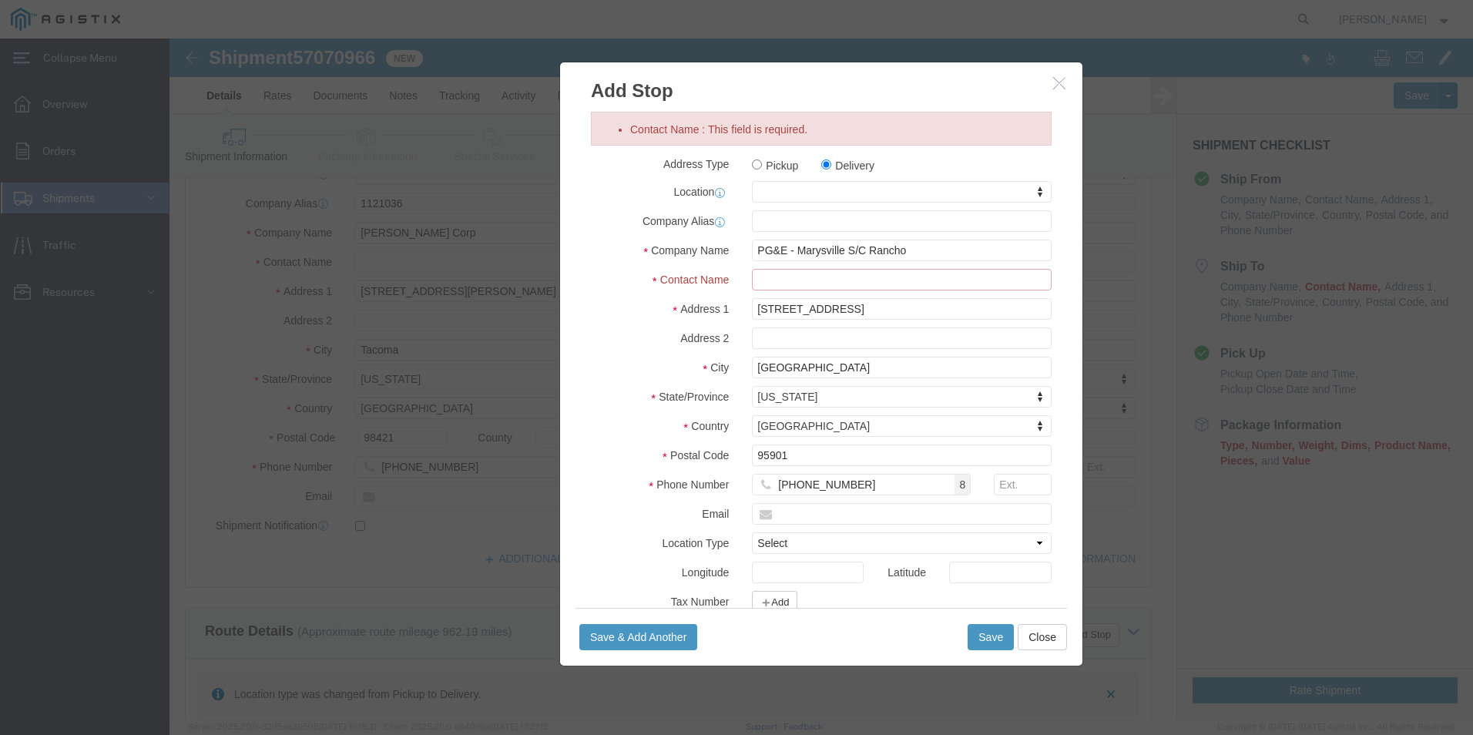
click input "Contact Name : This field is required."
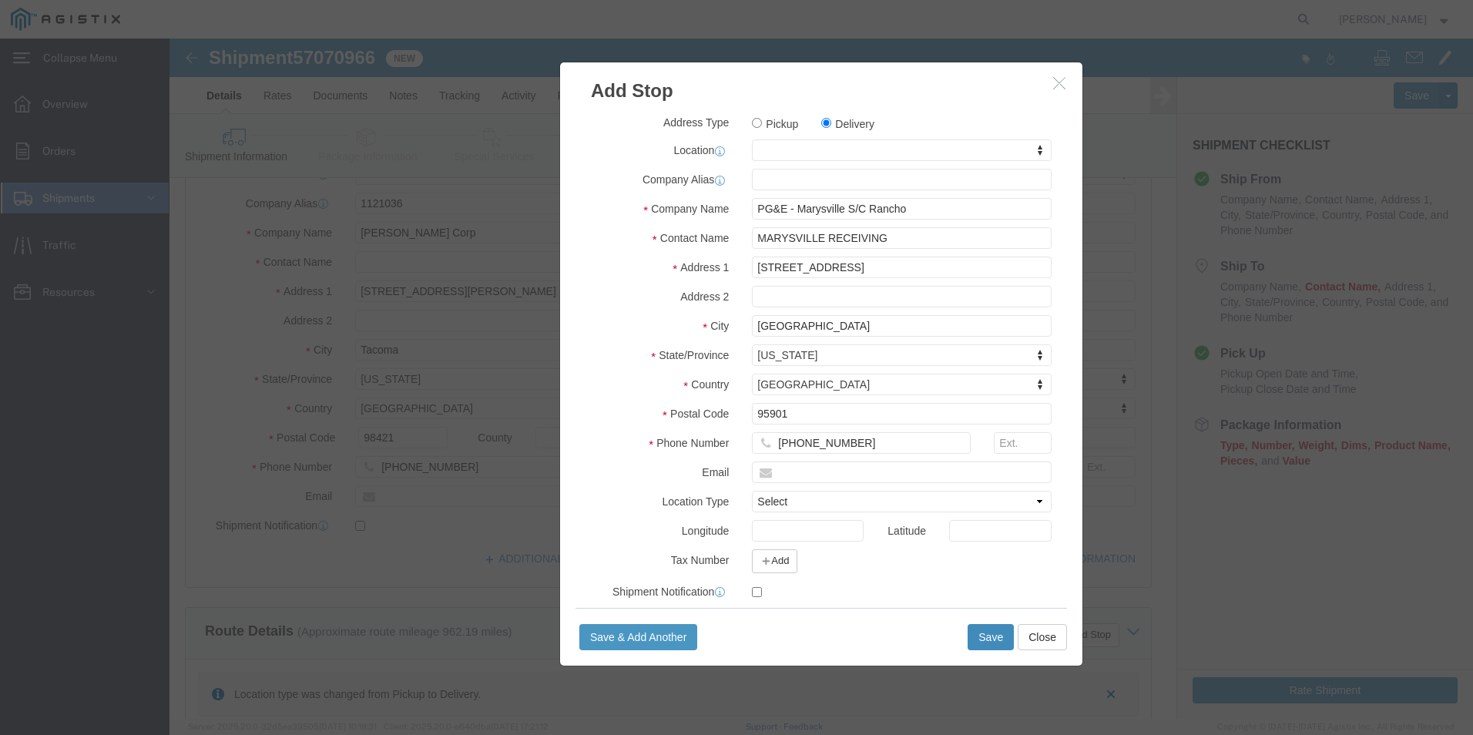
click button "Save"
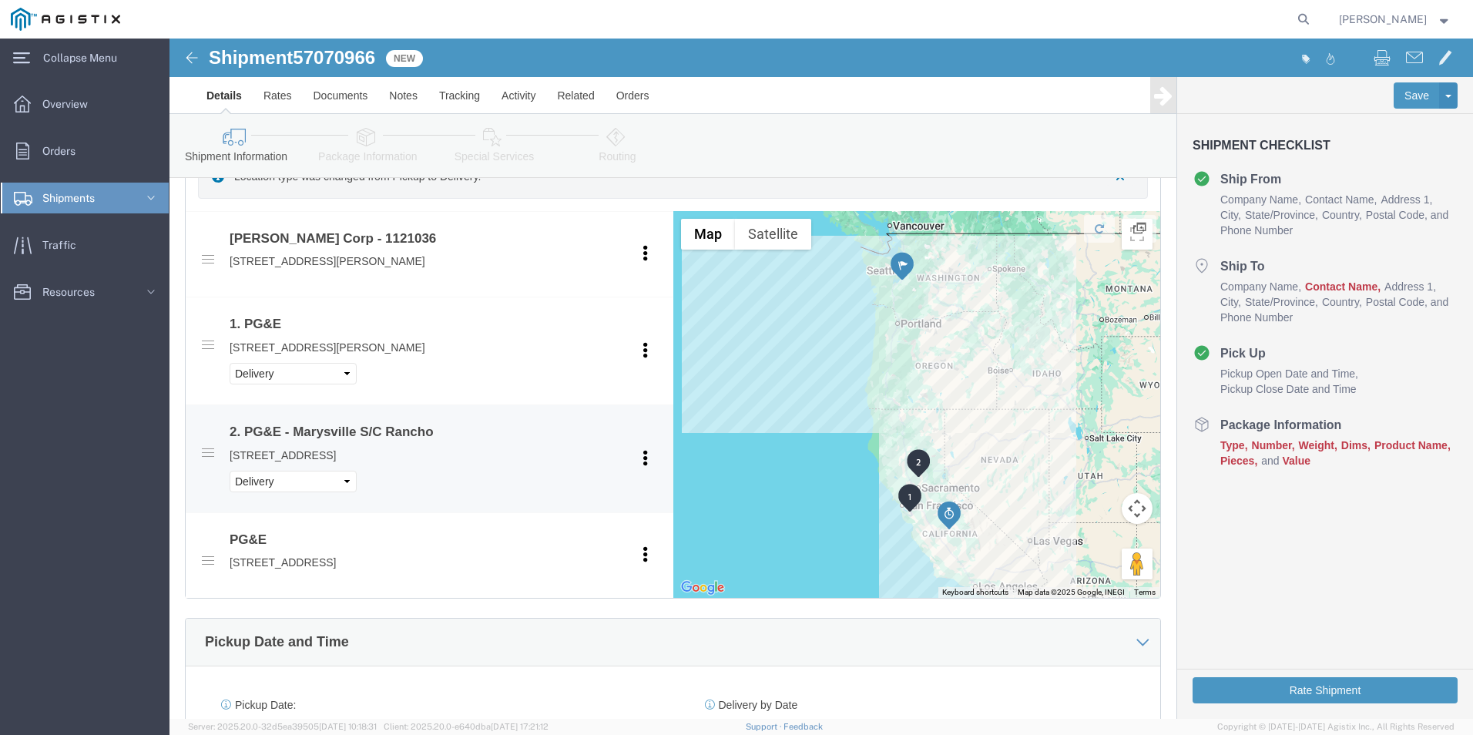
scroll to position [760, 0]
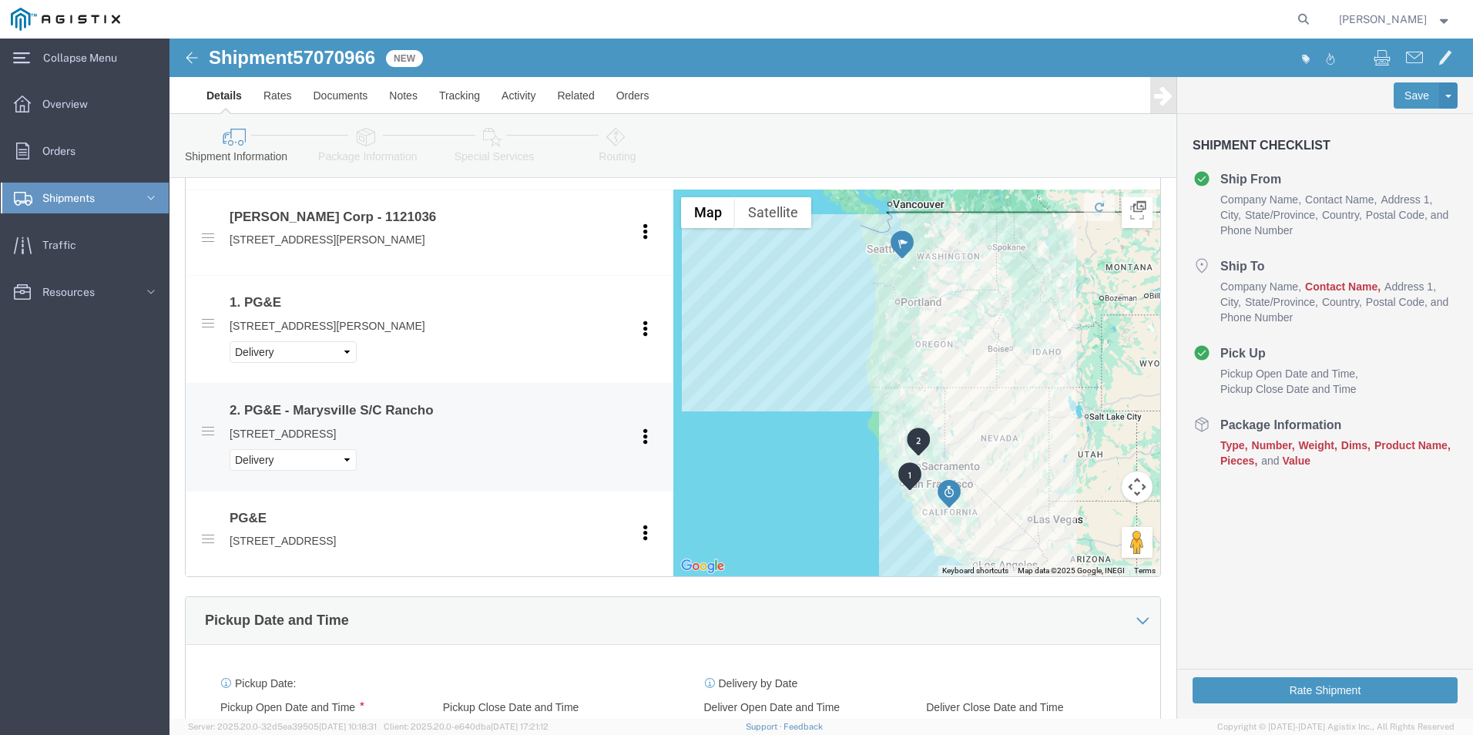
drag, startPoint x: 44, startPoint y: 377, endPoint x: 42, endPoint y: 391, distance: 14.7
click li "PG&E - Marysville S/C Rancho 3736 RANCHO RD, MARYSVILLE, CA, 95901, US Pickup D…"
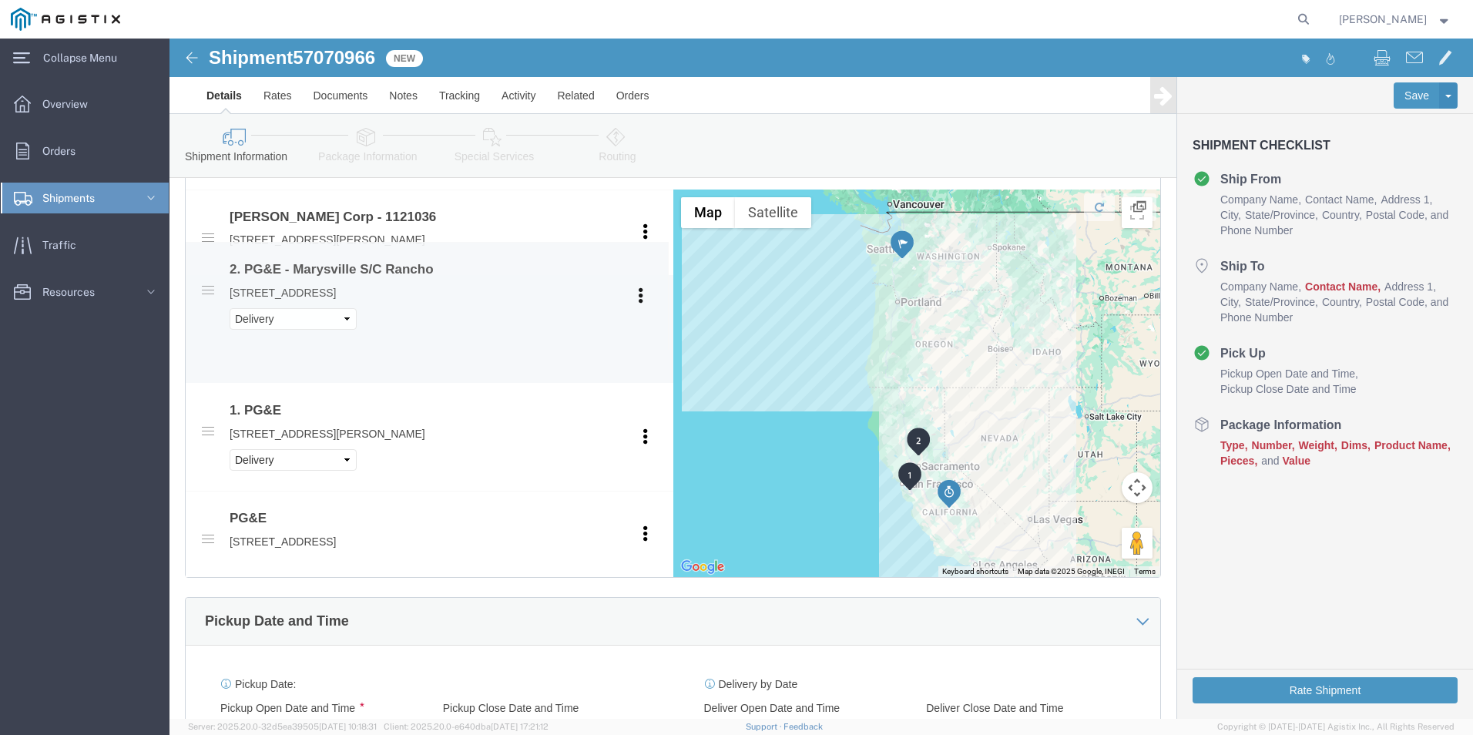
drag, startPoint x: 41, startPoint y: 398, endPoint x: 40, endPoint y: 263, distance: 135.6
click icon
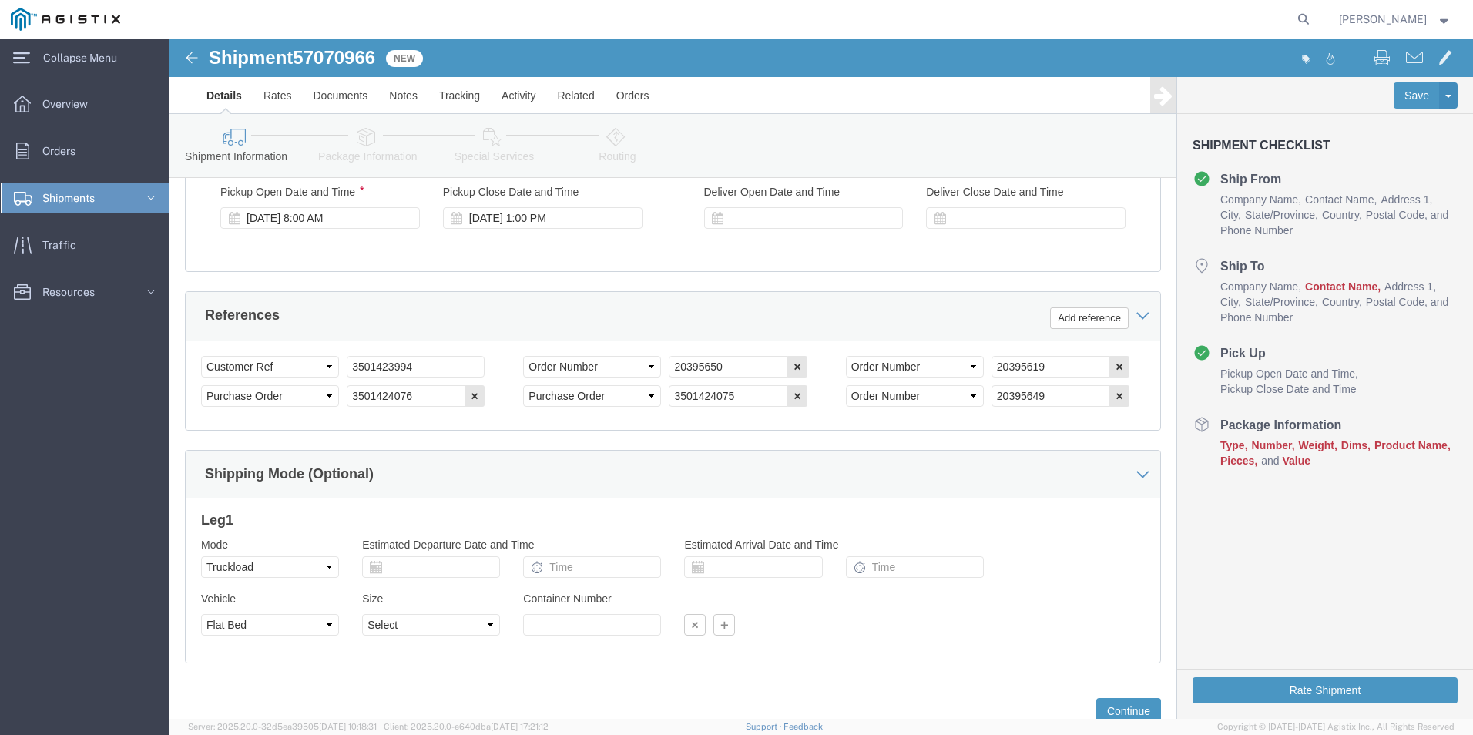
scroll to position [1261, 0]
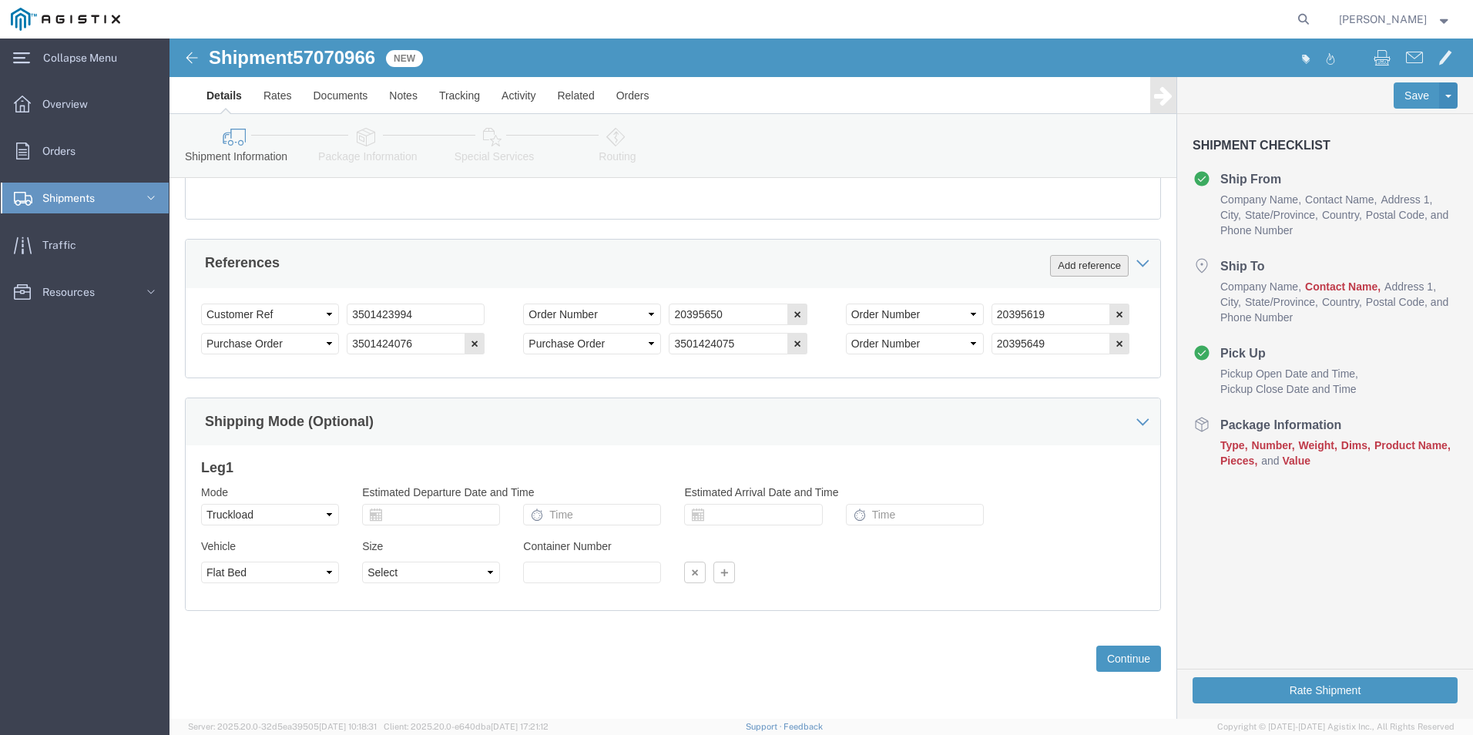
drag, startPoint x: 895, startPoint y: 220, endPoint x: 887, endPoint y: 224, distance: 8.6
click button "Add reference"
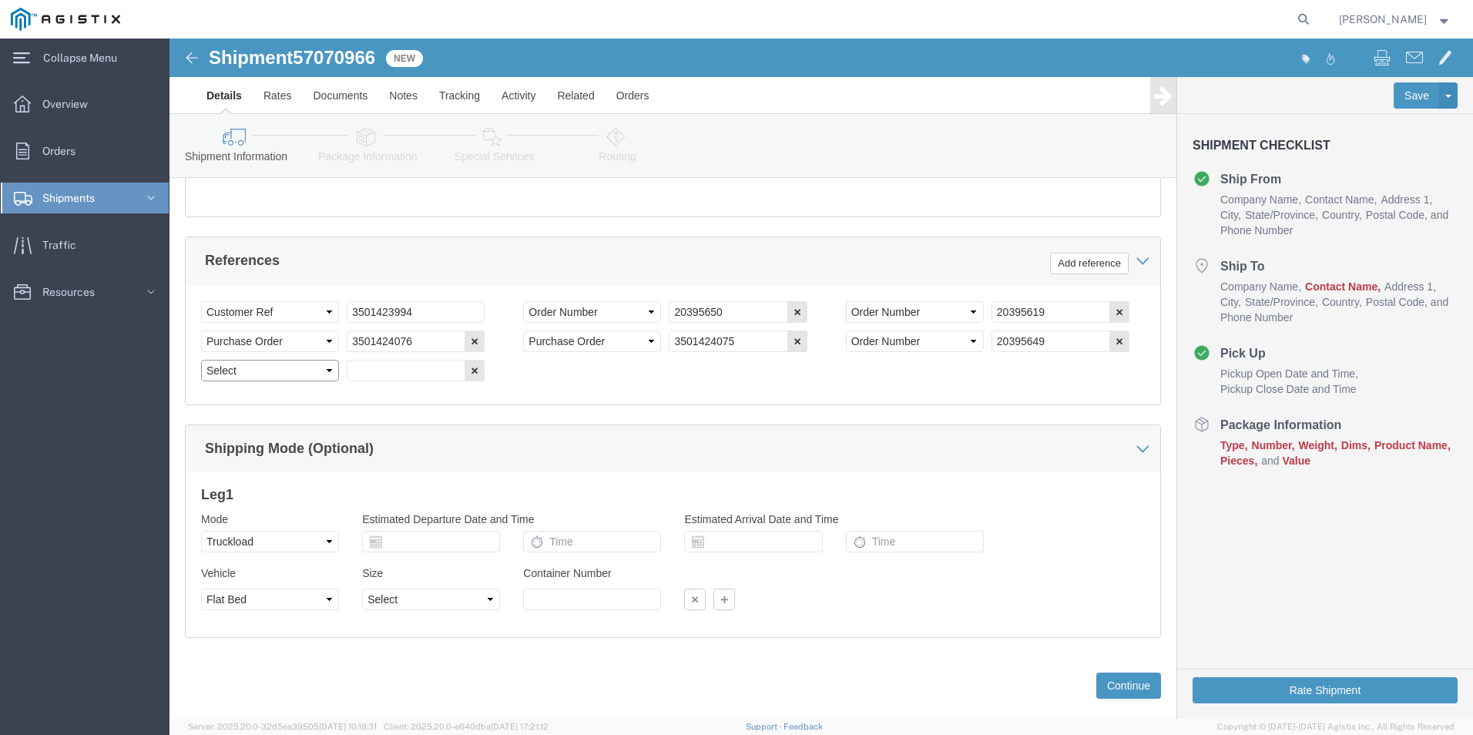
click select "Select Account Type Activity ID Airline Appointment Number ASN Batch Request # …"
click input "text"
click button "Add reference"
click select "Select Account Type Activity ID Airline Appointment Number ASN Batch Request # …"
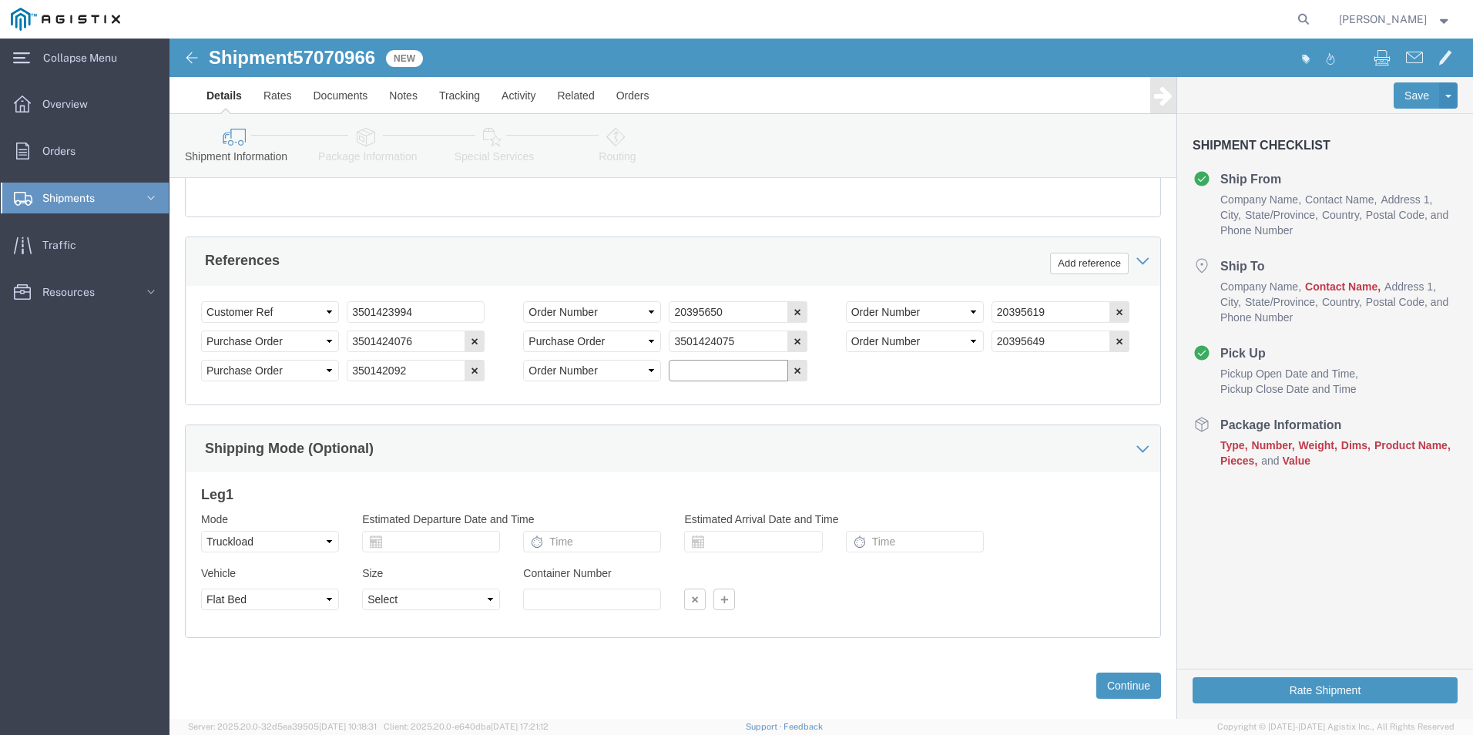
click input "text"
click button "Continue"
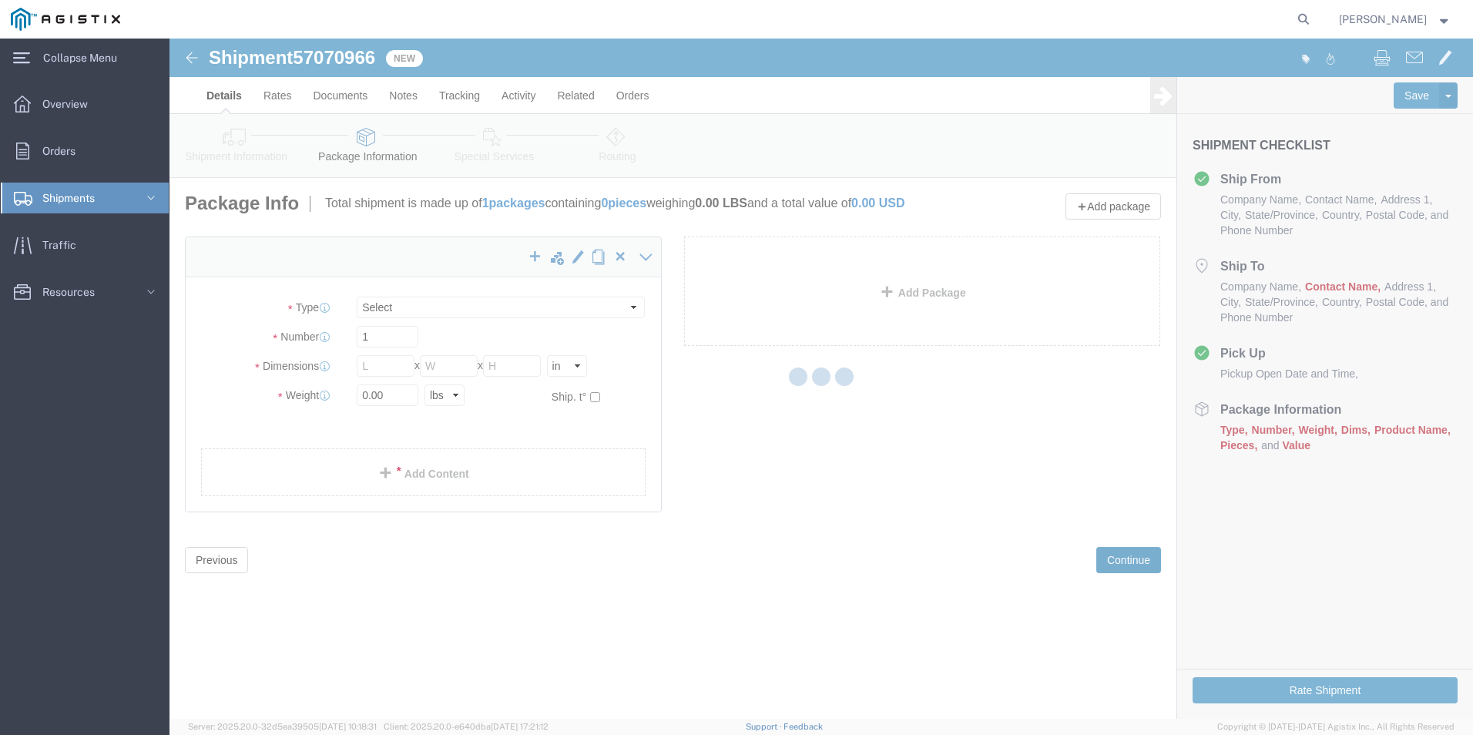
scroll to position [0, 0]
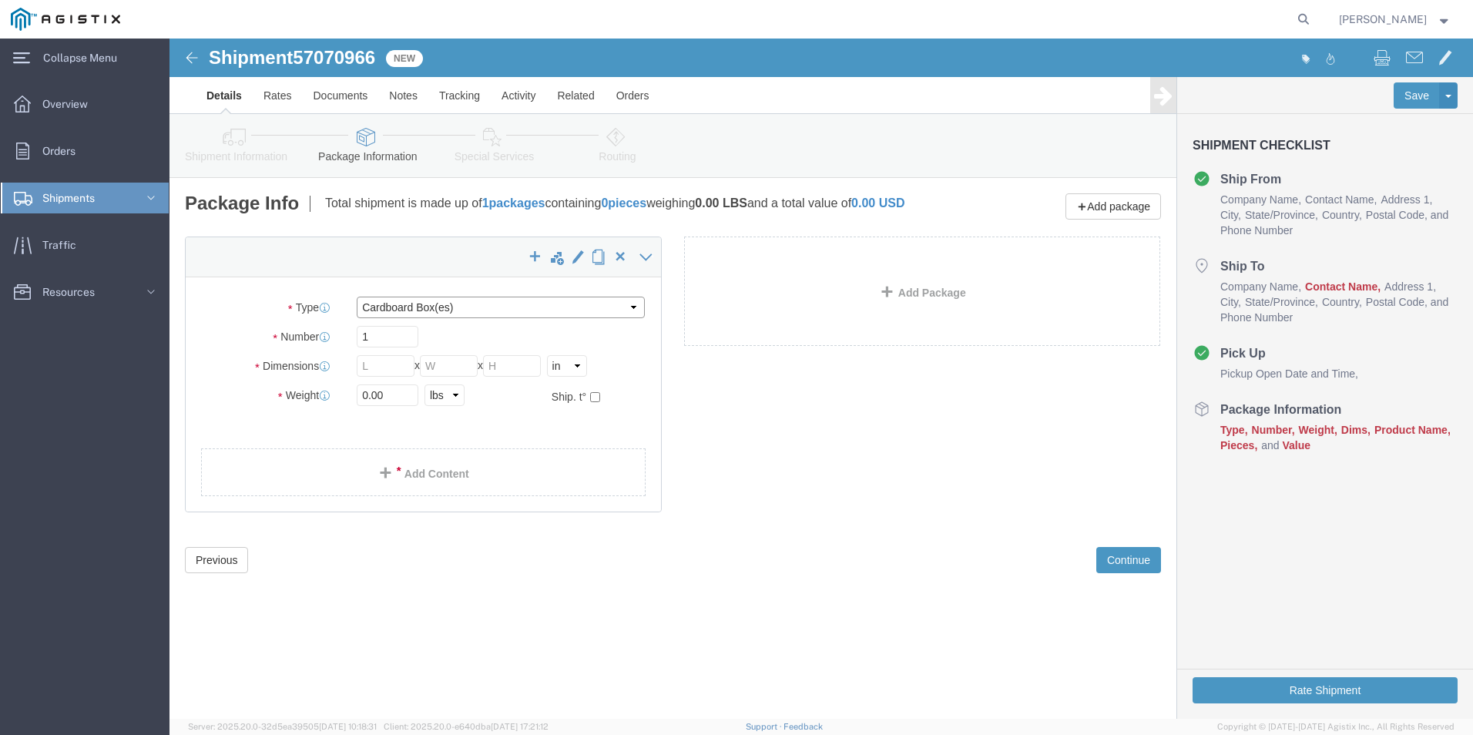
click select "Select Bale(s) Basket(s) Bolt(s) Bottle(s) Buckets Bulk Bundle(s) Can(s) Cardbo…"
drag, startPoint x: 222, startPoint y: 307, endPoint x: 109, endPoint y: 306, distance: 112.5
click div "Number 1"
click input "text"
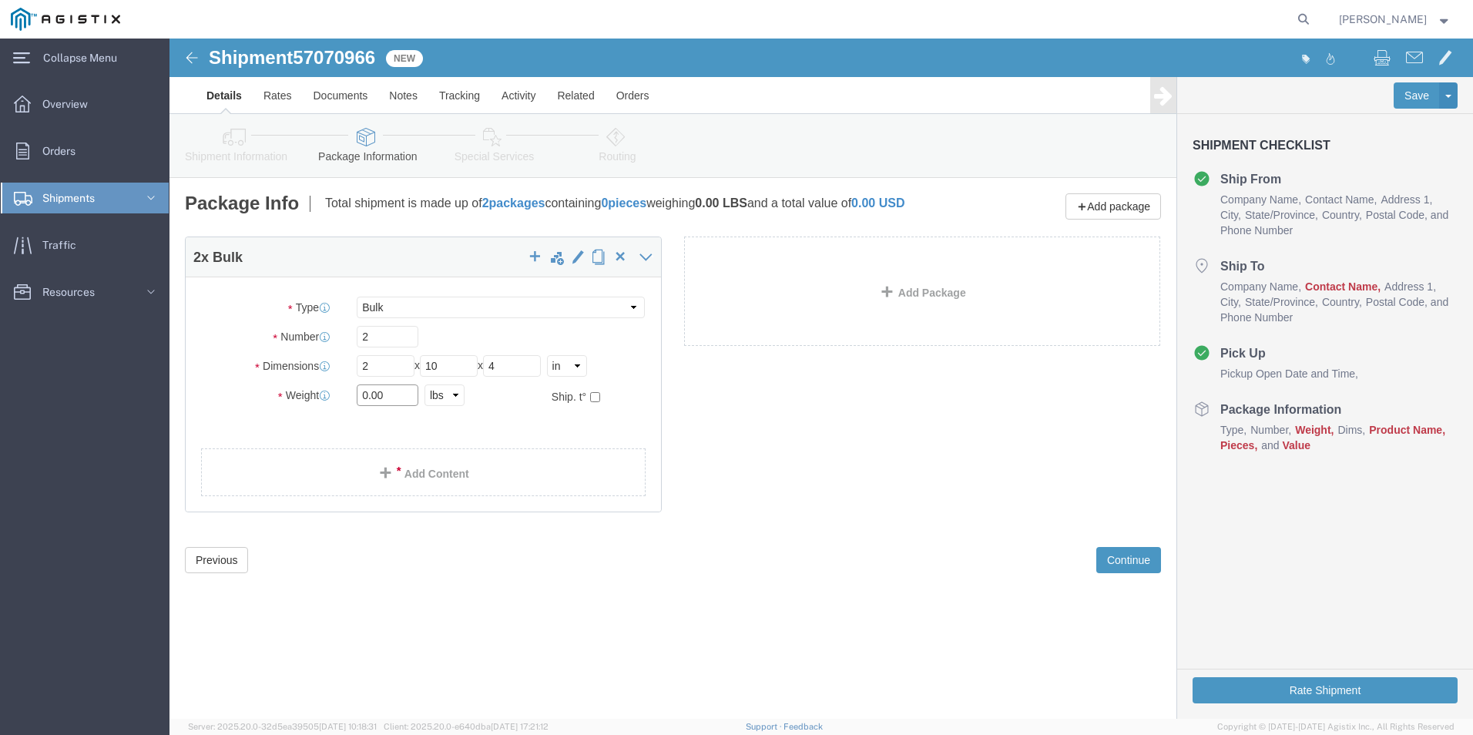
drag, startPoint x: 213, startPoint y: 367, endPoint x: 96, endPoint y: 374, distance: 118.1
click div "Weight 0.00 Select kgs lbs Ship. t°"
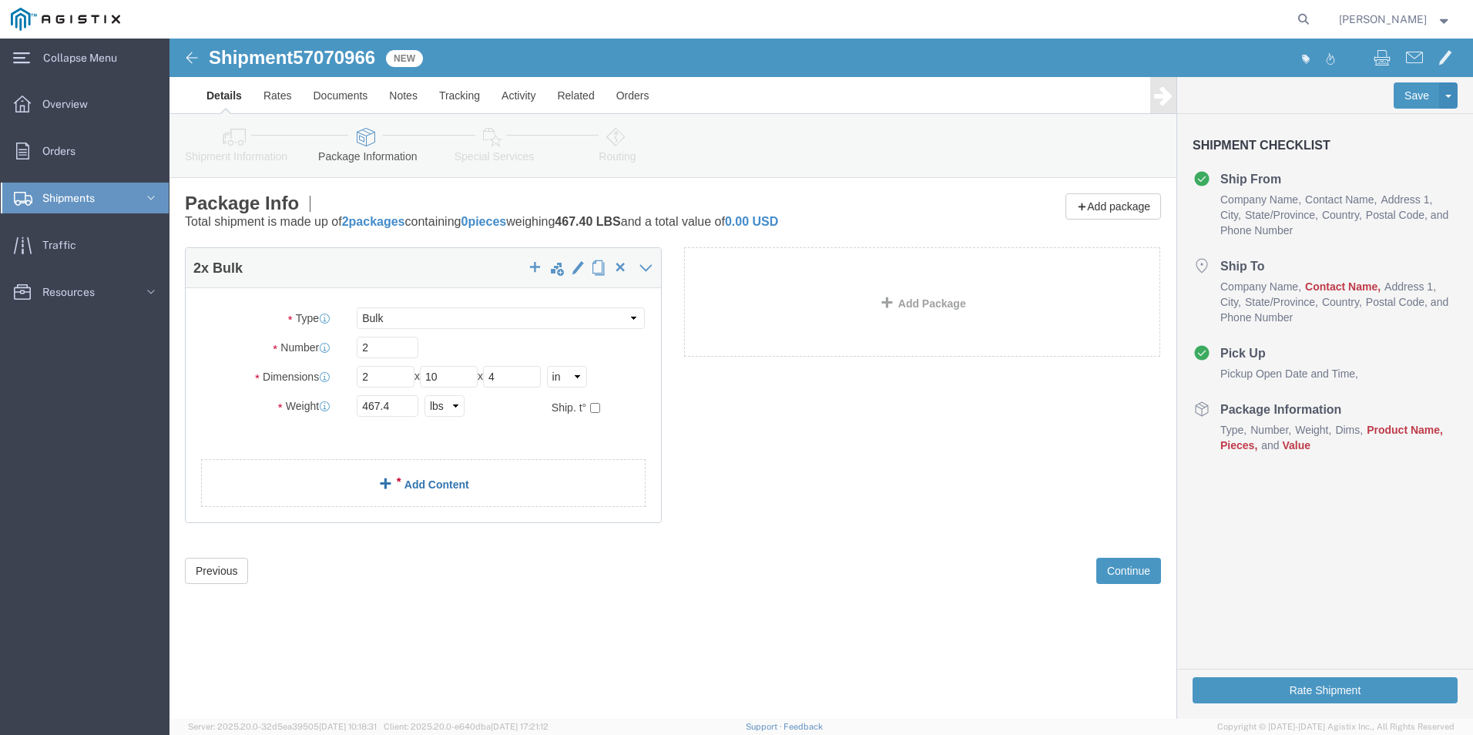
click link "Add Content"
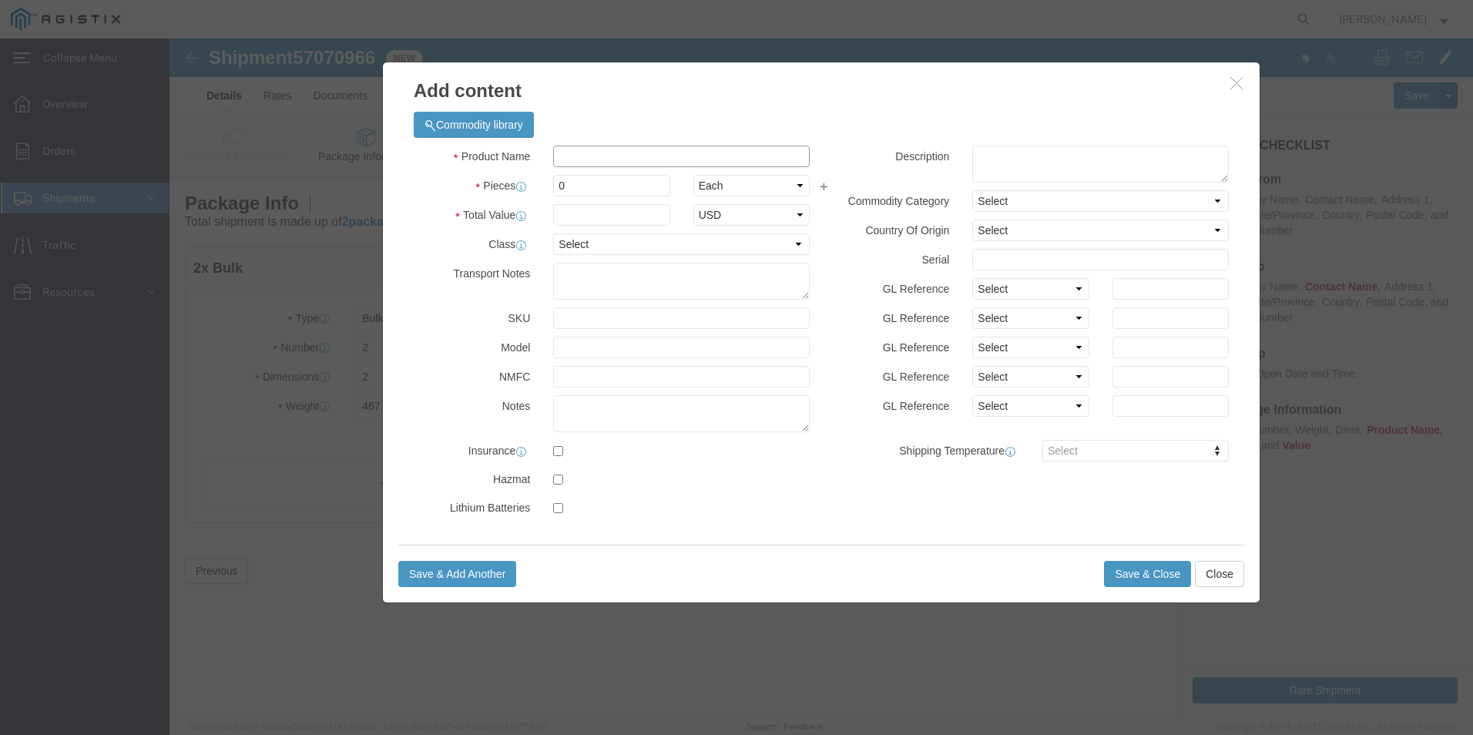
click input "text"
drag, startPoint x: 448, startPoint y: 149, endPoint x: 327, endPoint y: 148, distance: 121.0
click div "Pieces Number of pieces inside all the packages 0 Select Bag Barrels 100Board F…"
click div "Product Name MUD SILL Pieces 2 Select Bag Barrels 100Board Feet Bottle Box Blis…"
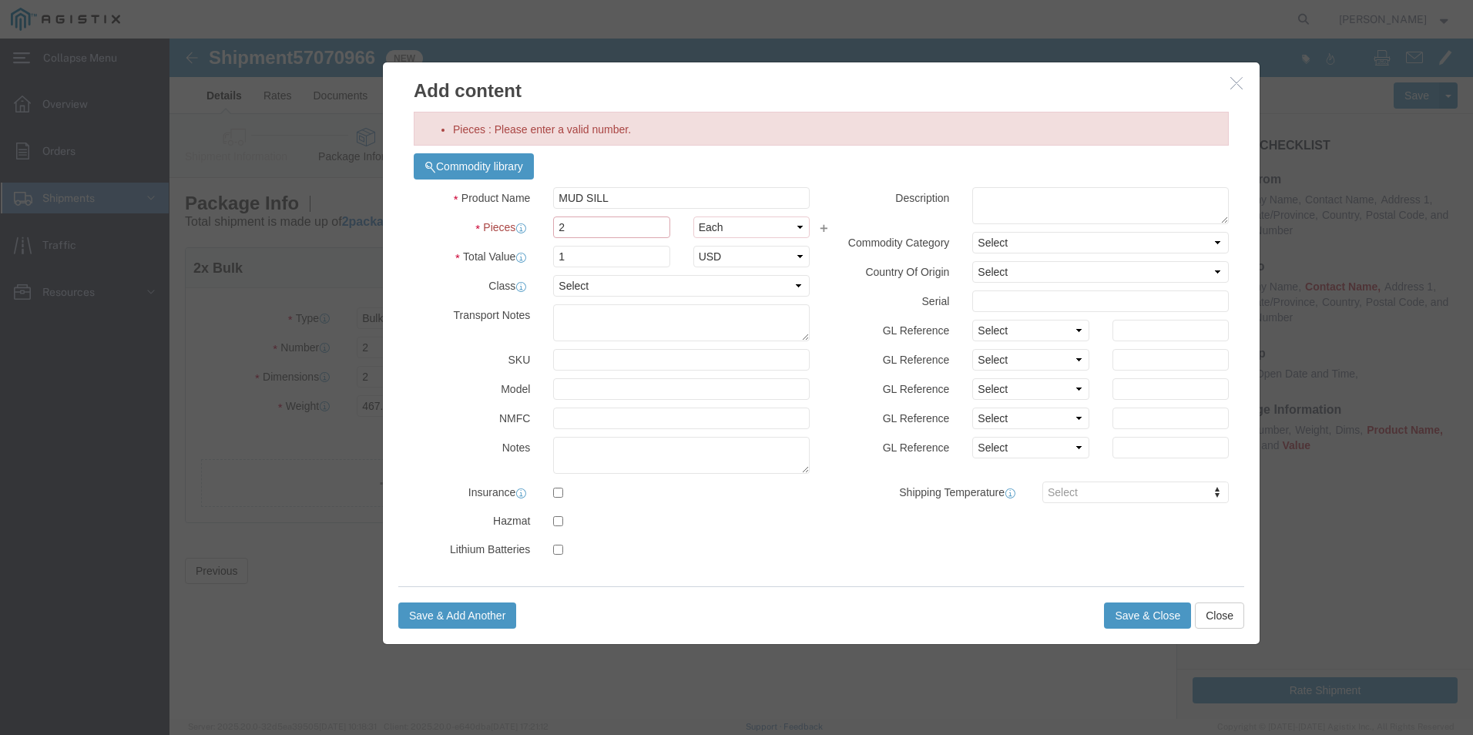
click input "2"
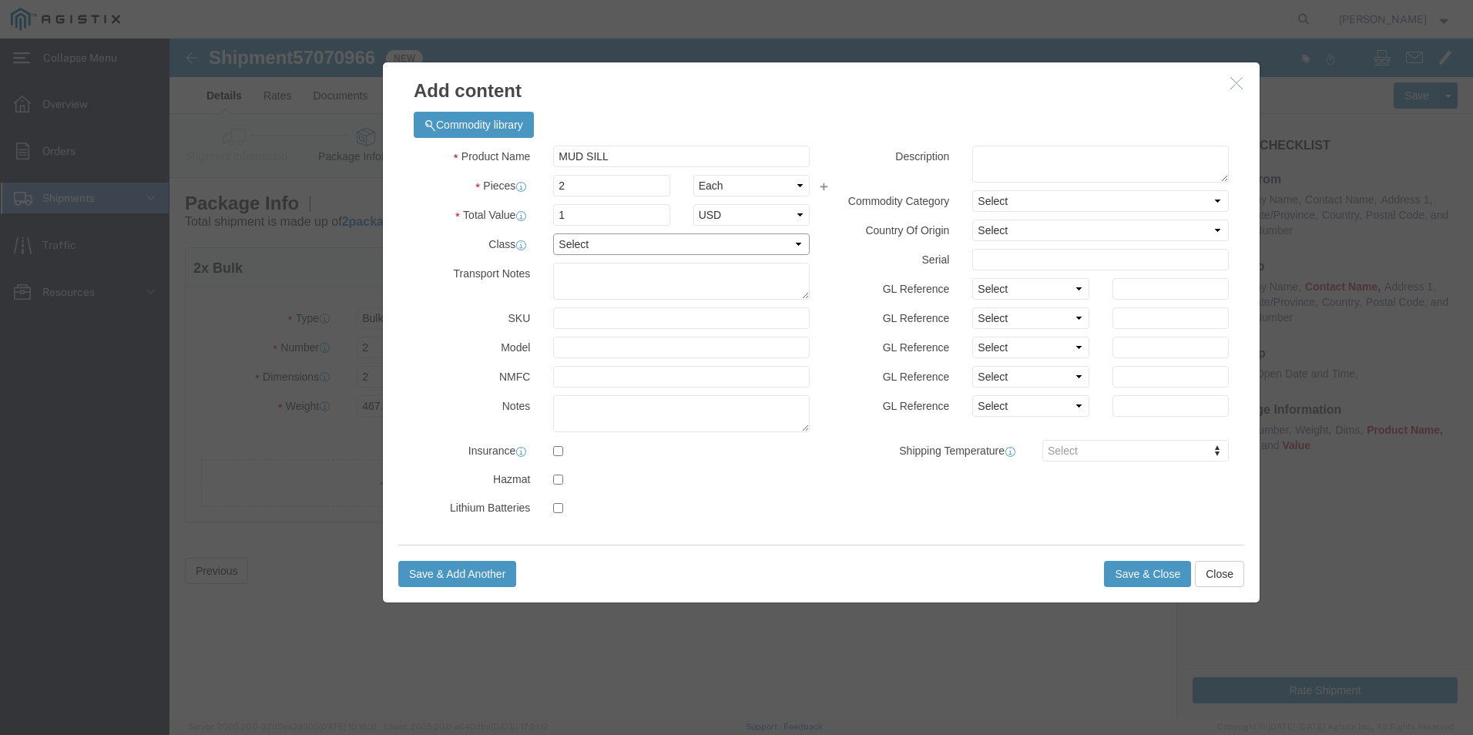
click select "Select 50 55 60 65 70 85 92.5 100 125 175 250 300 400"
click textarea
drag, startPoint x: 361, startPoint y: 121, endPoint x: 217, endPoint y: 121, distance: 144.1
click div "Pieces : This field is required. Commodity library Product Name MUD SILL Pieces…"
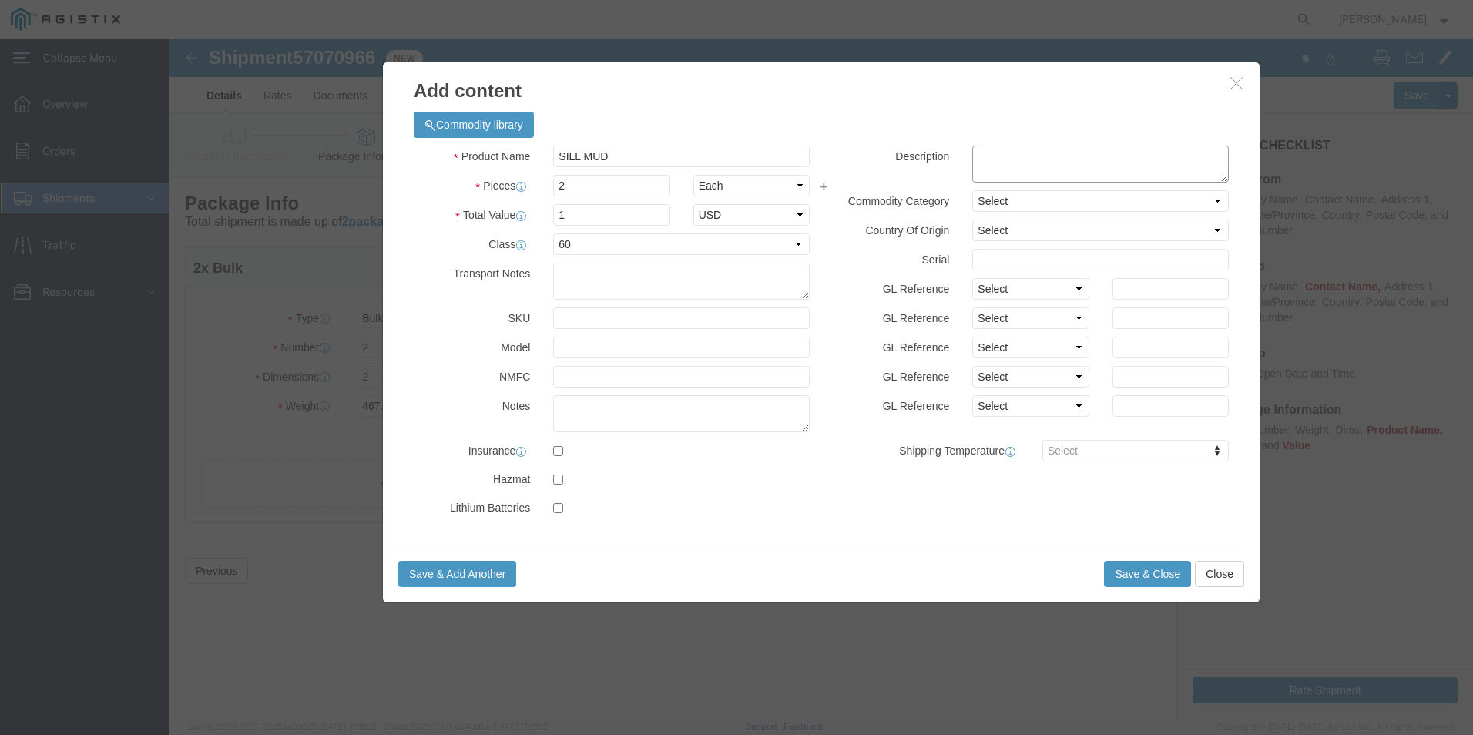
click textarea
click input "text"
click button "Save & Close"
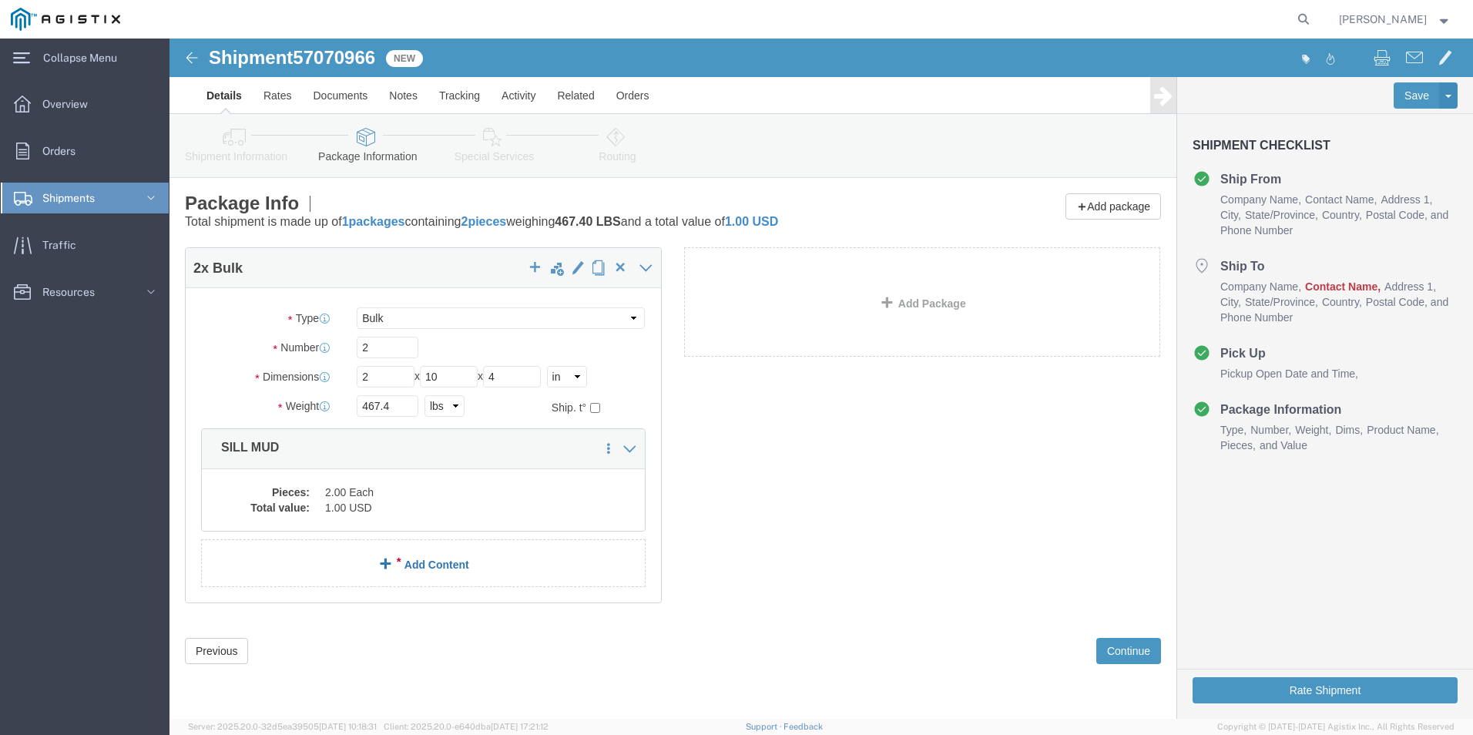
click link "Add Content"
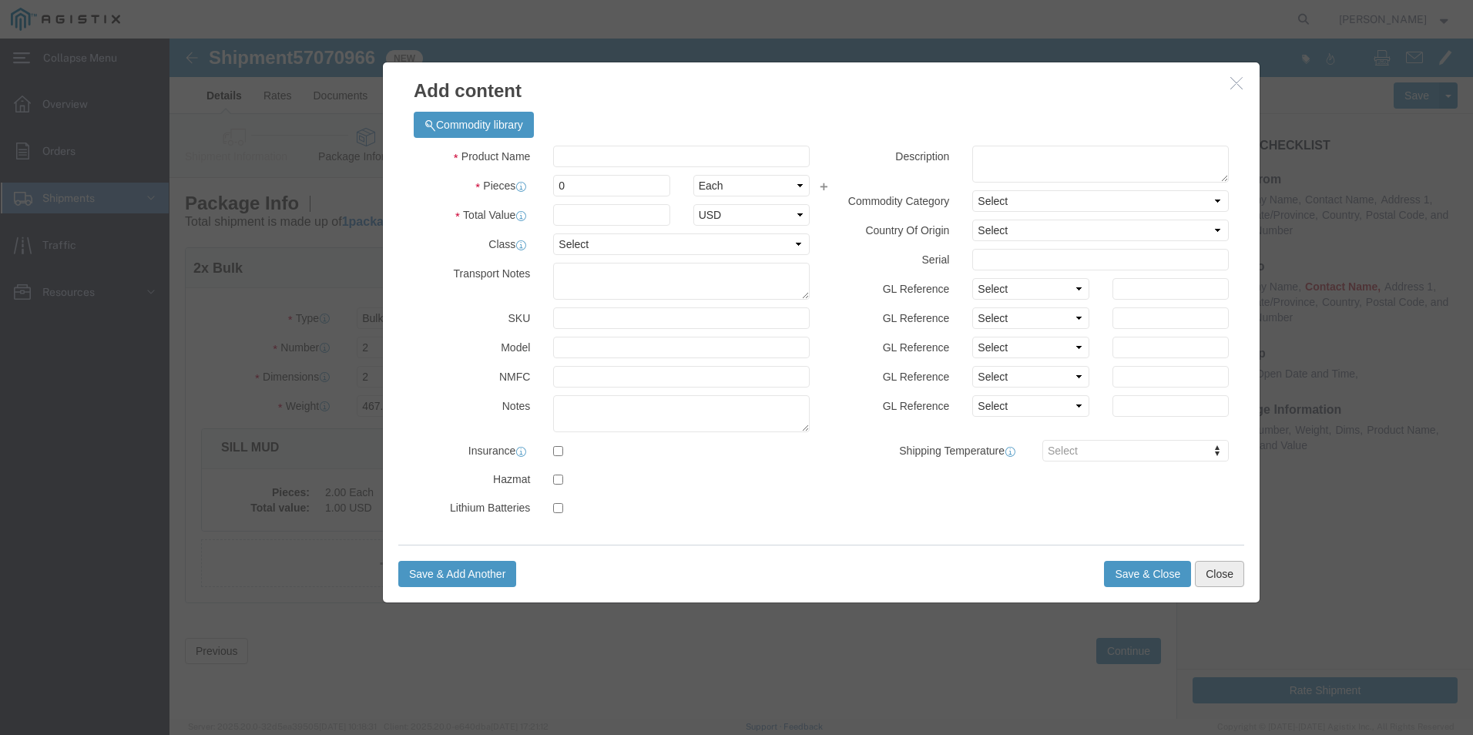
click button "Close"
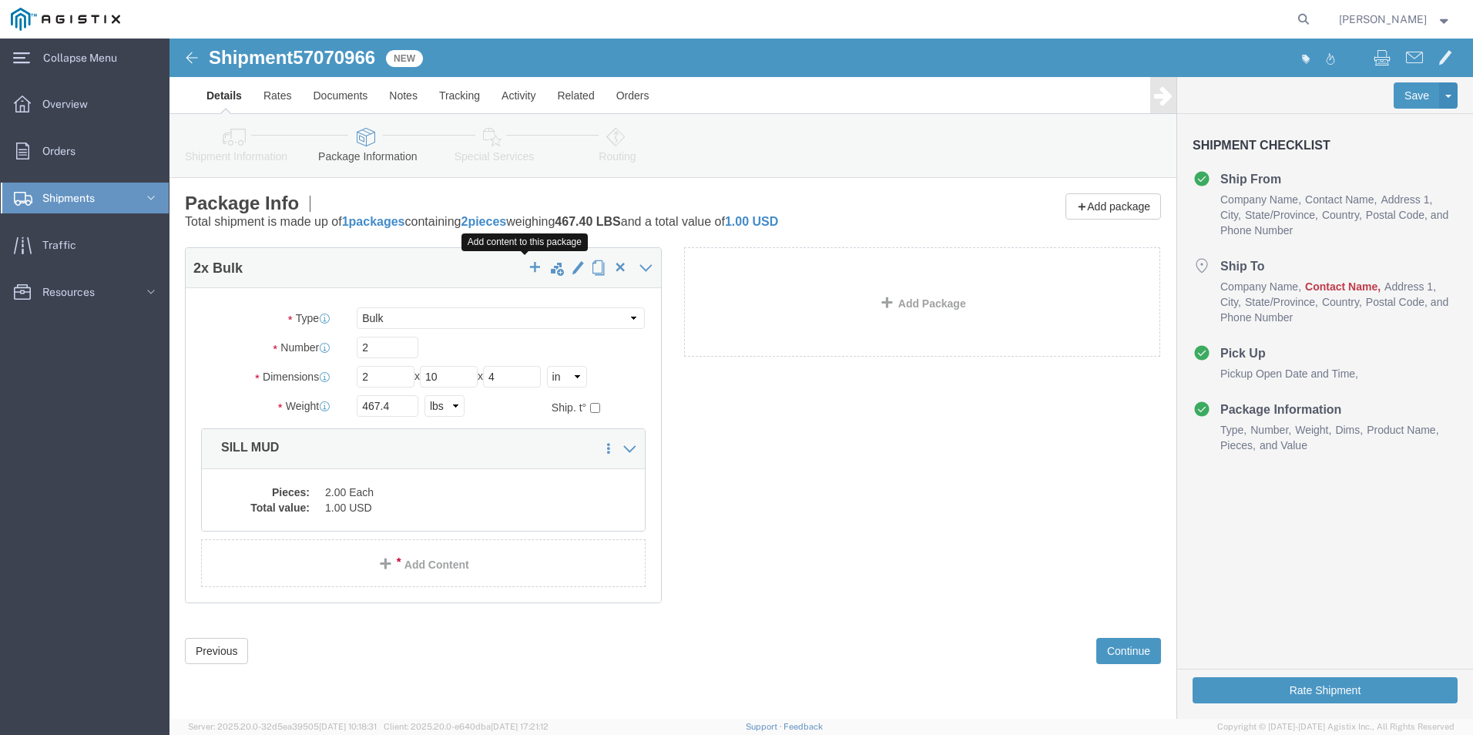
click button "button"
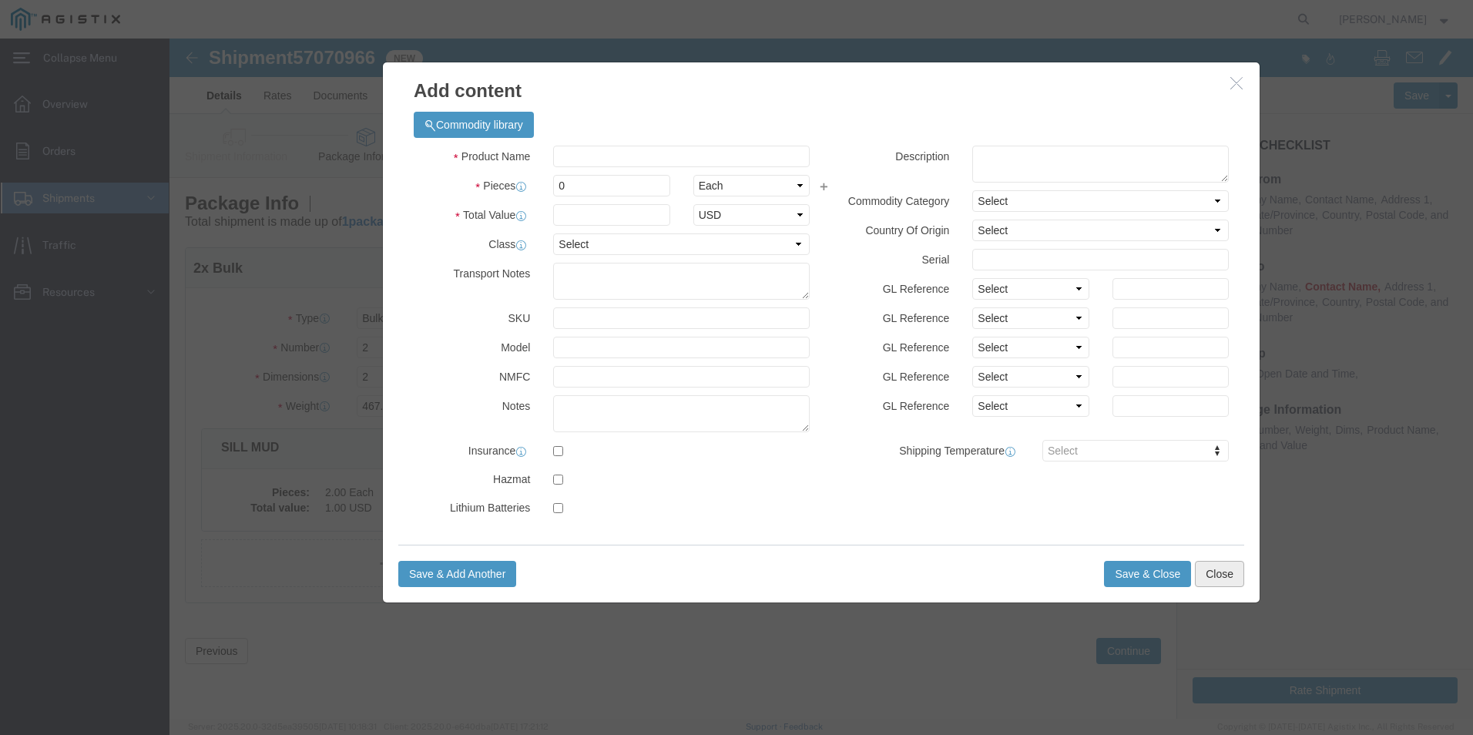
click button "Close"
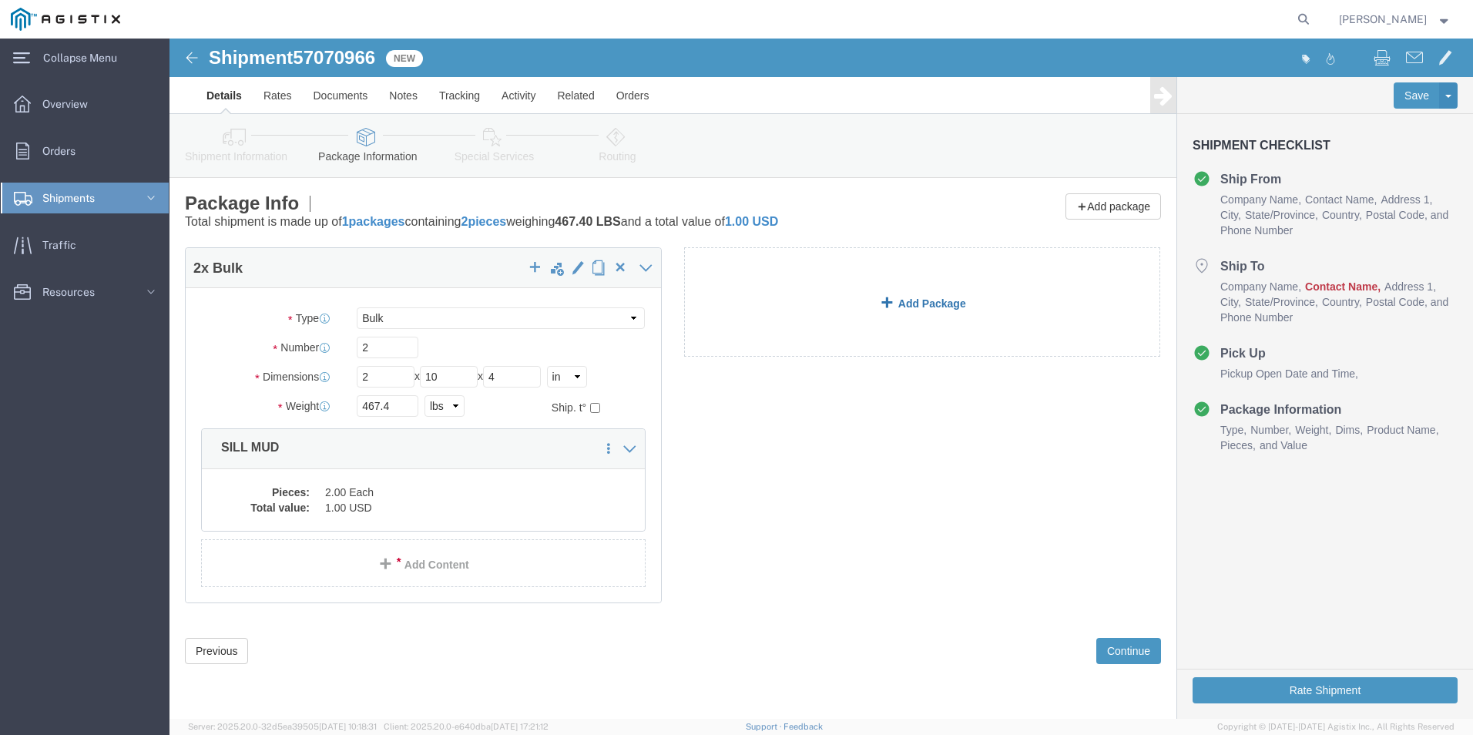
click link "Add Package"
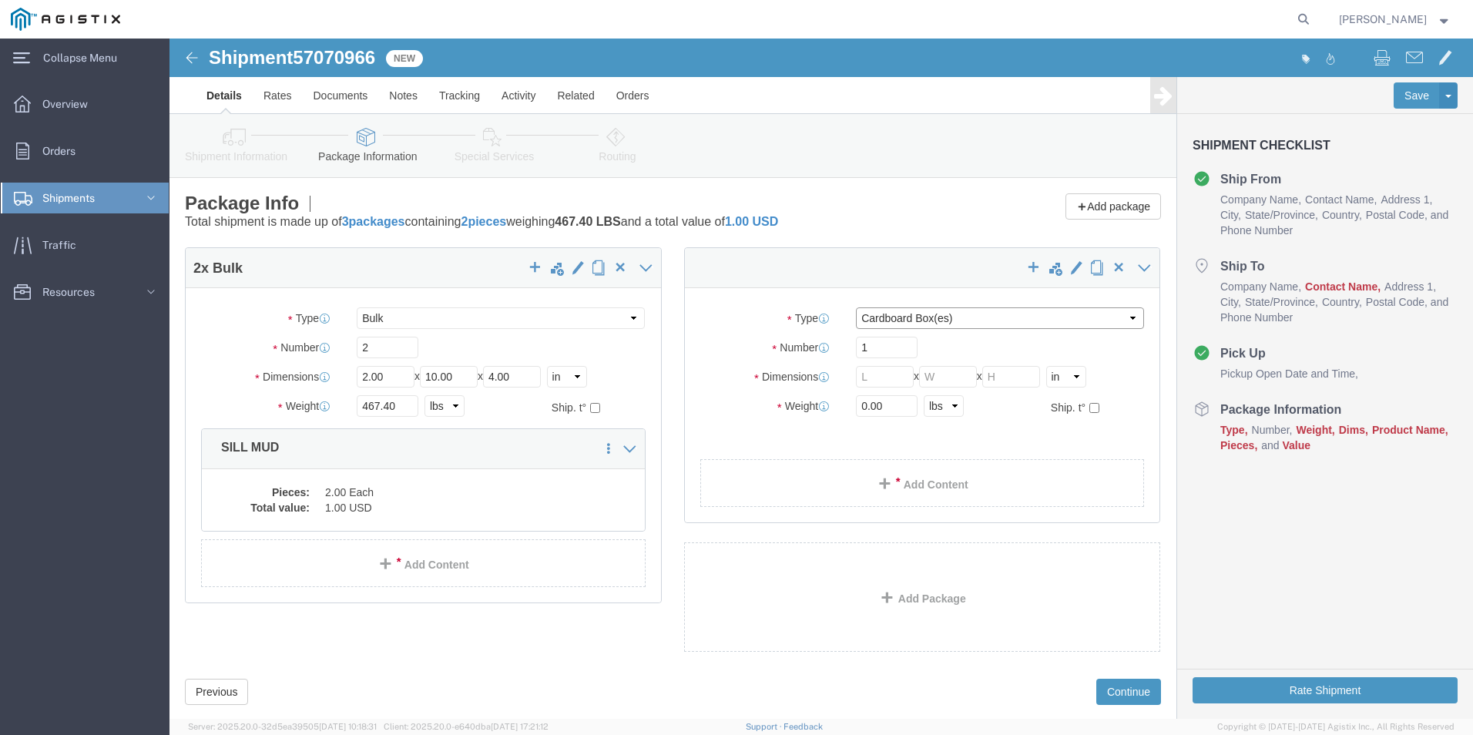
click select "Select Bale(s) Basket(s) Bolt(s) Bottle(s) Buckets Bulk Bundle(s) Can(s) Cardbo…"
drag, startPoint x: 696, startPoint y: 314, endPoint x: 655, endPoint y: 305, distance: 41.7
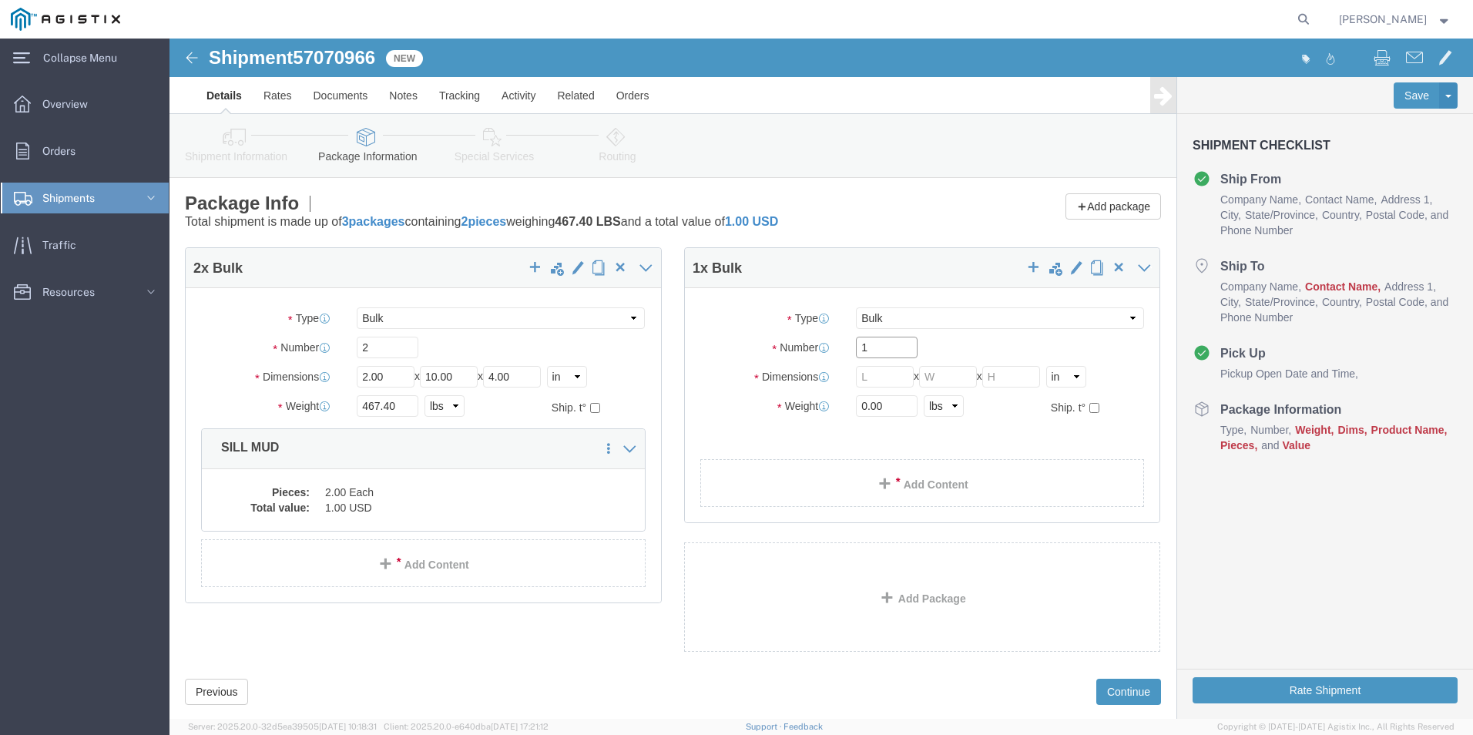
click div "Number 1"
drag, startPoint x: 707, startPoint y: 344, endPoint x: 631, endPoint y: 332, distance: 76.5
click div "Dimensions Length x Width x Height Select cm ft in"
drag, startPoint x: 686, startPoint y: 342, endPoint x: 744, endPoint y: 348, distance: 58.9
click div "Length 4X12X3 x Width x Height Select cm ft in"
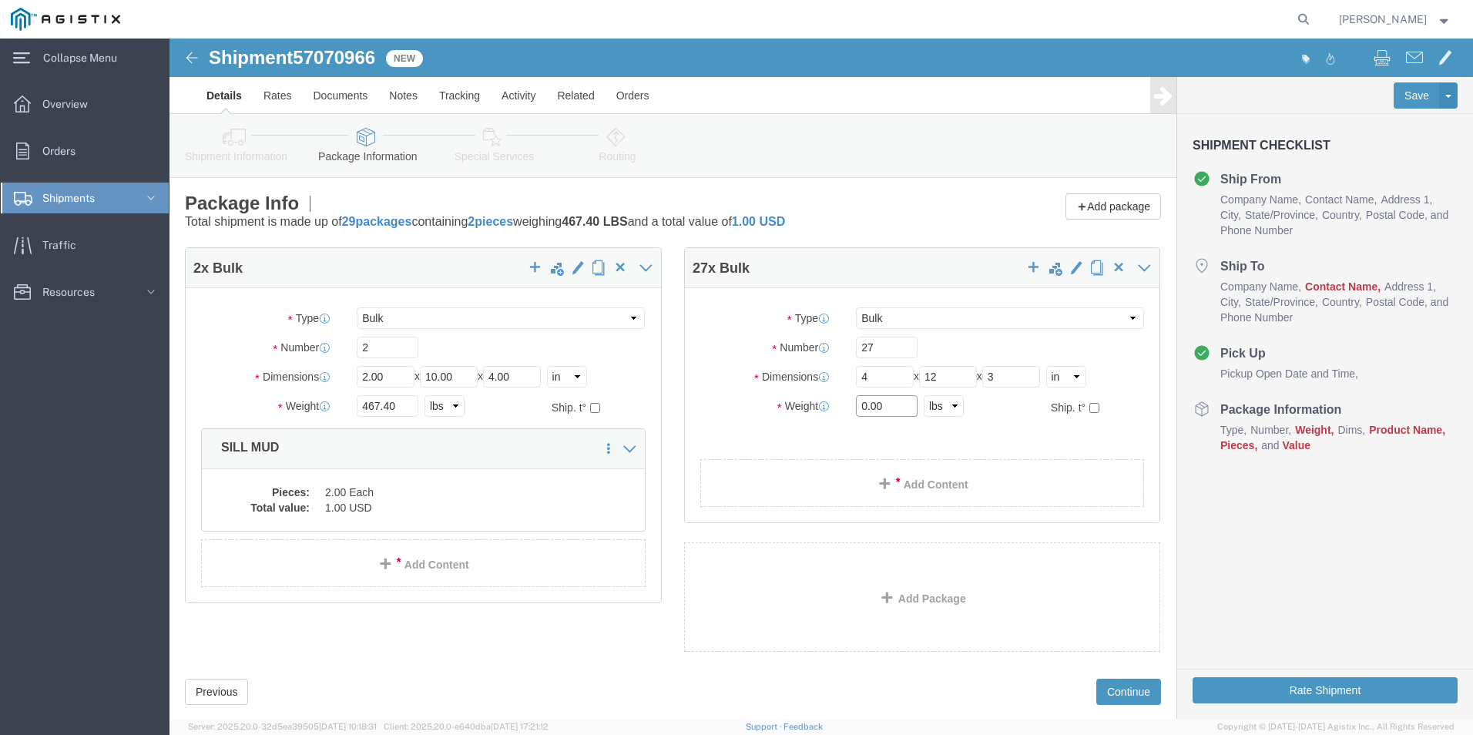
drag, startPoint x: 716, startPoint y: 370, endPoint x: 531, endPoint y: 370, distance: 184.9
click div "Weight 0.00 Select kgs lbs Ship. t°"
click input "0.00"
click span "button"
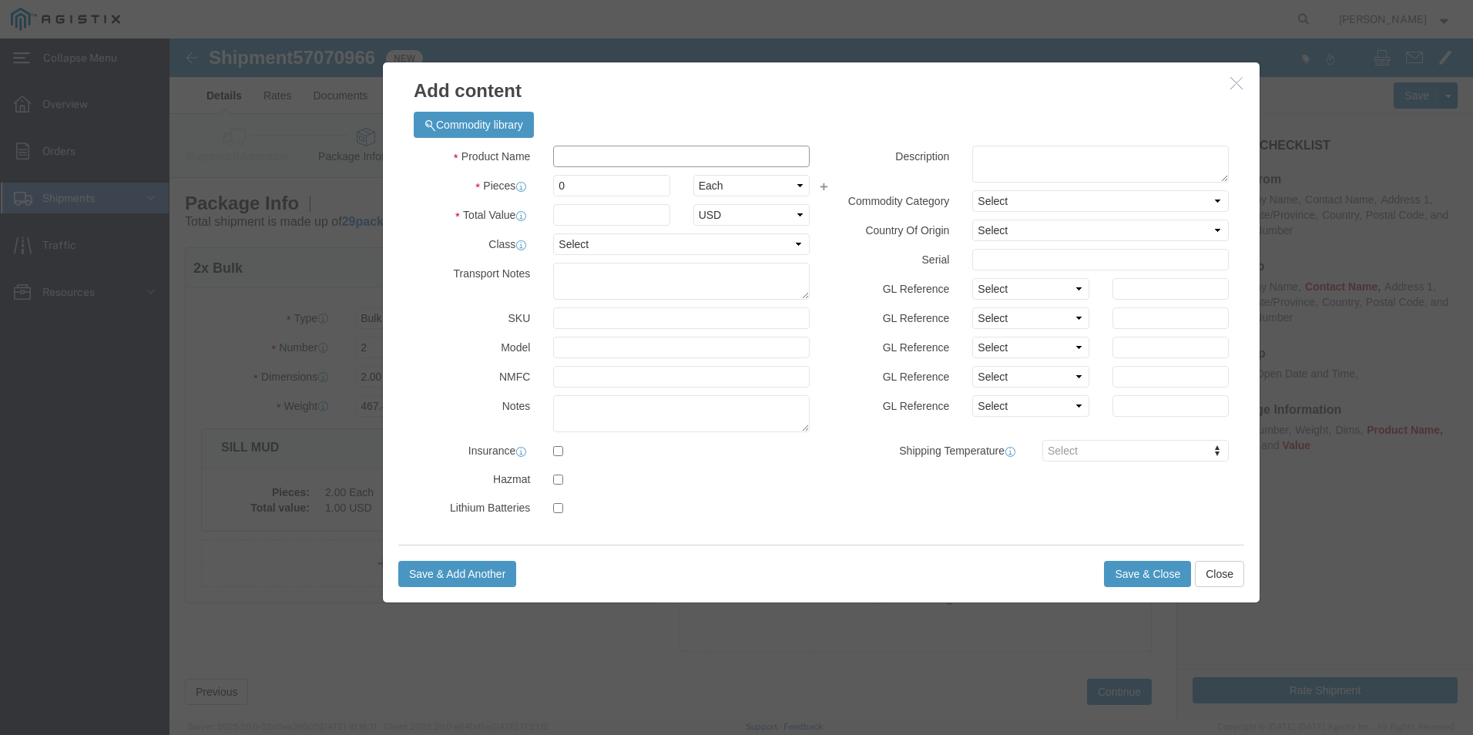
click input "text"
click input "0"
drag, startPoint x: 397, startPoint y: 149, endPoint x: 289, endPoint y: 149, distance: 107.9
click div "Pieces 0 Select Bag Barrels 100Board Feet Bottle Box Blister Pack Carats Can Ca…"
click input "text"
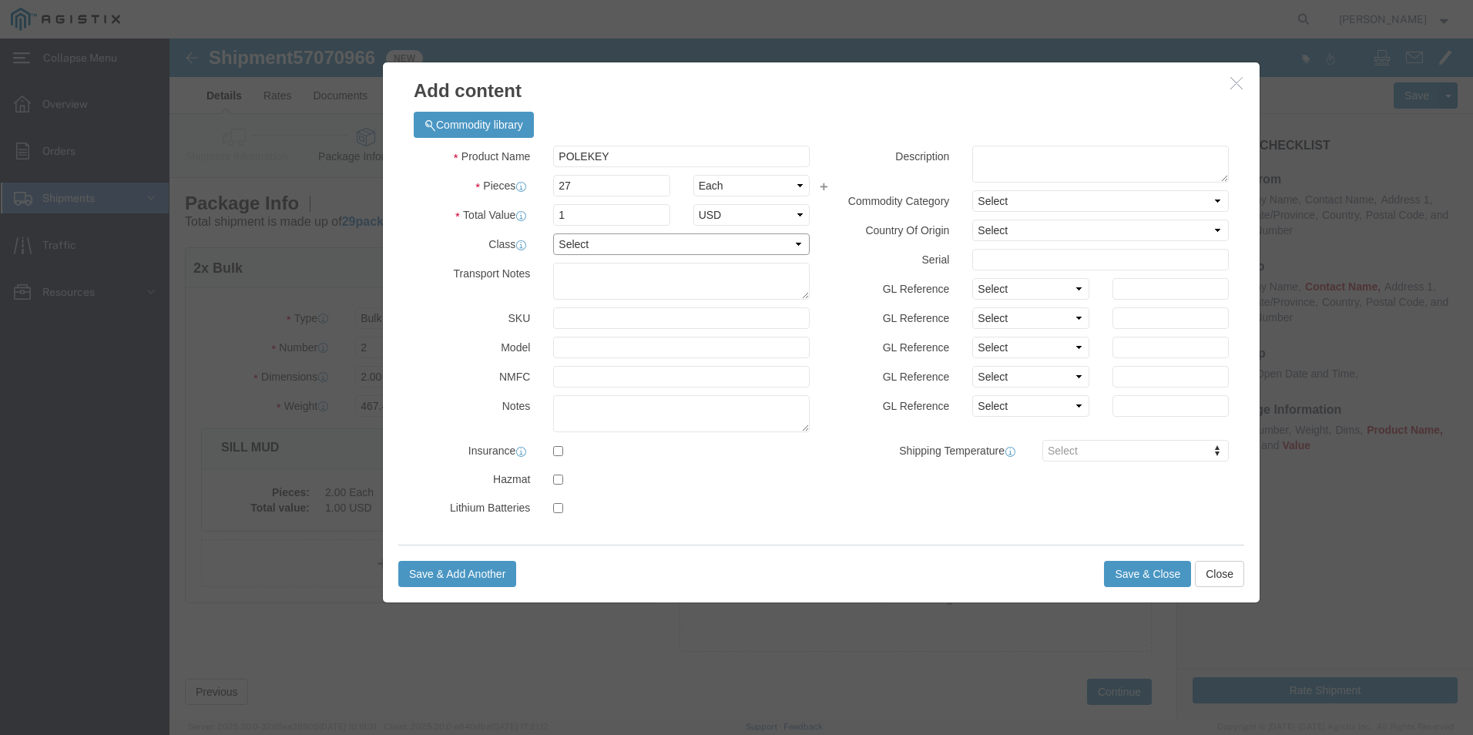
click select "Select 50 55 60 65 70 85 92.5 100 125 175 250 300 400"
click textarea
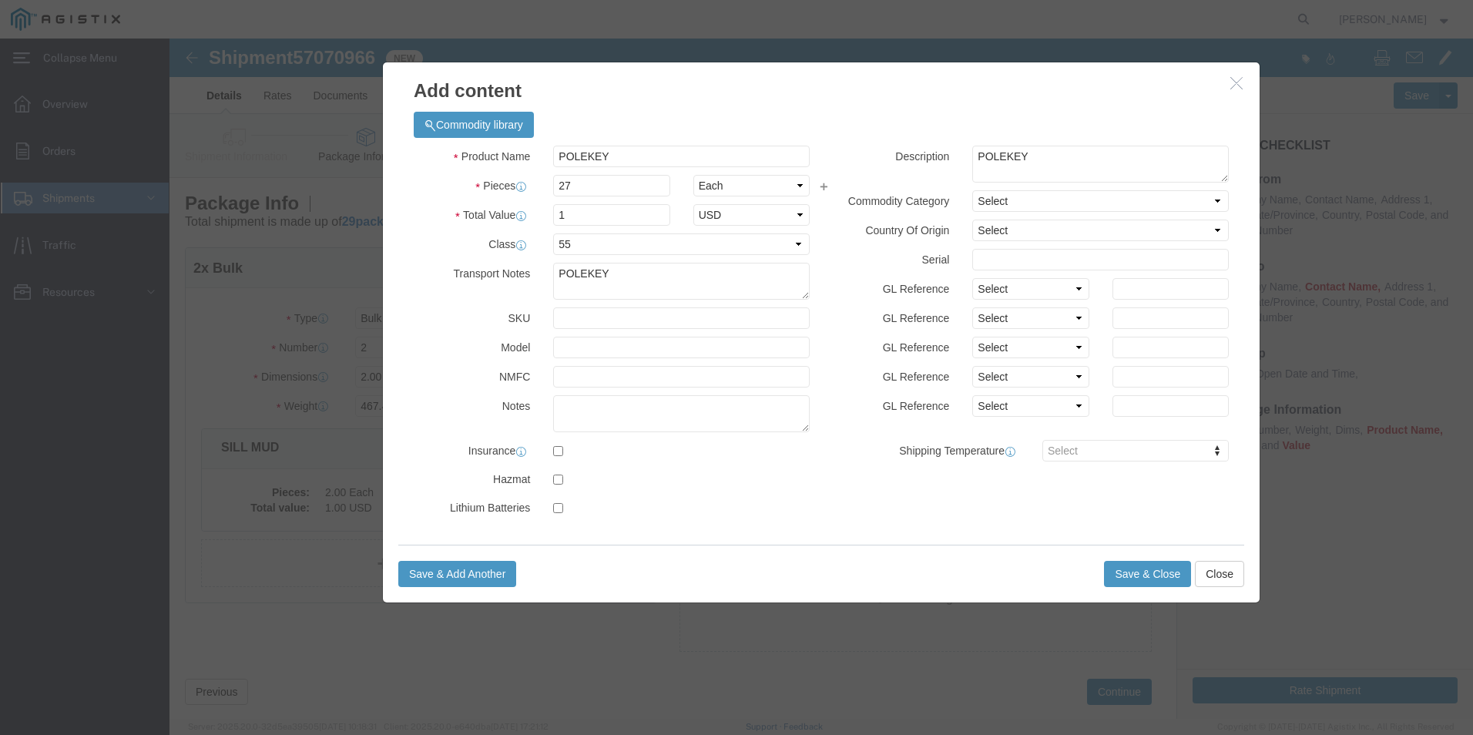
click div "Product Name POLEKEY Pieces 27 Select Bag Barrels 100Board Feet Bottle Box Blis…"
click input "text"
click button "Save & Close"
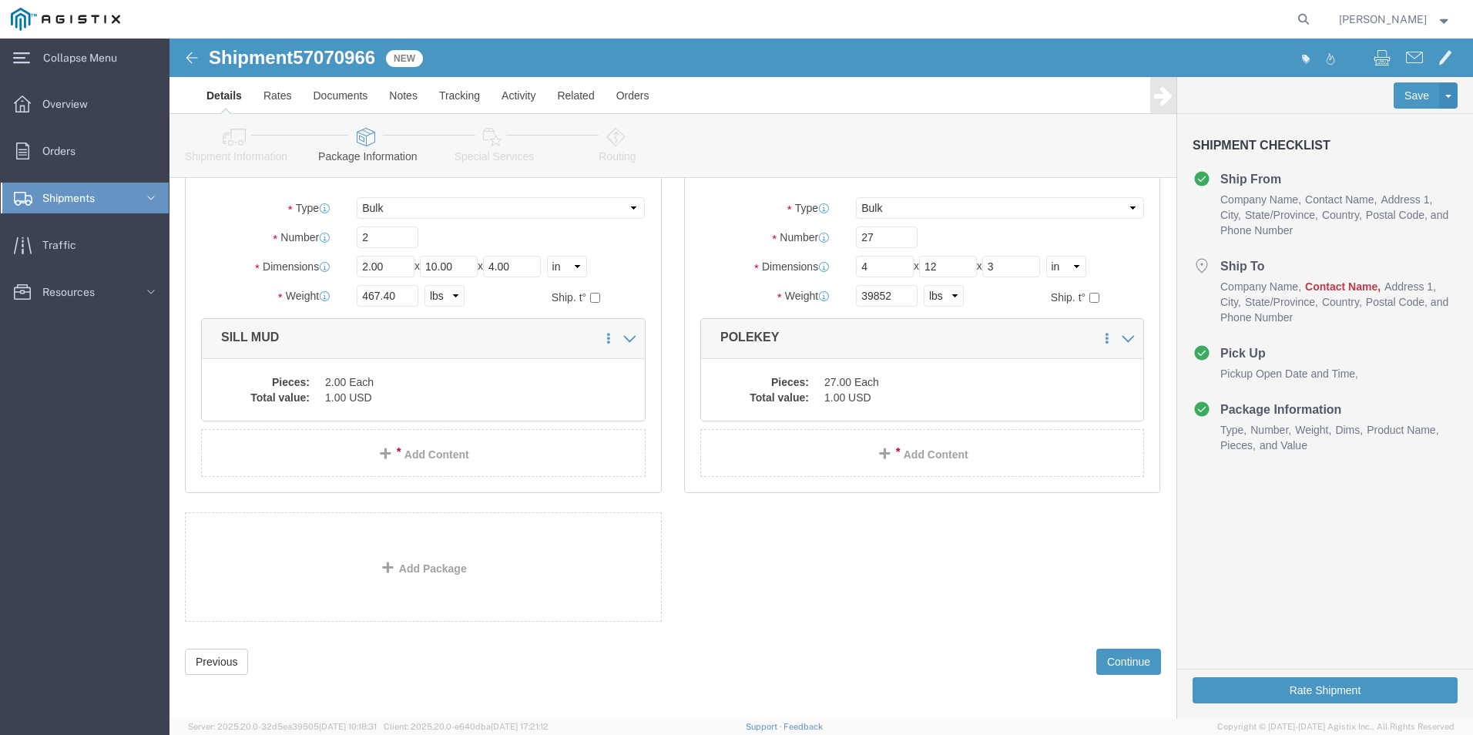
scroll to position [113, 0]
drag, startPoint x: 1148, startPoint y: 662, endPoint x: 587, endPoint y: 504, distance: 582.7
click form "Shipment 57070966 New Details Rates Documents Notes Tracking Activity Related O…"
click span "Contact Name"
click button "Rate Shipment"
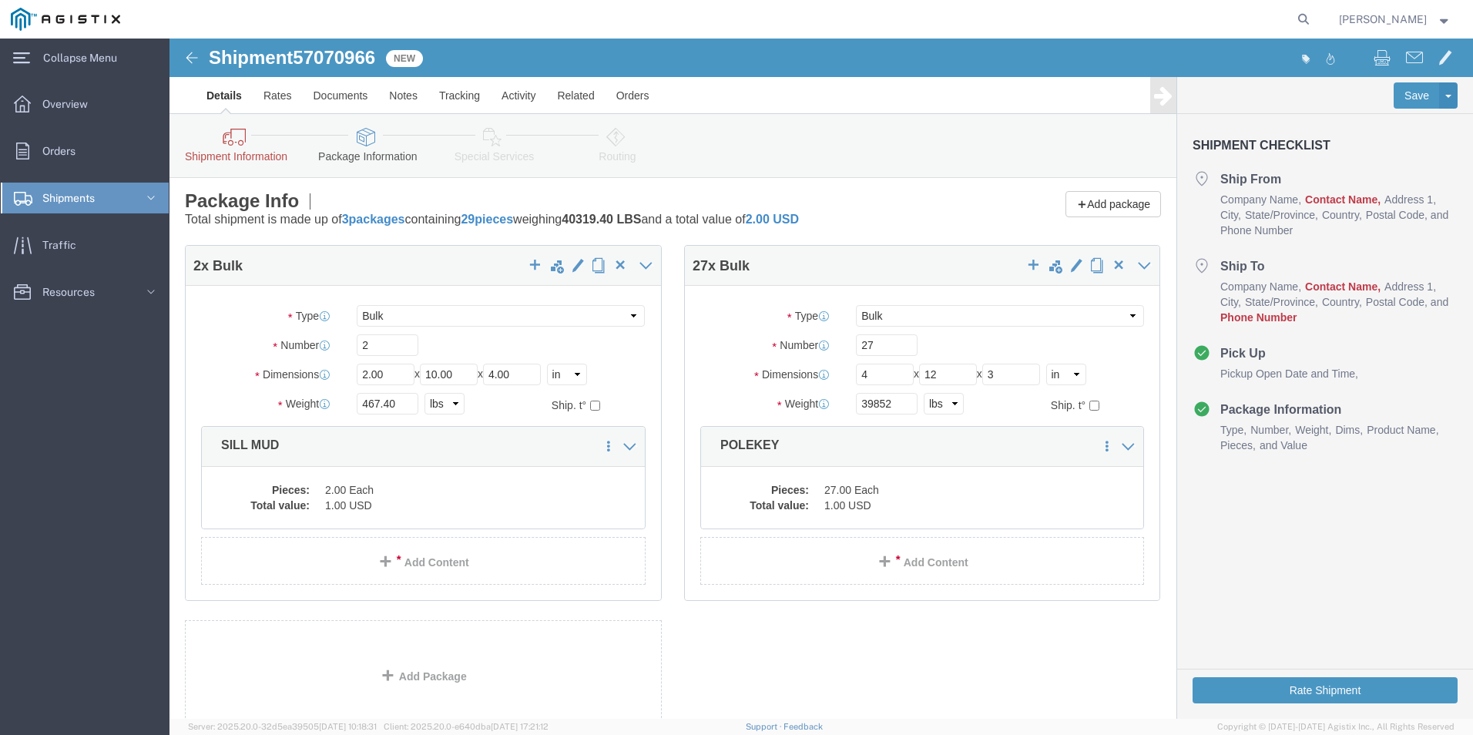
scroll to position [0, 0]
click link "Shipment Information"
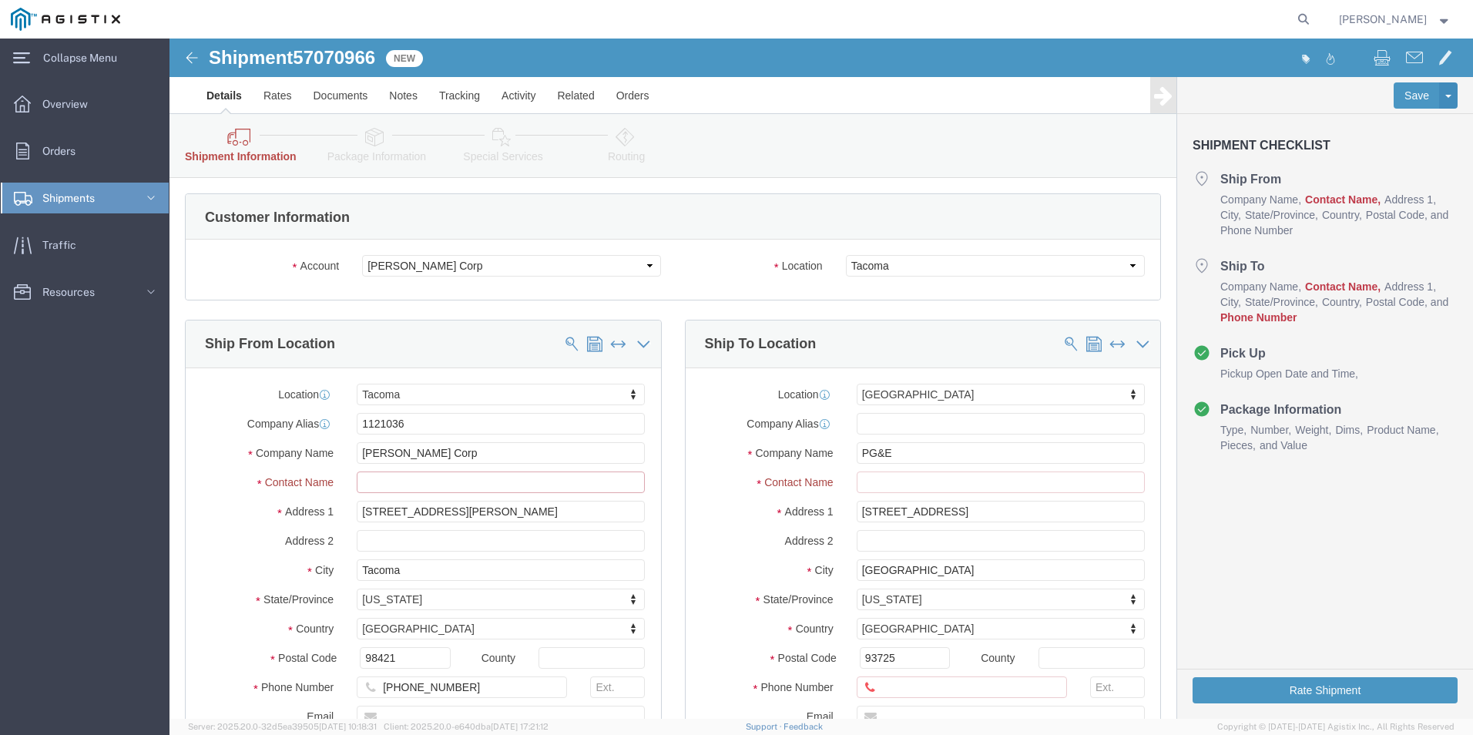
click input "text"
click input "[PERSON_NAME] Corp"
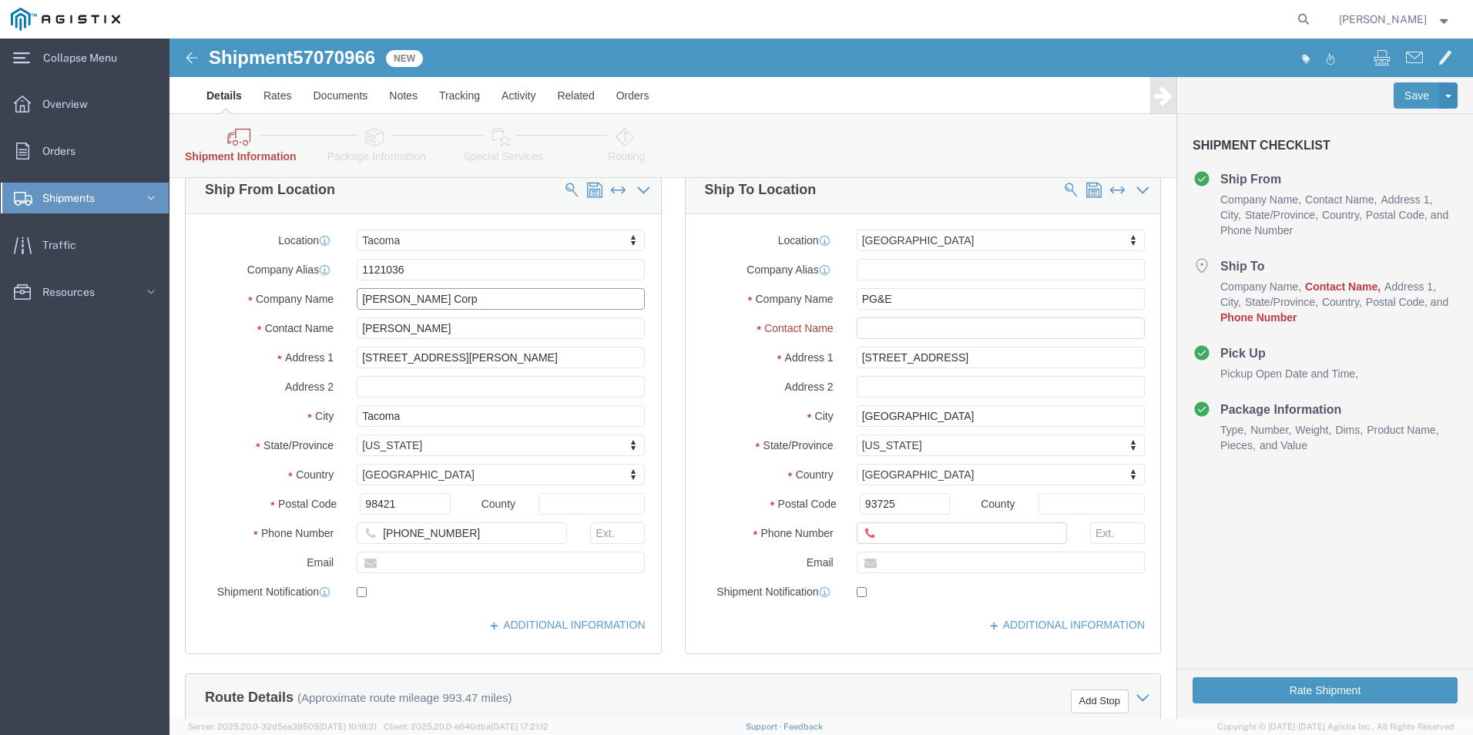
scroll to position [77, 0]
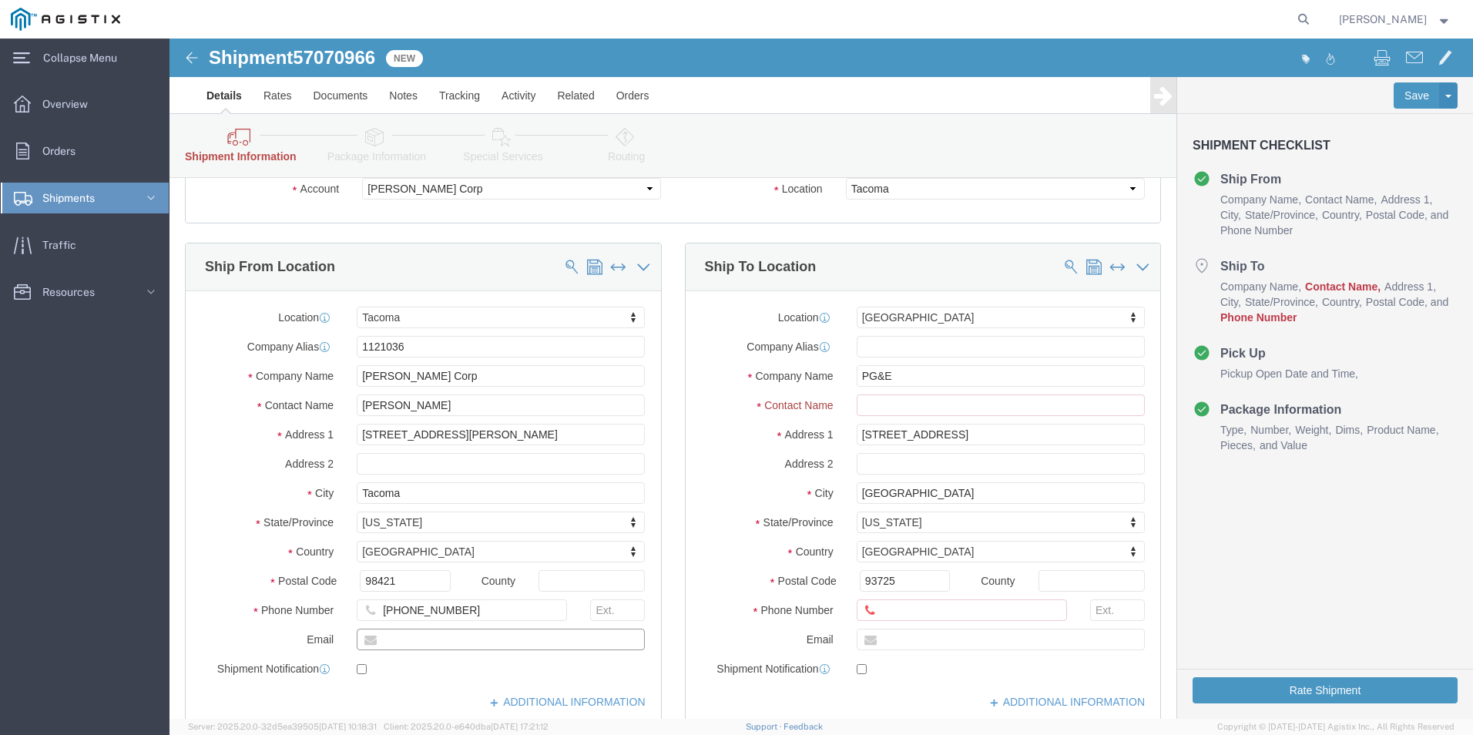
drag, startPoint x: 271, startPoint y: 600, endPoint x: 294, endPoint y: 614, distance: 26.3
click input "text"
paste input "[EMAIL_ADDRESS][PERSON_NAME][DOMAIN_NAME]"
click input "text"
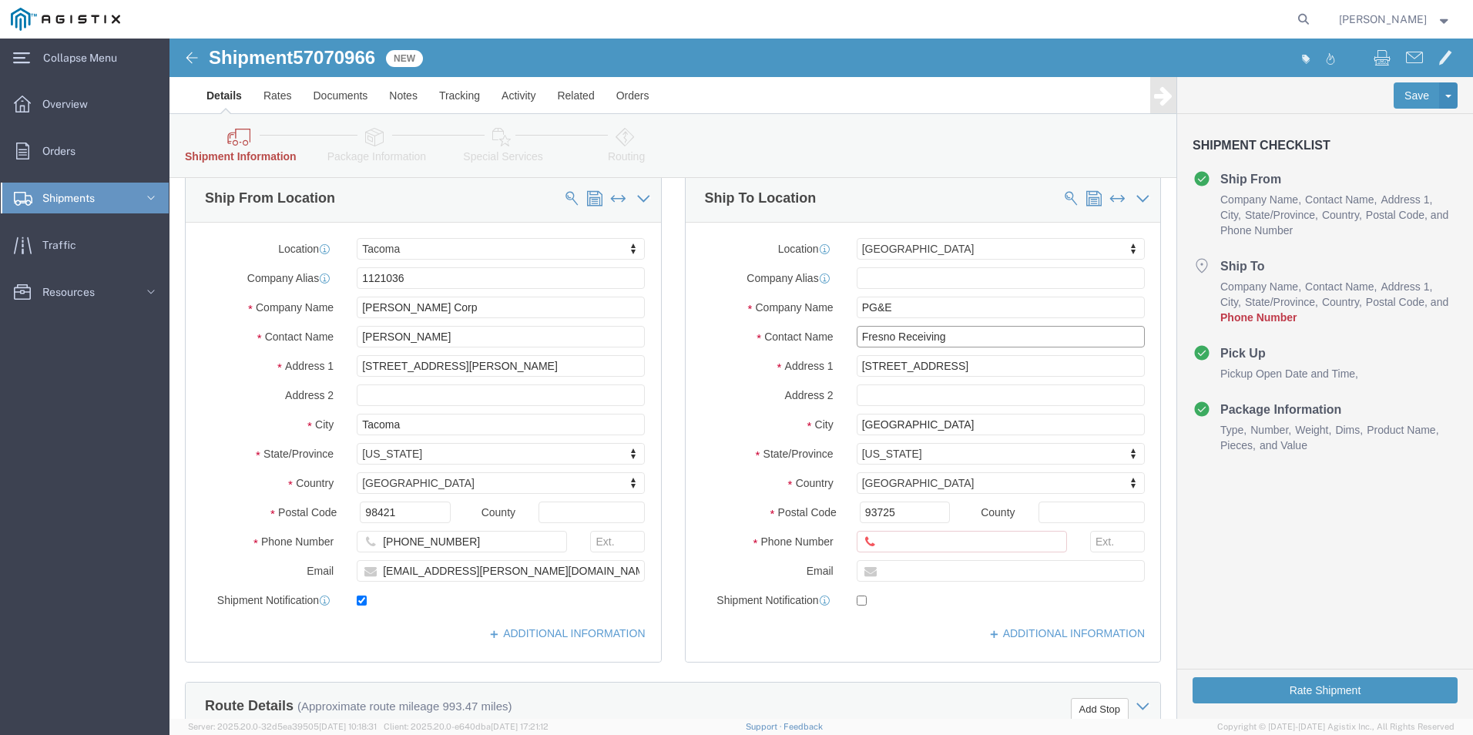
scroll to position [231, 0]
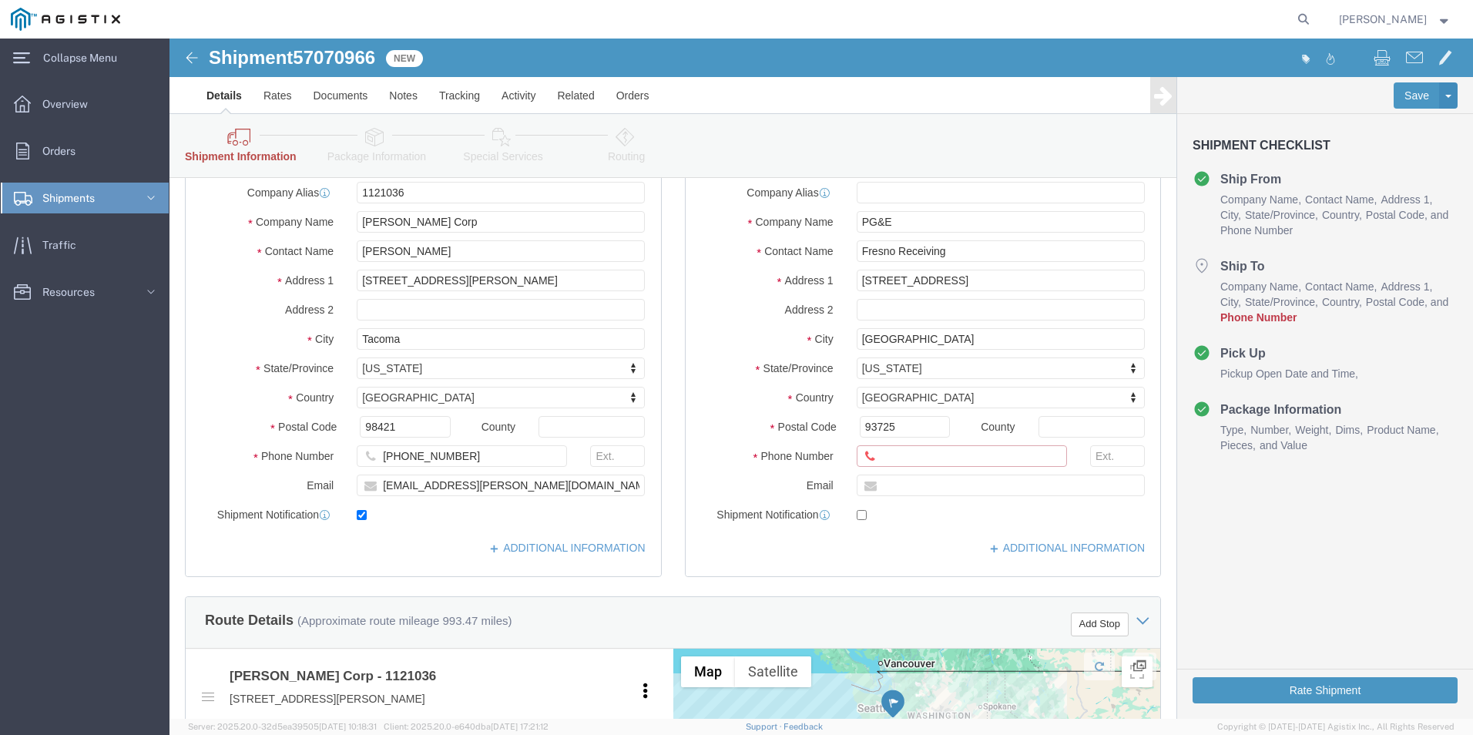
click input "text"
click div "Route Details (Approximate route mileage 993.47 miles) Add Stop"
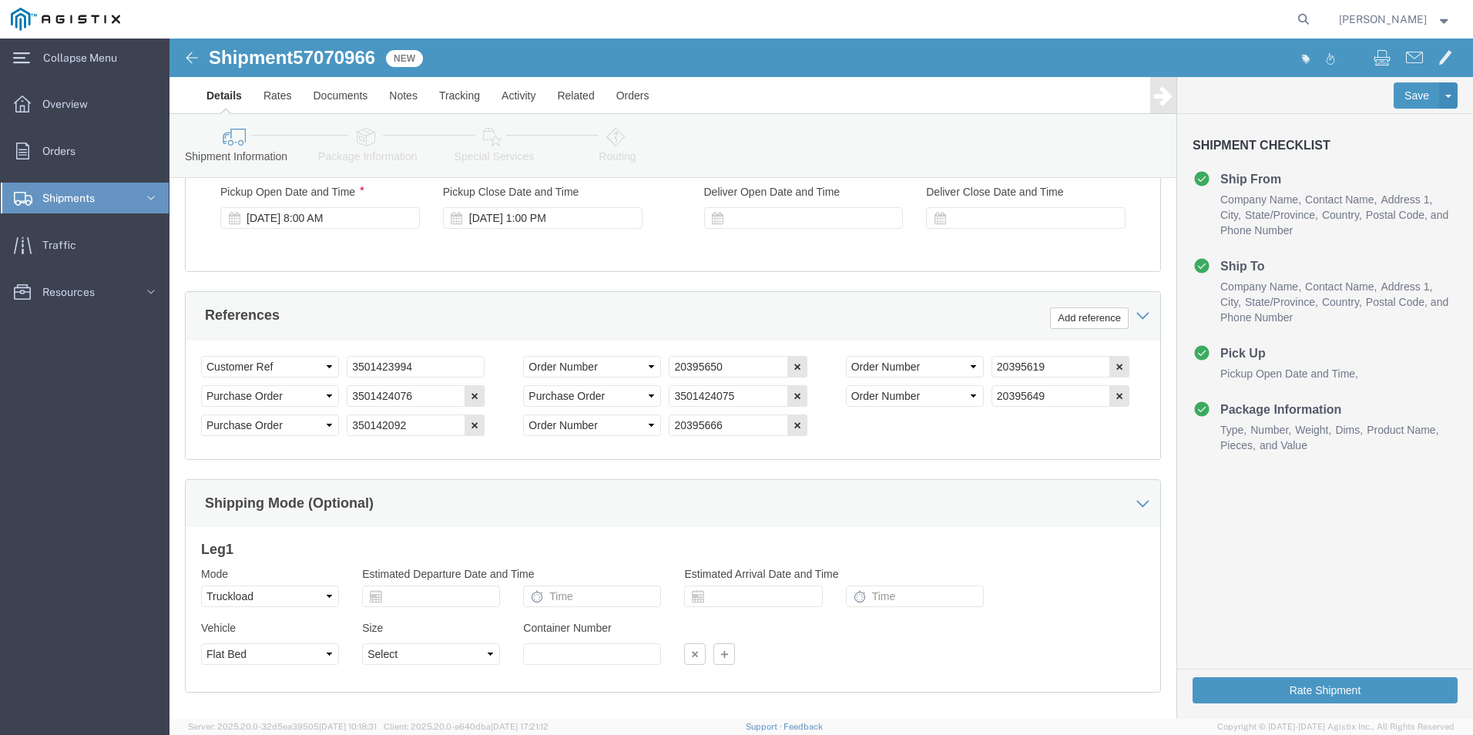
scroll to position [1290, 0]
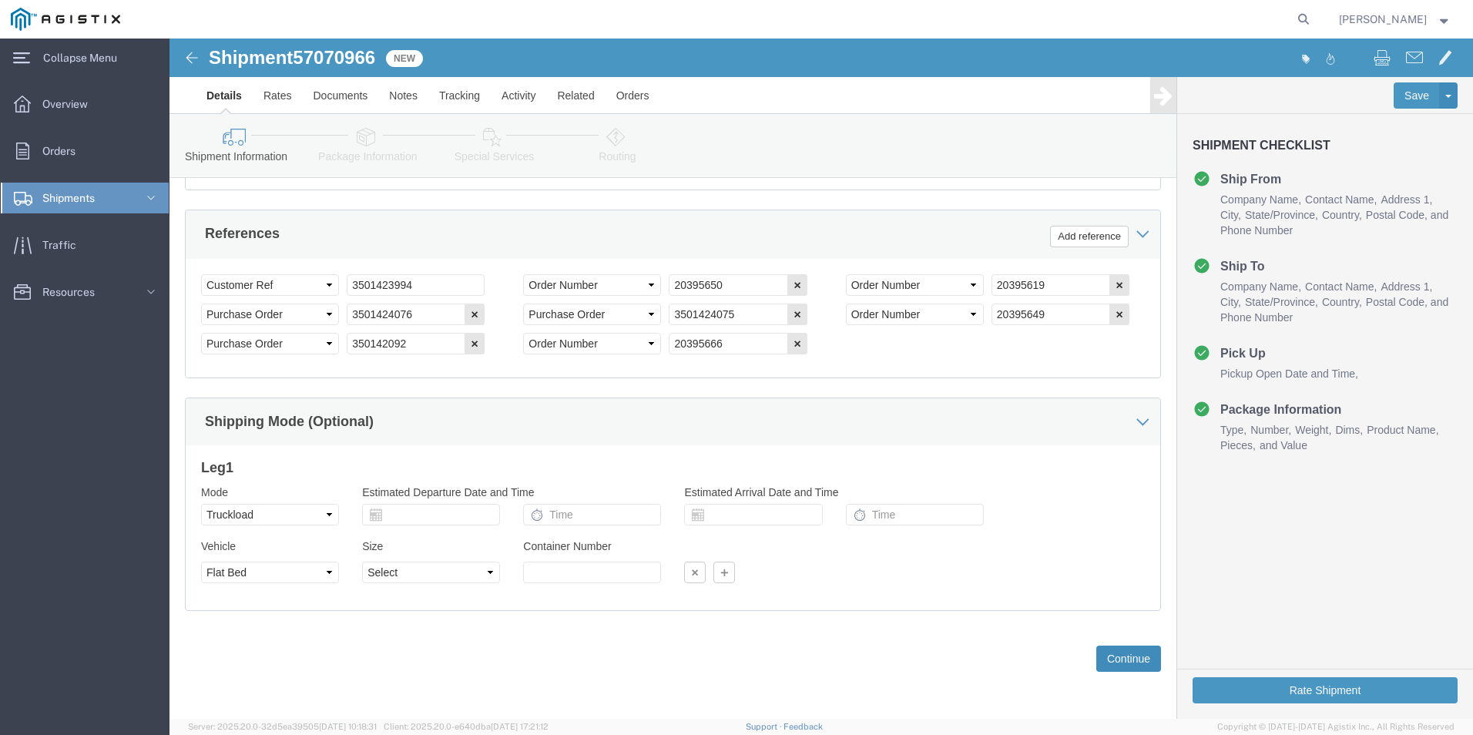
click button "Continue"
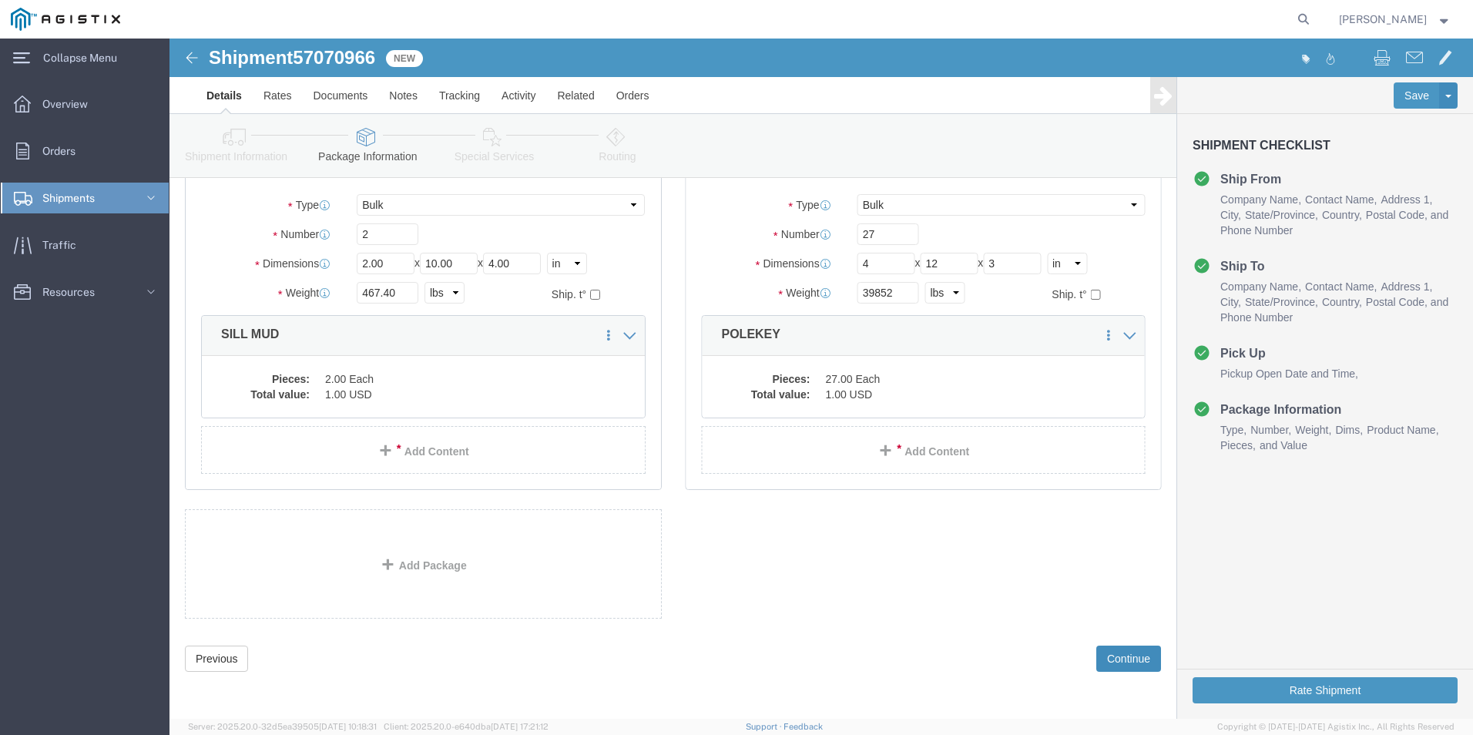
scroll to position [113, 0]
click button "Continue"
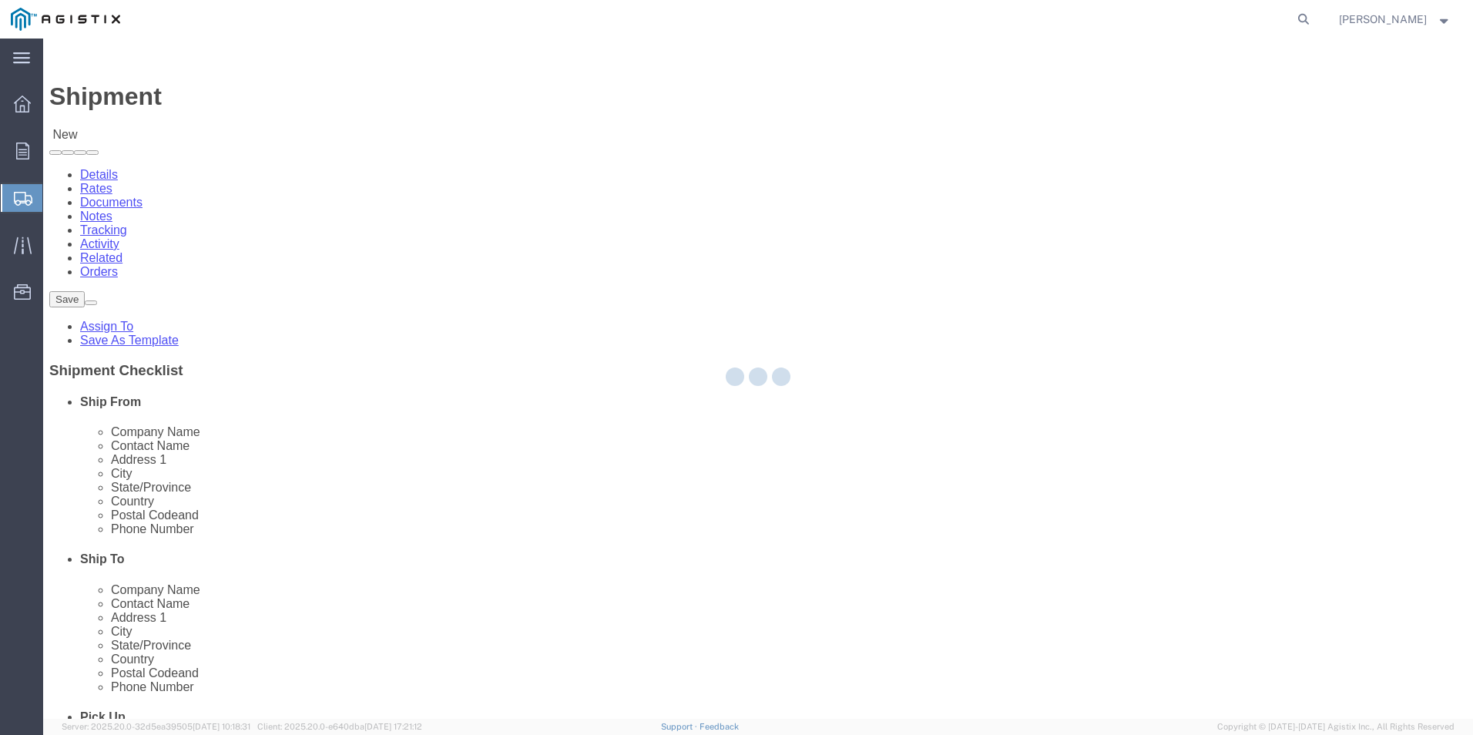
select select
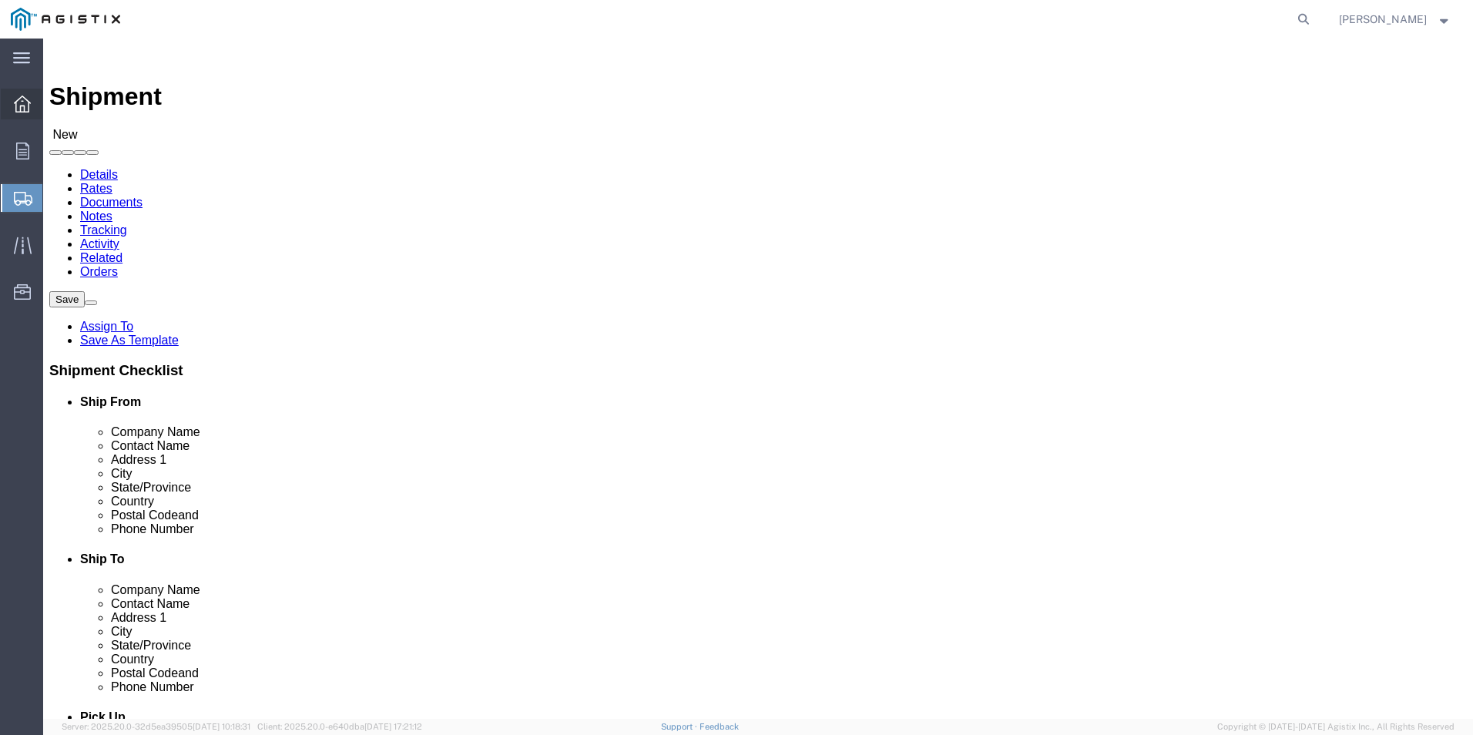
click at [12, 116] on div at bounding box center [22, 104] width 43 height 31
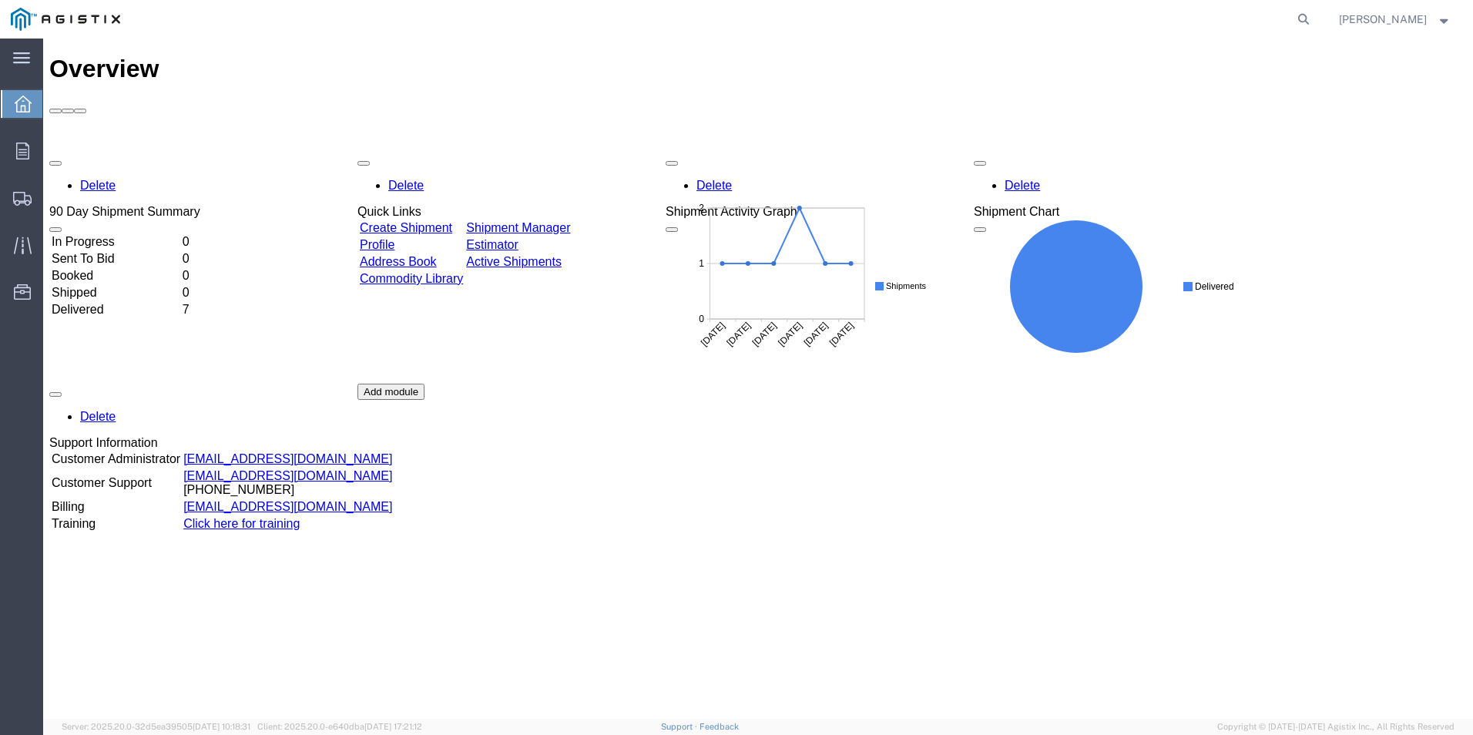
click at [180, 302] on td "Delivered" at bounding box center [115, 309] width 129 height 15
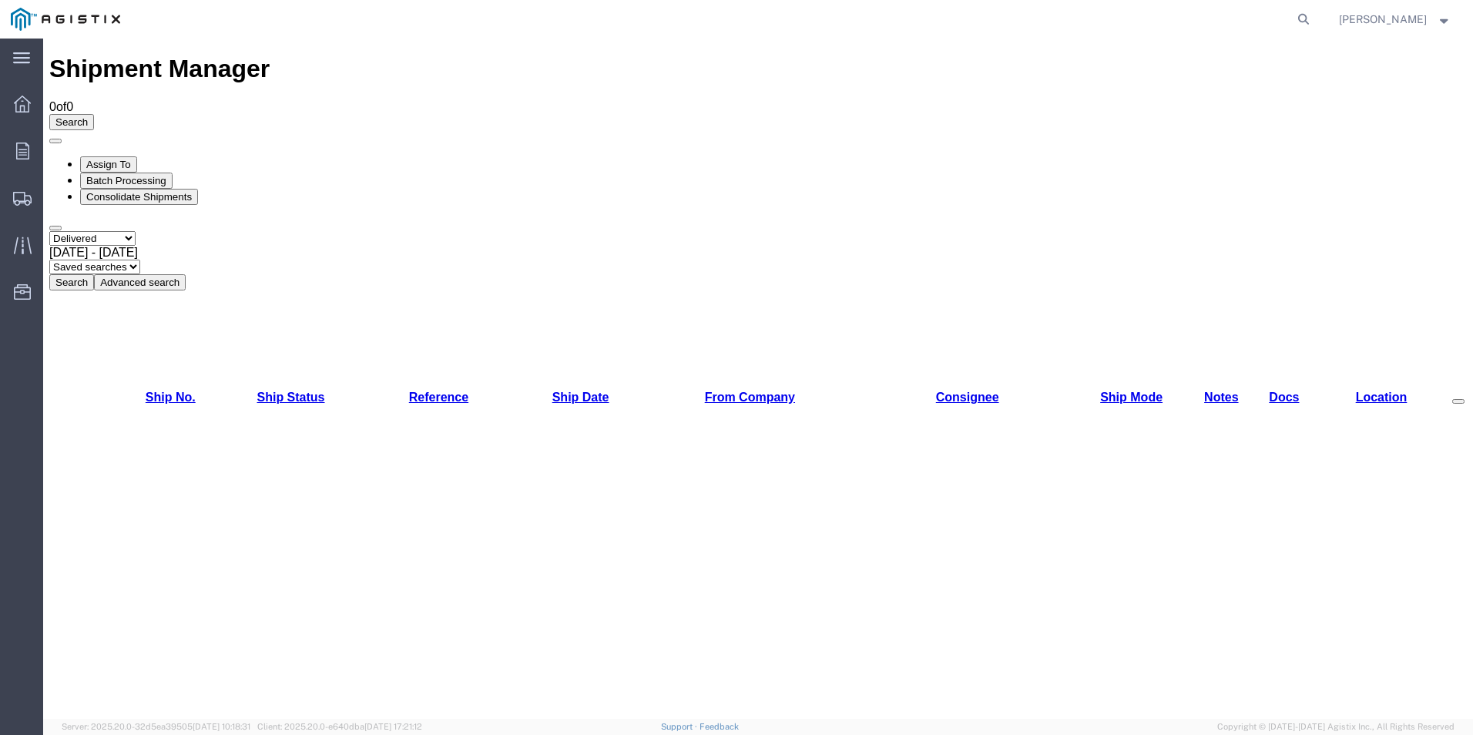
click at [94, 274] on button "Search" at bounding box center [71, 282] width 45 height 16
click at [283, 391] on link "Ship Status" at bounding box center [291, 397] width 68 height 13
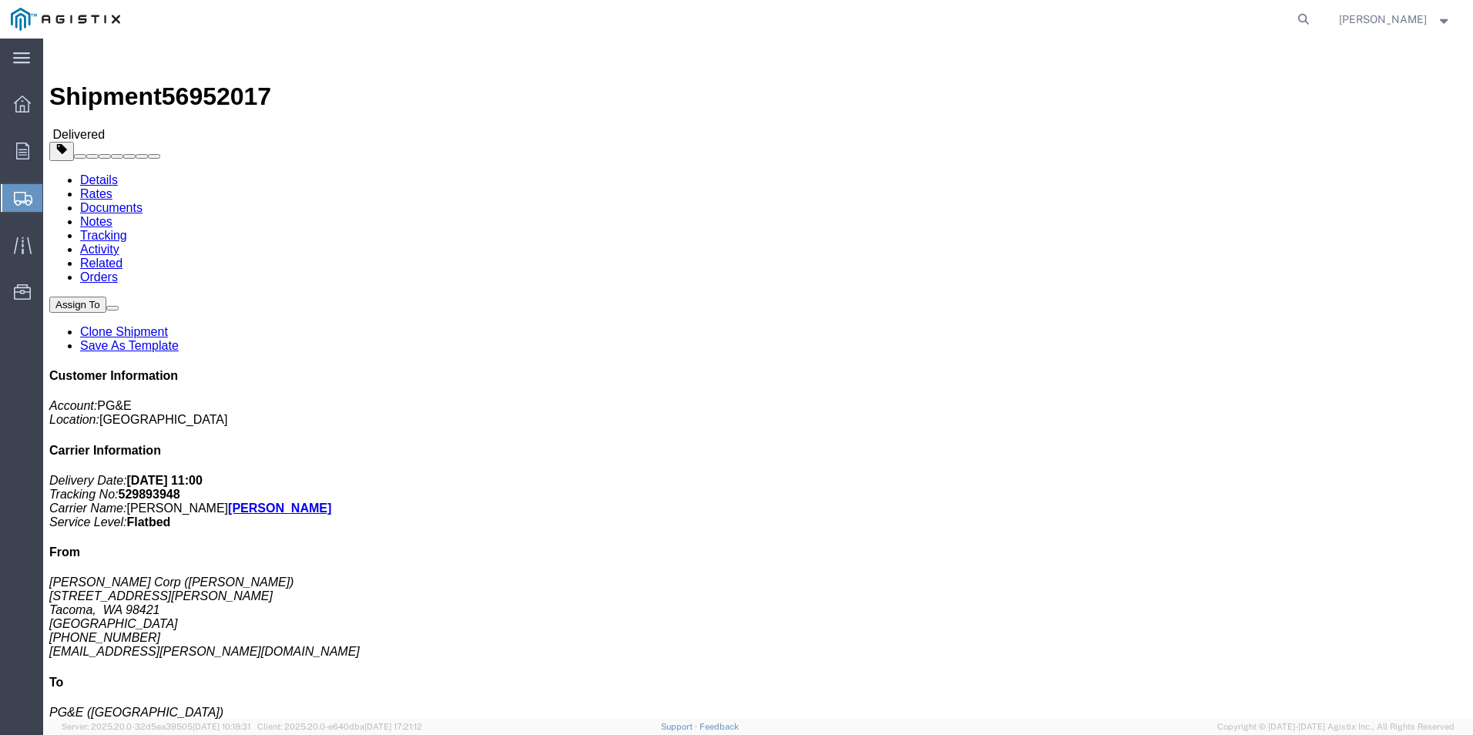
click img
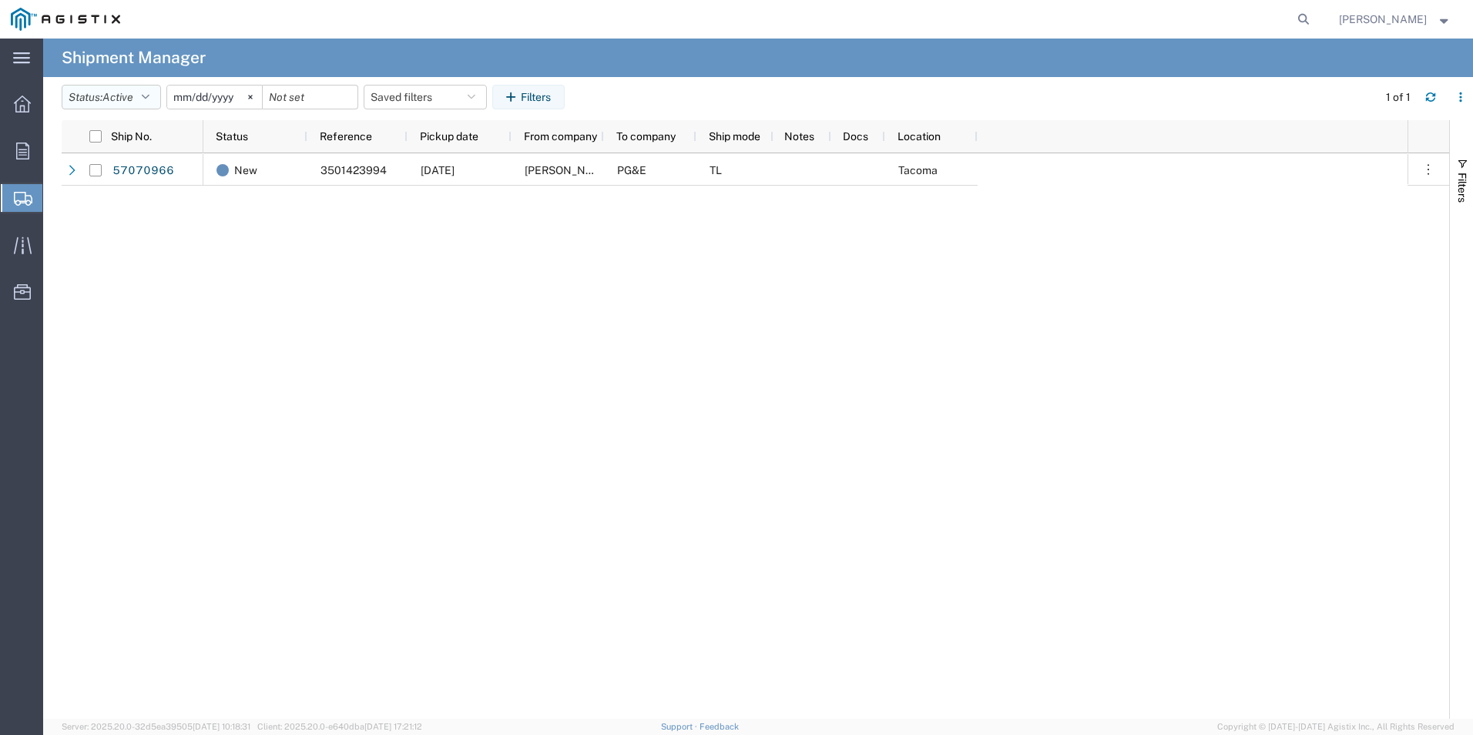
click at [149, 92] on icon "button" at bounding box center [146, 97] width 8 height 11
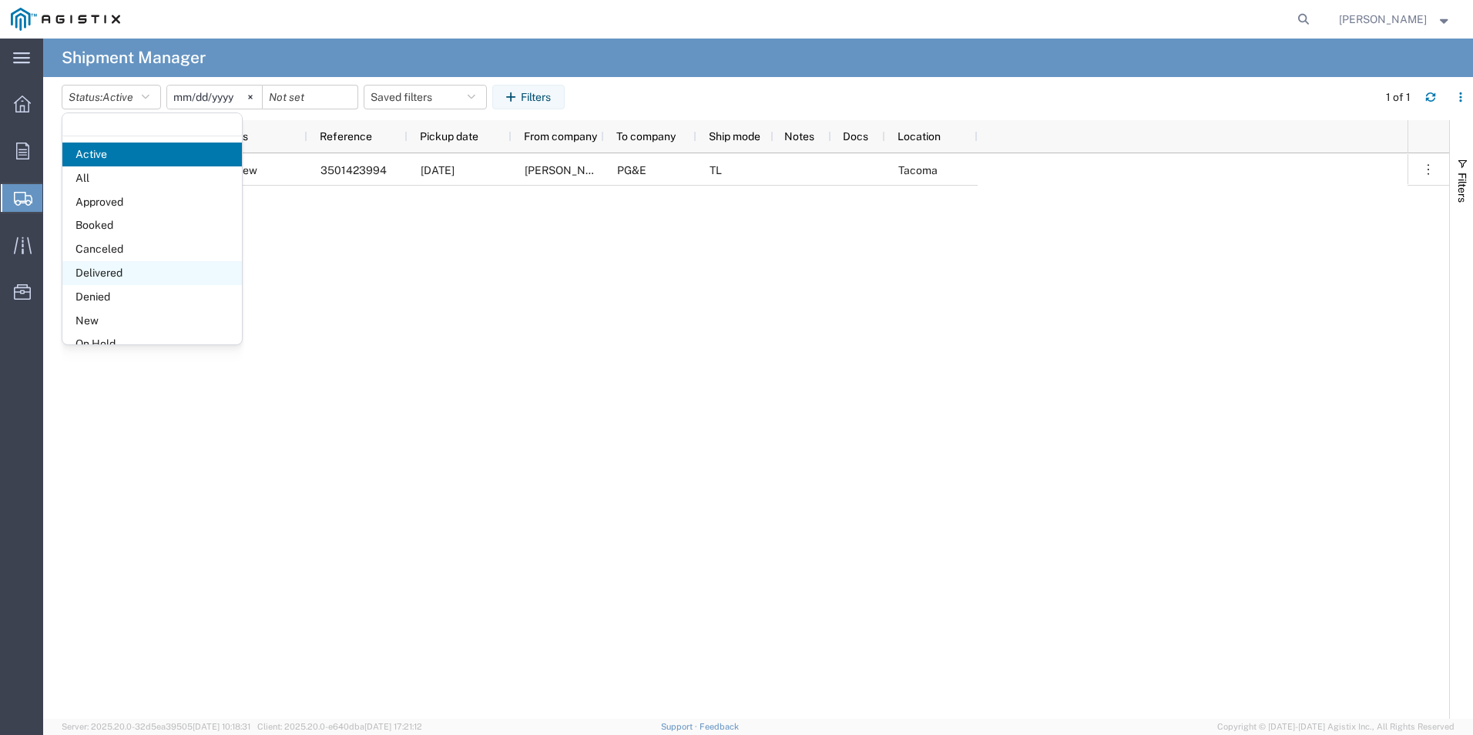
click at [133, 275] on span "Delivered" at bounding box center [152, 273] width 180 height 24
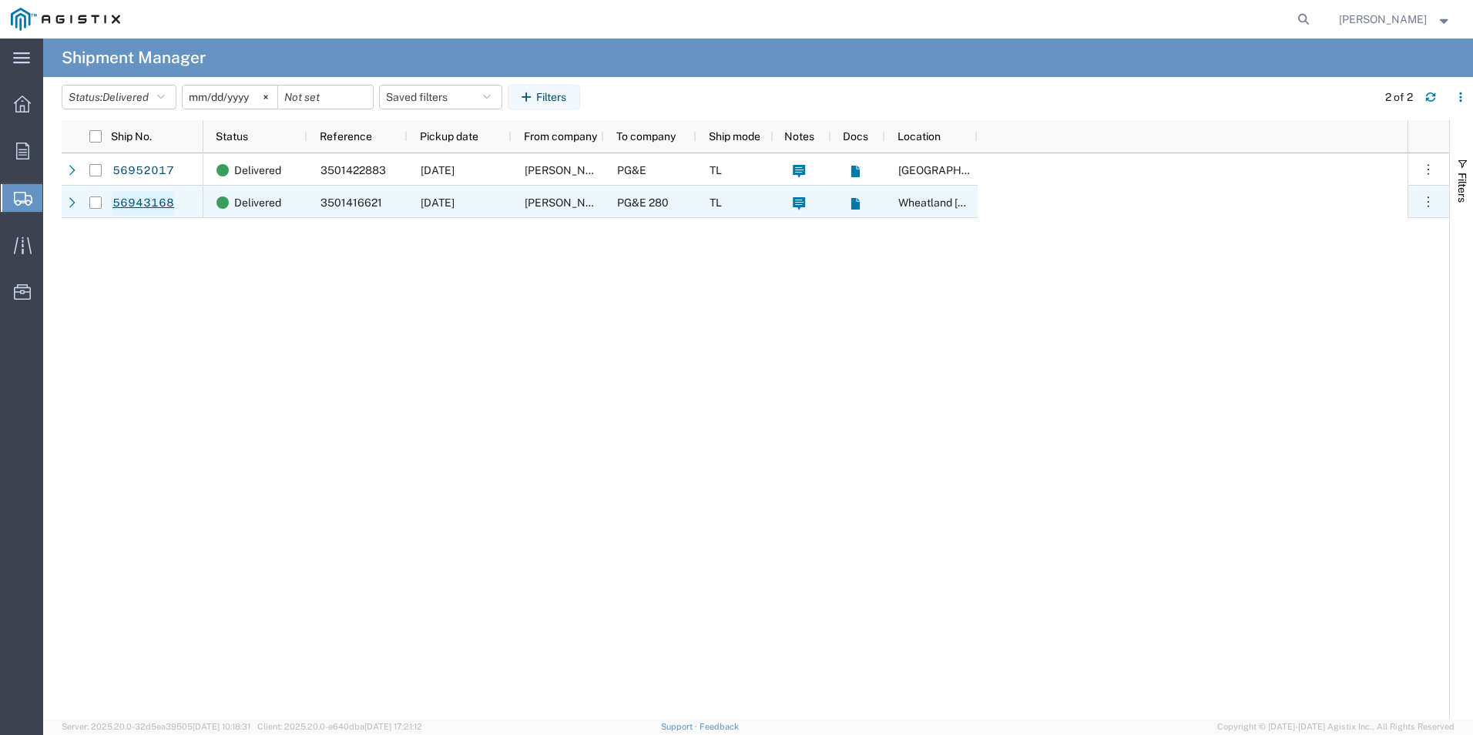
click at [153, 206] on link "56943168" at bounding box center [143, 203] width 63 height 25
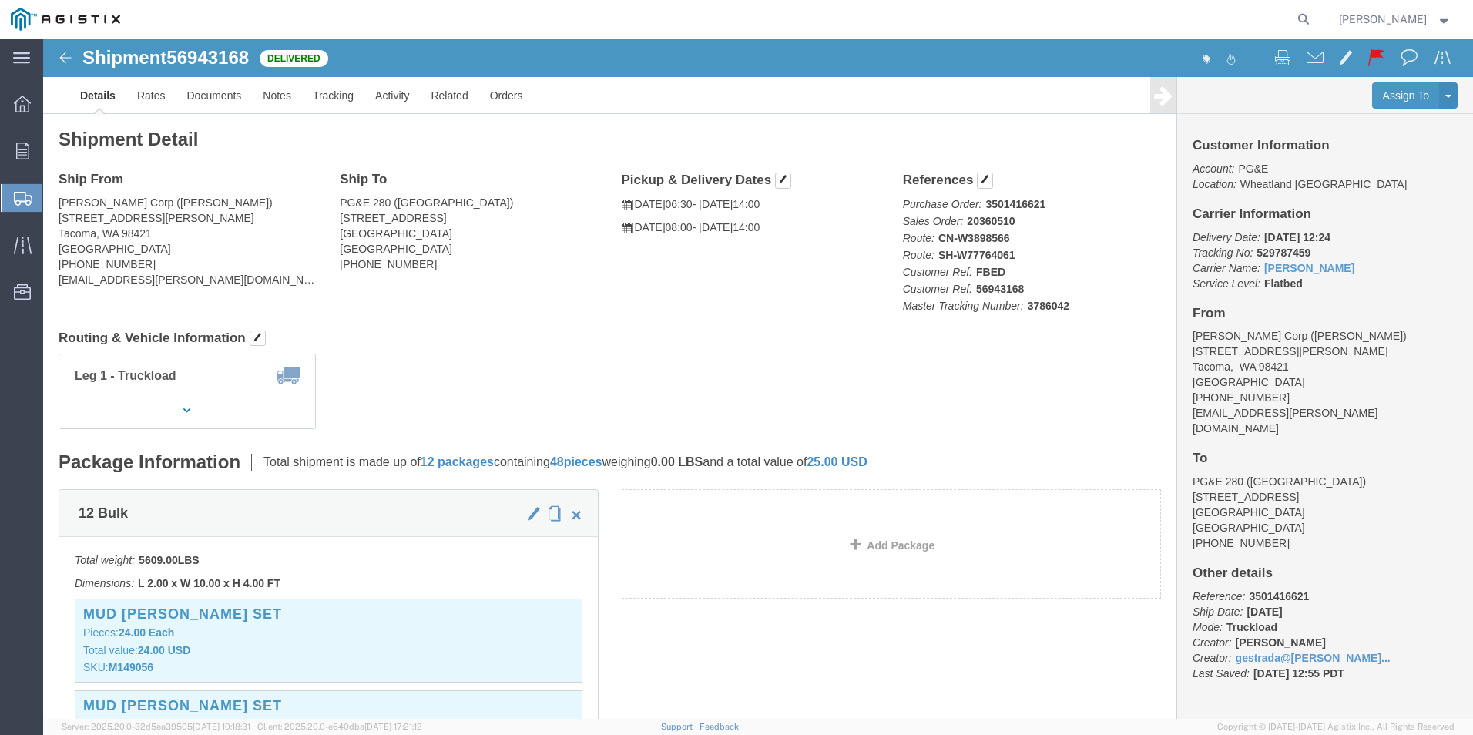
click div "Ship To PG&E 280 (MARYSVILLE) 3736 Rancho Rd Wheatland, CA 95692 United States …"
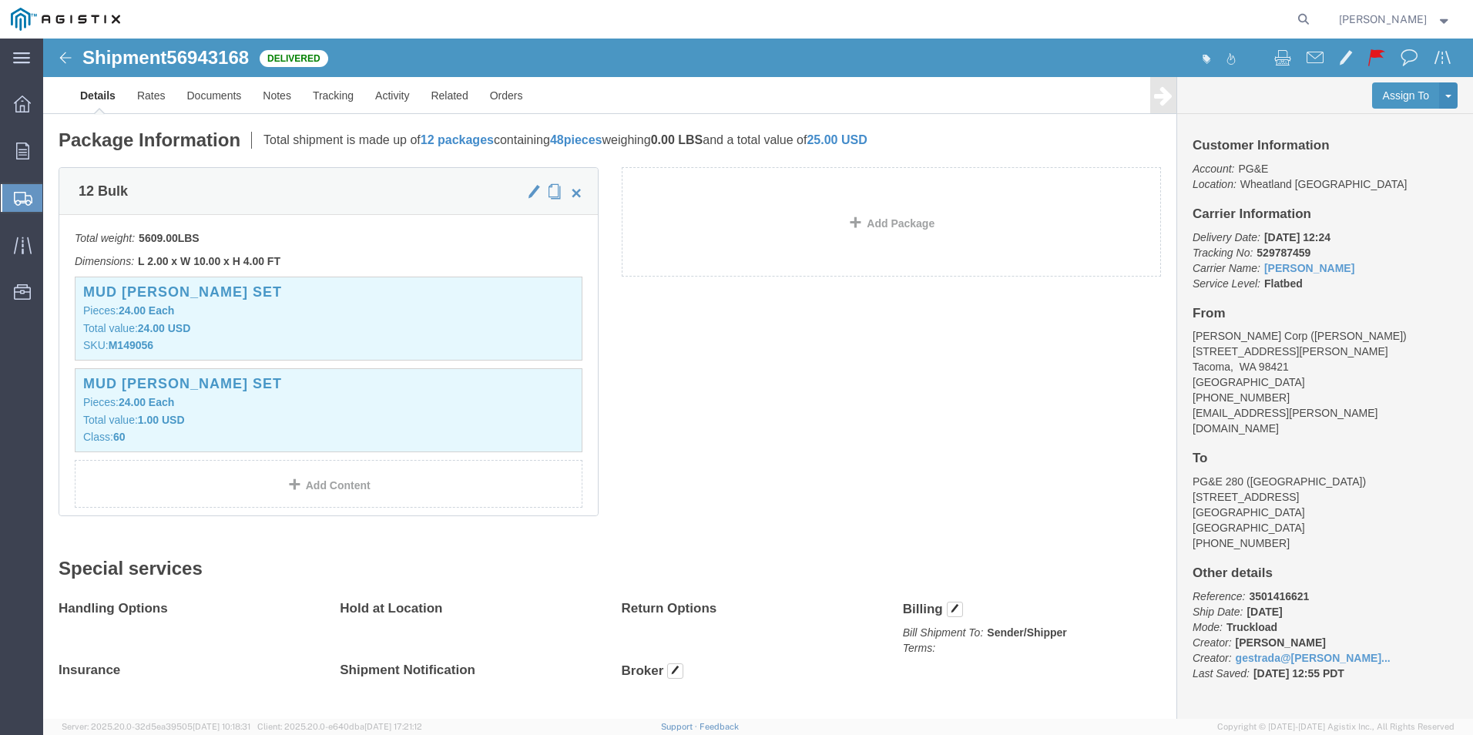
scroll to position [385, 0]
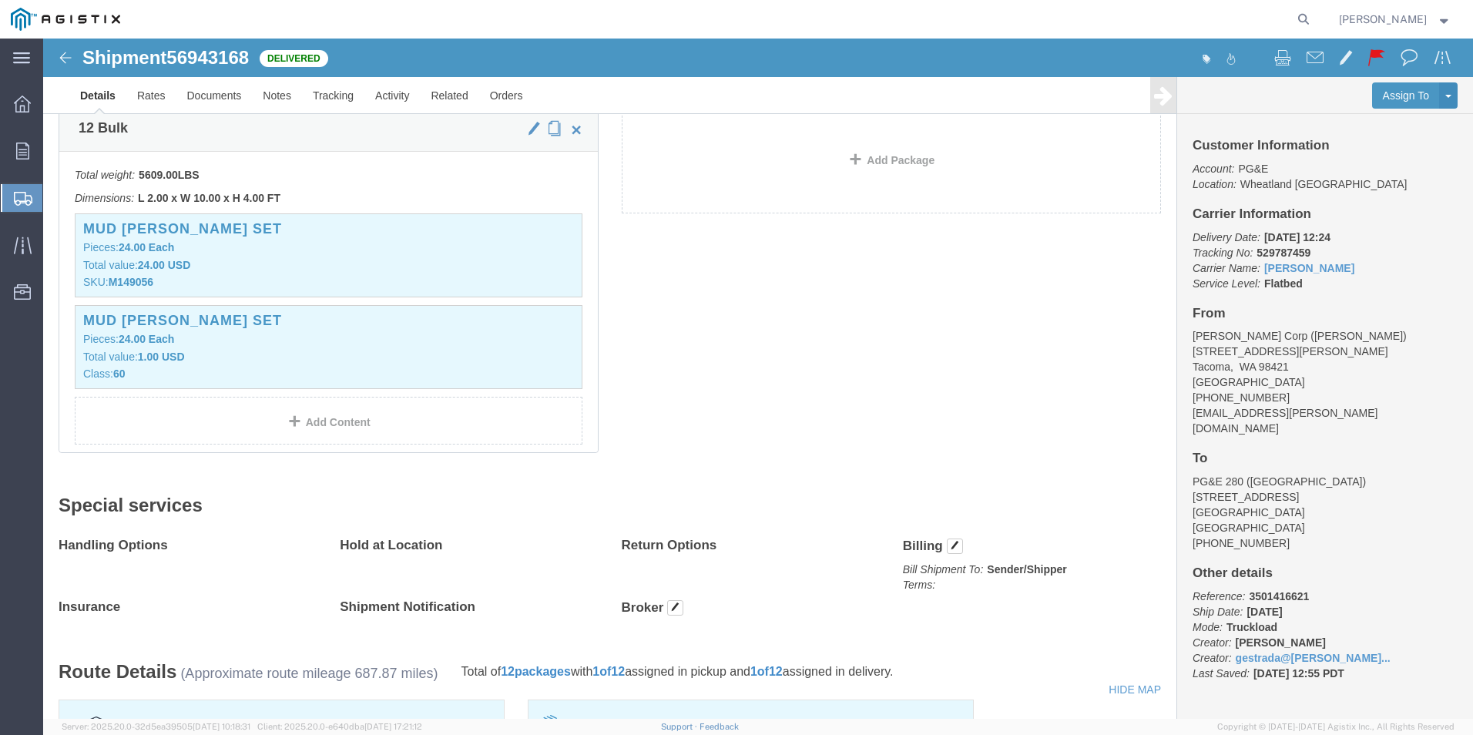
click img
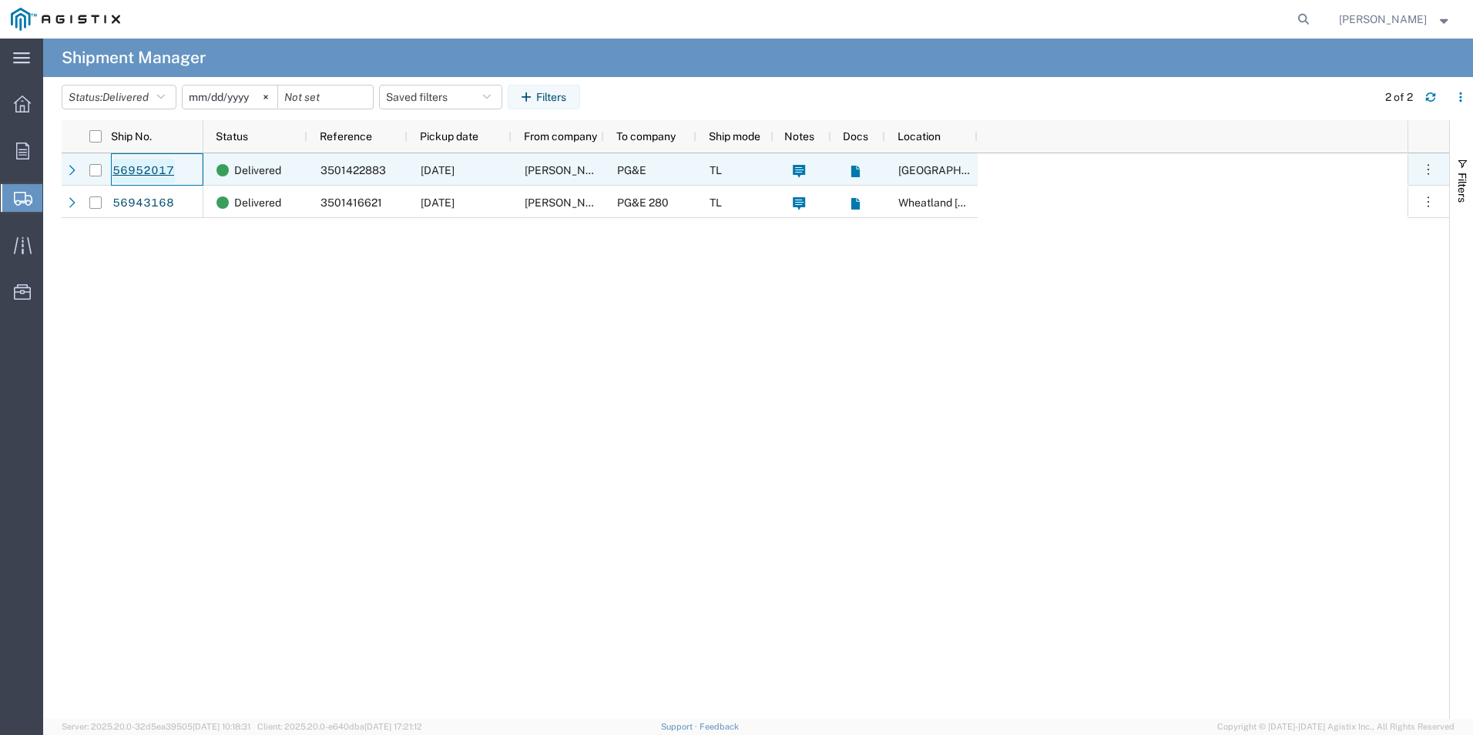
click at [163, 165] on link "56952017" at bounding box center [143, 171] width 63 height 25
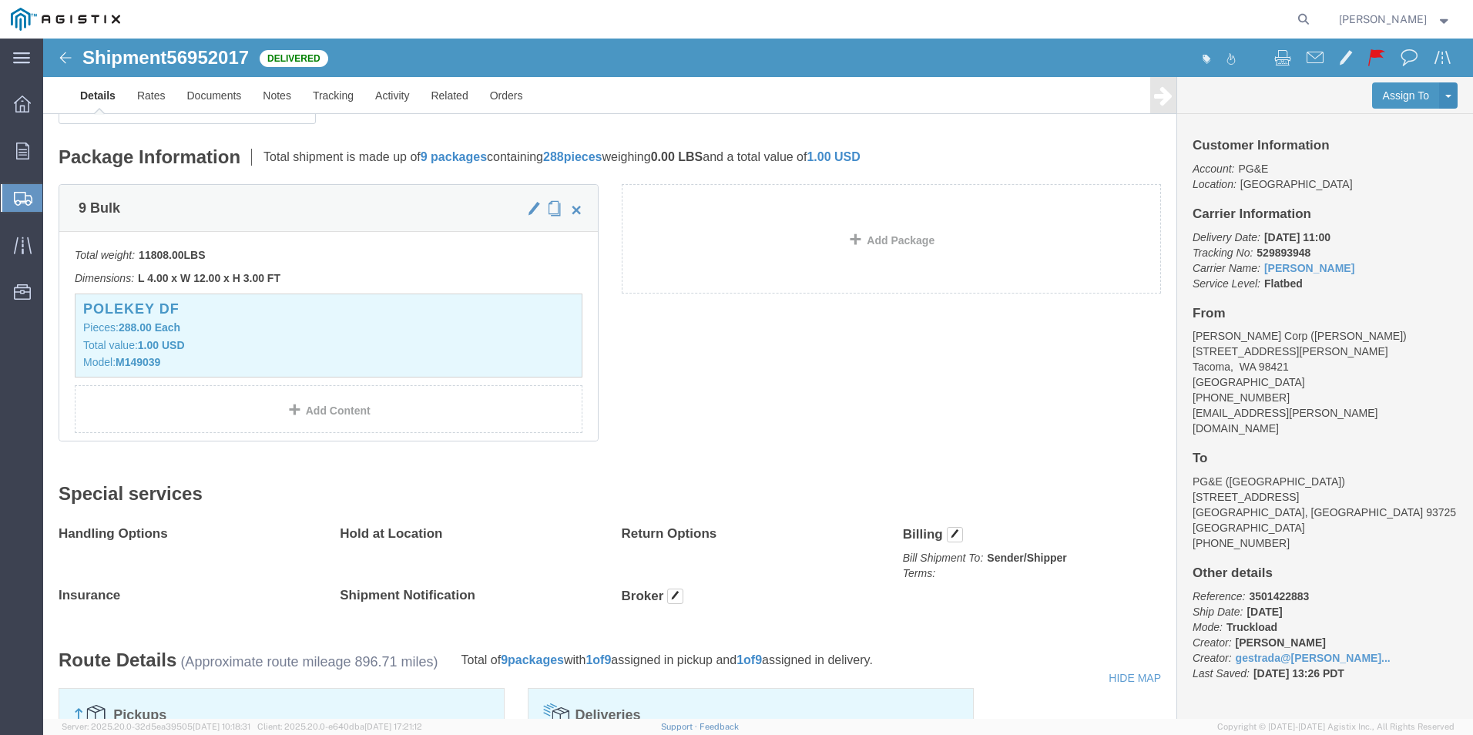
scroll to position [308, 0]
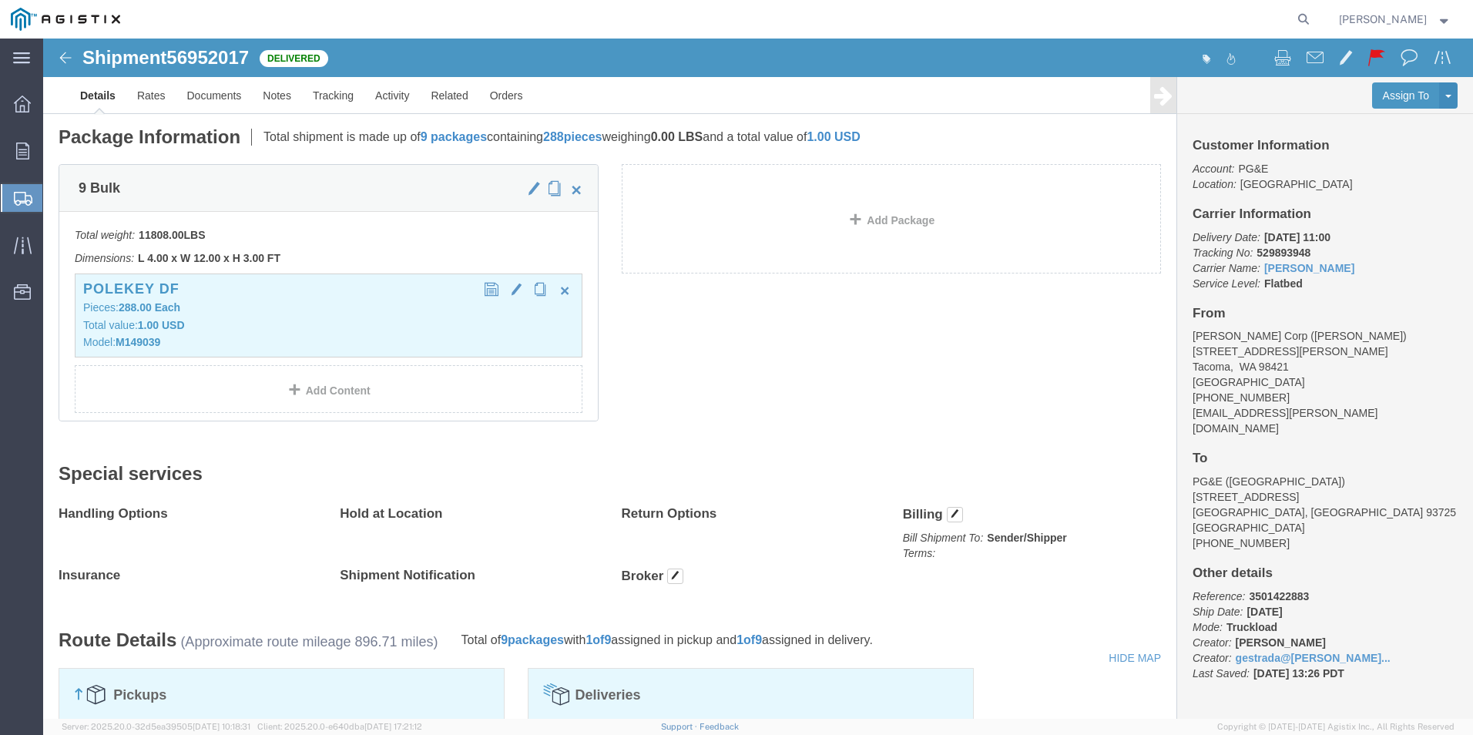
click h3 "POLEKEY DF"
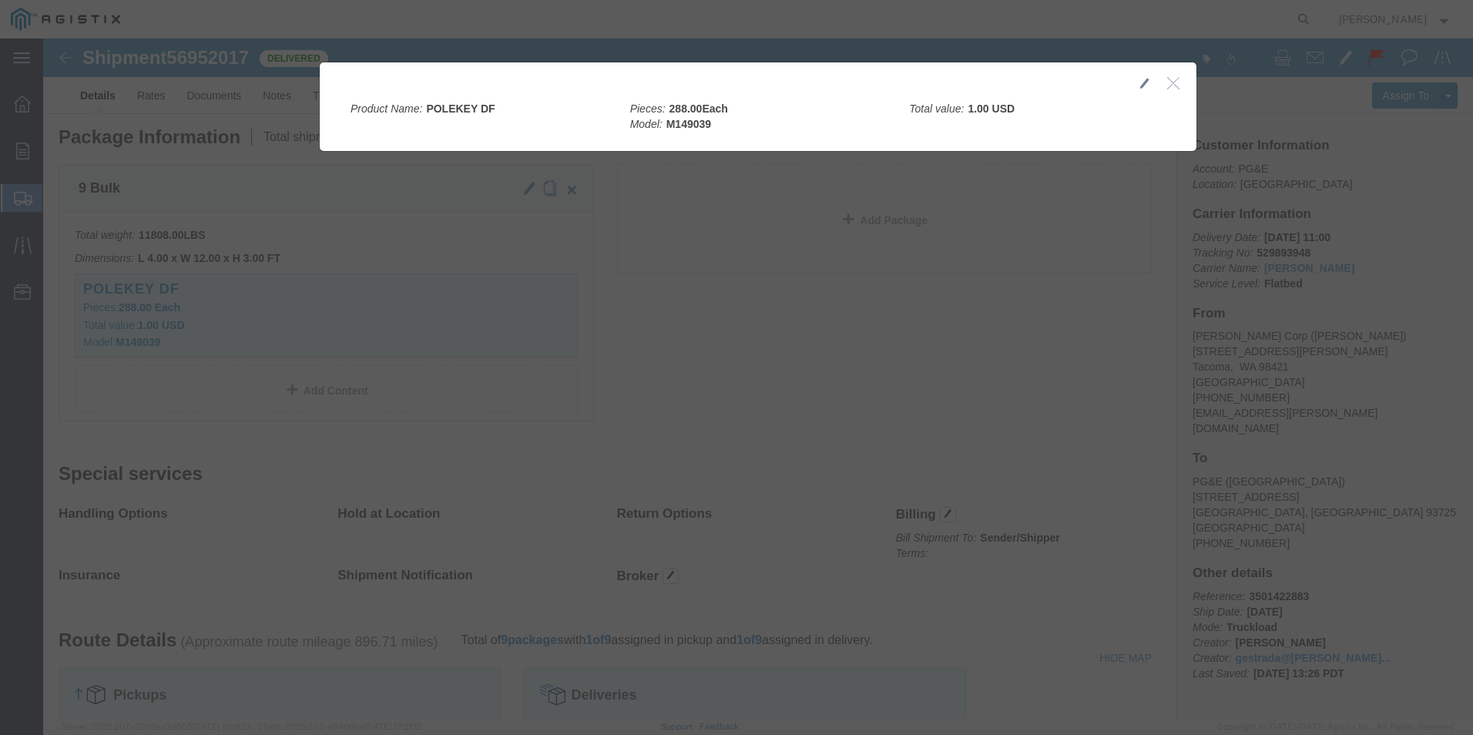
click icon "button"
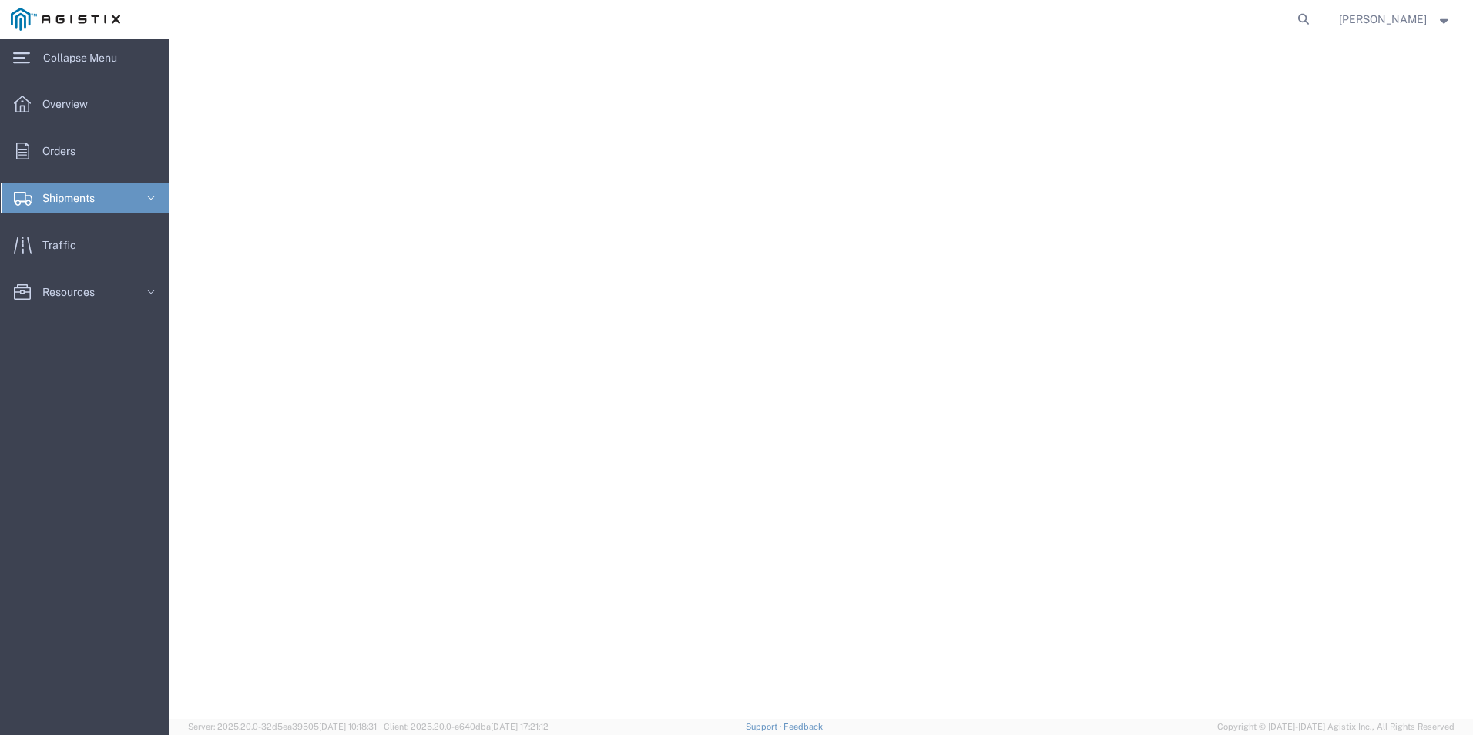
select select
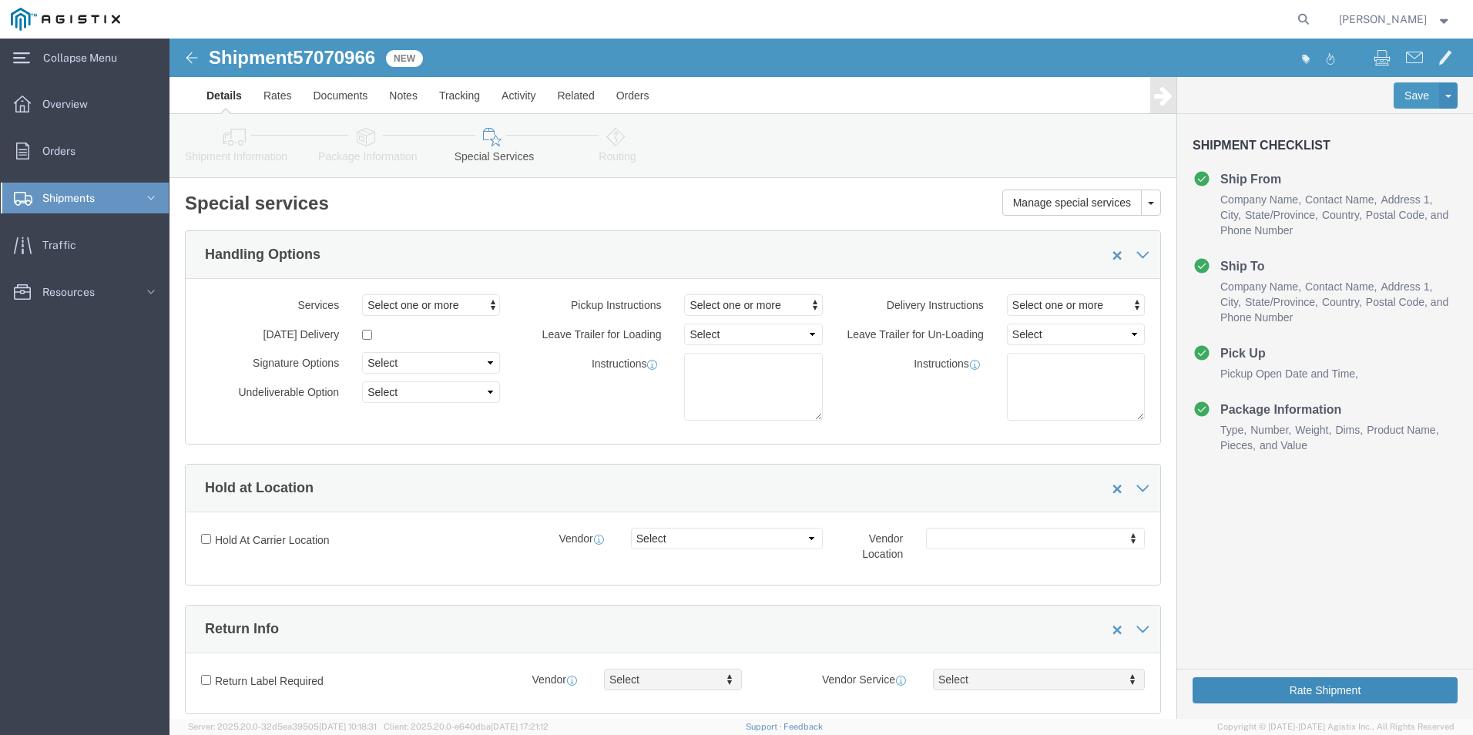
click button "Rate Shipment"
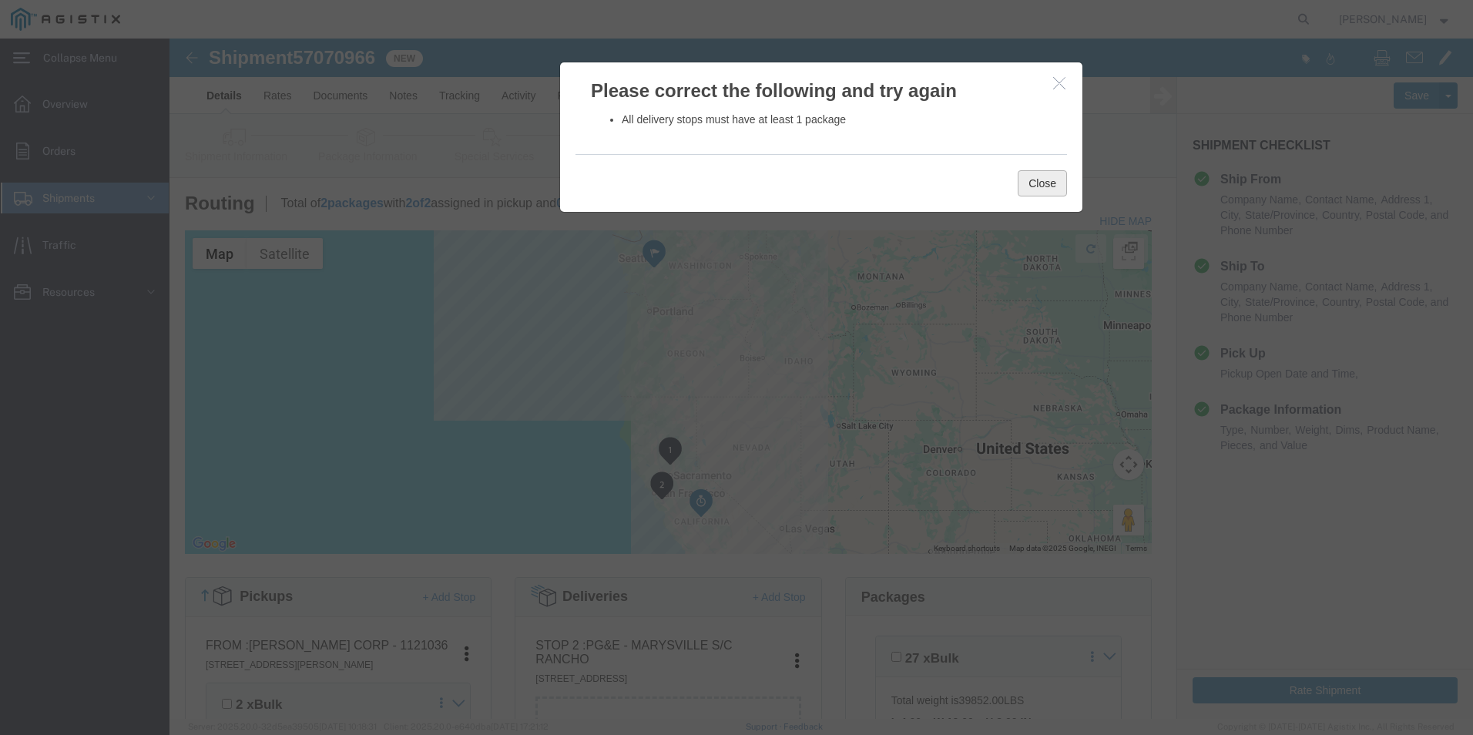
click button "Close"
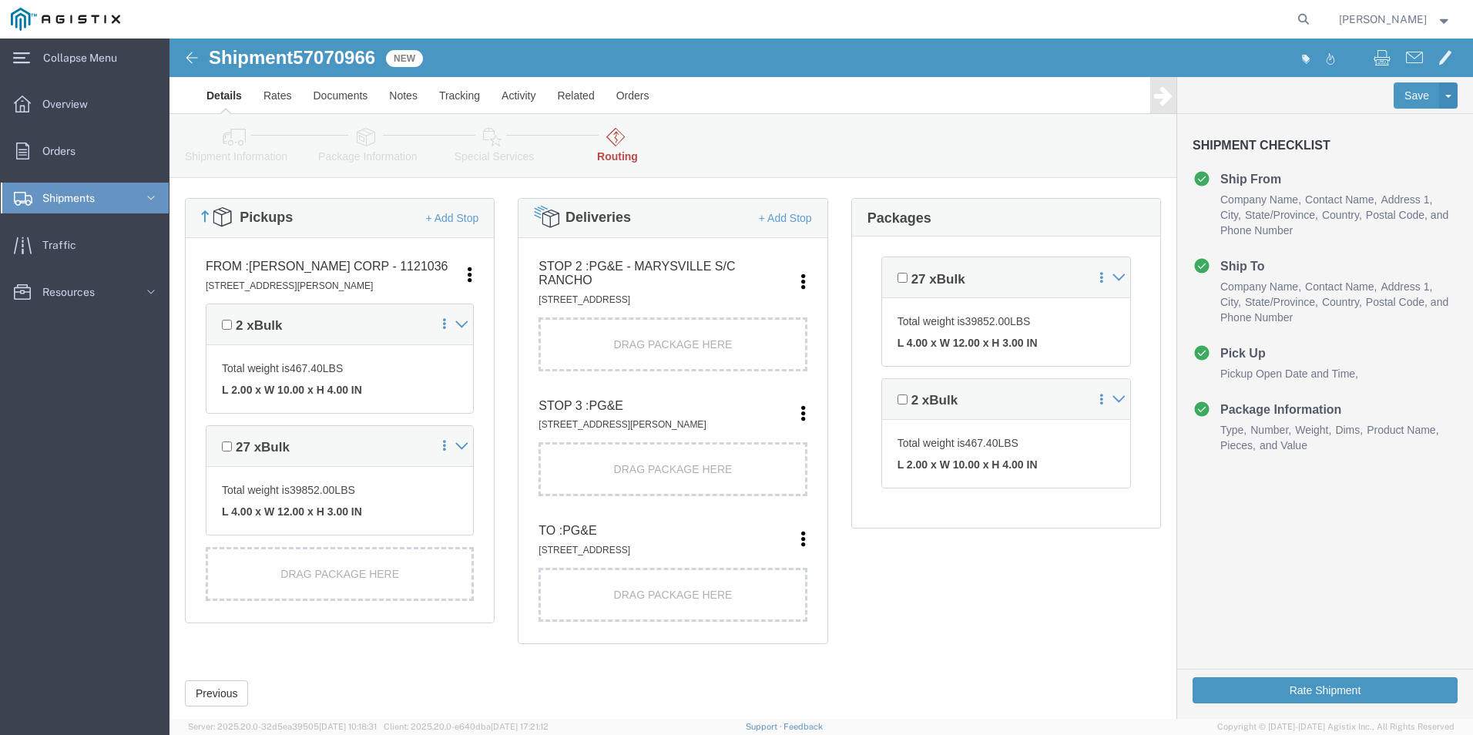
scroll to position [385, 0]
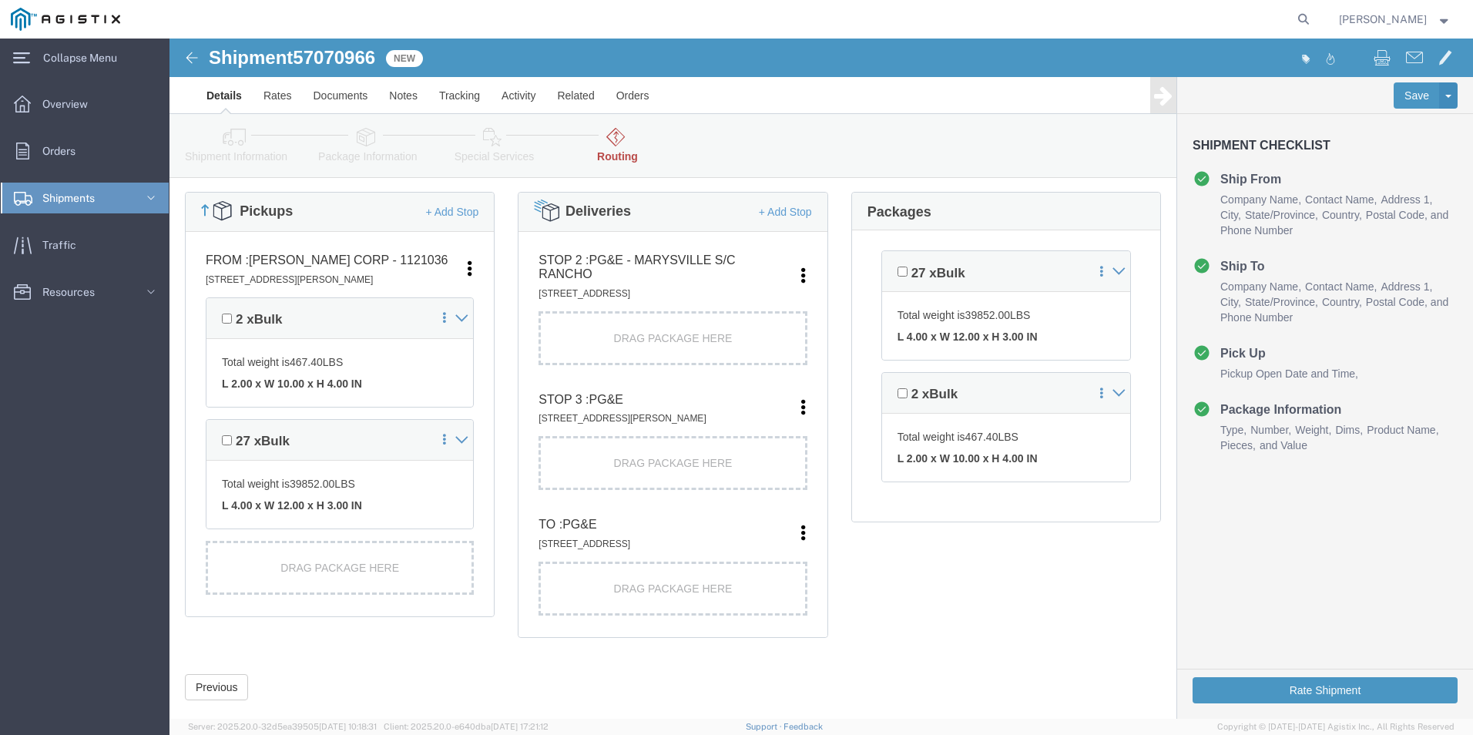
click div "Drag Package Here"
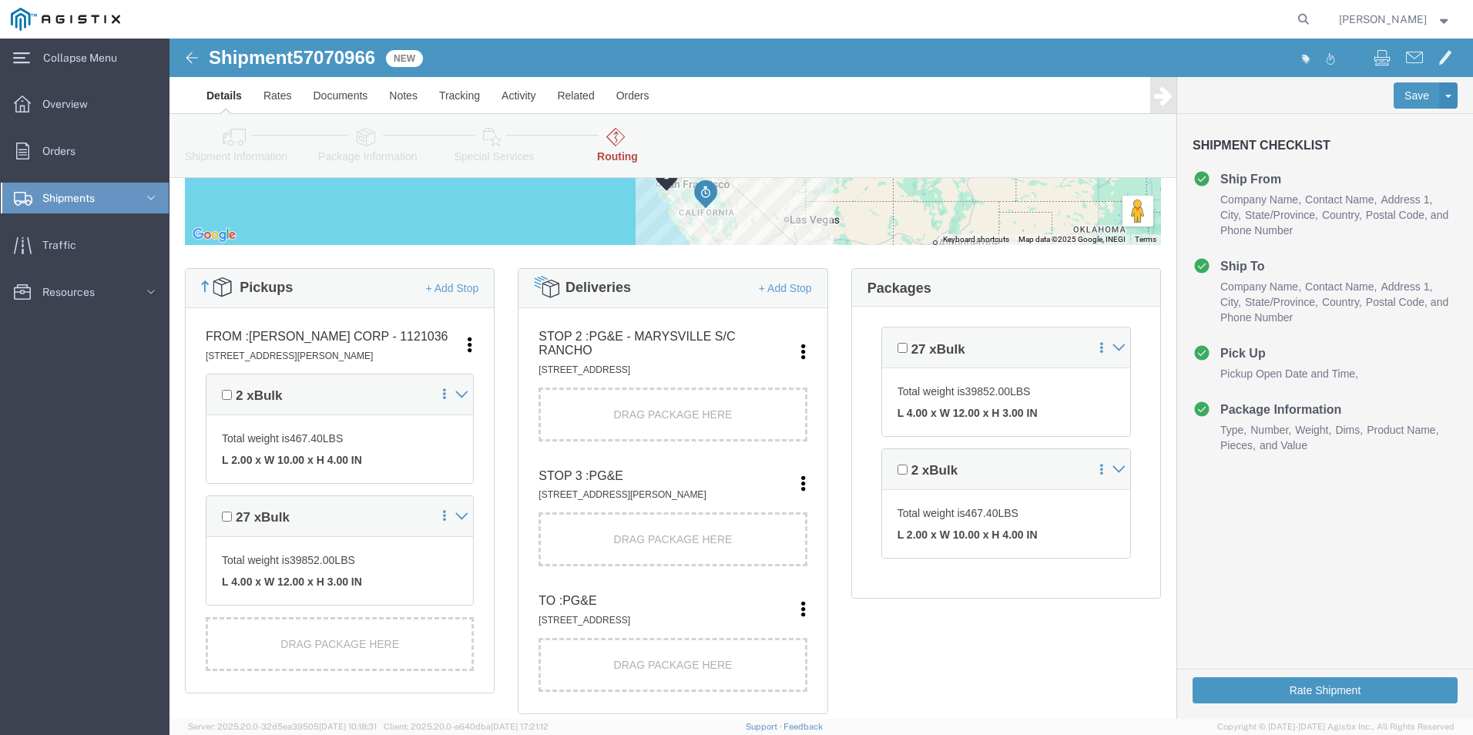
scroll to position [308, 0]
click span "2 x"
drag, startPoint x: 129, startPoint y: 368, endPoint x: 169, endPoint y: 378, distance: 41.3
click div "2 x Bulk Total weight is 467.40 LBS L 2.00 x W 10.00 x H 4.00 IN"
drag, startPoint x: 169, startPoint y: 378, endPoint x: 203, endPoint y: 401, distance: 41.5
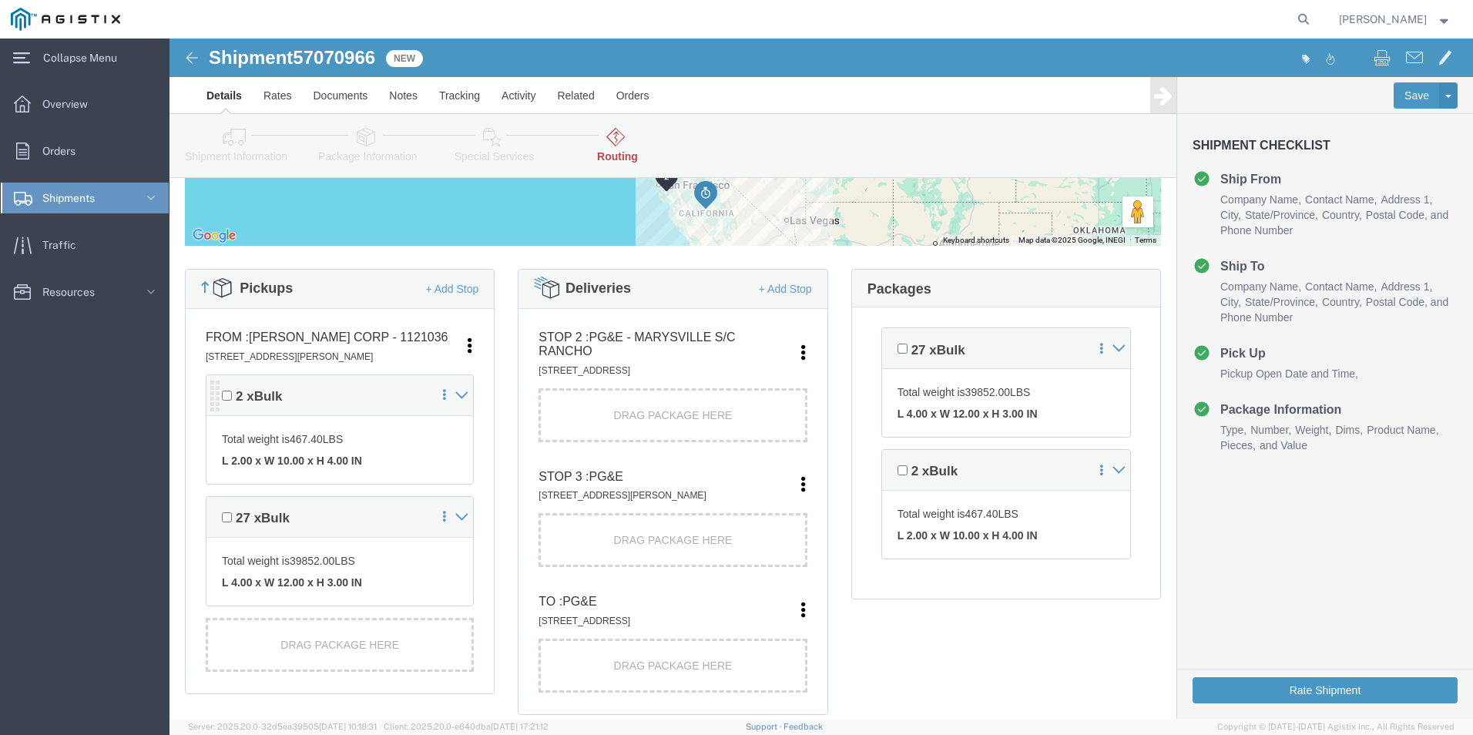
click p "Total weight is 467.40 LBS"
click div "Drag Package Here"
click span "Bulk"
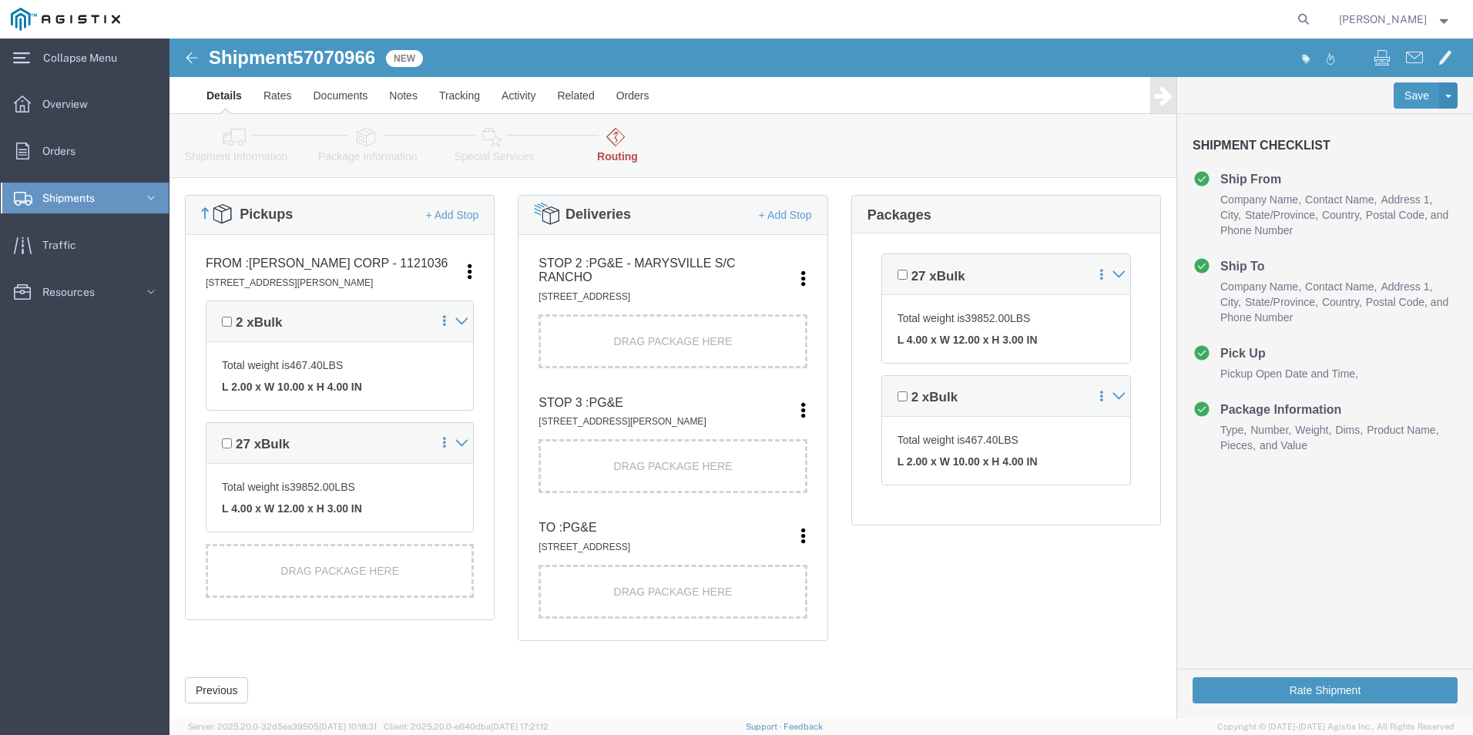
scroll to position [385, 0]
click button "Previous"
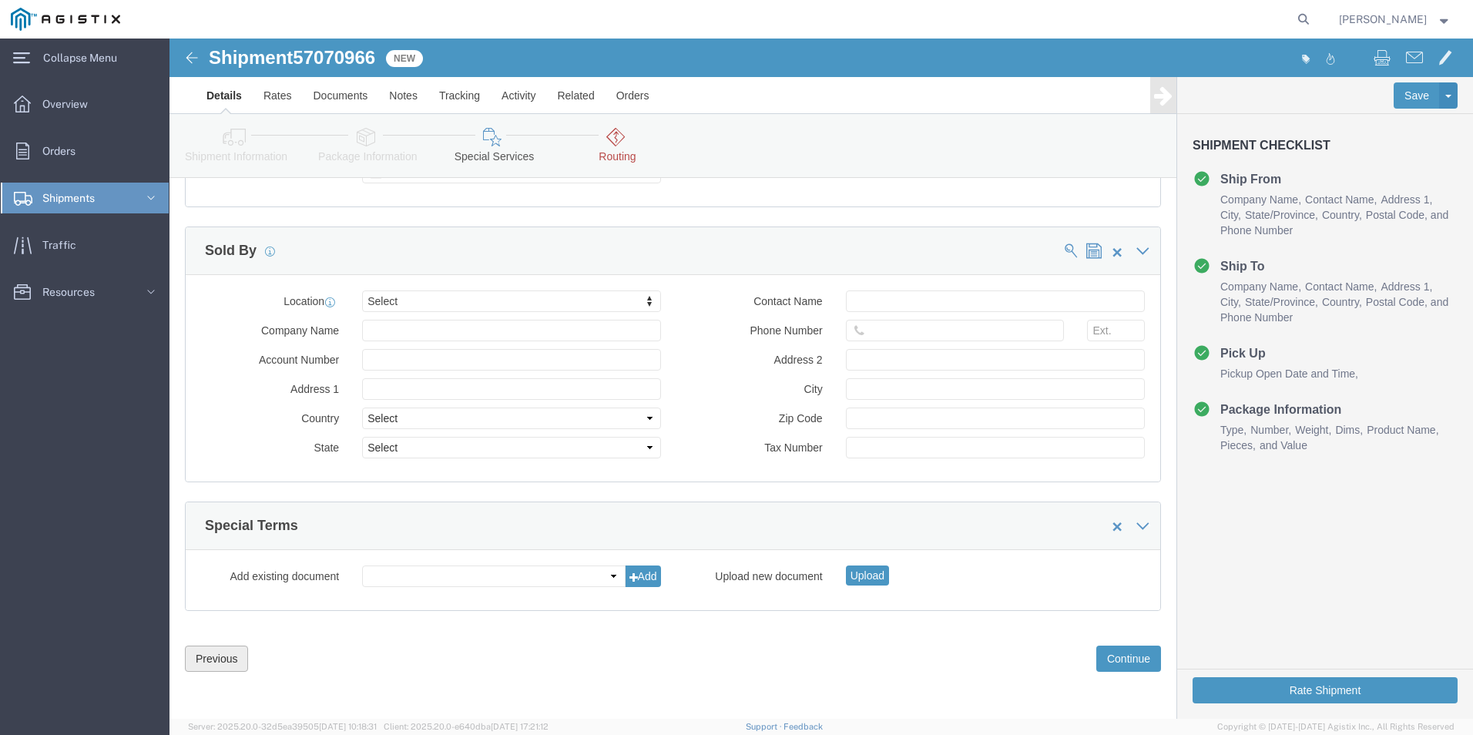
scroll to position [1425, 0]
click button "Previous"
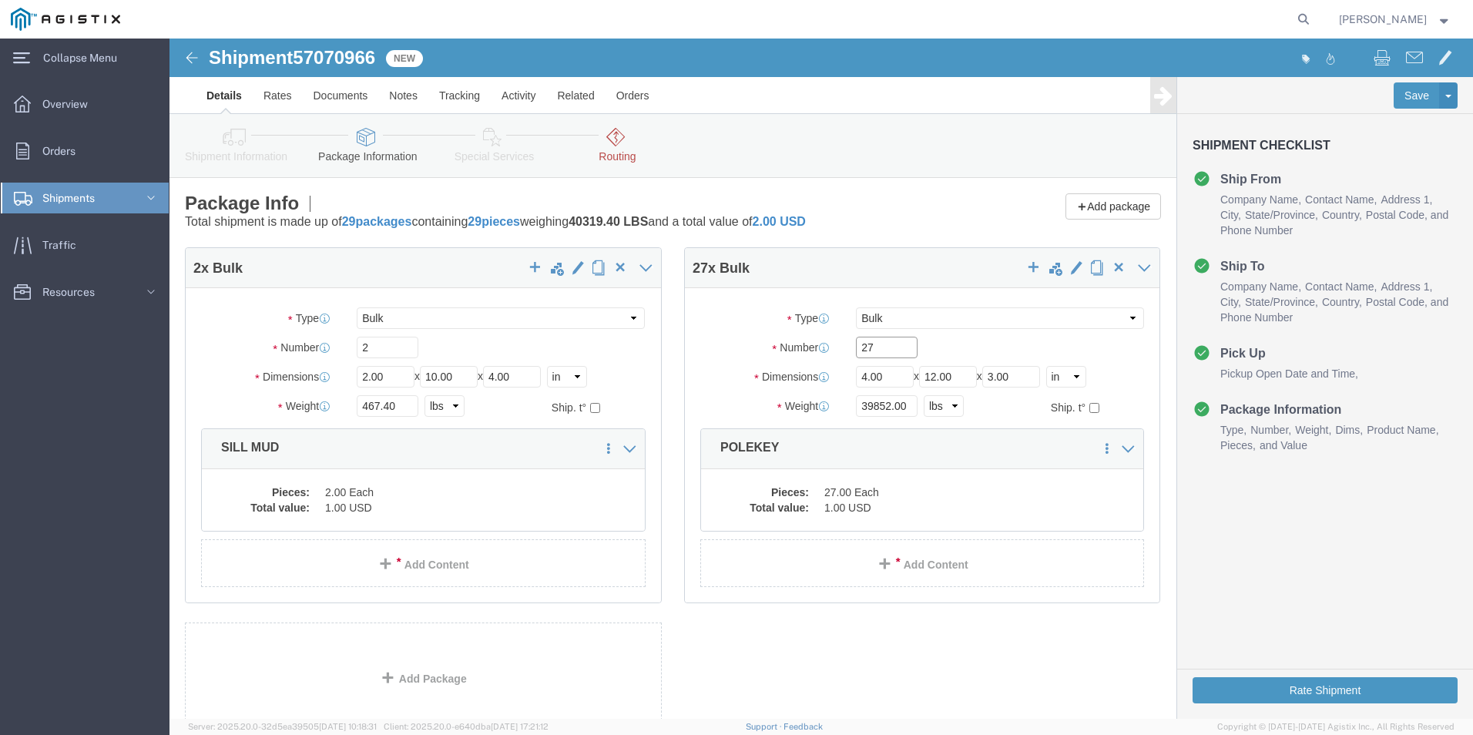
drag, startPoint x: 703, startPoint y: 304, endPoint x: 593, endPoint y: 291, distance: 110.1
click div "Package Type Select Bale(s) Basket(s) Bolt(s) Bottle(s) Buckets Bulk Bundle(s) …"
type input "8"
drag, startPoint x: 704, startPoint y: 362, endPoint x: 586, endPoint y: 373, distance: 119.1
click div "Weight 39852.00 Select kgs lbs Ship. t°"
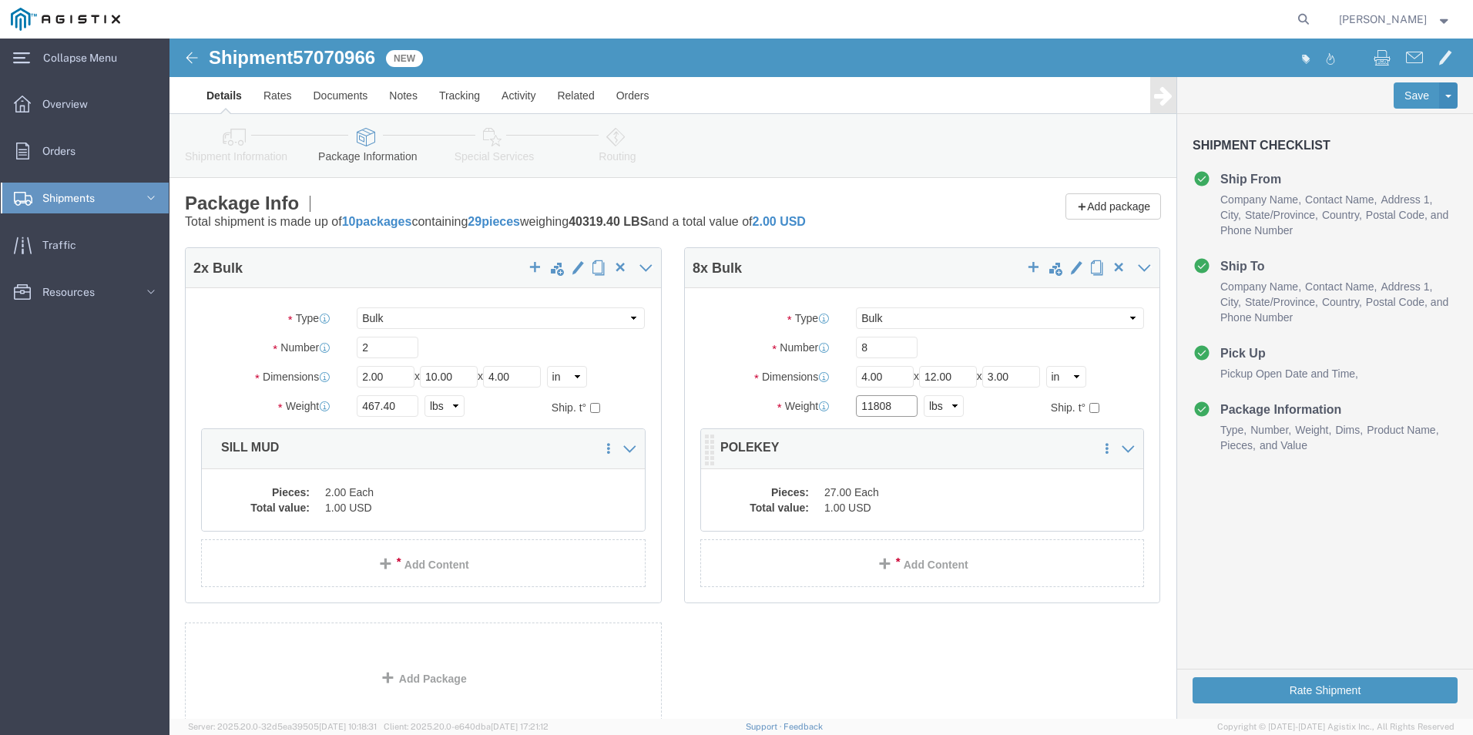
type input "11808"
click p "POLEKEY"
click span "button"
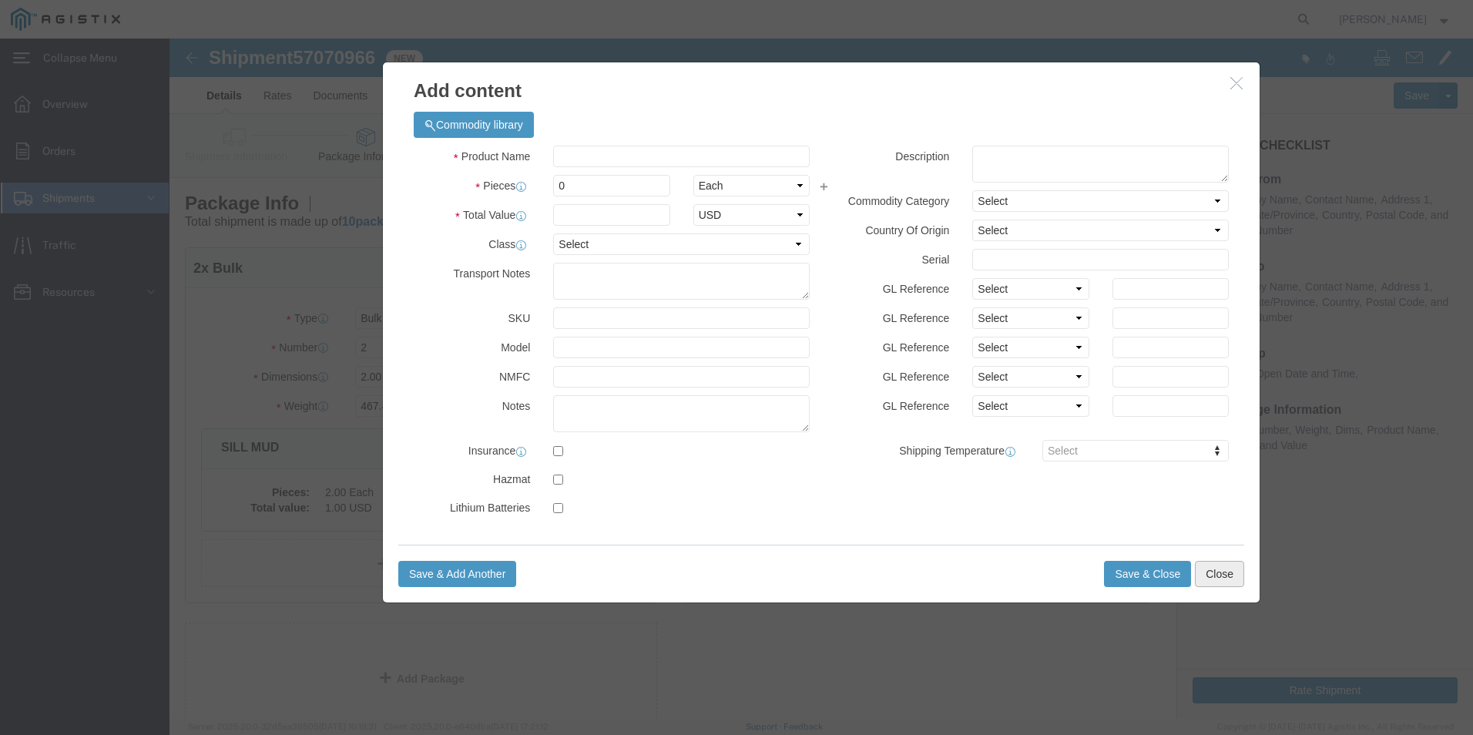
click button "Close"
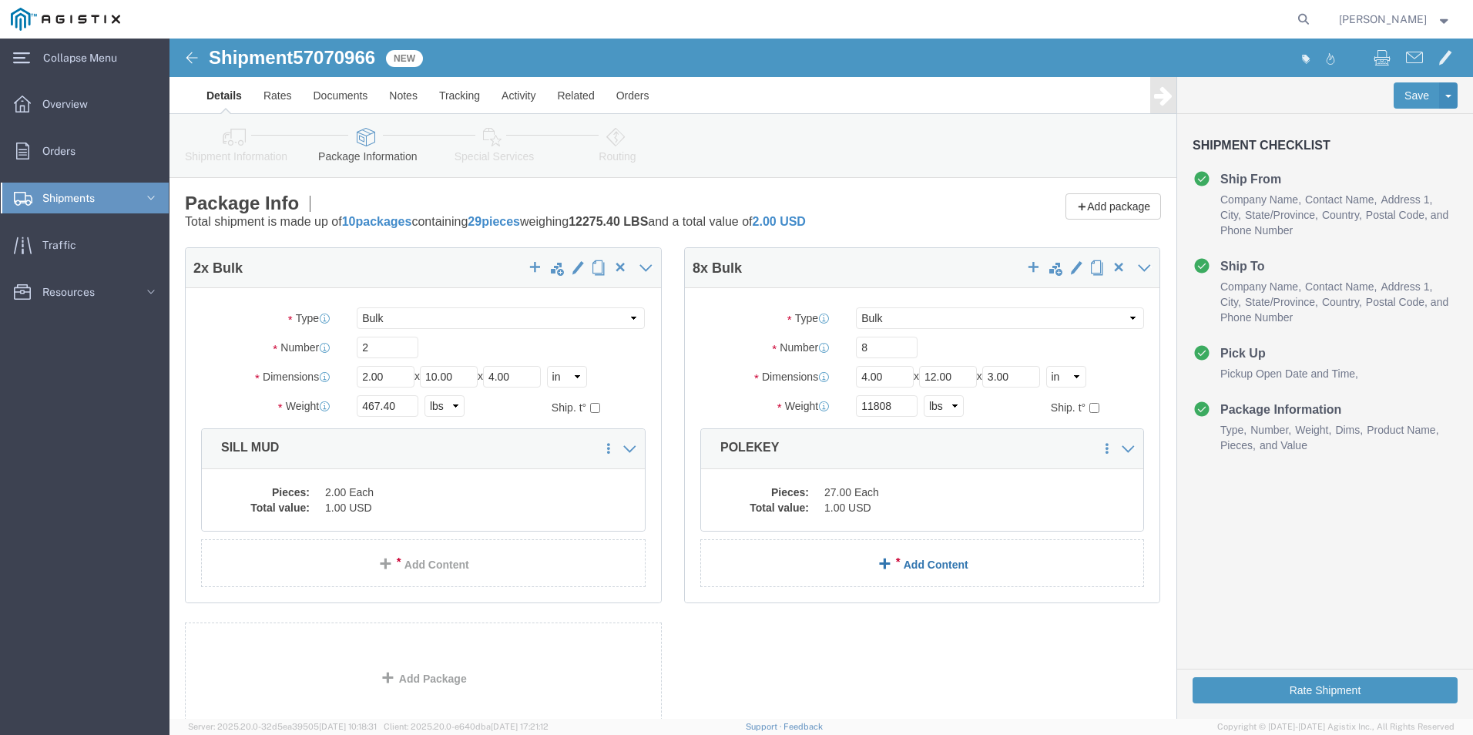
click link "Add Content"
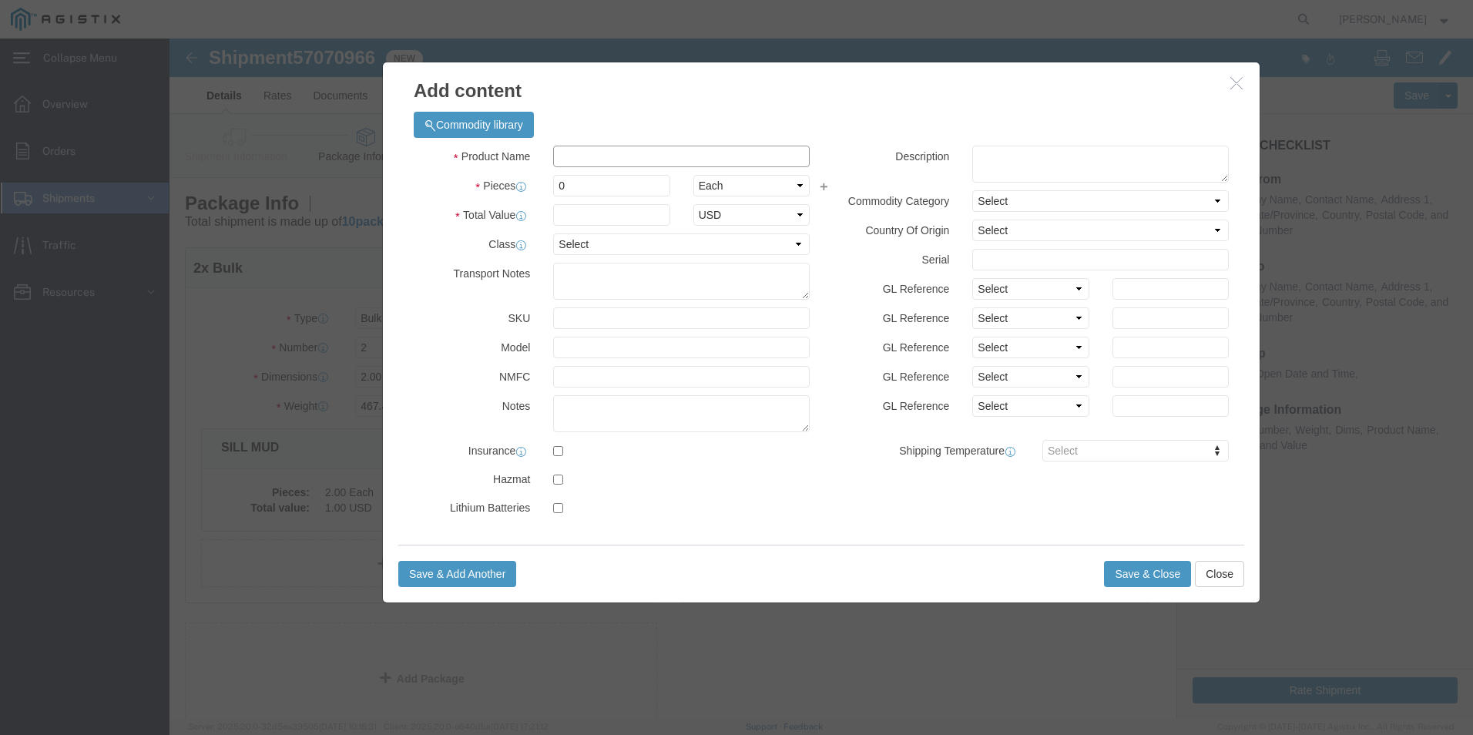
click input "text"
type input "POLEKEY"
type input "1"
drag, startPoint x: 425, startPoint y: 156, endPoint x: 348, endPoint y: 152, distance: 76.4
drag, startPoint x: 405, startPoint y: 151, endPoint x: 372, endPoint y: 149, distance: 33.2
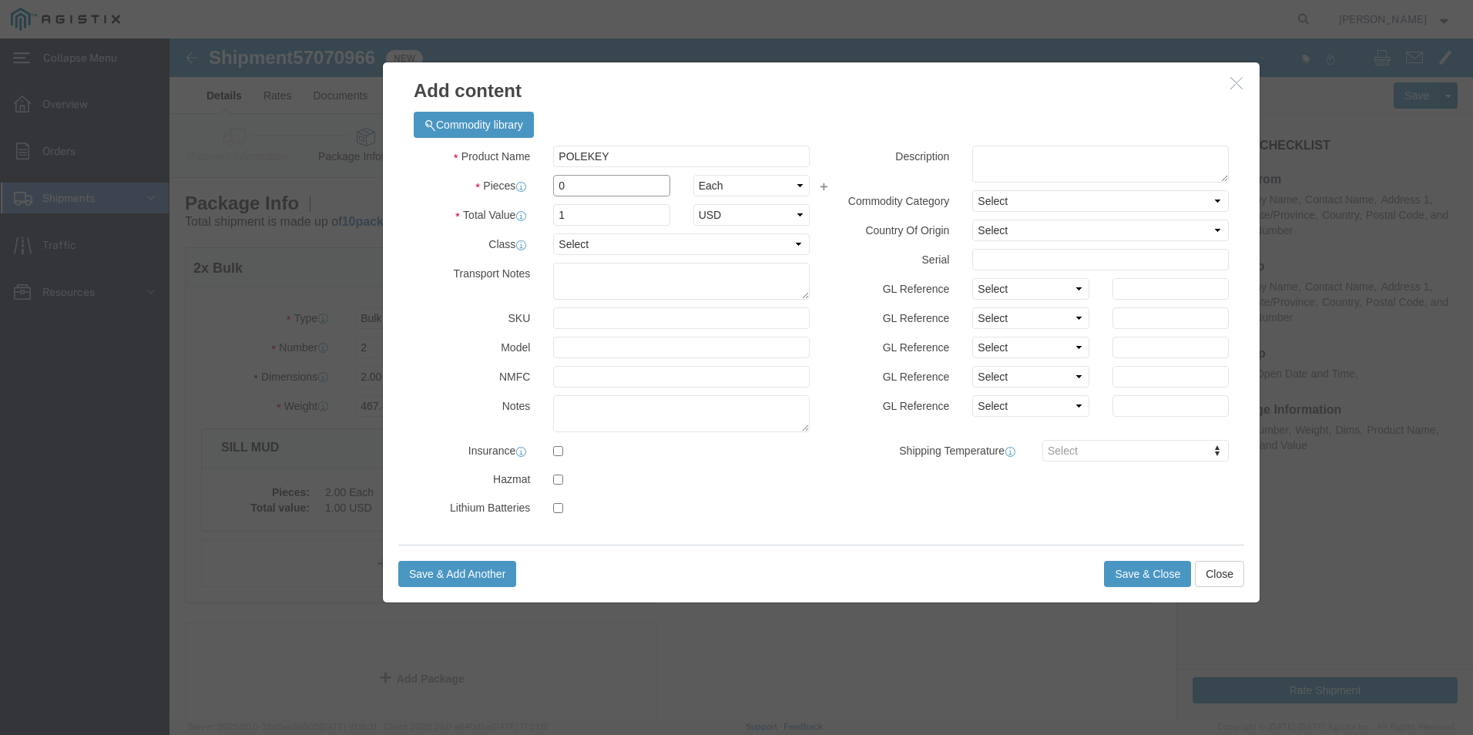
click div "0"
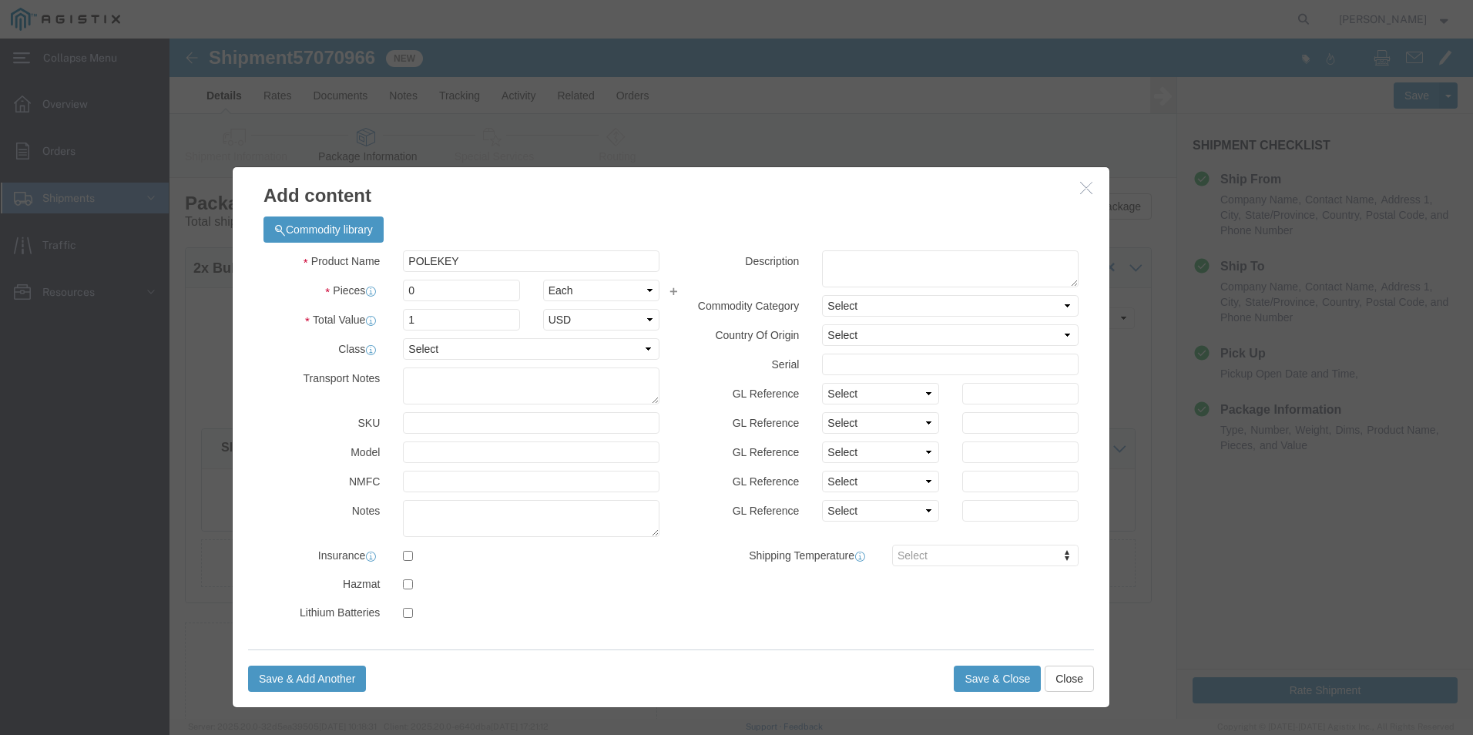
drag, startPoint x: 693, startPoint y: 34, endPoint x: 543, endPoint y: 139, distance: 183.2
click h3 "Add content"
drag, startPoint x: 264, startPoint y: 238, endPoint x: 252, endPoint y: 241, distance: 12.7
click div "Product Name POLEKEY Pieces 0 Select Bag Barrels 100Board Feet Bottle Box Blist…"
drag, startPoint x: 249, startPoint y: 251, endPoint x: 223, endPoint y: 260, distance: 27.1
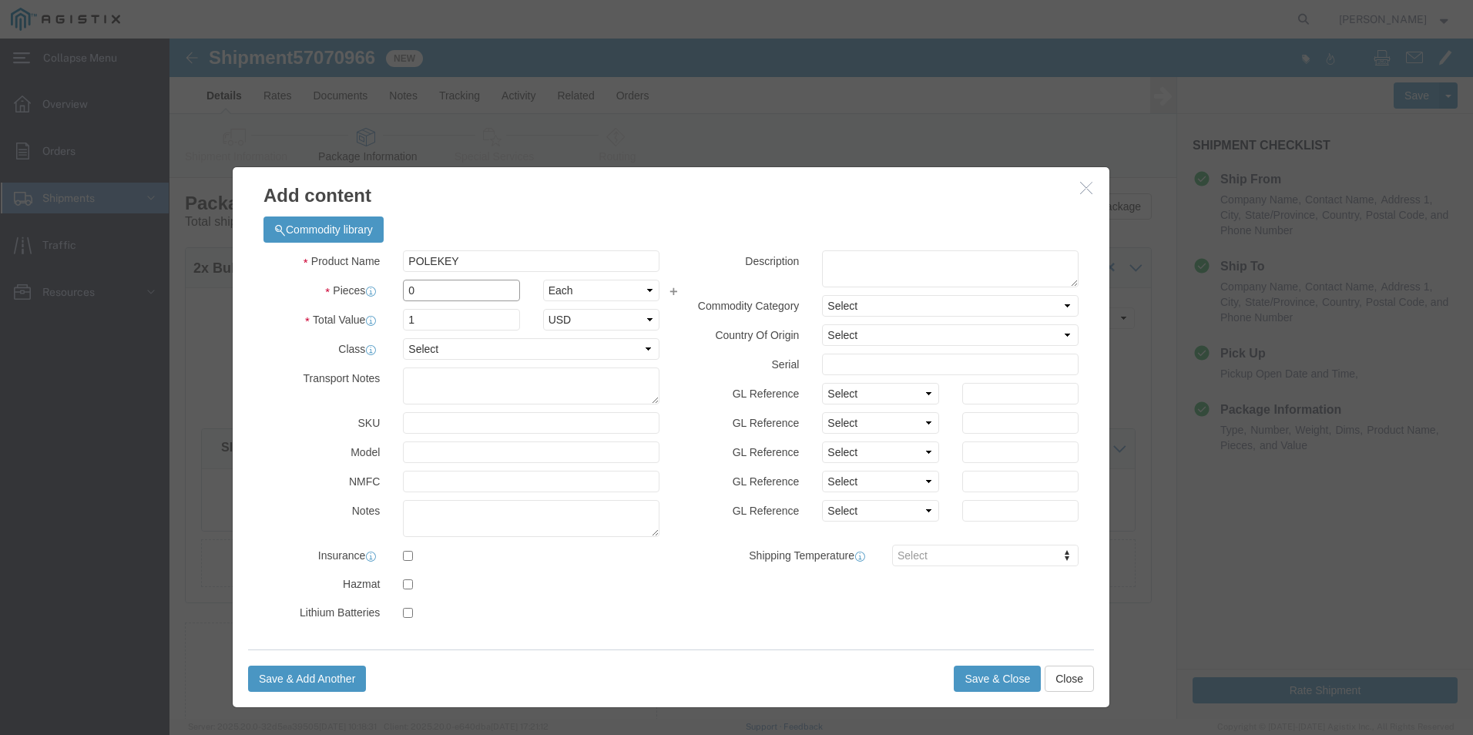
click div "Pieces 0 Select Bag Barrels 100Board Feet Bottle Box Blister Pack Carats Can Ca…"
type input "8"
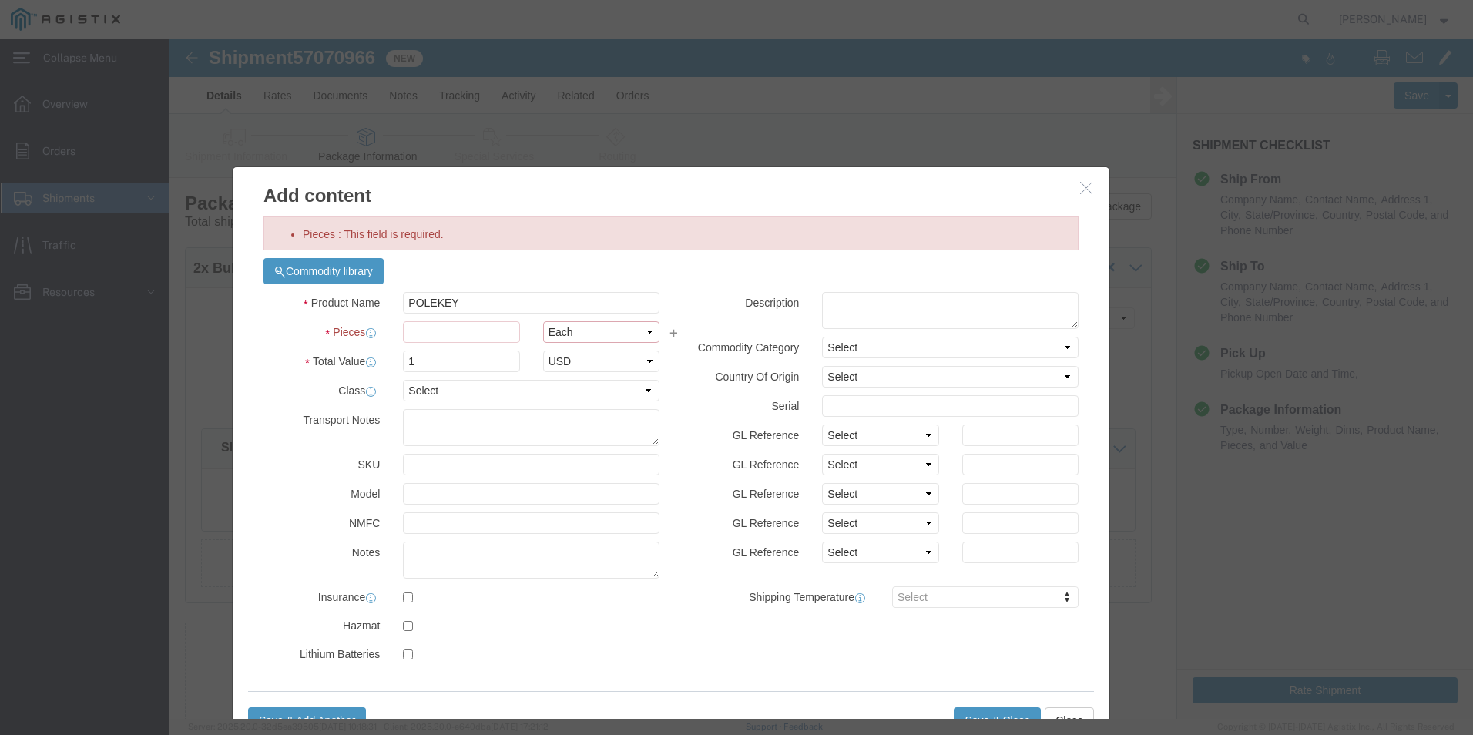
click select "Select Bag Barrels 100Board Feet Bottle Box Blister Pack Carats Can Capsule Car…"
select select "BAG"
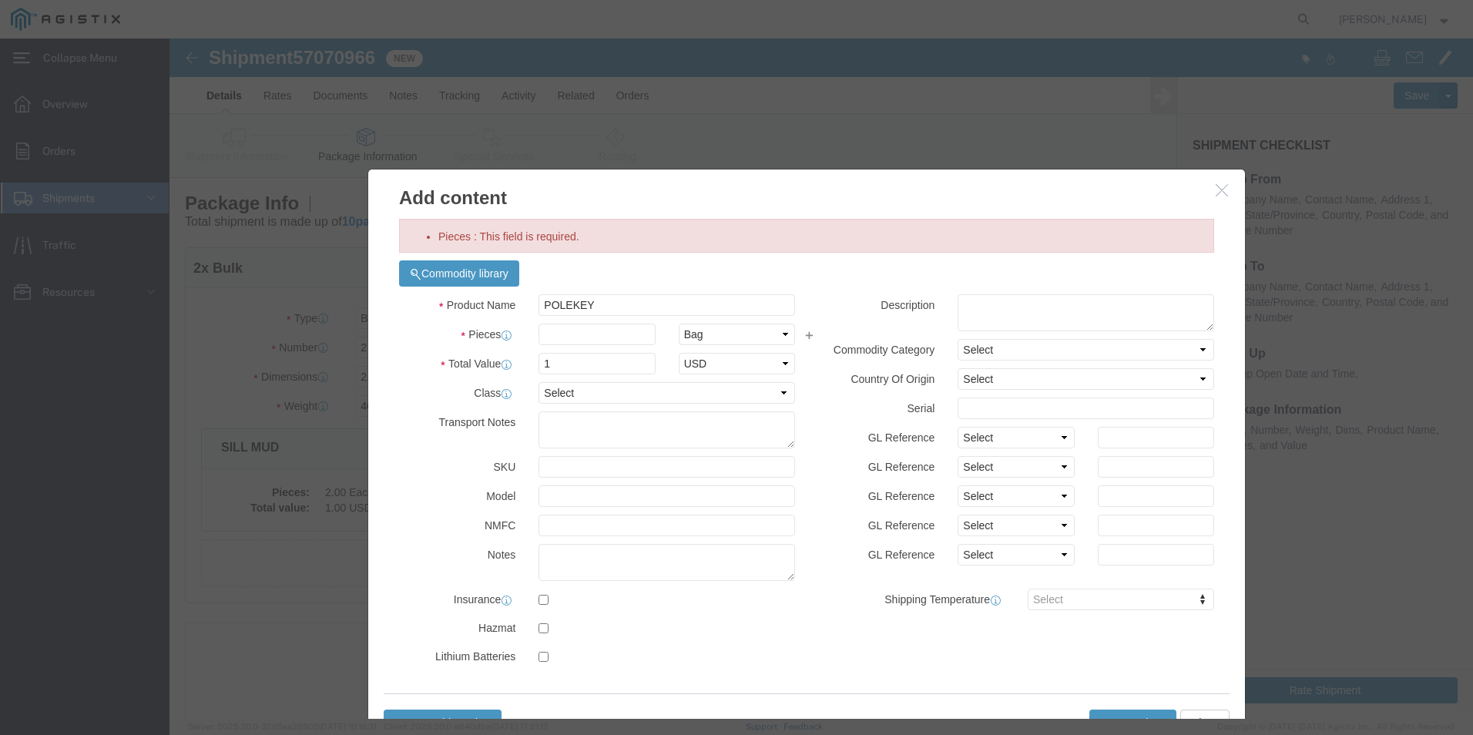
drag, startPoint x: 542, startPoint y: 147, endPoint x: 677, endPoint y: 149, distance: 135.6
click h3 "Add content"
click input "Pieces : This field is required."
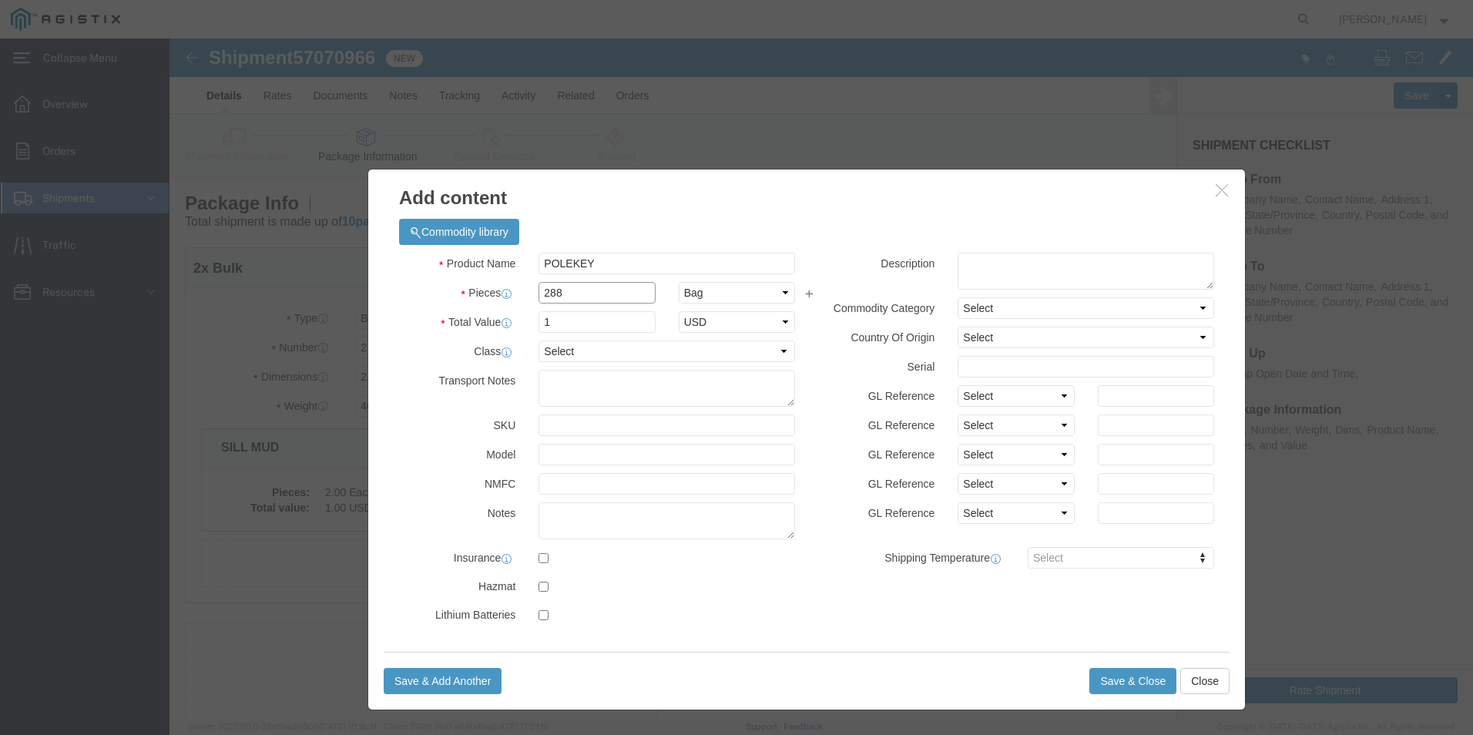
type input "288"
click select "Select Bag Barrels 100Board Feet Bottle Box Blister Pack Carats Can Capsule Car…"
select select "EA"
click select "Select Bag Barrels 100Board Feet Bottle Box Blister Pack Carats Can Capsule Car…"
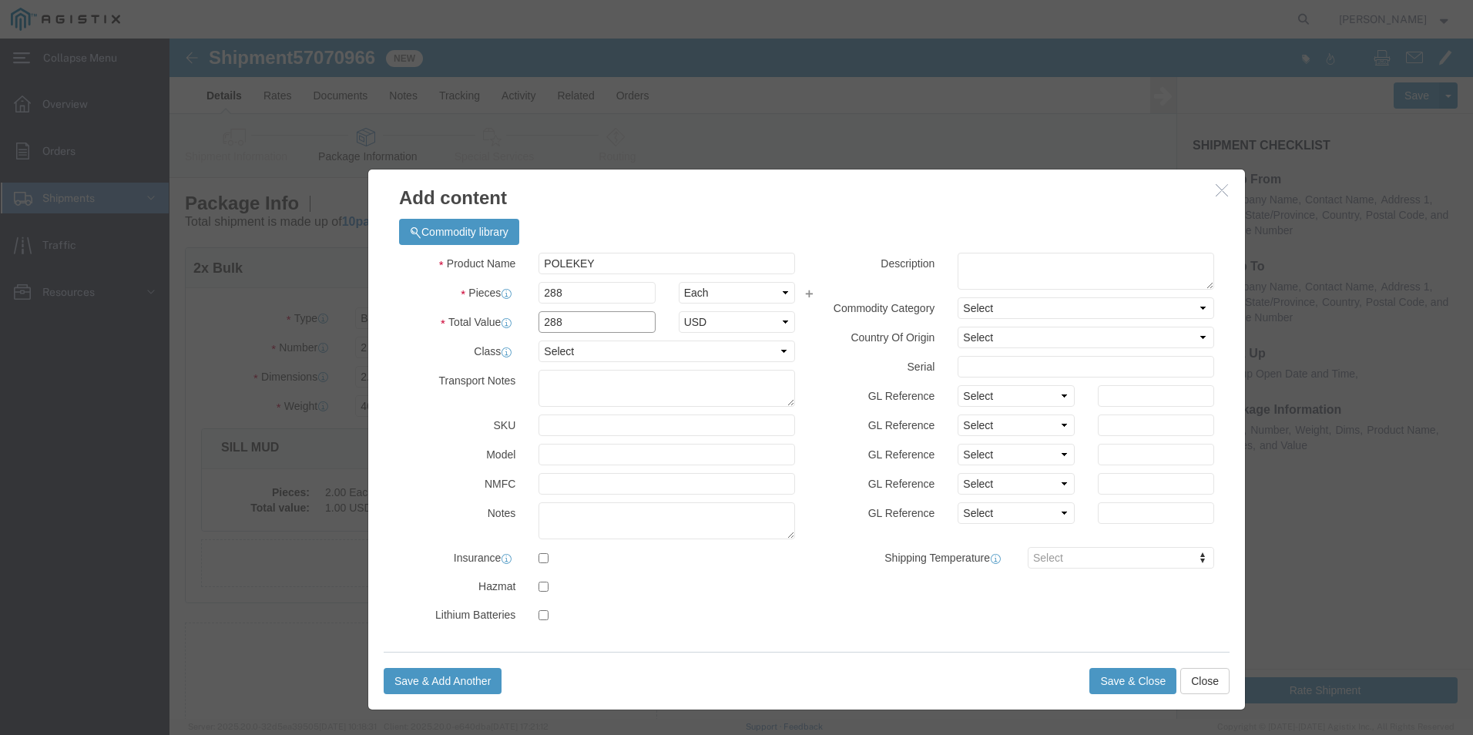
drag, startPoint x: 402, startPoint y: 282, endPoint x: 306, endPoint y: 281, distance: 96.3
click div "Total Value 288 Select ADP AED AFN ALL AMD AOA ARS ATS AUD AWG AZN BAM BBD BDT …"
type input "1"
click select "Select 50 55 60 65 70 85 92.5 100 125 175 250 300 400"
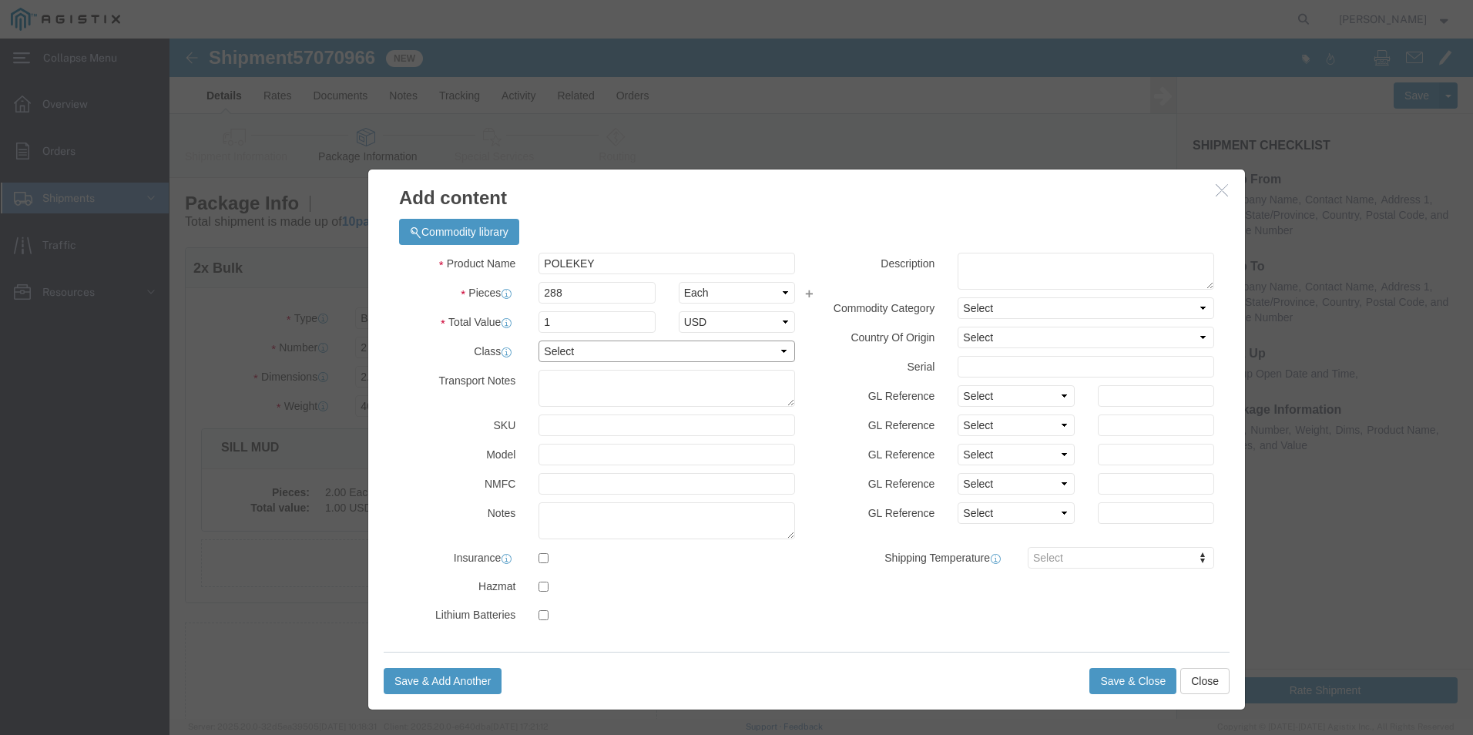
select select "55"
click select "Select 50 55 60 65 70 85 92.5 100 125 175 250 300 400"
click button "Save & Close"
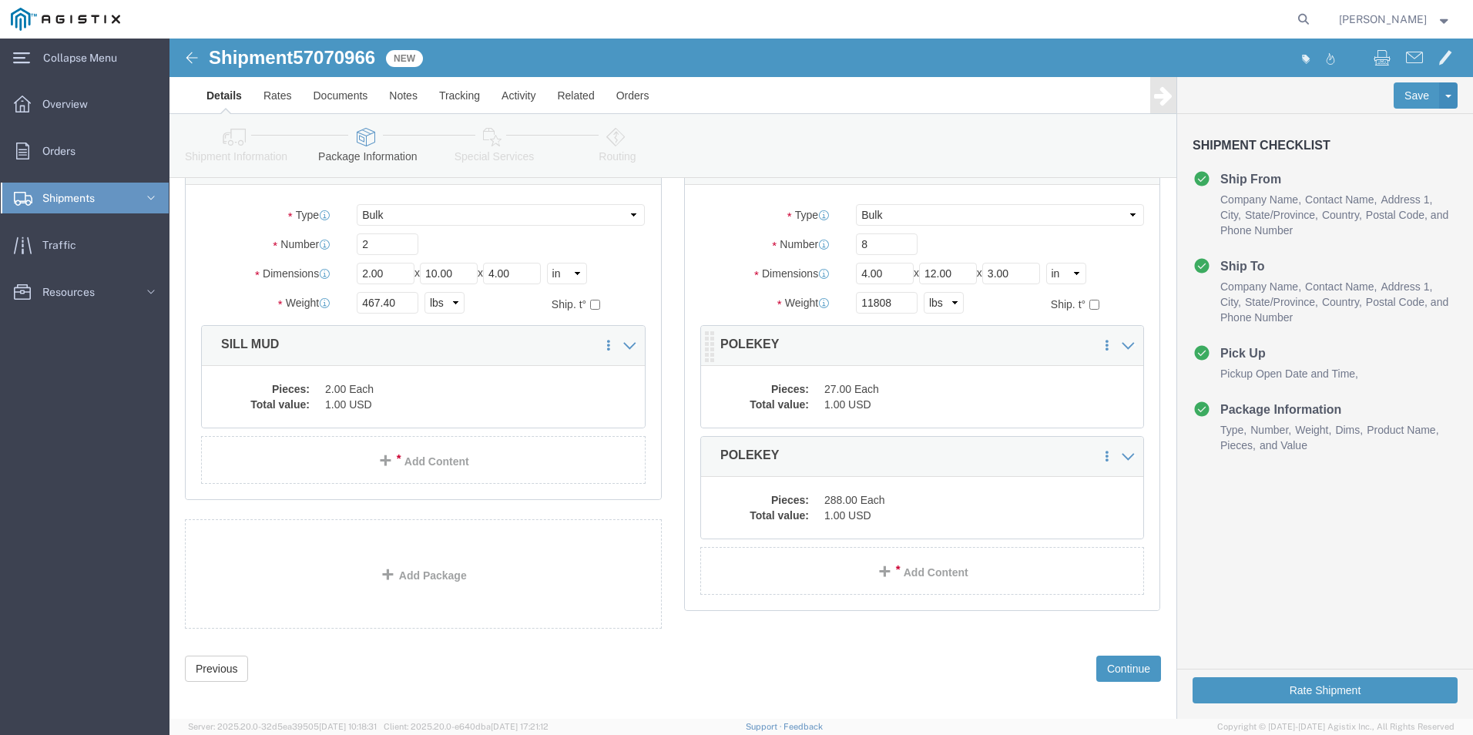
scroll to position [113, 0]
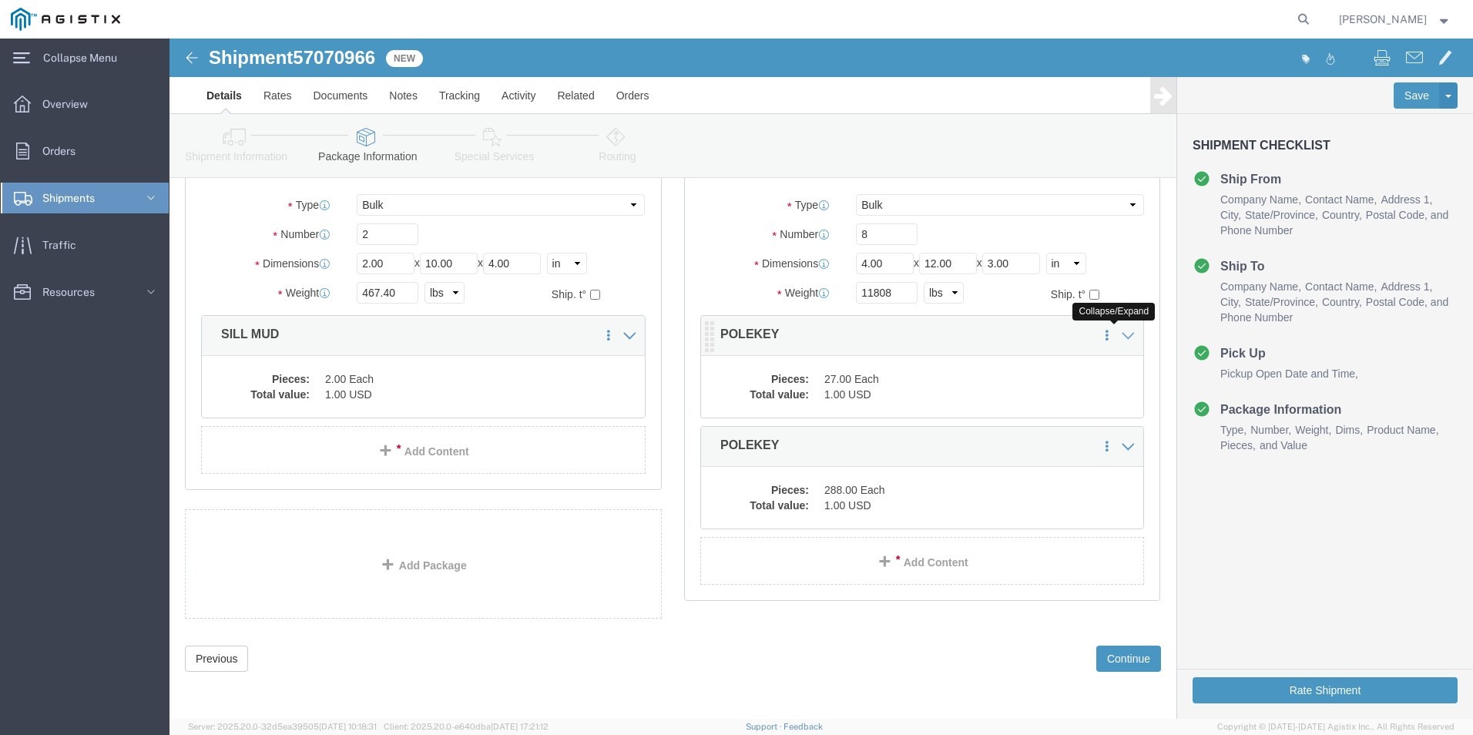
click icon
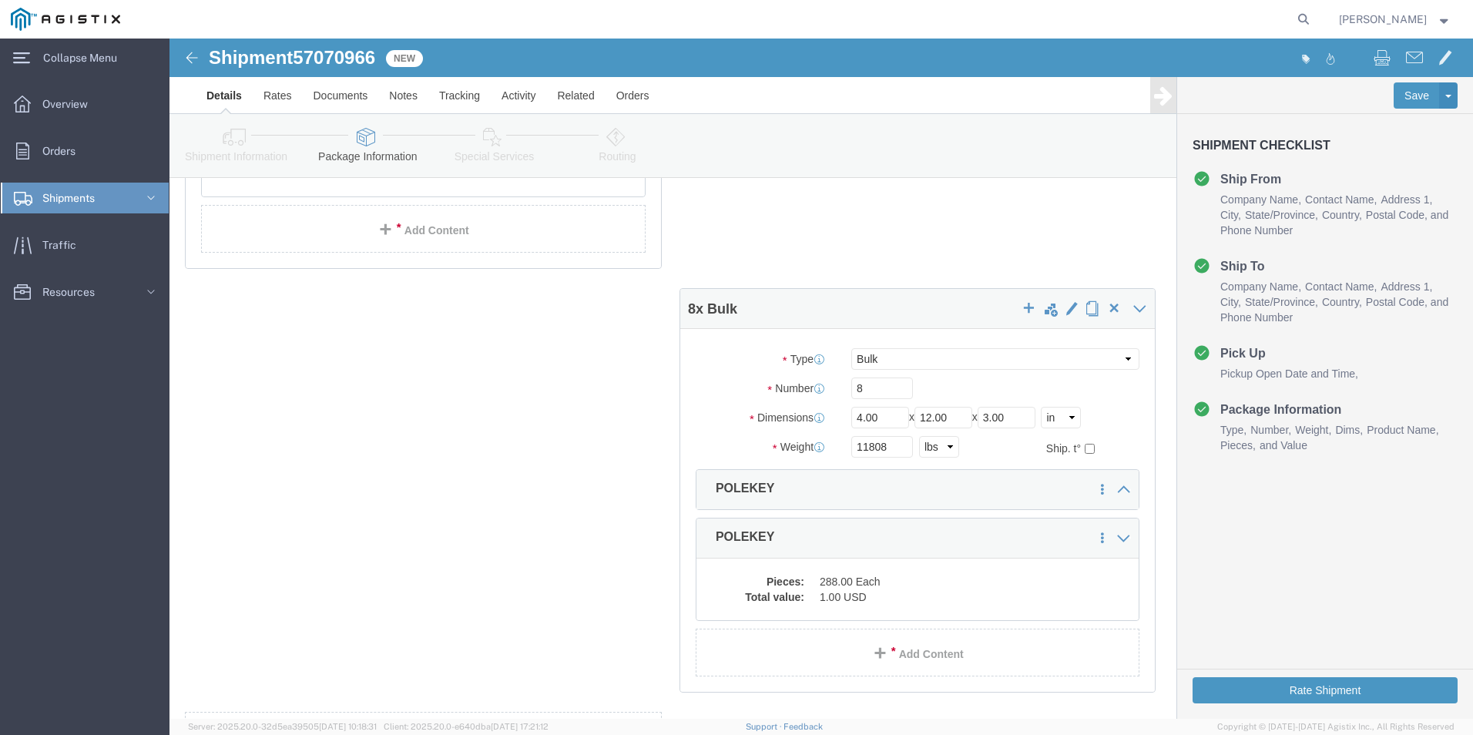
scroll to position [344, 0]
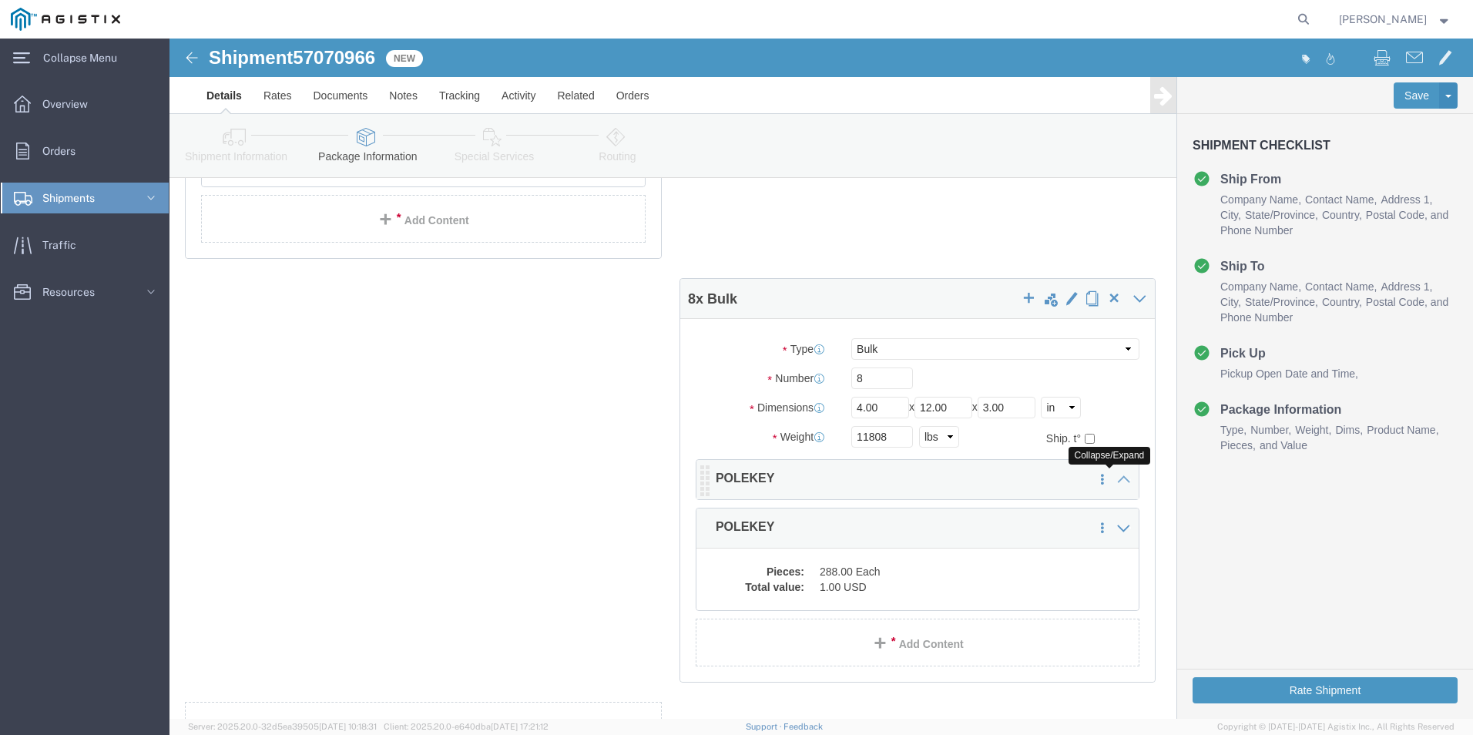
click icon
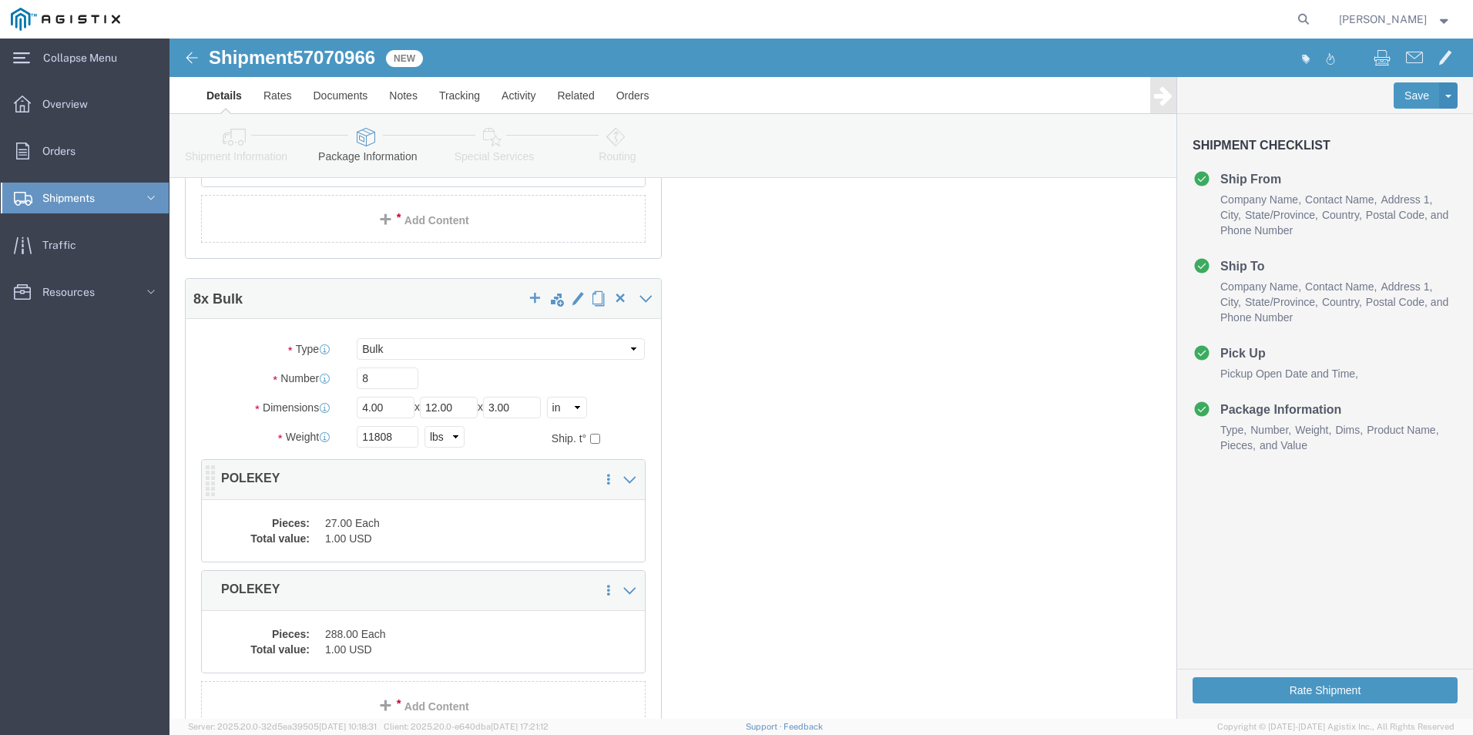
click dd "1.00 USD"
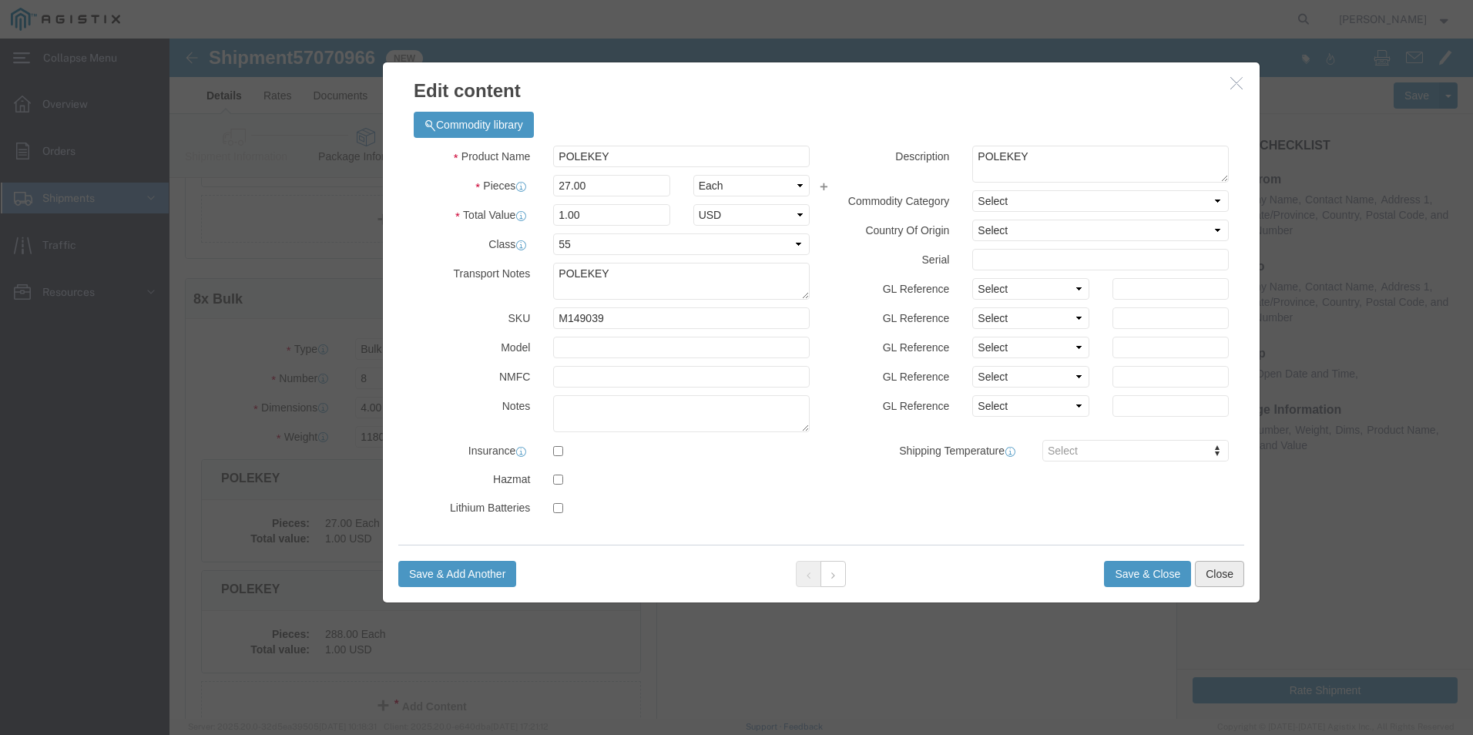
click button "Close"
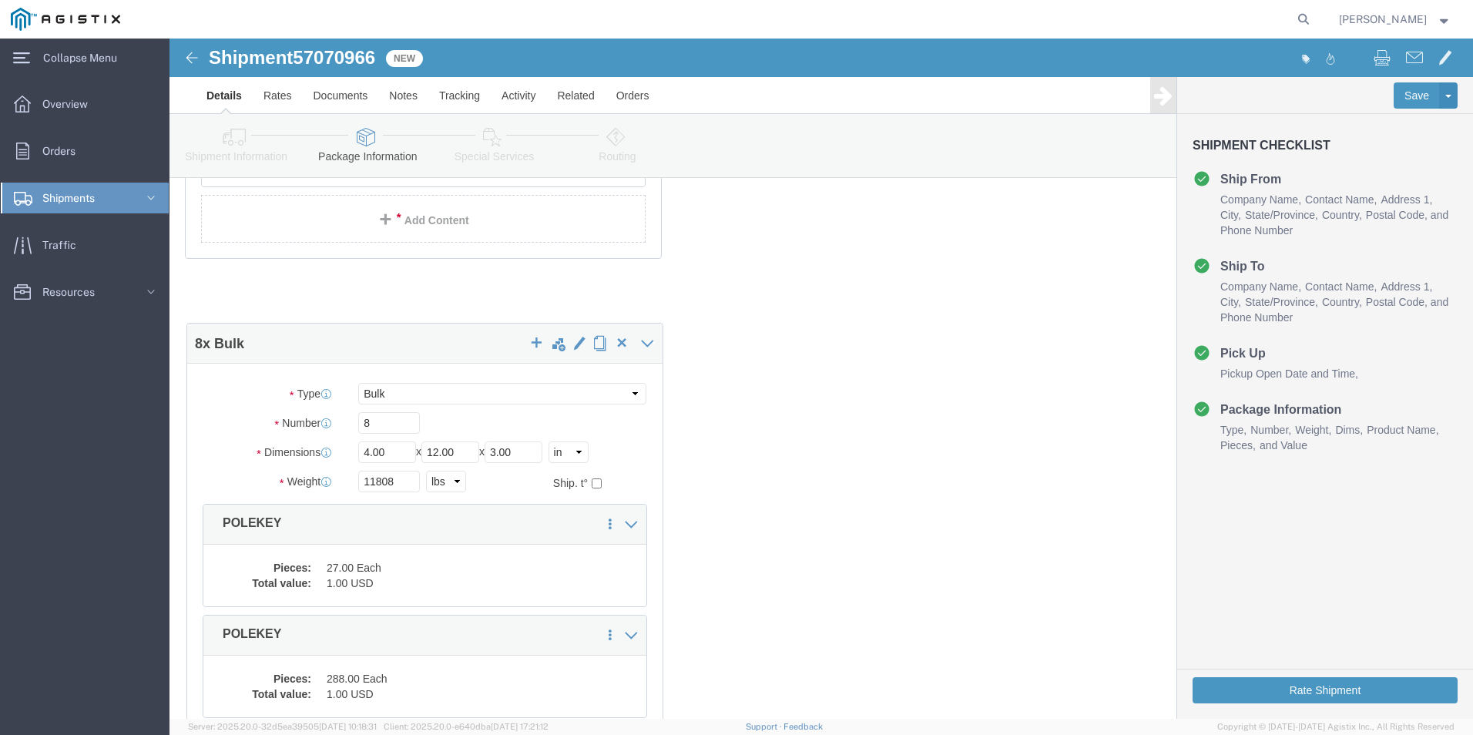
drag, startPoint x: 431, startPoint y: 443, endPoint x: 434, endPoint y: 481, distance: 37.8
click div "2 x Bulk Package Type Select Bale(s) Basket(s) Bolt(s) Bottle(s) Buckets Bulk B…"
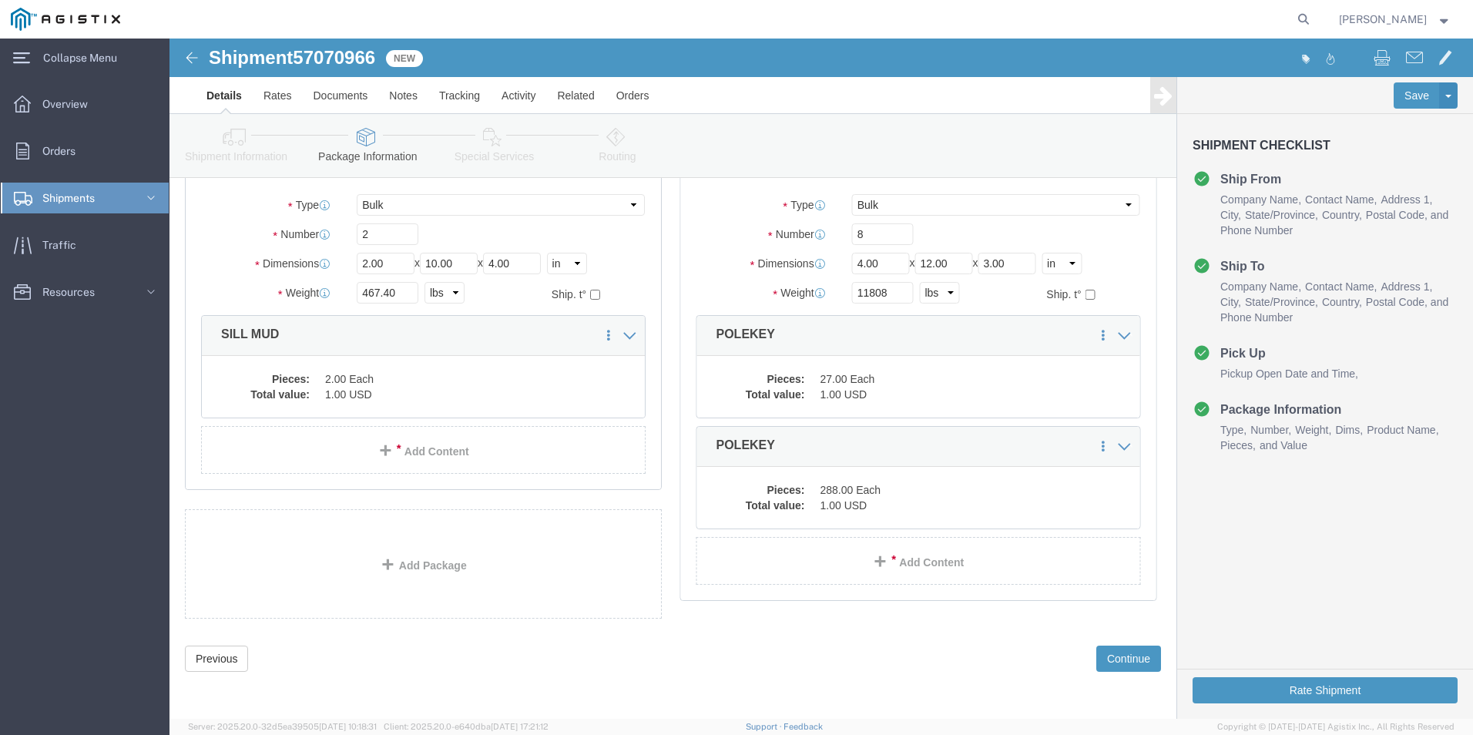
scroll to position [113, 0]
click icon
click link "Delete this content"
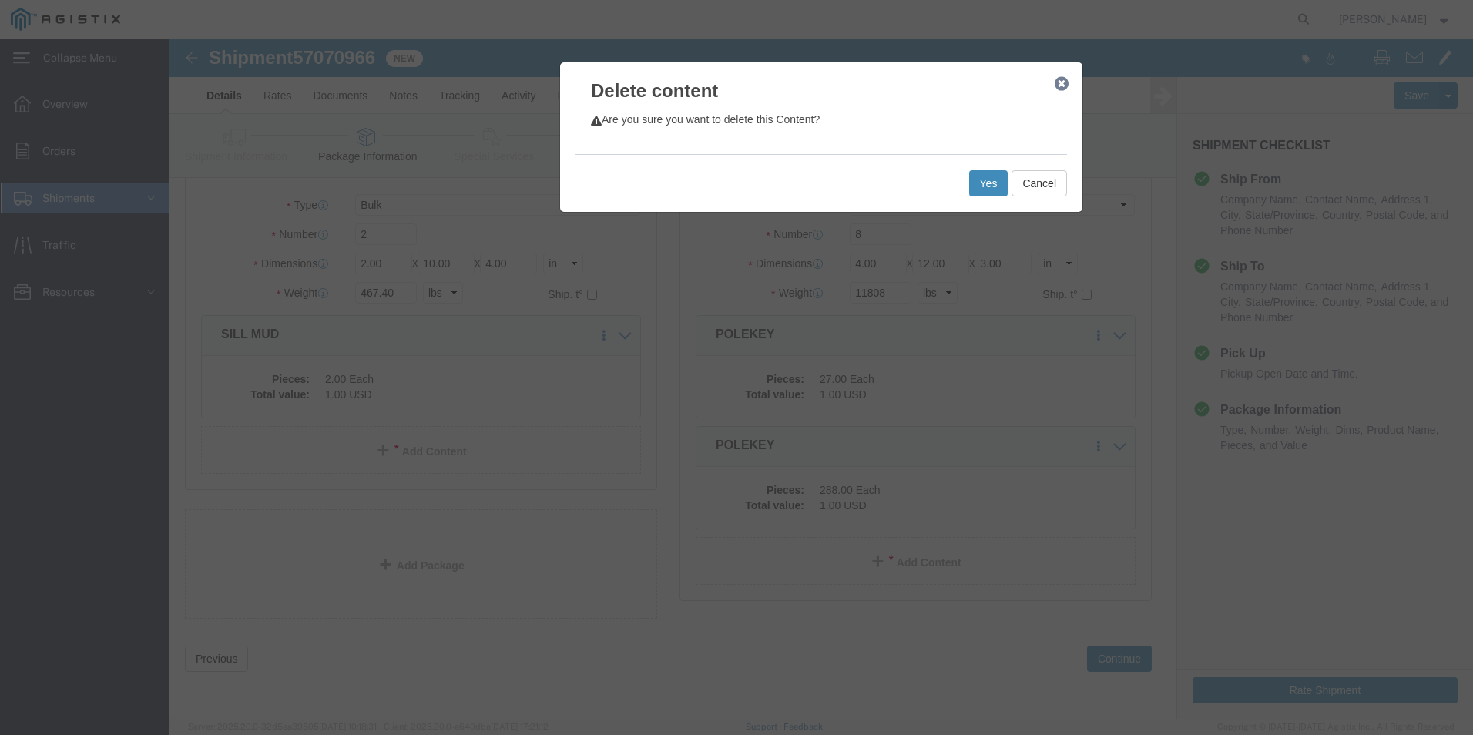
click button "Yes"
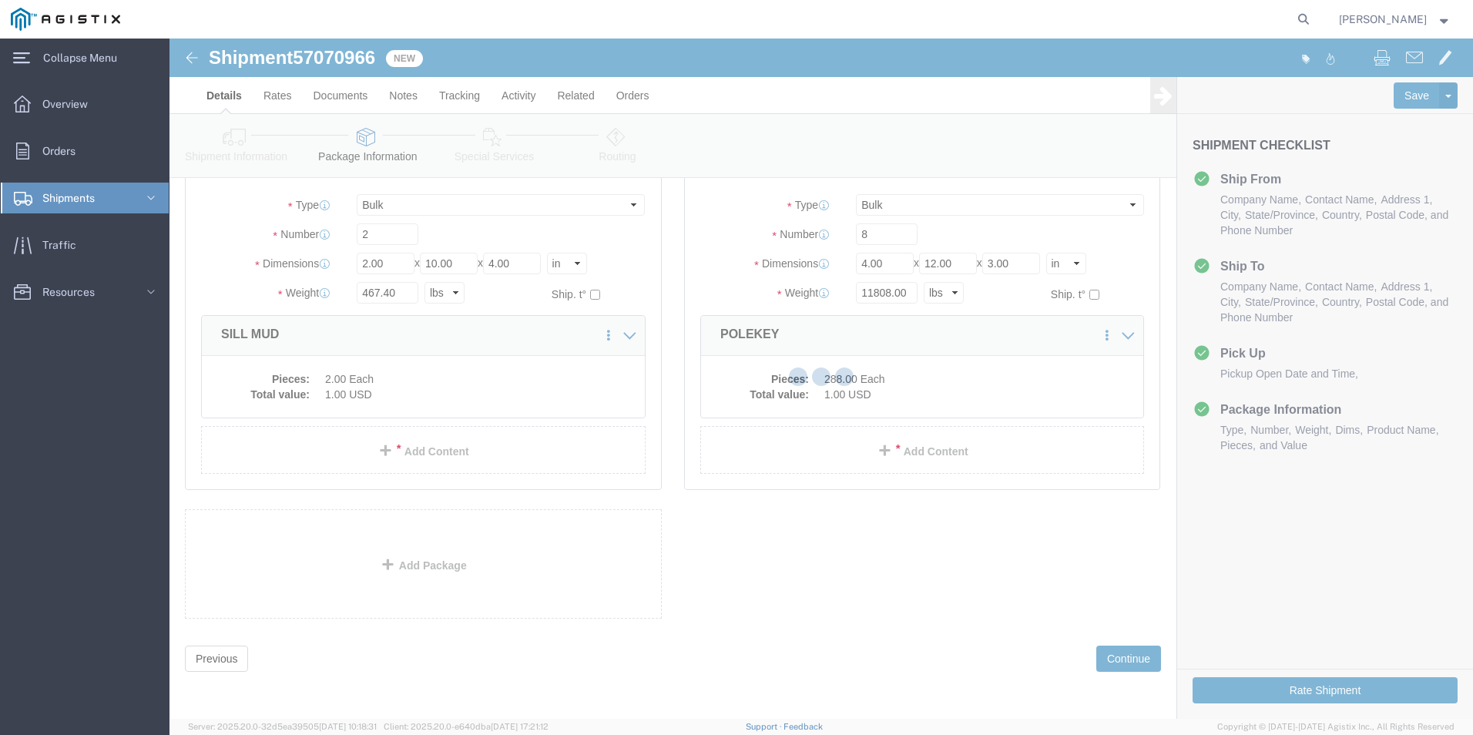
scroll to position [0, 0]
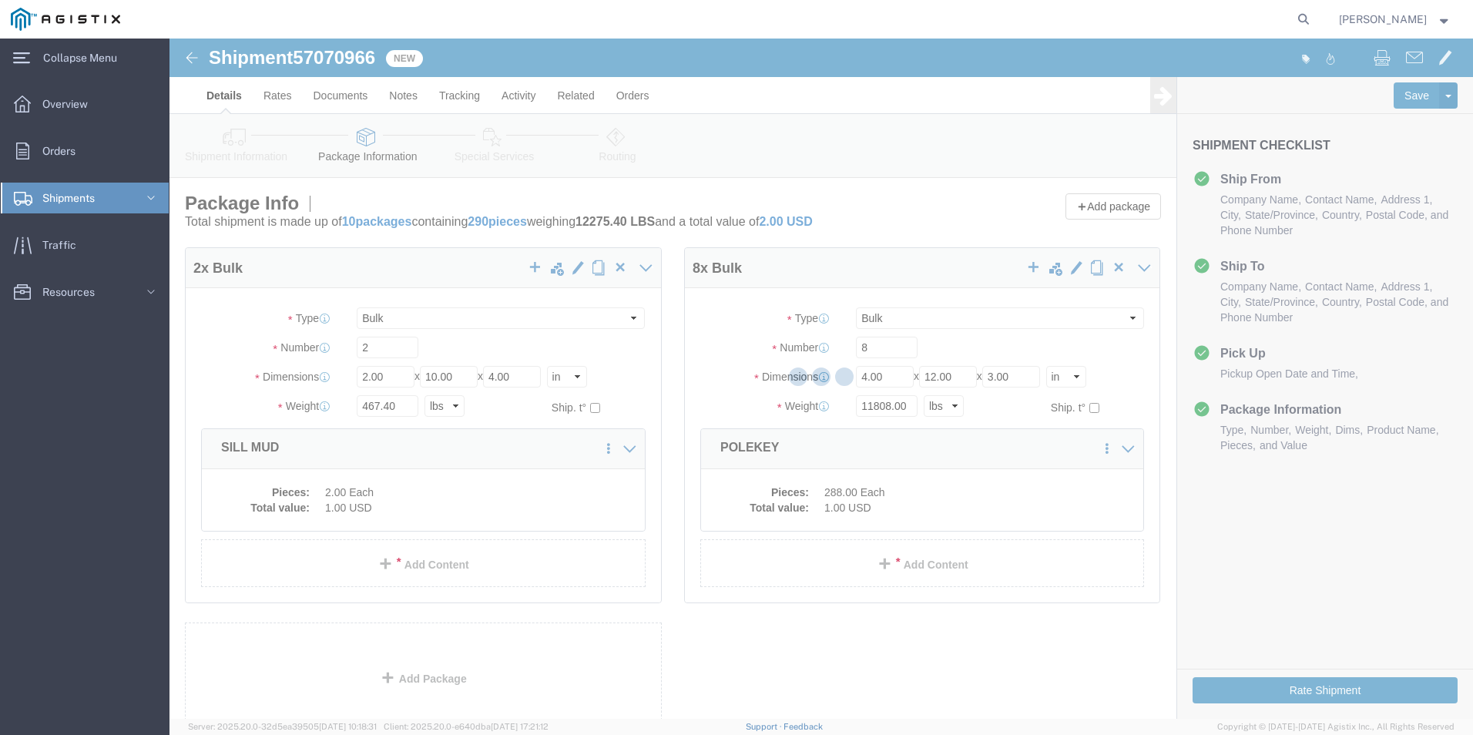
select select "BULK"
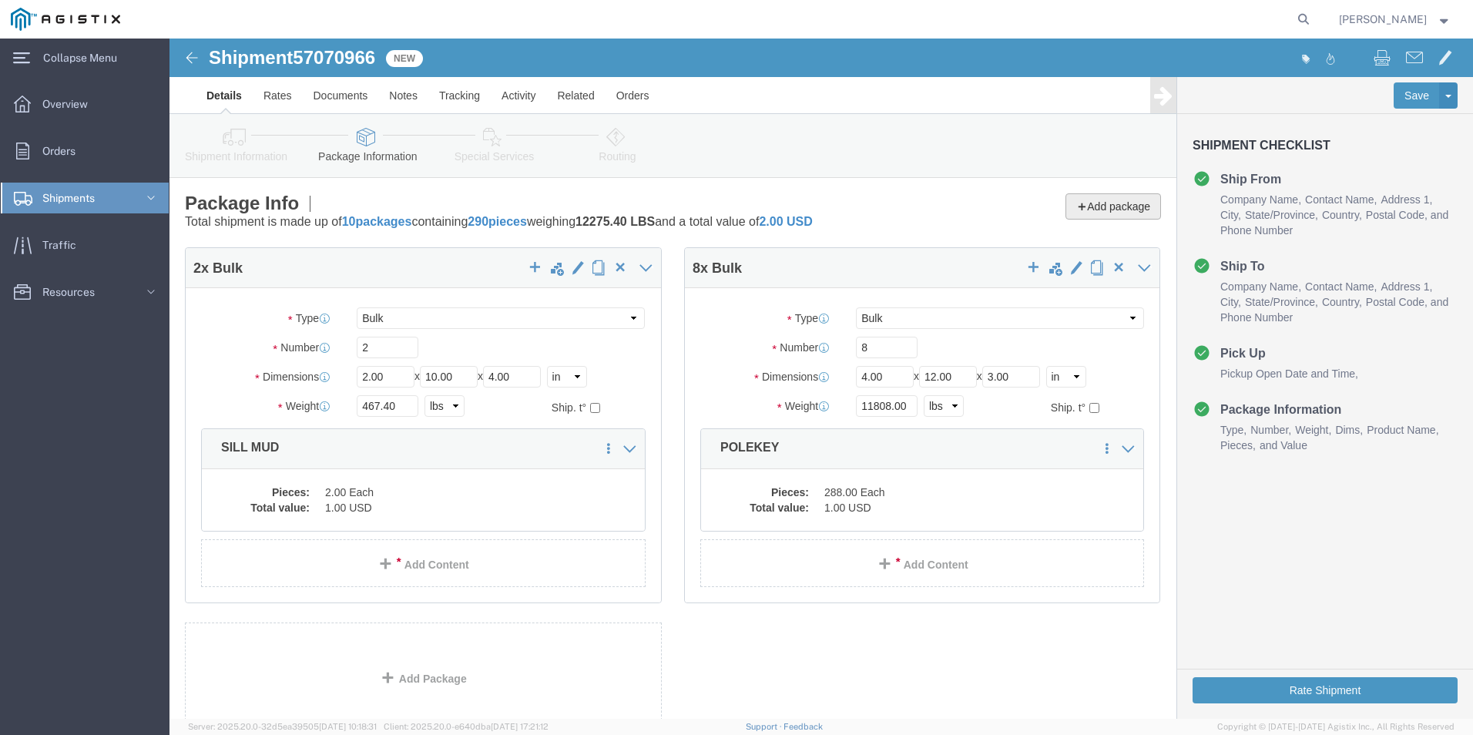
click button "Add package"
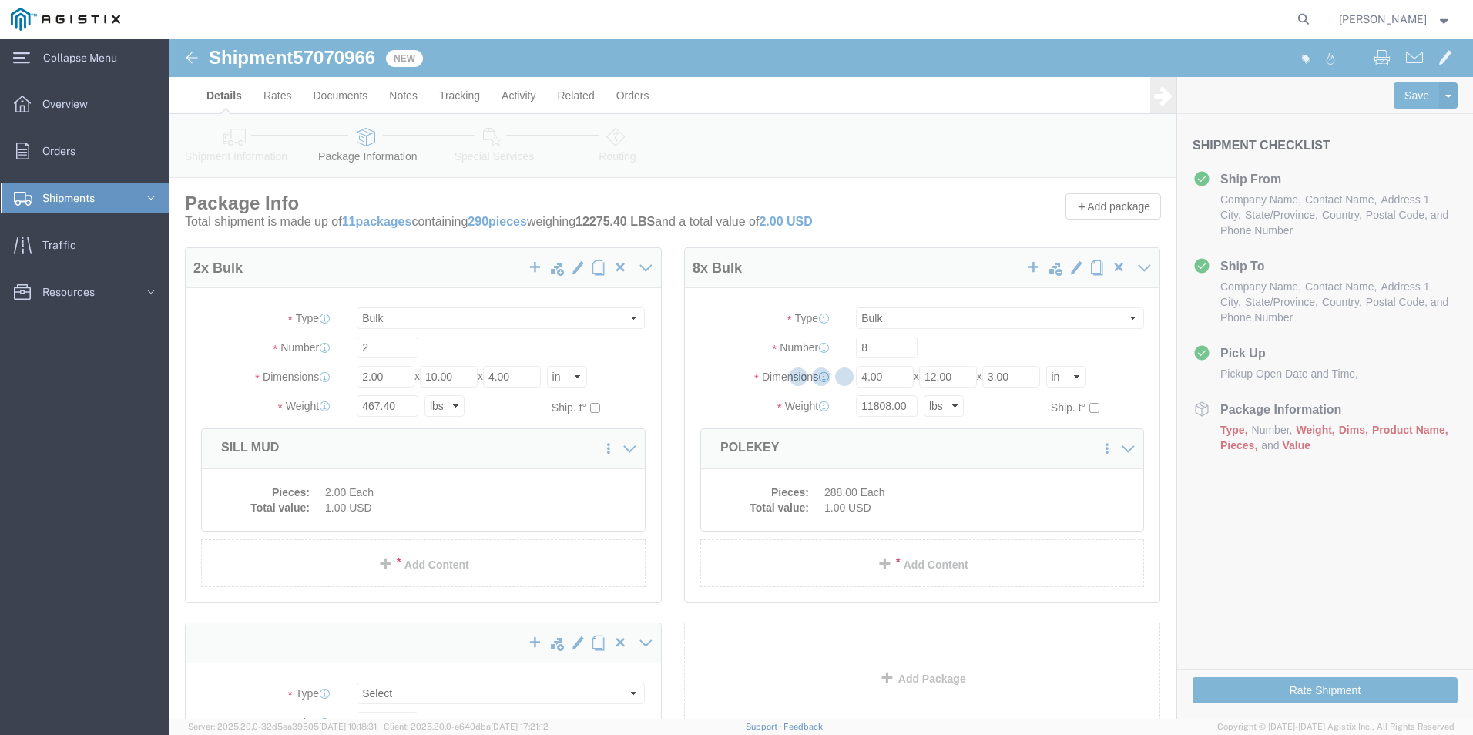
select select "BULK"
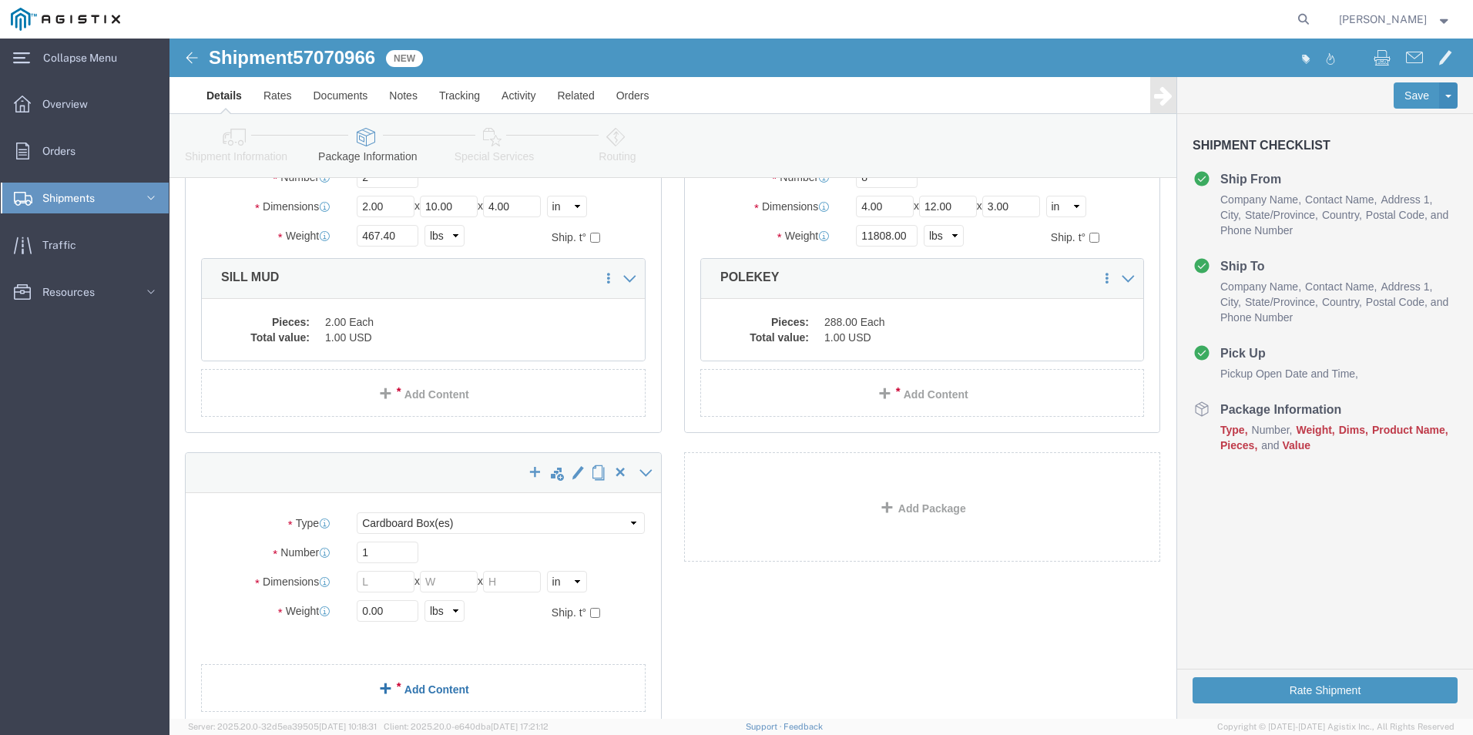
scroll to position [231, 0]
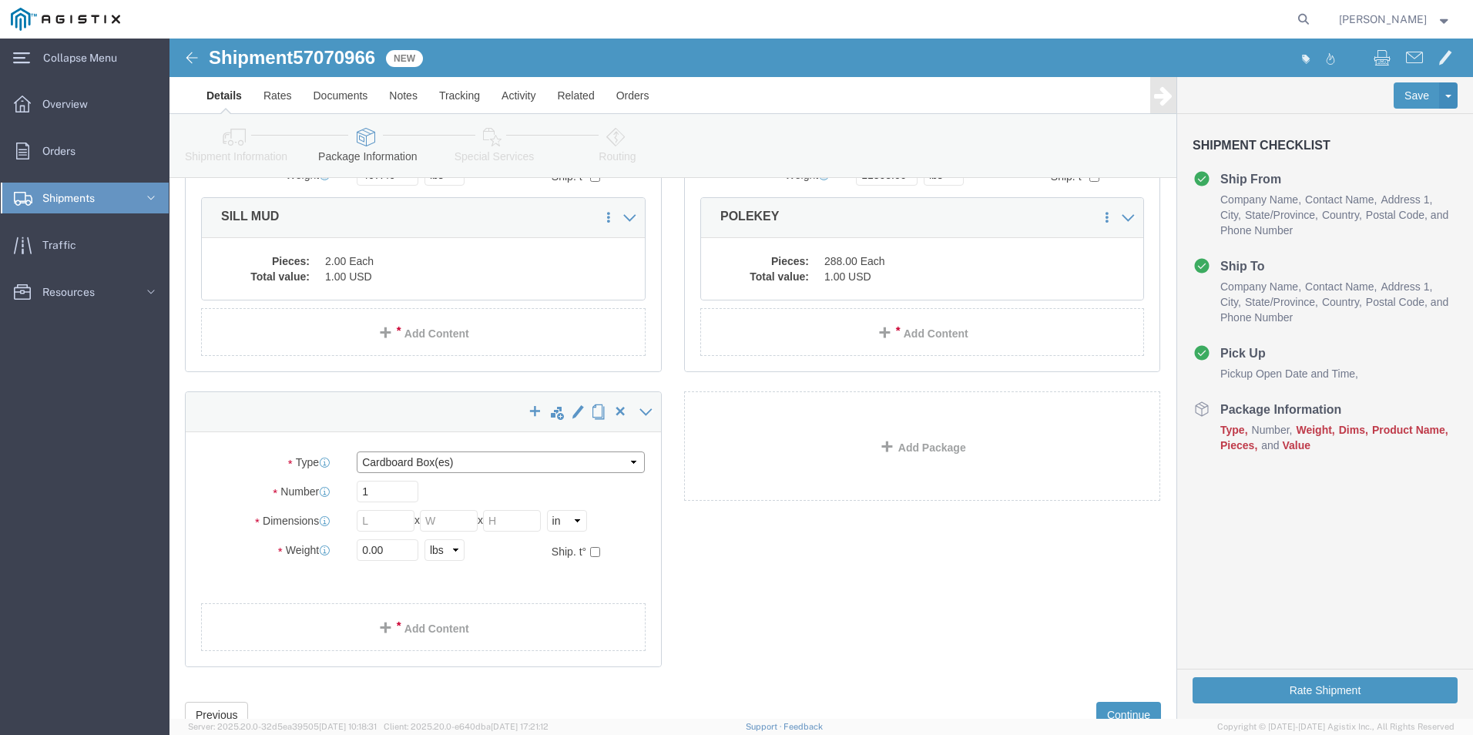
click select "Select Bale(s) Basket(s) Bolt(s) Bottle(s) Buckets Bulk Bundle(s) Can(s) Cardbo…"
select select "BULK"
click select "Select Bale(s) Basket(s) Bolt(s) Bottle(s) Buckets Bulk Bundle(s) Can(s) Cardbo…"
drag, startPoint x: 239, startPoint y: 458, endPoint x: 108, endPoint y: 453, distance: 131.1
click div "Number 1"
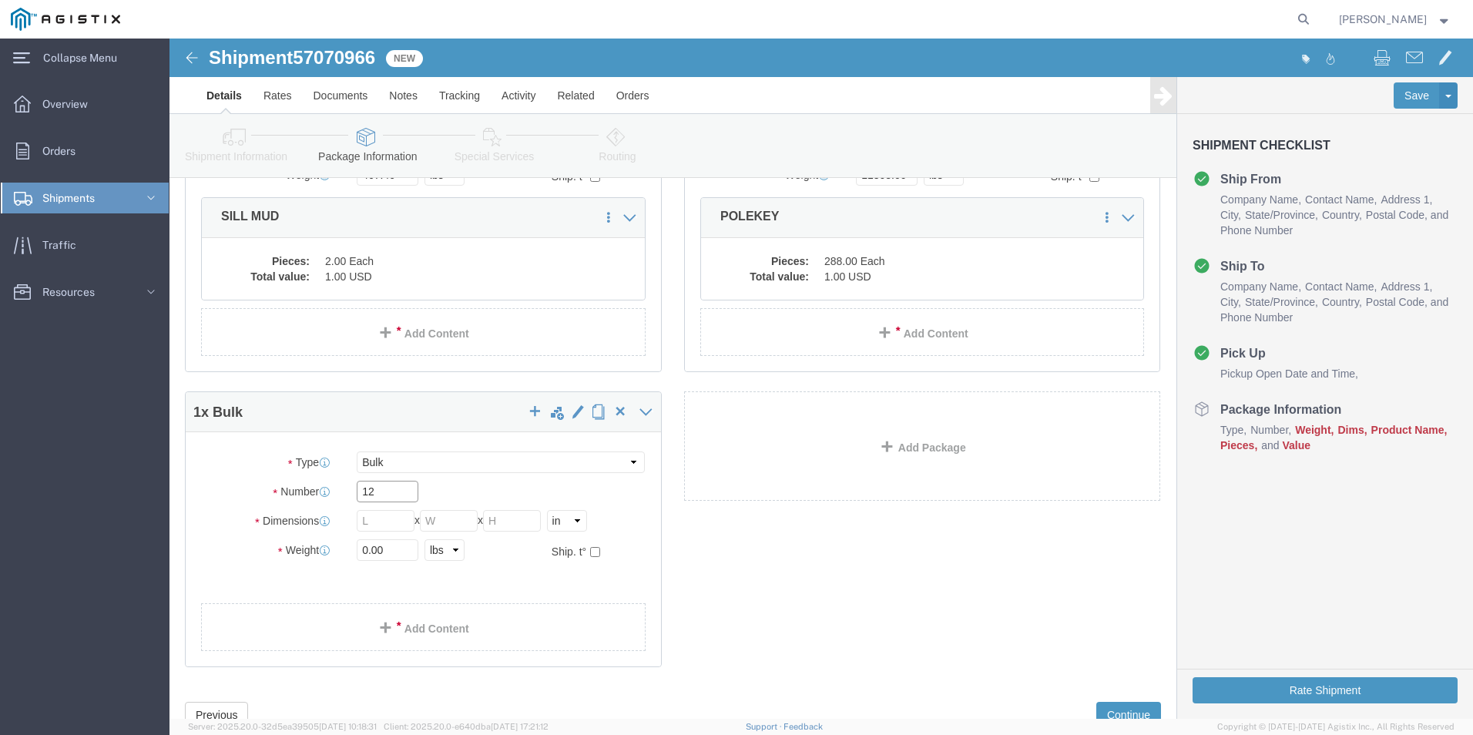
type input "12"
drag, startPoint x: 205, startPoint y: 485, endPoint x: 143, endPoint y: 494, distance: 63.0
click div "Package Type Select Bale(s) Basket(s) Bolt(s) Bottle(s) Buckets Bulk Bundle(s) …"
type input "4"
type input "12"
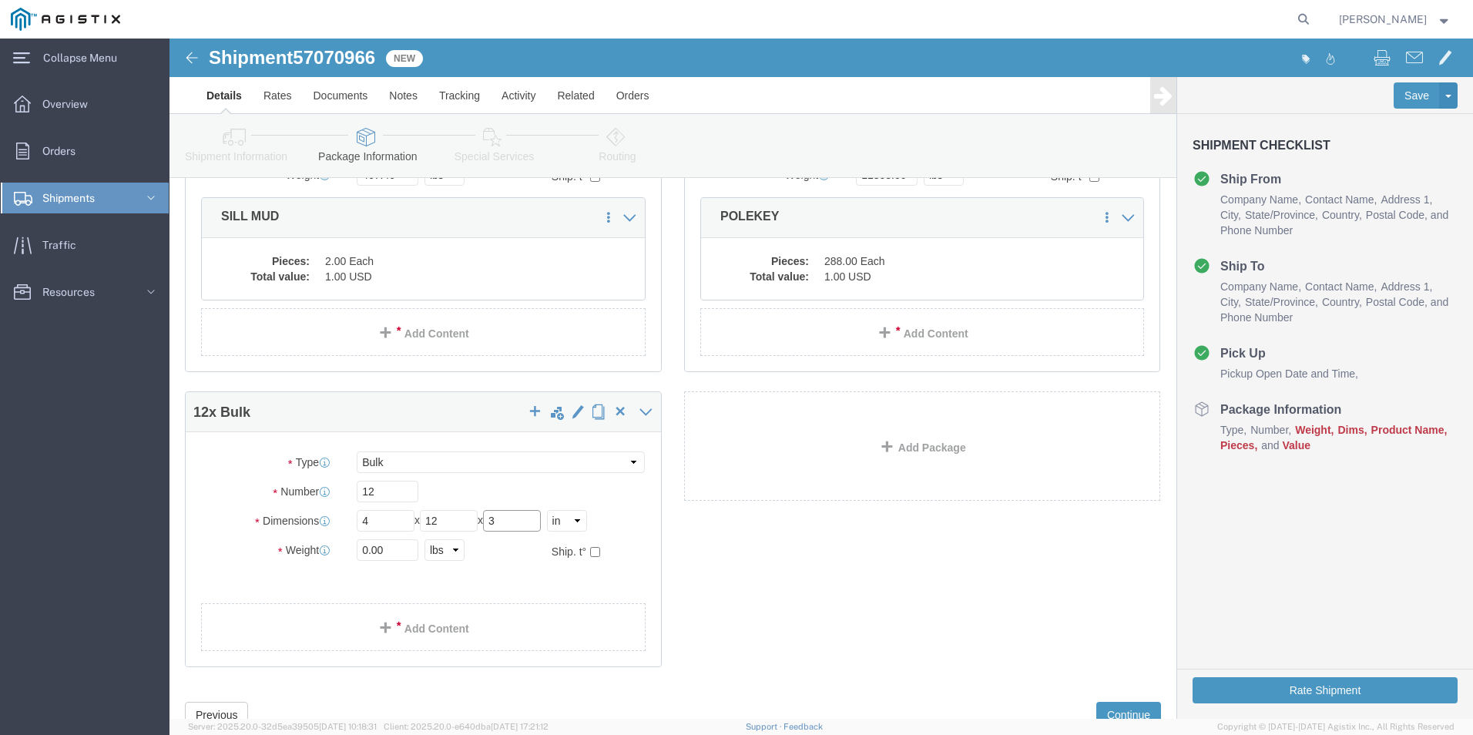
type input "3"
drag, startPoint x: 220, startPoint y: 507, endPoint x: 66, endPoint y: 519, distance: 154.5
click div "Weight 0.00 Select kgs lbs Ship. t°"
type input "17712"
click span "button"
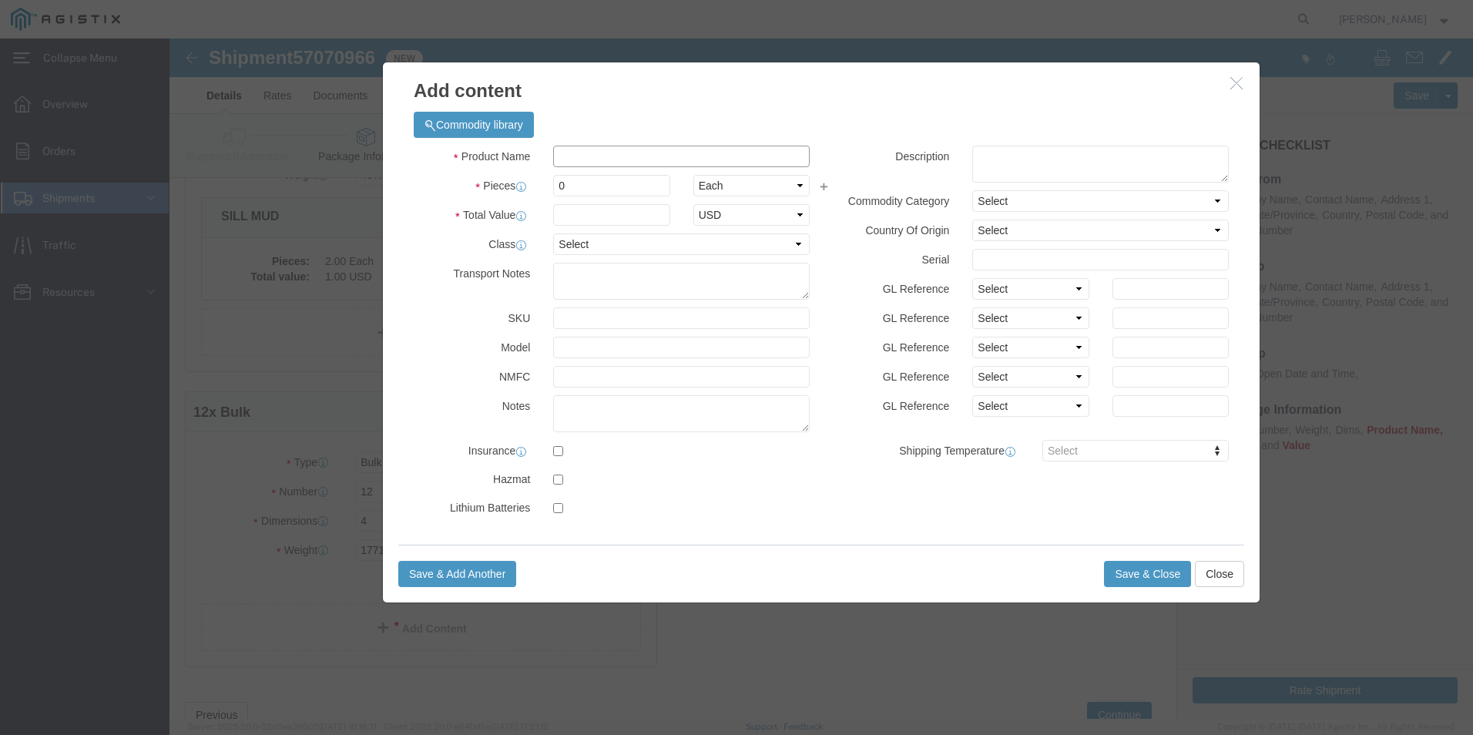
click input "text"
type input "POLEKEY"
type input "1"
click select "Select 50 55 60 65 70 85 92.5 100 125 175 250 300 400"
select select "55"
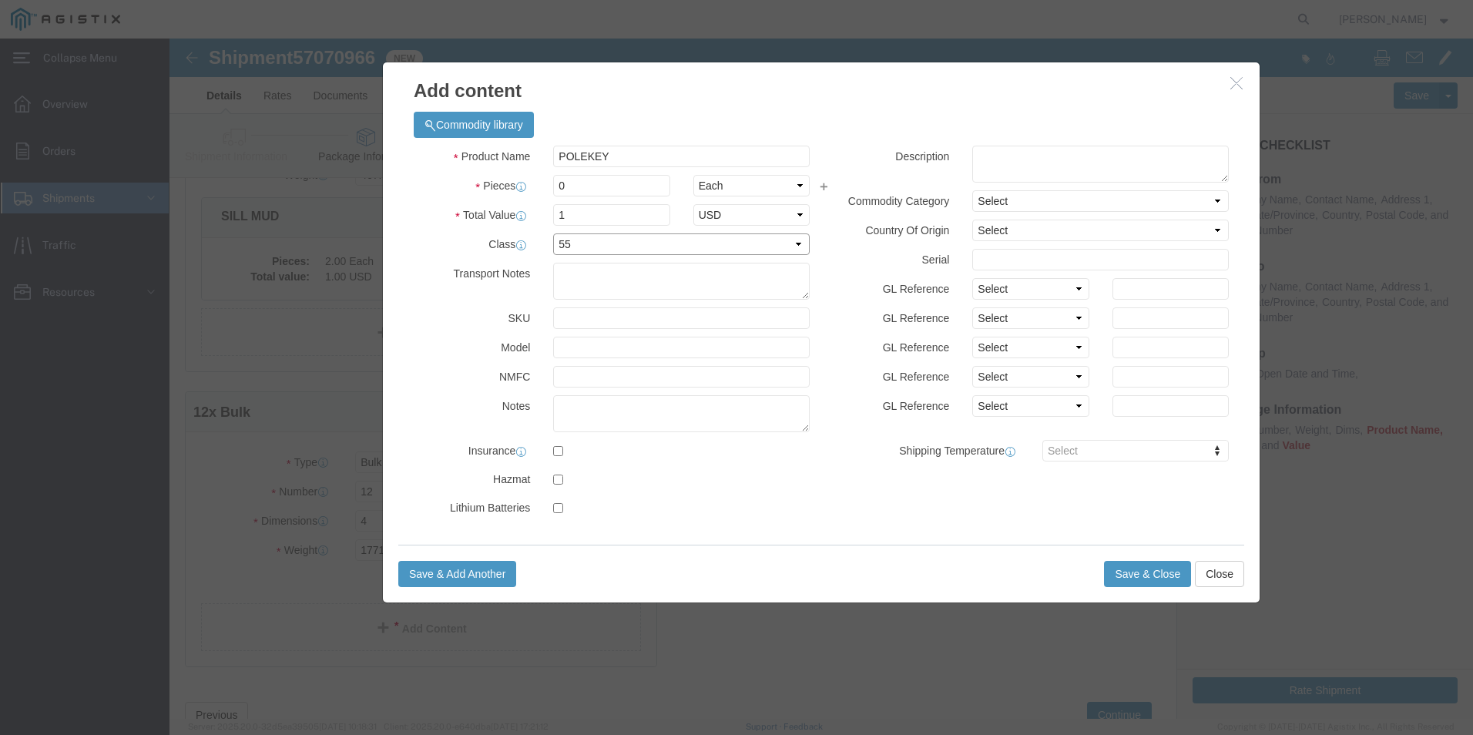
click select "Select 50 55 60 65 70 85 92.5 100 125 175 250 300 400"
click textarea
type textarea "POLEKEY"
click textarea
type textarea "POLEKEY"
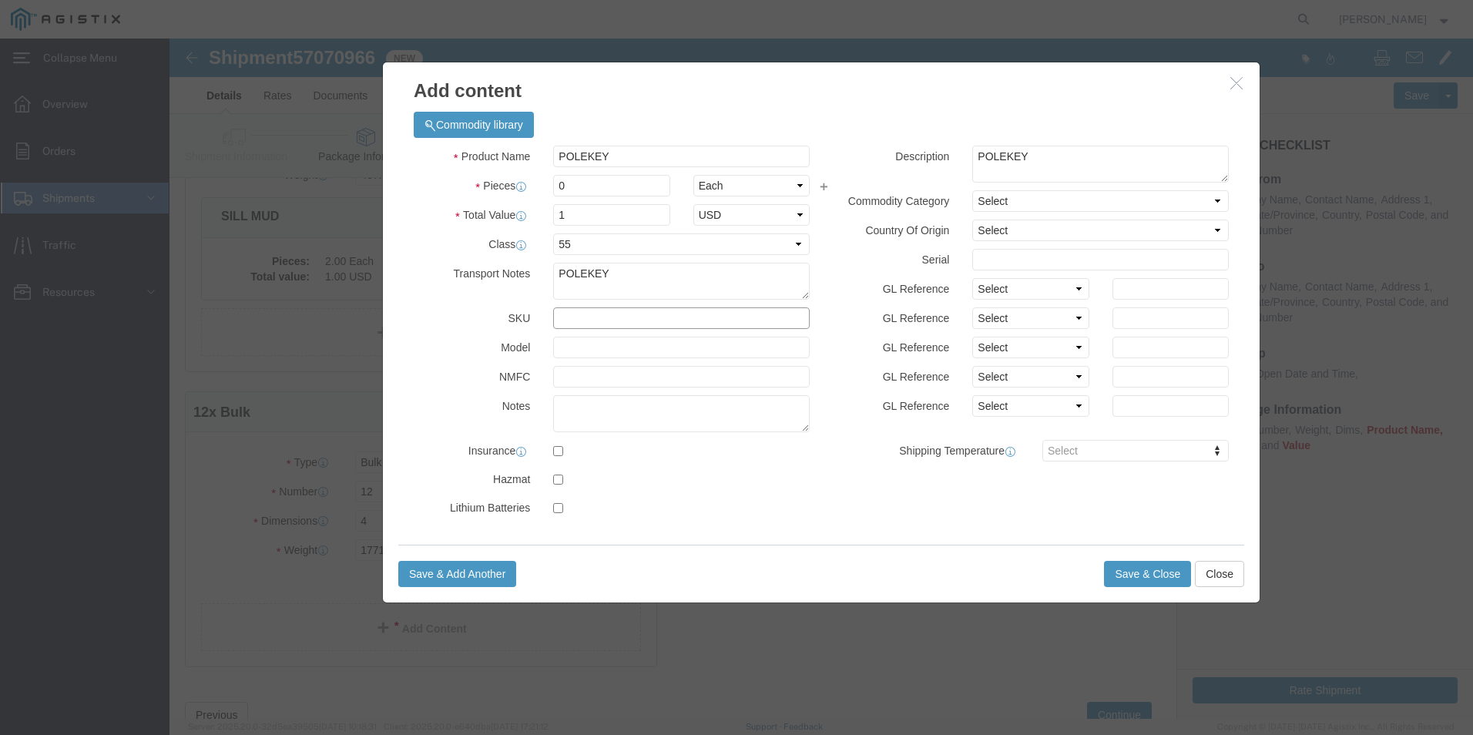
click input "text"
type input "M149039"
click button "Save & Close"
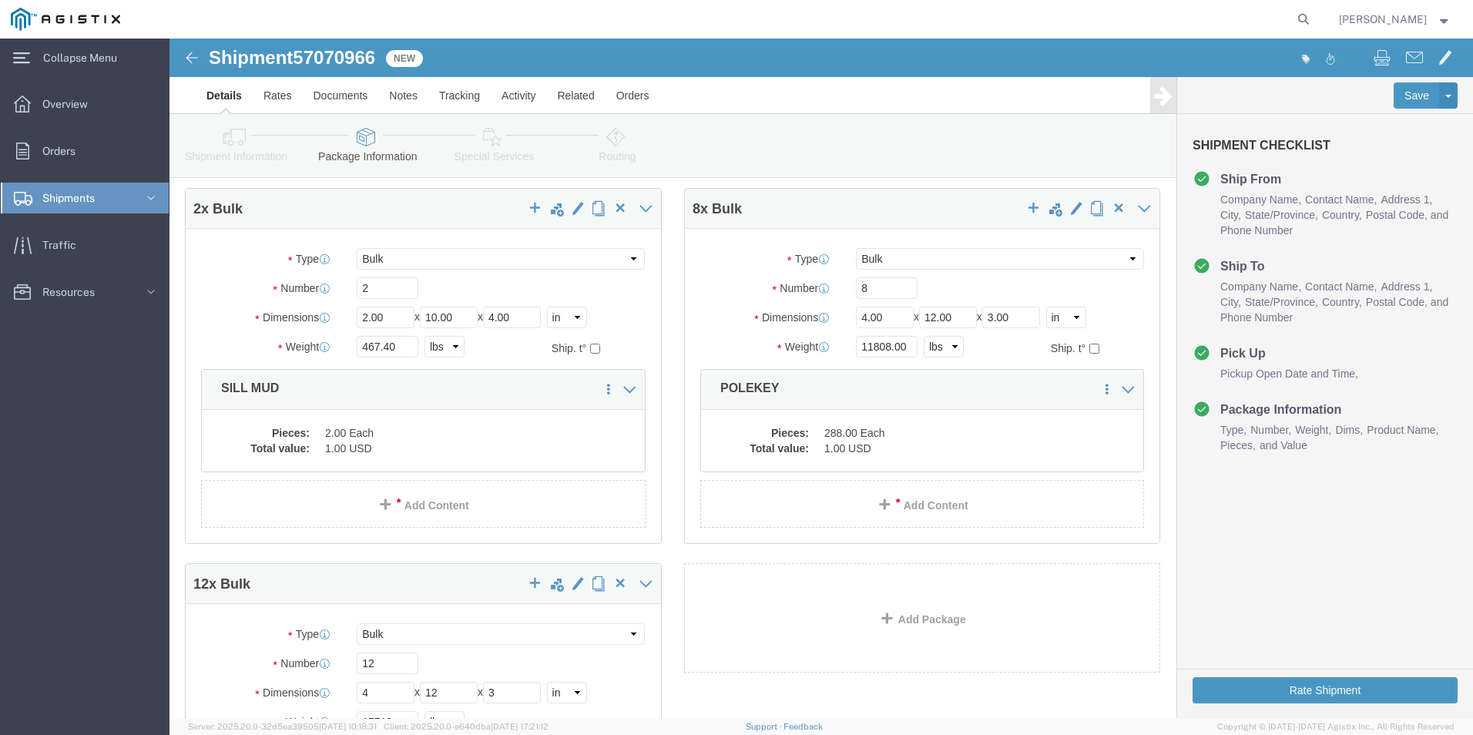
scroll to position [0, 0]
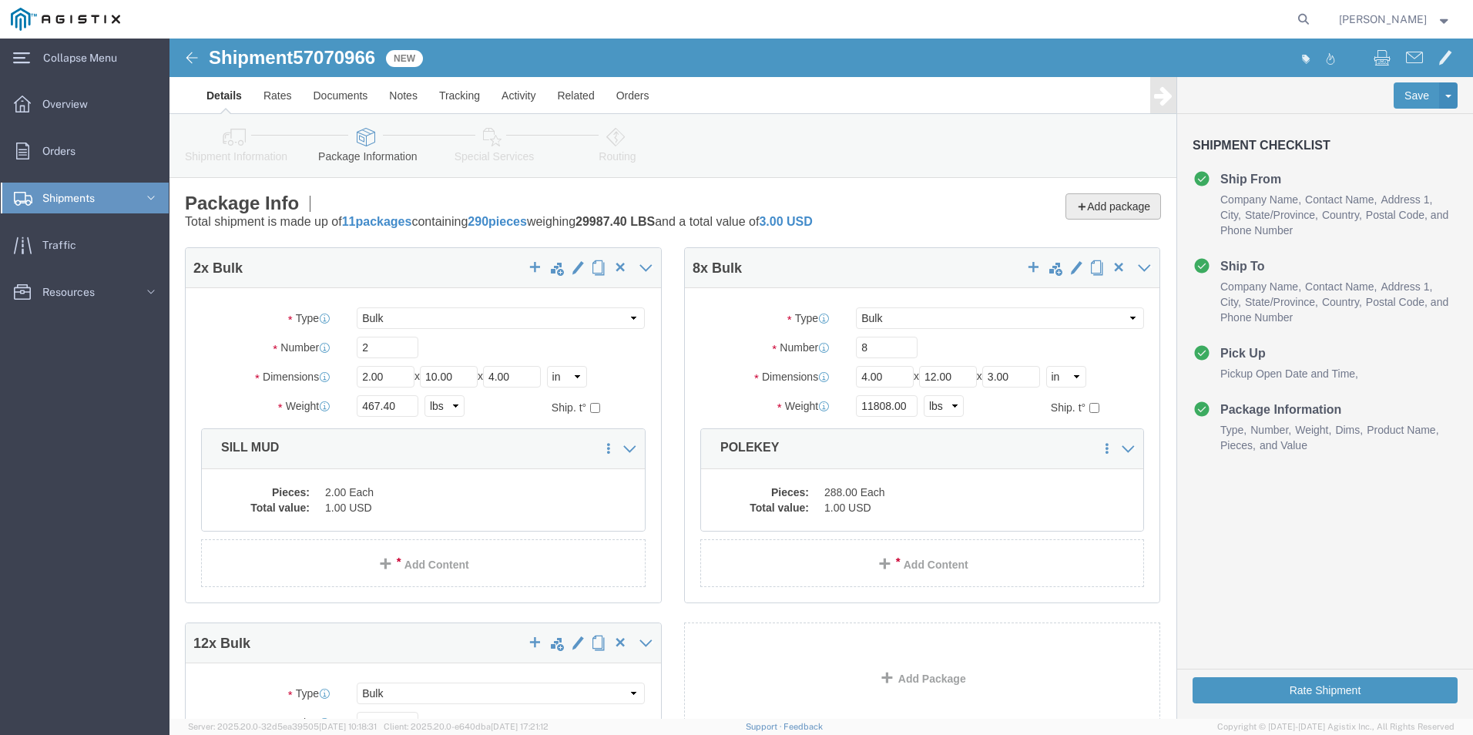
click button "Add package"
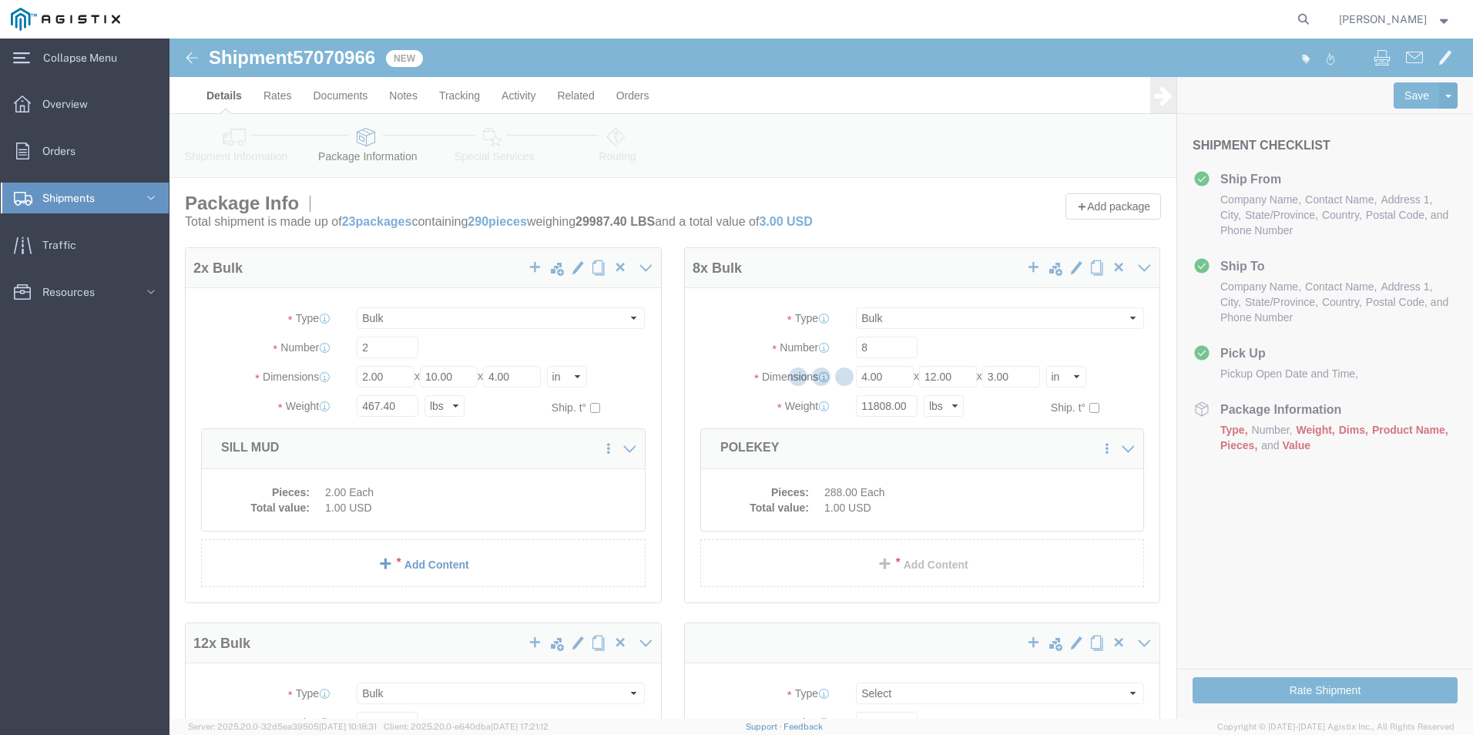
select select "BULK"
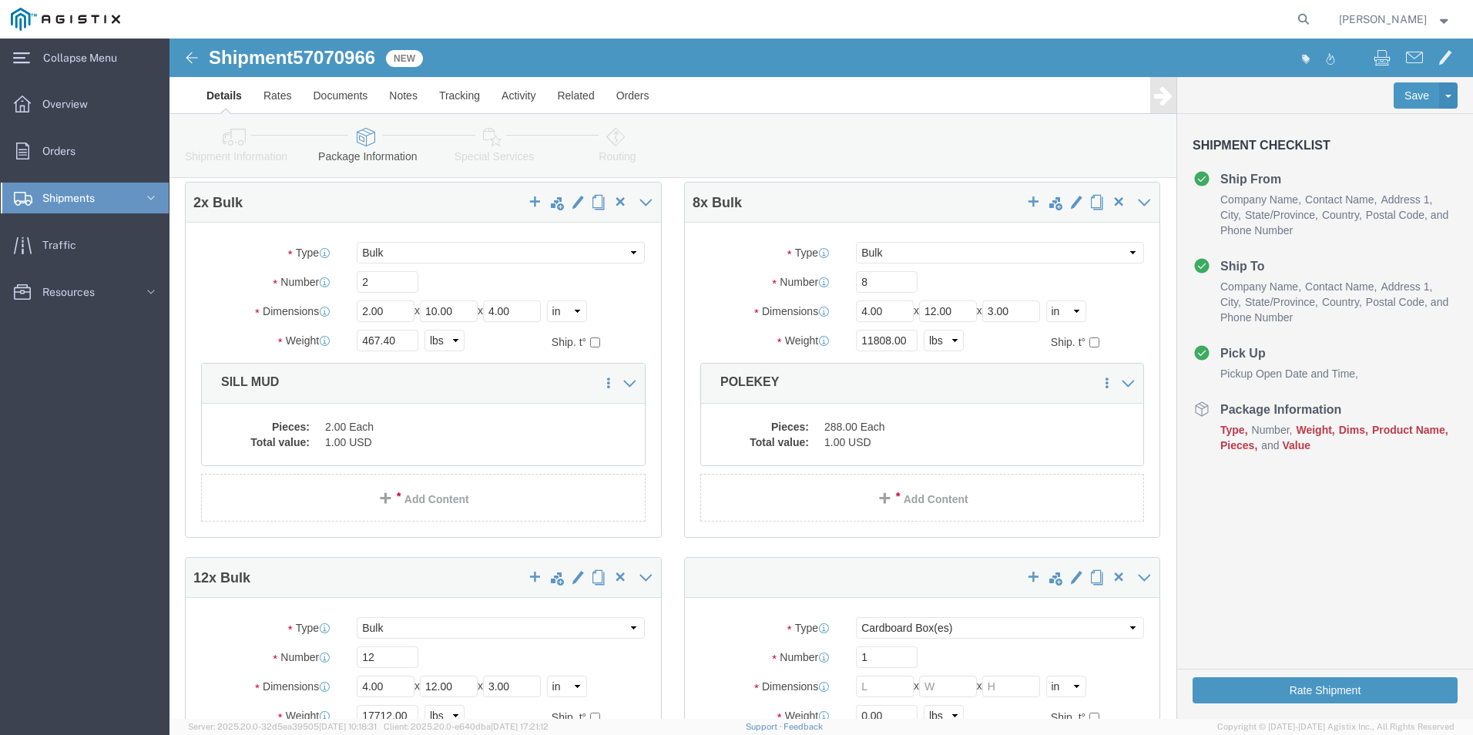
scroll to position [154, 0]
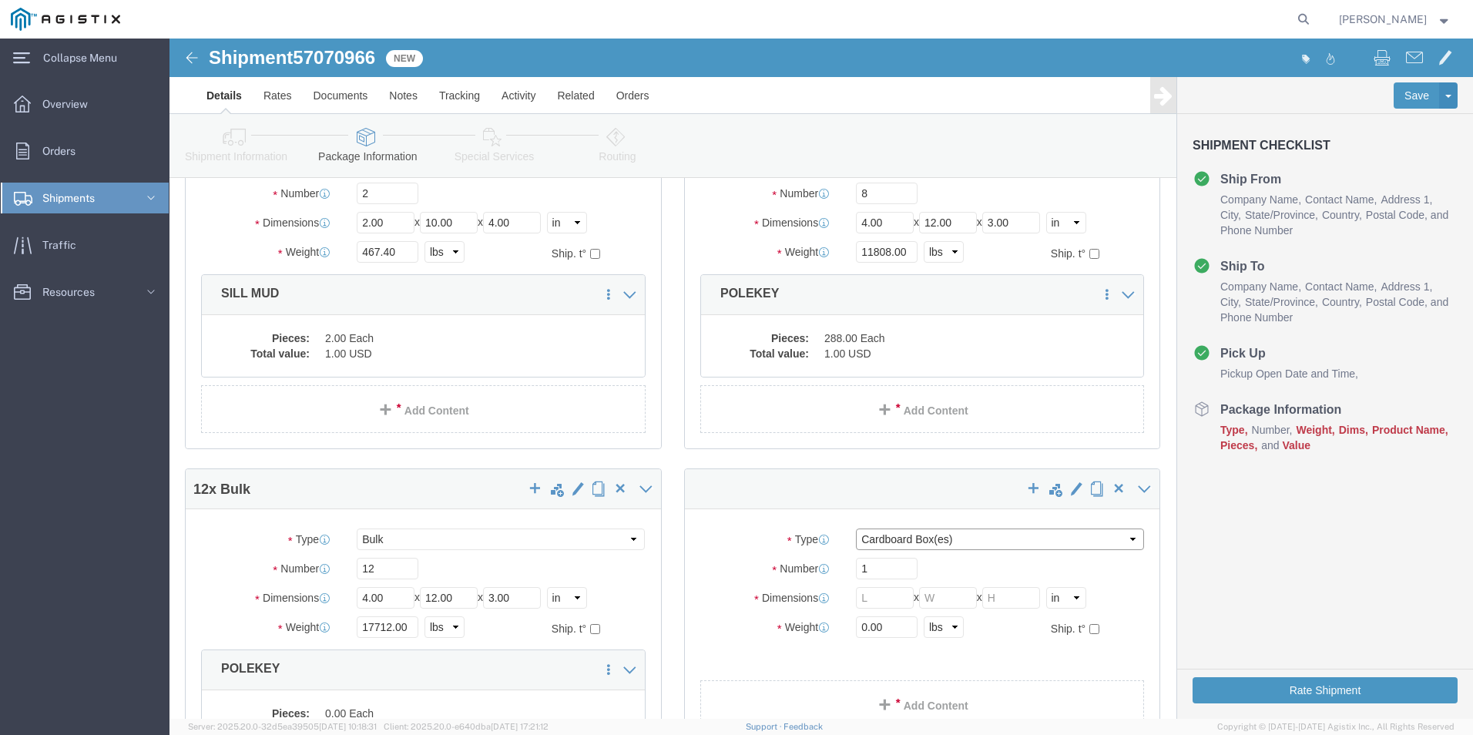
click select "Select Bale(s) Basket(s) Bolt(s) Bottle(s) Buckets Bulk Bundle(s) Can(s) Cardbo…"
select select "BULK"
click select "Select Bale(s) Basket(s) Bolt(s) Bottle(s) Buckets Bulk Bundle(s) Can(s) Cardbo…"
click input "1"
drag, startPoint x: 707, startPoint y: 535, endPoint x: 625, endPoint y: 521, distance: 83.7
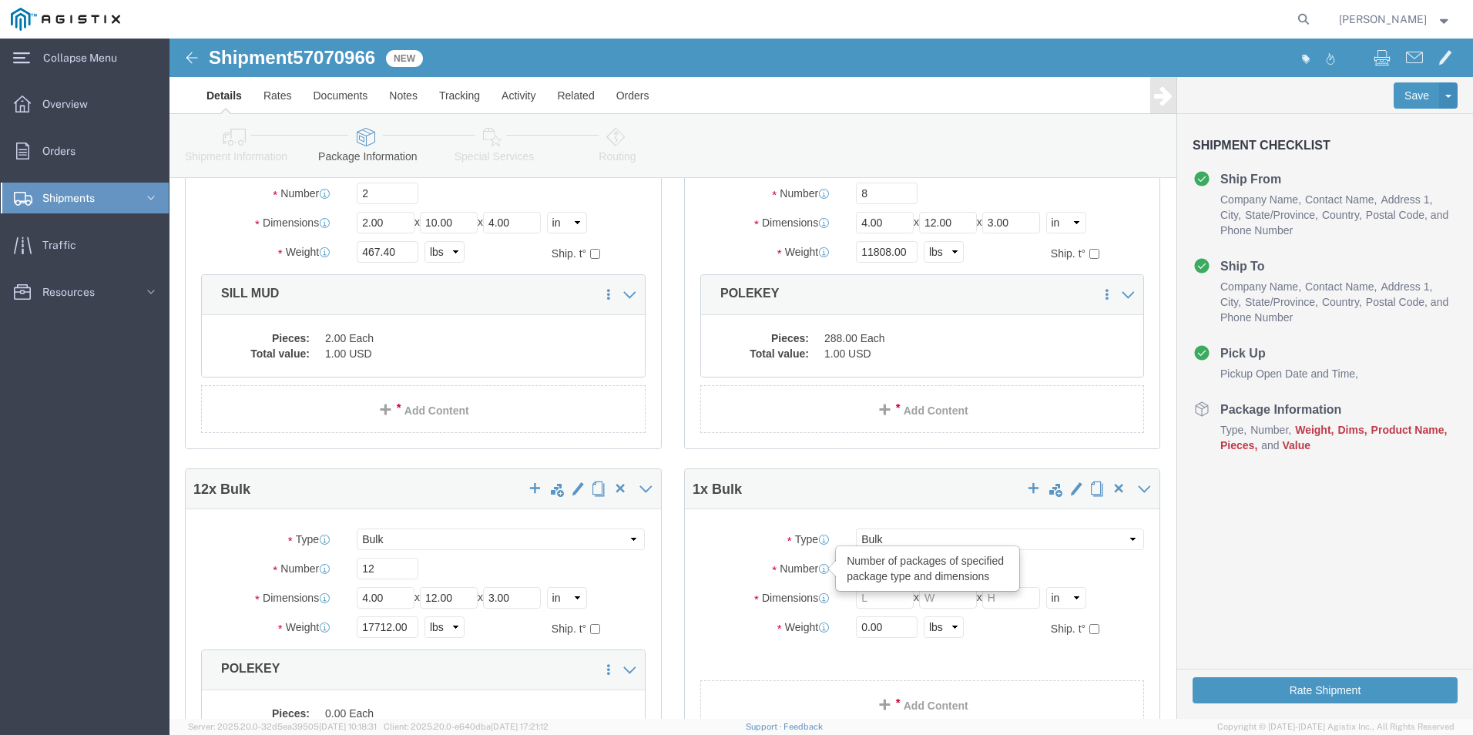
click div "Number Number of packages of specified package type and dimensions 1"
type input "7"
drag, startPoint x: 717, startPoint y: 561, endPoint x: 514, endPoint y: 561, distance: 202.6
click div "Dimensions Length x Width x Height Select cm ft in"
type input "4"
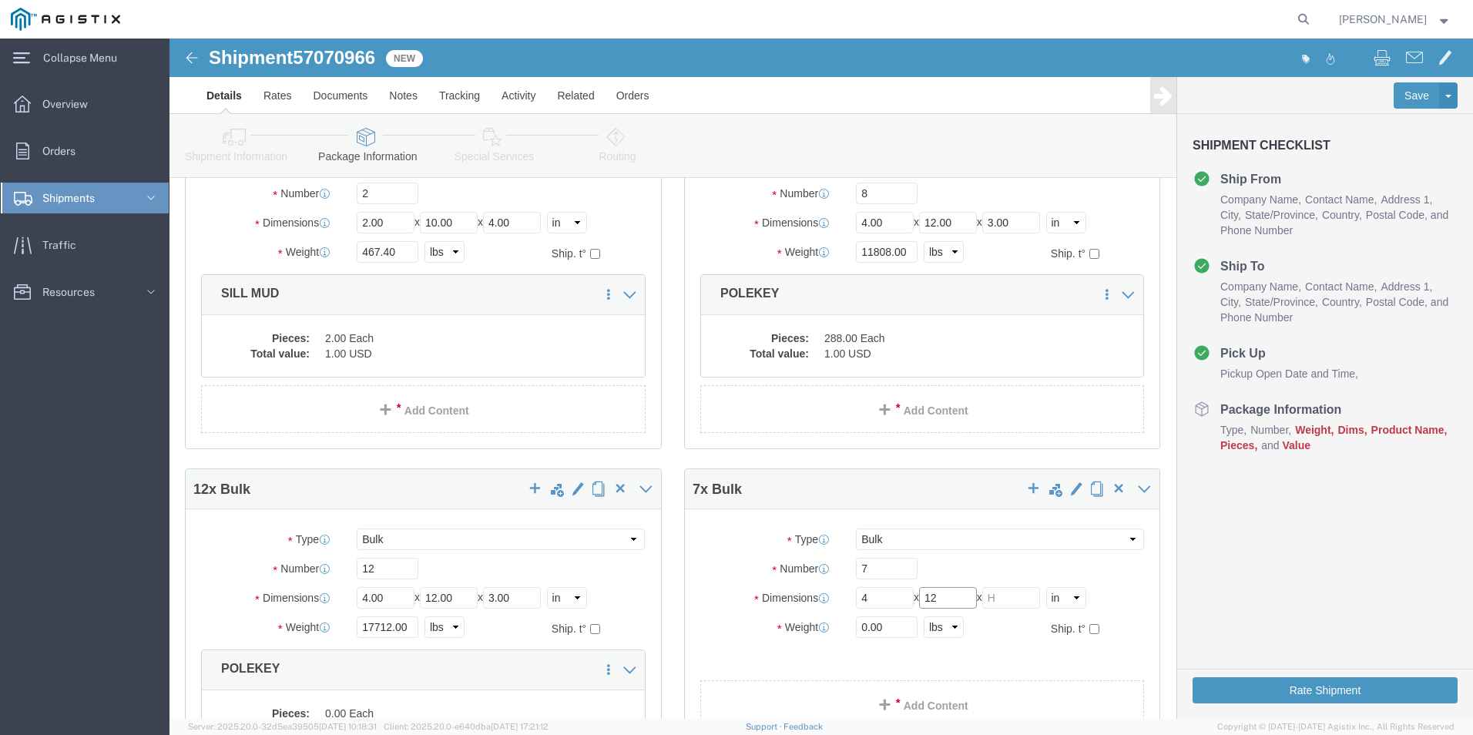
type input "12"
type input "3"
click input "0.00"
drag, startPoint x: 715, startPoint y: 592, endPoint x: 551, endPoint y: 591, distance: 164.1
click div "Weight 0.00 Select kgs lbs Ship. t°"
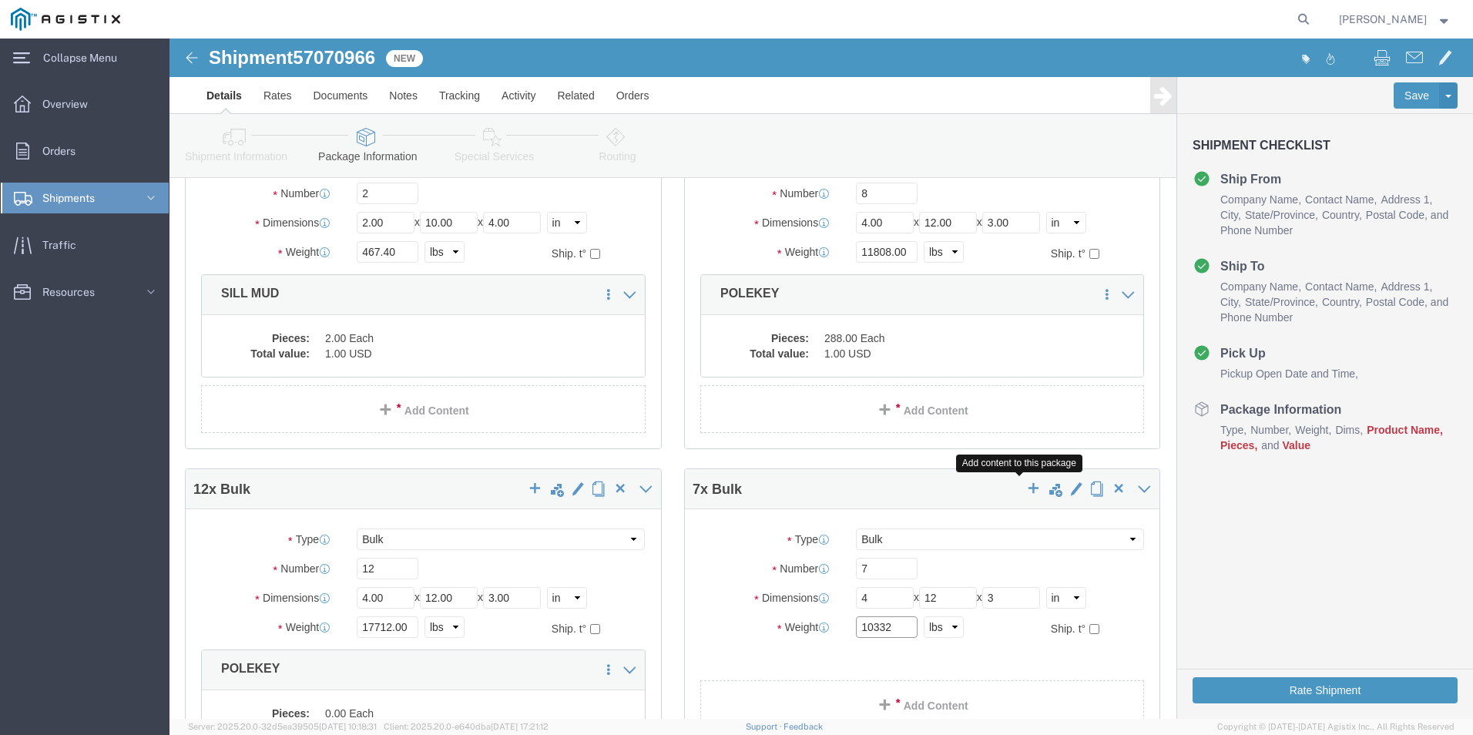
type input "10332"
click span "button"
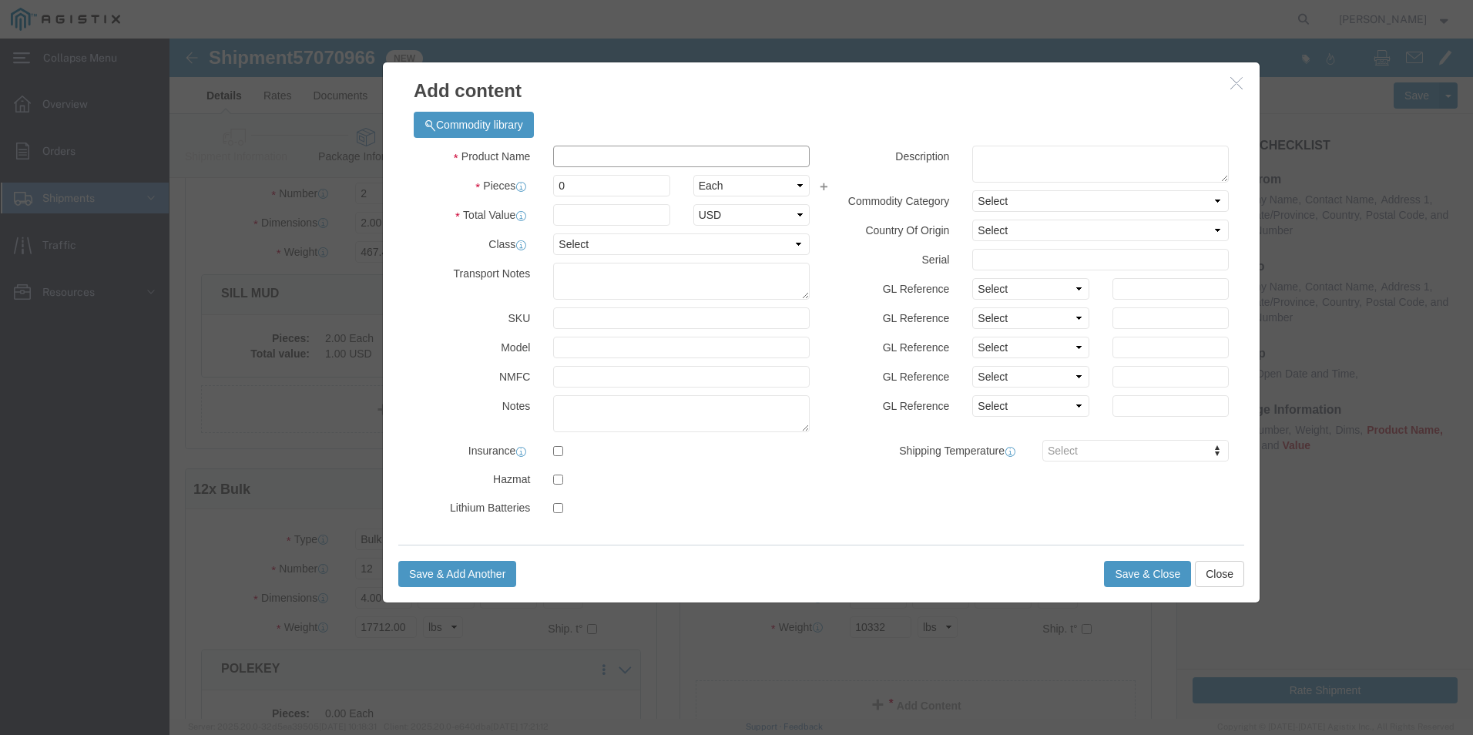
click input "text"
type input "POLEKEY"
type input "1.00"
drag, startPoint x: 407, startPoint y: 145, endPoint x: 297, endPoint y: 135, distance: 110.6
type input "2"
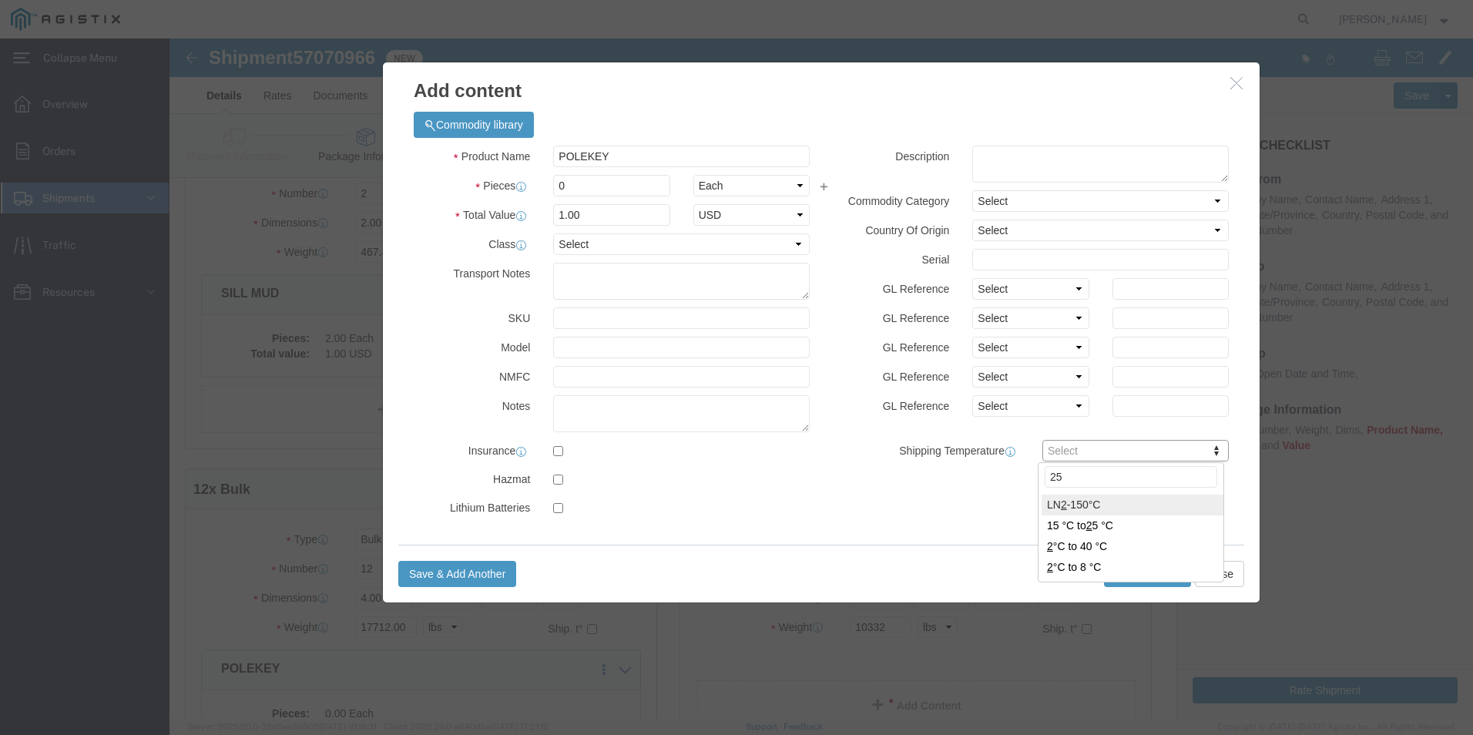
type input "252"
drag, startPoint x: 416, startPoint y: 149, endPoint x: 358, endPoint y: 145, distance: 58.7
click input "0"
type input "252"
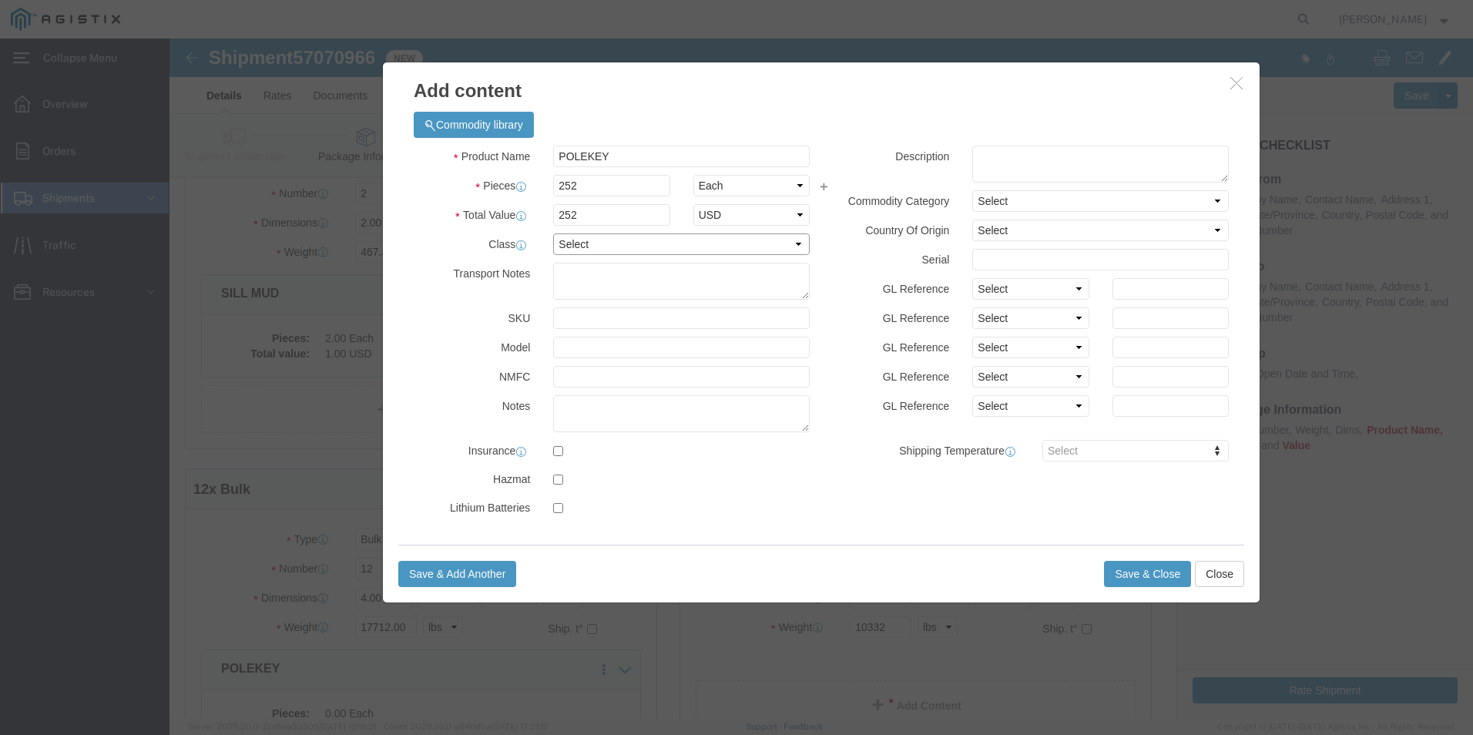
click select "Select 50 55 60 65 70 85 92.5 100 125 175 250 300 400"
select select "55"
click select "Select 50 55 60 65 70 85 92.5 100 125 175 250 300 400"
click textarea
type textarea "POLEKEY"
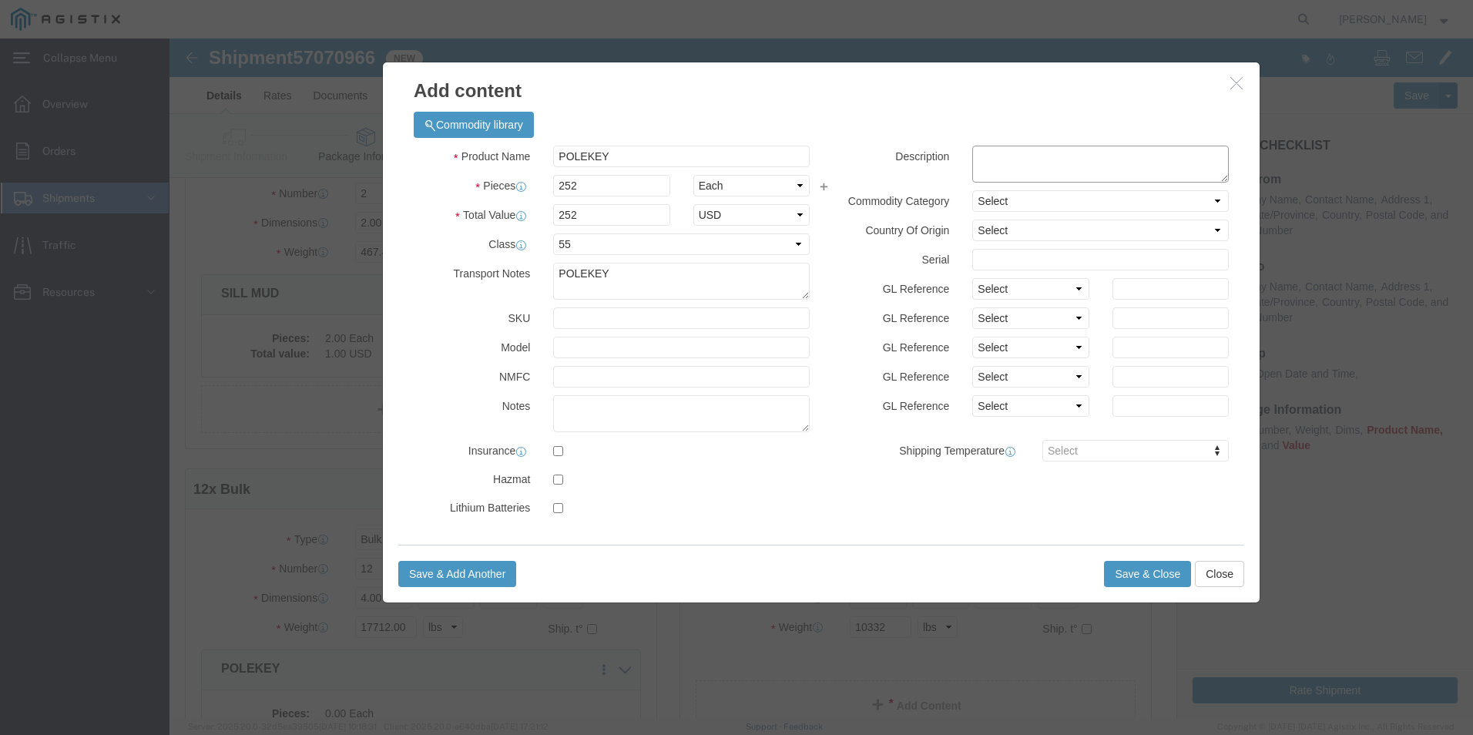
click textarea
type textarea "POLEKEY"
click input "text"
type input "M149039"
click button "Save & Close"
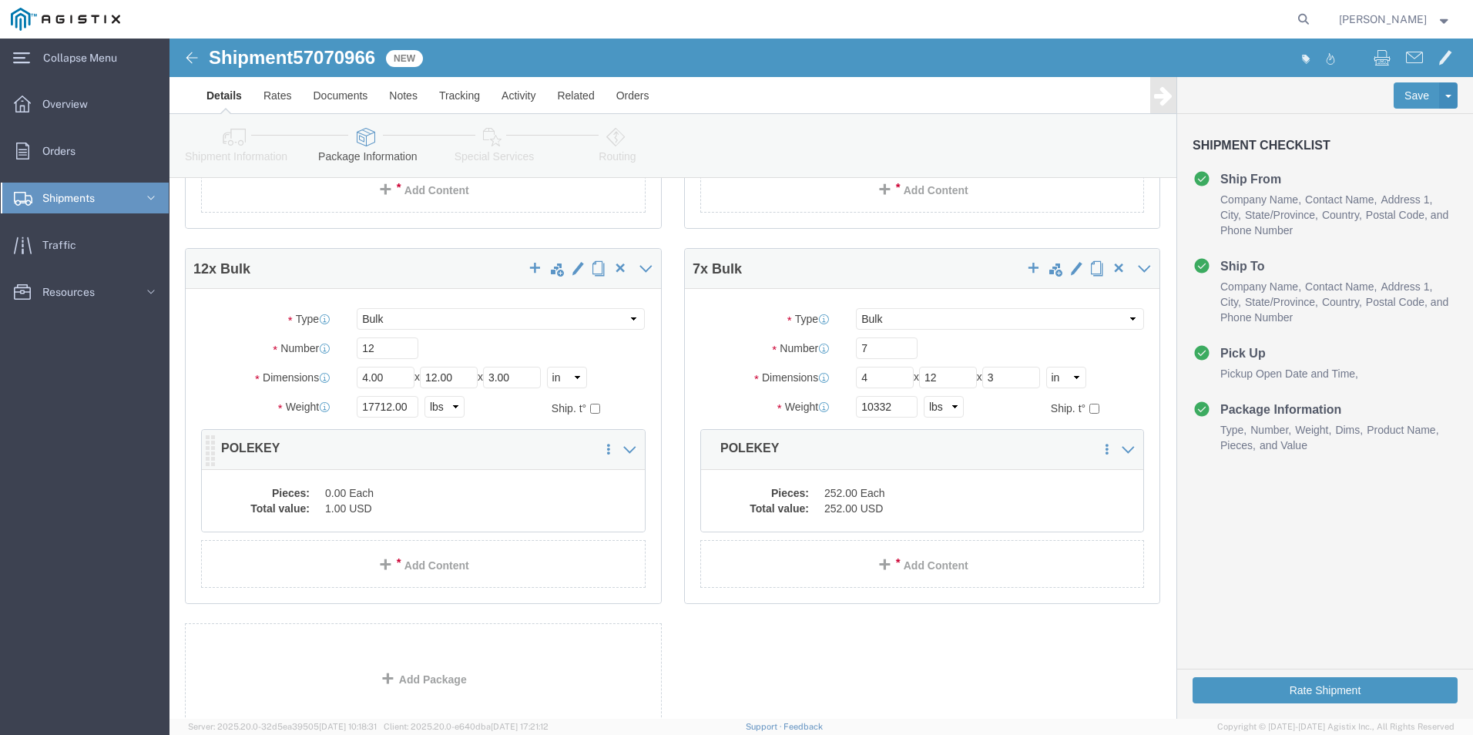
scroll to position [385, 0]
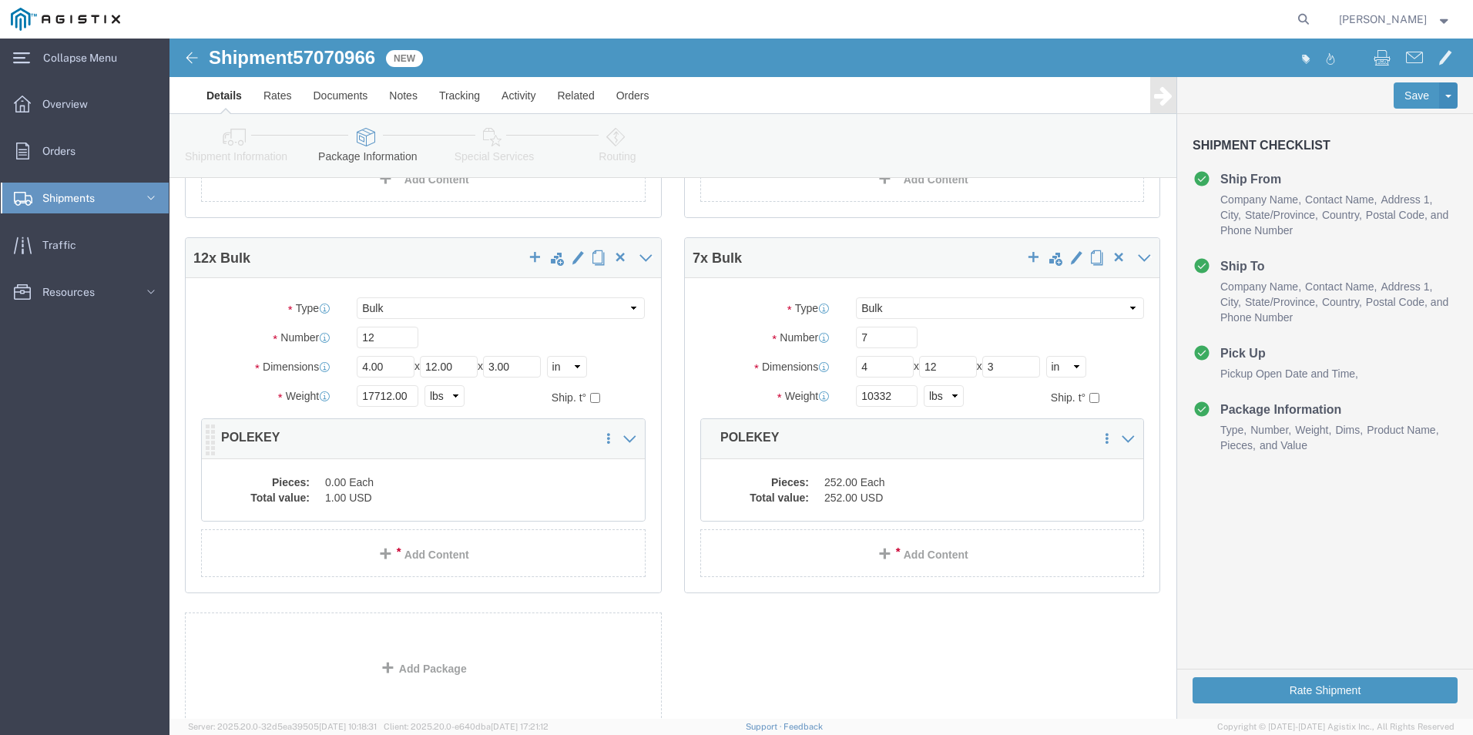
click div "Pieces: 0.00 Each Total value: 1.00 USD"
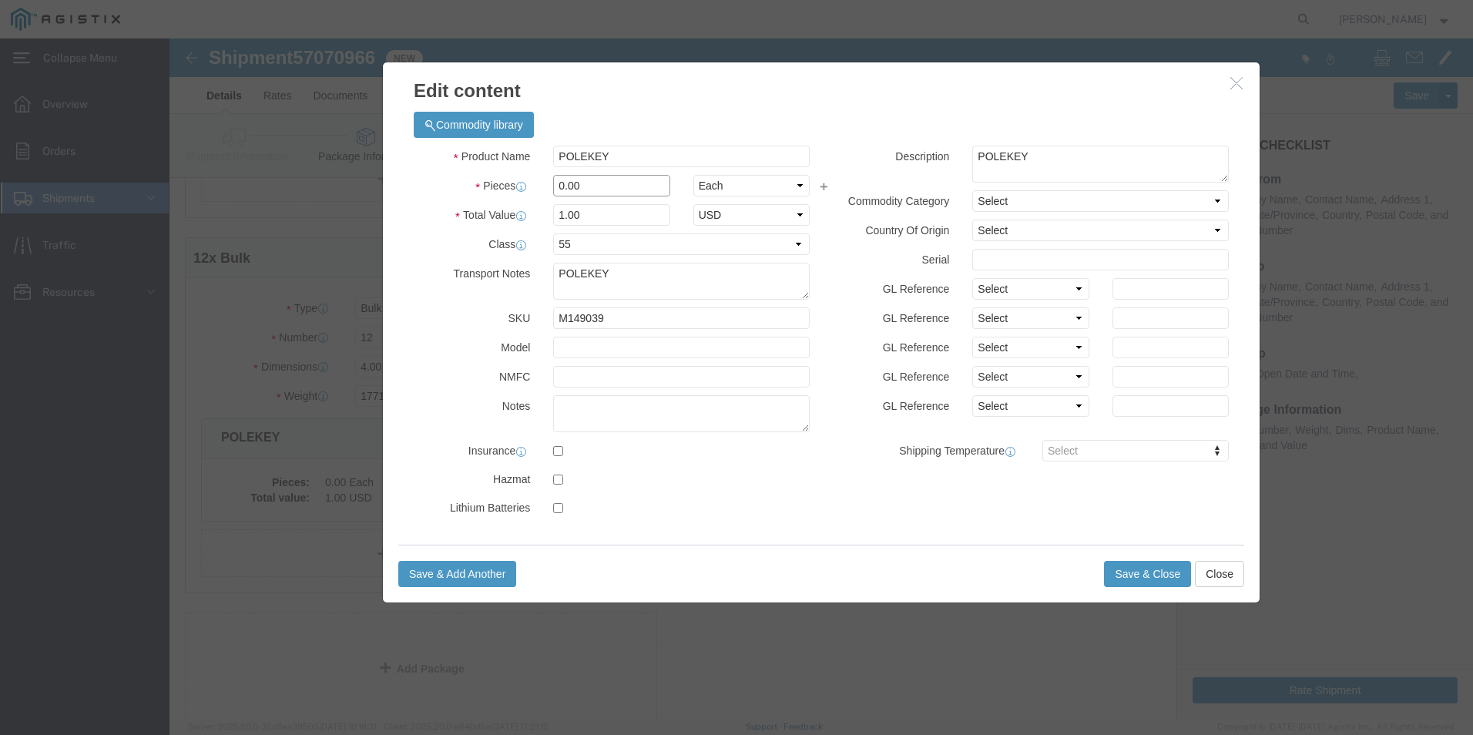
drag, startPoint x: 421, startPoint y: 155, endPoint x: 344, endPoint y: 156, distance: 77.1
click div "Pieces 0.00 Select Bag Barrels 100Board Feet Bottle Box Blister Pack Carats Can…"
type input "432"
click button "Save & Close"
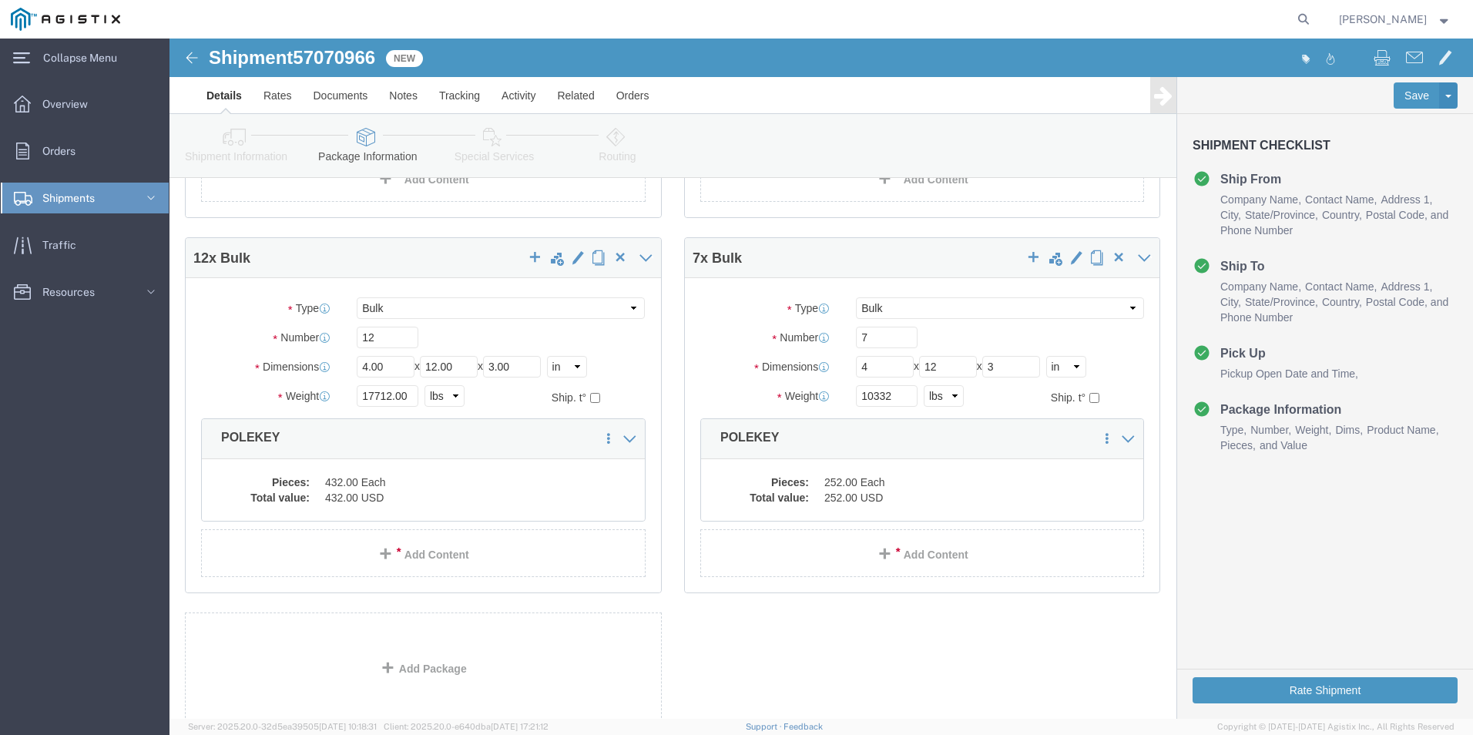
click dd "432.00 USD"
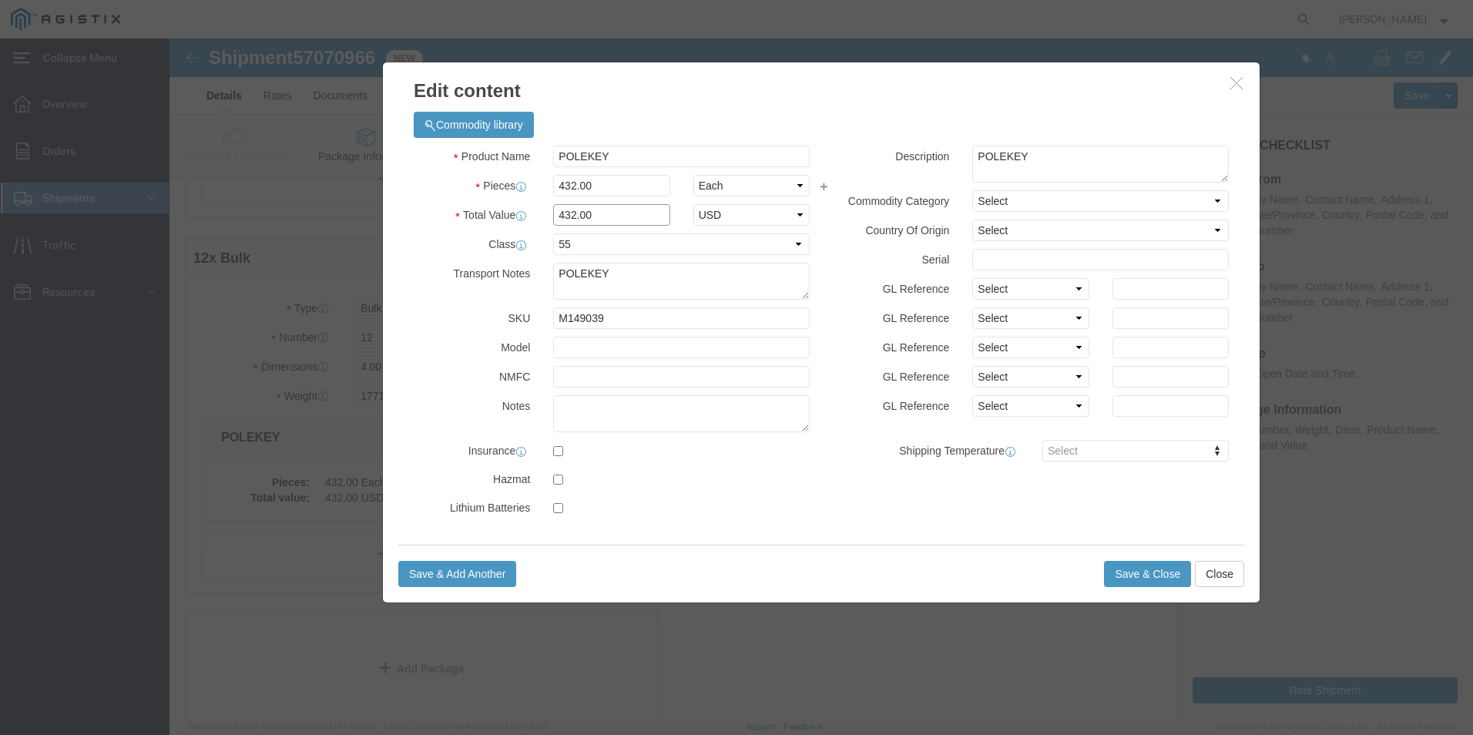
drag, startPoint x: 425, startPoint y: 176, endPoint x: 233, endPoint y: 175, distance: 191.9
click div "Total Value 432.00 Select ADP AED AFN ALL AMD AOA ARS ATS AUD AWG AZN BAM BBD B…"
type input "1"
click button "Save & Close"
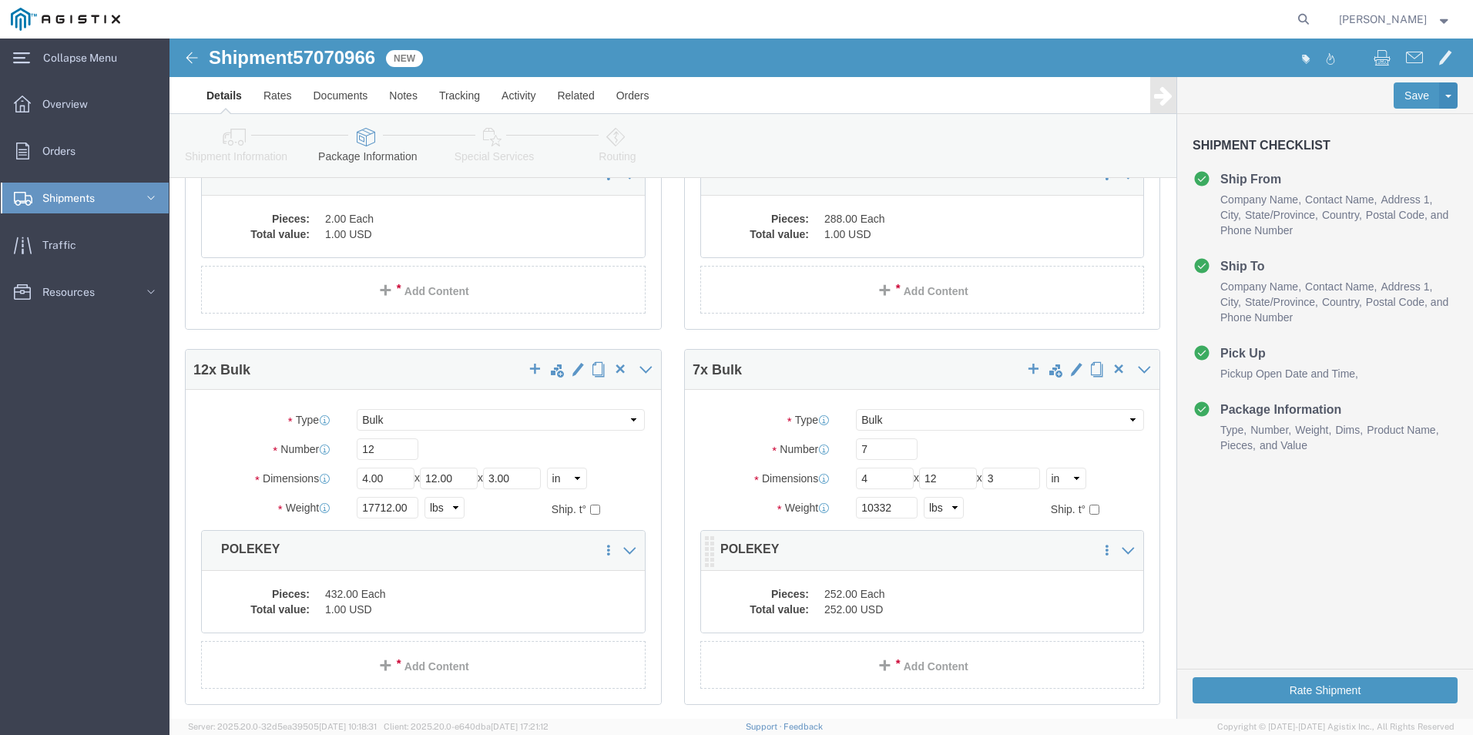
scroll to position [308, 0]
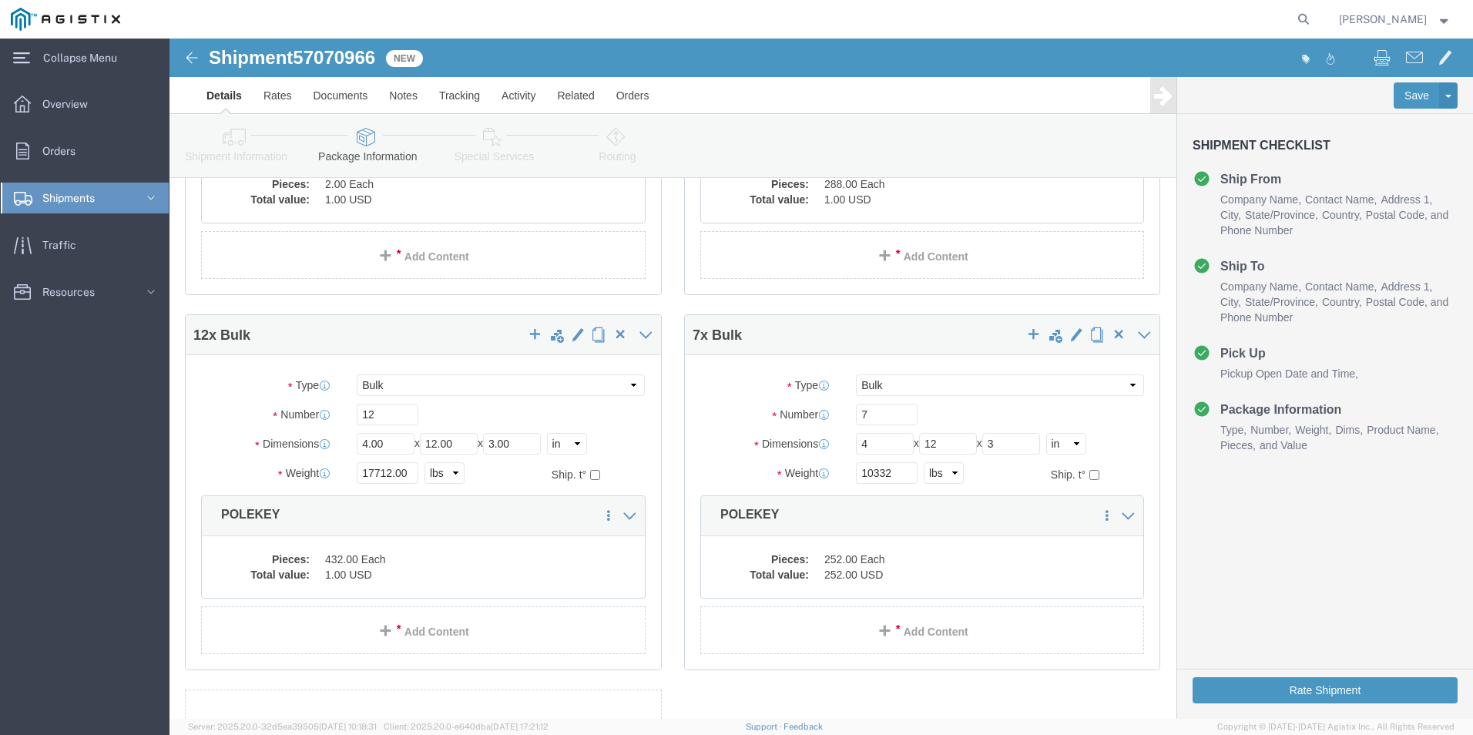
click div "Package Type Select Bale(s) Basket(s) Bolt(s) Bottle(s) Buckets Bulk Bundle(s) …"
click dd "252.00 USD"
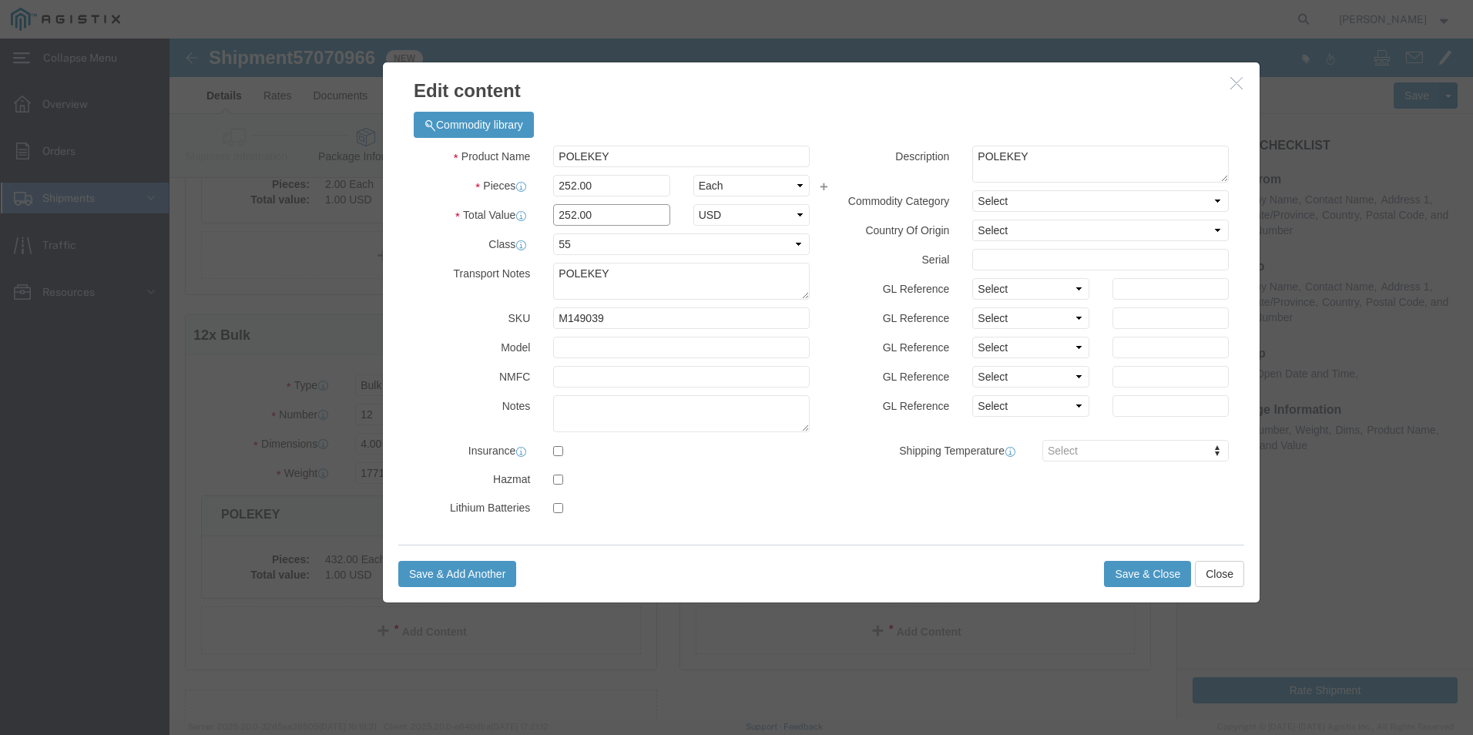
drag, startPoint x: 437, startPoint y: 177, endPoint x: 213, endPoint y: 206, distance: 226.1
click div "Product Name POLEKEY Pieces 252.00 Select Bag Barrels 100Board Feet Bottle Box …"
type input "1"
click button "Save & Close"
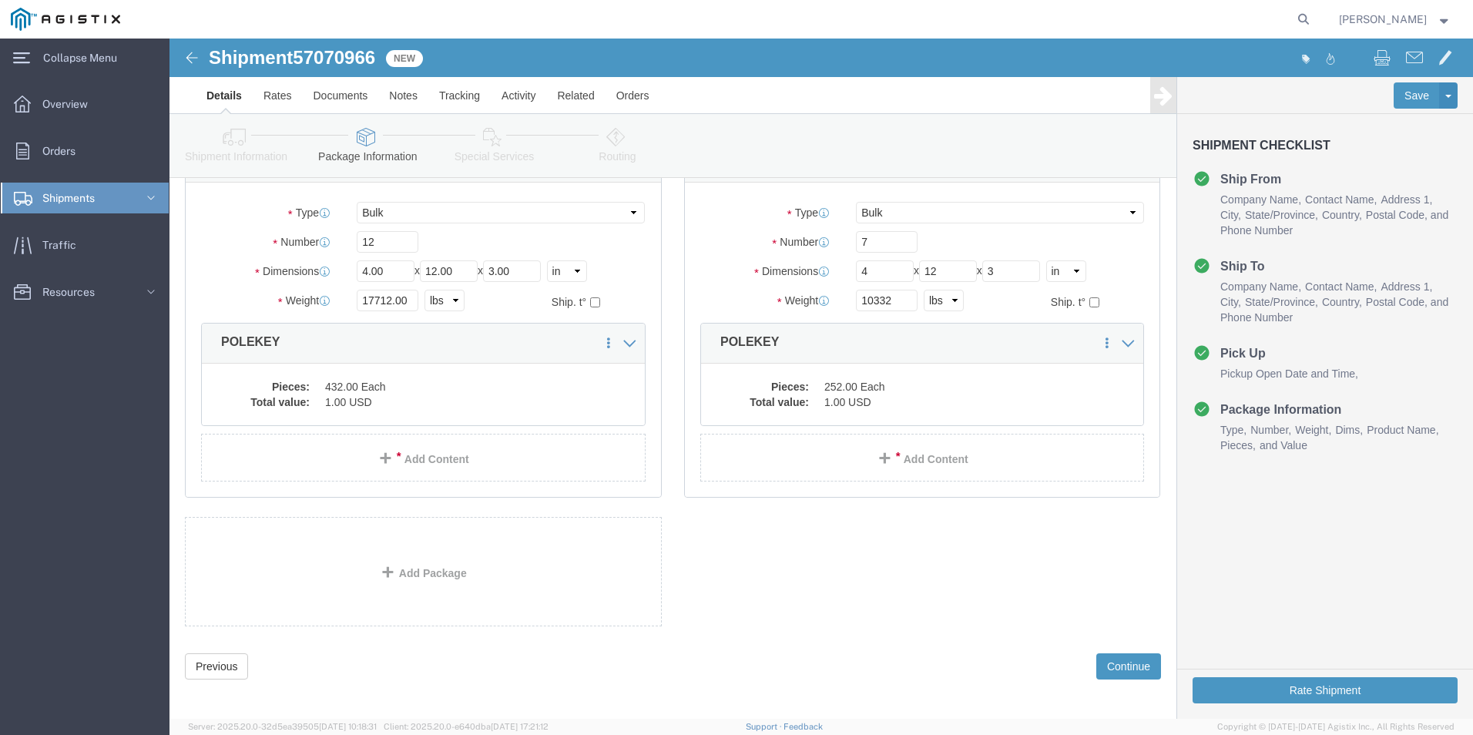
scroll to position [488, 0]
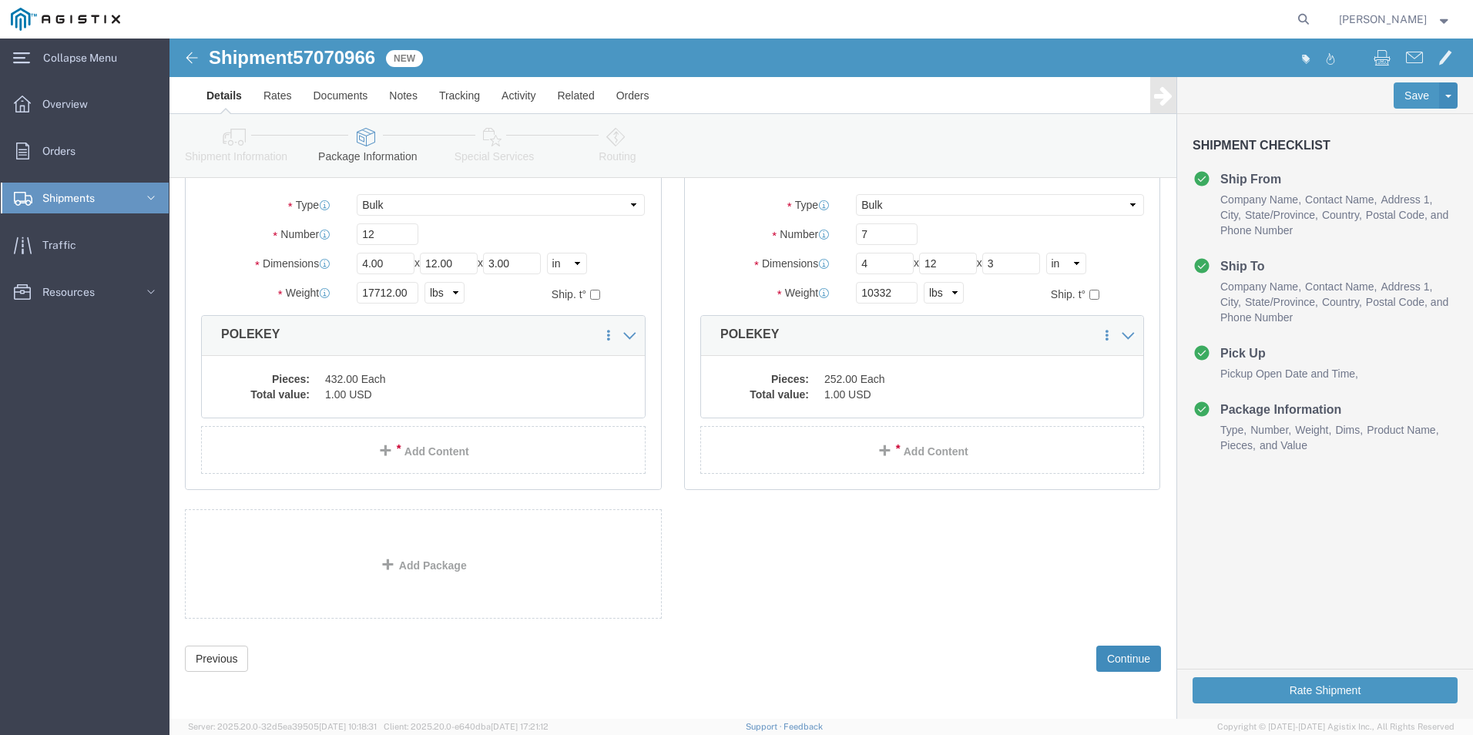
click button "Continue"
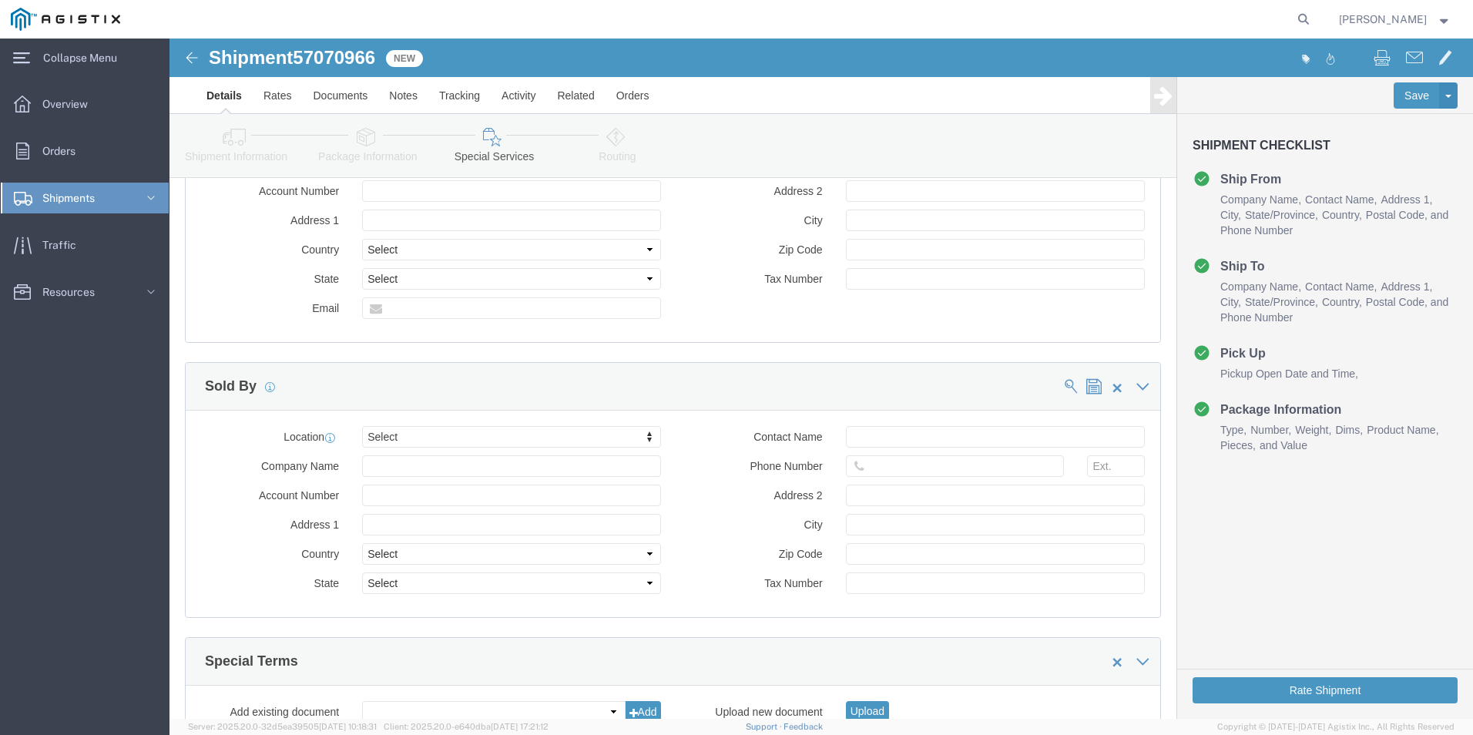
scroll to position [1271, 0]
click button "Rate Shipment"
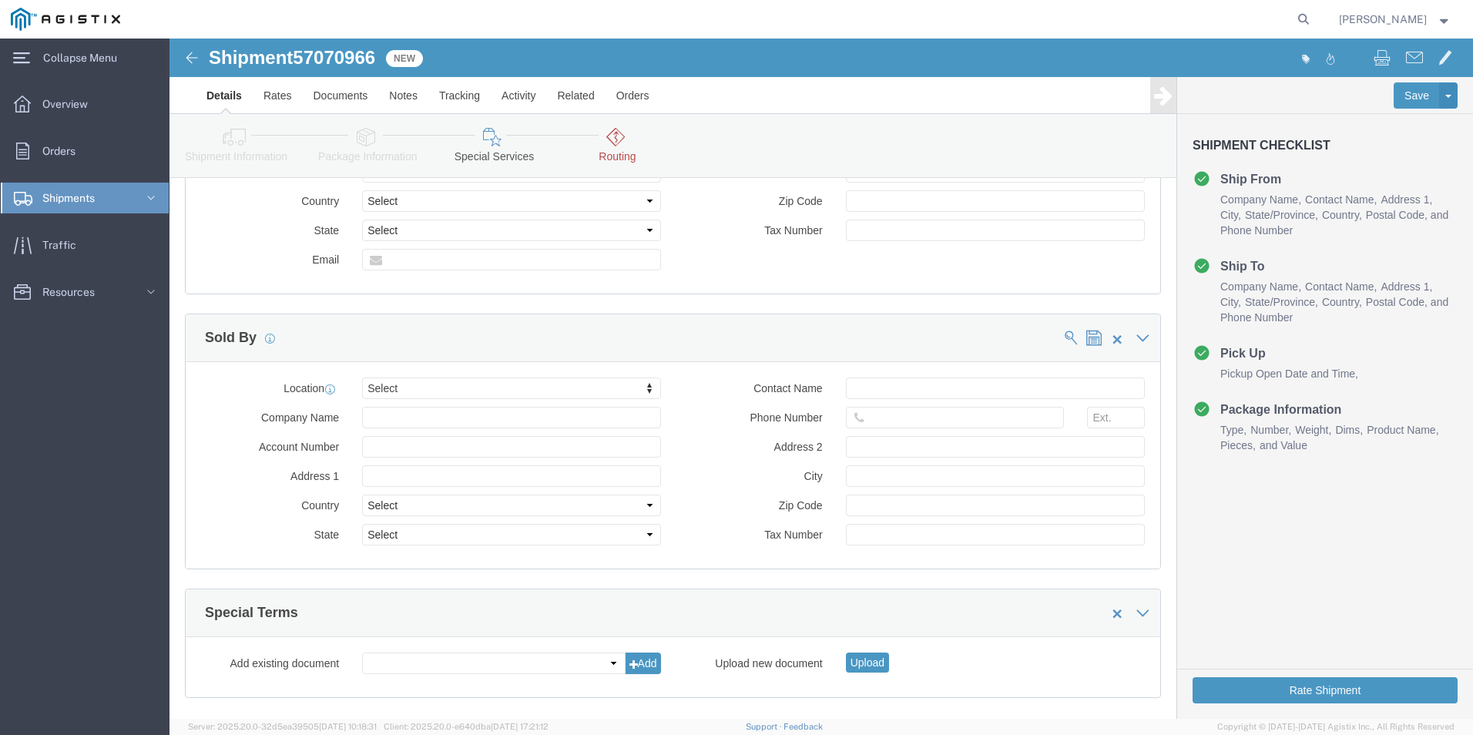
scroll to position [1425, 0]
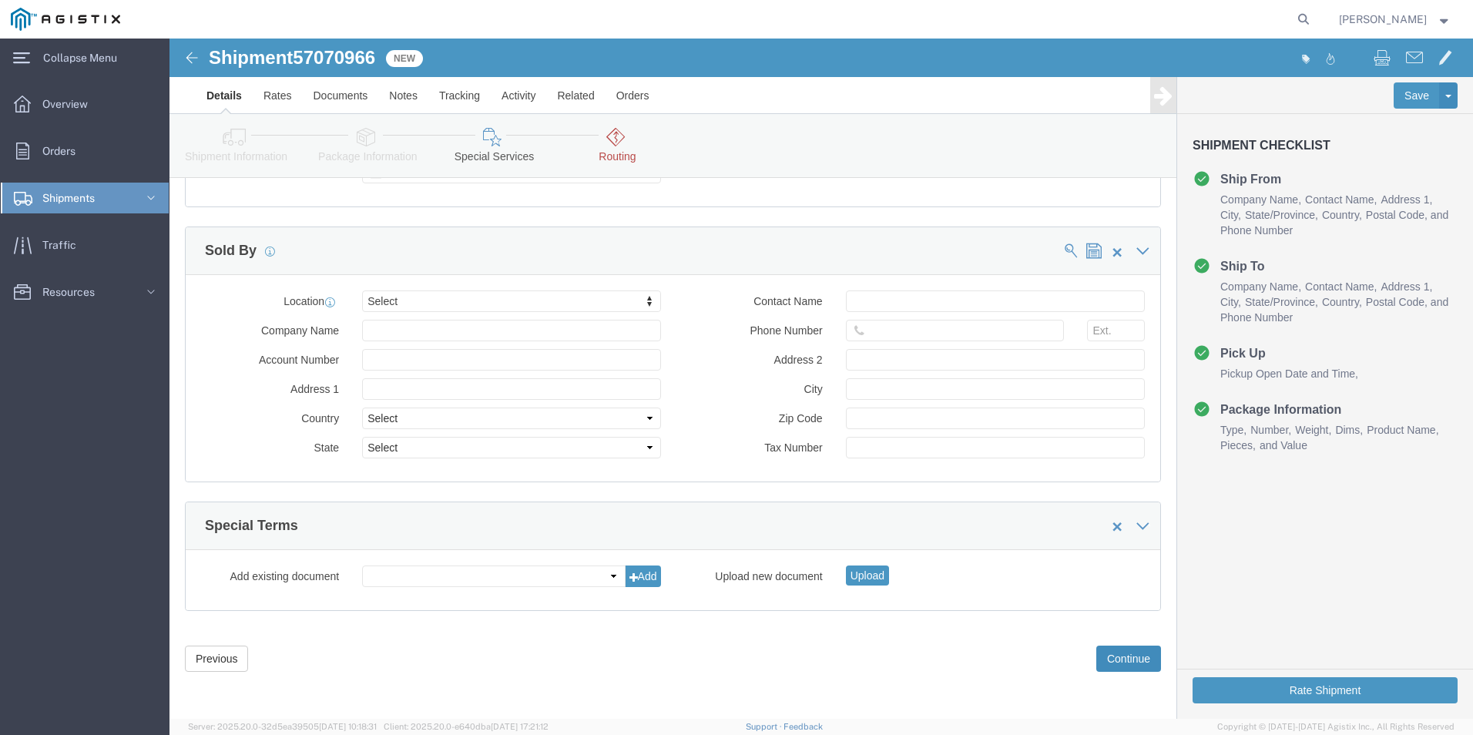
click button "Continue"
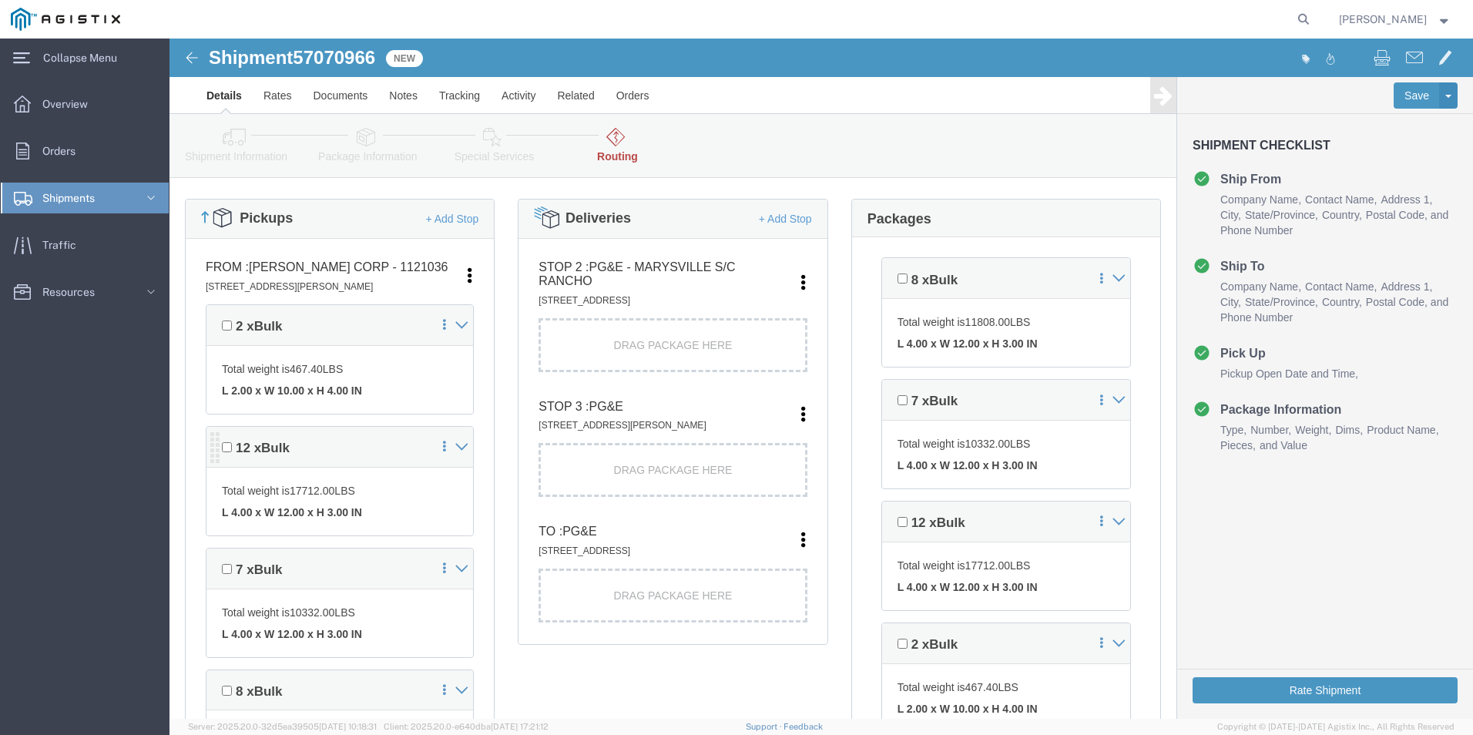
scroll to position [385, 0]
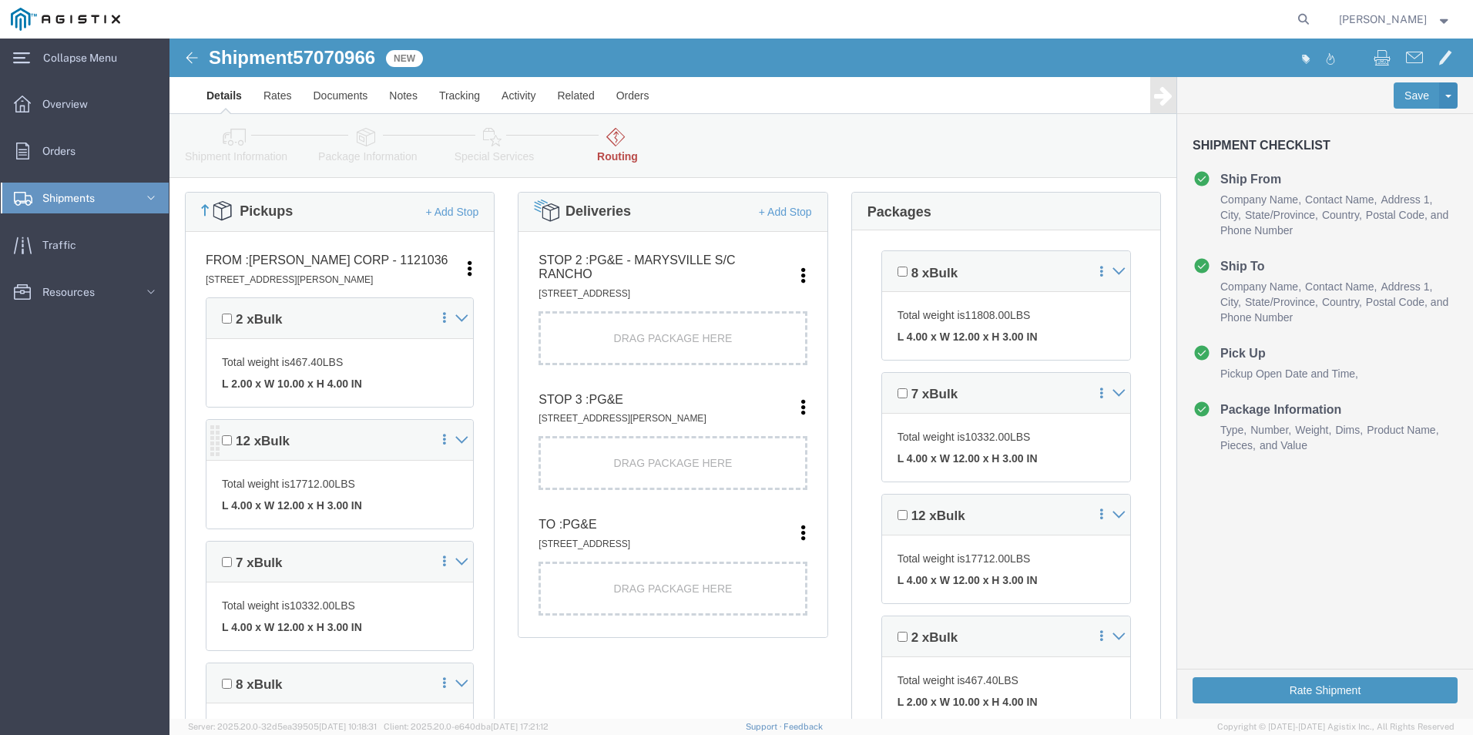
drag, startPoint x: 191, startPoint y: 412, endPoint x: 159, endPoint y: 408, distance: 32.6
click div "12 x Bulk"
click div "Drag Package Here"
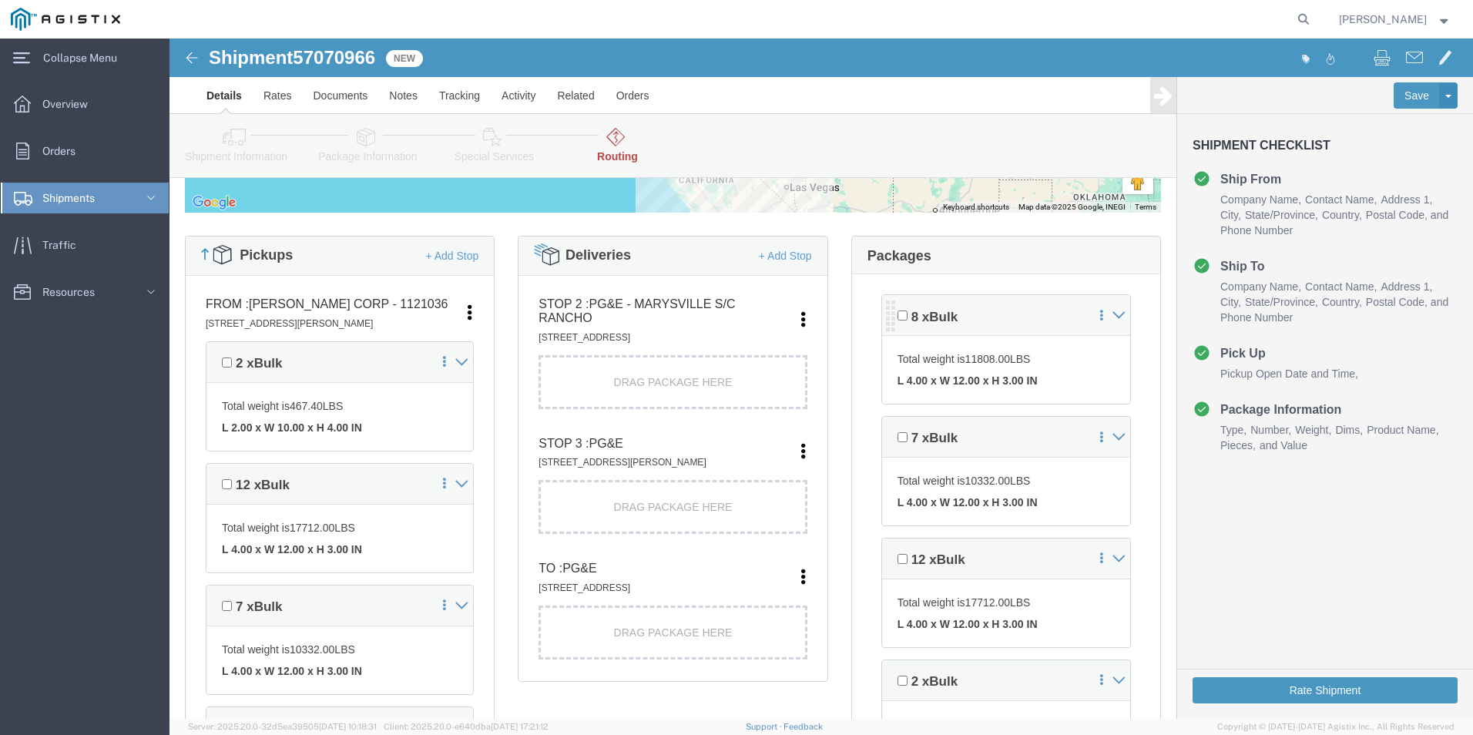
scroll to position [308, 0]
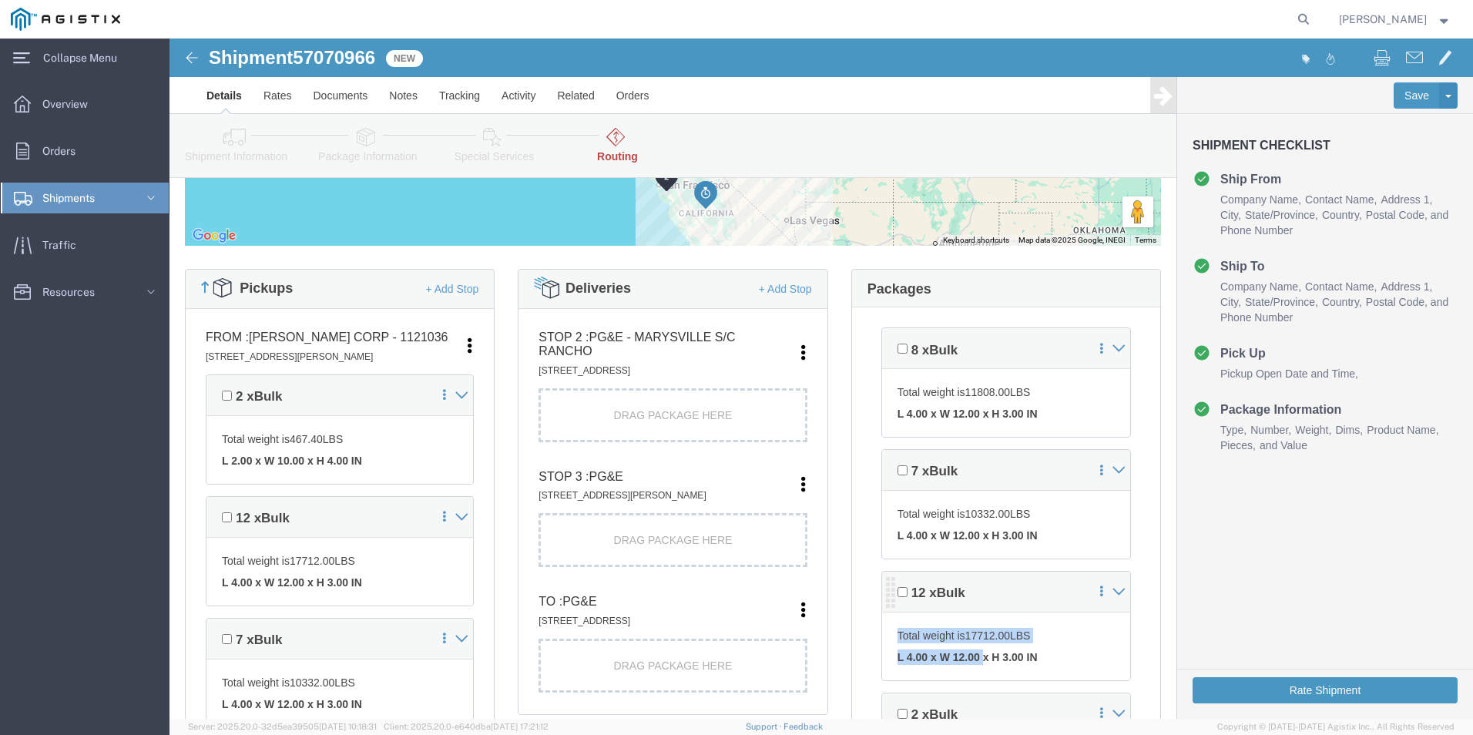
drag, startPoint x: 846, startPoint y: 562, endPoint x: 803, endPoint y: 596, distance: 54.9
click div "12 x Bulk Total weight is 17712.00 LBS L 4.00 x W 12.00 x H 3.00 IN"
drag, startPoint x: 803, startPoint y: 596, endPoint x: 787, endPoint y: 549, distance: 49.5
click span "Bulk"
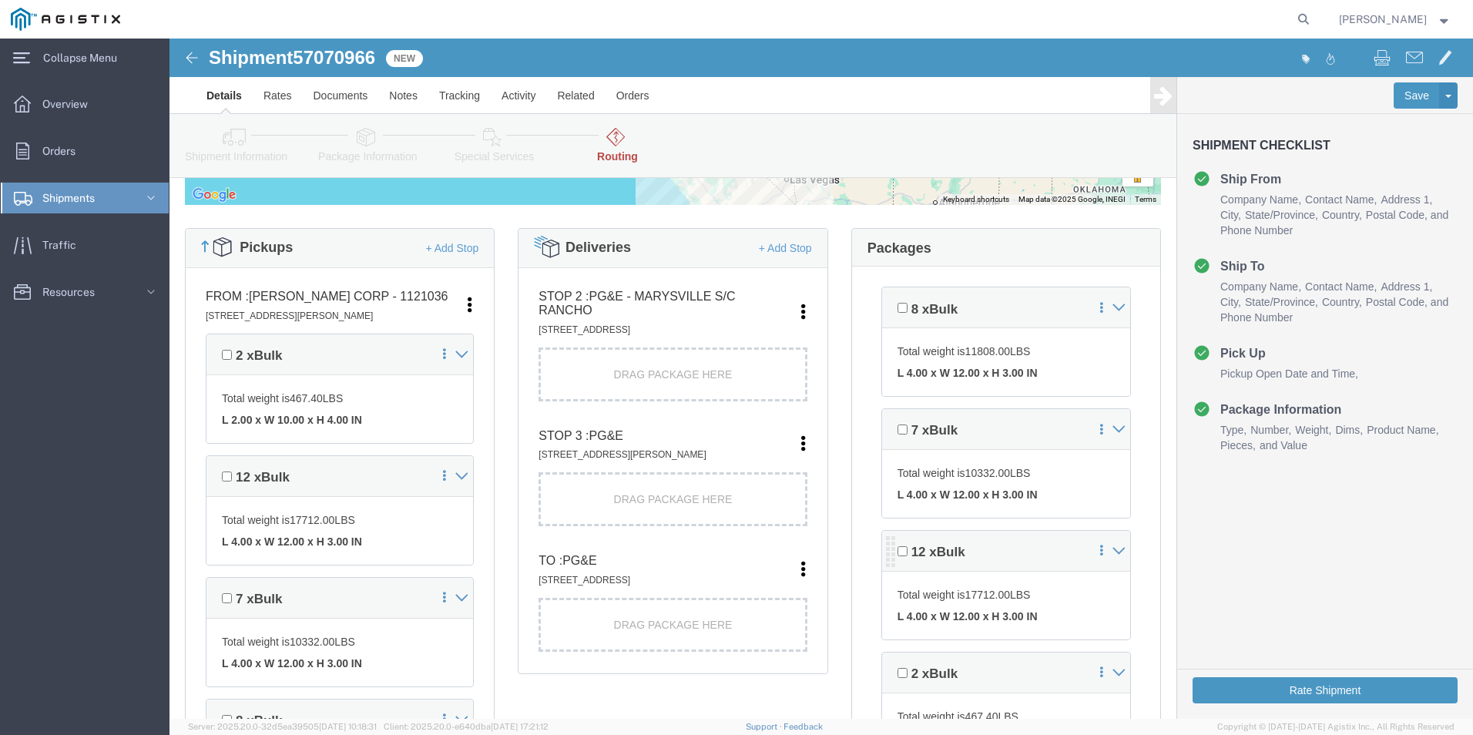
scroll to position [385, 0]
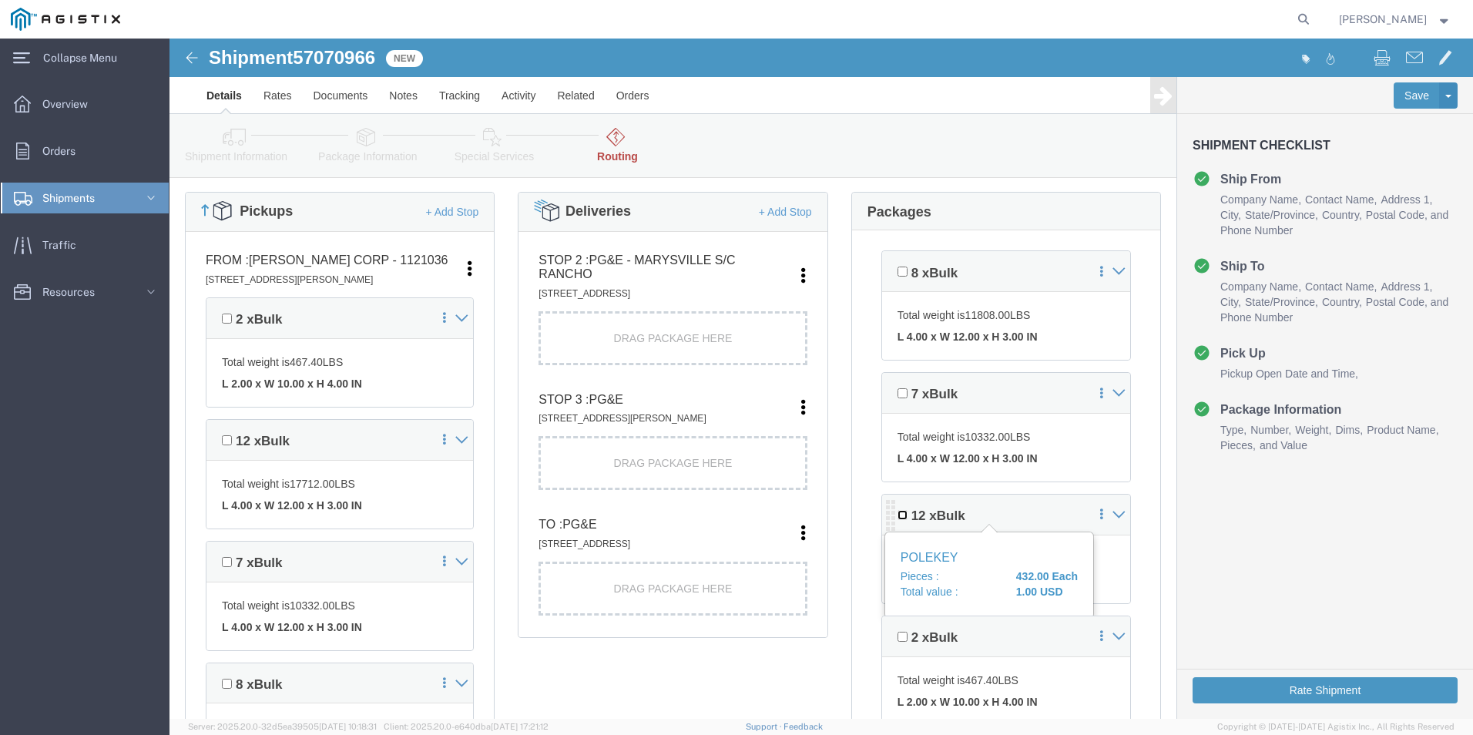
click input "checkbox"
click span "12 x"
click div "12 x Bulk"
click input "checkbox"
checkbox input "false"
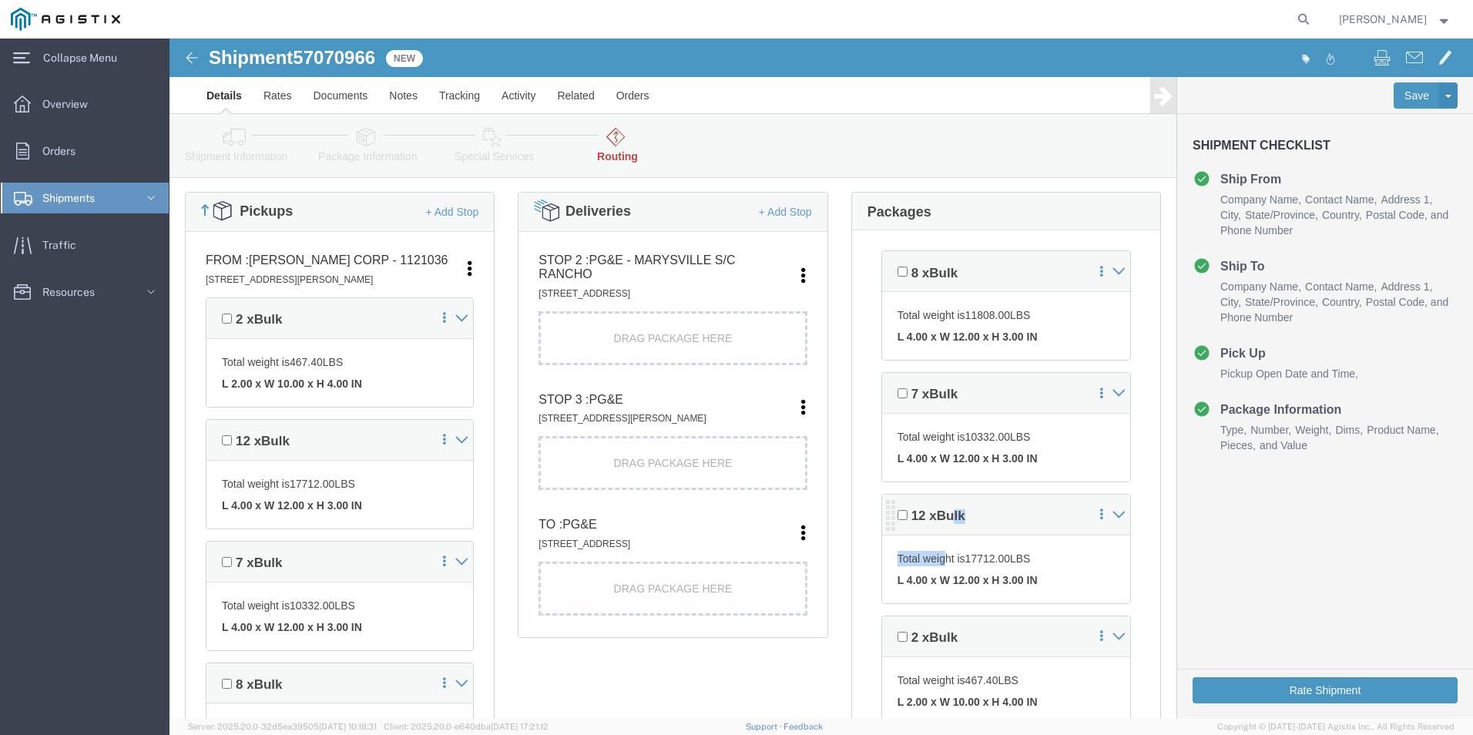
drag, startPoint x: 781, startPoint y: 485, endPoint x: 767, endPoint y: 527, distance: 44.6
click div "12 x Bulk Total weight is 17712.00 LBS L 4.00 x W 12.00 x H 3.00 IN"
drag, startPoint x: 769, startPoint y: 527, endPoint x: 801, endPoint y: 552, distance: 40.1
click div "Total weight is 17712.00 LBS L 4.00 x W 12.00 x H 3.00 IN"
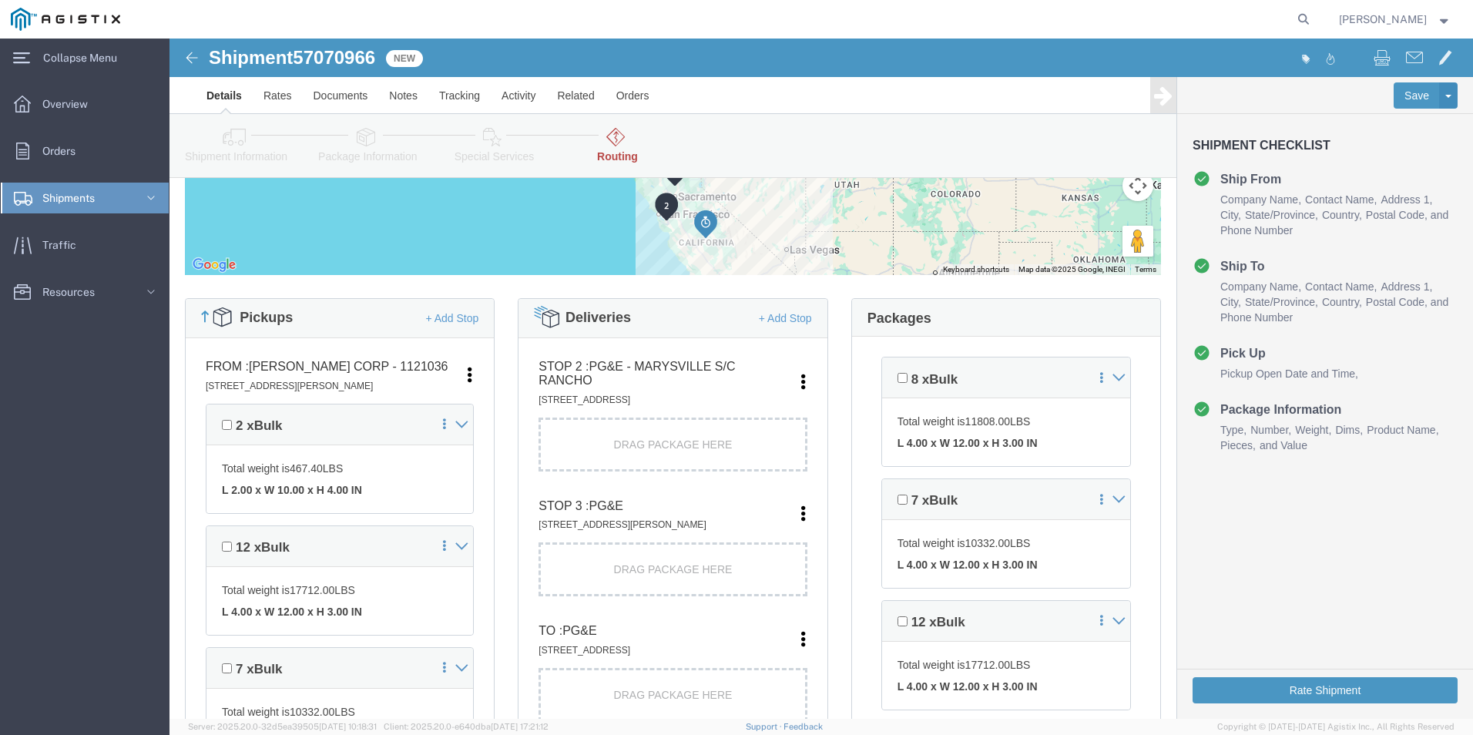
scroll to position [251, 0]
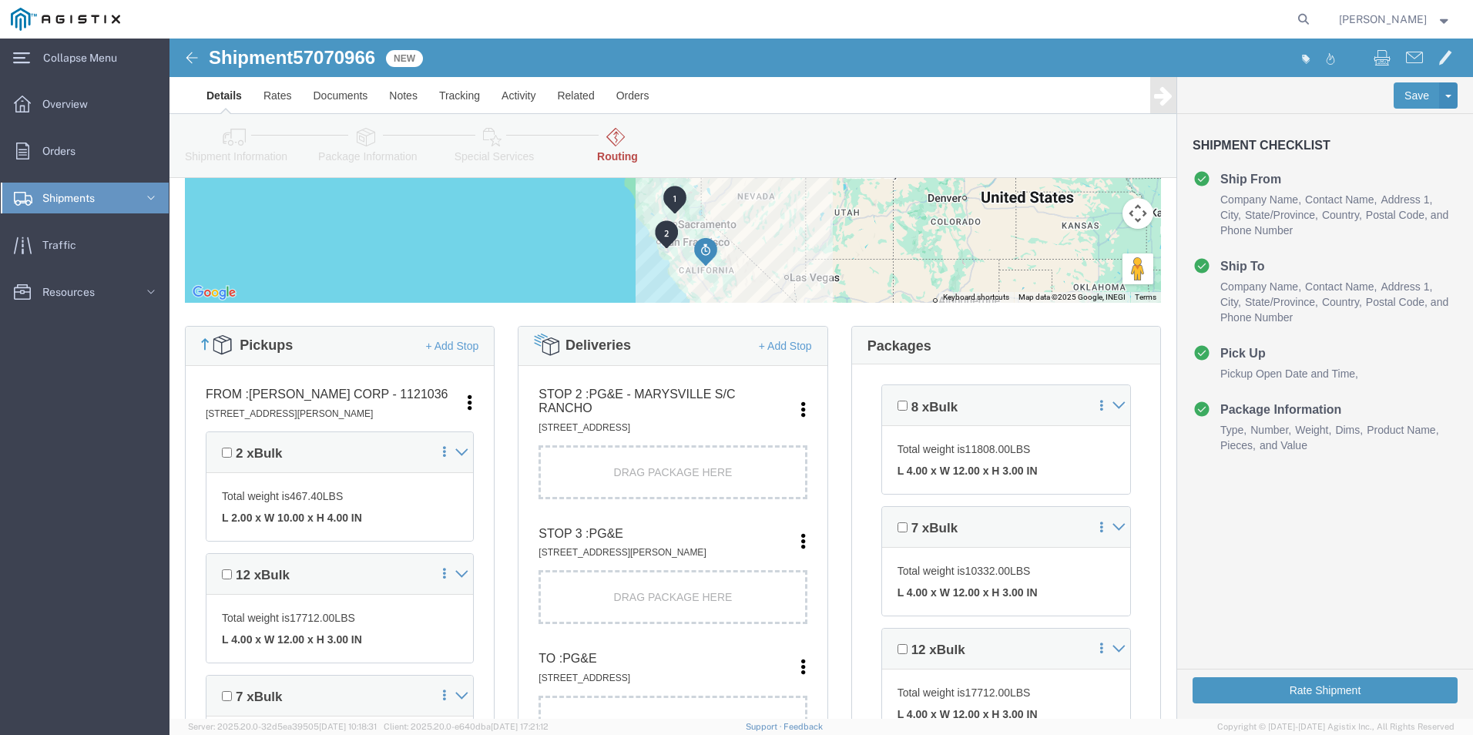
click div "Drag Package Here"
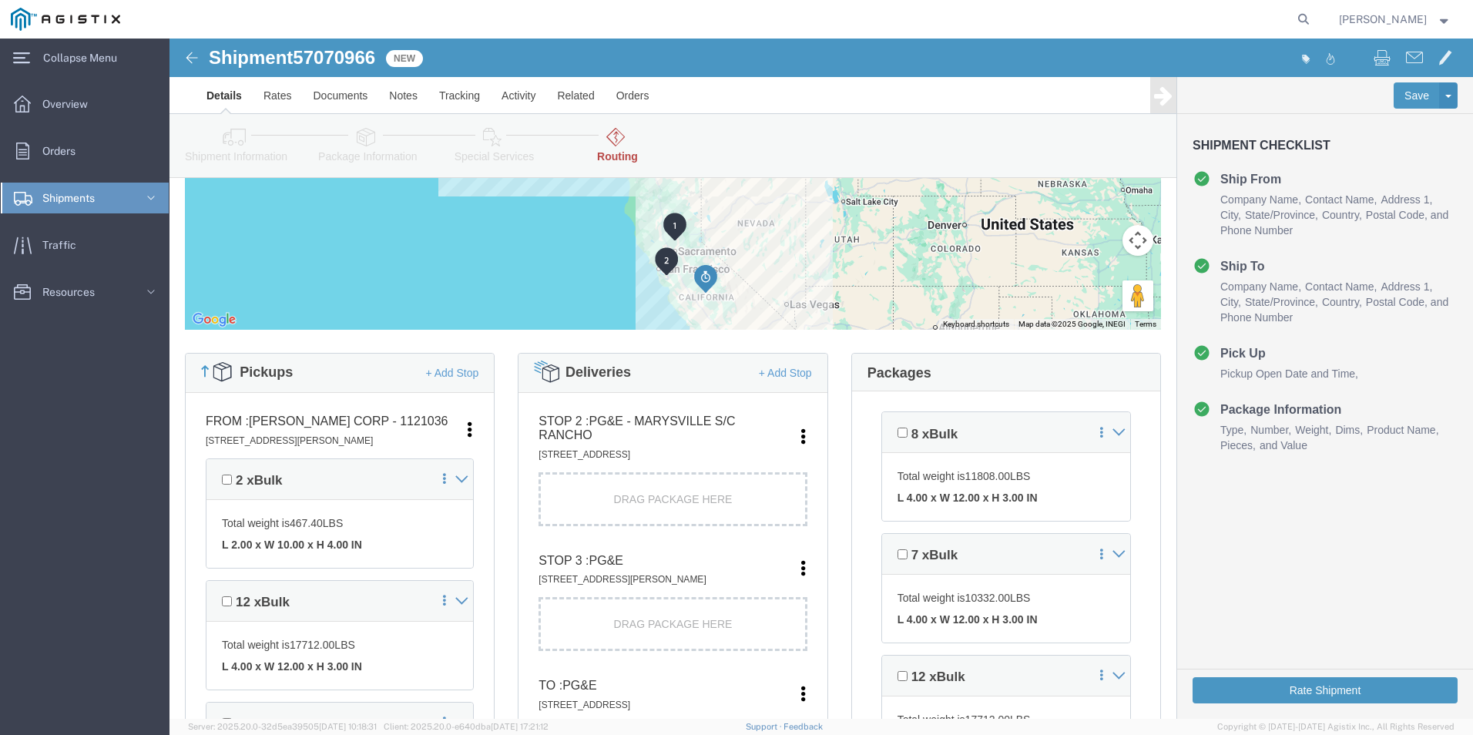
scroll to position [328, 0]
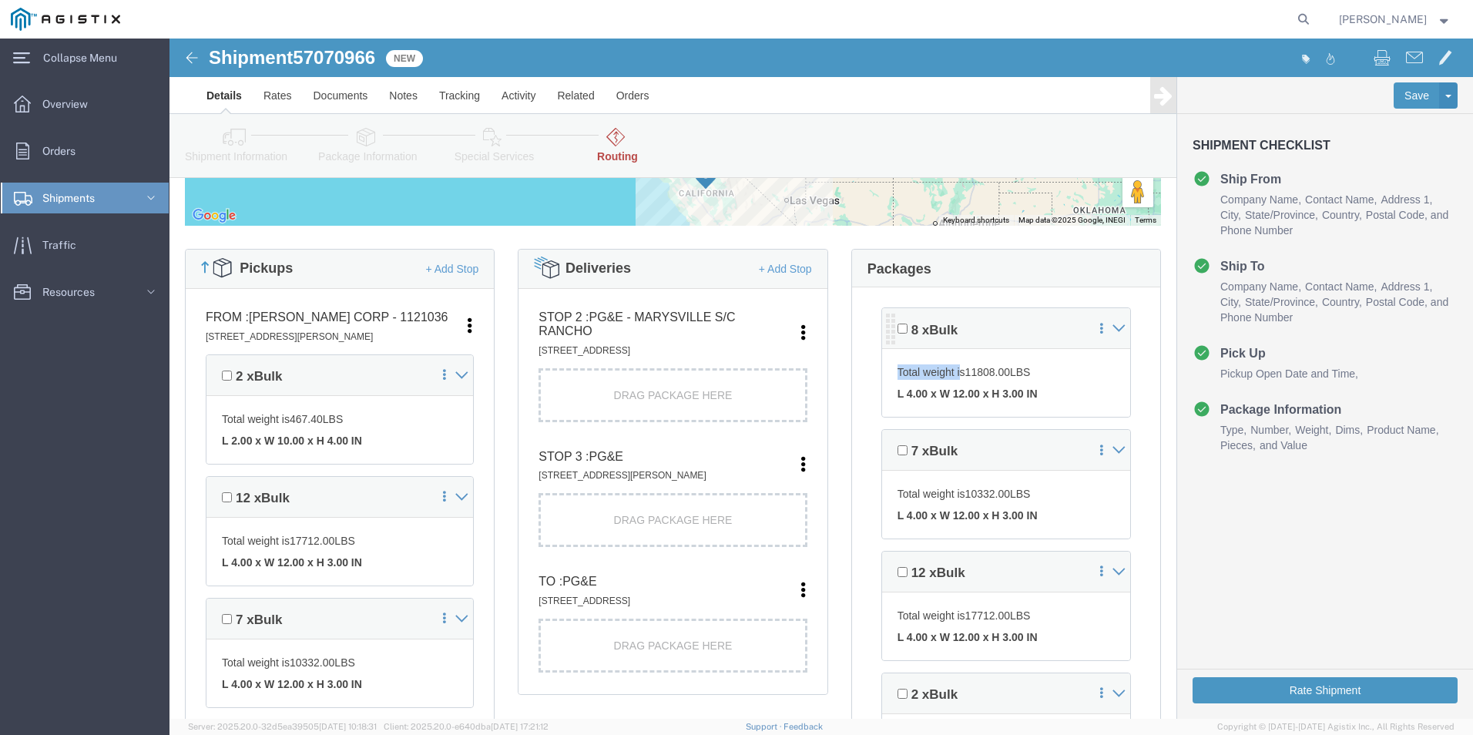
drag, startPoint x: 802, startPoint y: 294, endPoint x: 785, endPoint y: 333, distance: 42.8
click div "8 x Bulk Total weight is 11808.00 LBS L 4.00 x W 12.00 x H 3.00 IN"
drag, startPoint x: 785, startPoint y: 334, endPoint x: 846, endPoint y: 328, distance: 61.1
click span "11808.00"
click icon
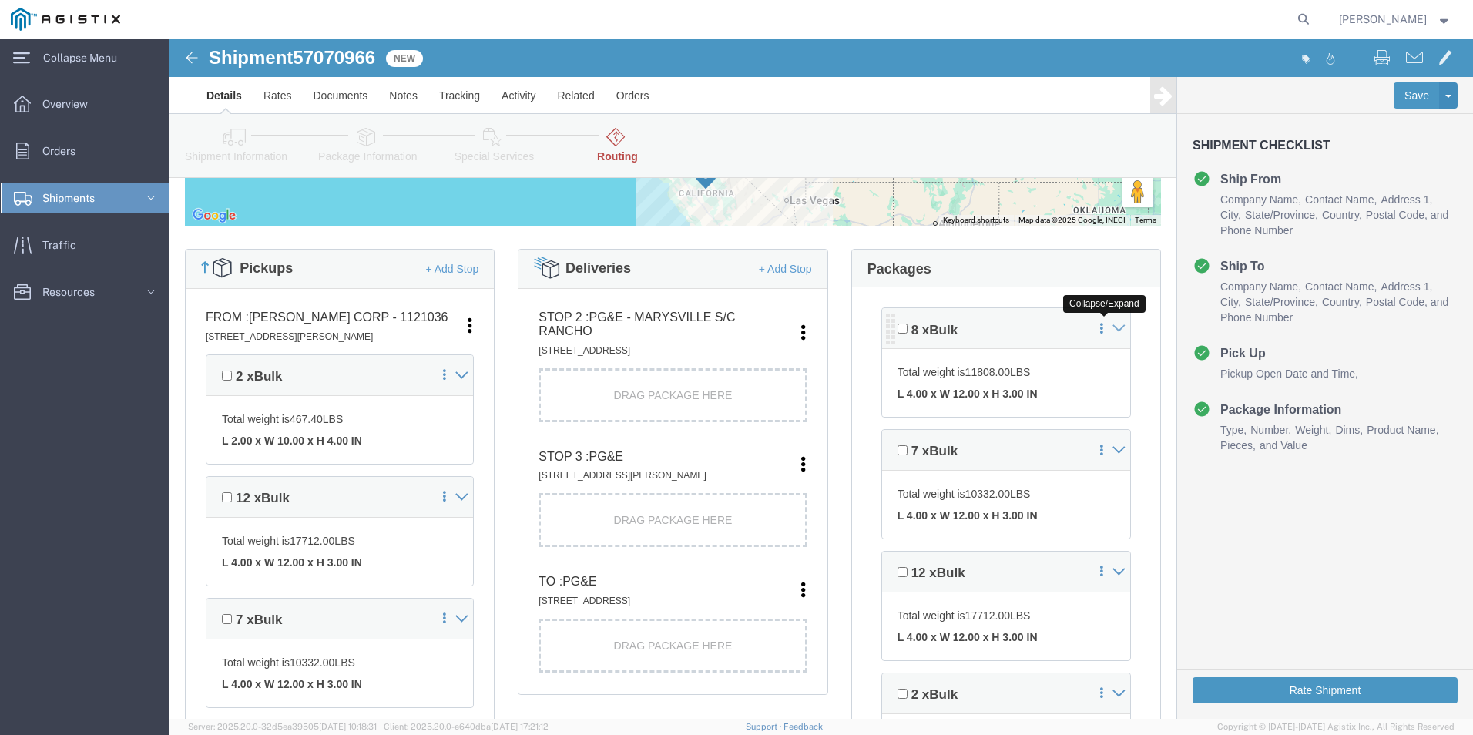
click icon
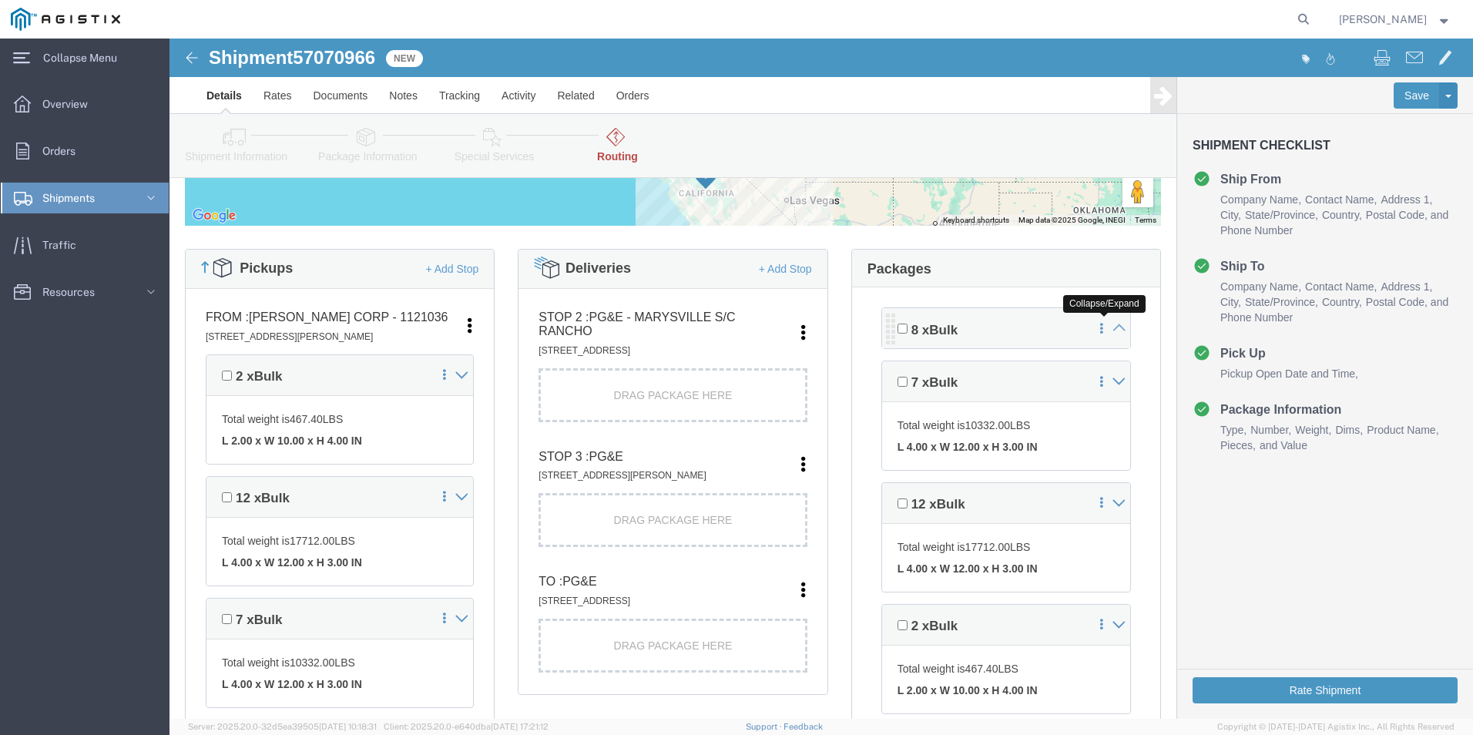
click icon
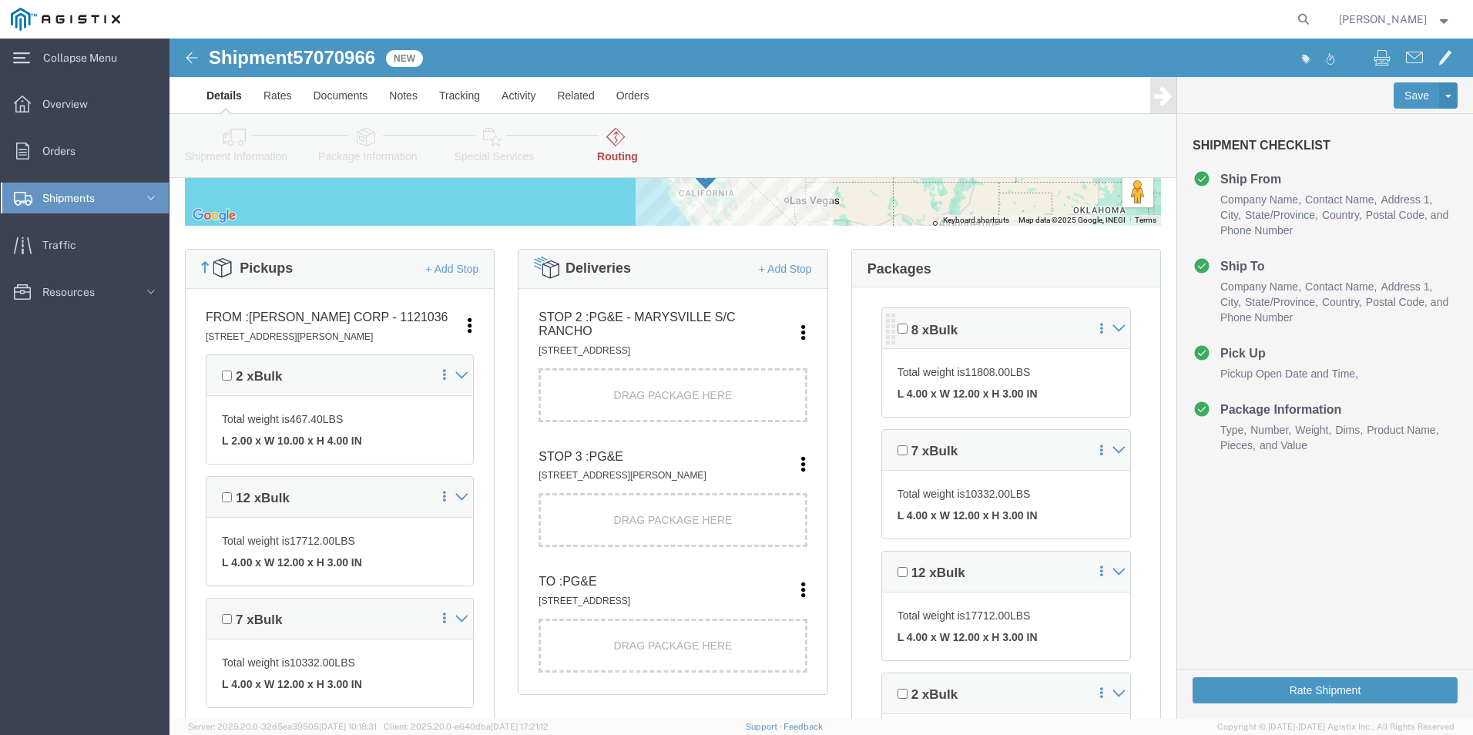
click div "Total weight is 11808.00 LBS L 4.00 x W 12.00 x H 3.00 IN"
click icon
click div "8 x Bulk"
drag, startPoint x: 793, startPoint y: 288, endPoint x: 756, endPoint y: 297, distance: 37.9
click h4 "8 x Bulk"
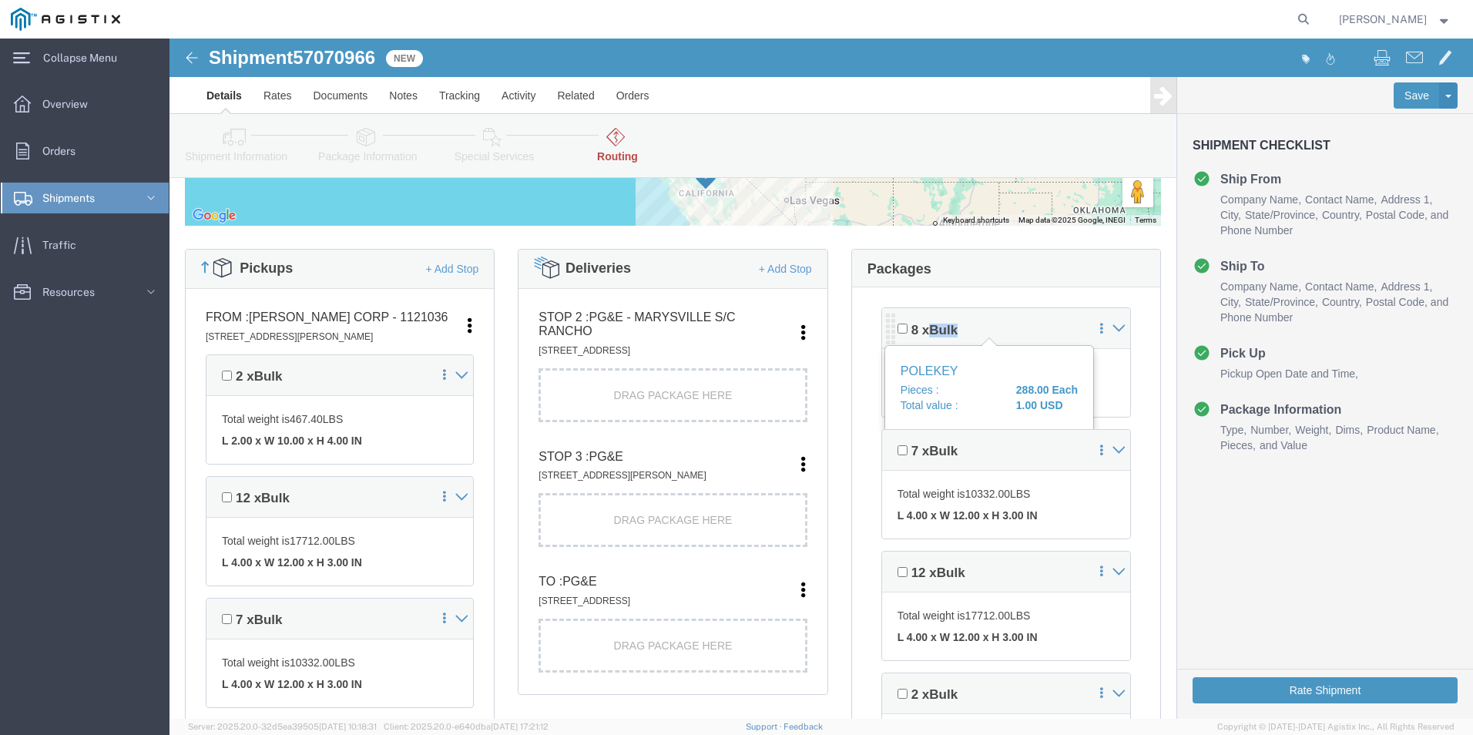
click span "8 x"
click input "checkbox"
click h4 "8 x Bulk"
click input "checkbox"
checkbox input "false"
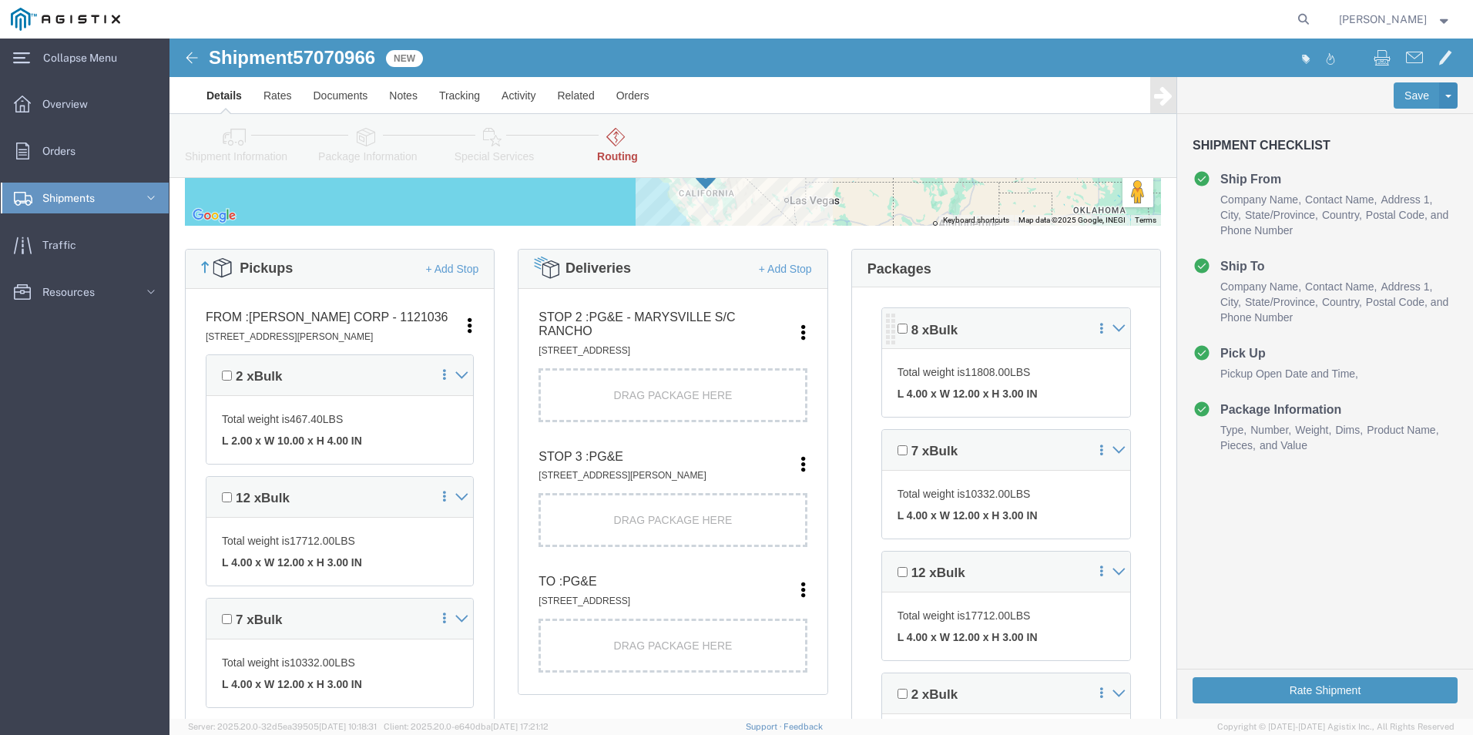
click strong "L 4.00 x W 12.00 x H 3.00 IN"
click div "Drag Package Here"
drag, startPoint x: 445, startPoint y: 286, endPoint x: 471, endPoint y: 296, distance: 27.3
click h4 "STOP 2 : PG&E - [GEOGRAPHIC_DATA][STREET_ADDRESS][GEOGRAPHIC_DATA]"
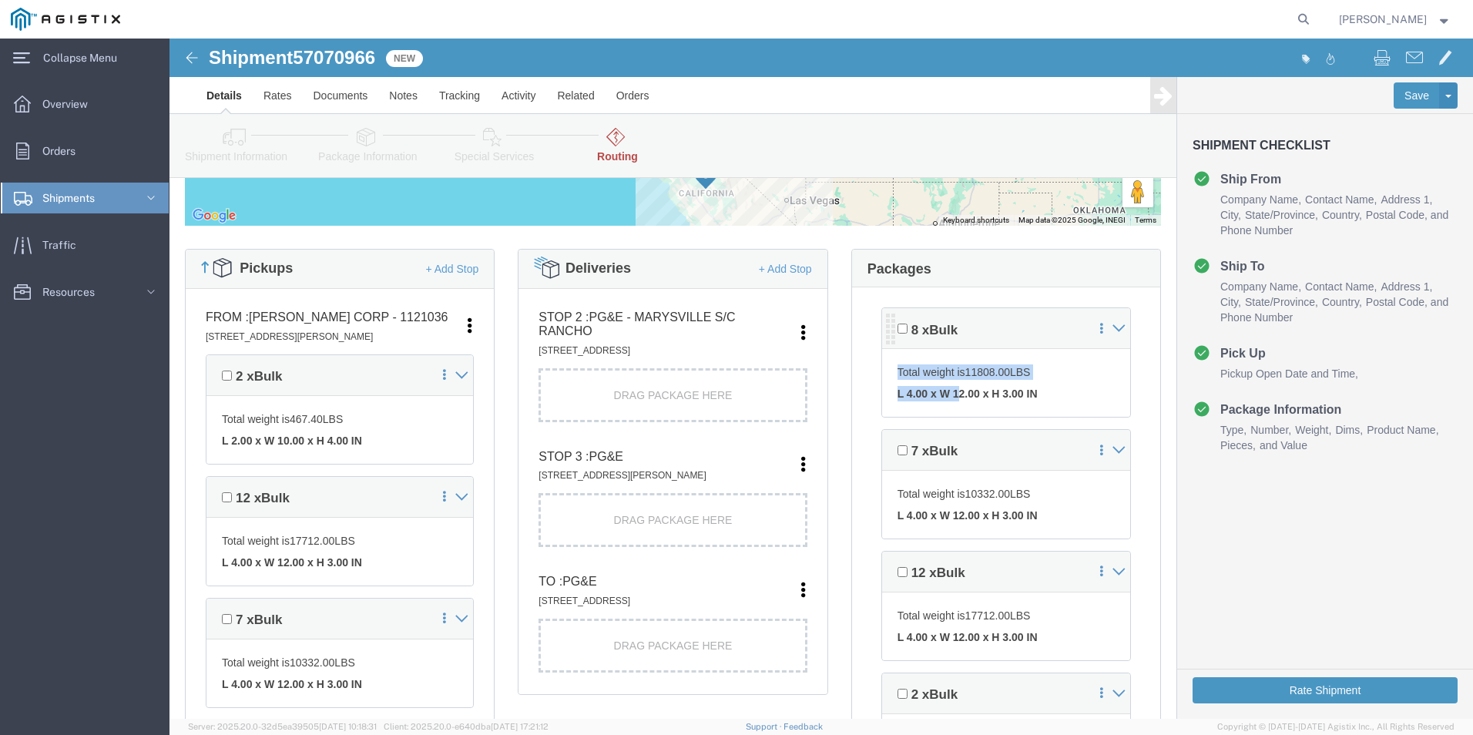
drag, startPoint x: 772, startPoint y: 307, endPoint x: 785, endPoint y: 358, distance: 52.5
click div "8 x Bulk Total weight is 11808.00 LBS L 4.00 x W 12.00 x H 3.00 IN"
click div "Total weight is 17712.00 LBS L 4.00 x W 12.00 x H 3.00 IN"
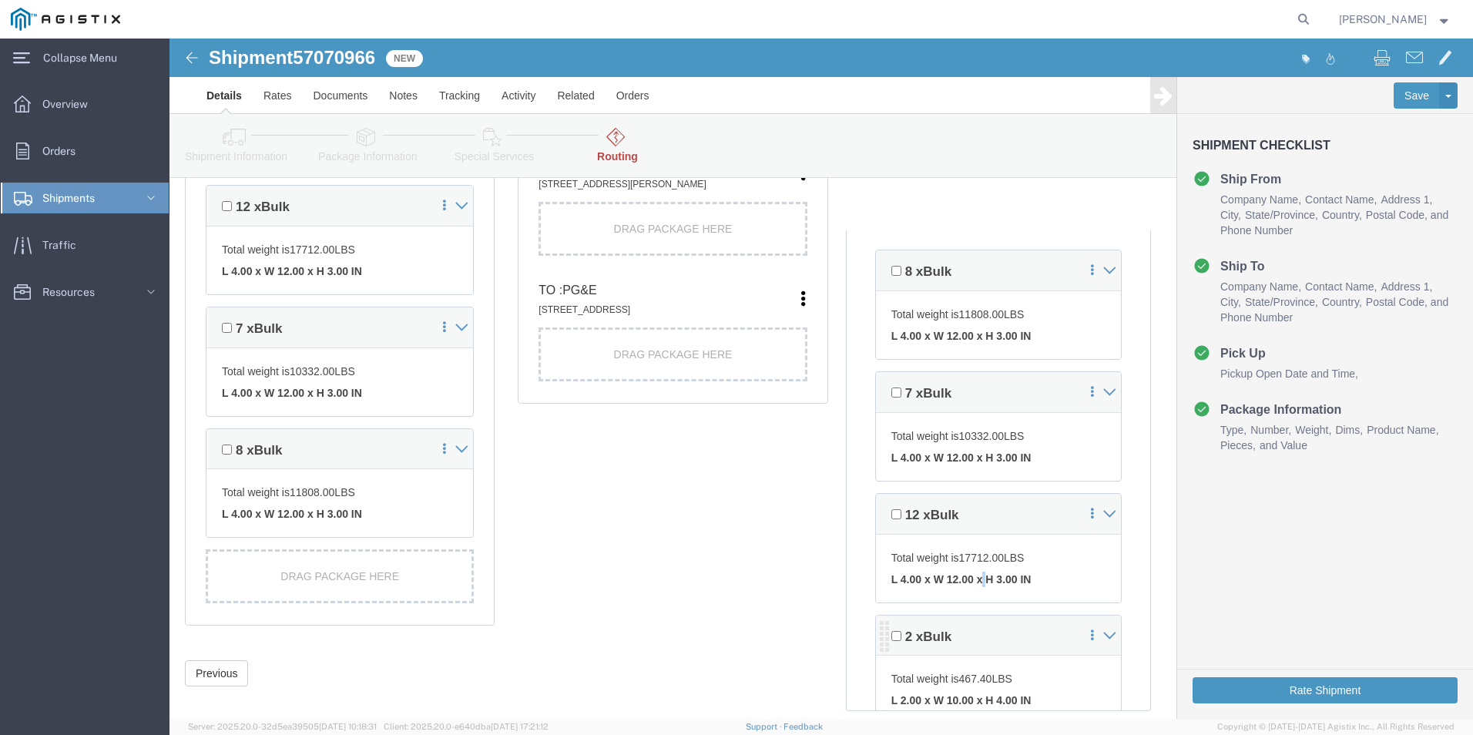
scroll to position [636, 0]
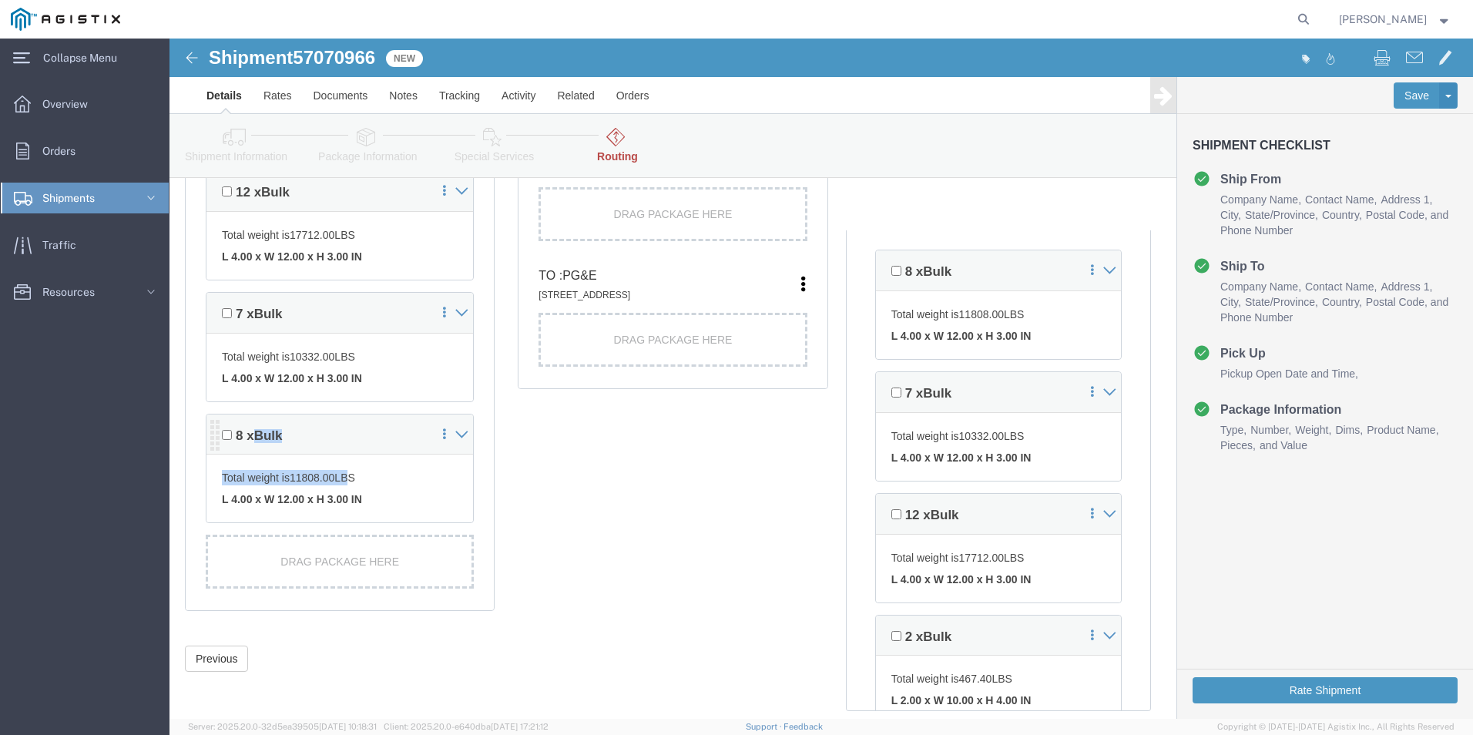
drag, startPoint x: 176, startPoint y: 438, endPoint x: 131, endPoint y: 384, distance: 70.5
click div "8 x Bulk Total weight is 11808.00 LBS L 4.00 x W 12.00 x H 3.00 IN"
drag, startPoint x: 131, startPoint y: 384, endPoint x: 70, endPoint y: 398, distance: 62.3
click h4 "8 x Bulk"
drag, startPoint x: 71, startPoint y: 398, endPoint x: 106, endPoint y: 396, distance: 34.7
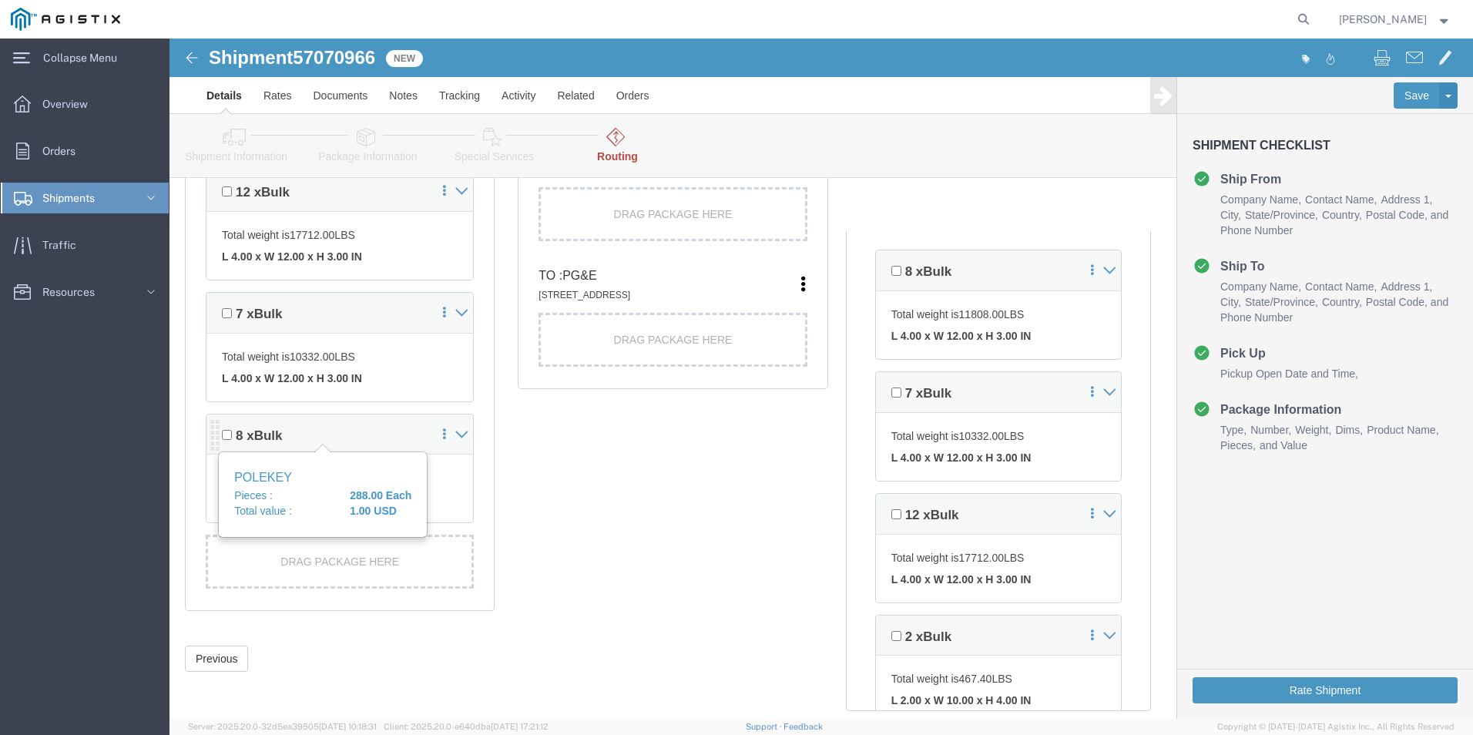
click span "Bulk"
click div "Total weight is 10332.00 LBS L 4.00 x W 12.00 x H 3.00 IN"
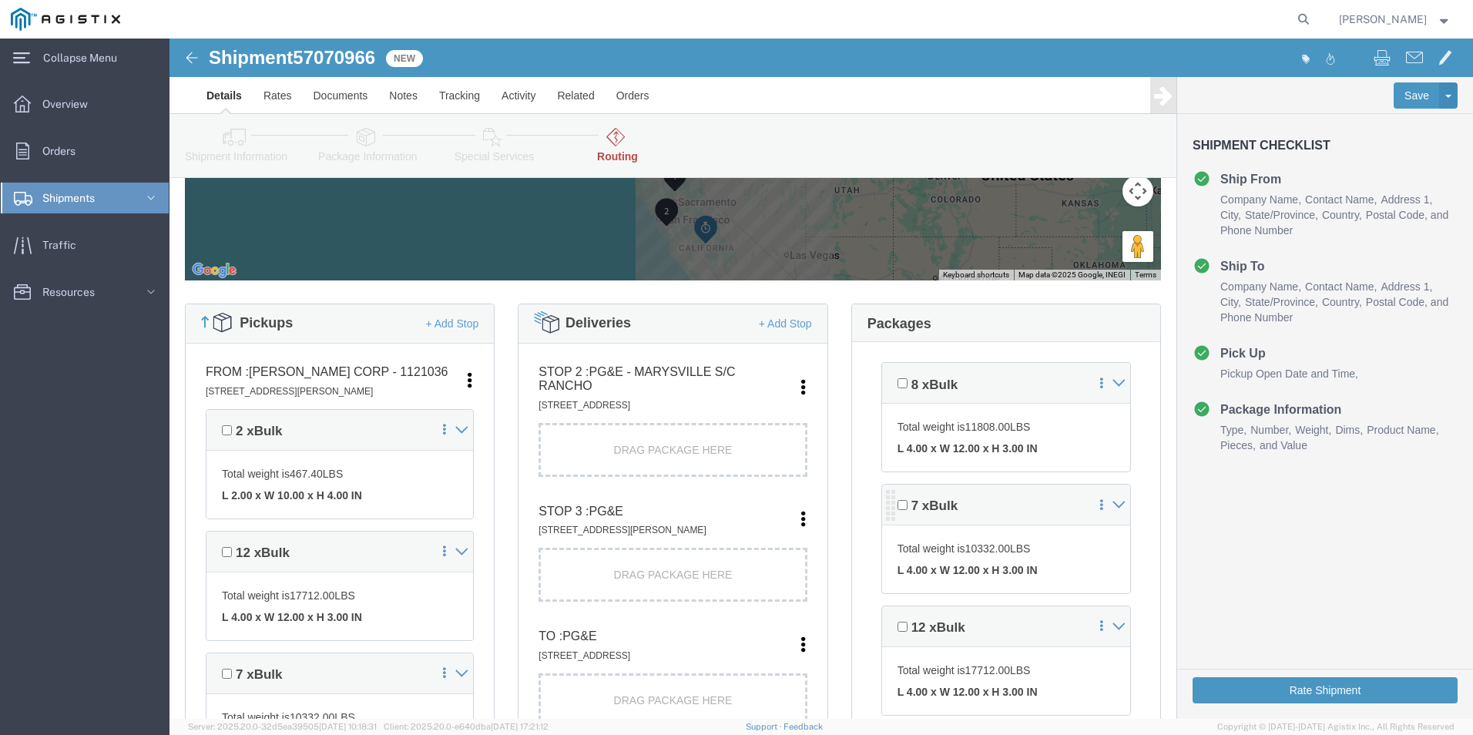
scroll to position [308, 0]
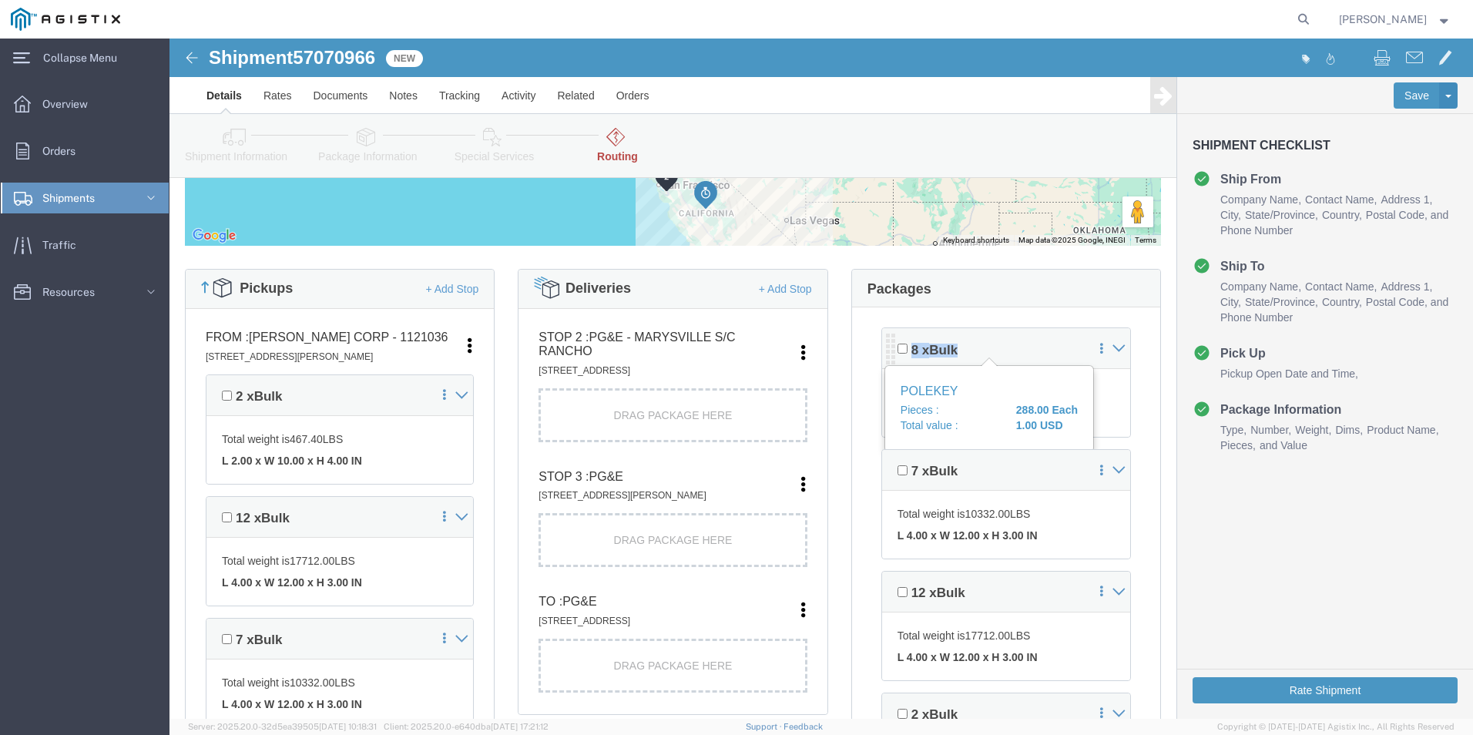
drag, startPoint x: 801, startPoint y: 315, endPoint x: 750, endPoint y: 307, distance: 50.8
click h4 "8 x Bulk"
click div "Drag Package Here"
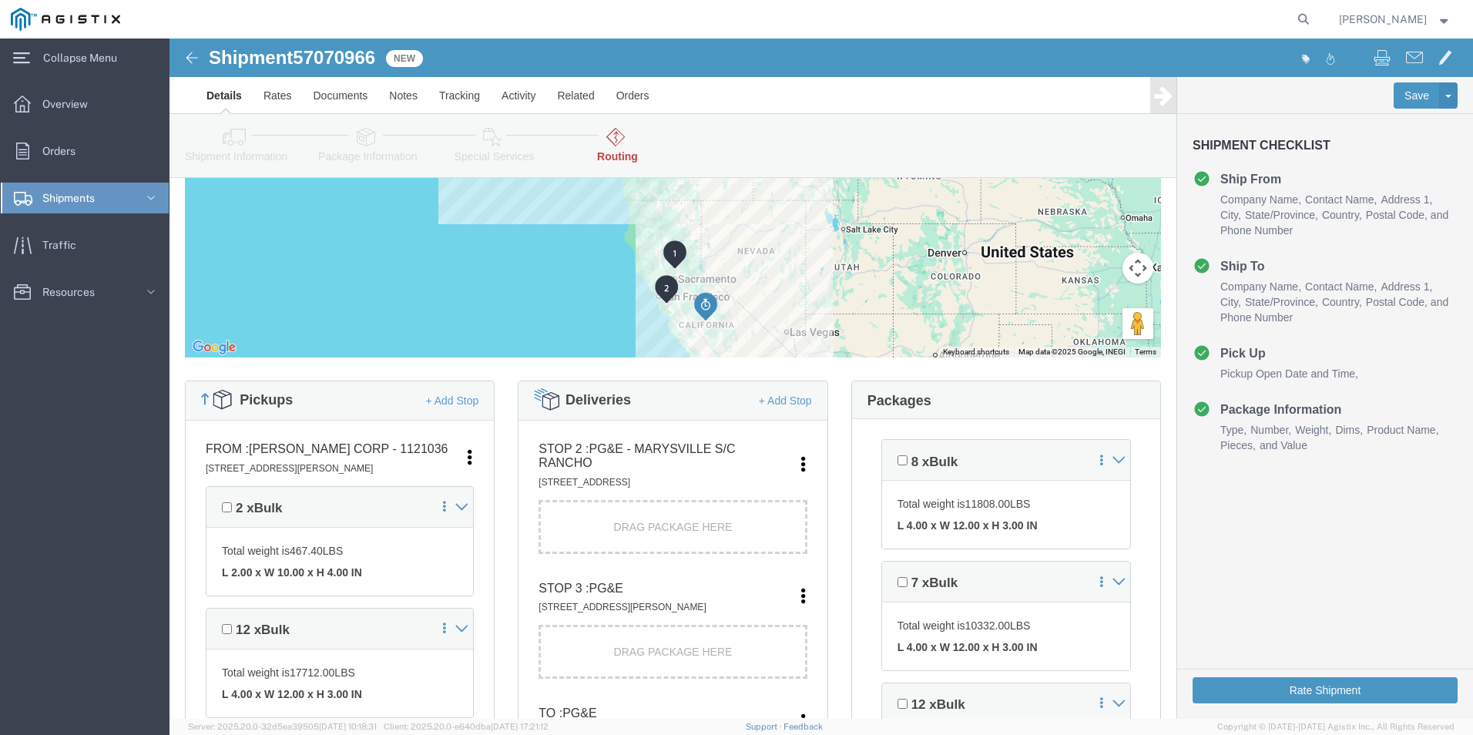
scroll to position [174, 0]
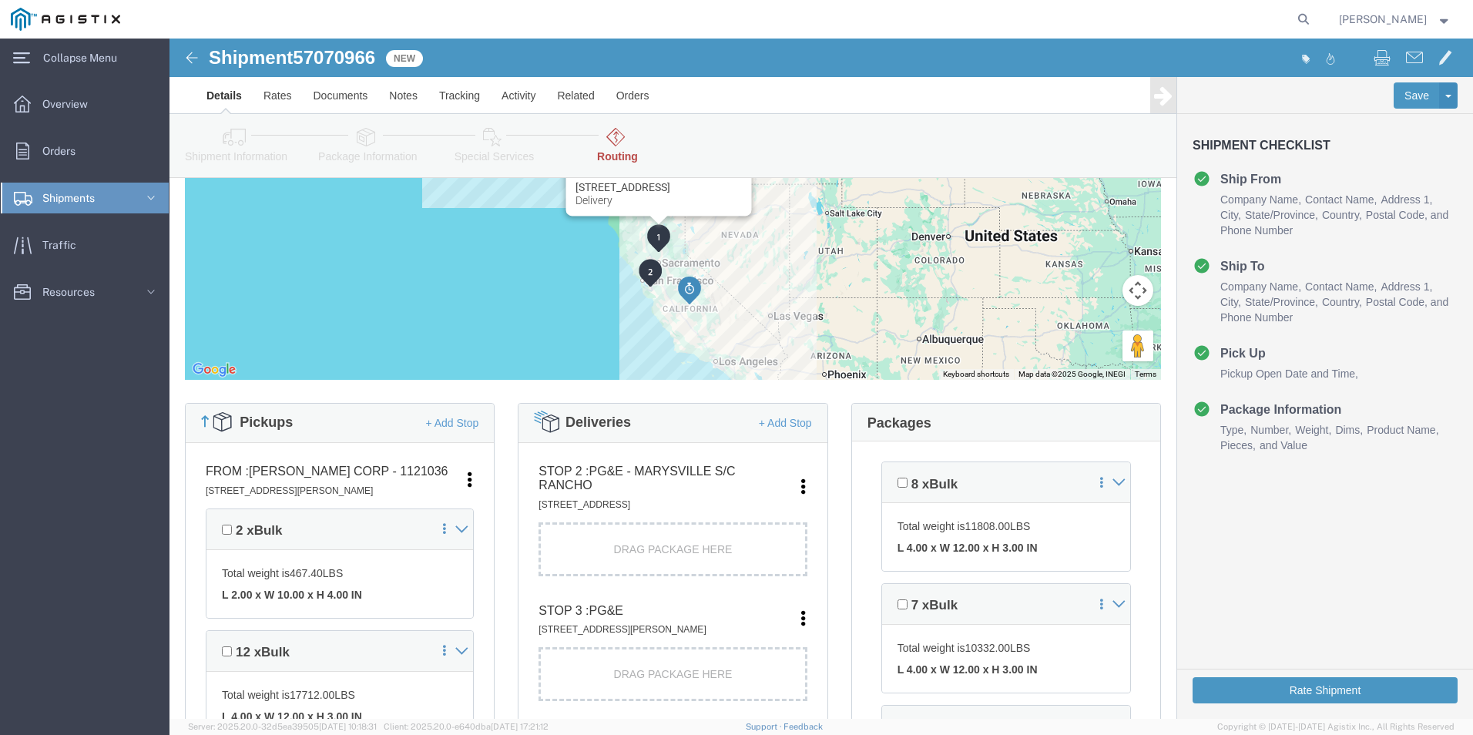
drag, startPoint x: 502, startPoint y: 233, endPoint x: 485, endPoint y: 196, distance: 40.4
click img
click span "Bulk"
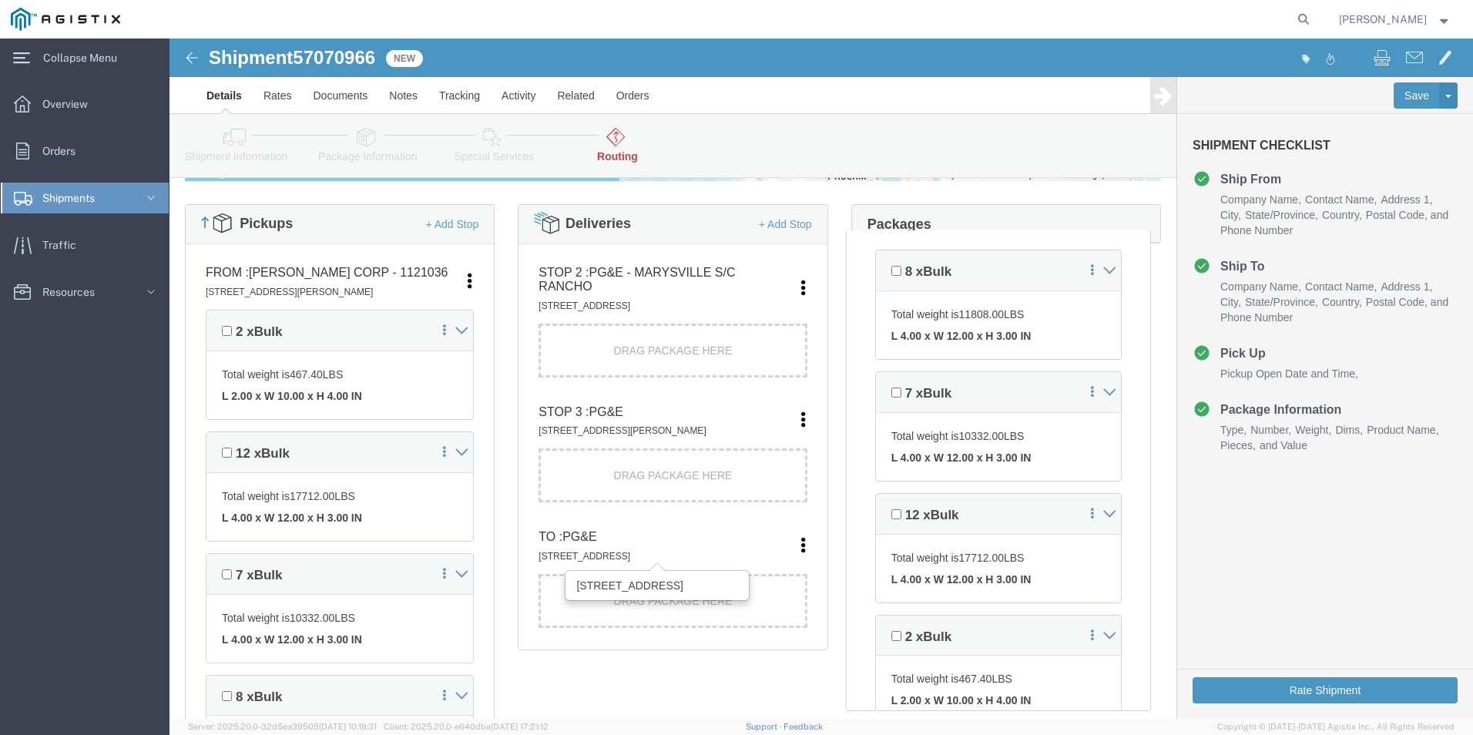
scroll to position [328, 0]
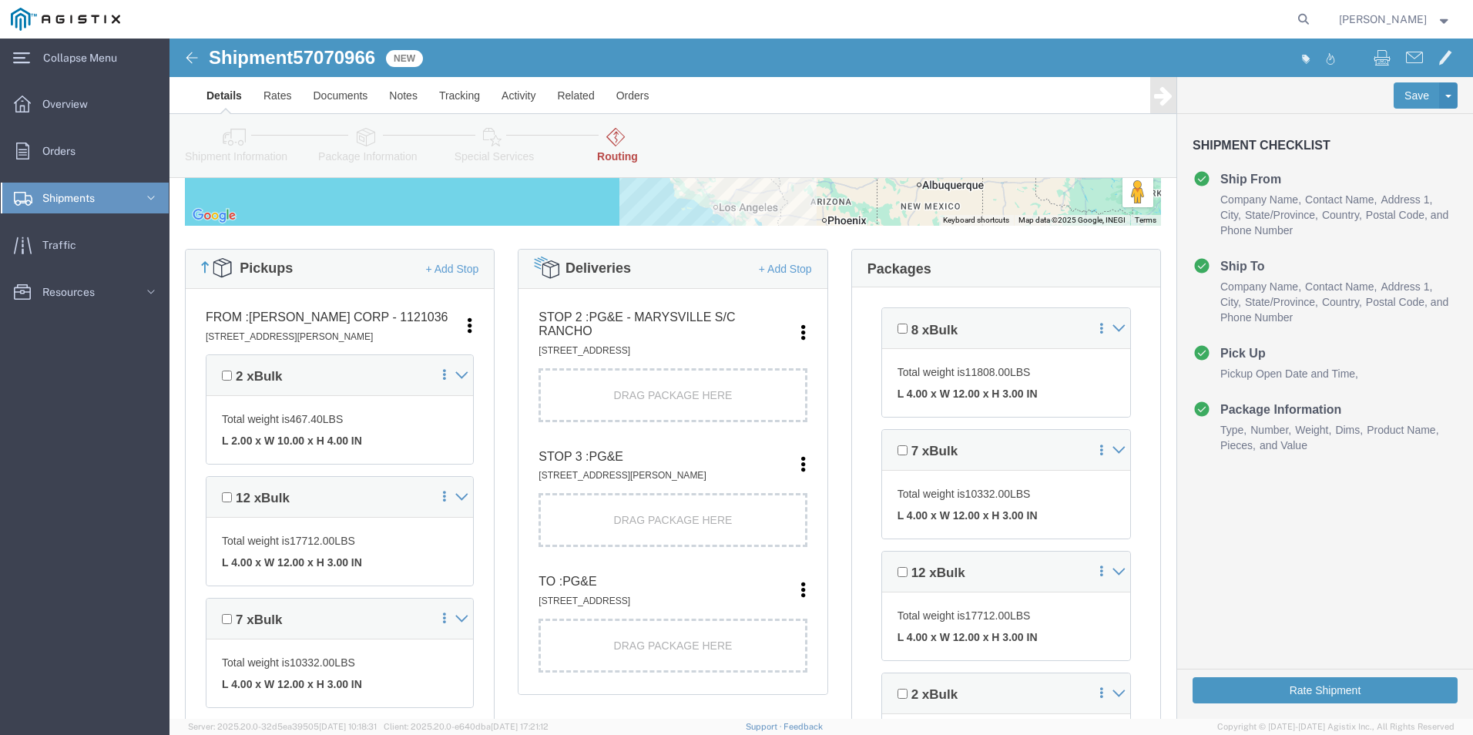
click div "Packages"
click icon
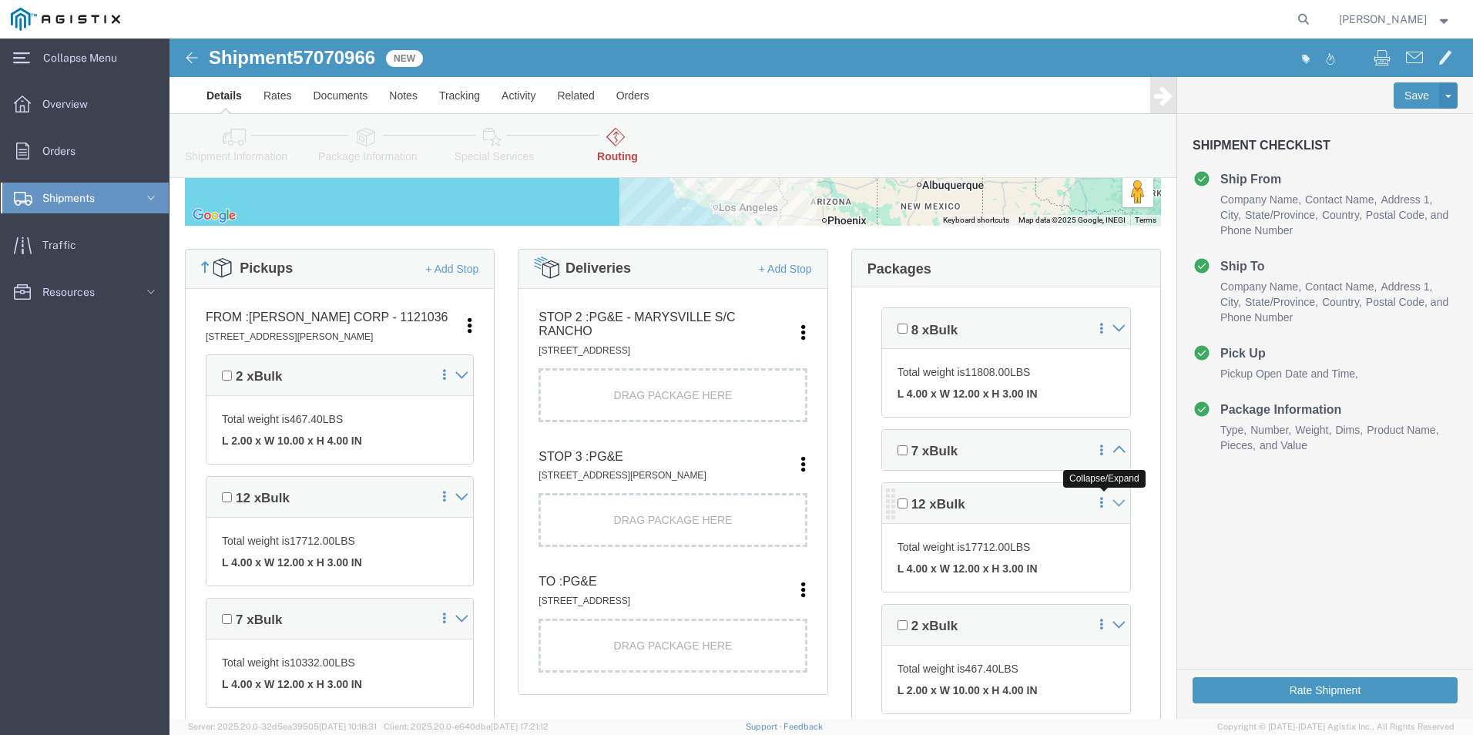
click icon
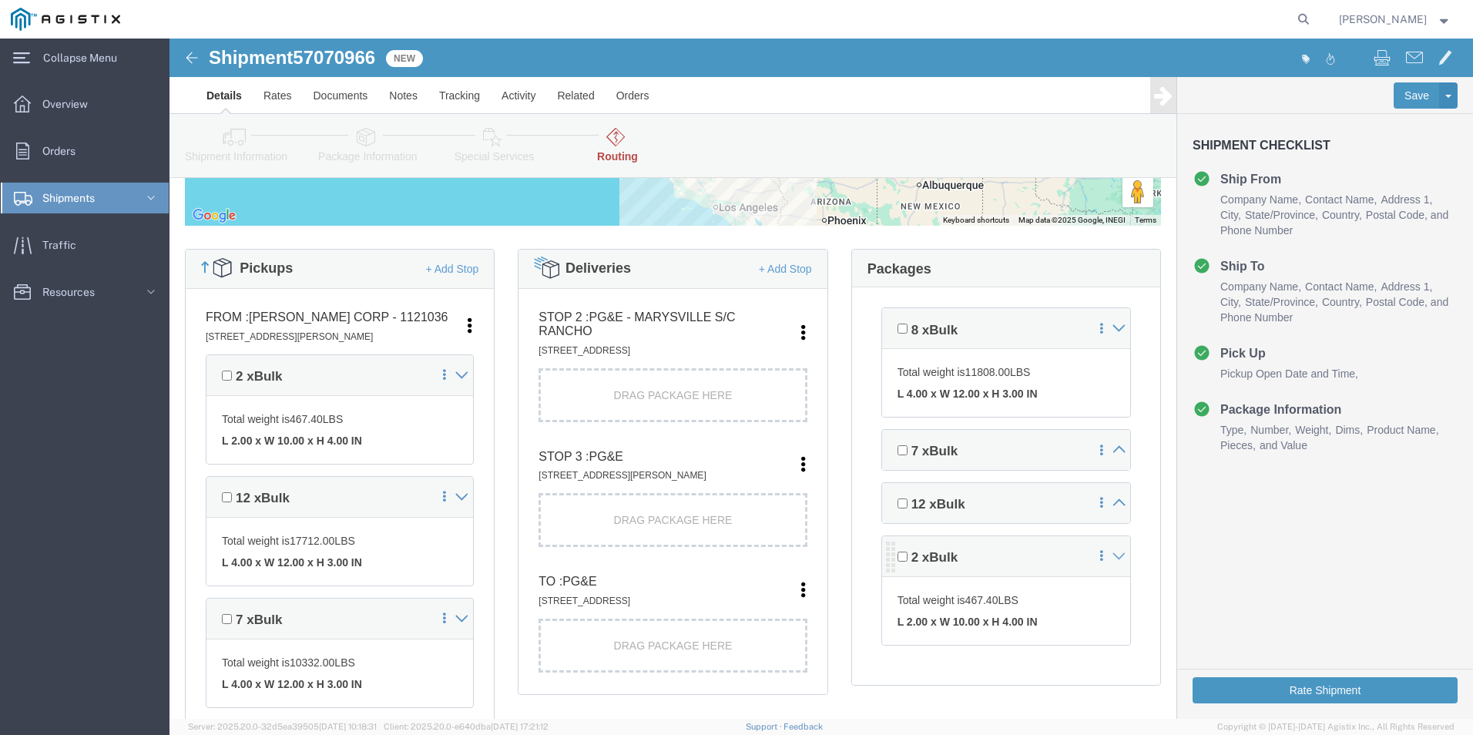
click div
click icon
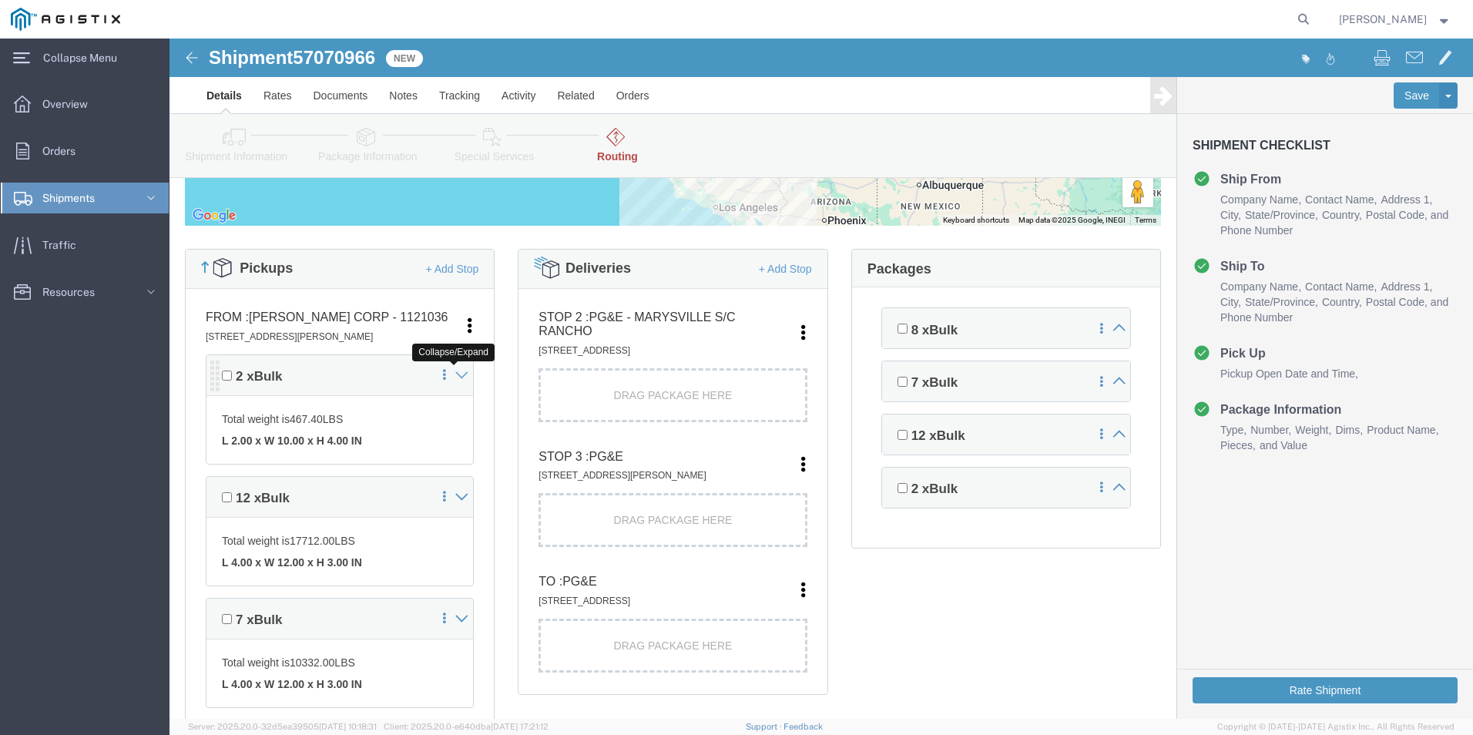
click icon
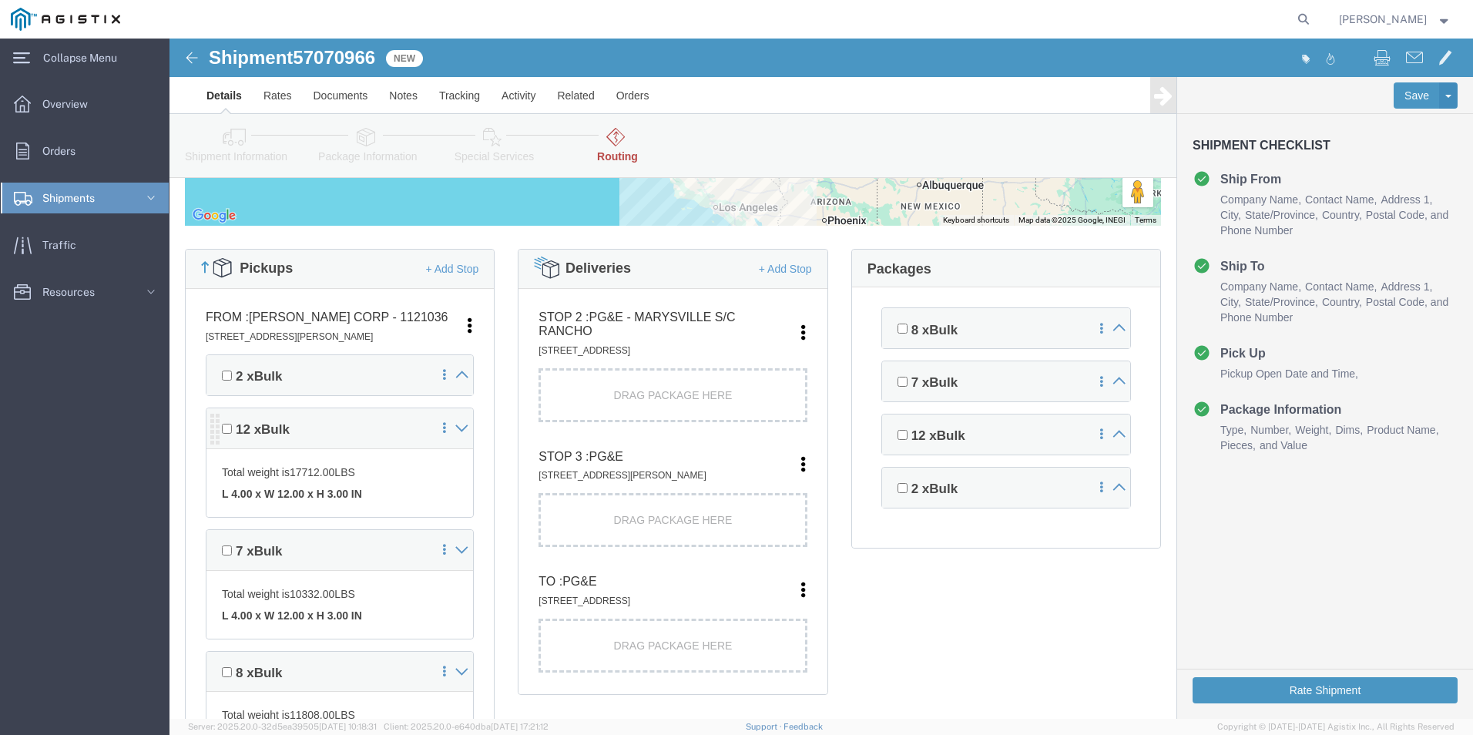
click div
click icon
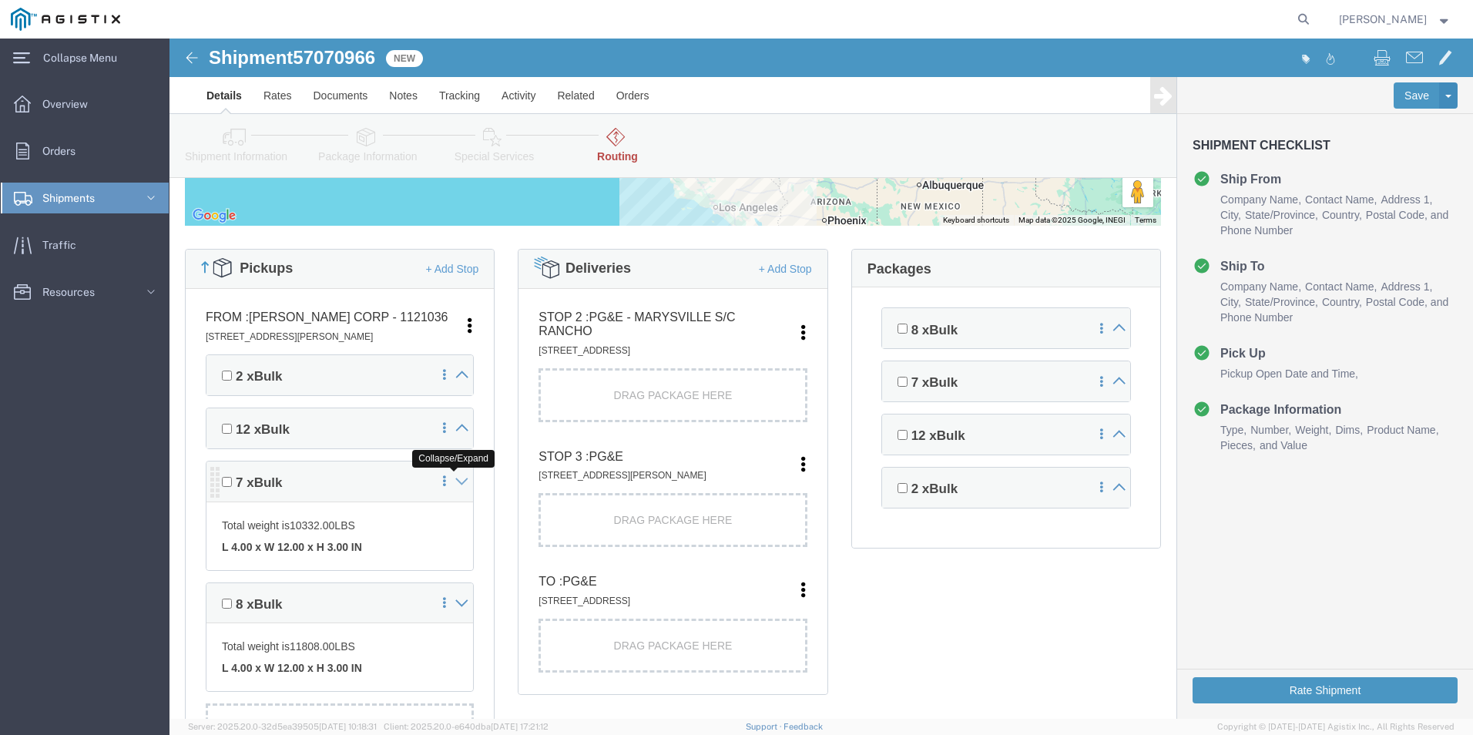
click icon
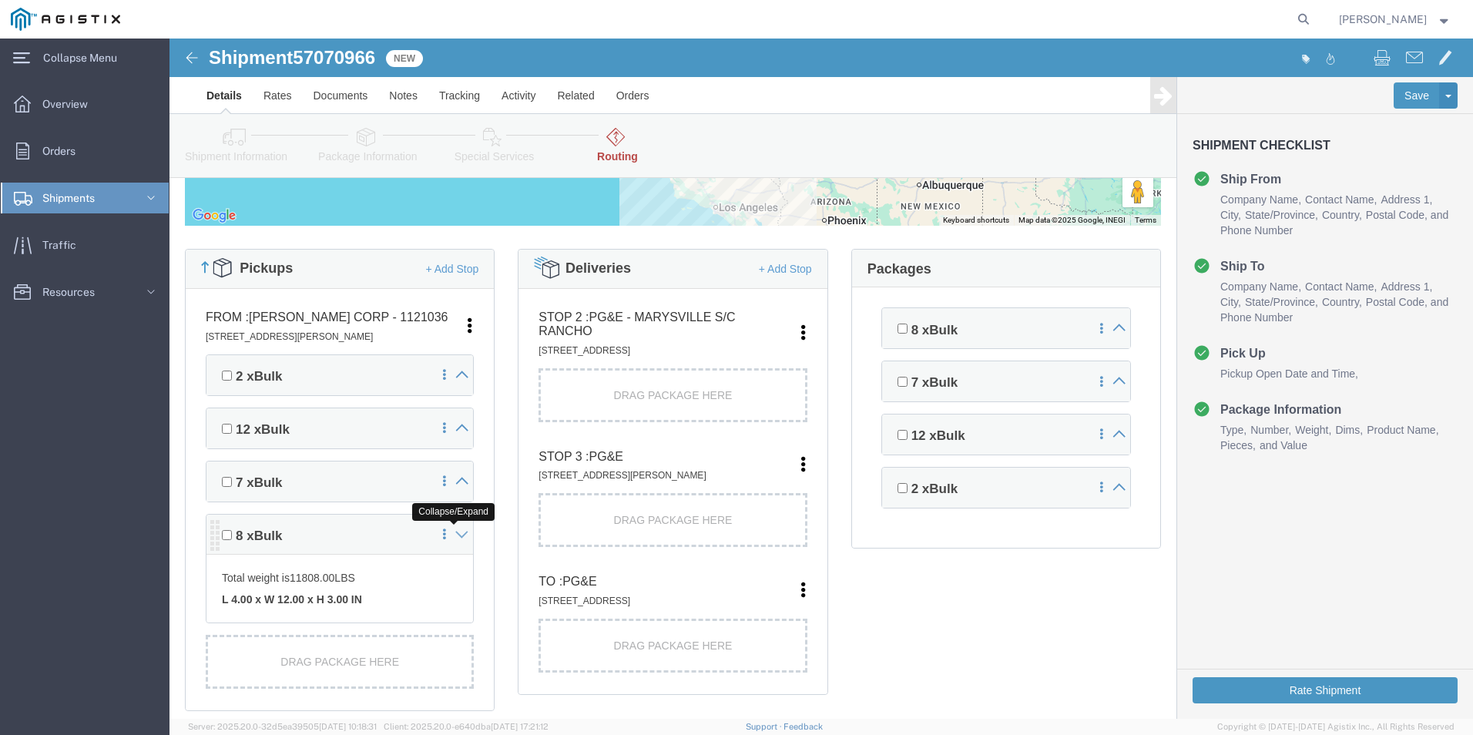
click icon
drag, startPoint x: 236, startPoint y: 562, endPoint x: 221, endPoint y: 549, distance: 19.6
click div "Drag Package Here"
drag, startPoint x: 808, startPoint y: 438, endPoint x: 763, endPoint y: 451, distance: 47.3
click div "2 x Bulk SILL MUD Pieces : 2.00 Each Total value : 1.00 USD"
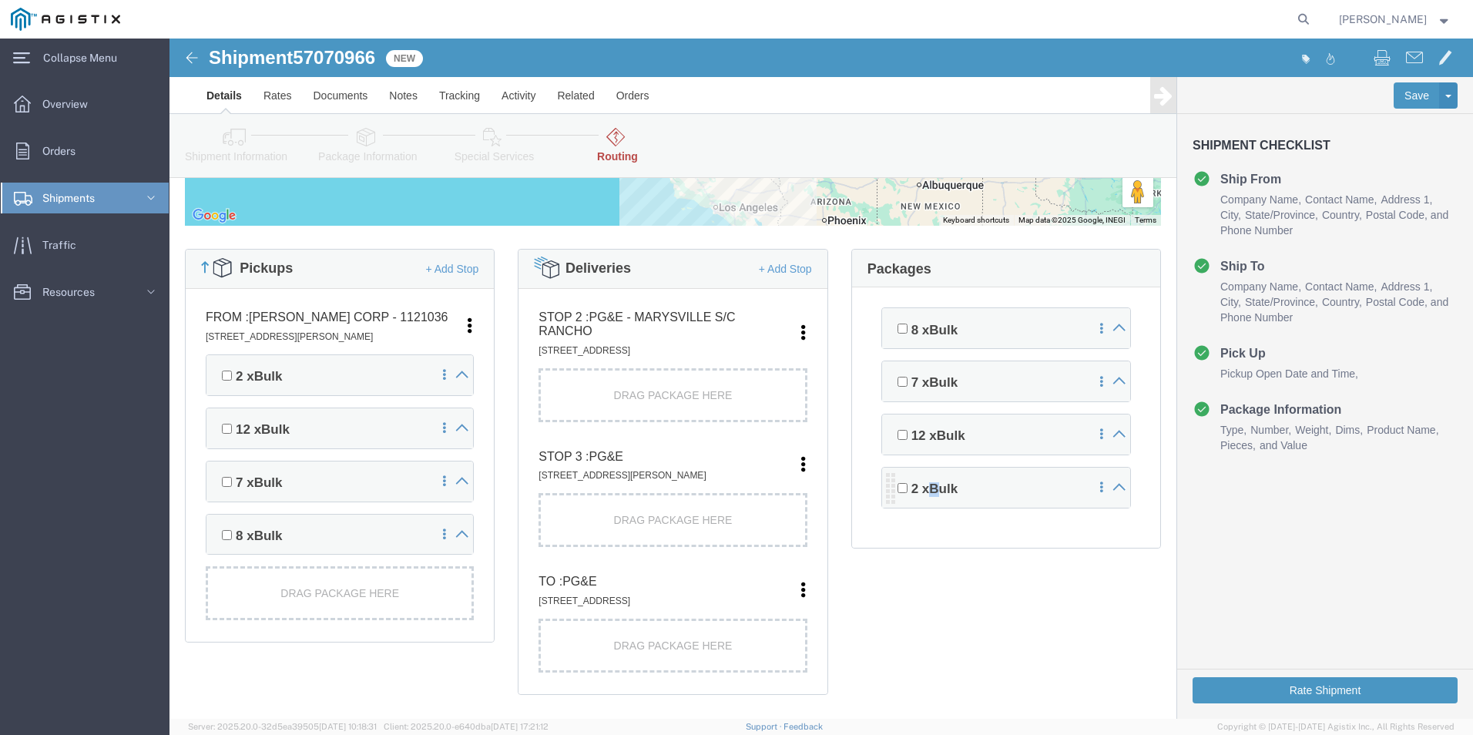
copy span "B"
click div "Drag Package Here"
drag, startPoint x: 492, startPoint y: 599, endPoint x: 445, endPoint y: 606, distance: 48.2
click div "Drag Package Here"
click div "Pickups + Add Stop From : [PERSON_NAME] Corp - 1121036 [STREET_ADDRESS][PERSON_…"
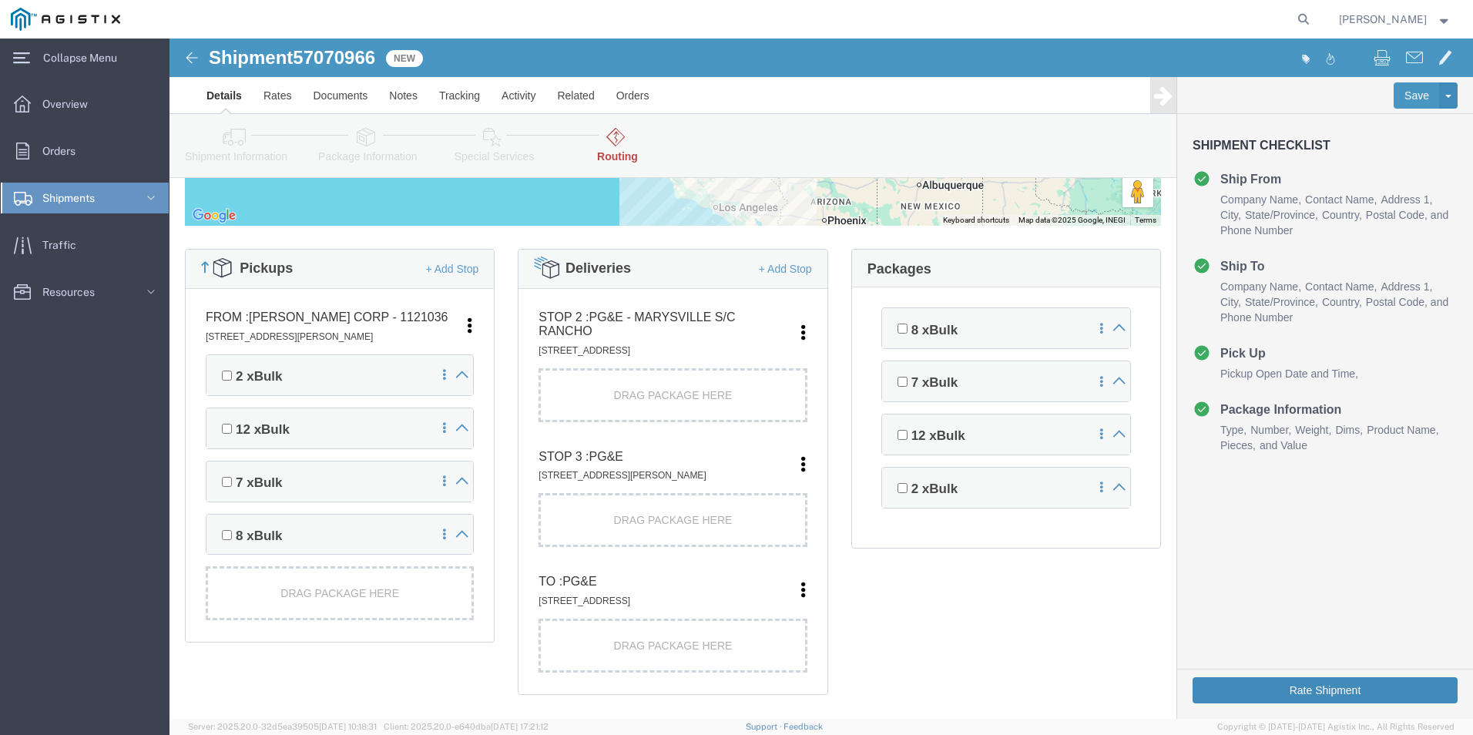
click button "Rate Shipment"
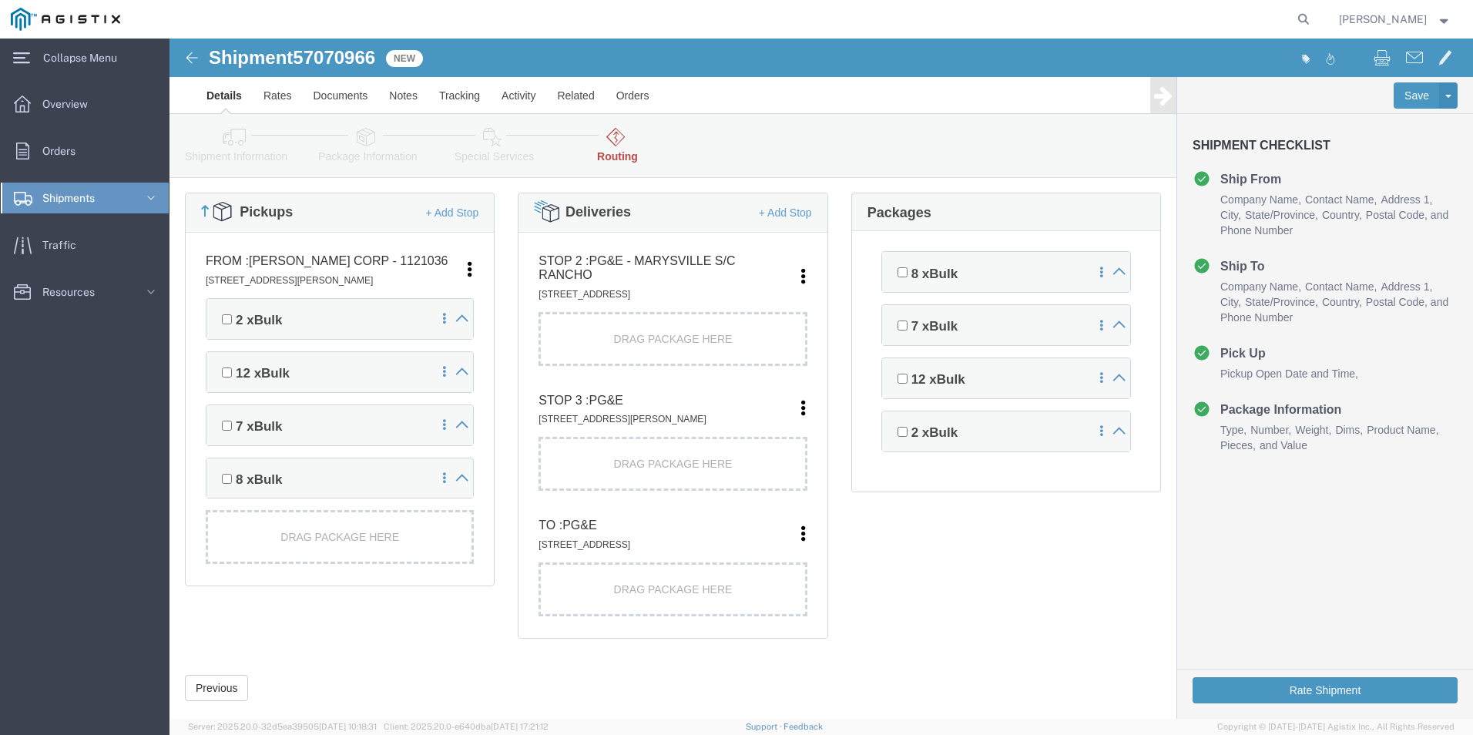
scroll to position [385, 0]
drag, startPoint x: 788, startPoint y: 250, endPoint x: 796, endPoint y: 252, distance: 8.0
click div "8 x Bulk"
drag, startPoint x: 495, startPoint y: 294, endPoint x: 541, endPoint y: 311, distance: 48.8
click div "Drag Package Here"
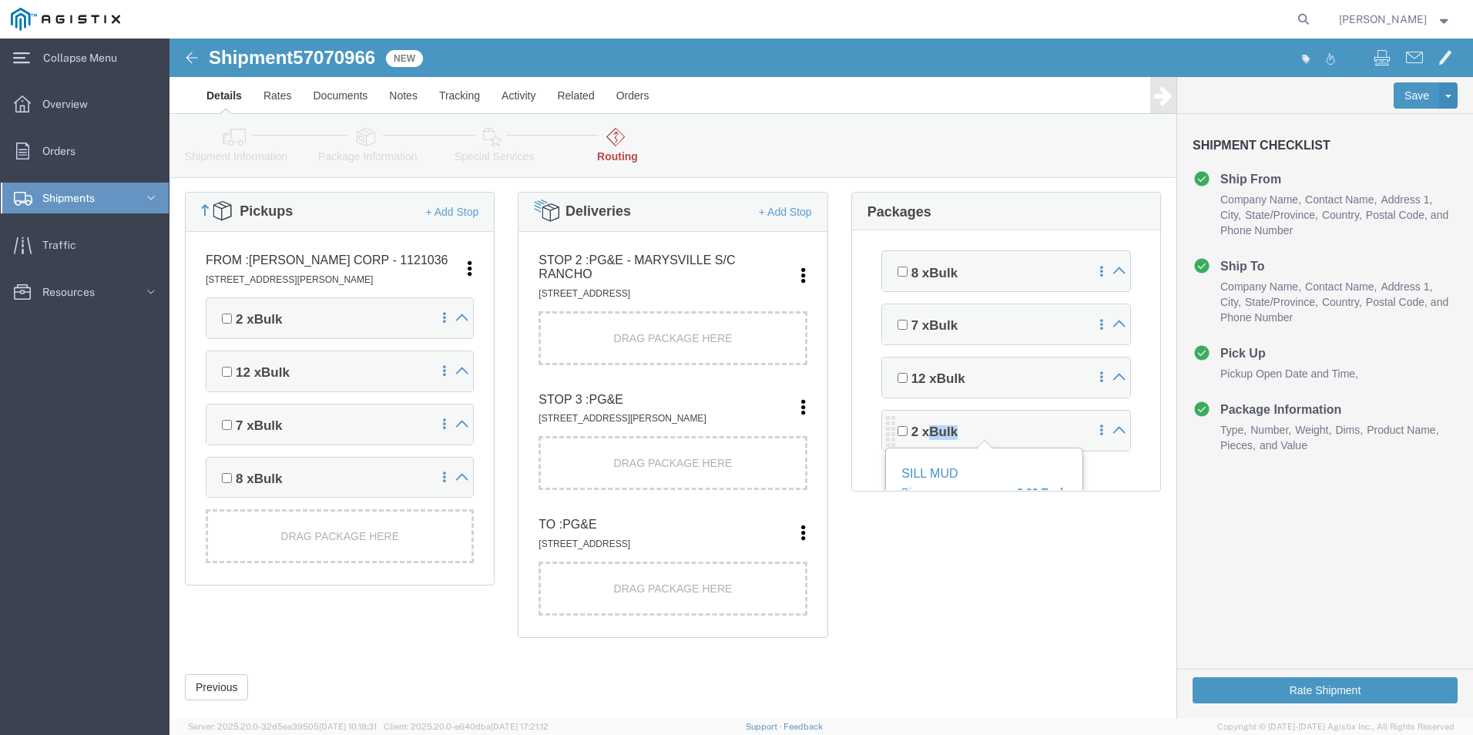
drag, startPoint x: 787, startPoint y: 394, endPoint x: 766, endPoint y: 397, distance: 21.8
click span "Bulk"
drag, startPoint x: 766, startPoint y: 397, endPoint x: 730, endPoint y: 394, distance: 35.6
click input "checkbox"
checkbox input "true"
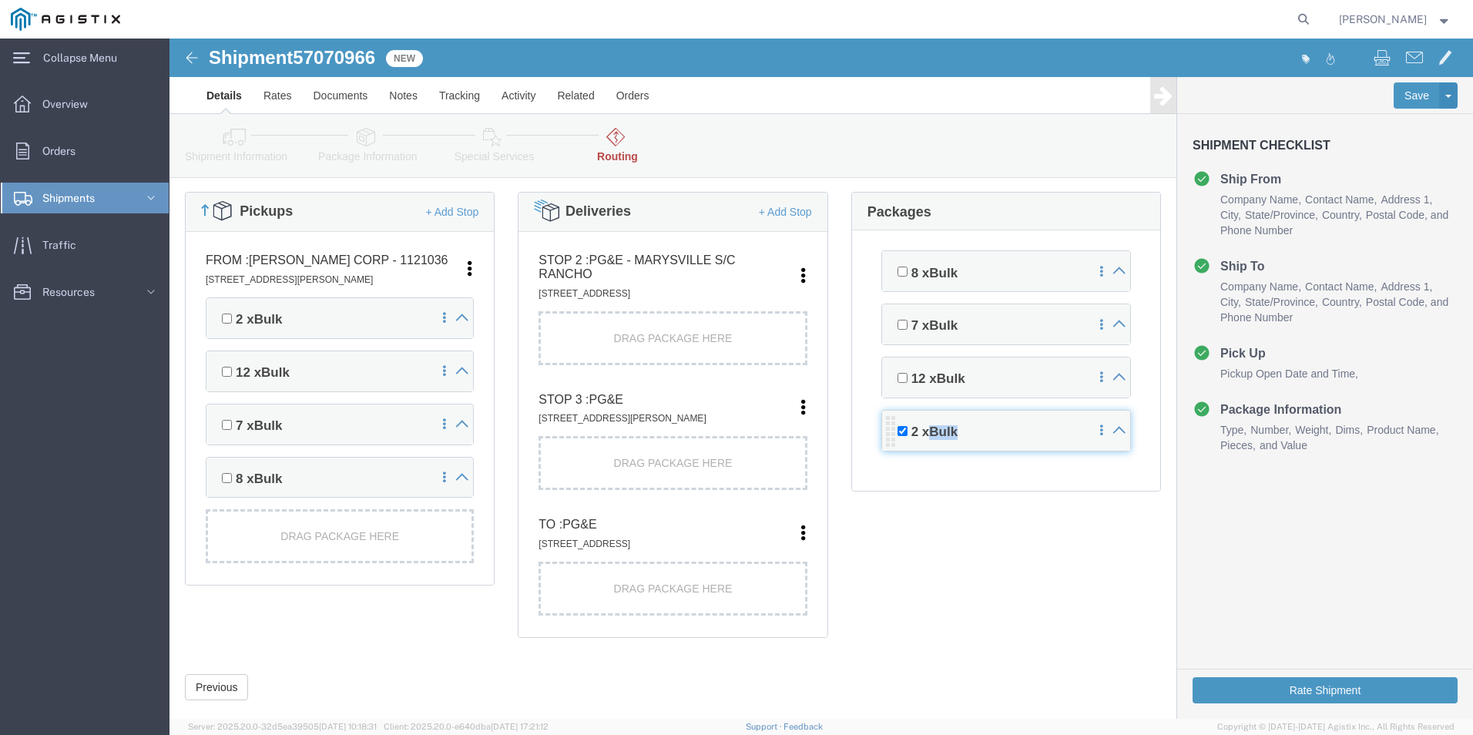
click link
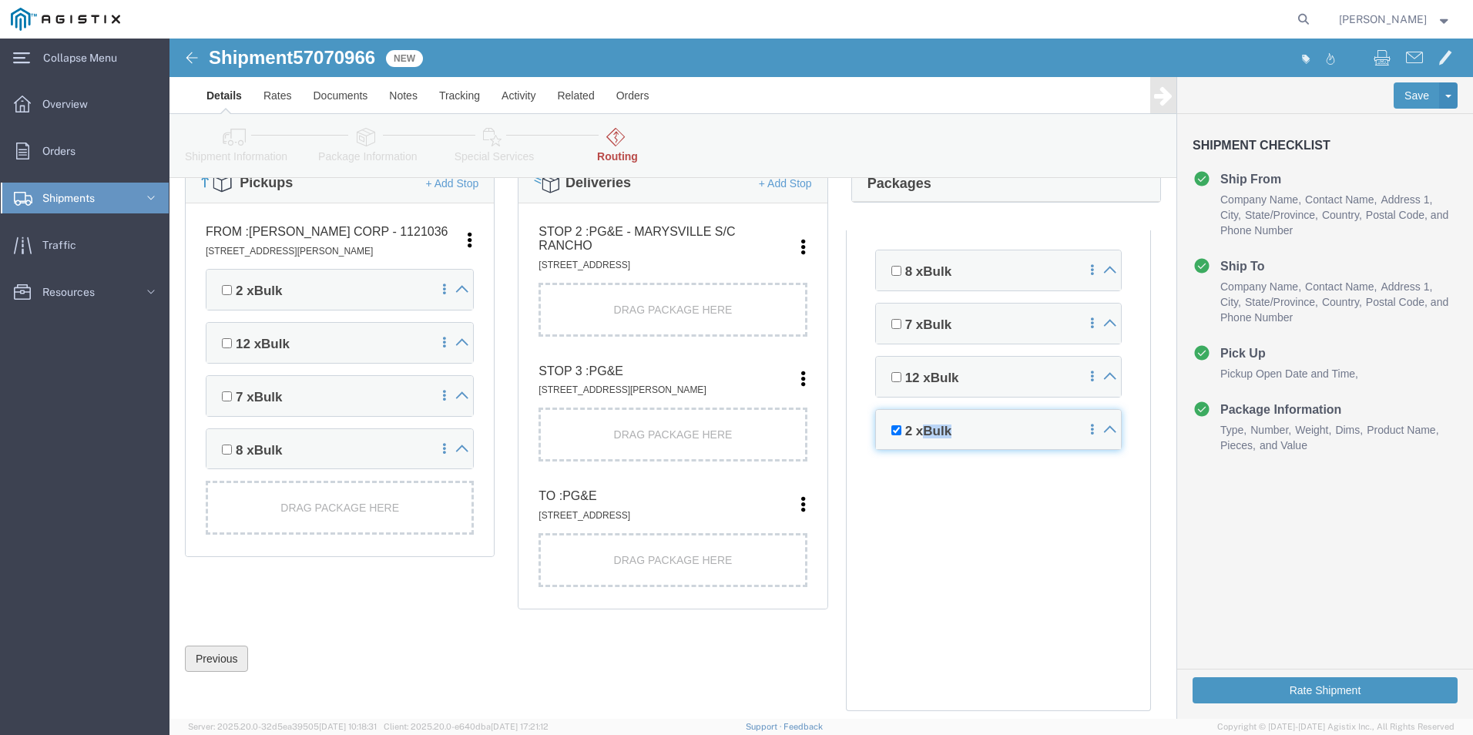
click button "Previous"
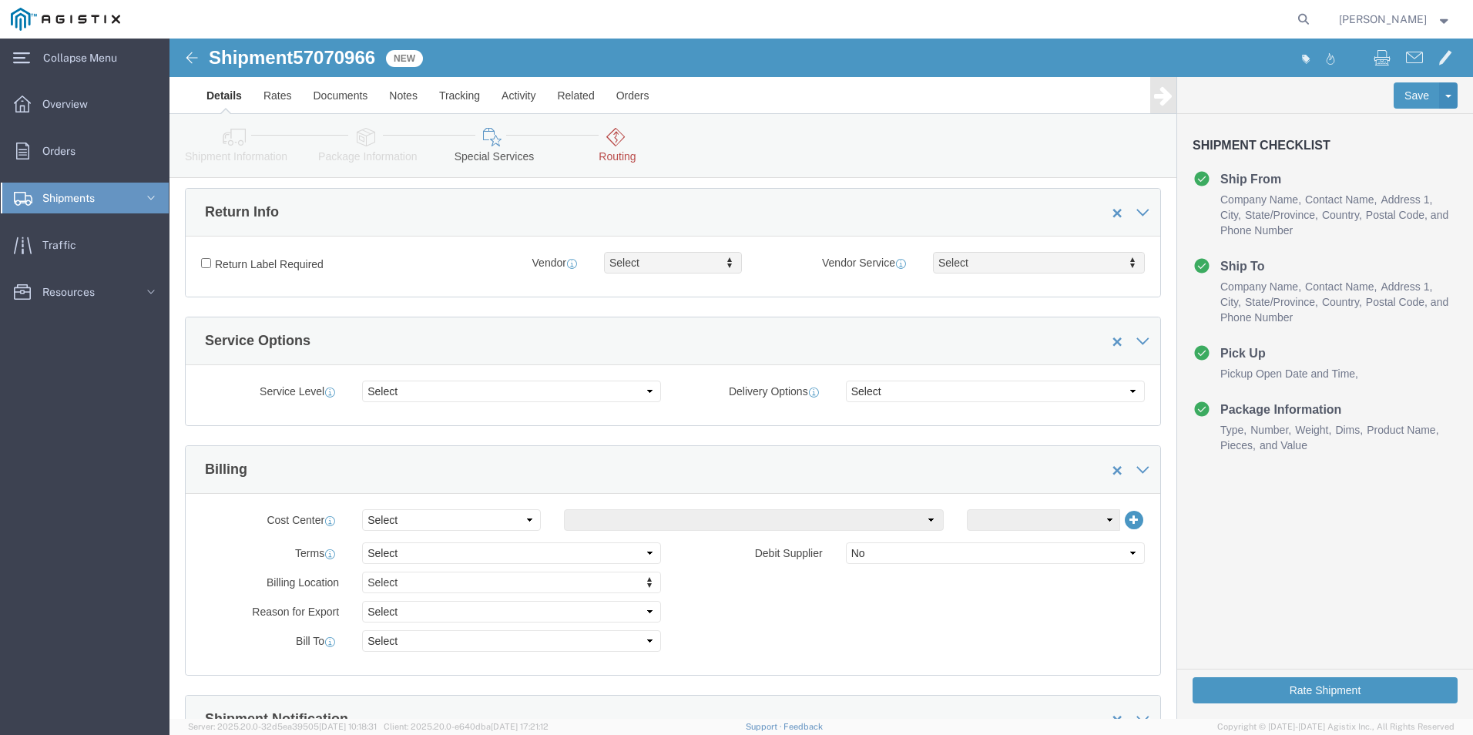
scroll to position [1425, 0]
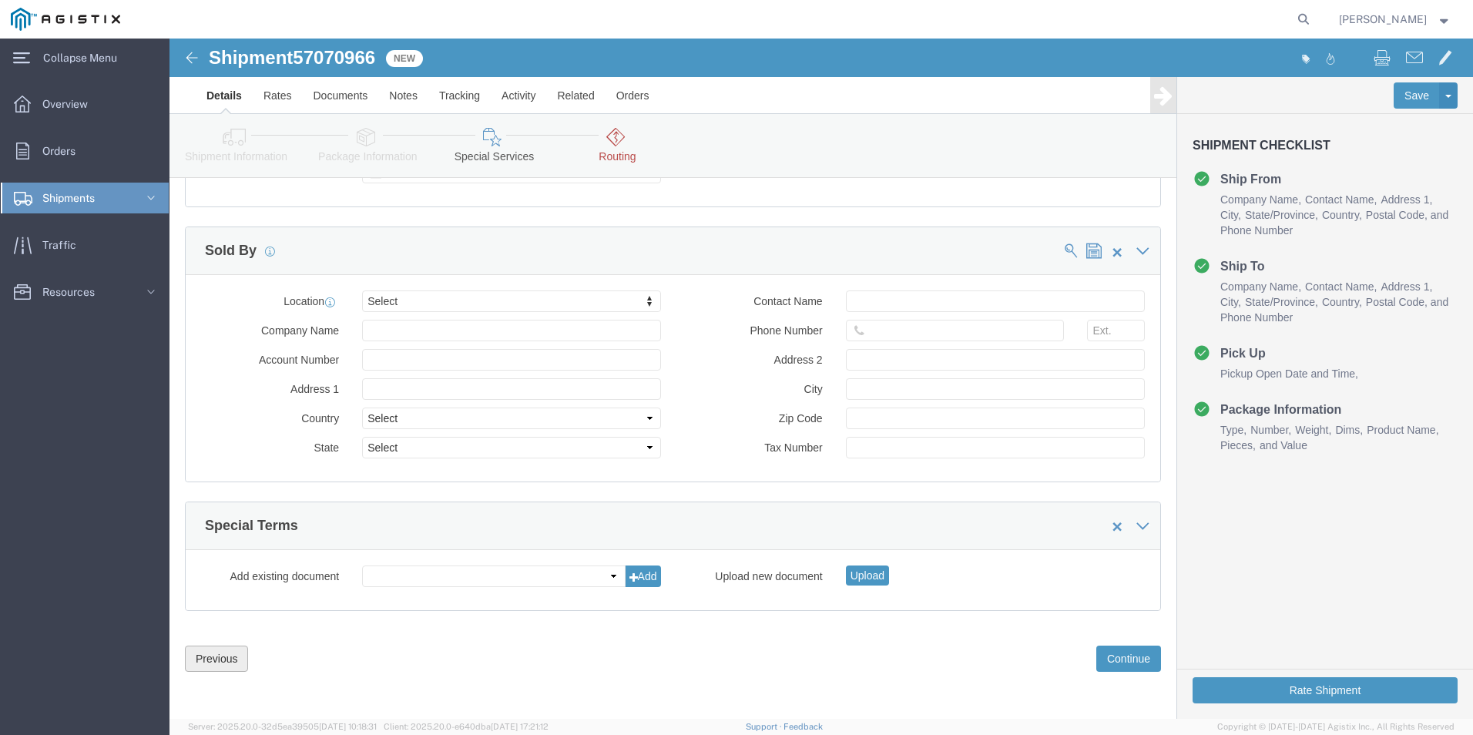
click button "Previous"
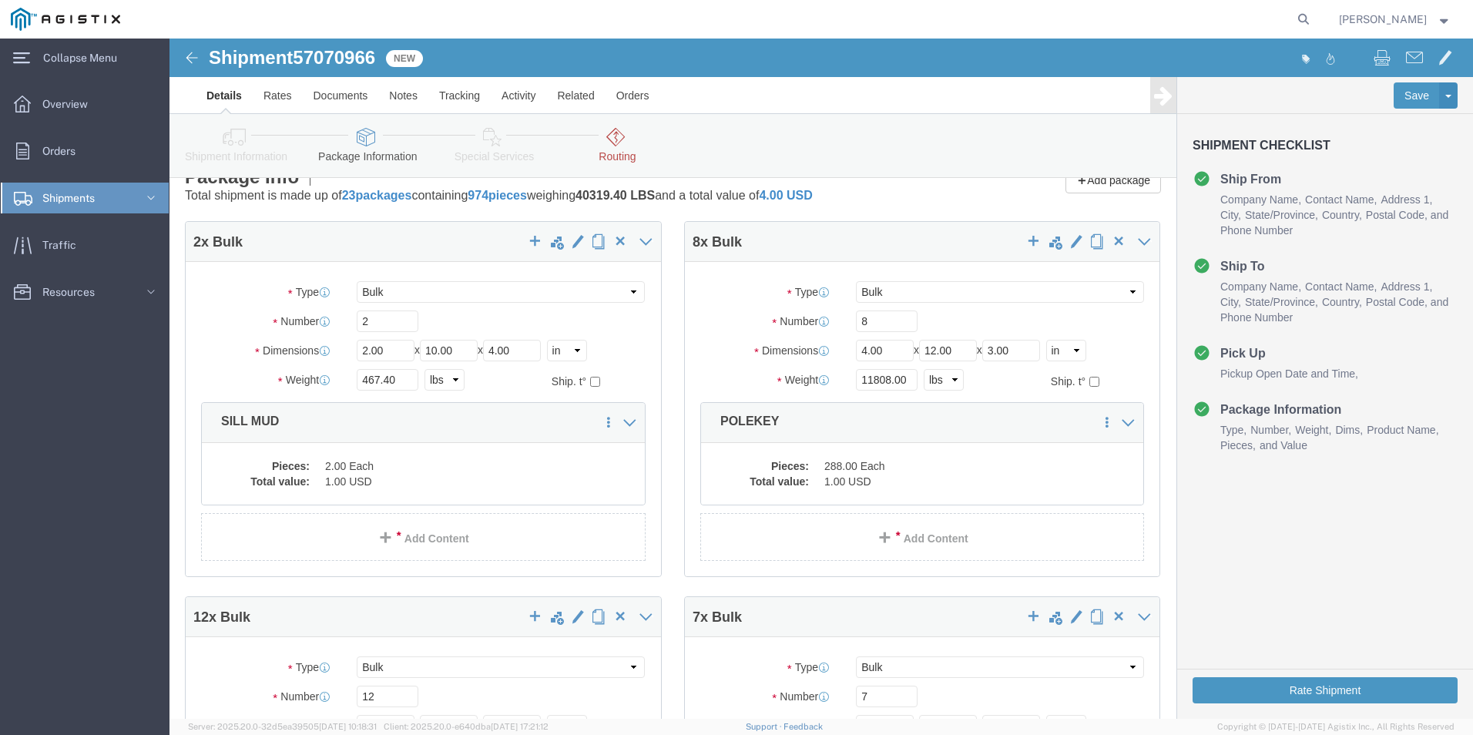
scroll to position [0, 0]
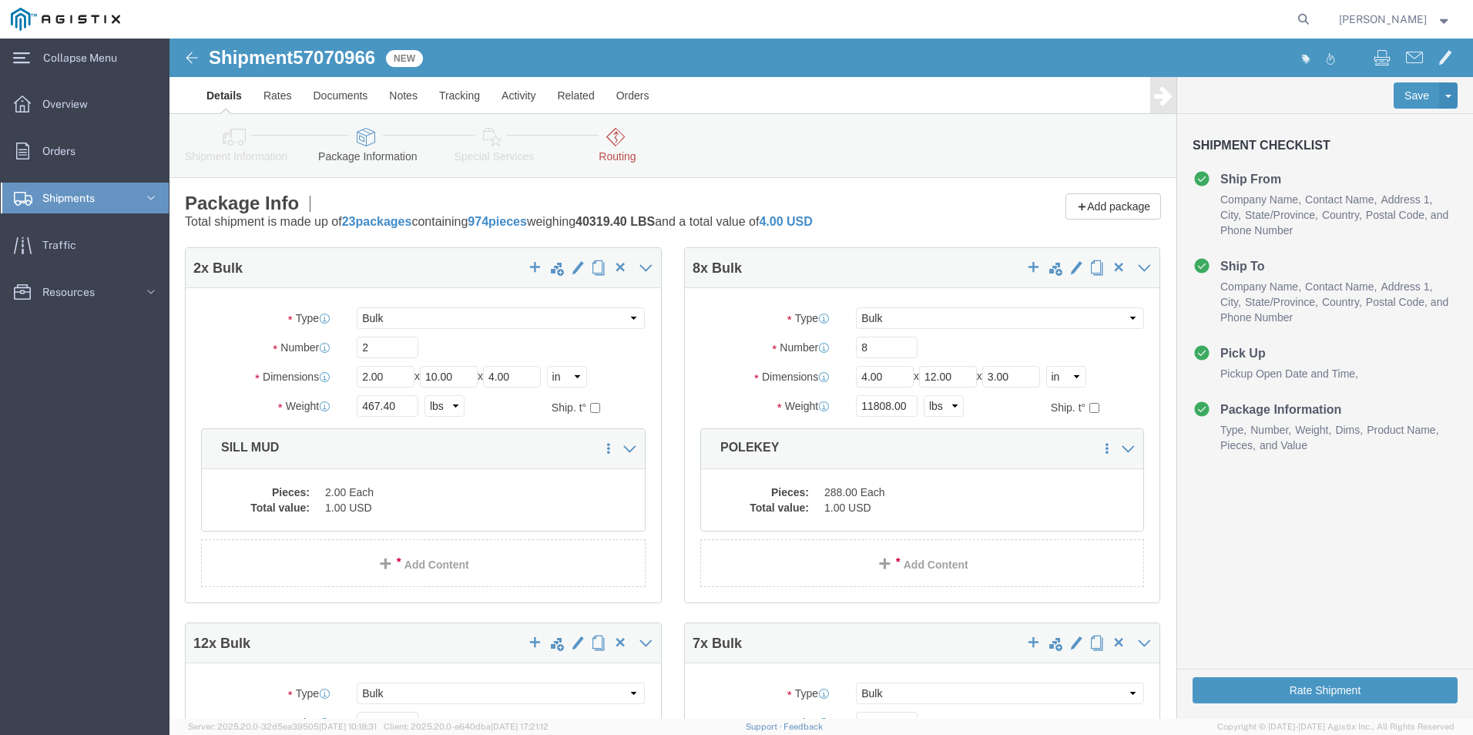
click div "Shipment Information Package Information Special Services Loading Routing"
click icon
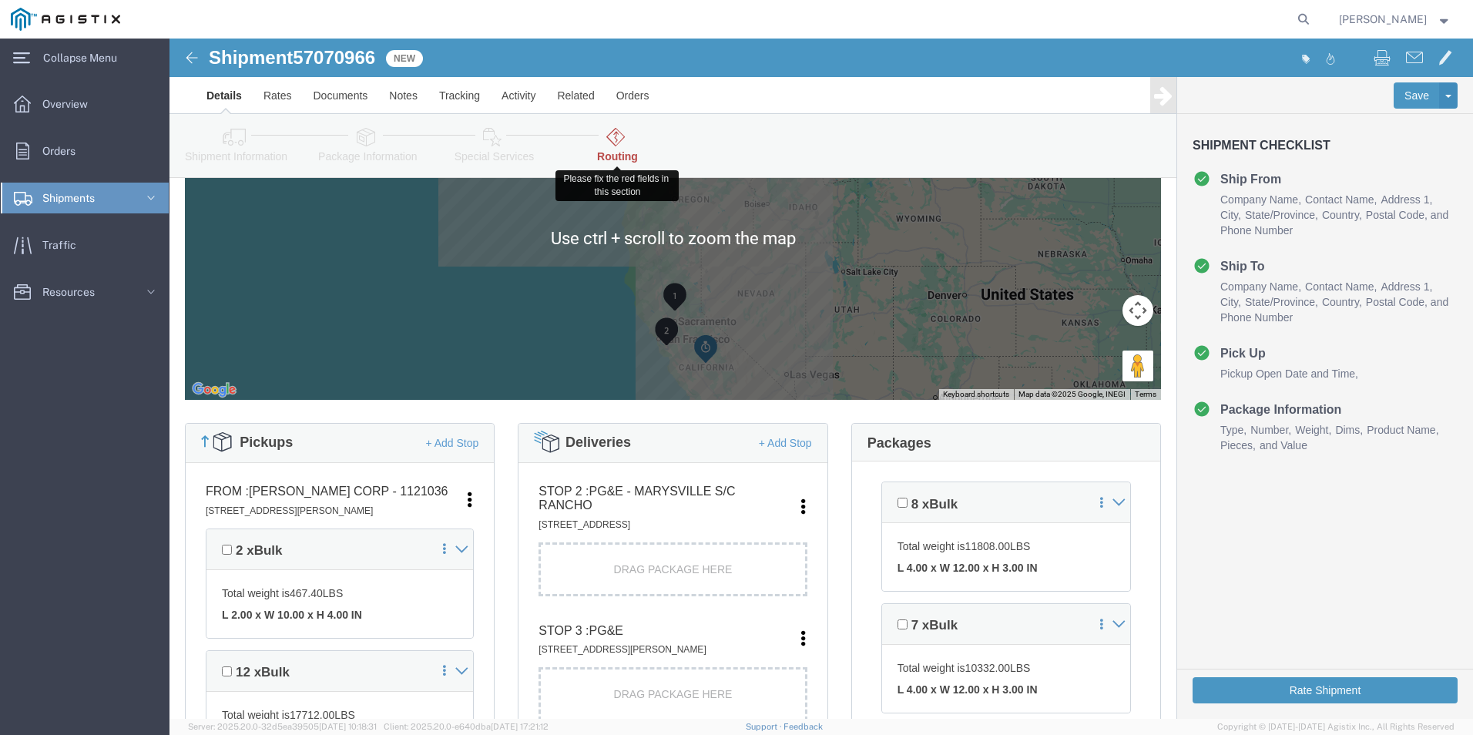
scroll to position [231, 0]
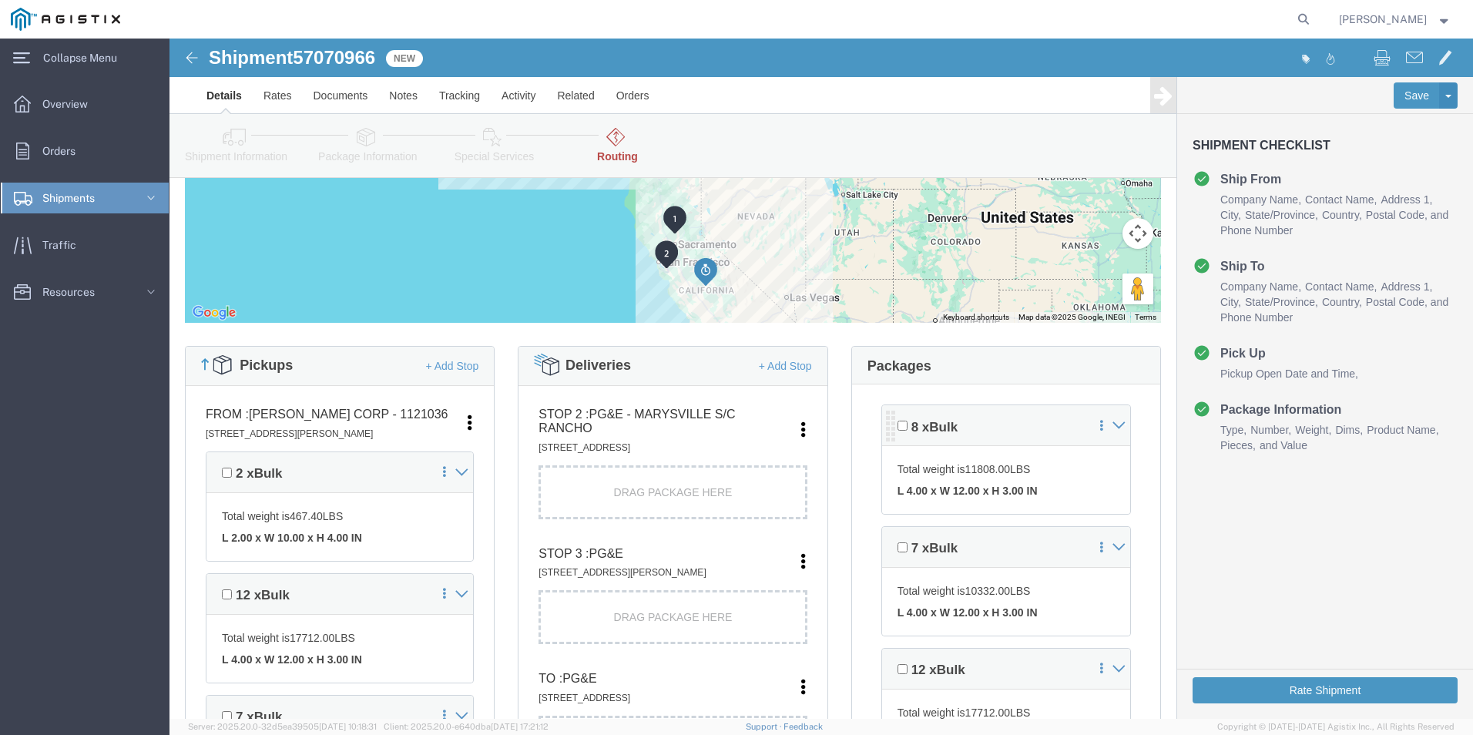
click icon
drag, startPoint x: 900, startPoint y: 388, endPoint x: 852, endPoint y: 397, distance: 48.7
click div "8 x Bulk"
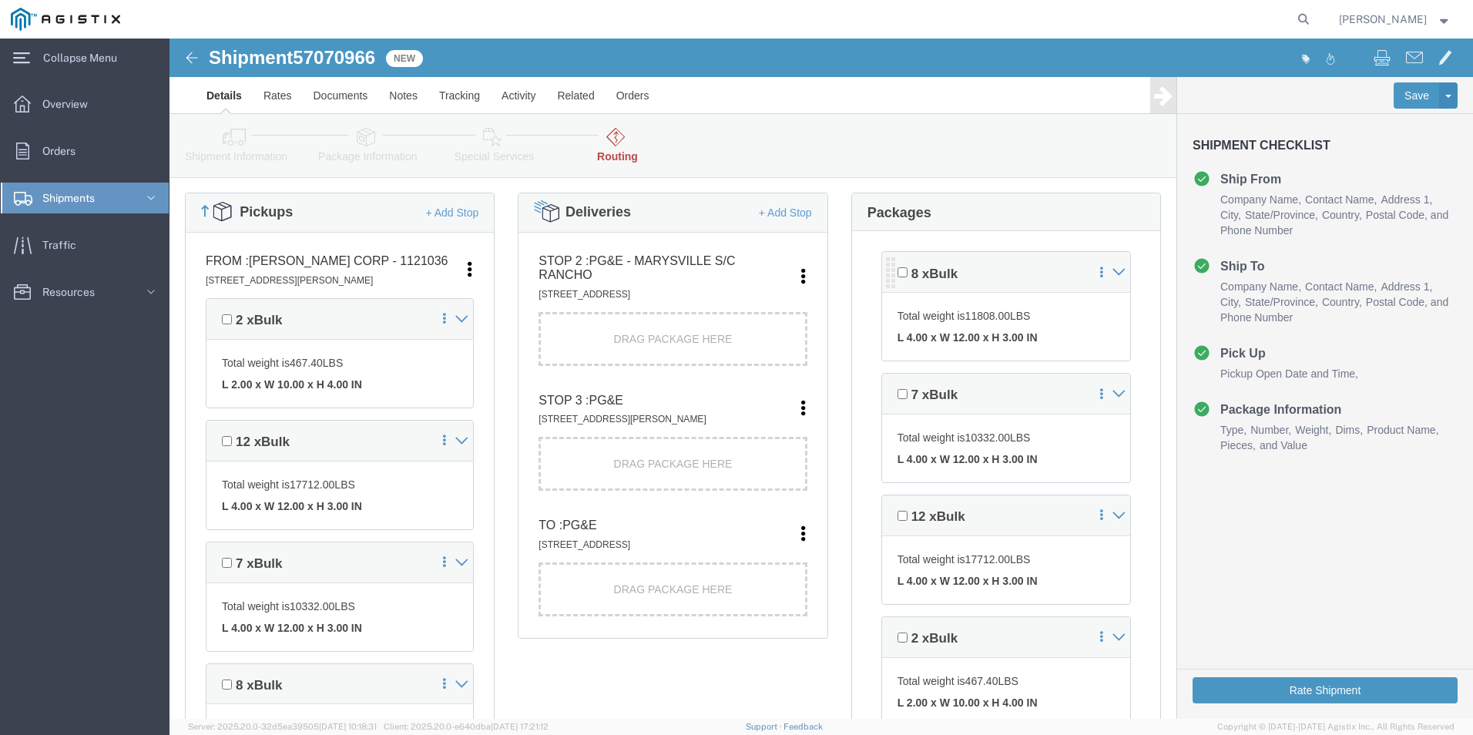
scroll to position [385, 0]
drag, startPoint x: 787, startPoint y: 484, endPoint x: 814, endPoint y: 467, distance: 32.5
click div "12 x Bulk"
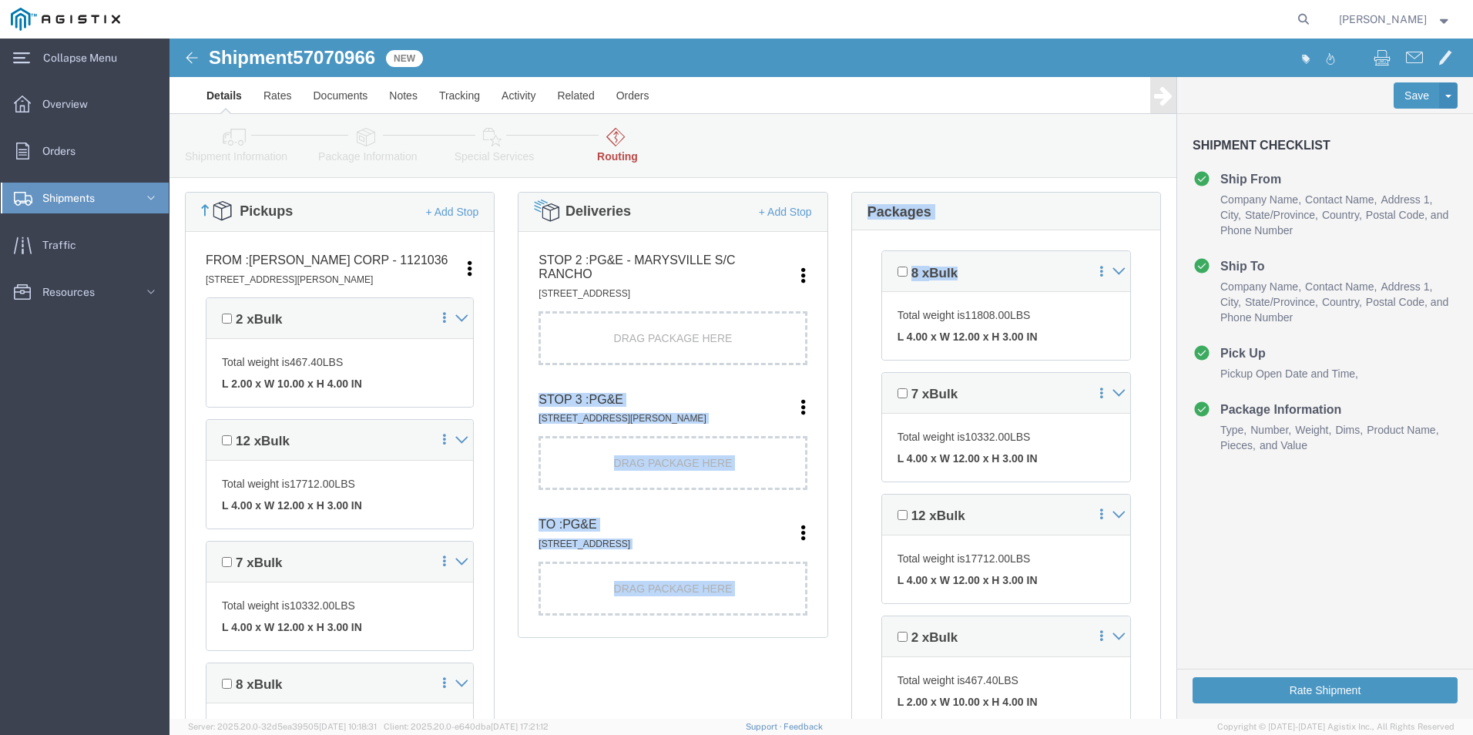
drag, startPoint x: 798, startPoint y: 237, endPoint x: 607, endPoint y: 305, distance: 203.0
click div "Pickups + Add Stop From : [PERSON_NAME] Corp - 1121036 [STREET_ADDRESS][PERSON_…"
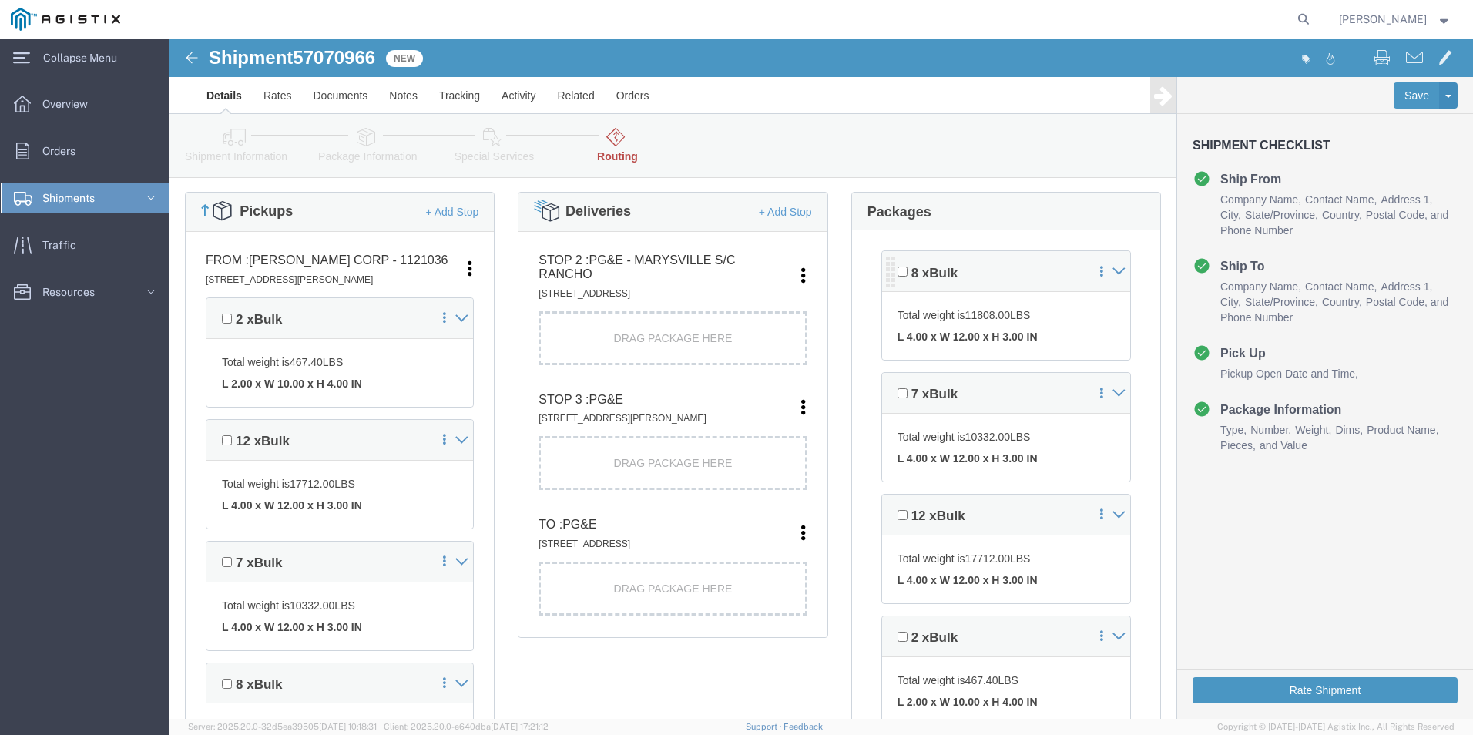
click strong "L 4.00 x W 12.00 x H 3.00 IN"
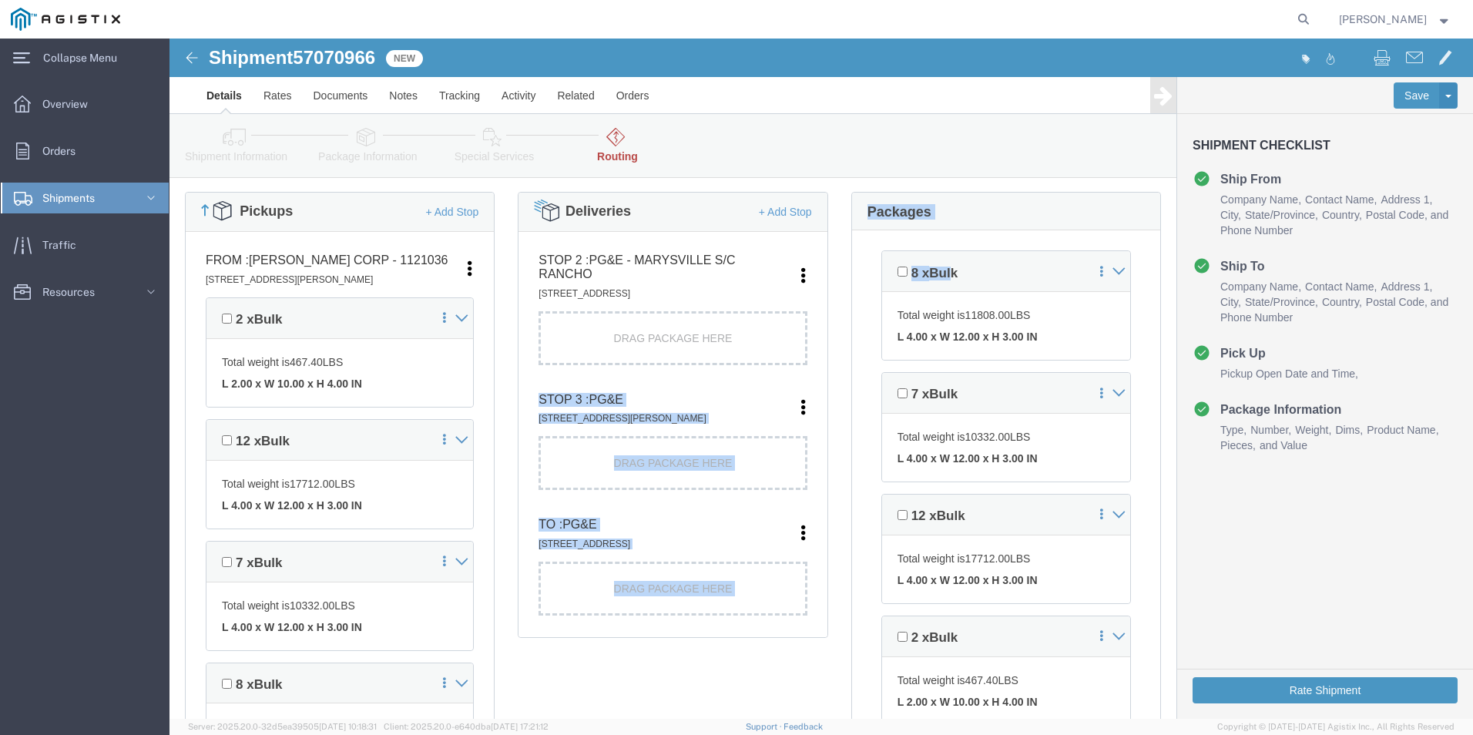
drag, startPoint x: 779, startPoint y: 237, endPoint x: 693, endPoint y: 294, distance: 102.8
click div "Pickups + Add Stop From : [PERSON_NAME] Corp - 1121036 [STREET_ADDRESS][PERSON_…"
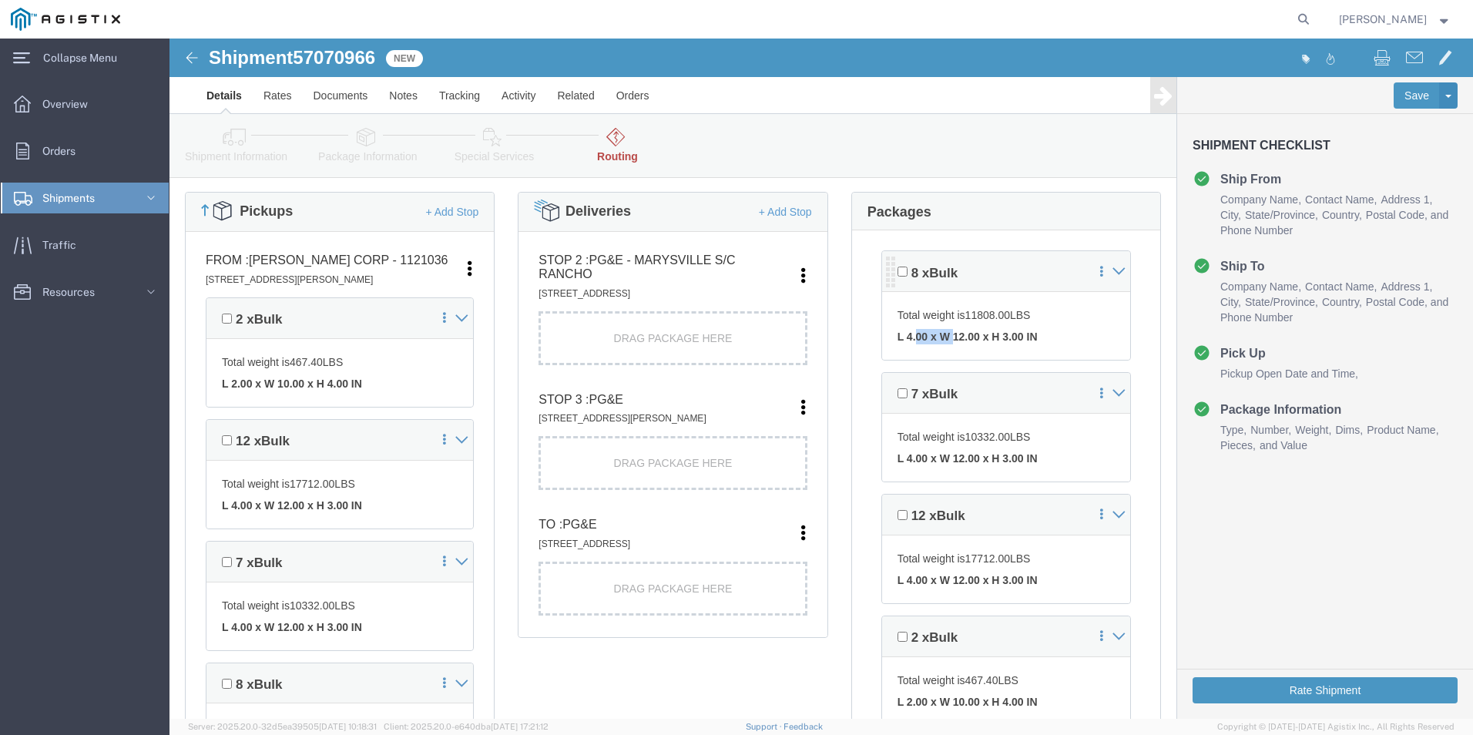
drag, startPoint x: 693, startPoint y: 294, endPoint x: 743, endPoint y: 296, distance: 49.4
click strong "L 4.00 x W 12.00 x H 3.00 IN"
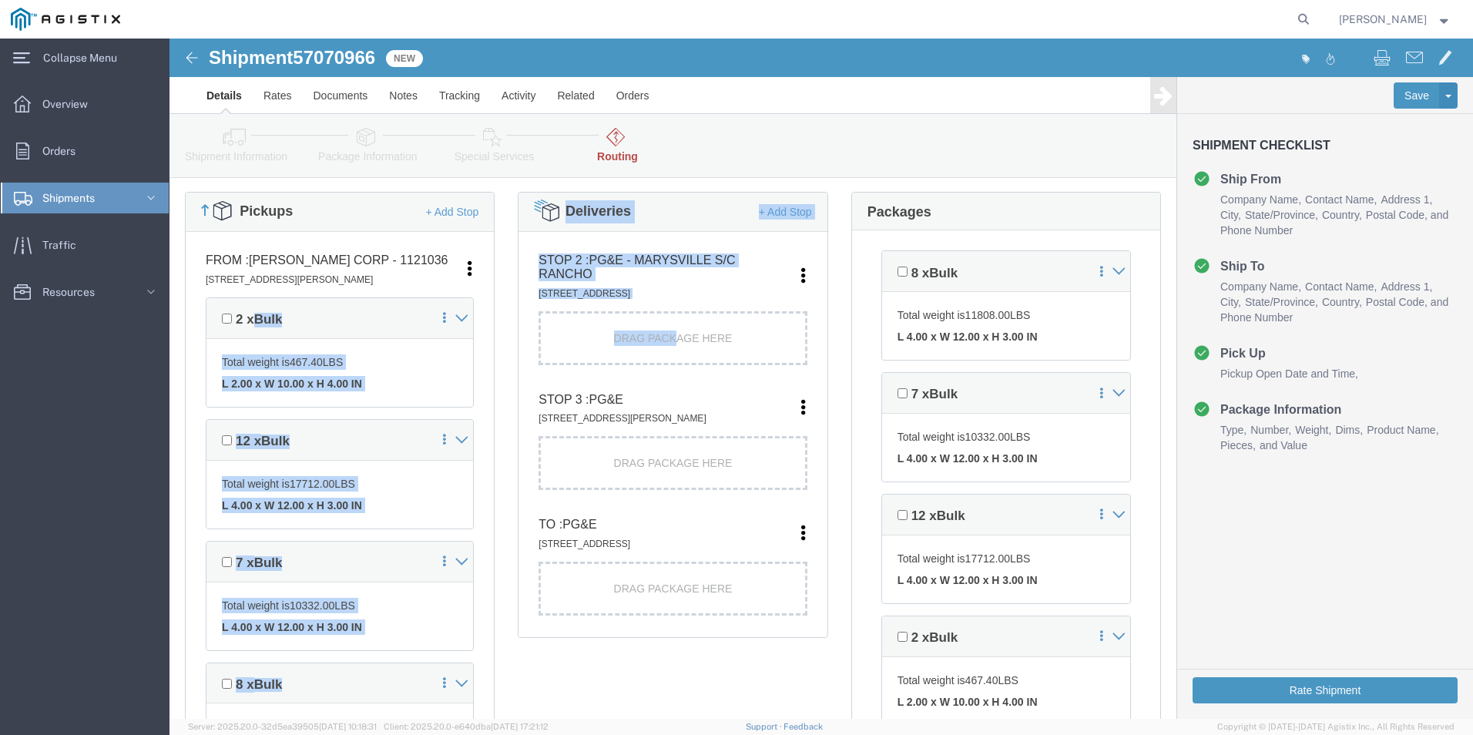
drag, startPoint x: 165, startPoint y: 274, endPoint x: 459, endPoint y: 317, distance: 297.5
click div "Pickups + Add Stop From : [PERSON_NAME] Corp - 1121036 [STREET_ADDRESS][PERSON_…"
click div "Total weight is 467.40 LBS L 2.00 x W 10.00 x H 4.00 IN"
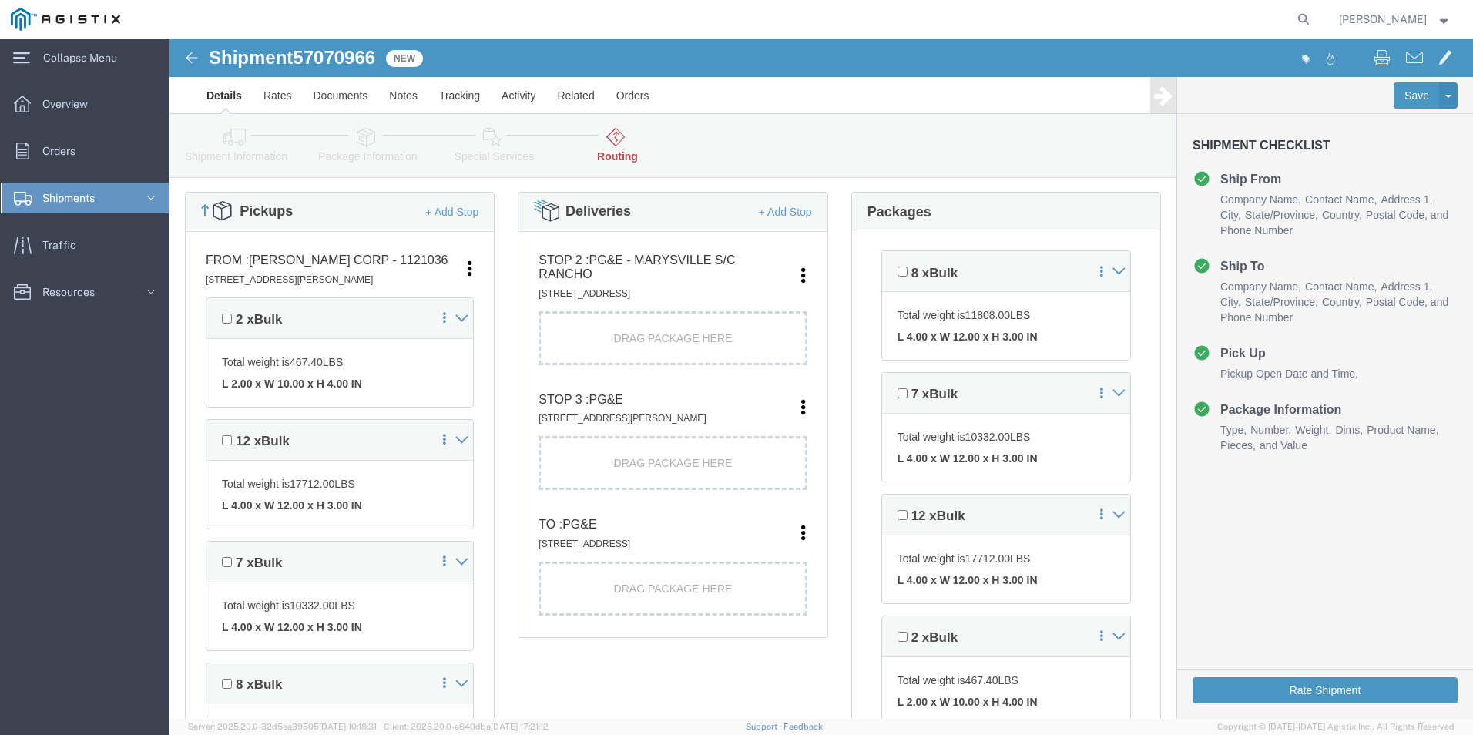
click div "Drag Package Here"
drag, startPoint x: 542, startPoint y: 302, endPoint x: 721, endPoint y: 236, distance: 190.6
click input "checkbox"
checkbox input "true"
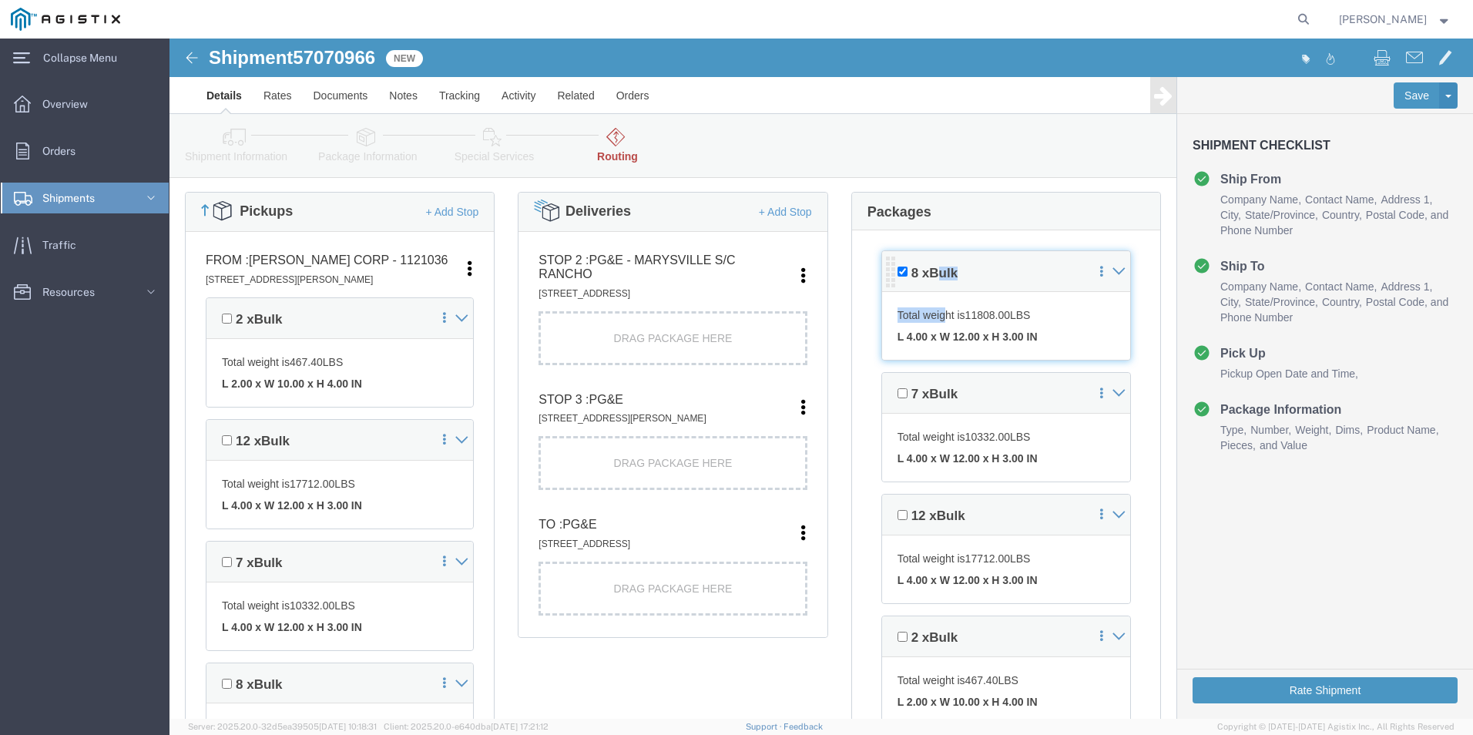
drag, startPoint x: 769, startPoint y: 235, endPoint x: 774, endPoint y: 245, distance: 11.0
click div "8 x Bulk"
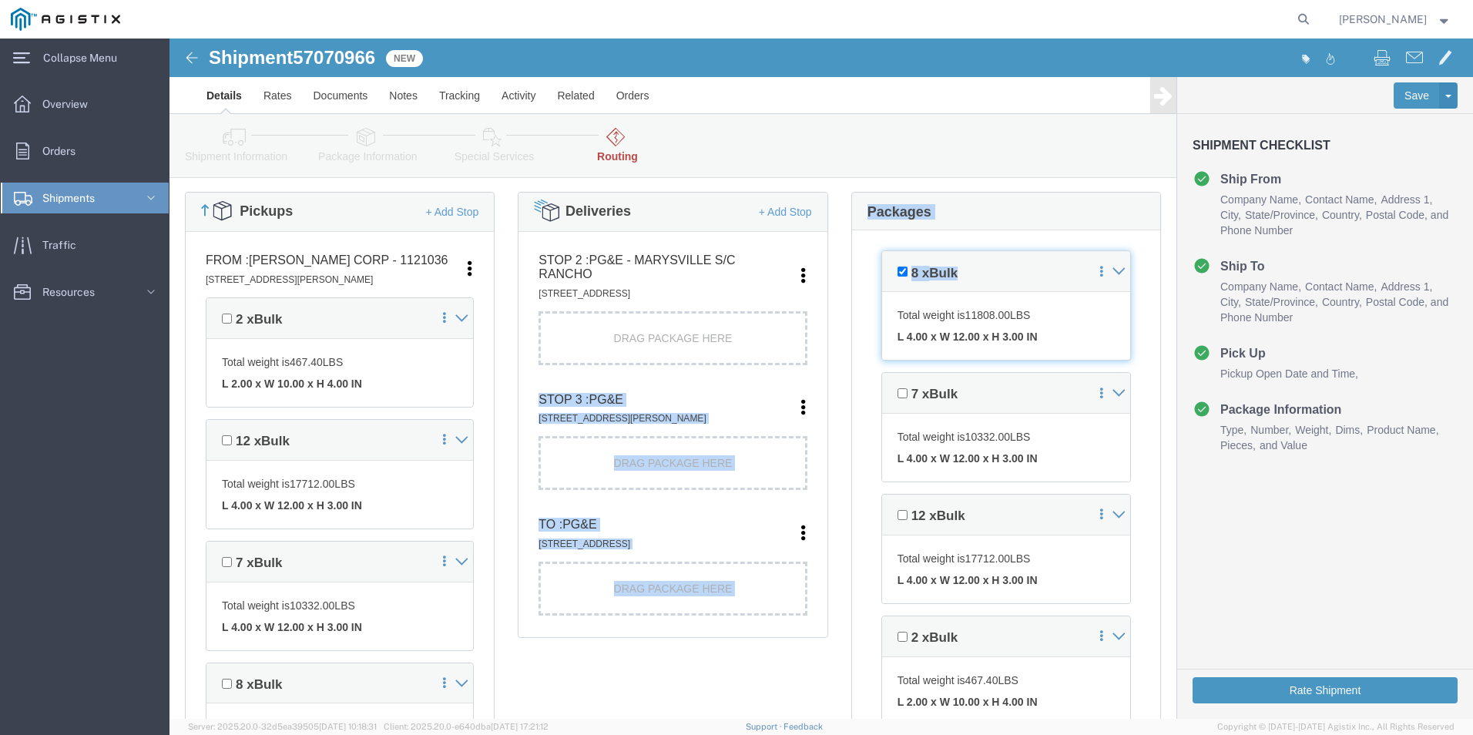
drag, startPoint x: 774, startPoint y: 245, endPoint x: 615, endPoint y: 296, distance: 166.7
click div "Pickups + Add Stop From : [PERSON_NAME] Corp - 1121036 [STREET_ADDRESS][PERSON_…"
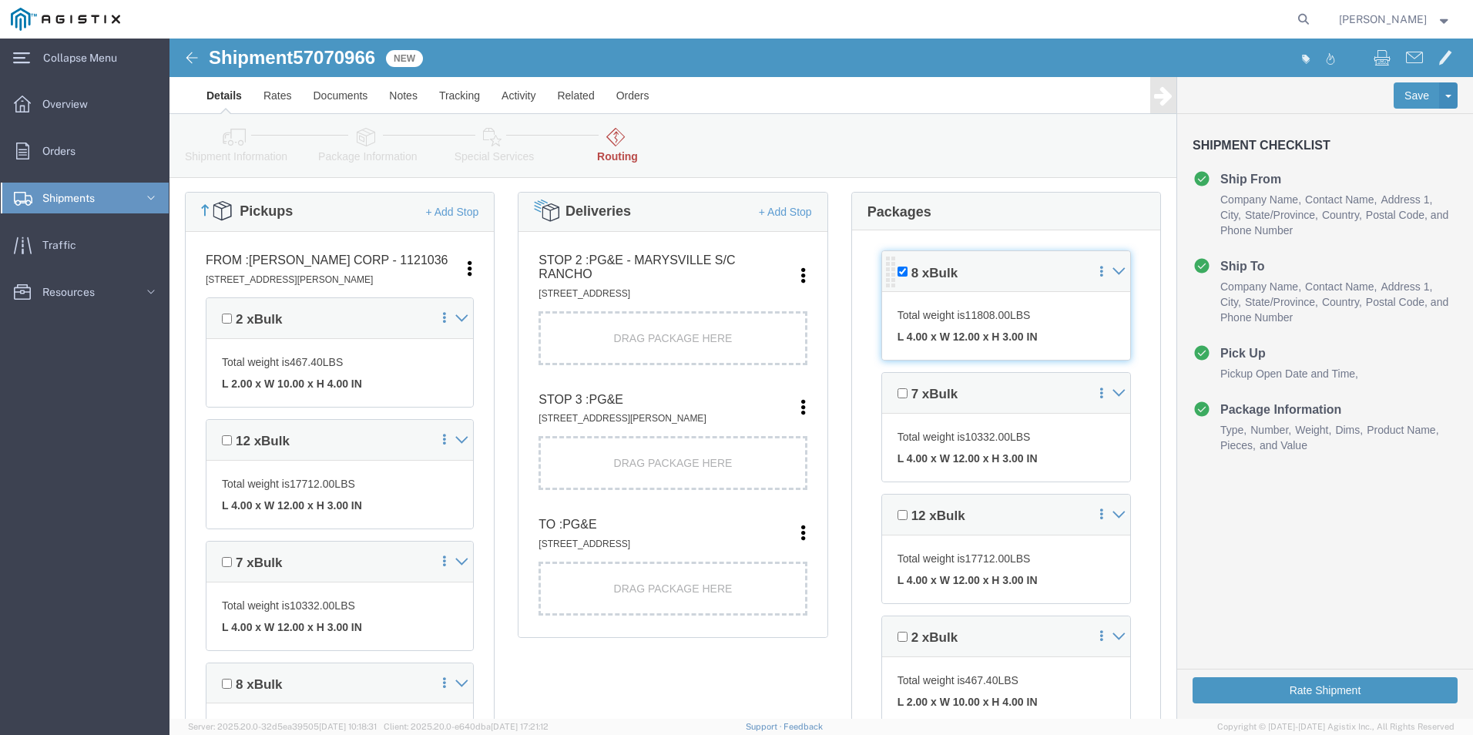
drag, startPoint x: 615, startPoint y: 296, endPoint x: 798, endPoint y: 277, distance: 184.4
click span "11808.00"
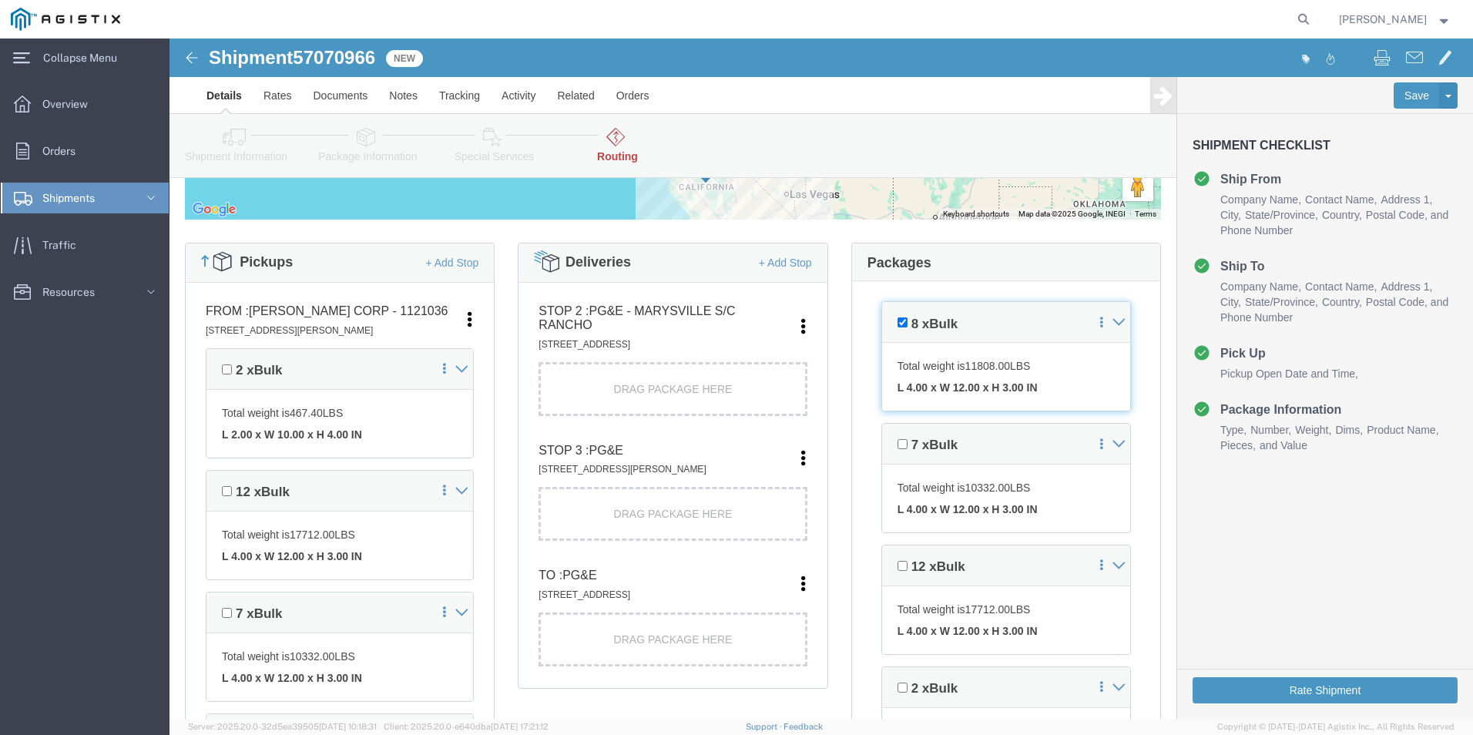
scroll to position [308, 0]
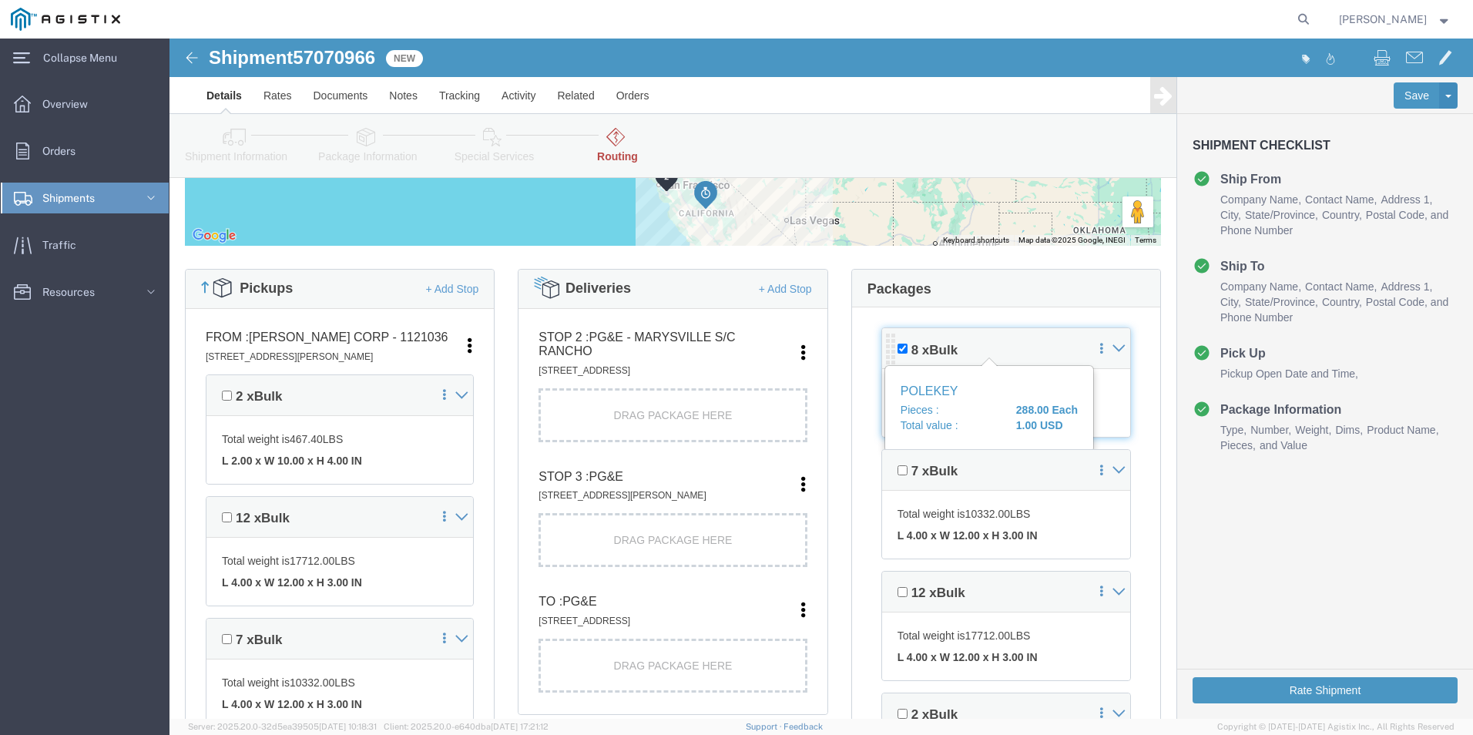
click span "Bulk"
click p "Total weight is 11808.00 LBS"
click button "Rate Shipment"
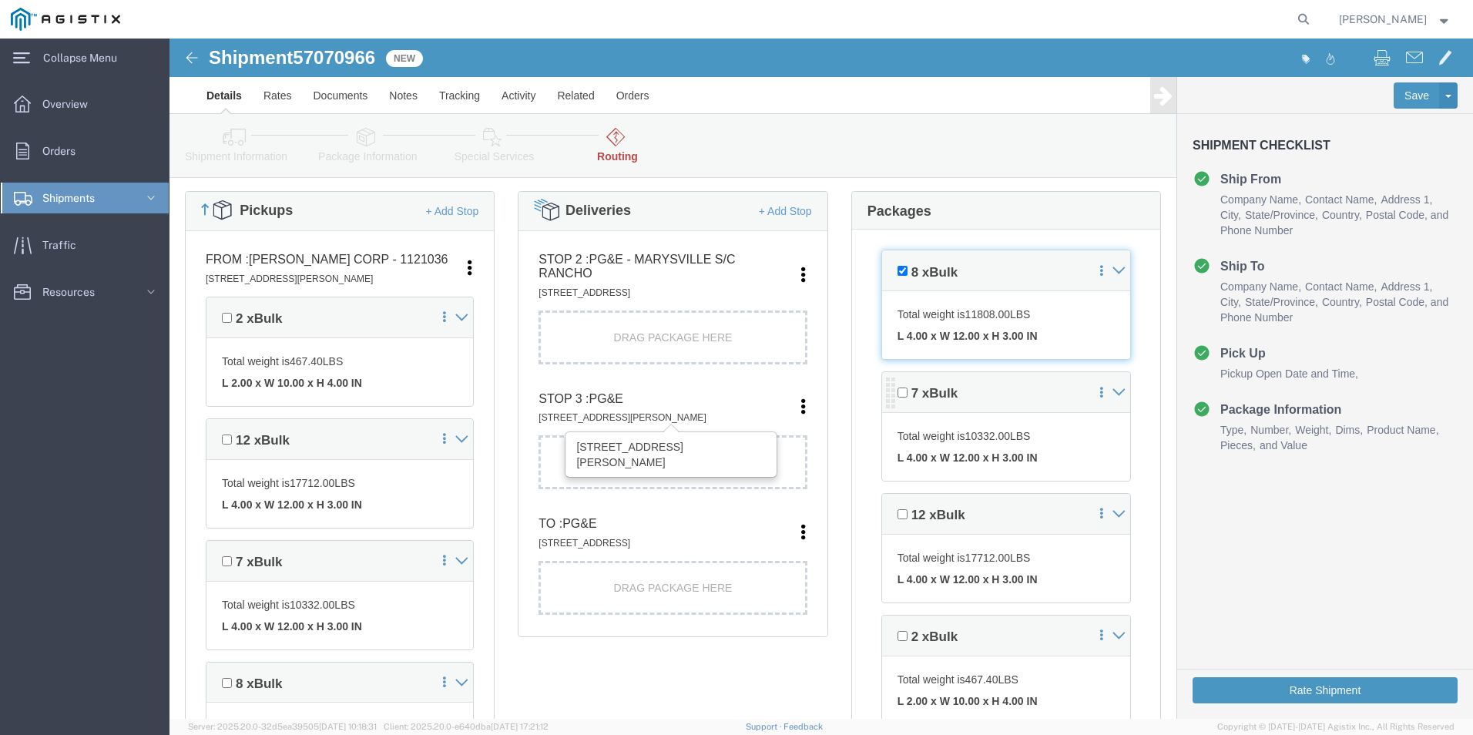
scroll to position [385, 0]
click div "Total weight is 11808.00 LBS L 4.00 x W 12.00 x H 3.00 IN"
click icon
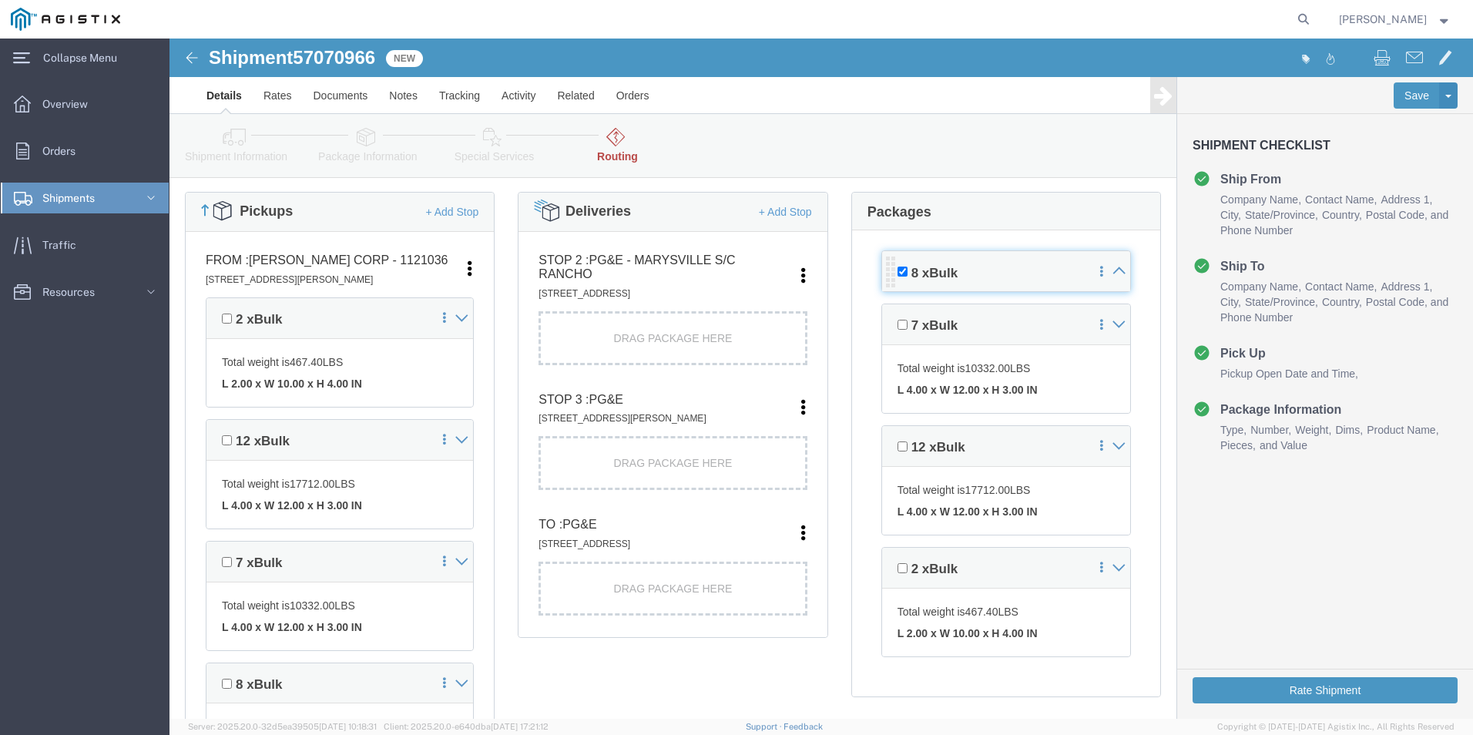
drag, startPoint x: 861, startPoint y: 236, endPoint x: 788, endPoint y: 240, distance: 72.5
click span "Bulk"
click div "2 x Bulk"
click input "checkbox"
checkbox input "true"
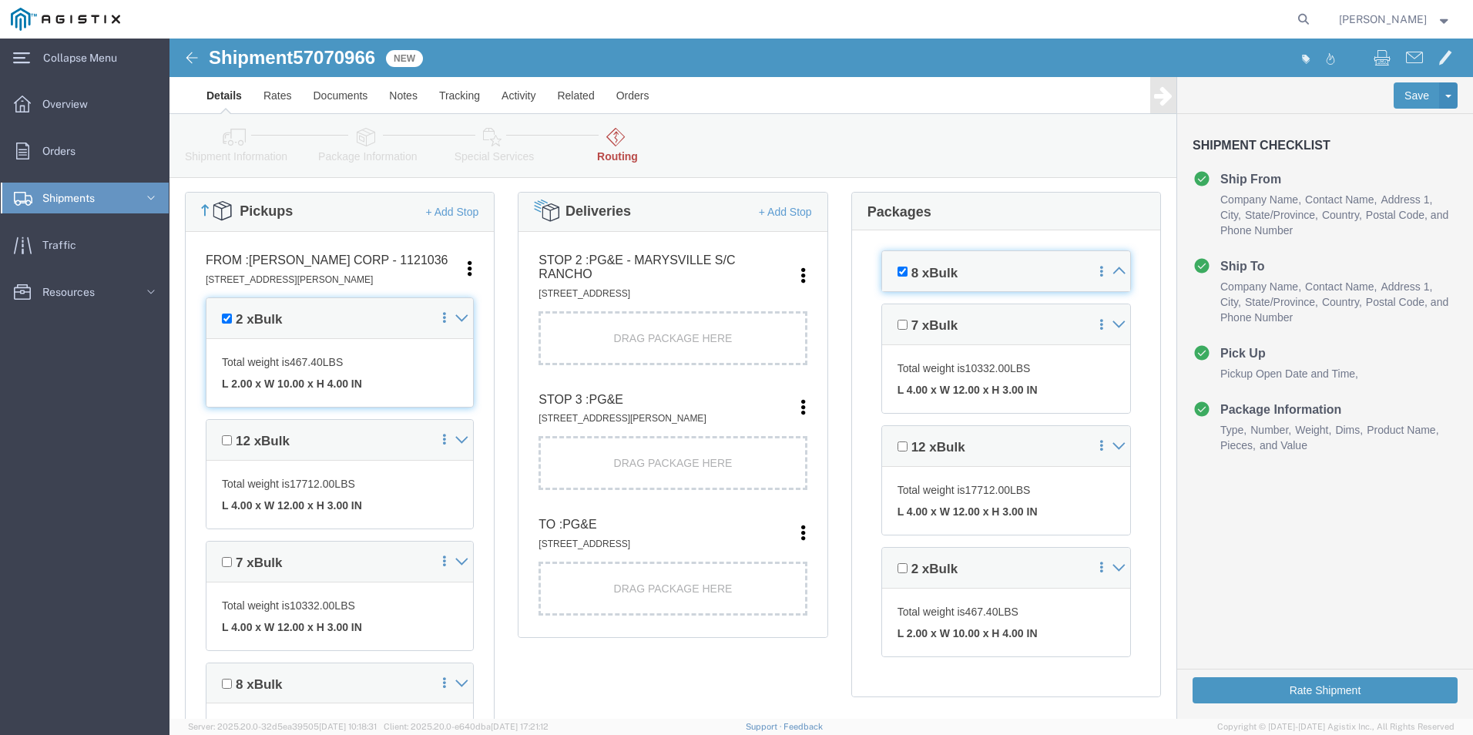
click span
drag, startPoint x: 169, startPoint y: 181, endPoint x: 181, endPoint y: 180, distance: 12.4
click div "Pickups + Add Stop"
click div "Deliveries + Add Stop"
click span "8 x"
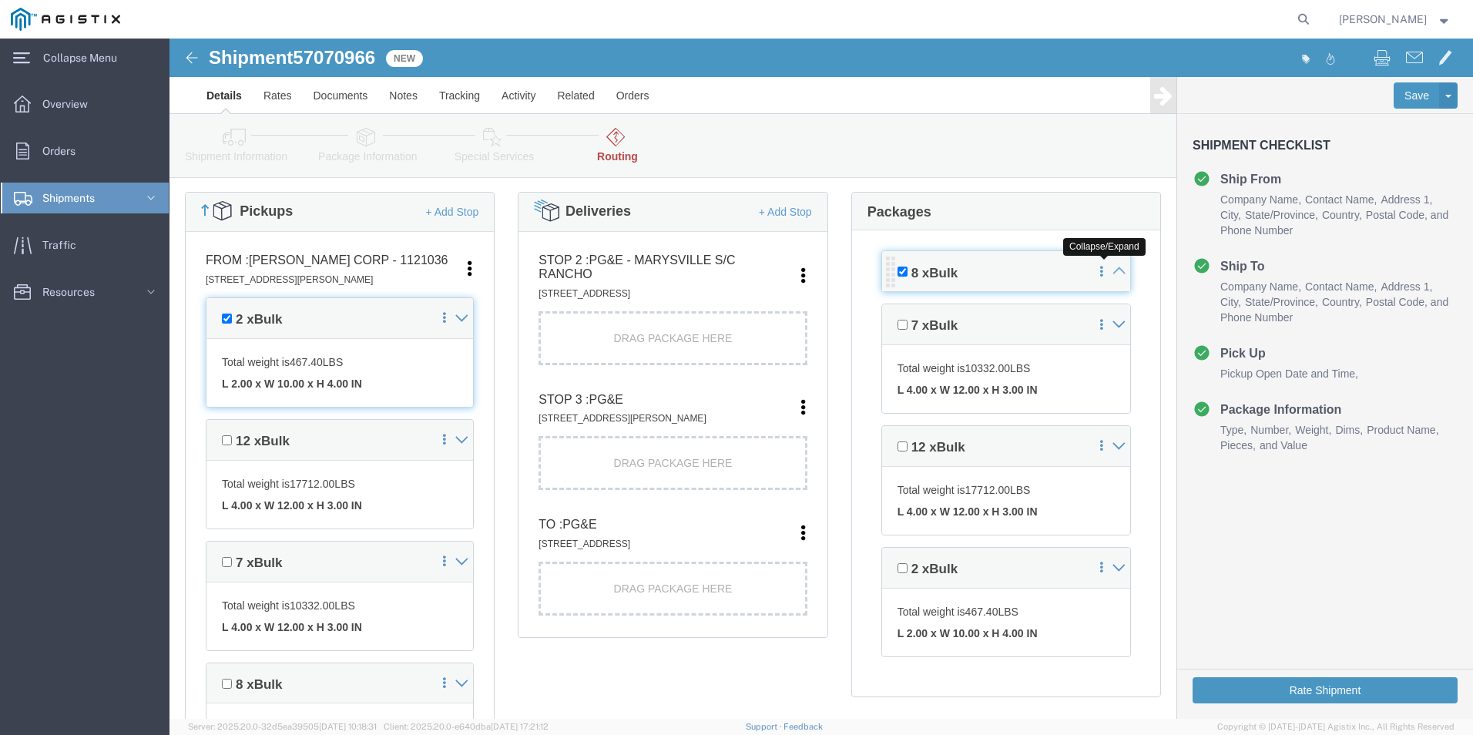
click icon
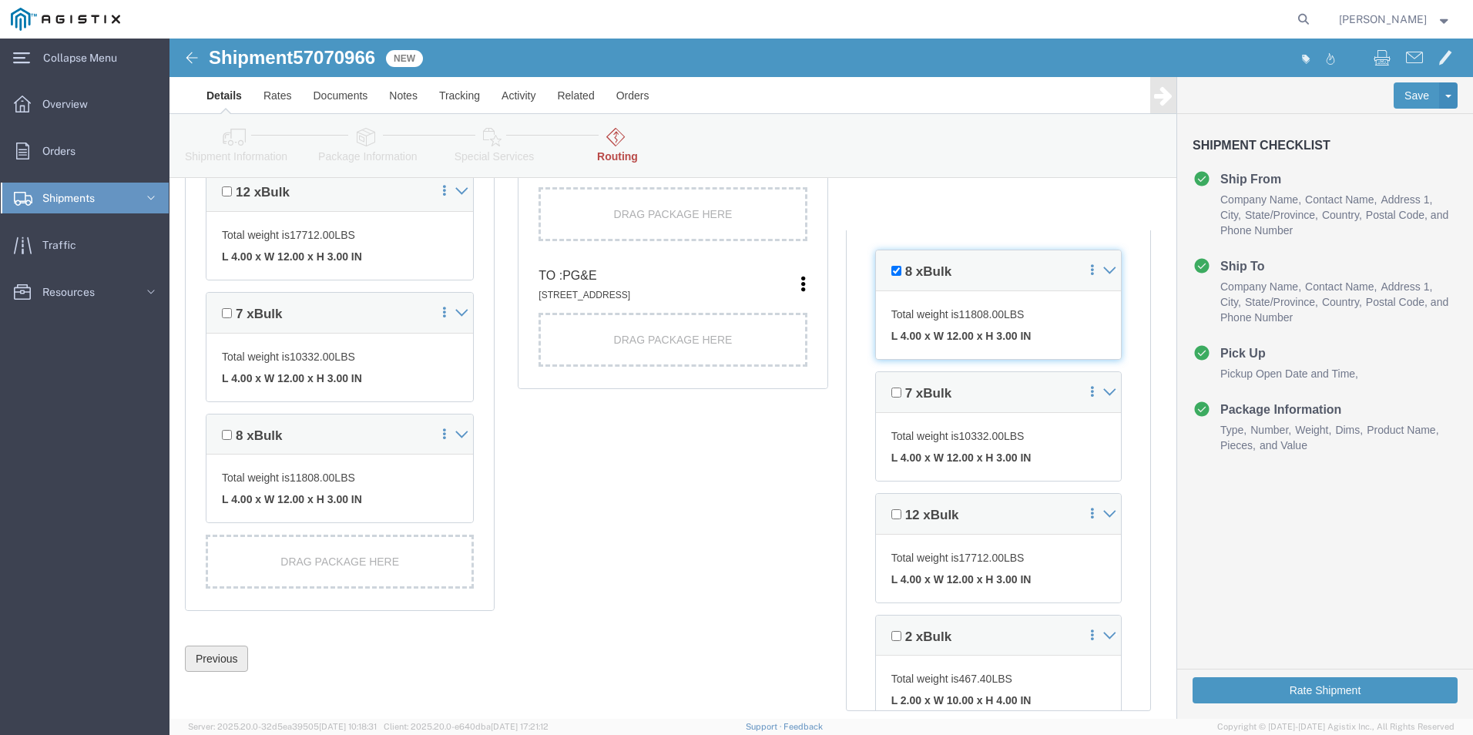
click button "Previous"
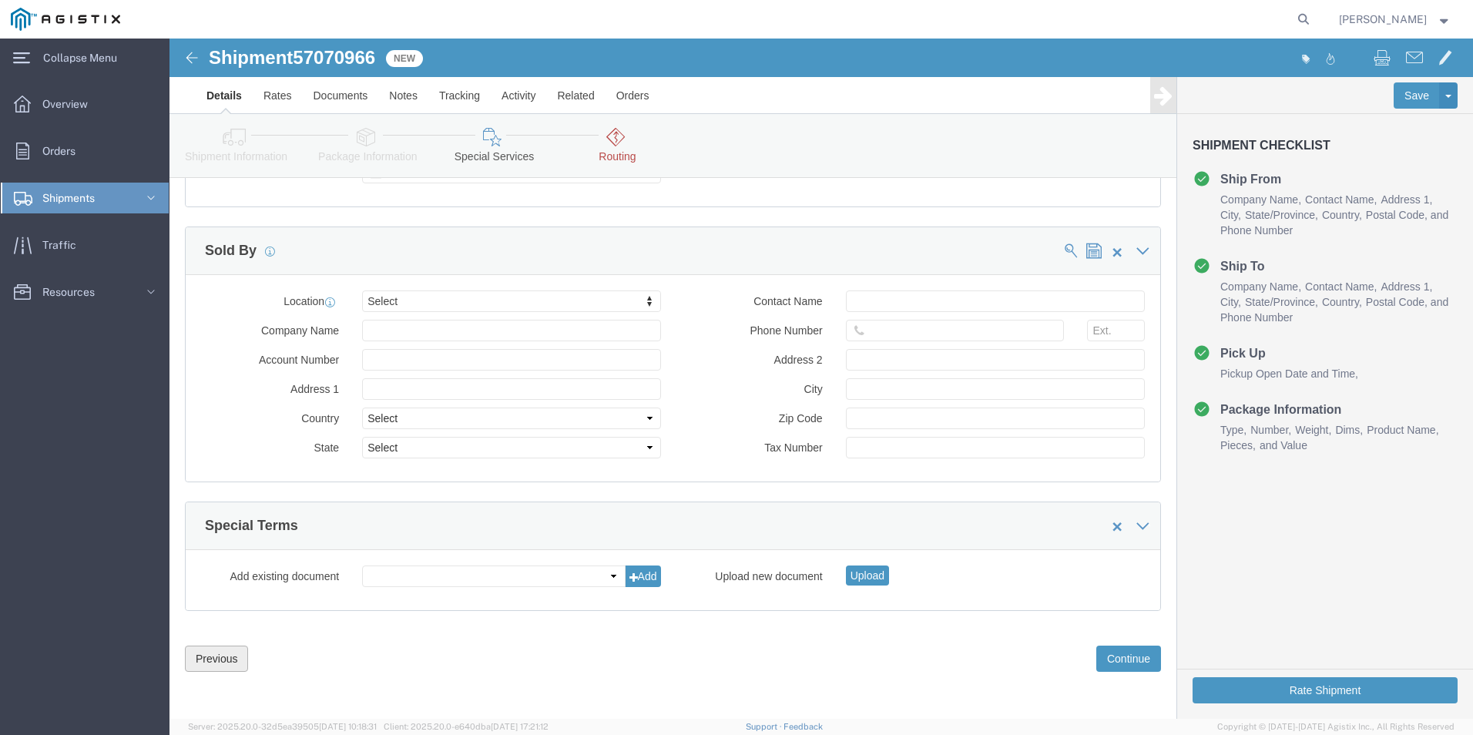
click button "Previous"
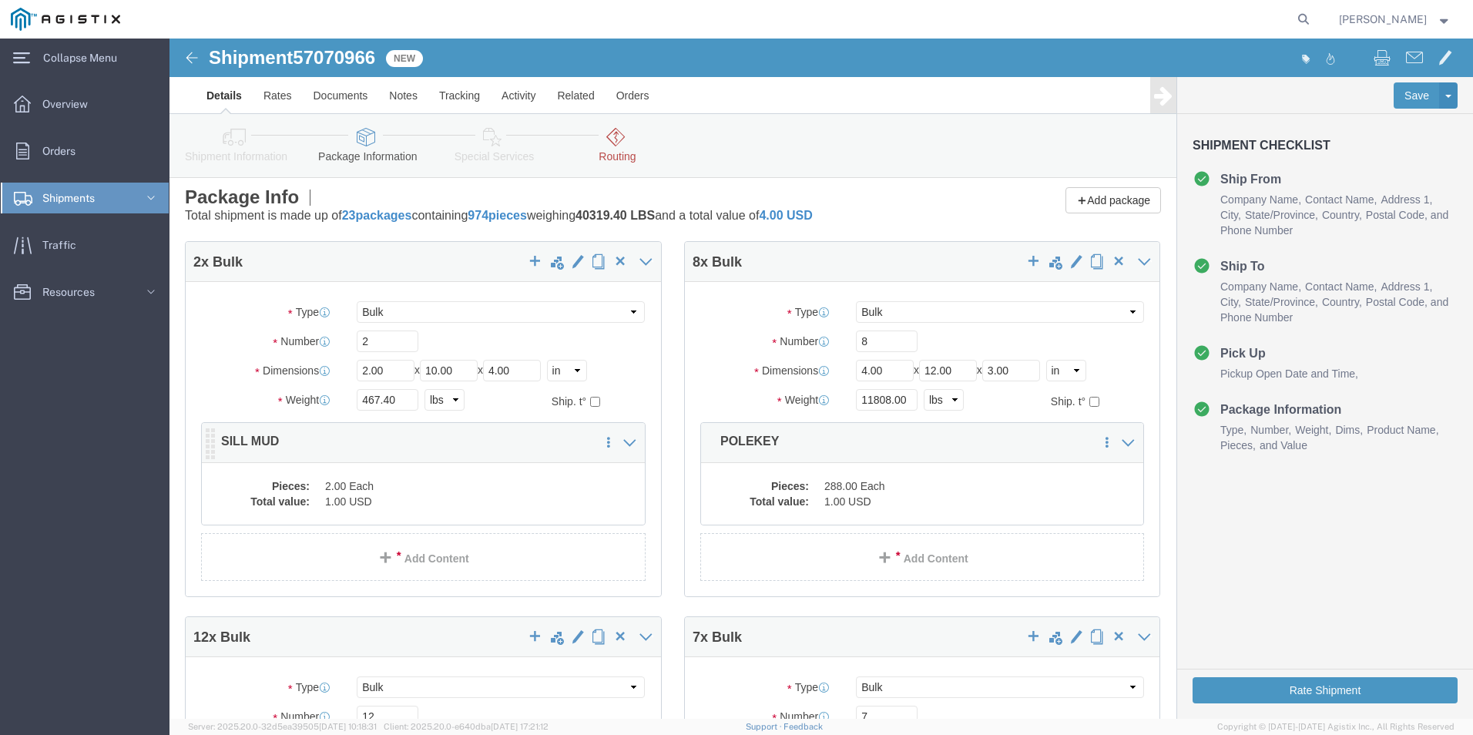
scroll to position [0, 0]
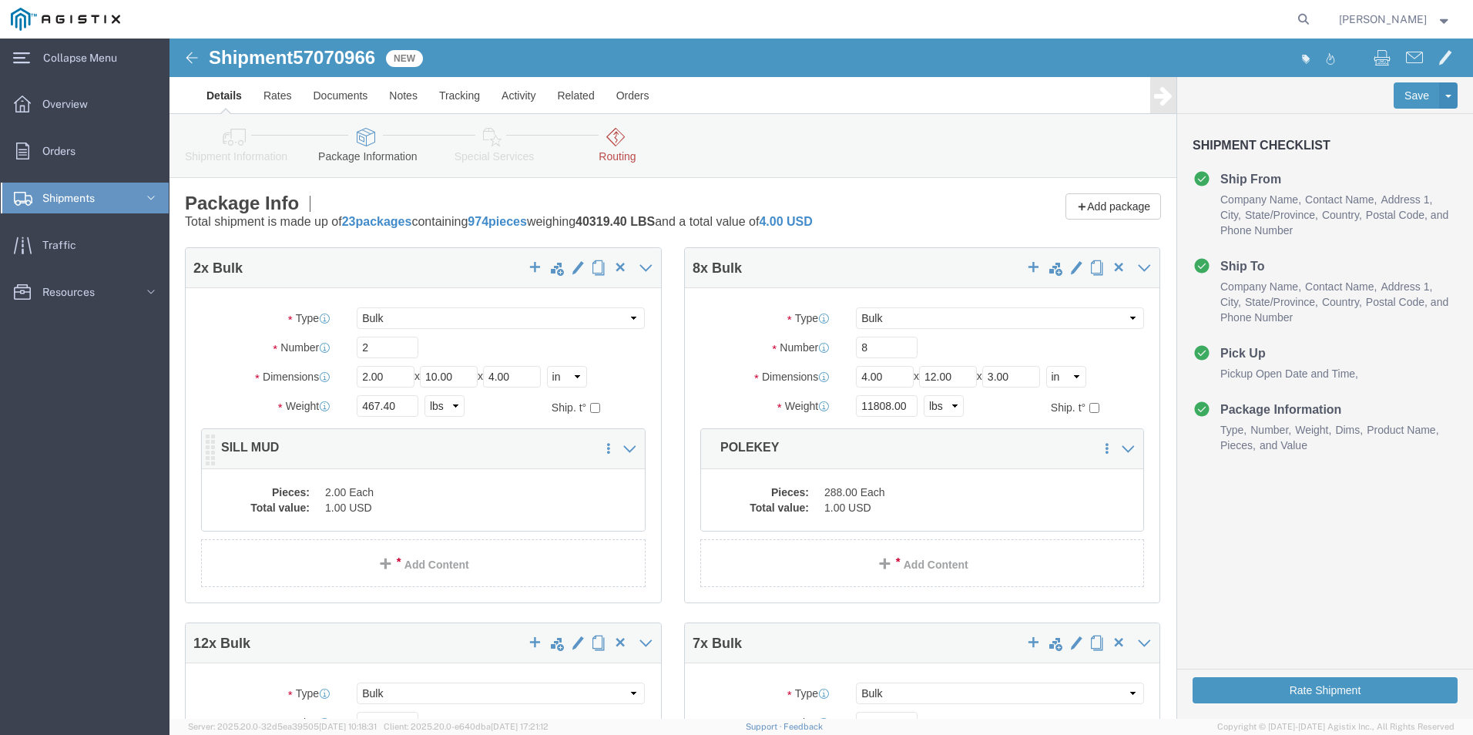
click dd "1.00 USD"
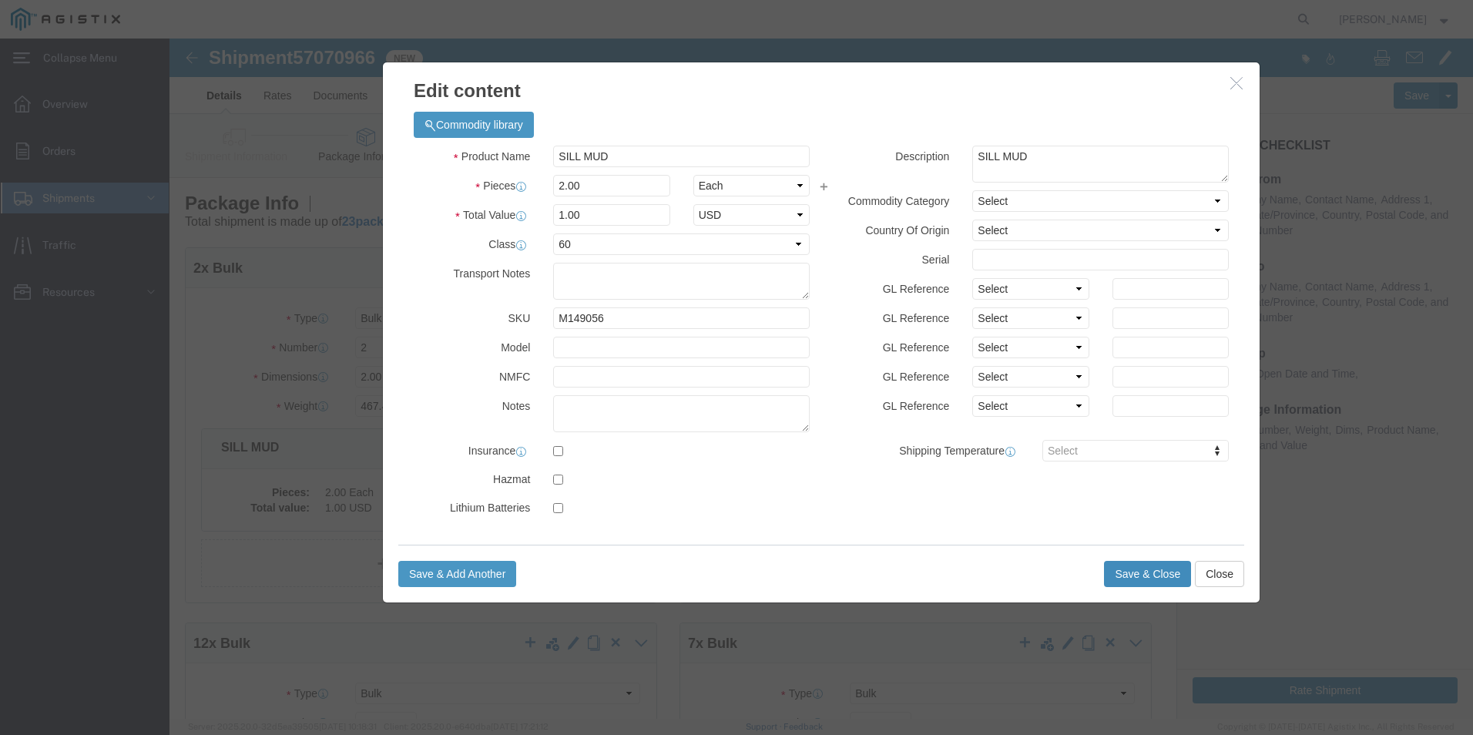
click button "Save & Close"
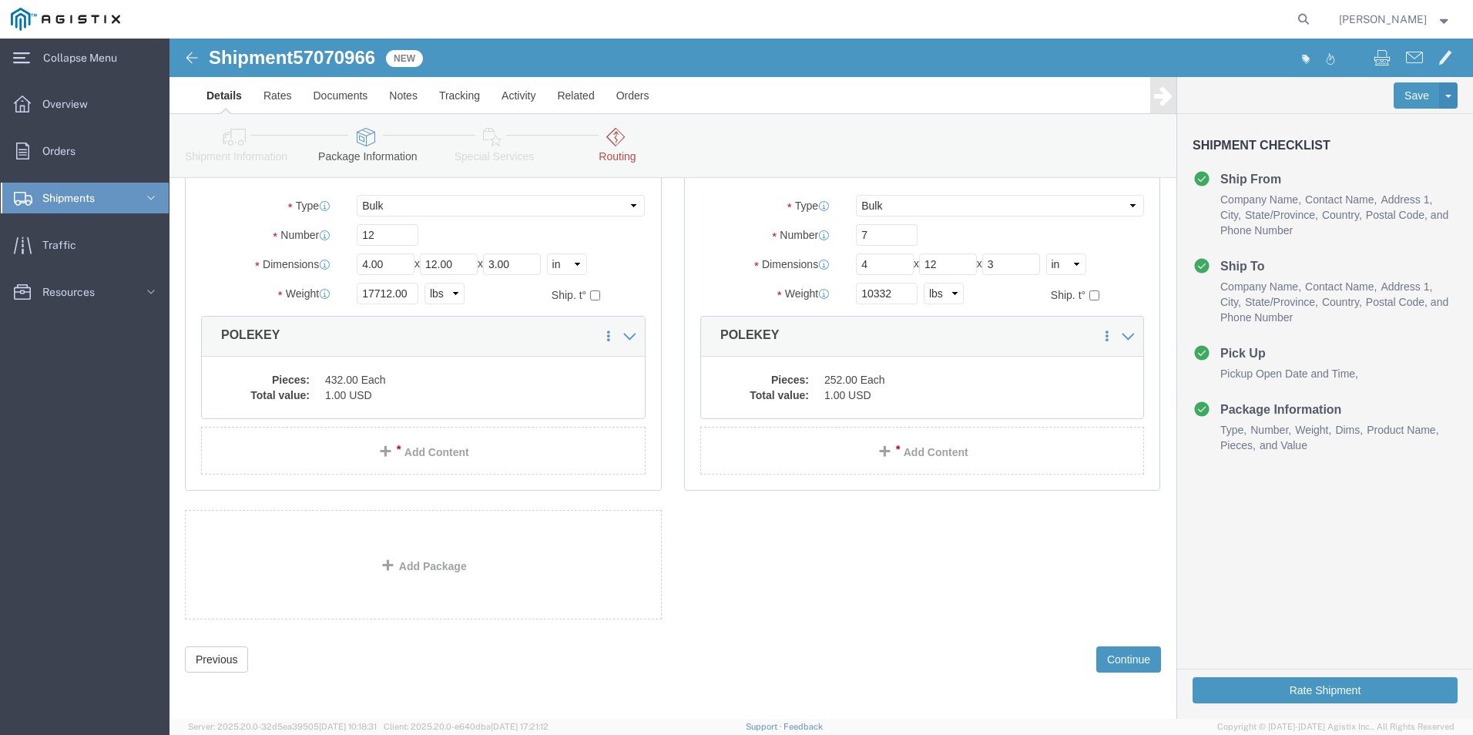
scroll to position [488, 0]
click button "Continue"
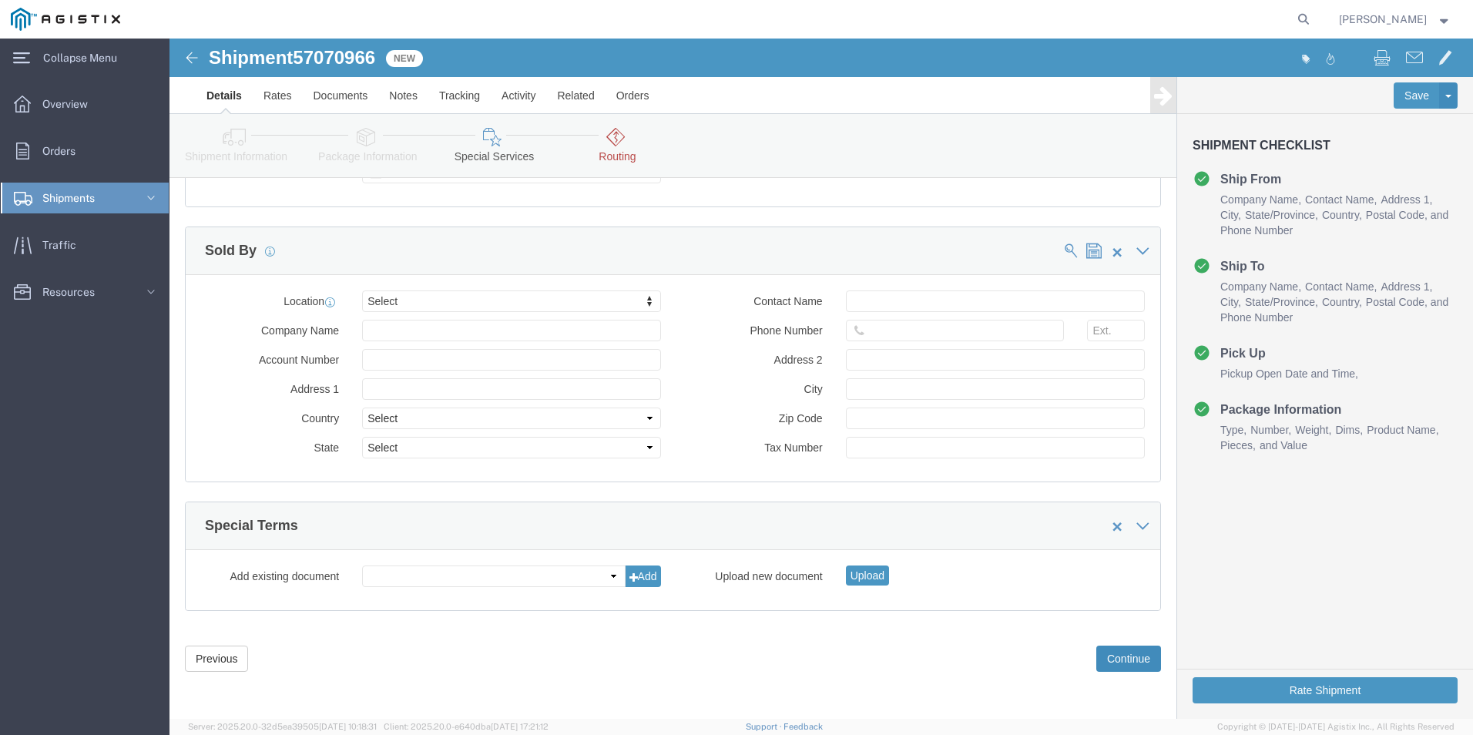
click button "Continue"
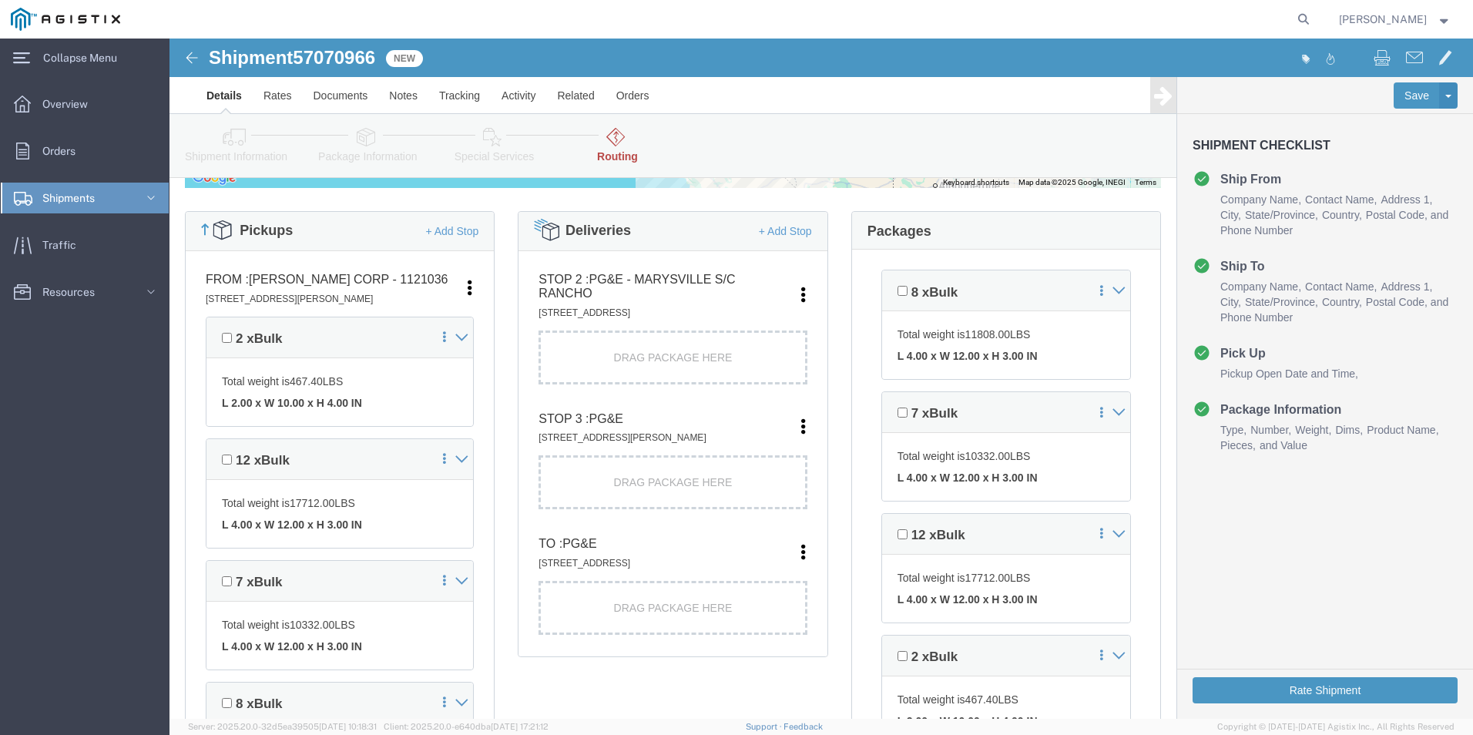
scroll to position [385, 0]
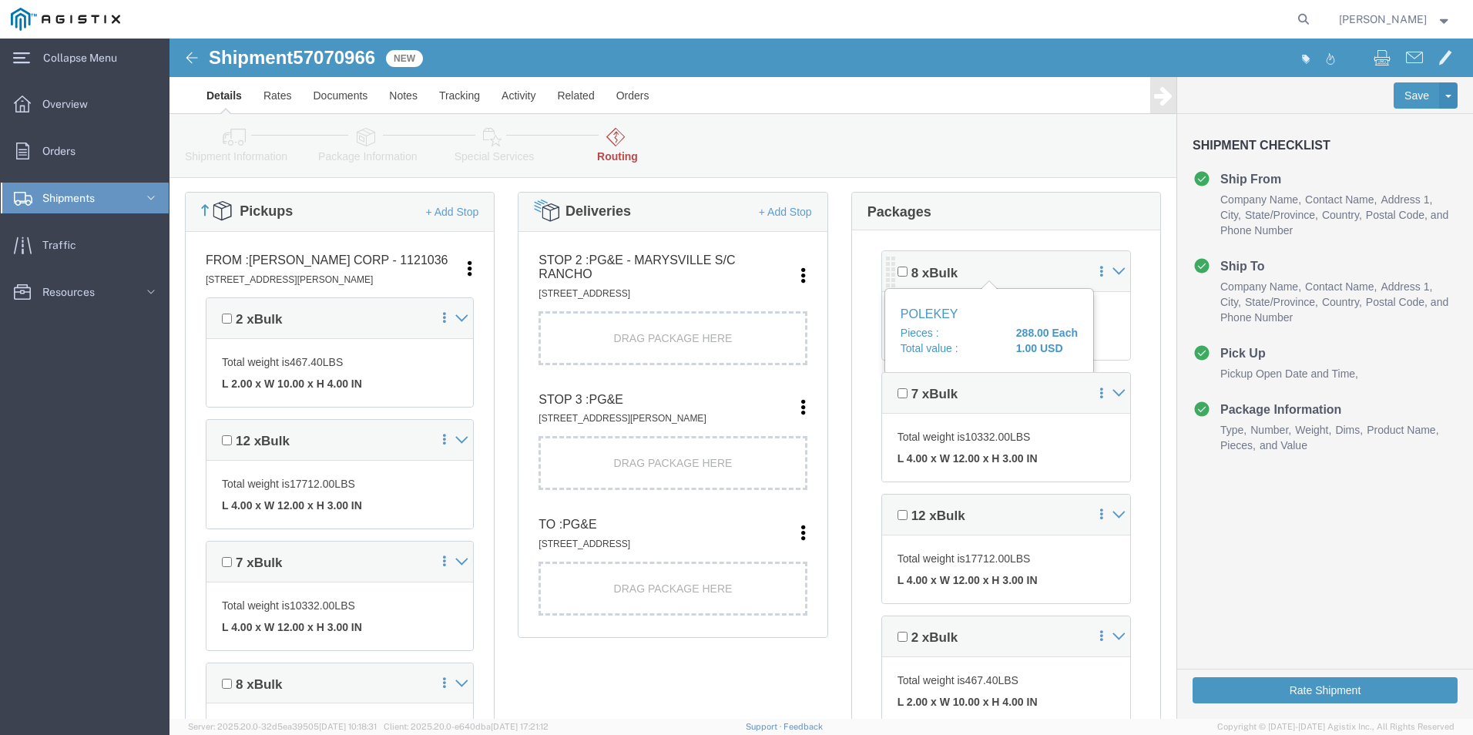
click span "Bulk"
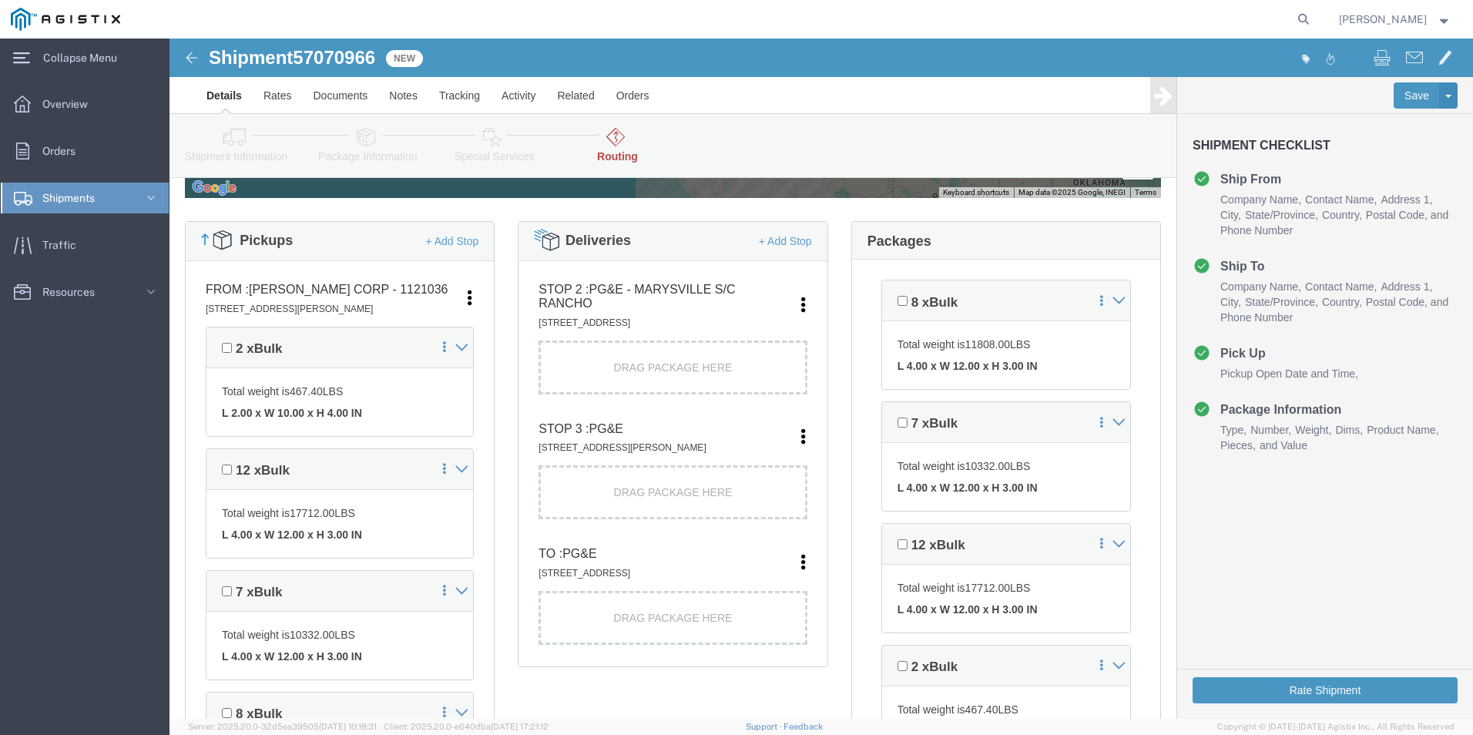
scroll to position [636, 0]
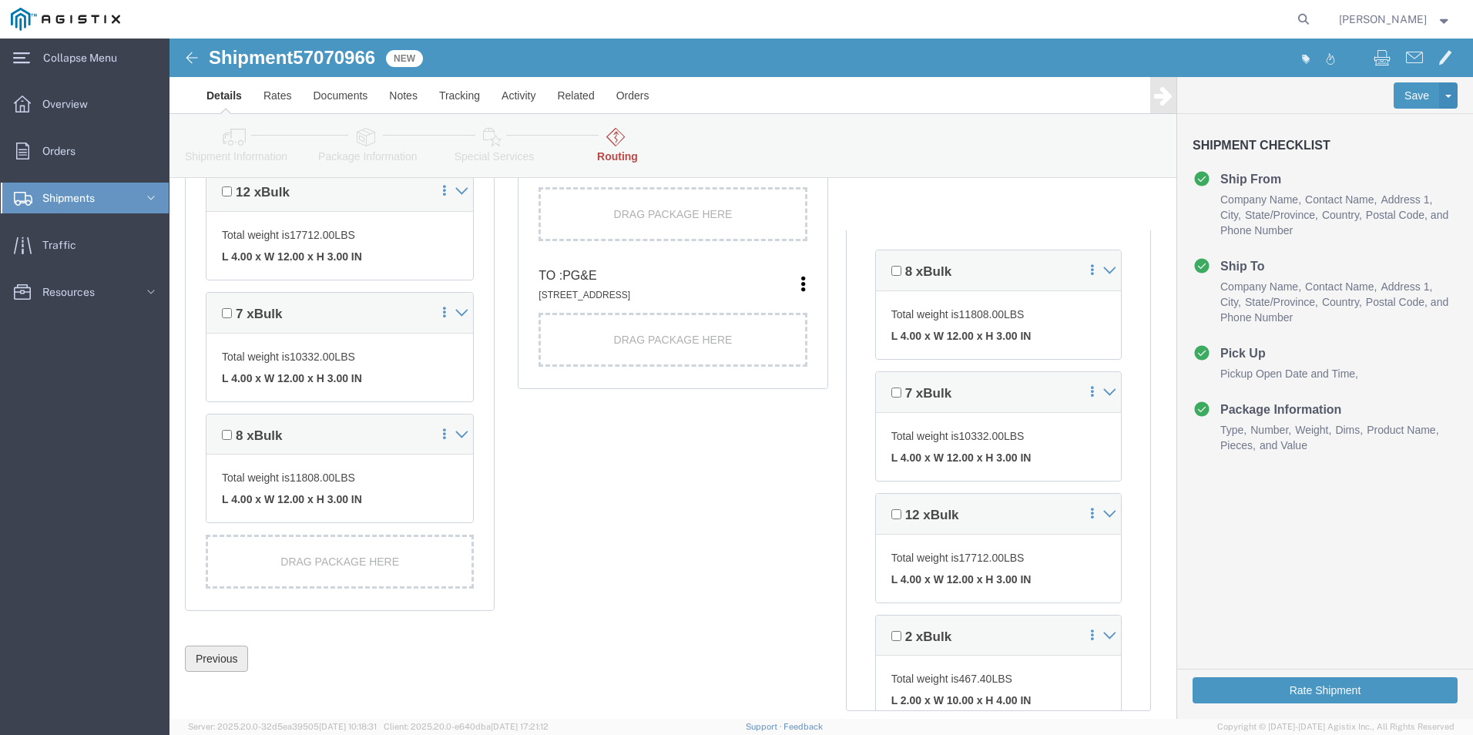
click button "Previous"
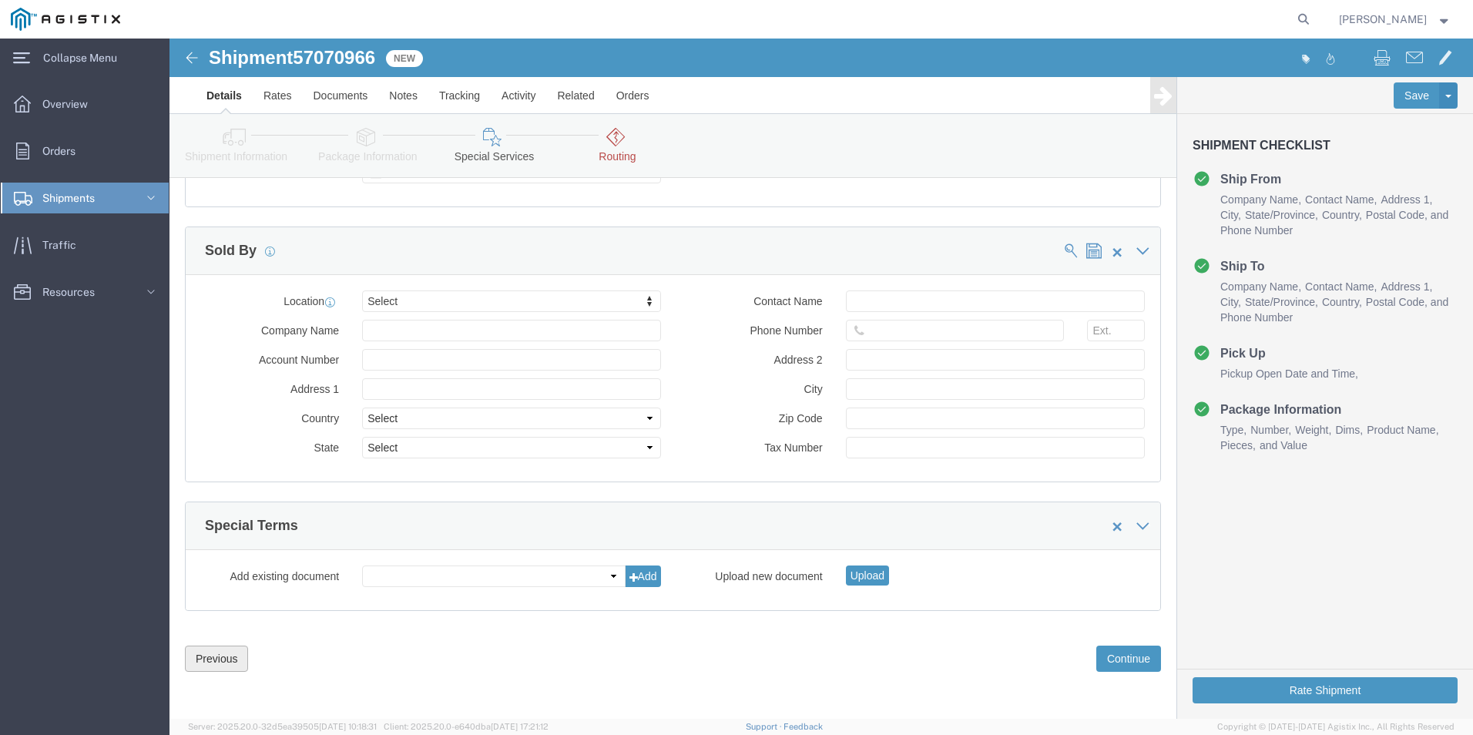
click button "Previous"
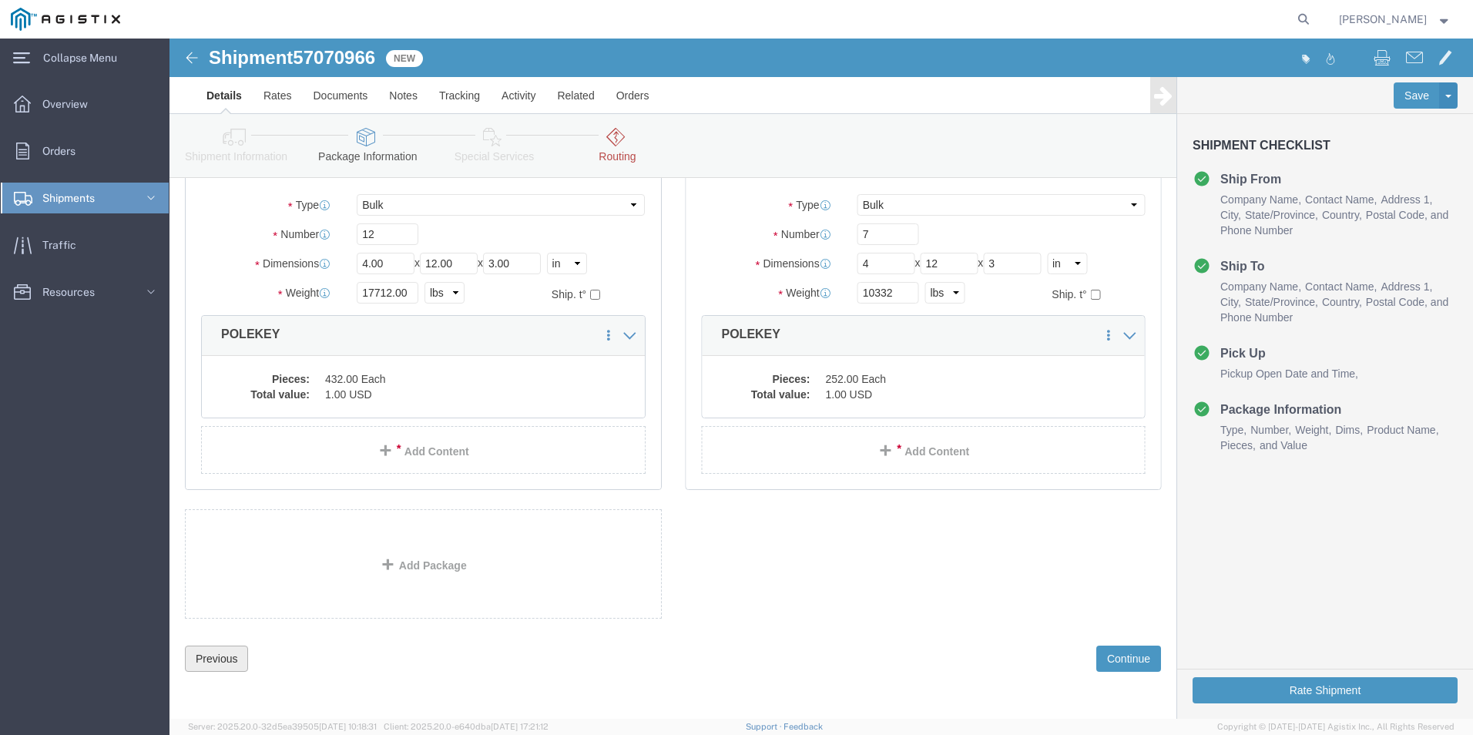
scroll to position [488, 0]
click button "Previous"
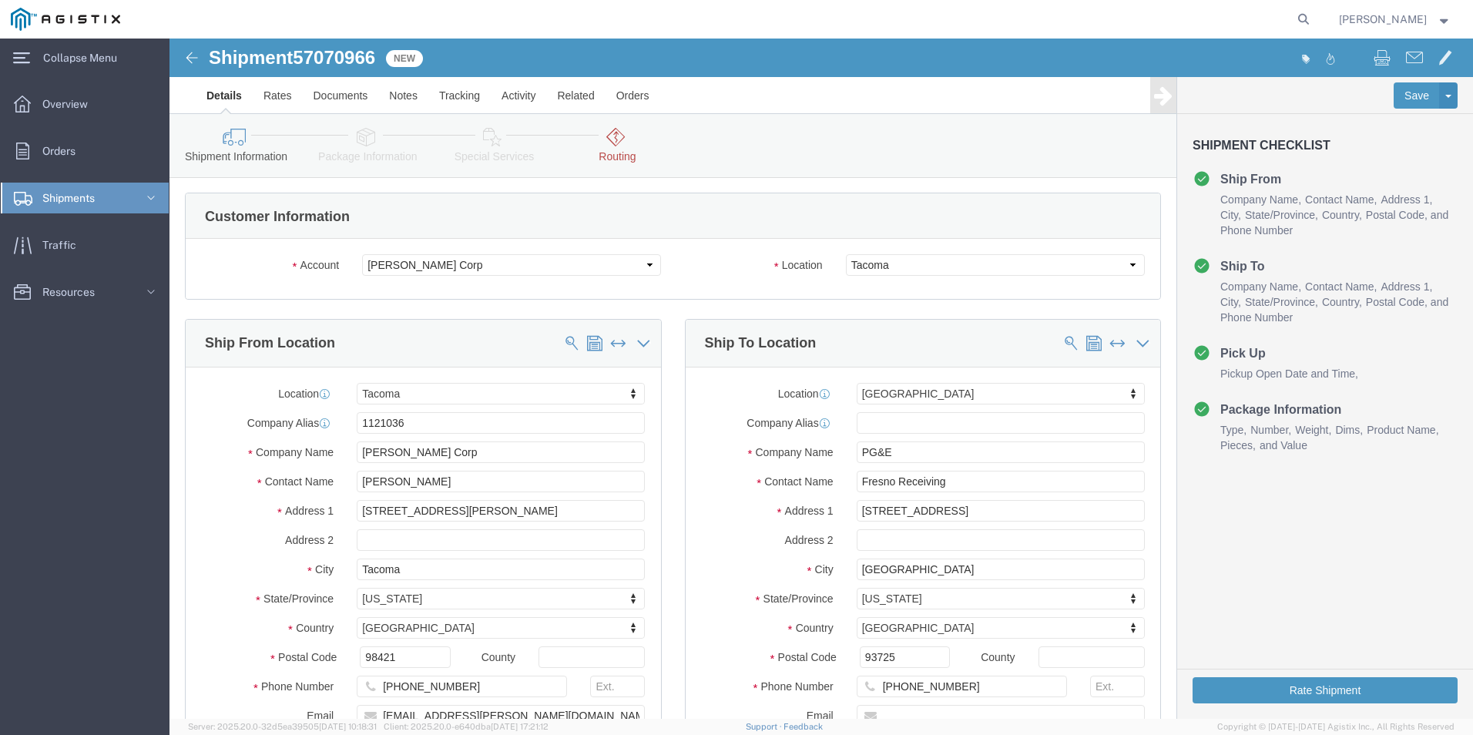
scroll to position [0, 0]
click div "Account Select PG&E [PERSON_NAME] Corp"
click select "Select PG&E [PERSON_NAME] Corp"
select select "9596"
click select "Select PG&E [PERSON_NAME] Corp"
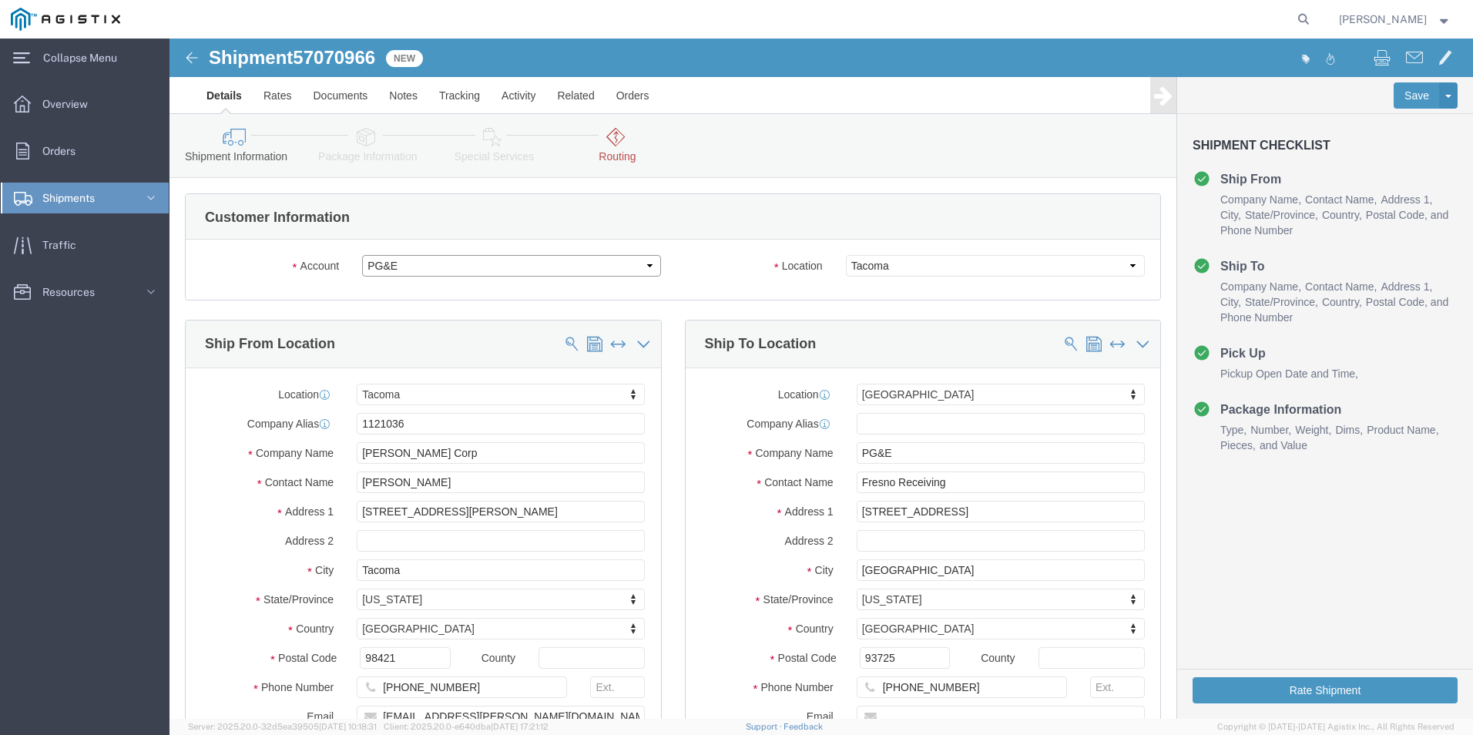
select select "PURCHORD"
select select "19745"
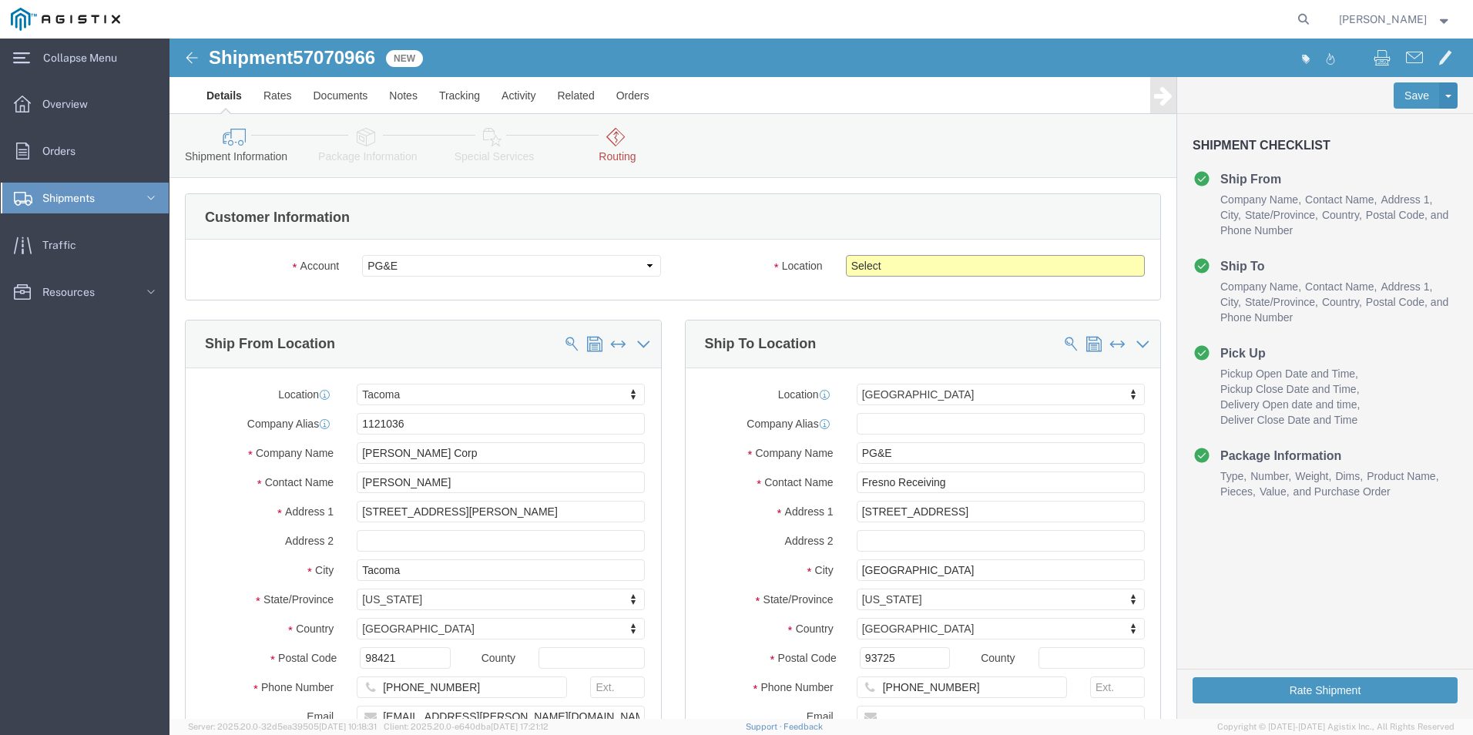
click select "Select All Others [GEOGRAPHIC_DATA] [GEOGRAPHIC_DATA] [GEOGRAPHIC_DATA] [GEOGRA…"
drag, startPoint x: 770, startPoint y: 227, endPoint x: 763, endPoint y: 233, distance: 9.8
click select "Select All Others [GEOGRAPHIC_DATA] [GEOGRAPHIC_DATA] [GEOGRAPHIC_DATA] [GEOGRA…"
select select "19745"
click select "Select All Others [GEOGRAPHIC_DATA] [GEOGRAPHIC_DATA] [GEOGRAPHIC_DATA] [GEOGRA…"
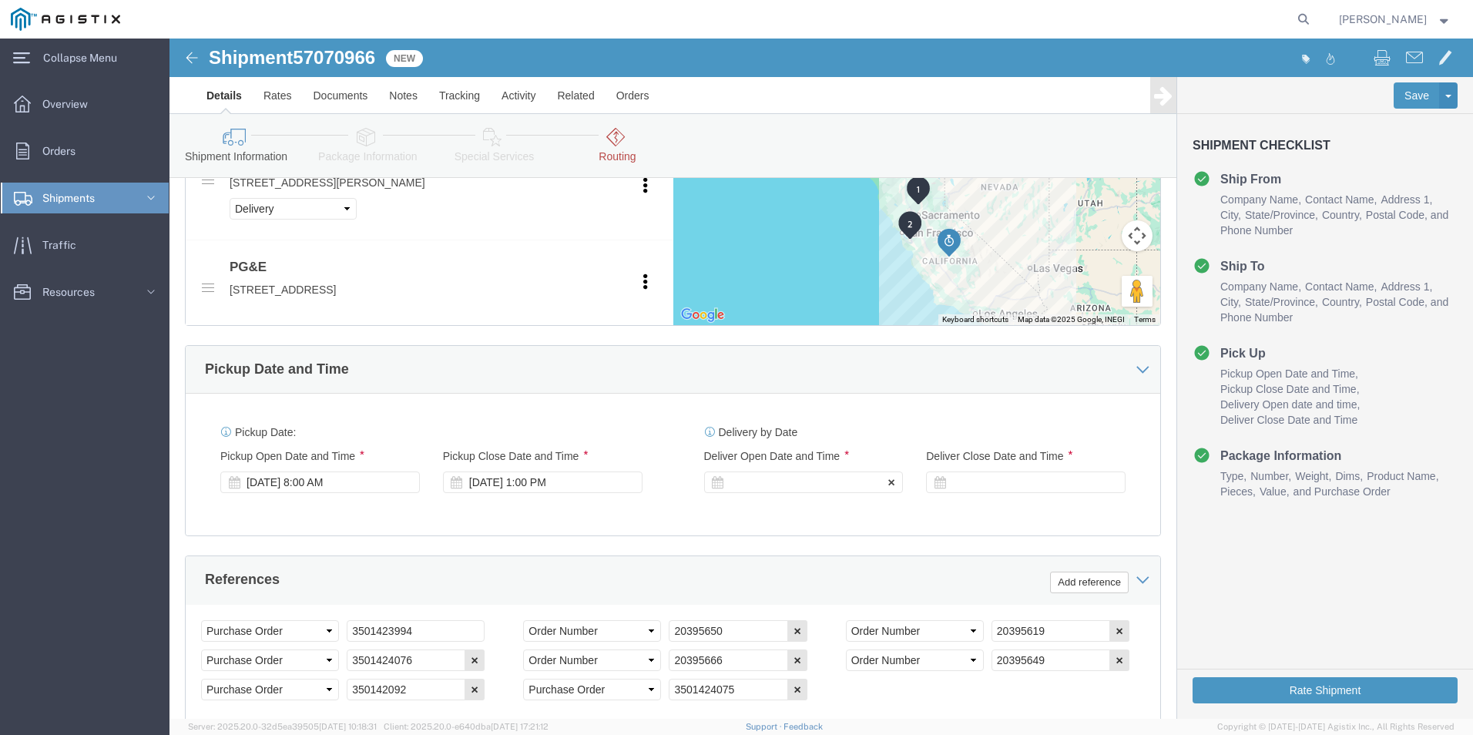
scroll to position [925, 0]
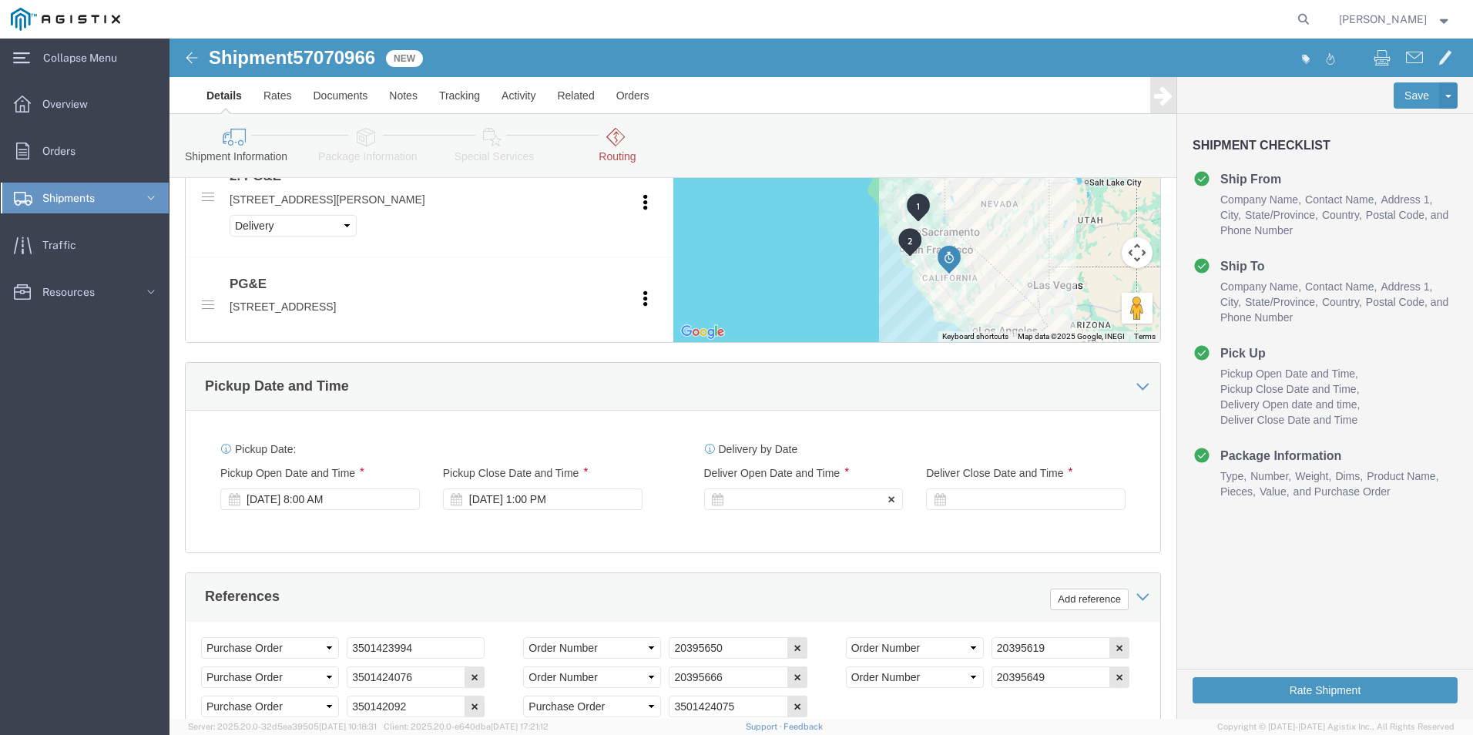
click div
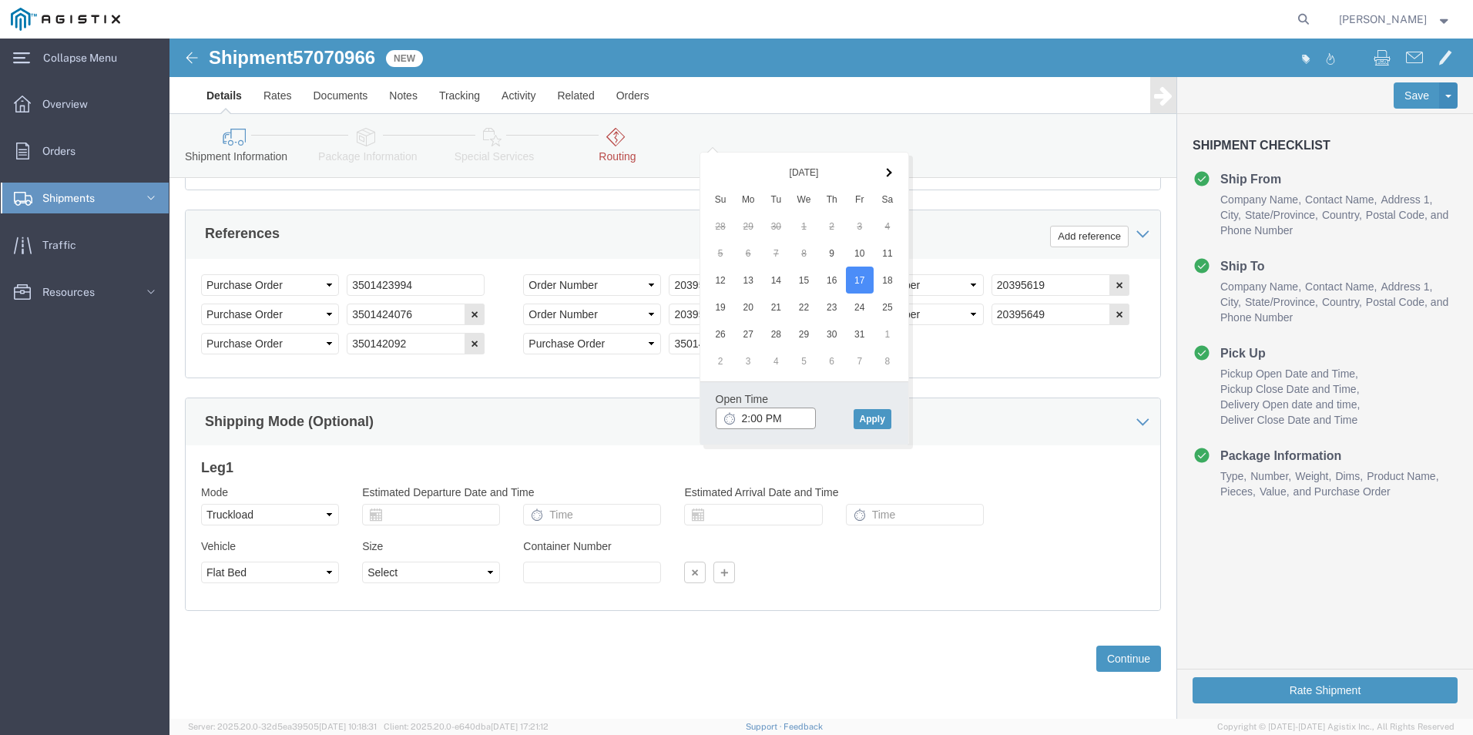
click input "2:00 PM"
click input "8:00 PM"
type input "8:00 AM"
click button "Apply"
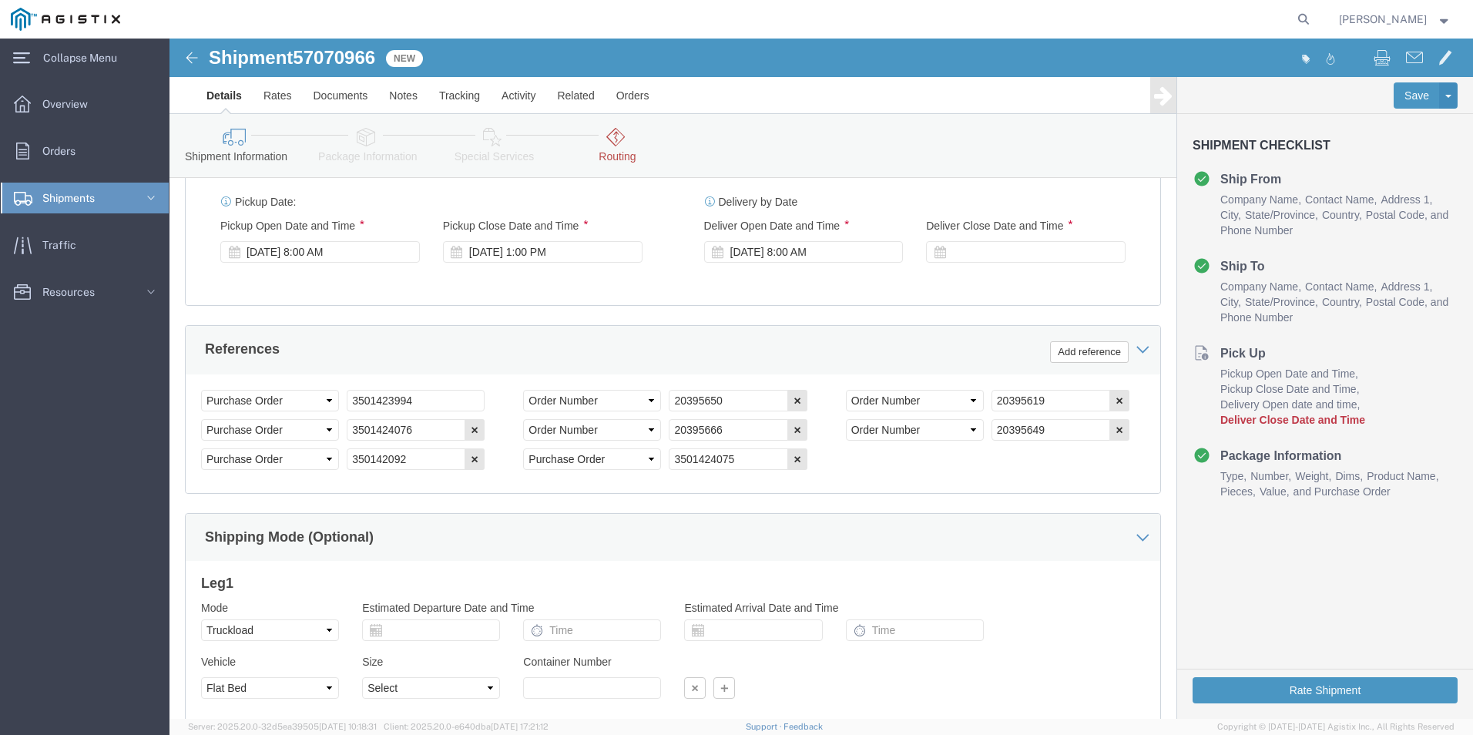
scroll to position [1136, 0]
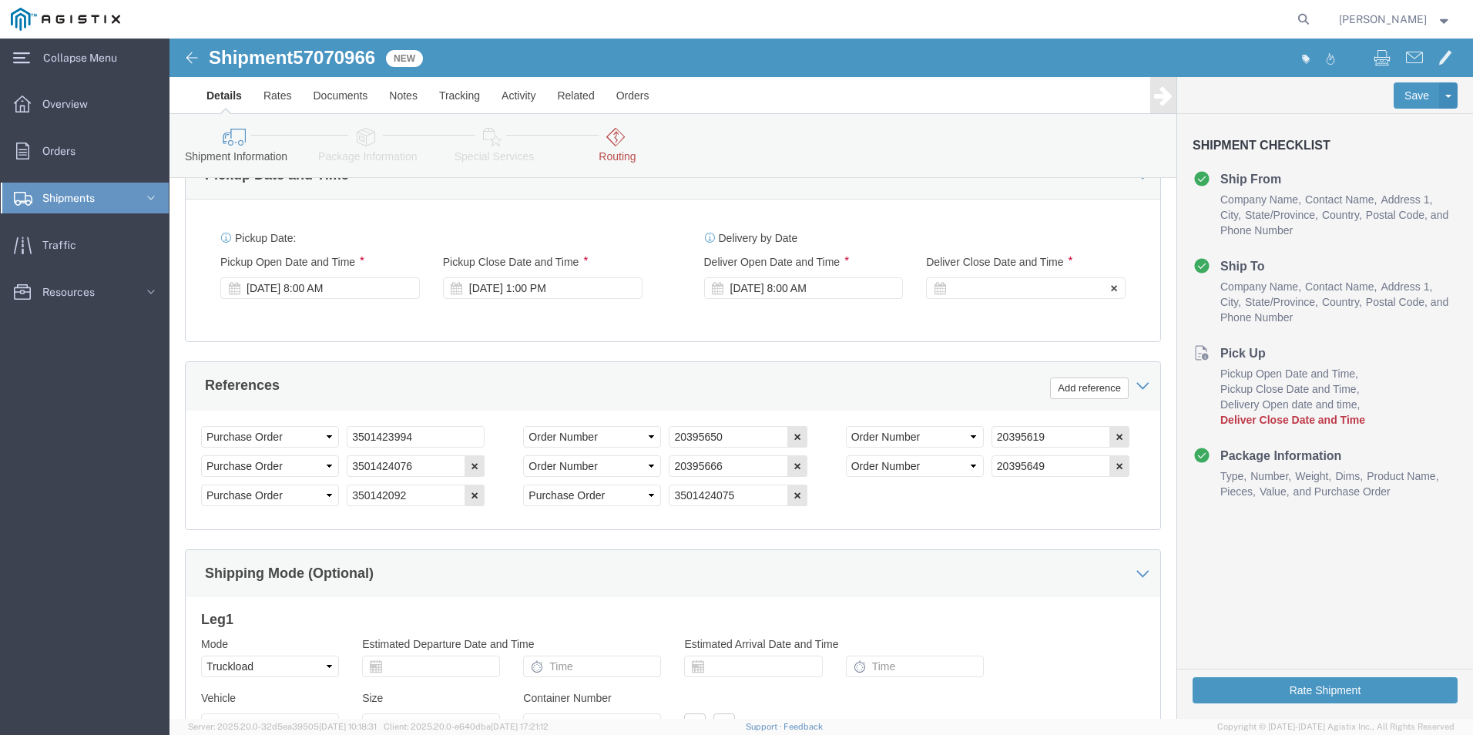
click div
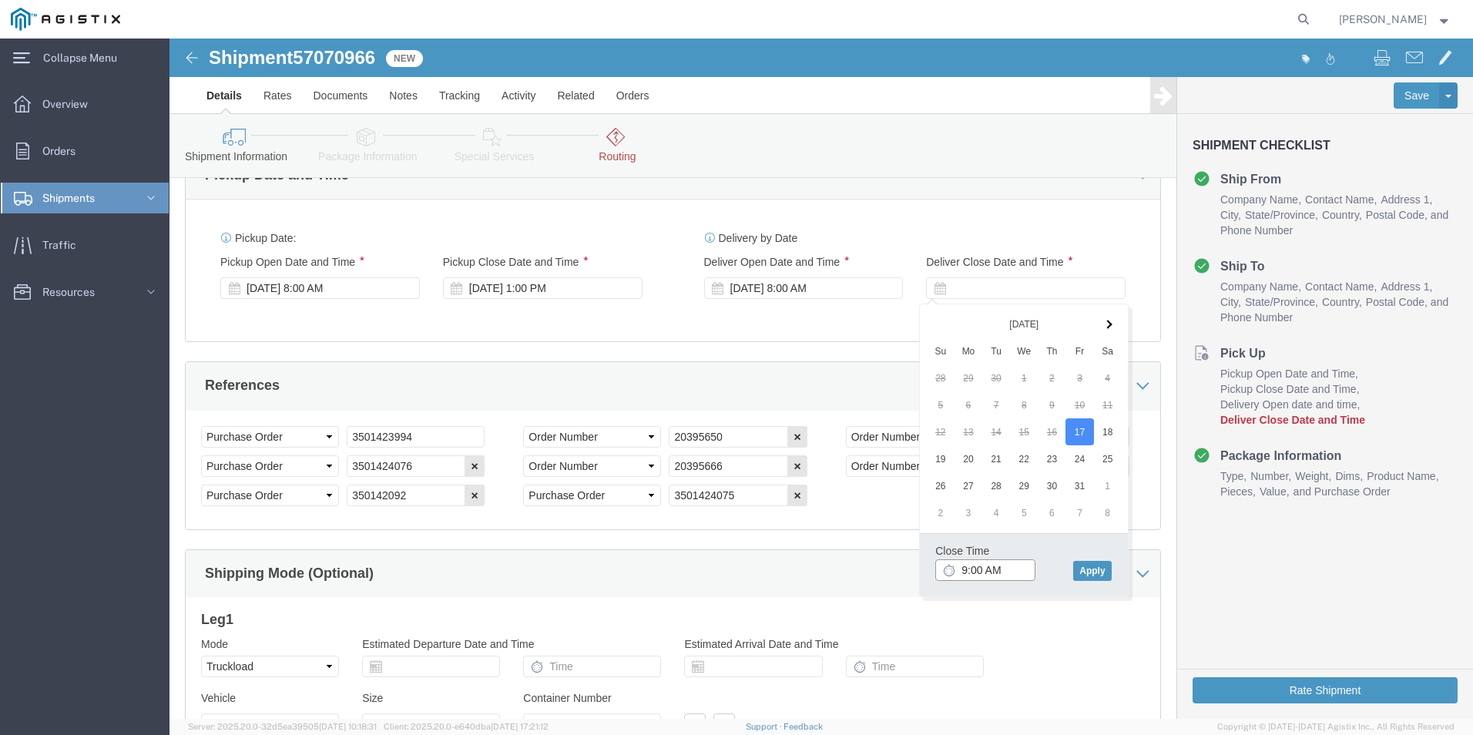
drag, startPoint x: 815, startPoint y: 529, endPoint x: 730, endPoint y: 524, distance: 84.9
click body "Shipment 57070966 New Details Rates Documents Notes Tracking Activity Related O…"
click input "2:00 AM"
type input "2:00 PM"
drag, startPoint x: 930, startPoint y: 529, endPoint x: 921, endPoint y: 535, distance: 10.5
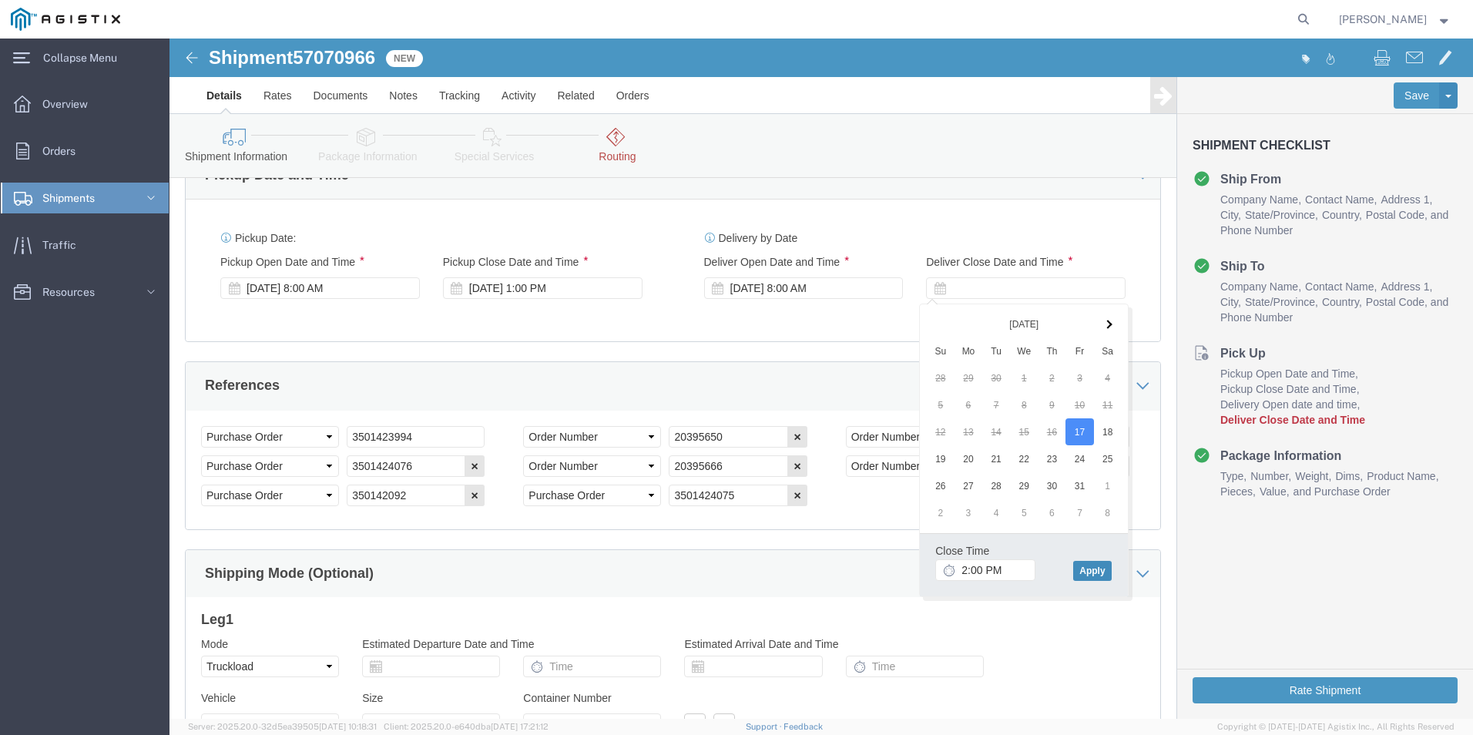
click button "Apply"
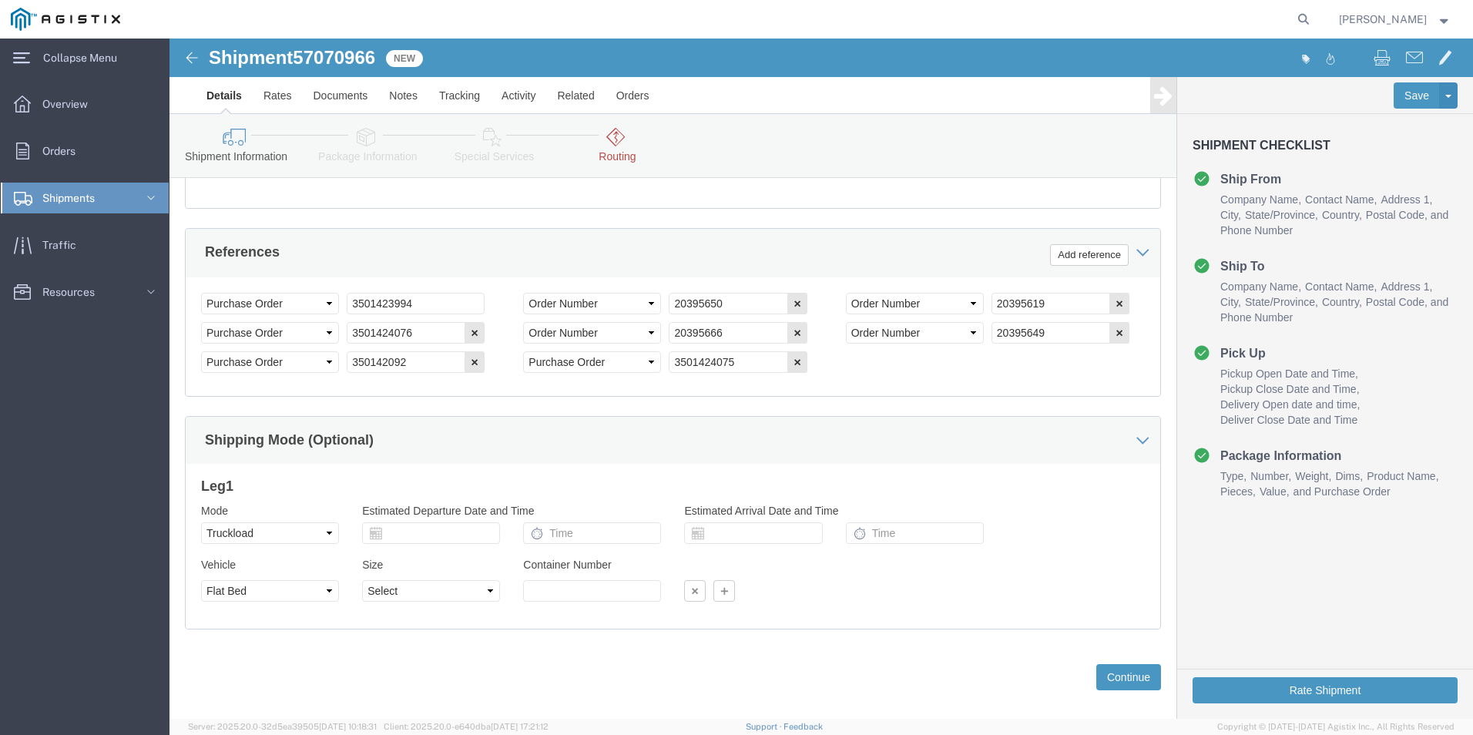
scroll to position [1290, 0]
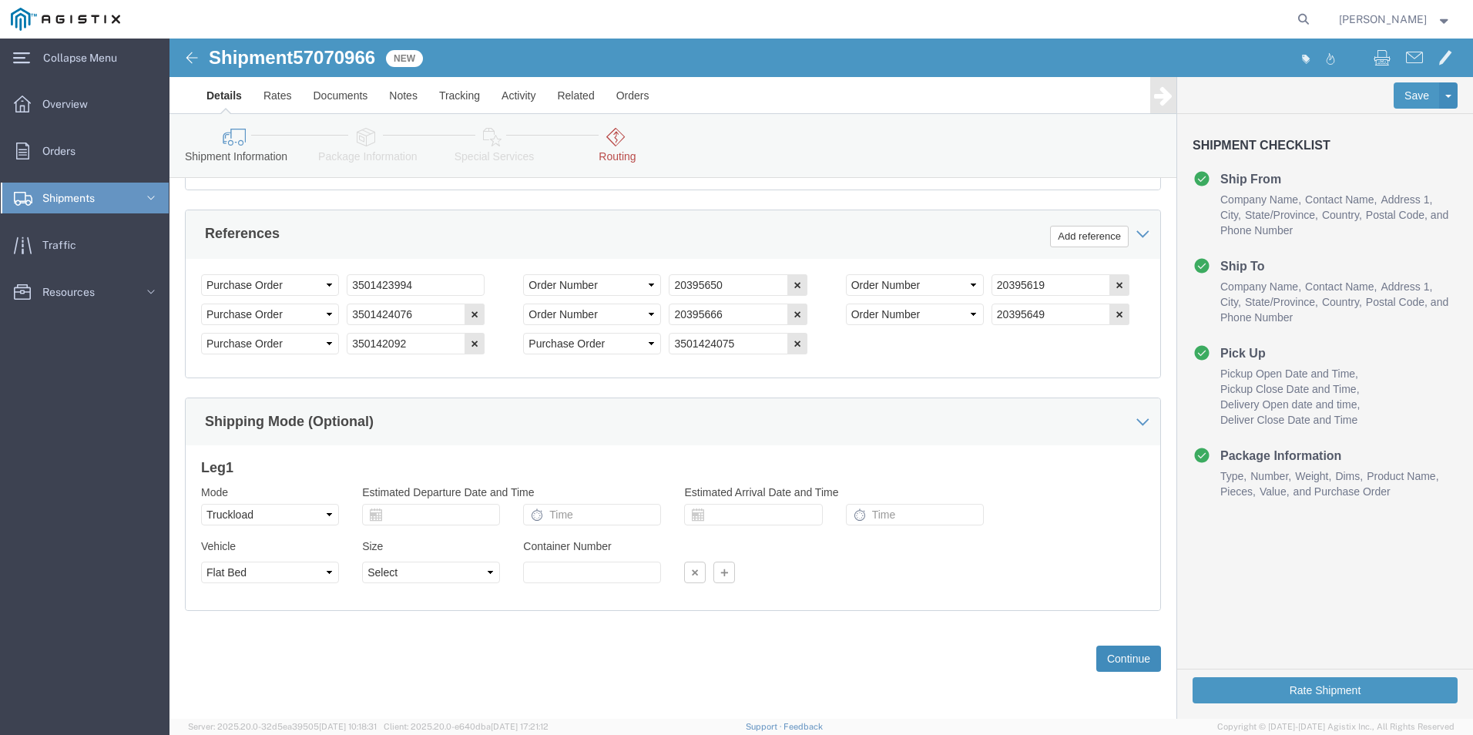
click button "Continue"
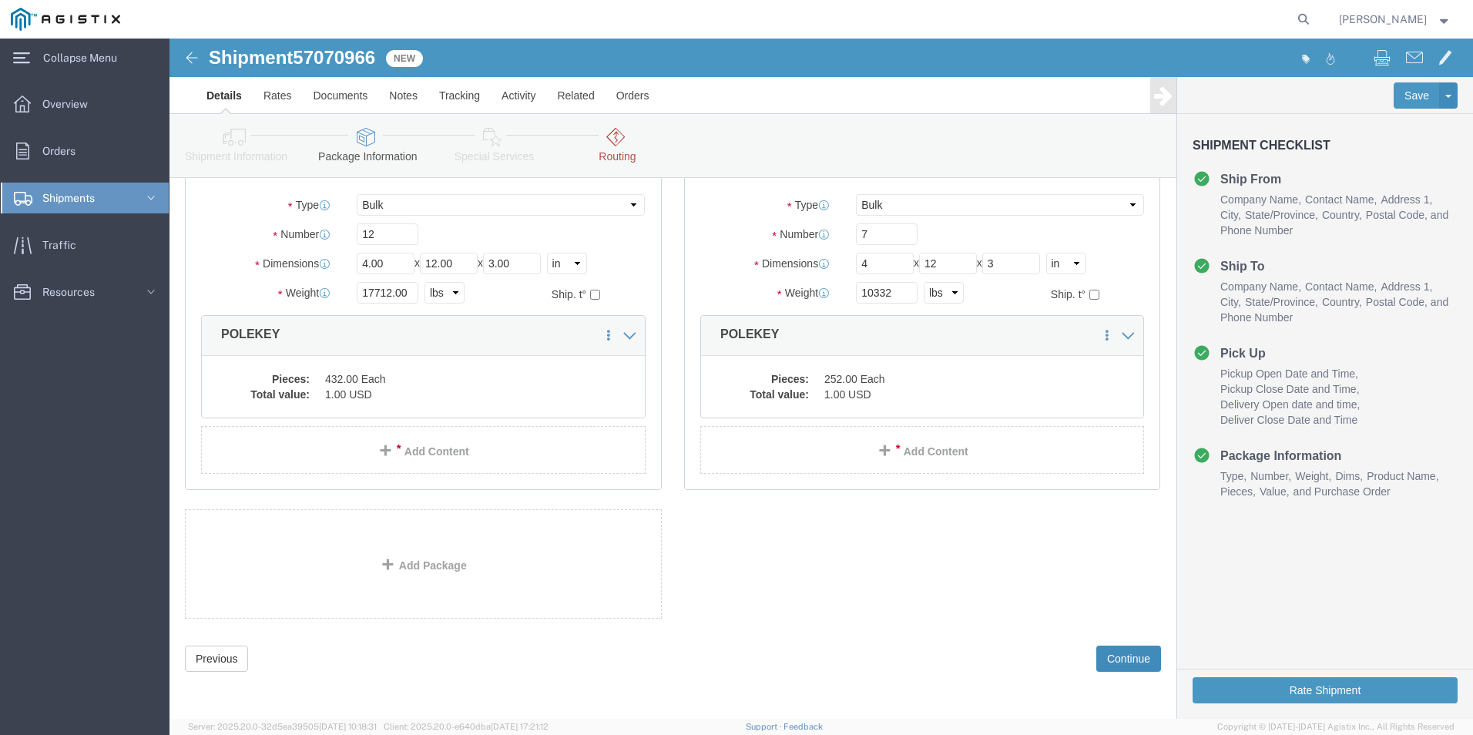
scroll to position [488, 0]
click button "Continue"
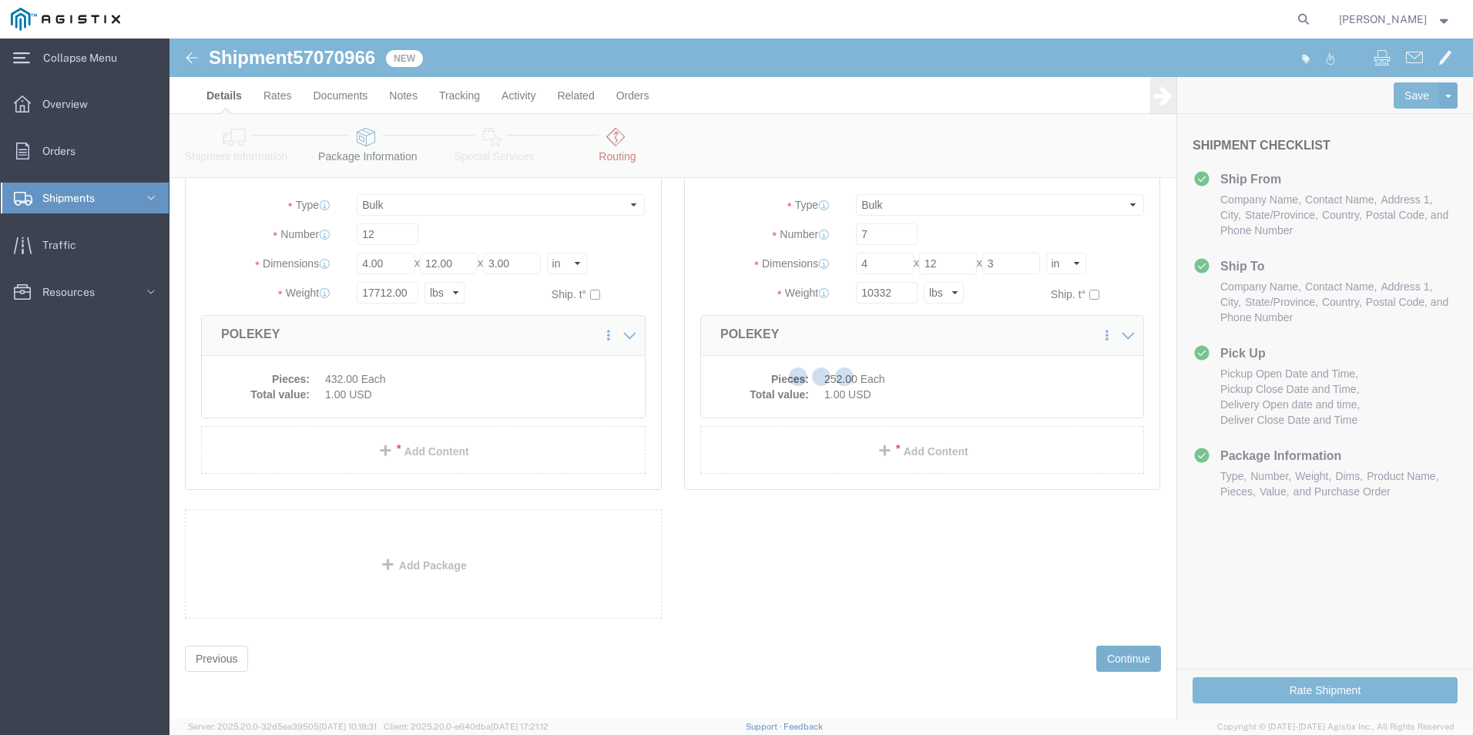
select select
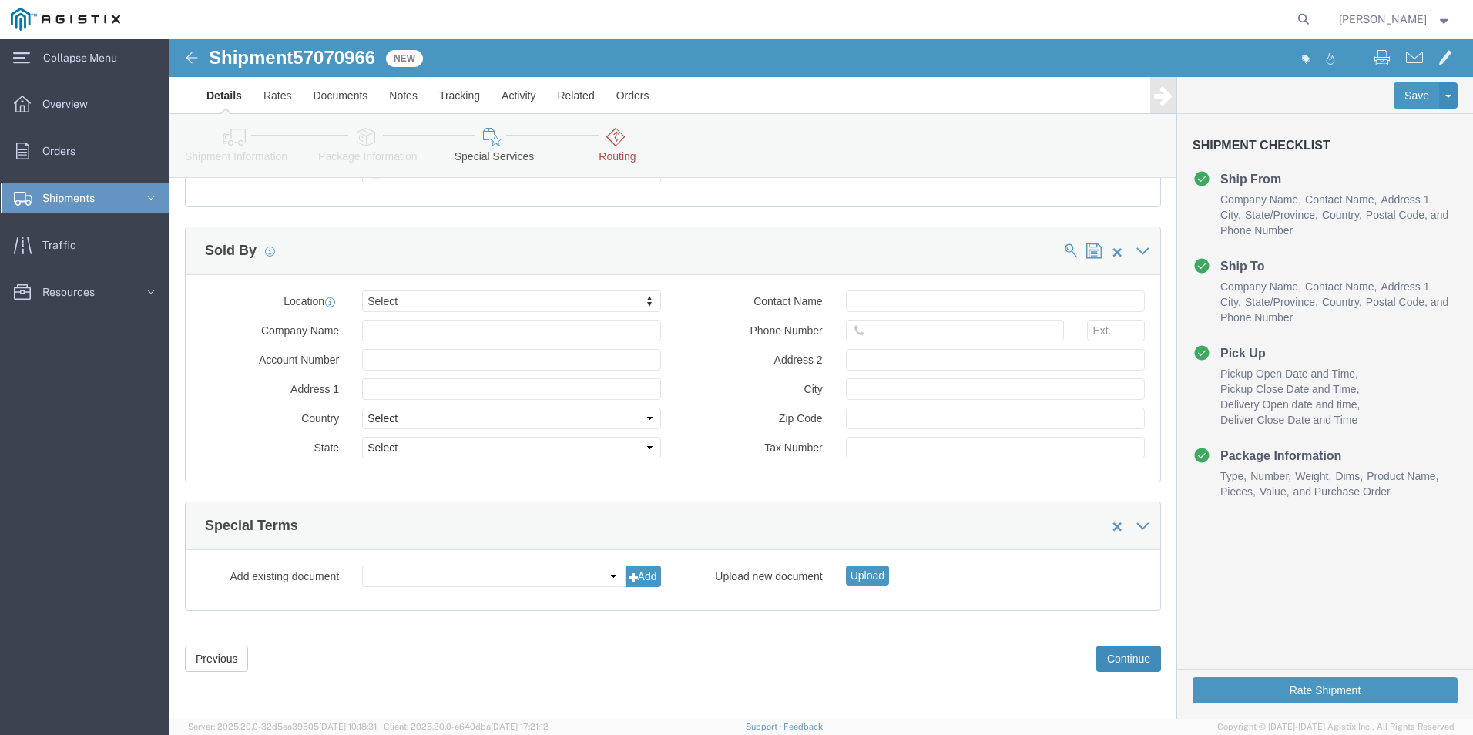
scroll to position [1425, 0]
click button "Continue"
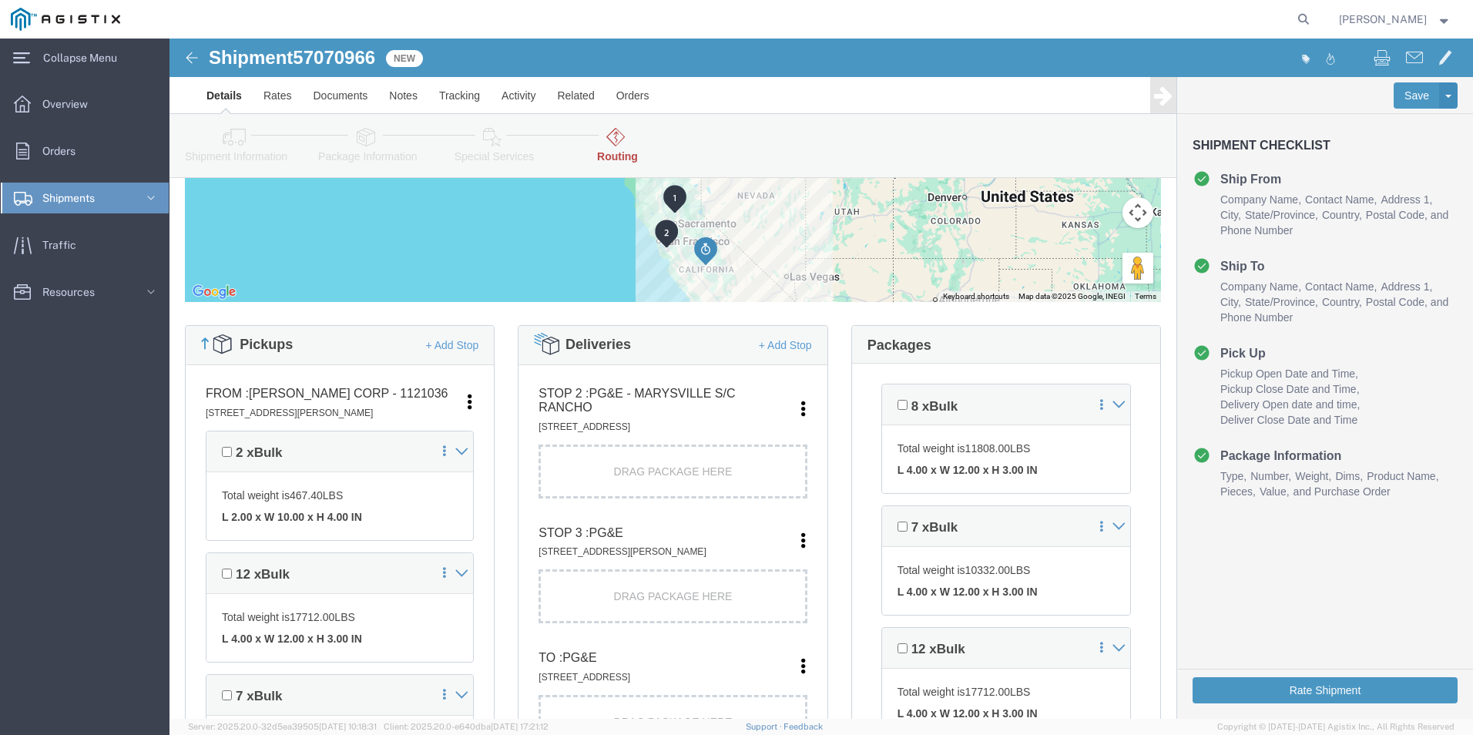
scroll to position [308, 0]
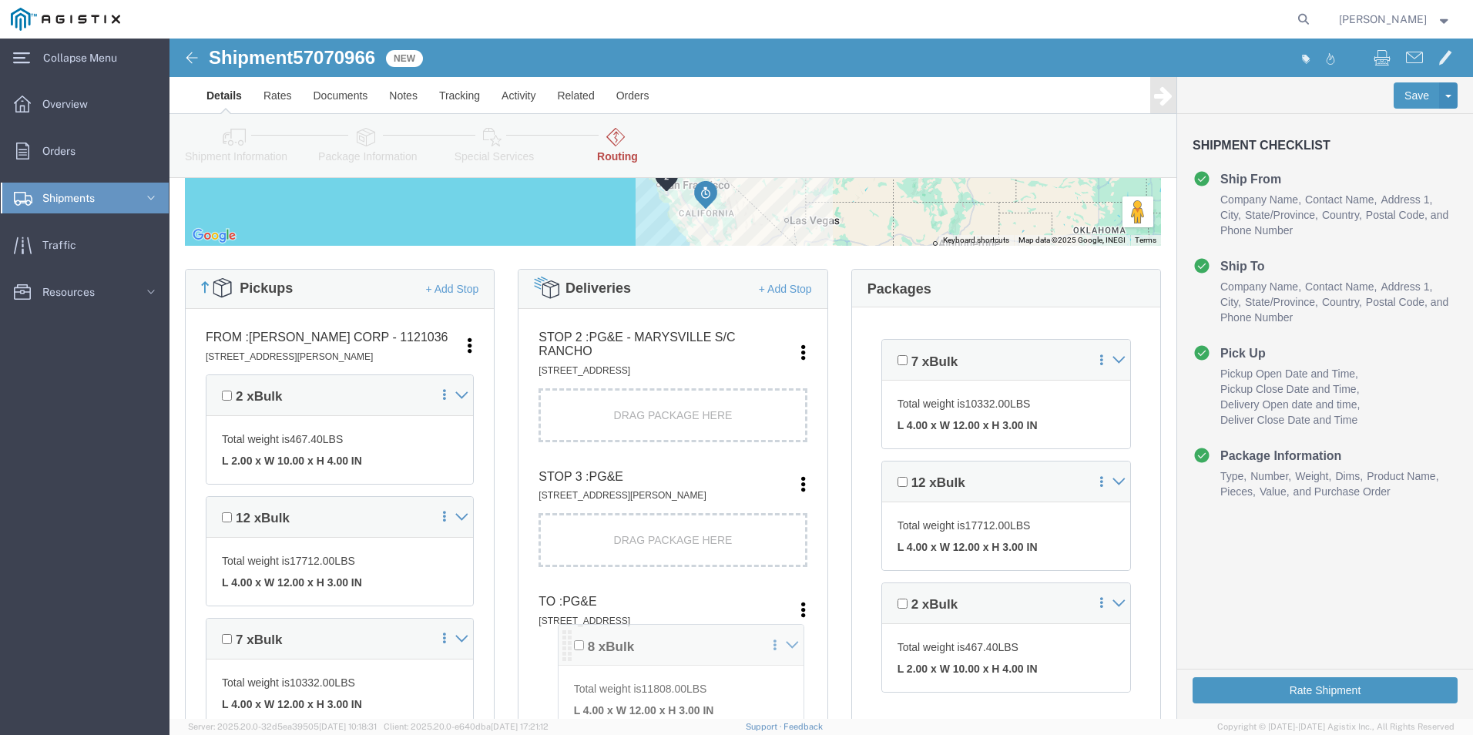
drag, startPoint x: 715, startPoint y: 300, endPoint x: 398, endPoint y: 597, distance: 434.5
click div "Pickups + Add Stop From : [PERSON_NAME] Corp - 1121036 [STREET_ADDRESS][PERSON_…"
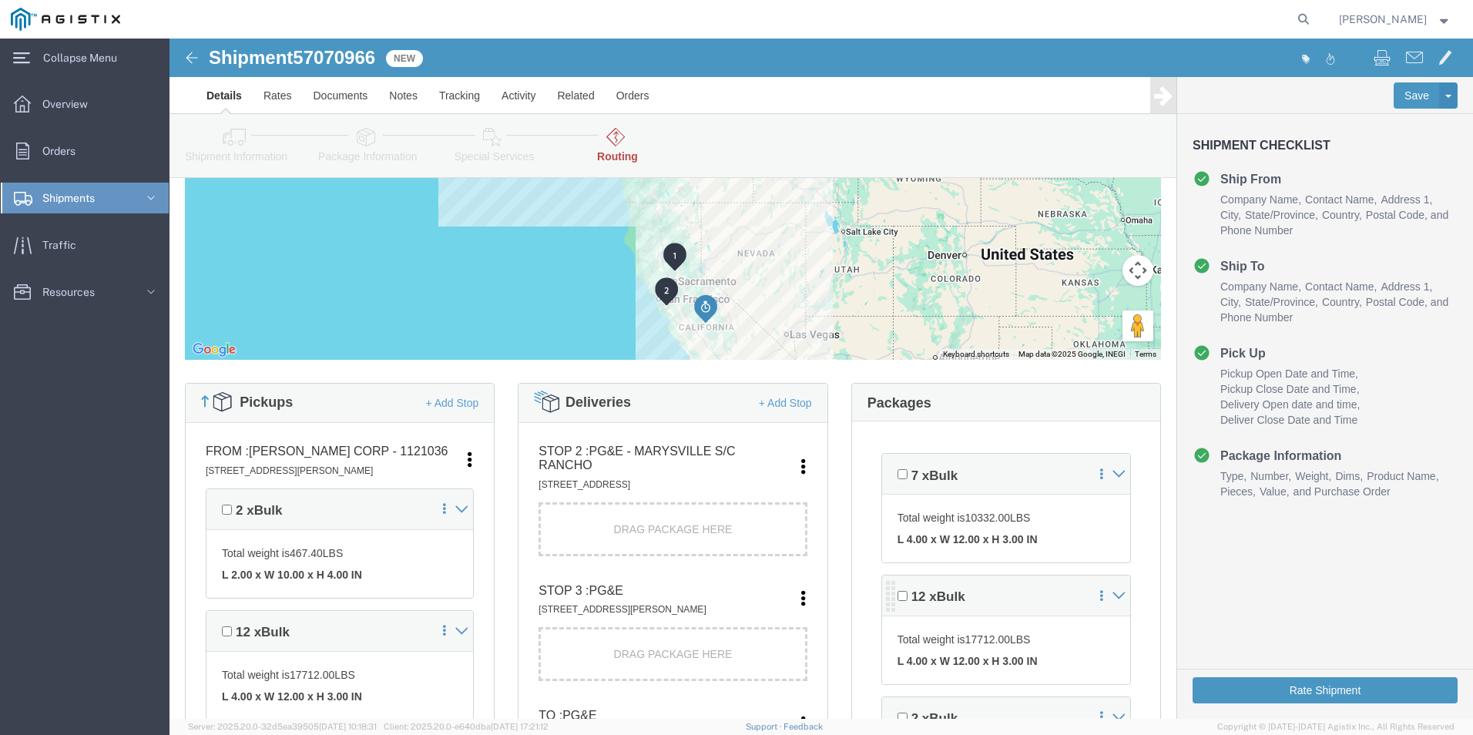
scroll to position [231, 0]
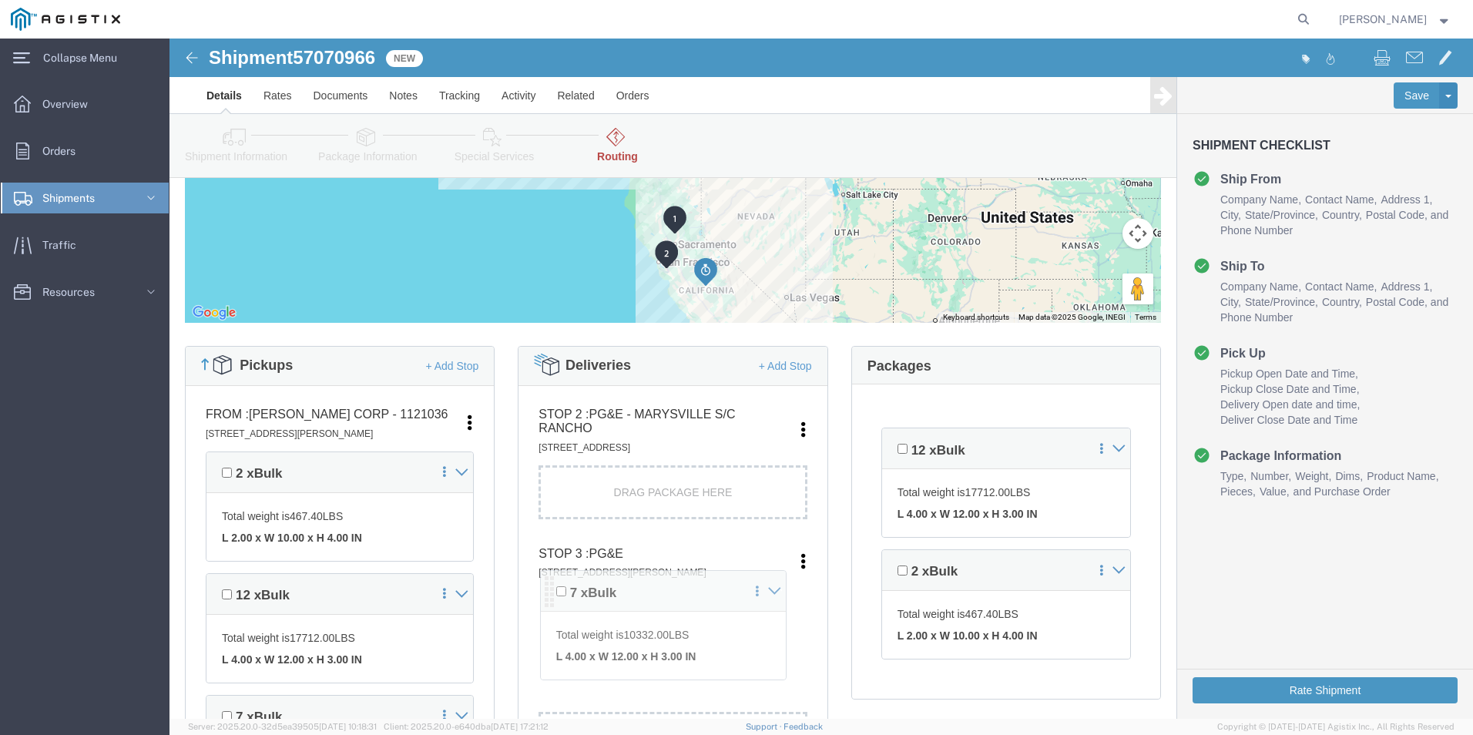
drag, startPoint x: 713, startPoint y: 399, endPoint x: 378, endPoint y: 553, distance: 368.9
click div "Pickups + Add Stop From : [PERSON_NAME] Corp - 1121036 [STREET_ADDRESS][PERSON_…"
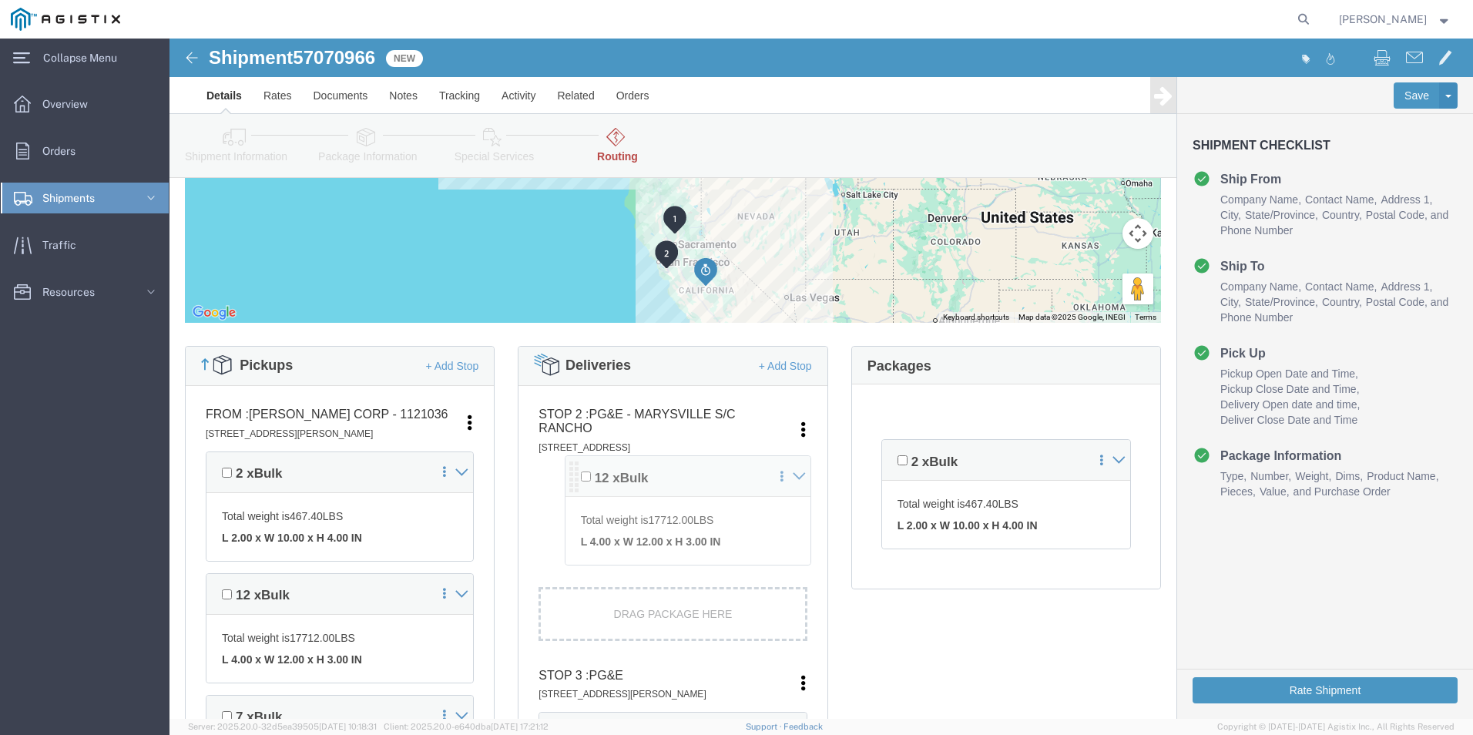
drag, startPoint x: 714, startPoint y: 400, endPoint x: 404, endPoint y: 428, distance: 311.7
click div "Pickups + Add Stop From : [PERSON_NAME] Corp - 1121036 [STREET_ADDRESS][PERSON_…"
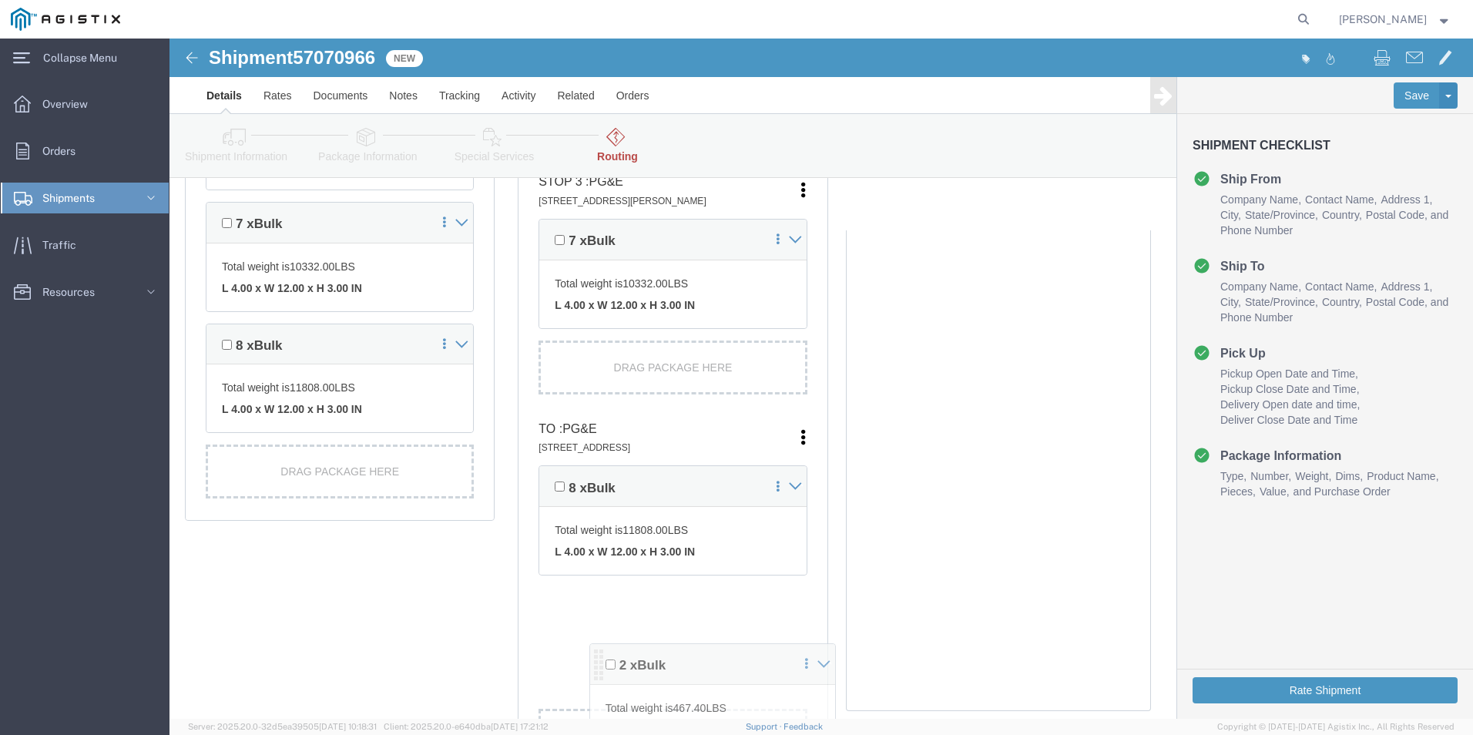
scroll to position [740, 0]
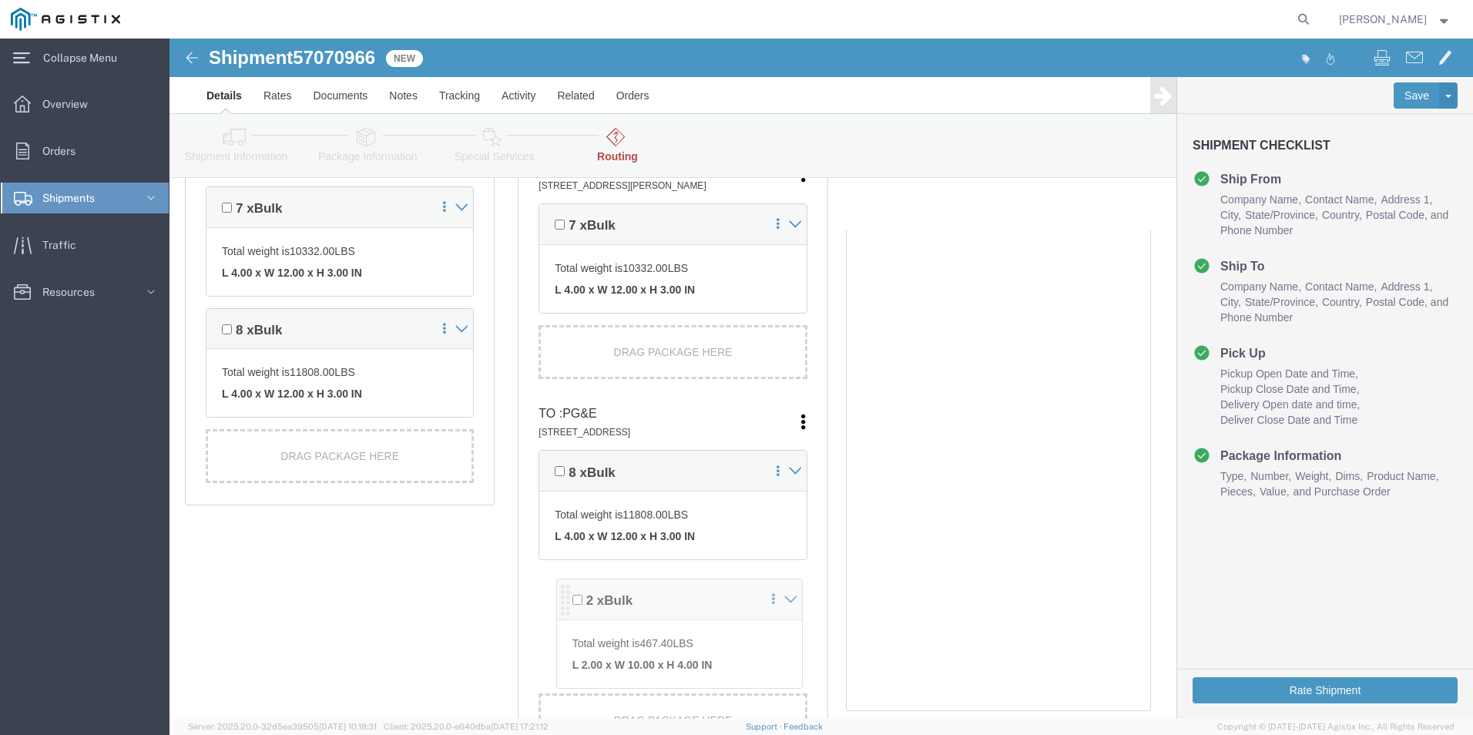
drag, startPoint x: 718, startPoint y: 267, endPoint x: 399, endPoint y: 561, distance: 434.0
click div "Pickups + Add Stop From : [PERSON_NAME] Corp - 1121036 [STREET_ADDRESS][PERSON_…"
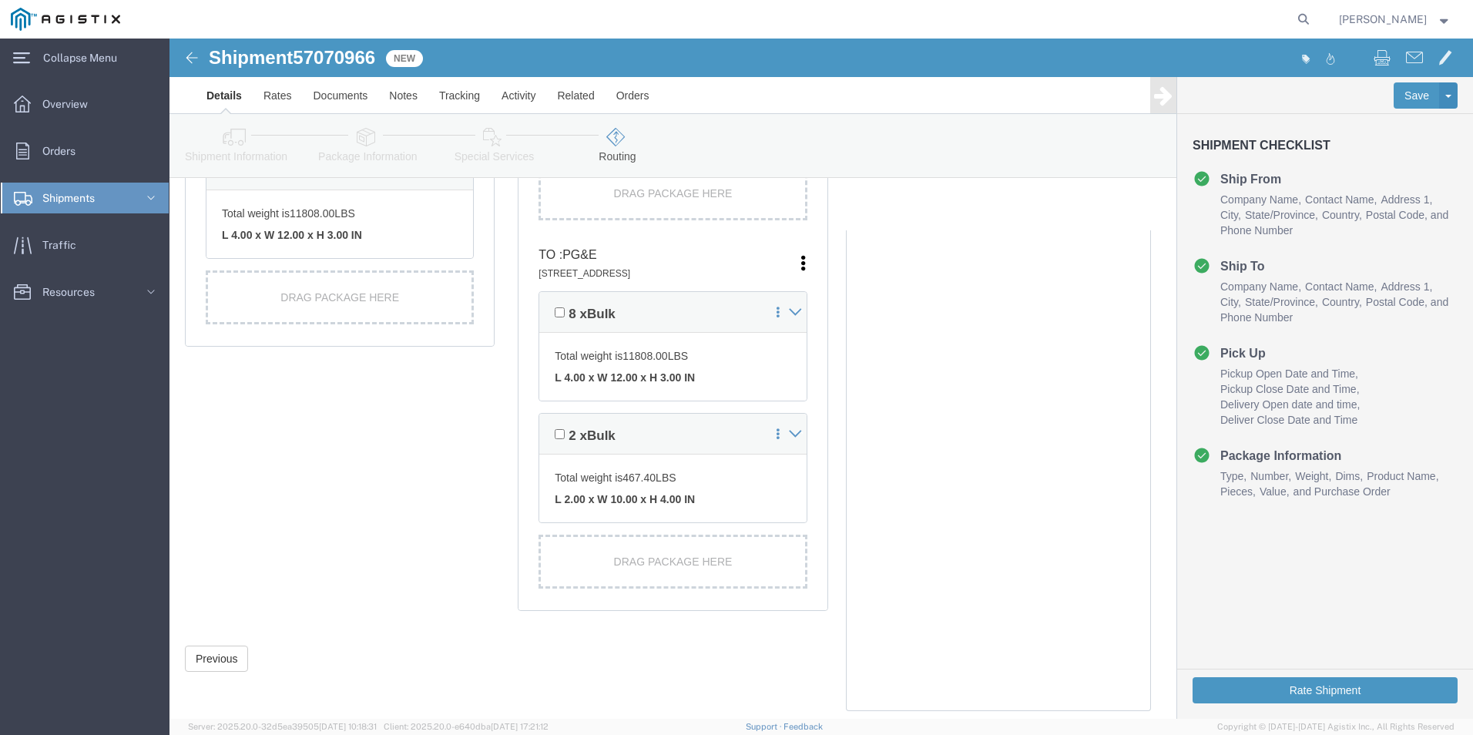
scroll to position [904, 0]
click button "Rate Shipment"
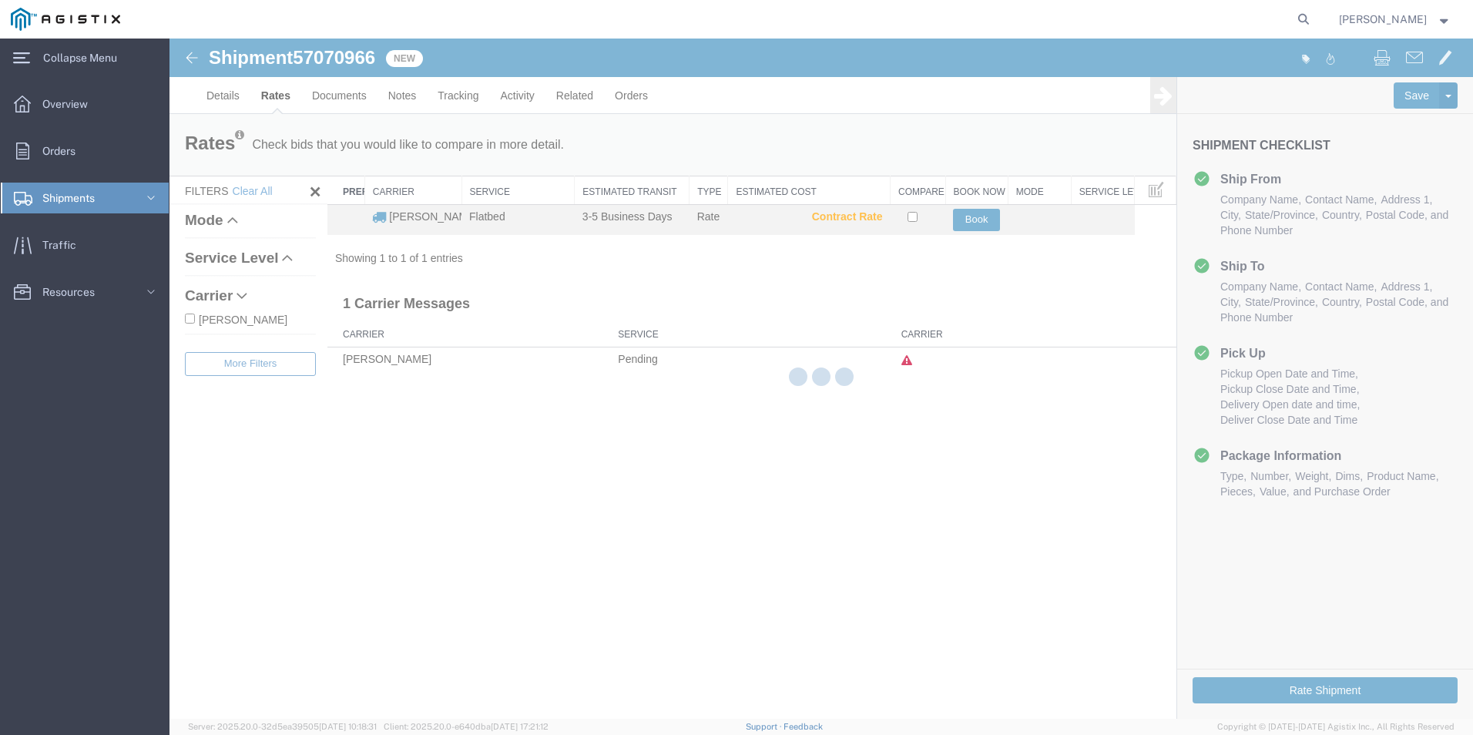
scroll to position [0, 0]
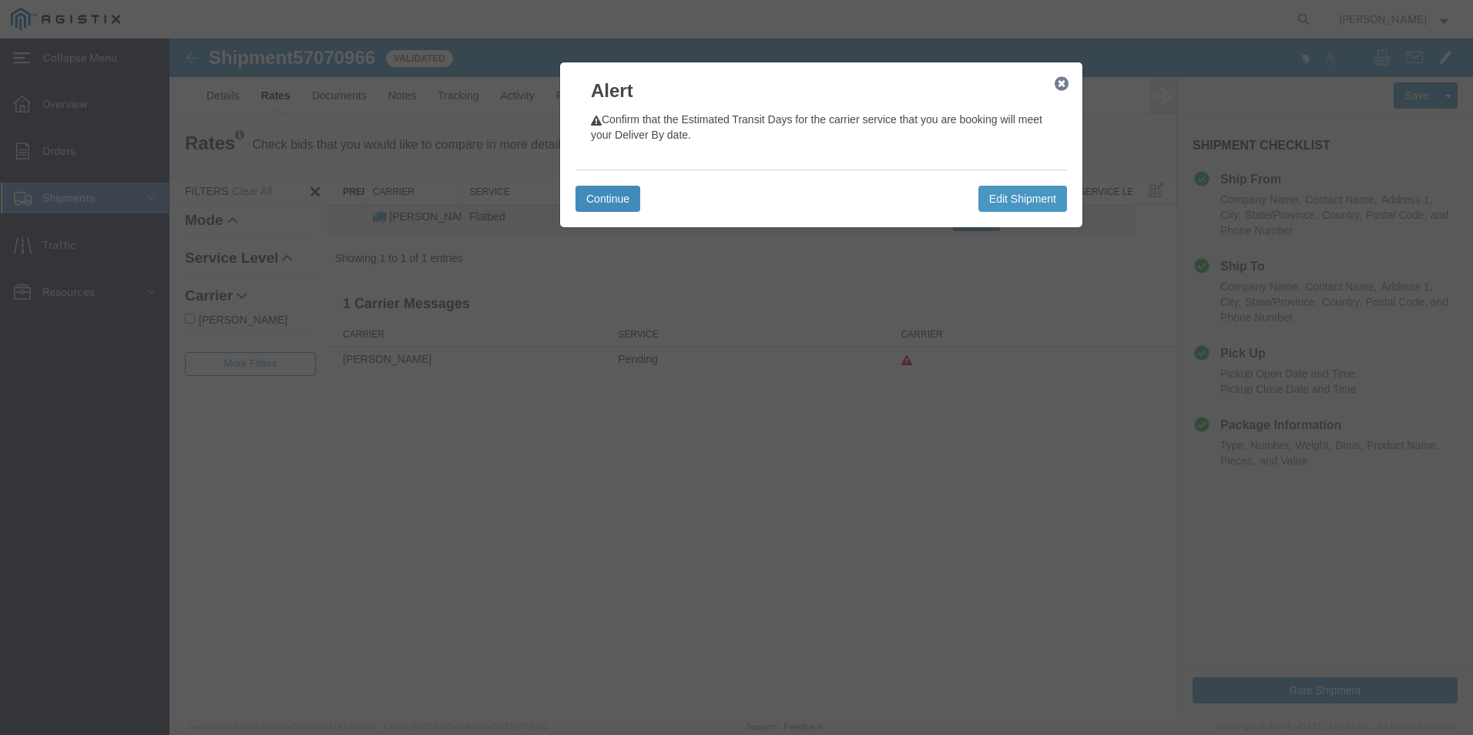
click at [596, 198] on button "Continue" at bounding box center [608, 199] width 65 height 26
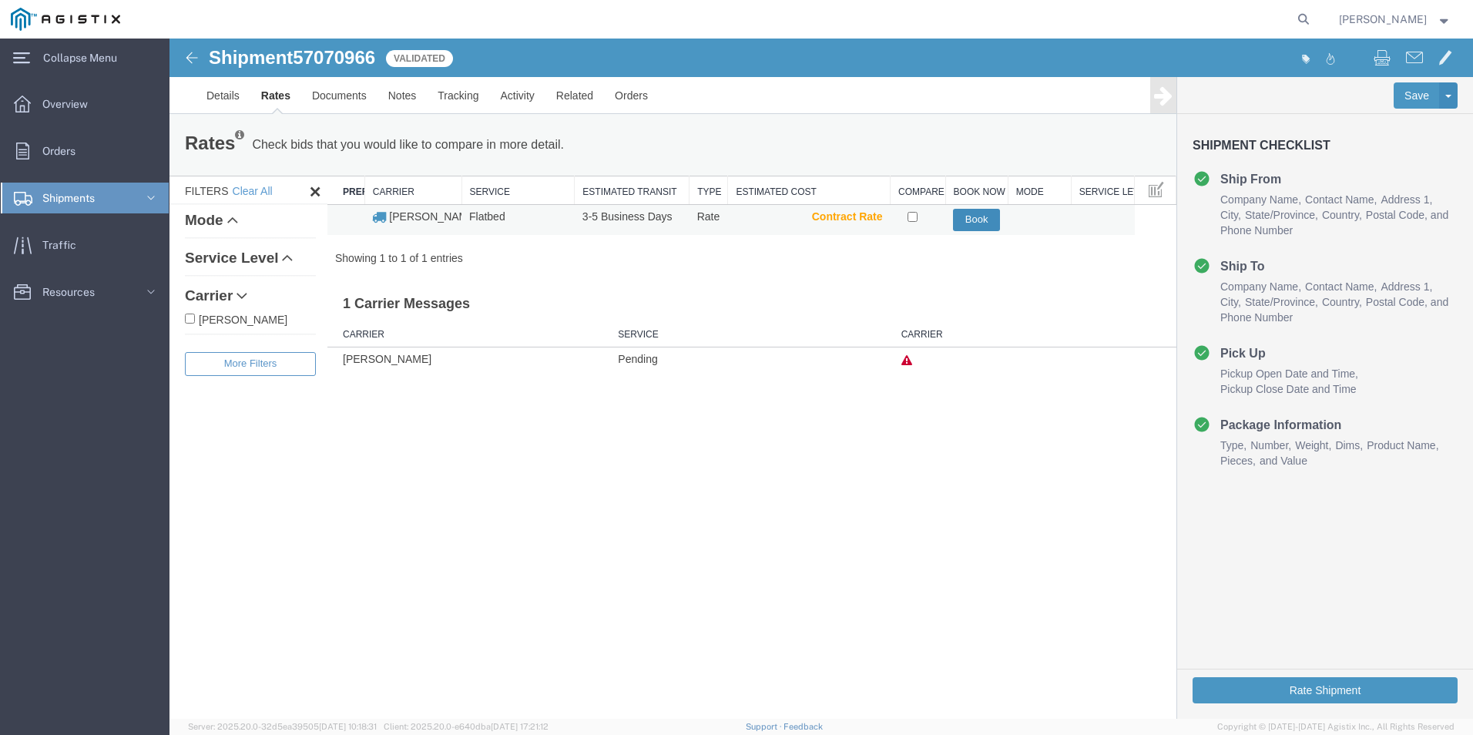
click at [967, 213] on button "Book" at bounding box center [976, 220] width 47 height 22
